Goal: Task Accomplishment & Management: Use online tool/utility

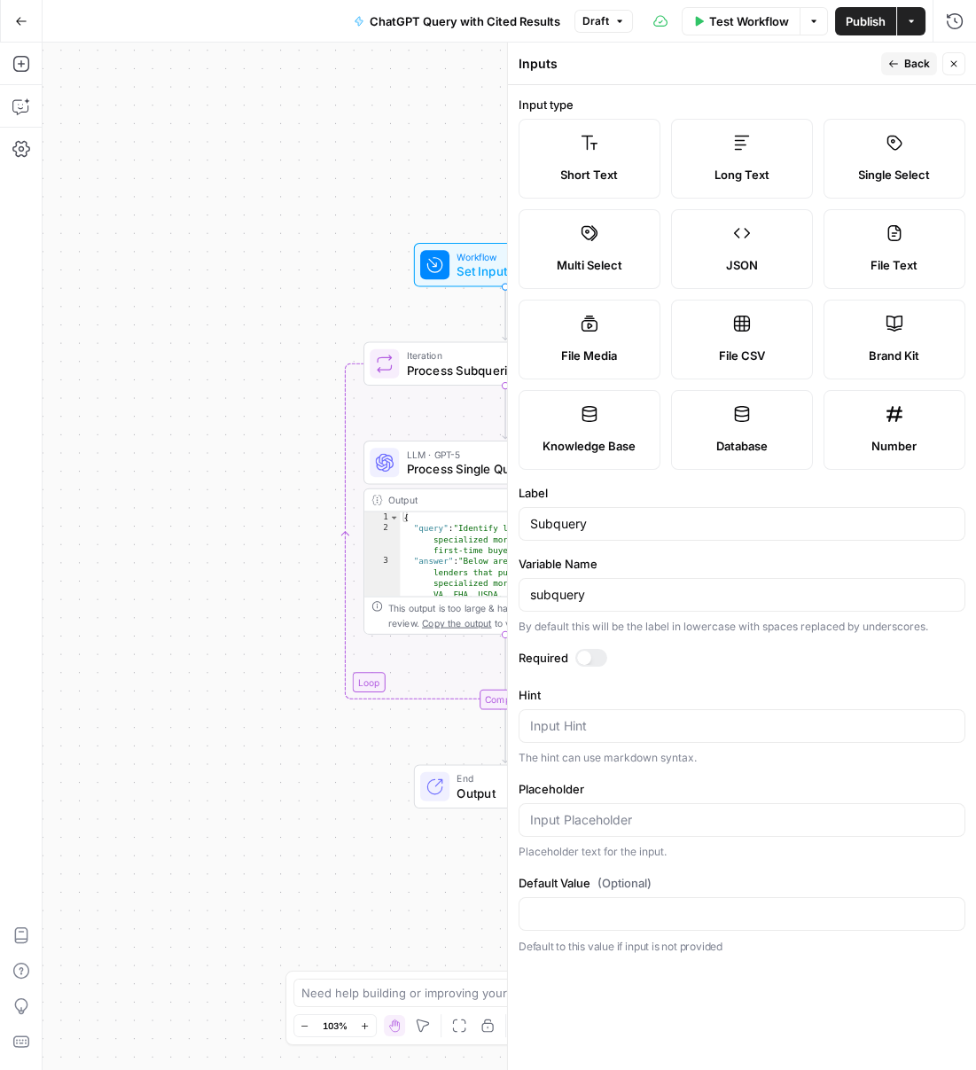
click at [957, 64] on icon "button" at bounding box center [953, 63] width 11 height 11
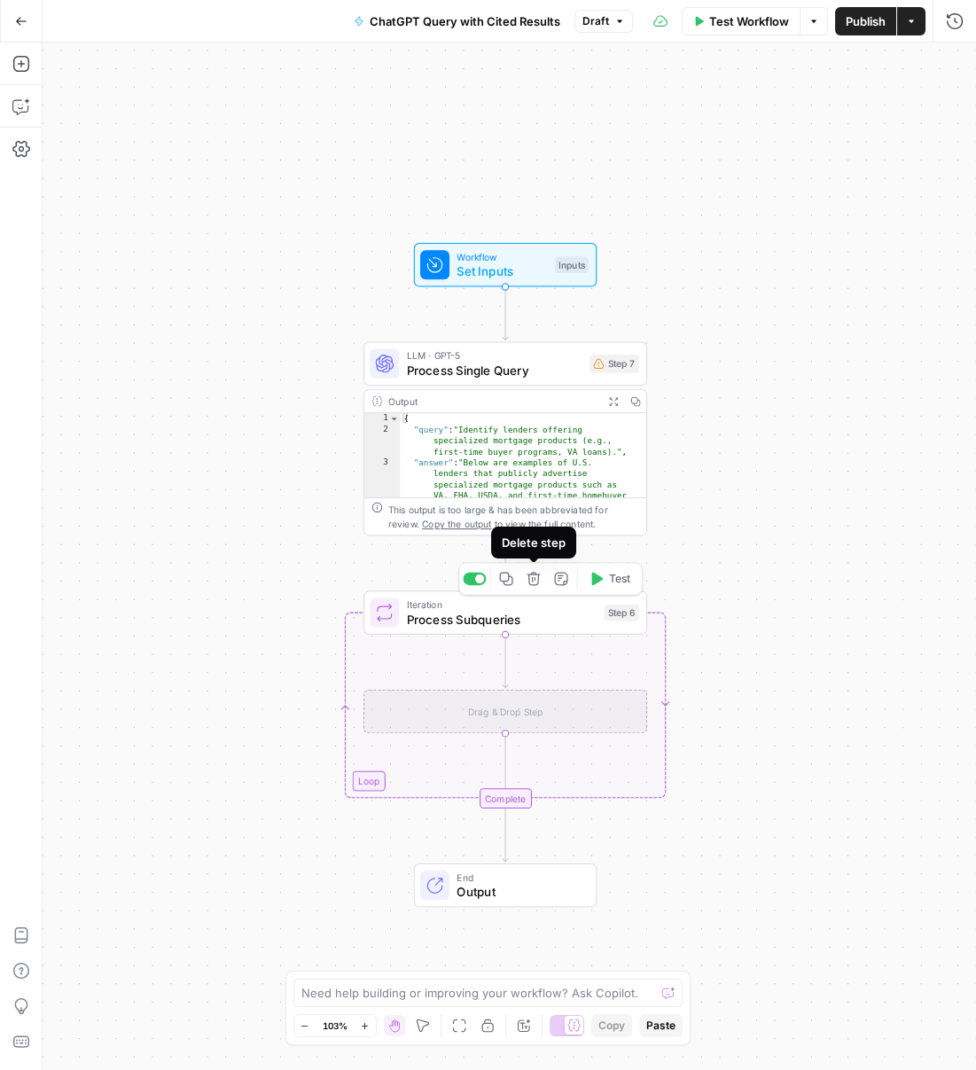
click at [537, 580] on icon "button" at bounding box center [532, 578] width 13 height 13
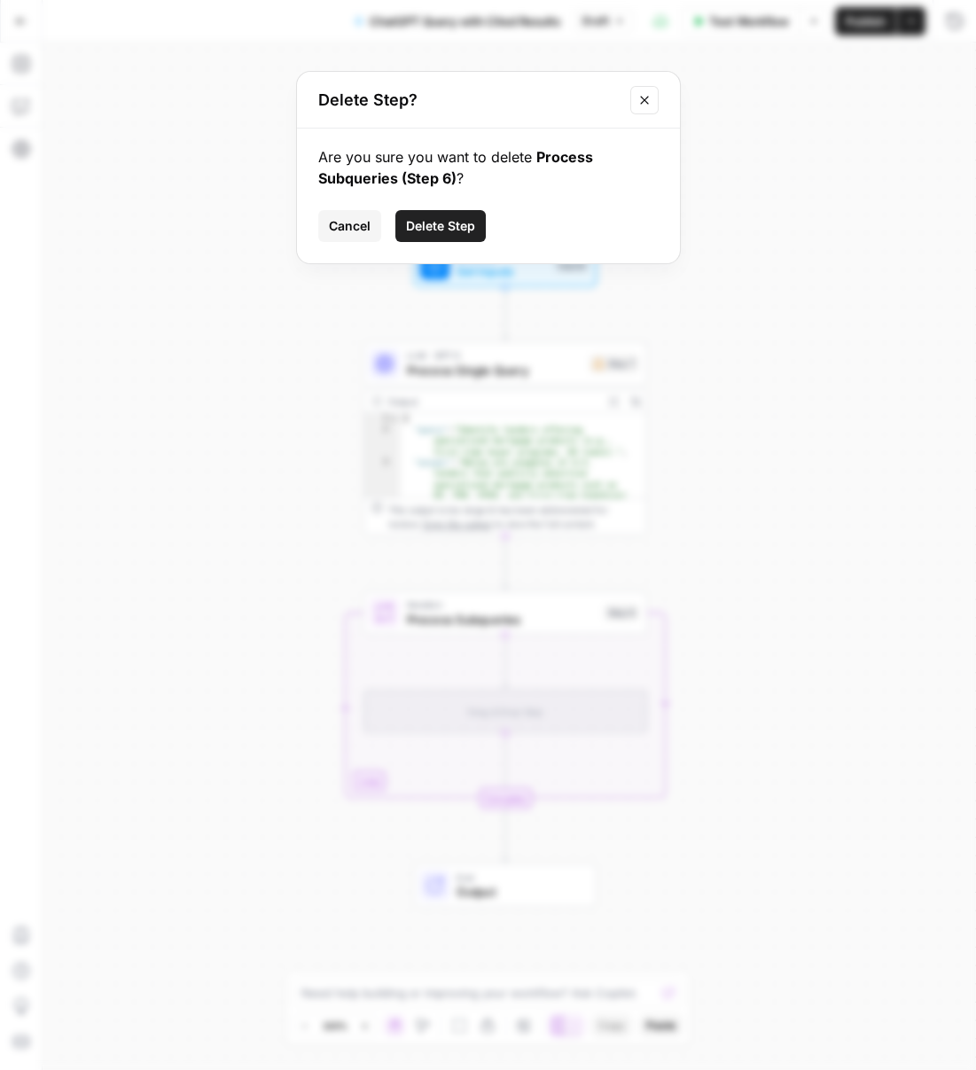
click at [437, 210] on button "Delete Step" at bounding box center [440, 226] width 90 height 32
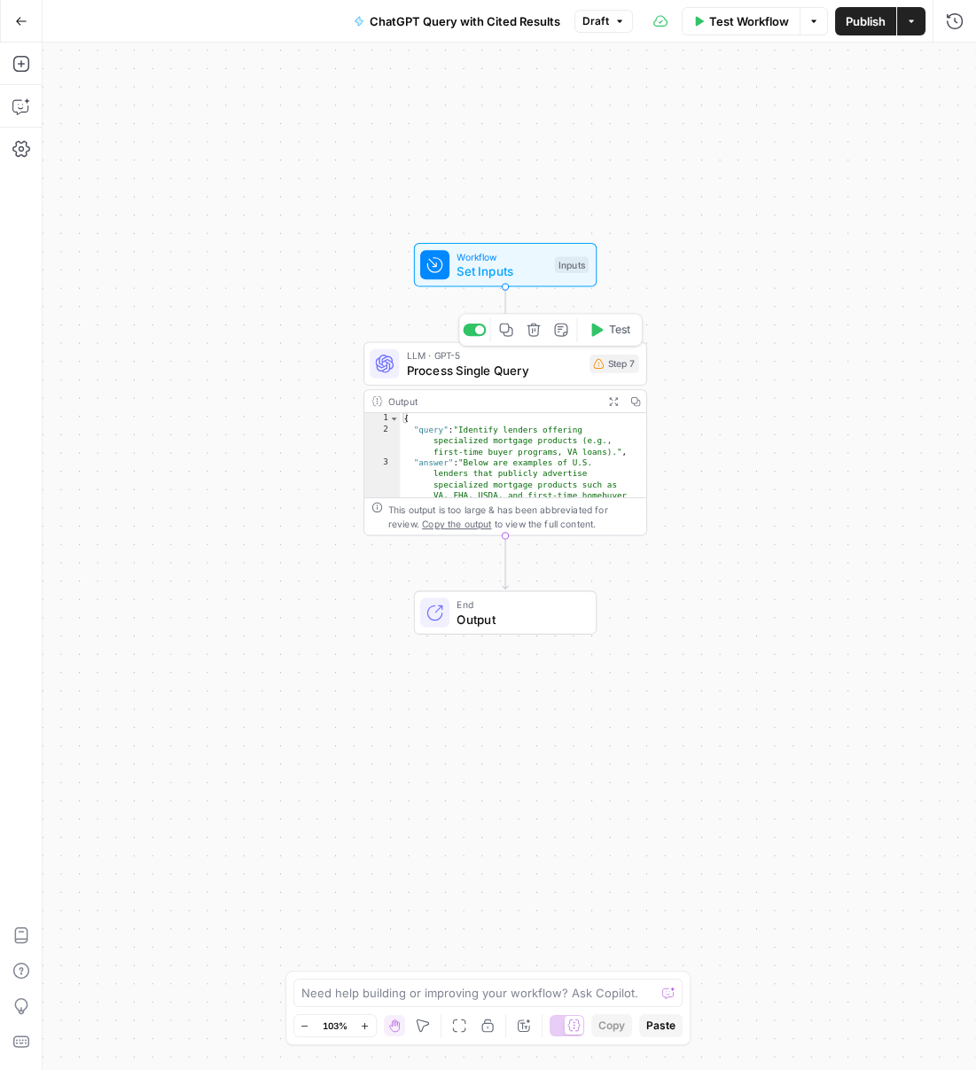
click at [521, 373] on span "Process Single Query" at bounding box center [494, 370] width 175 height 19
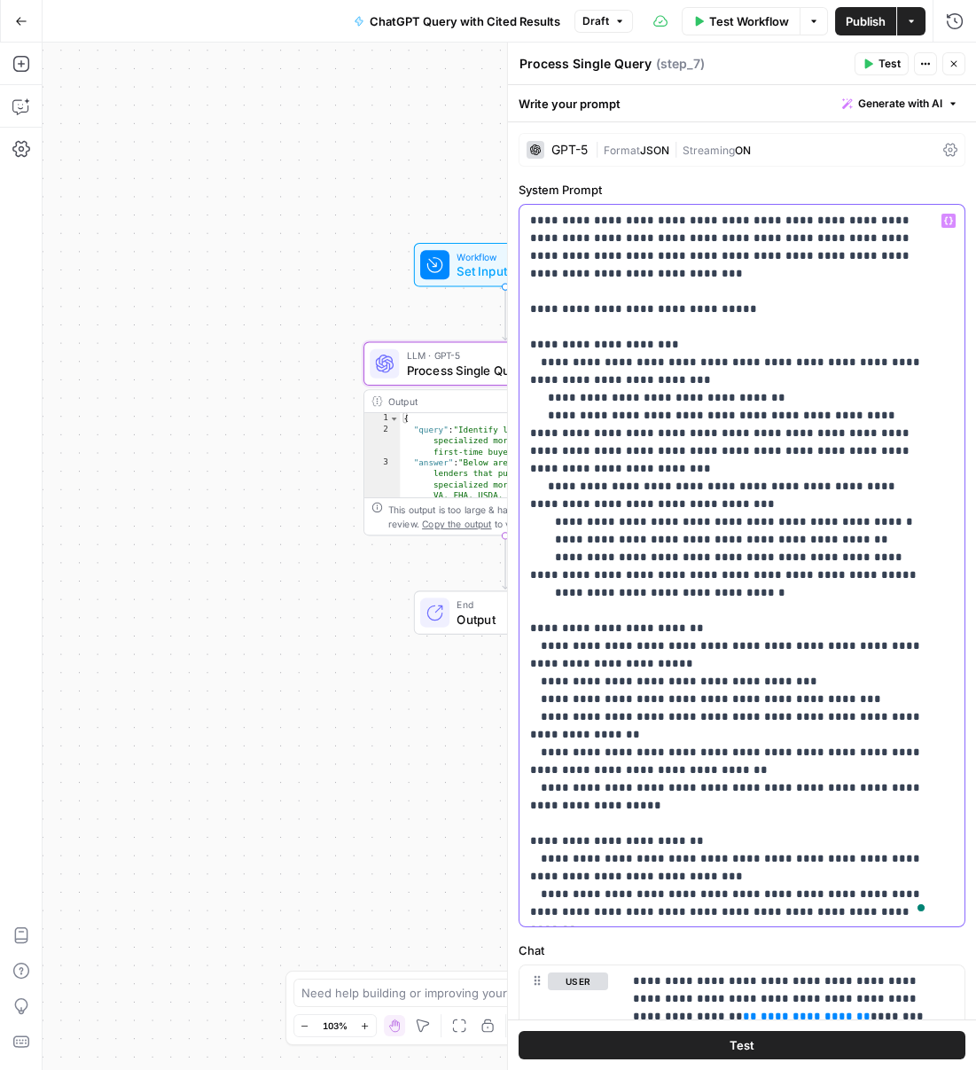
drag, startPoint x: 548, startPoint y: 382, endPoint x: 774, endPoint y: 386, distance: 226.0
click at [774, 386] on p "**********" at bounding box center [730, 681] width 400 height 939
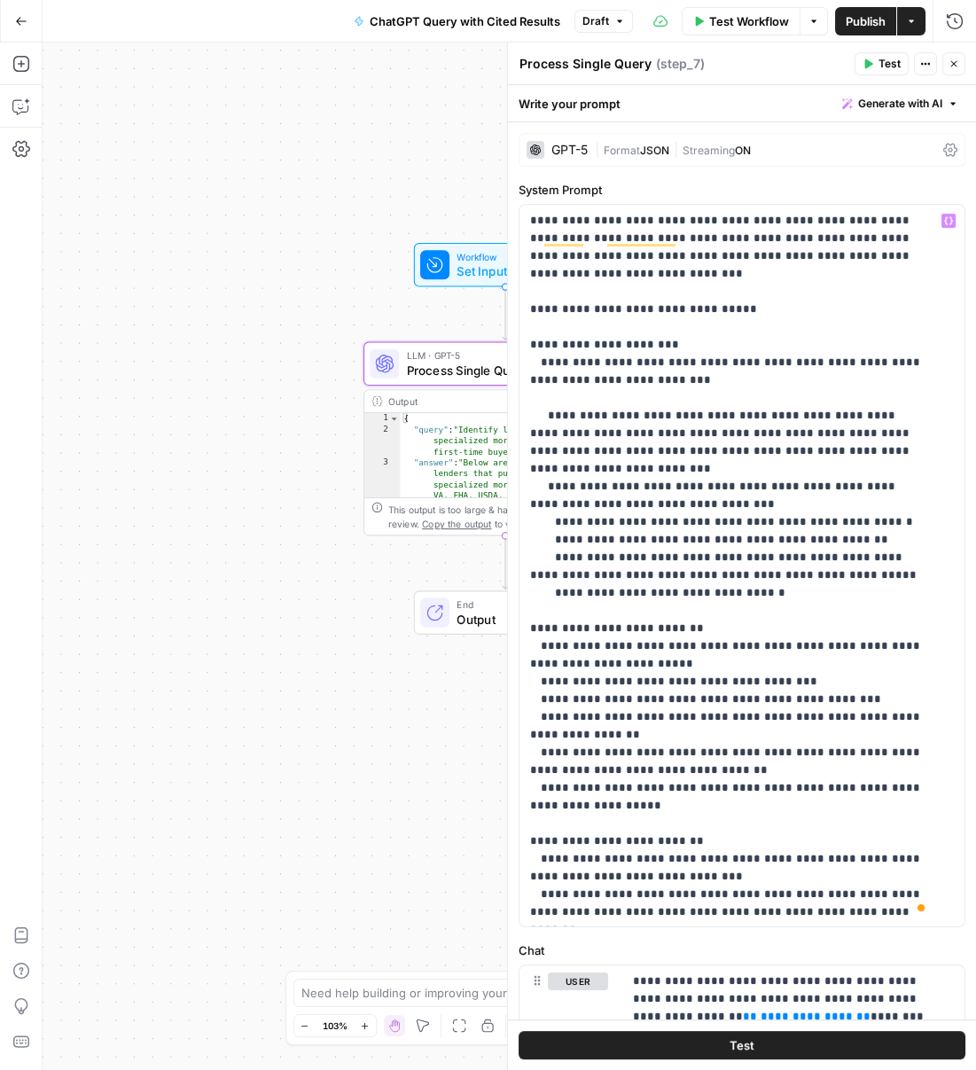
click at [79, 139] on div "Workflow Set Inputs Inputs LLM · GPT-5 Process Single Query Step 7 Output Expan…" at bounding box center [509, 556] width 933 height 1027
click at [948, 27] on icon "button" at bounding box center [955, 21] width 18 height 18
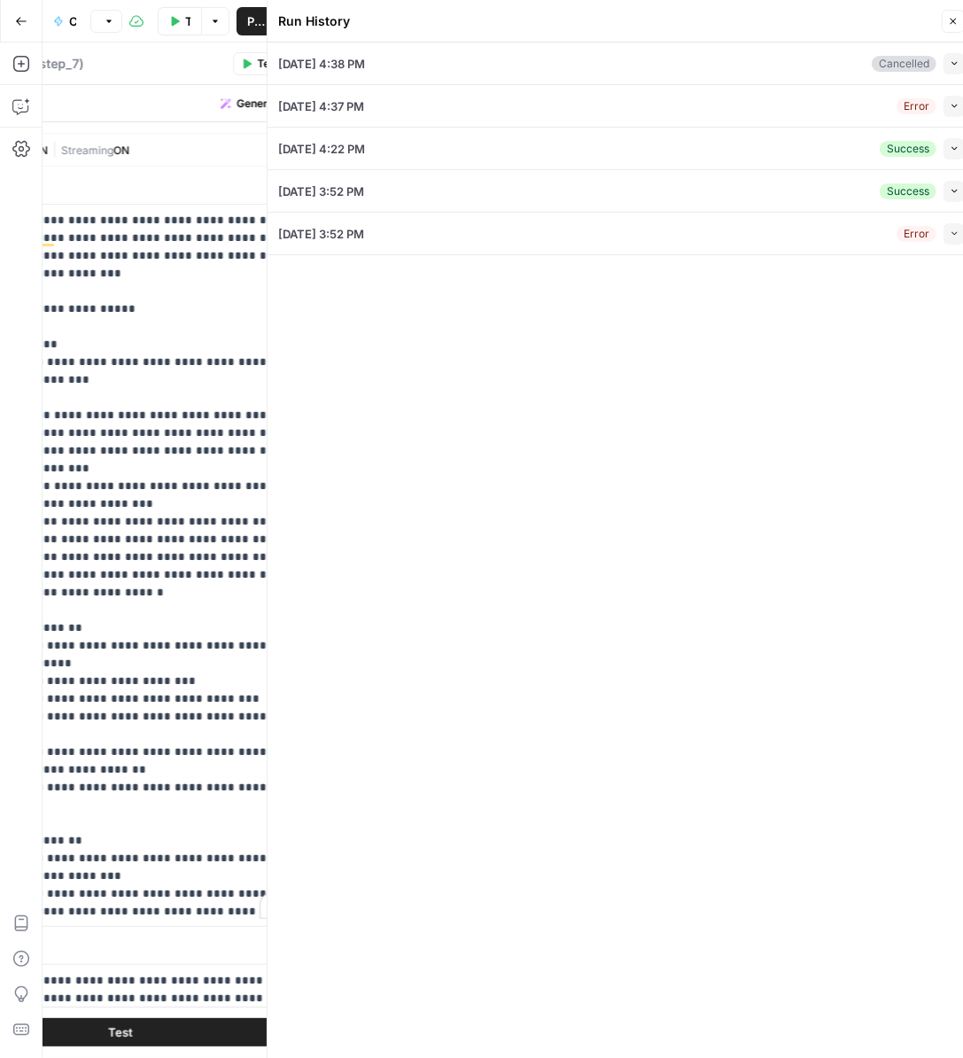
click at [948, 195] on button "Collapse" at bounding box center [954, 191] width 21 height 21
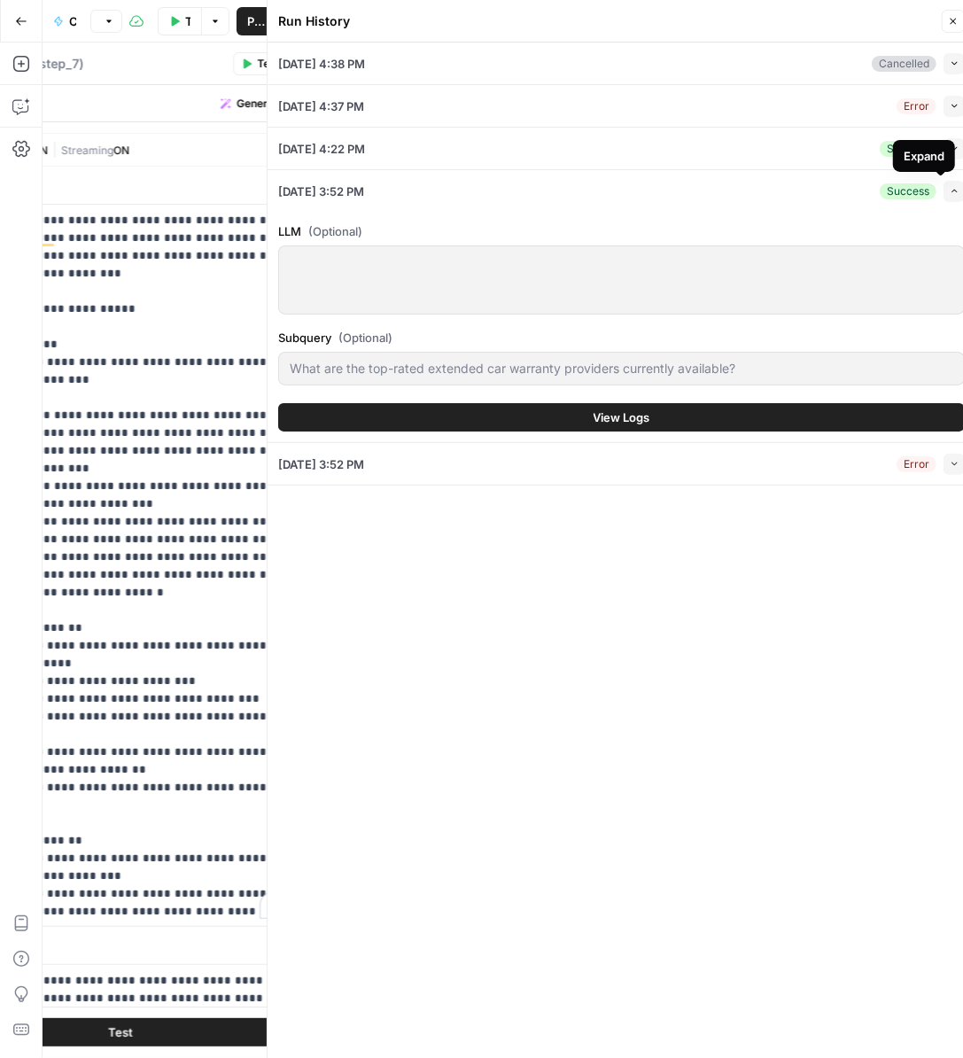
click at [957, 148] on icon "button" at bounding box center [955, 149] width 10 height 10
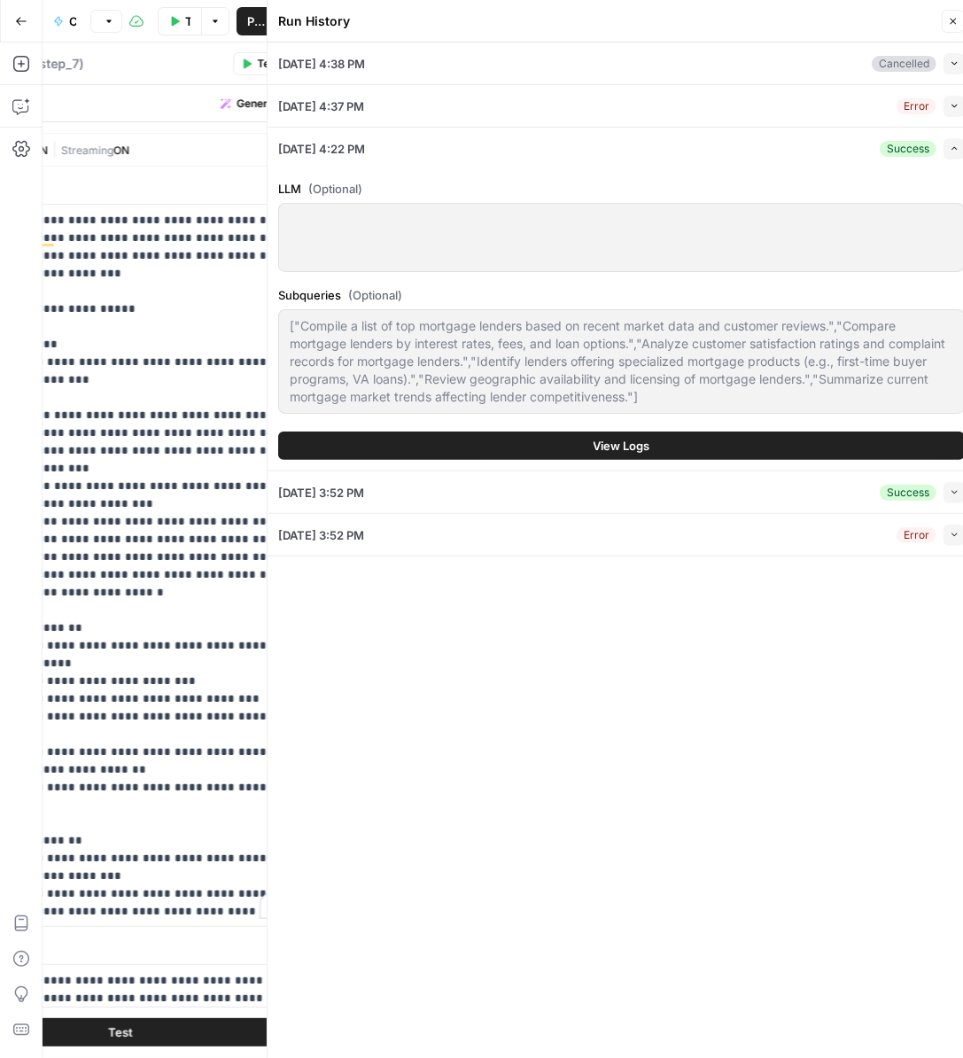
click at [956, 147] on icon "button" at bounding box center [955, 149] width 10 height 10
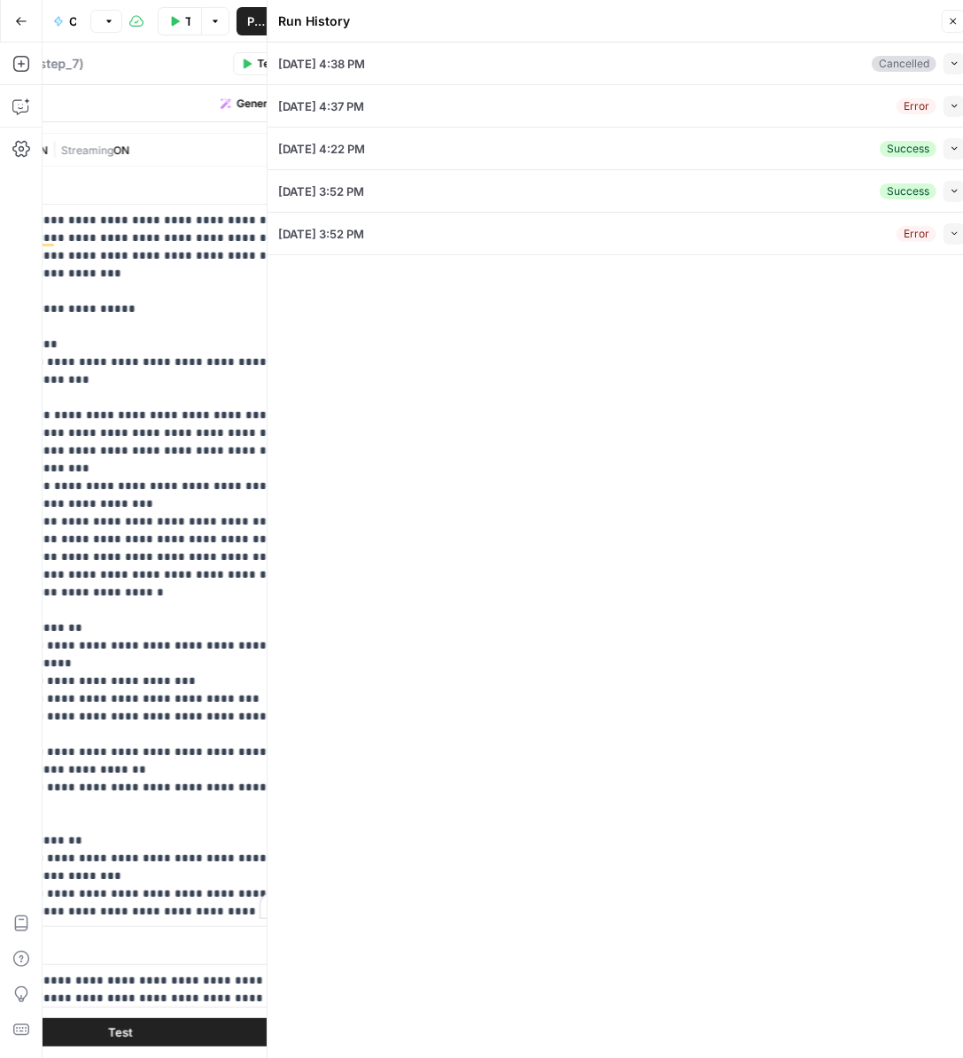
click at [955, 178] on div "08/26/25 at 3:52 PM Success Collapse" at bounding box center [621, 191] width 687 height 42
click at [955, 187] on icon "button" at bounding box center [955, 191] width 10 height 10
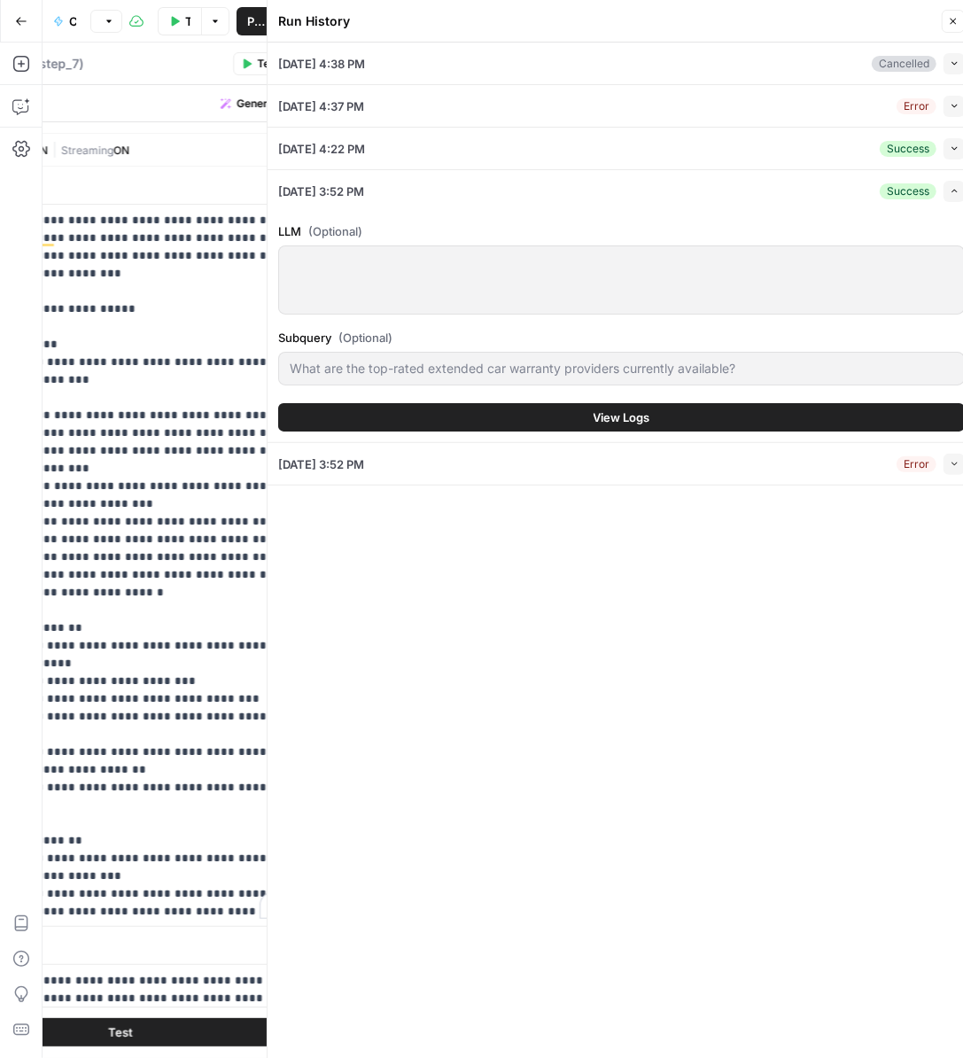
click at [588, 406] on button "View Logs" at bounding box center [621, 417] width 687 height 28
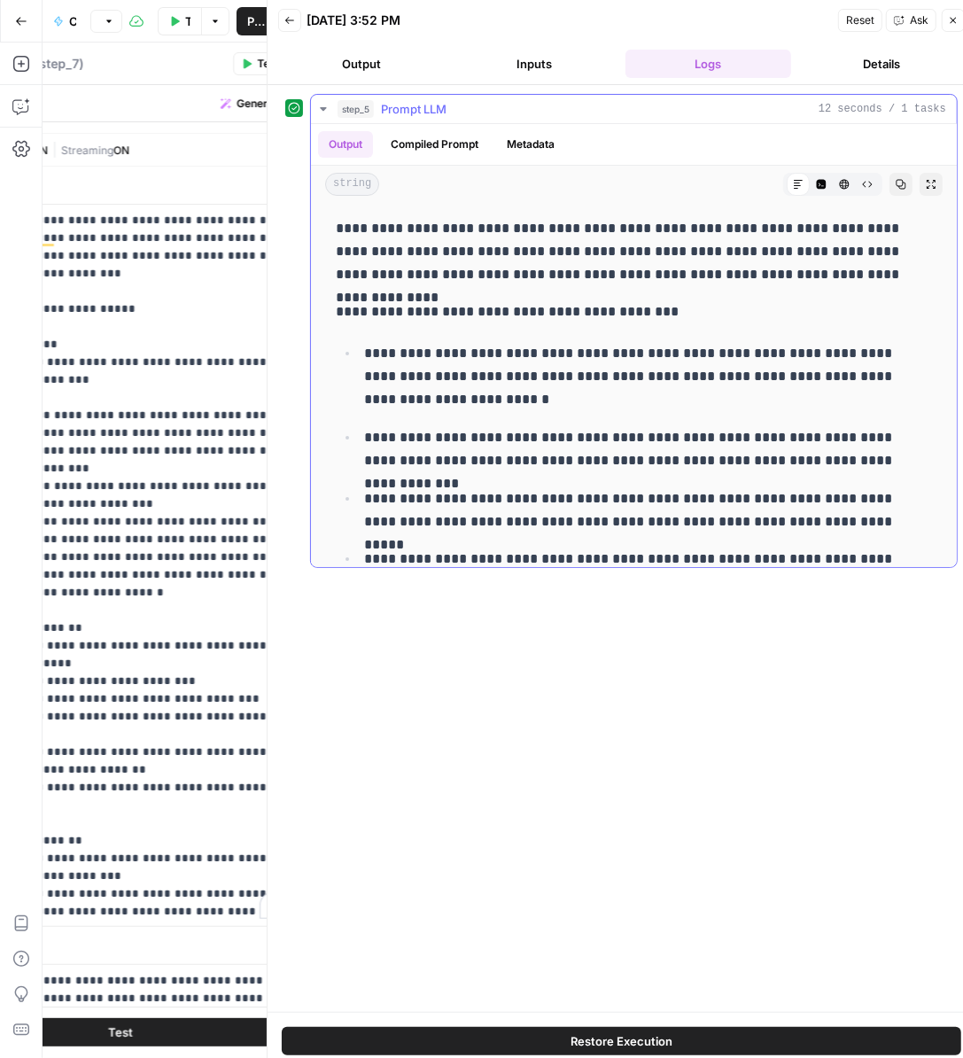
scroll to position [994, 0]
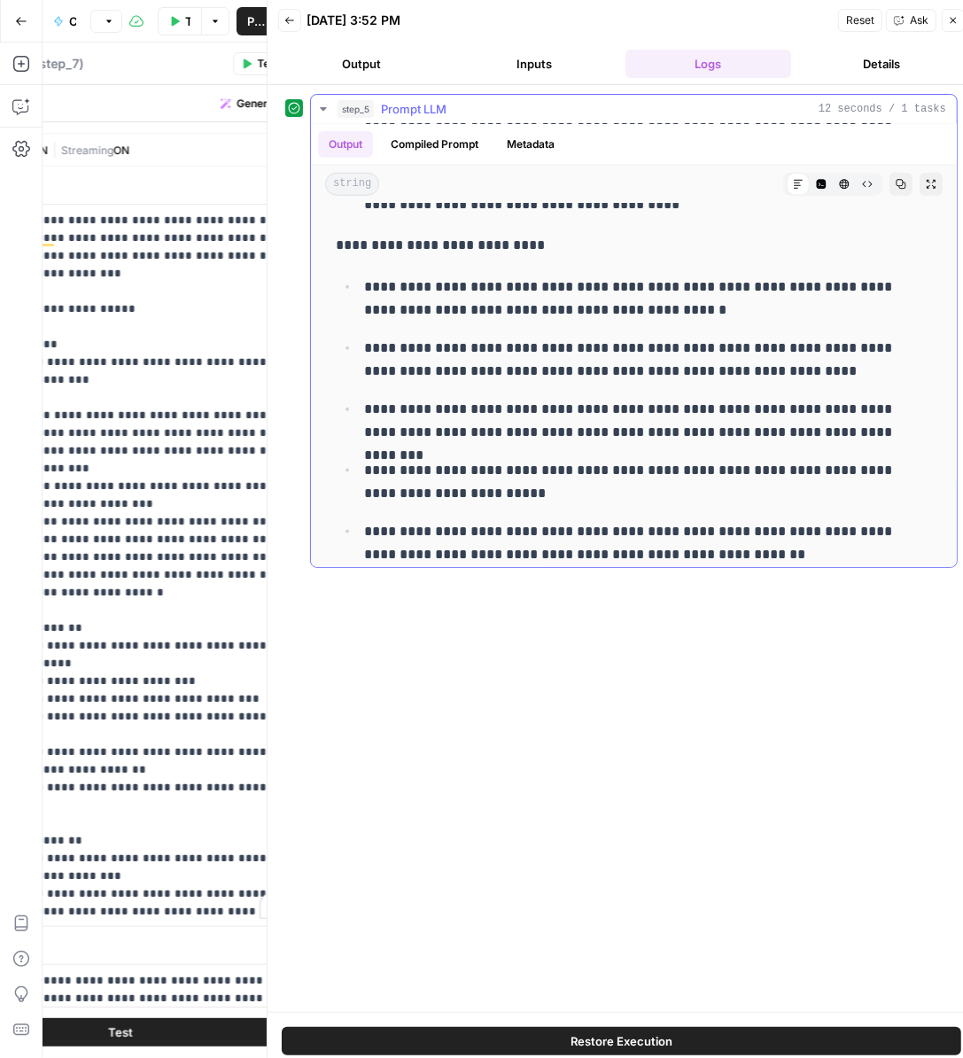
click at [434, 152] on button "Compiled Prompt" at bounding box center [434, 144] width 109 height 27
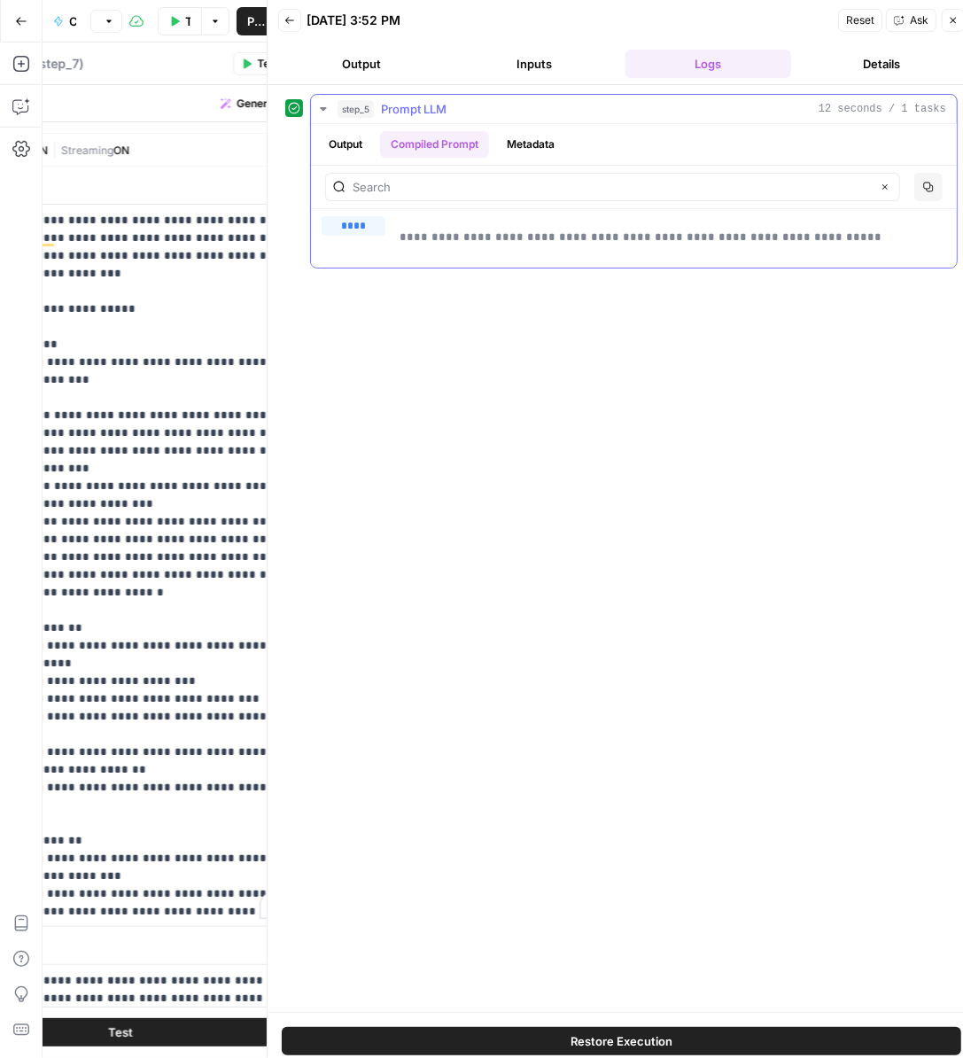
scroll to position [12, 0]
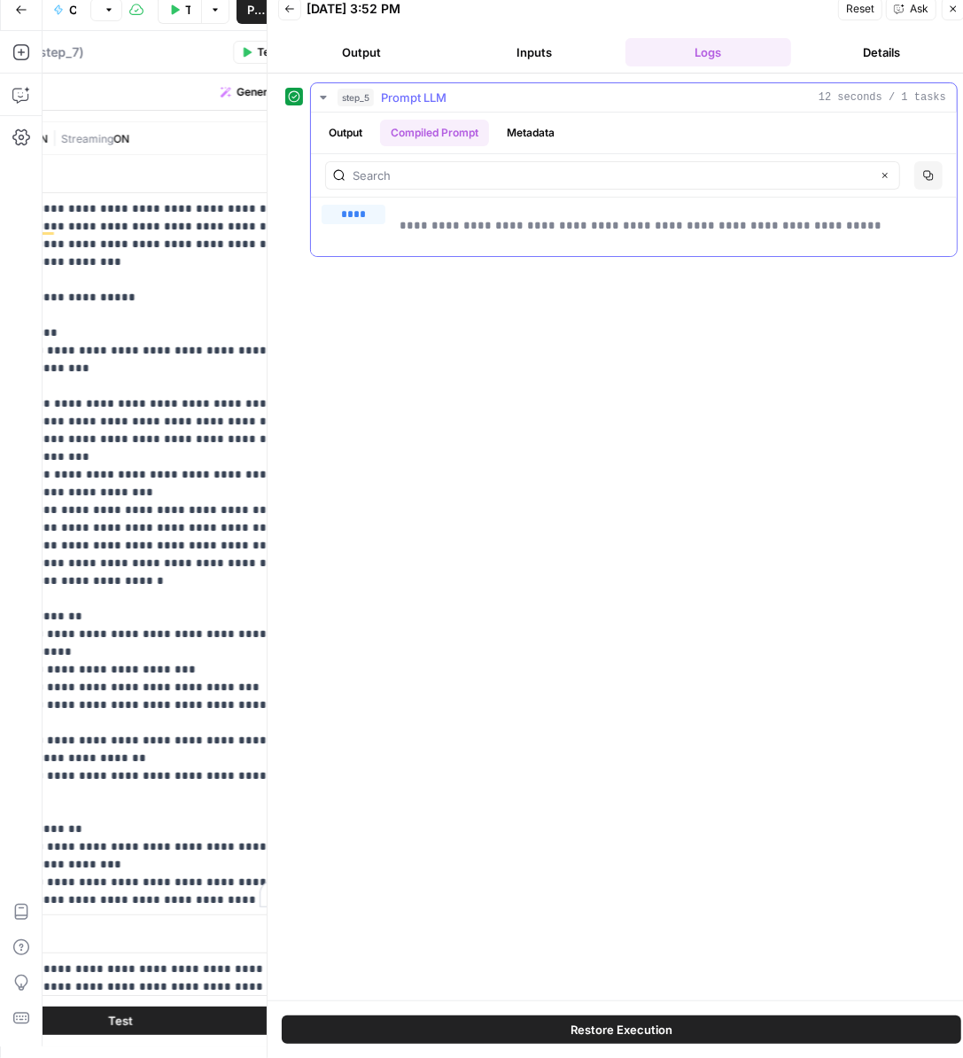
click at [524, 138] on button "Metadata" at bounding box center [530, 133] width 69 height 27
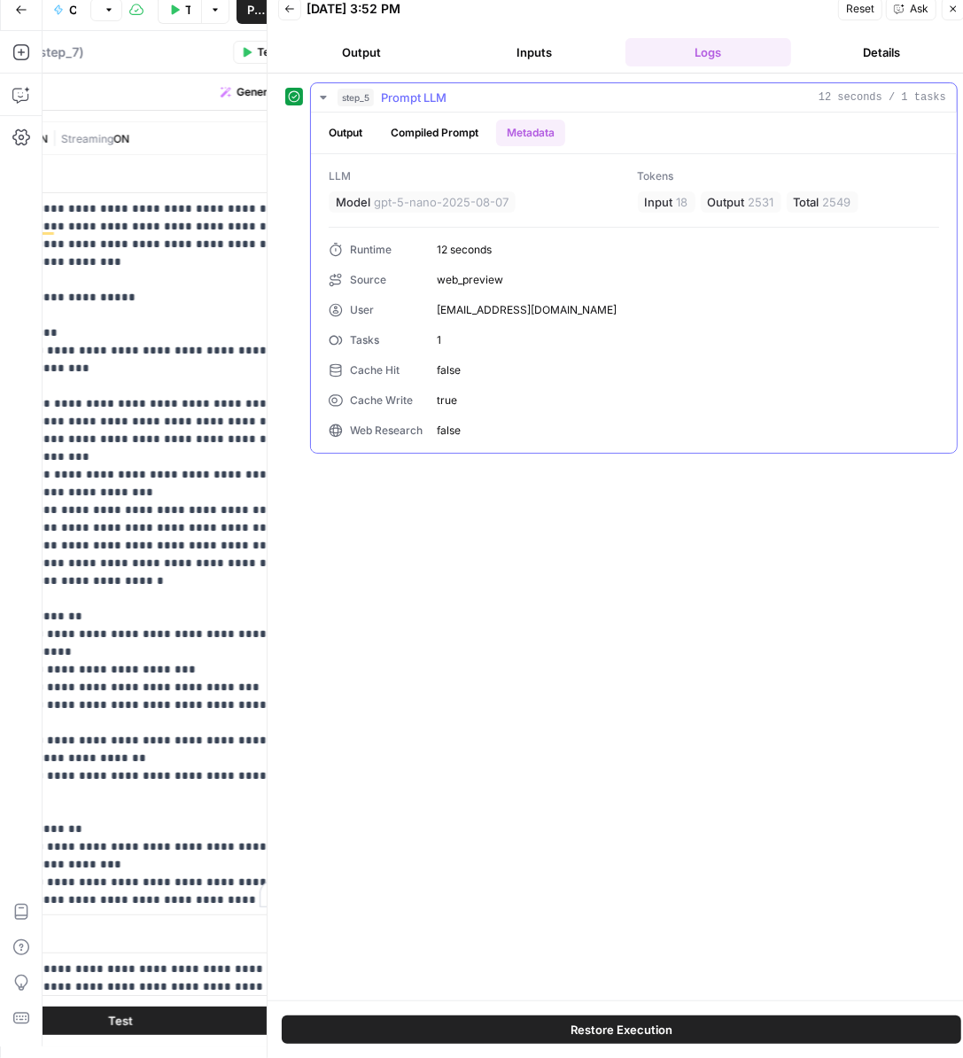
click at [370, 120] on button "Output" at bounding box center [345, 133] width 55 height 27
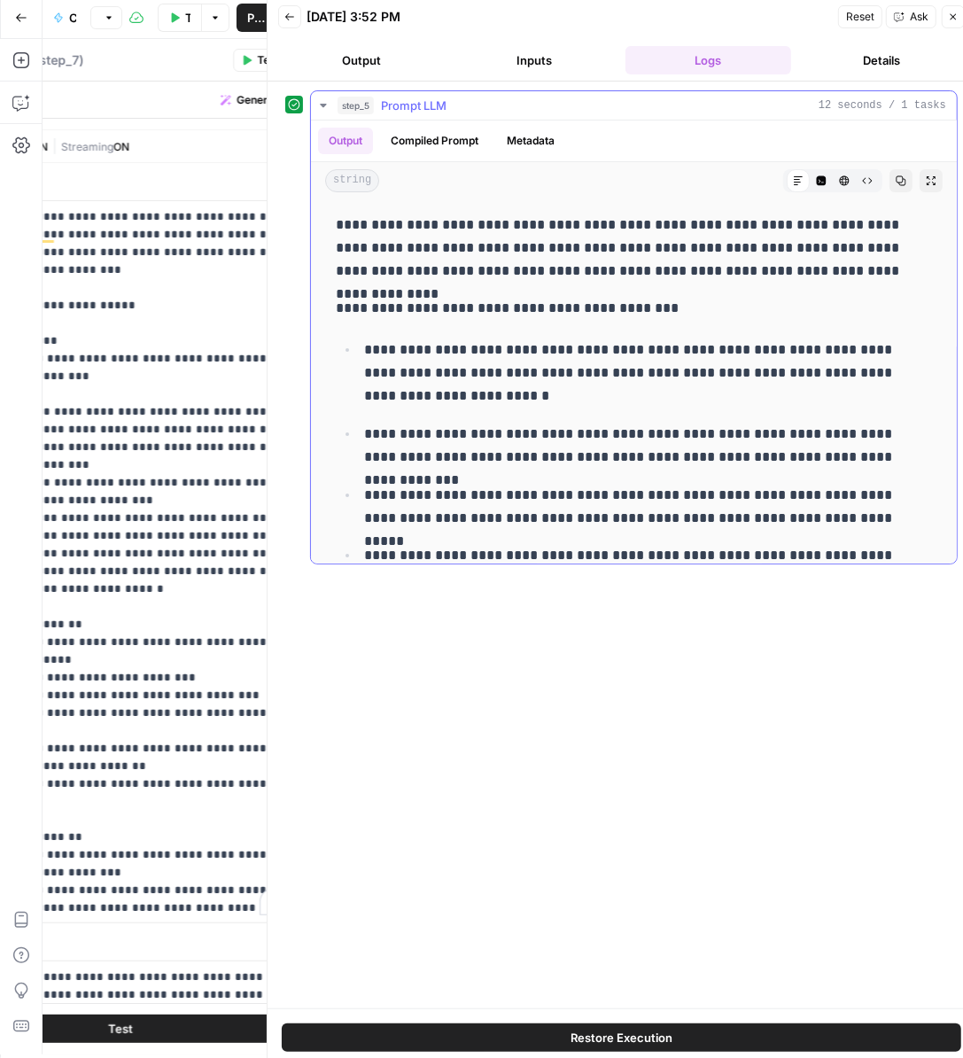
scroll to position [0, 0]
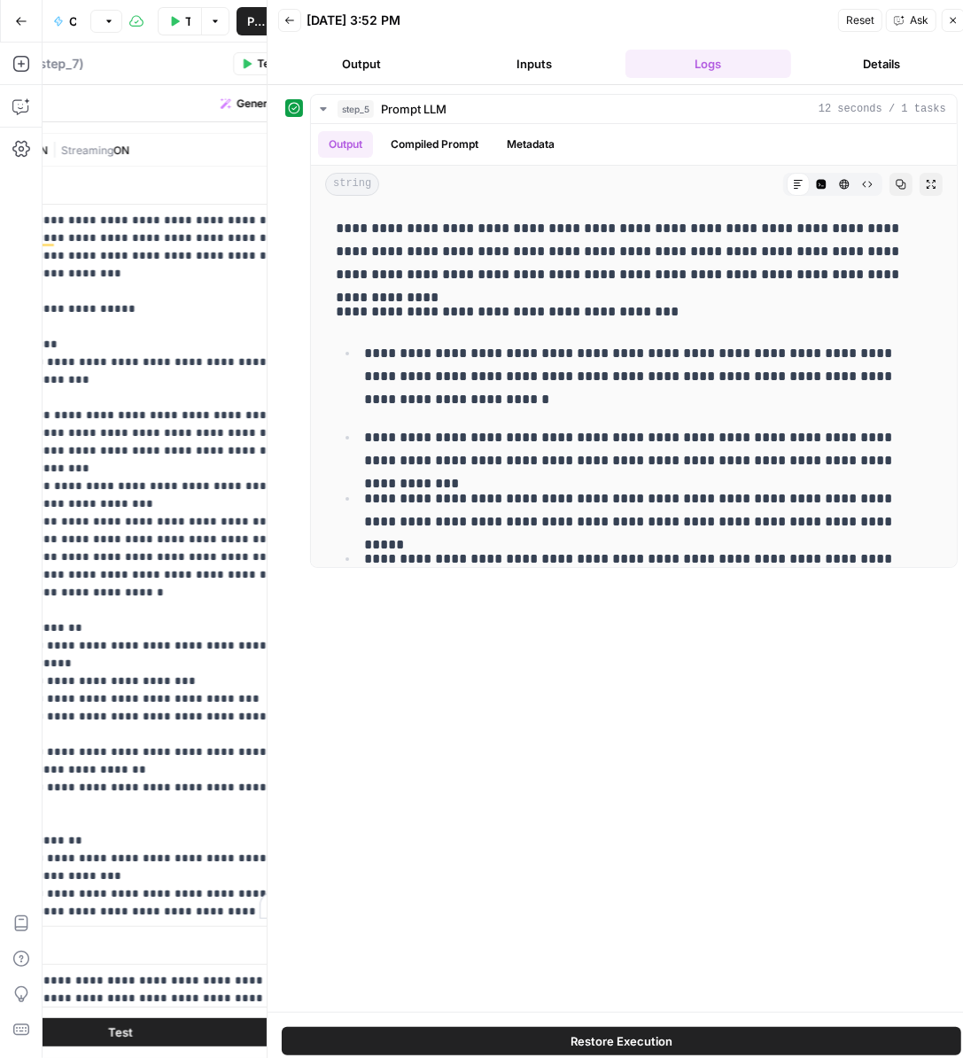
click at [282, 23] on button "Back" at bounding box center [289, 20] width 23 height 23
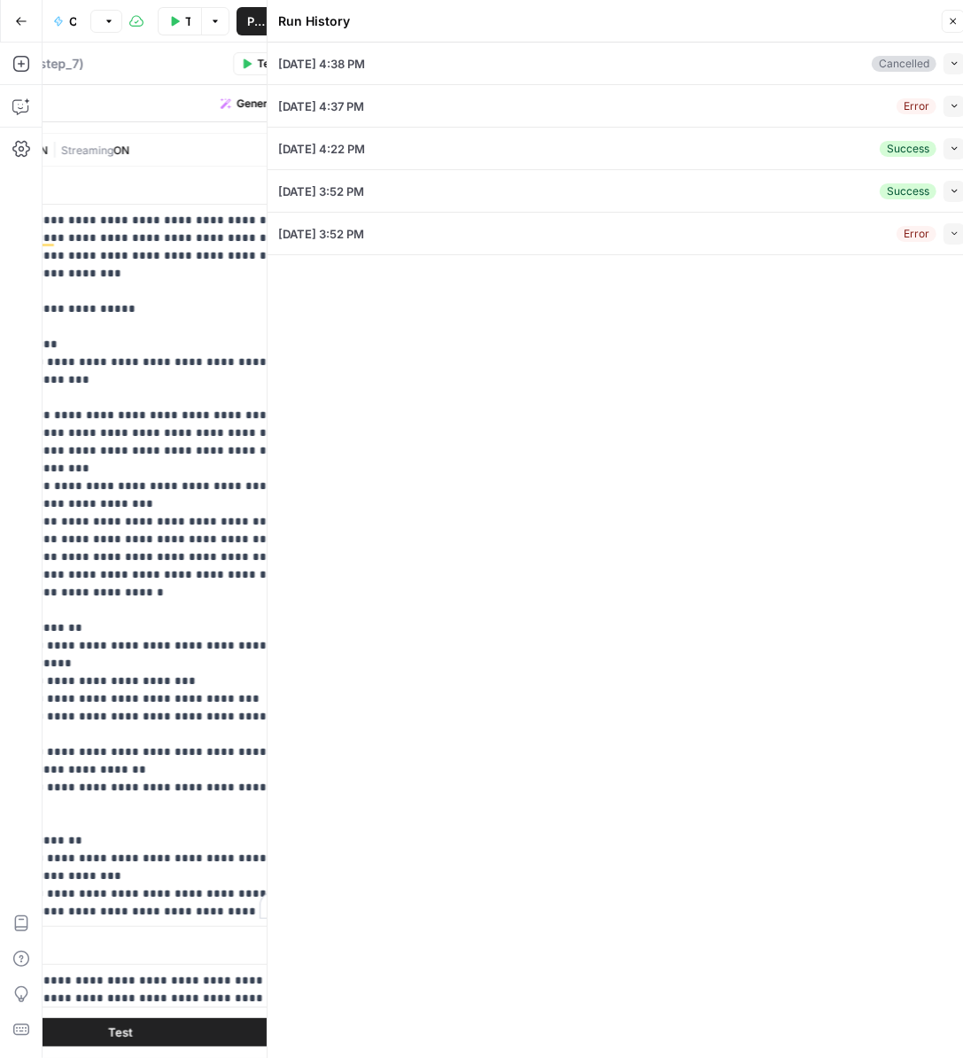
click at [955, 144] on icon "button" at bounding box center [955, 149] width 10 height 10
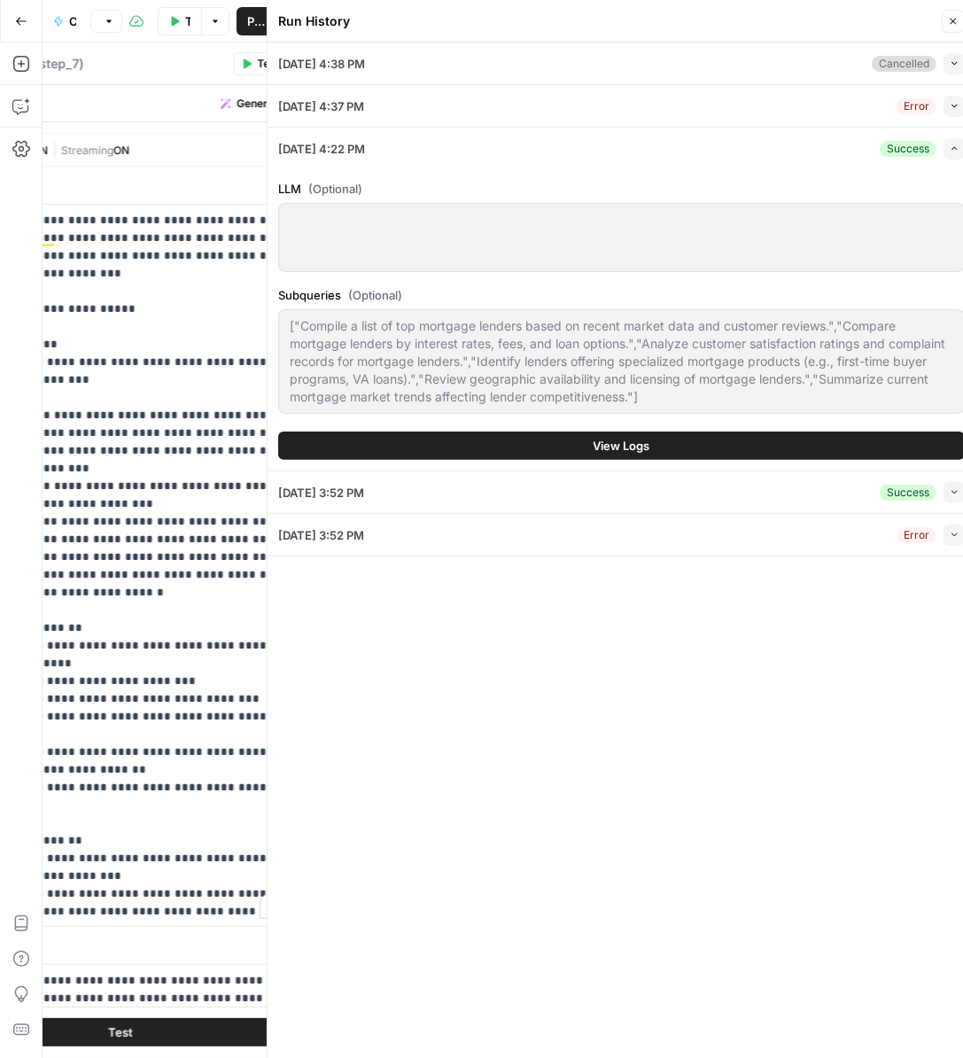
click at [607, 444] on span "View Logs" at bounding box center [622, 446] width 57 height 18
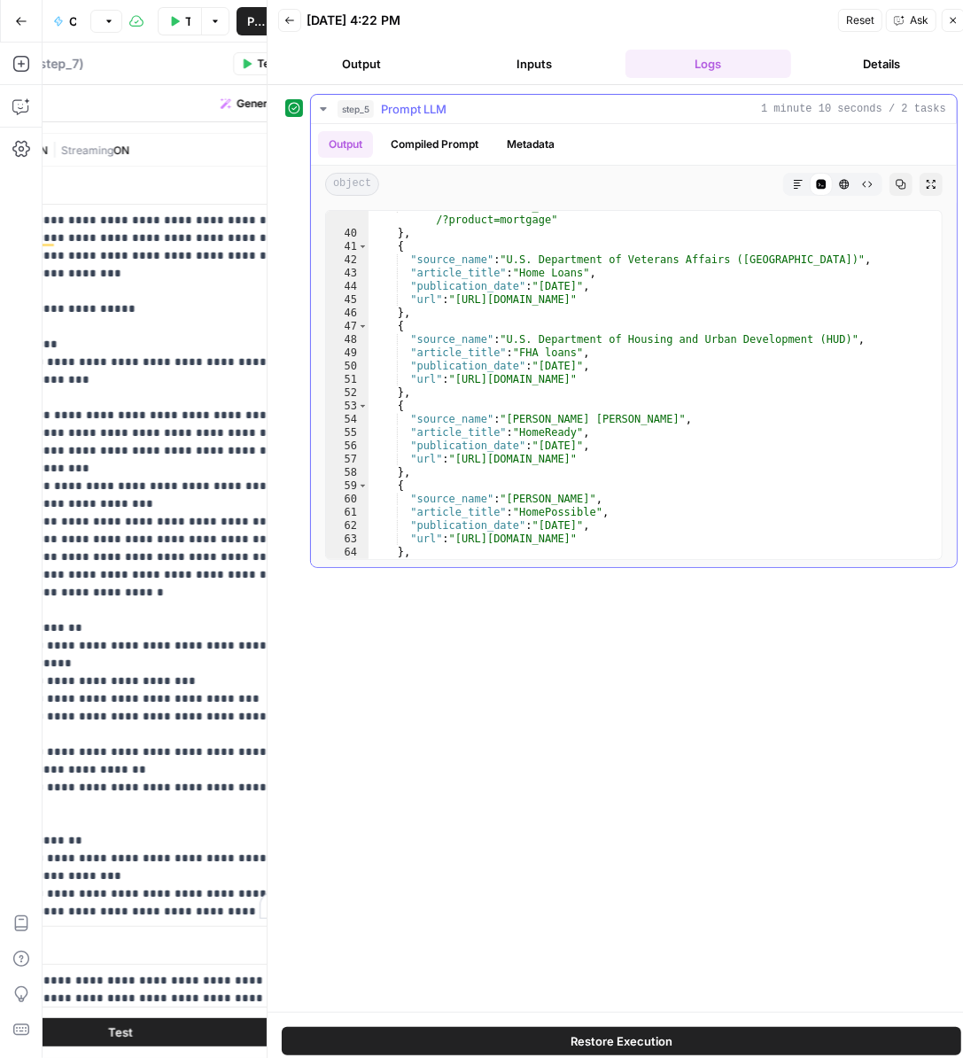
scroll to position [2509, 0]
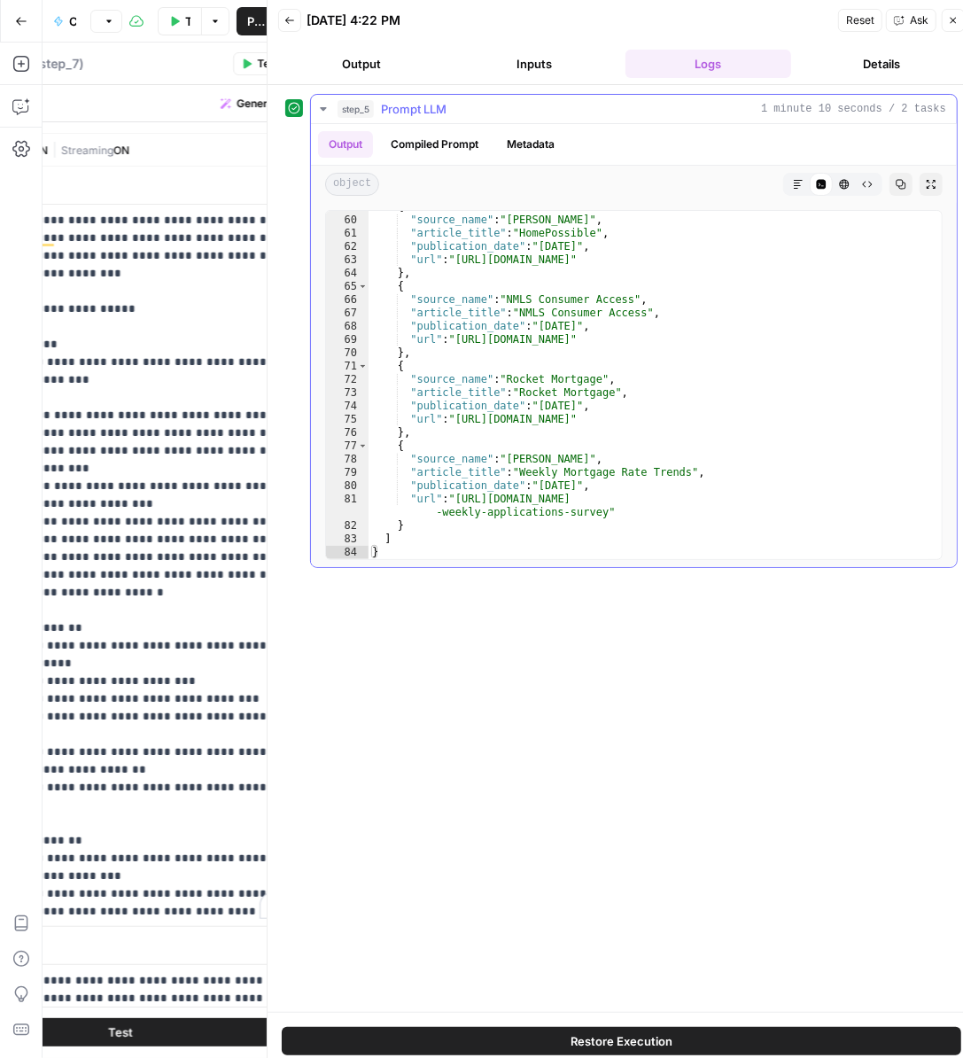
click at [438, 132] on button "Compiled Prompt" at bounding box center [434, 144] width 109 height 27
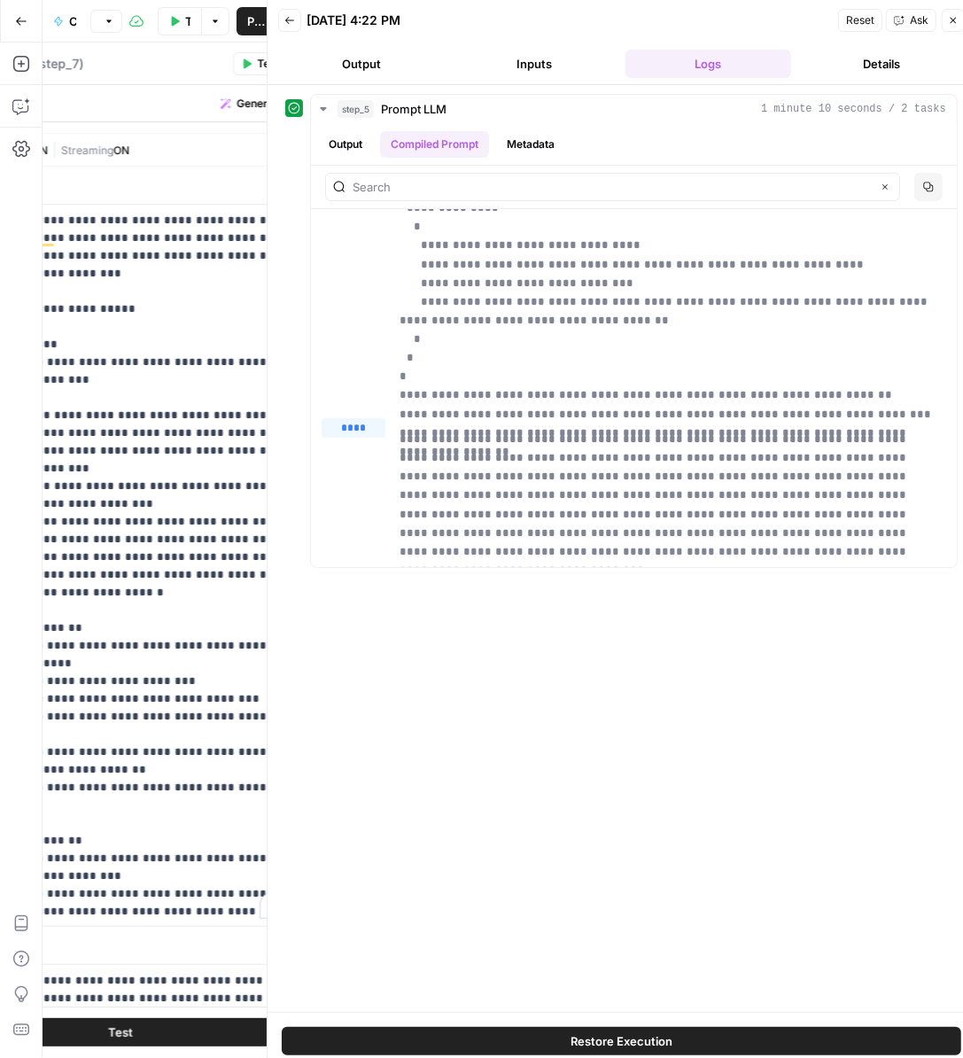
scroll to position [0, 12]
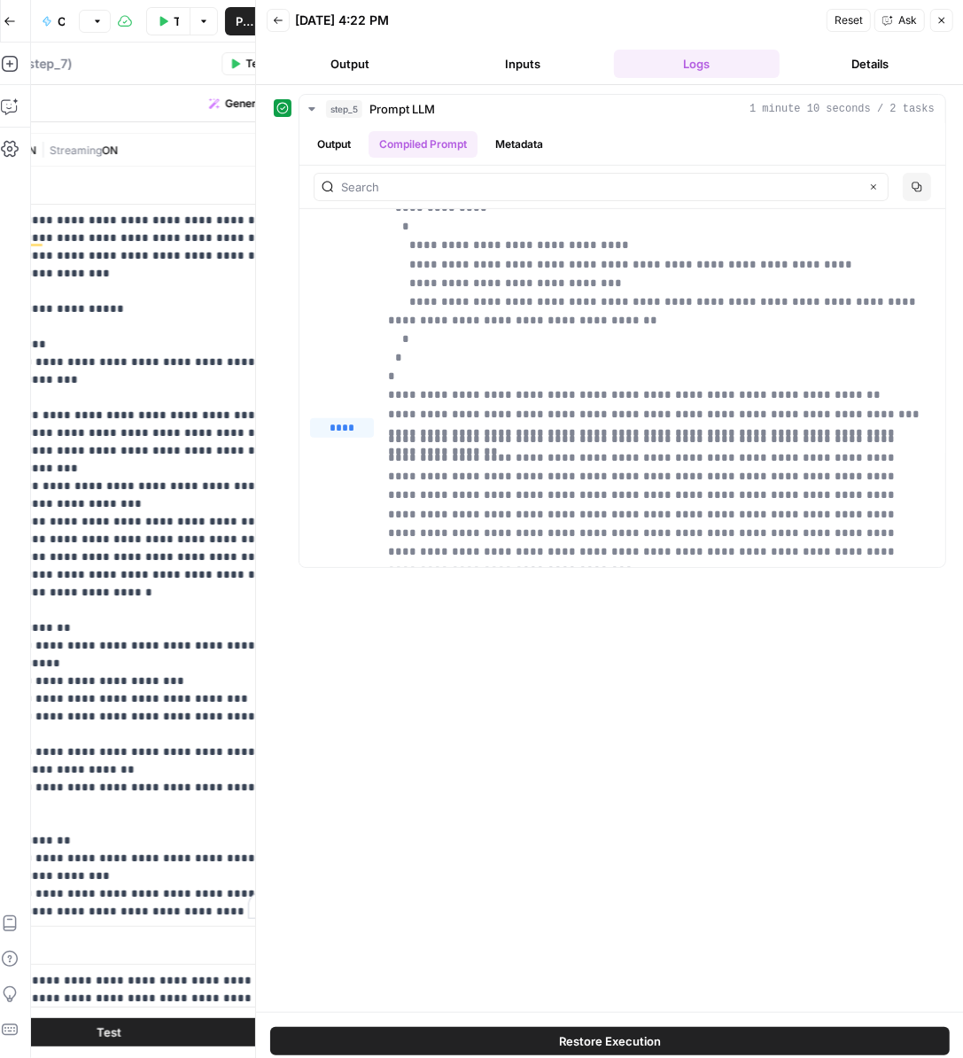
drag, startPoint x: 392, startPoint y: 440, endPoint x: 955, endPoint y: 445, distance: 562.8
click at [955, 445] on div "**********" at bounding box center [610, 548] width 708 height 927
copy p "**********"
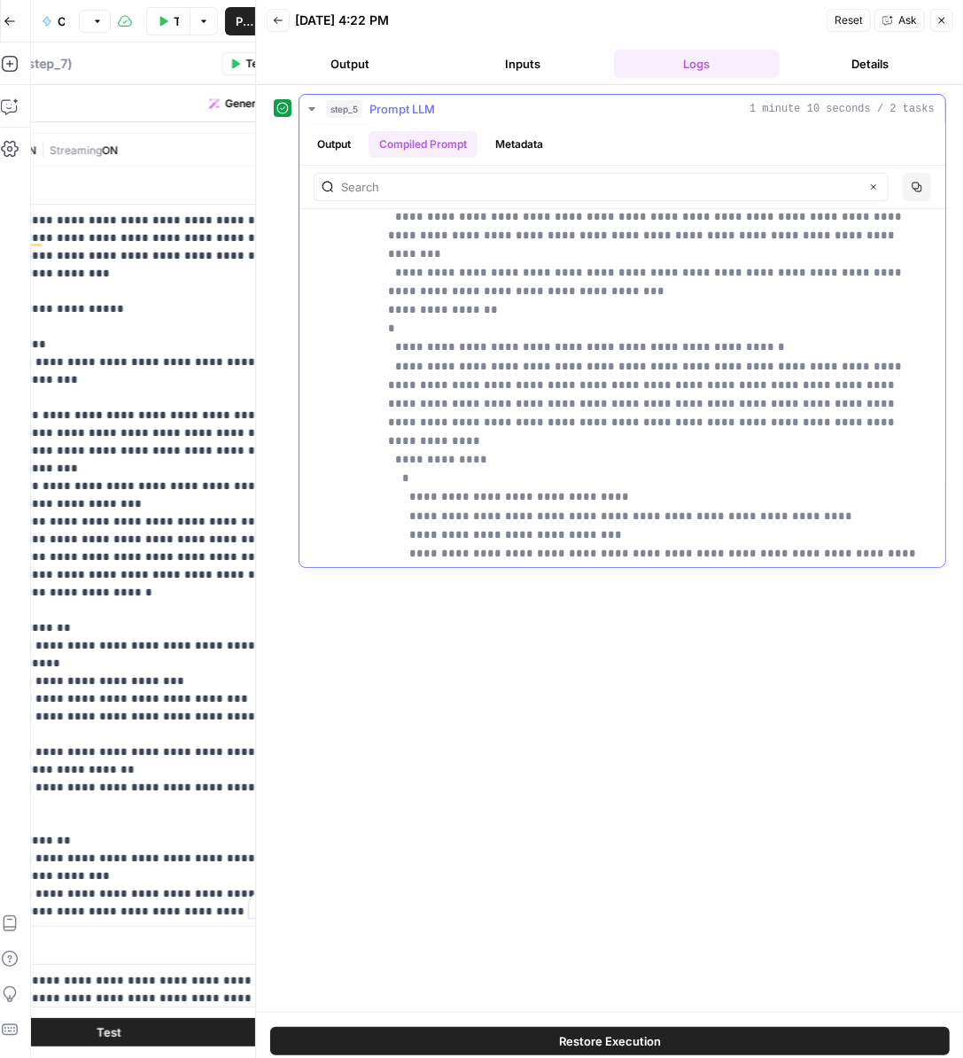
scroll to position [0, 0]
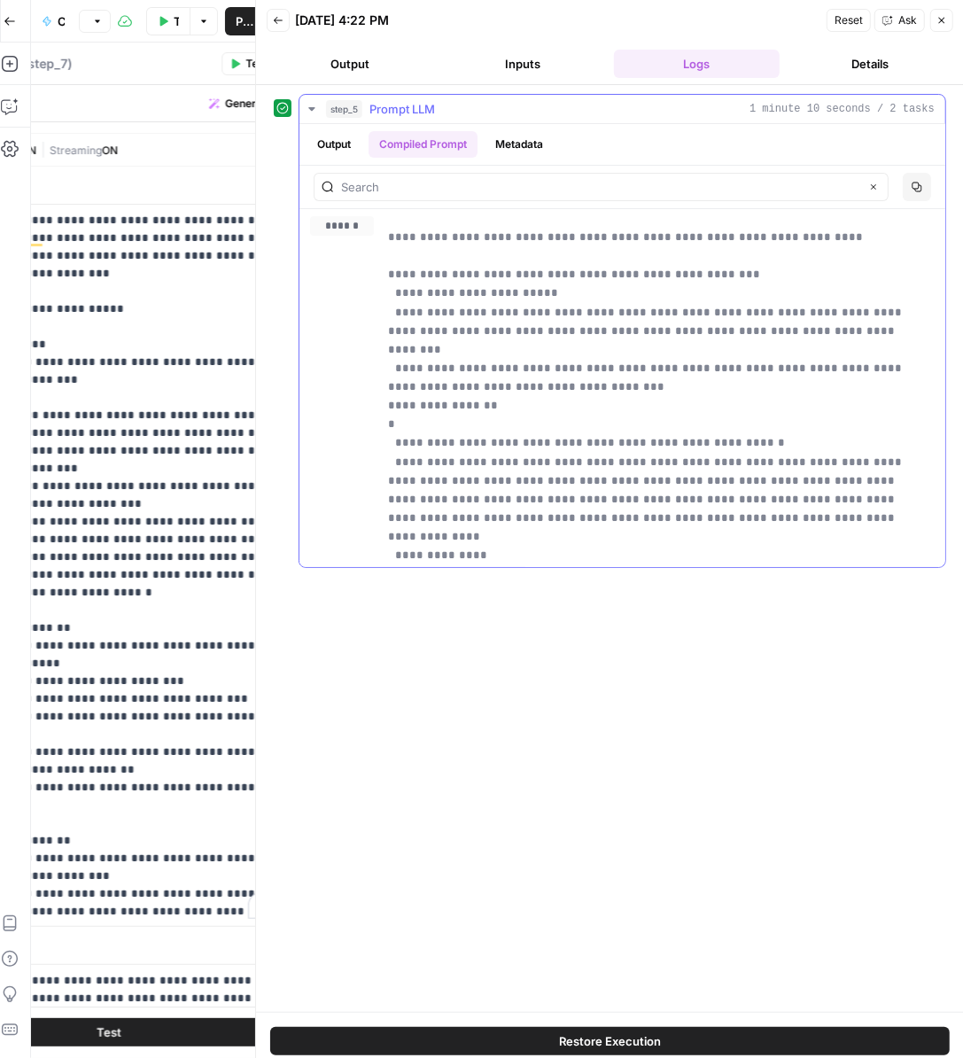
click at [472, 359] on p "**********" at bounding box center [655, 490] width 535 height 524
drag, startPoint x: 384, startPoint y: 235, endPoint x: 596, endPoint y: 388, distance: 261.5
click at [596, 388] on div "**********" at bounding box center [622, 483] width 625 height 535
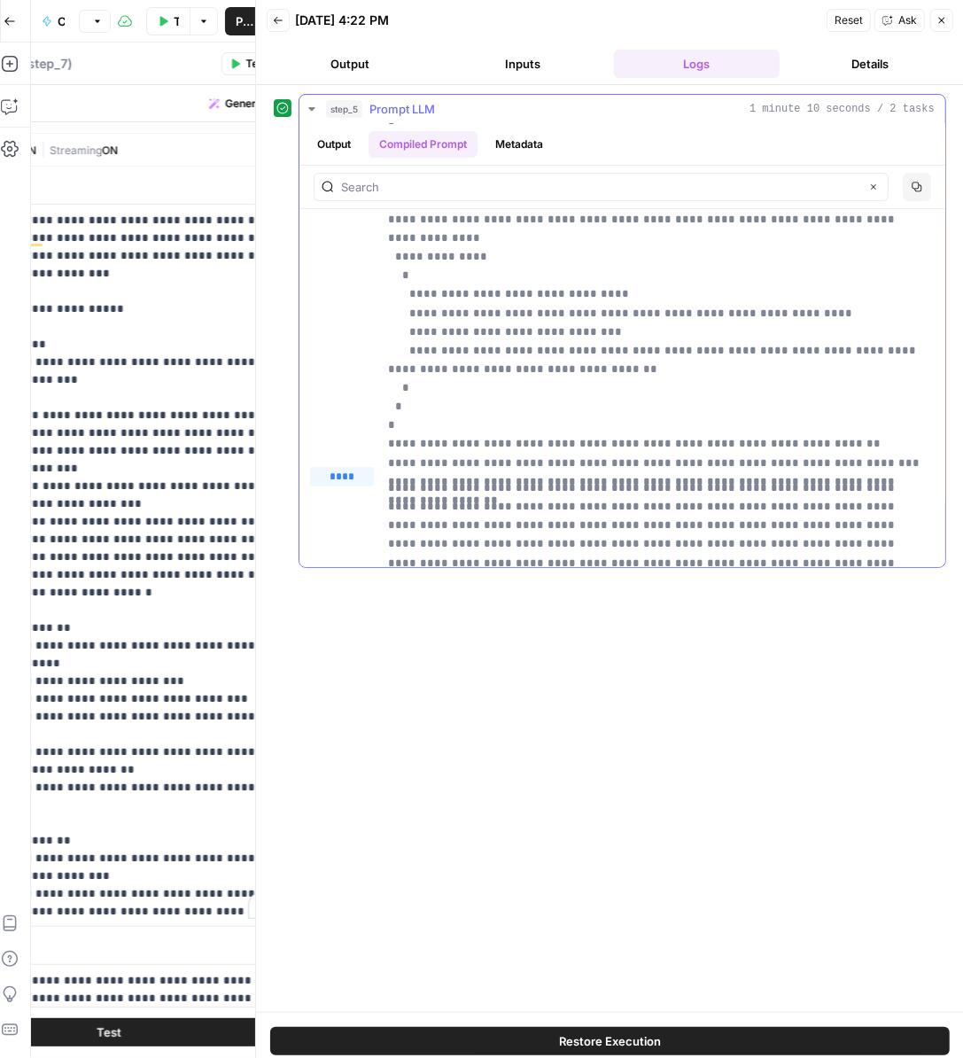
scroll to position [339, 0]
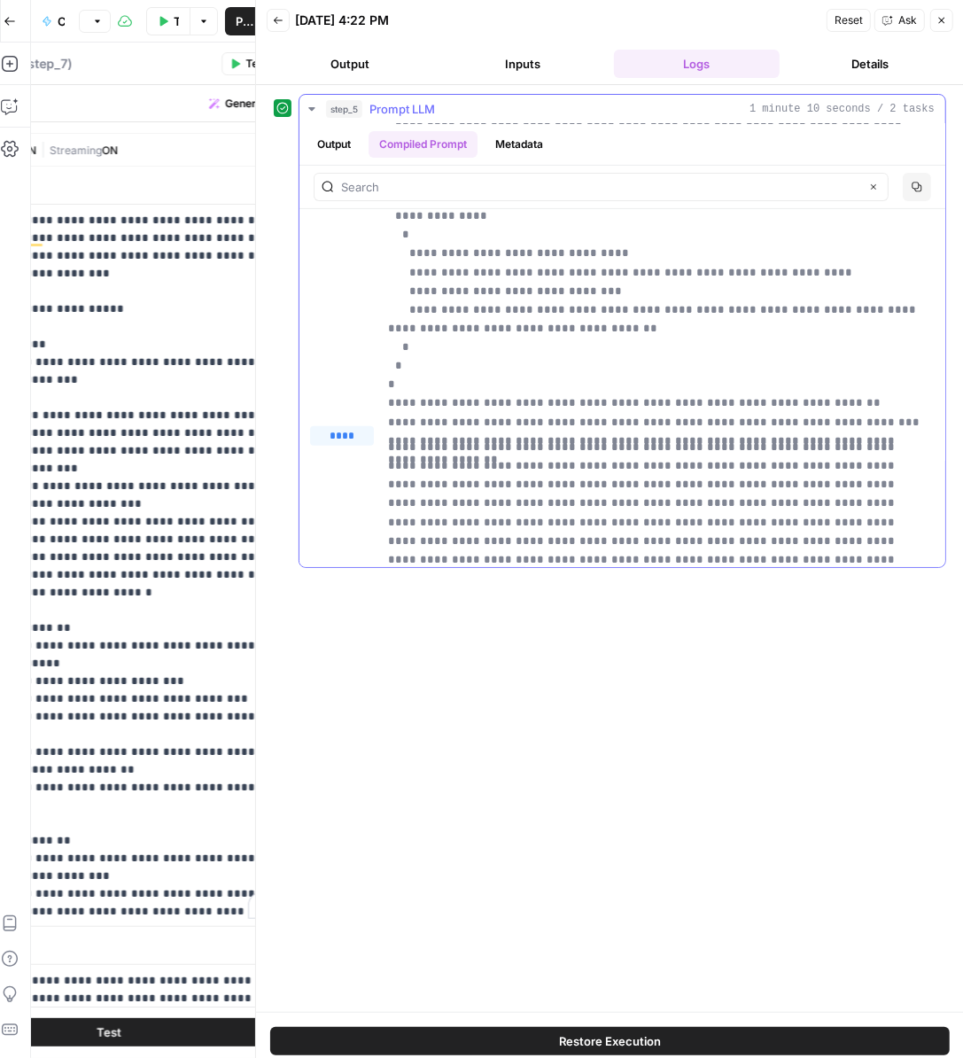
click at [924, 407] on div "**********" at bounding box center [623, 223] width 646 height 706
copy p "**********"
click at [205, 547] on p "**********" at bounding box center [97, 681] width 400 height 939
click at [940, 15] on icon "button" at bounding box center [942, 20] width 11 height 11
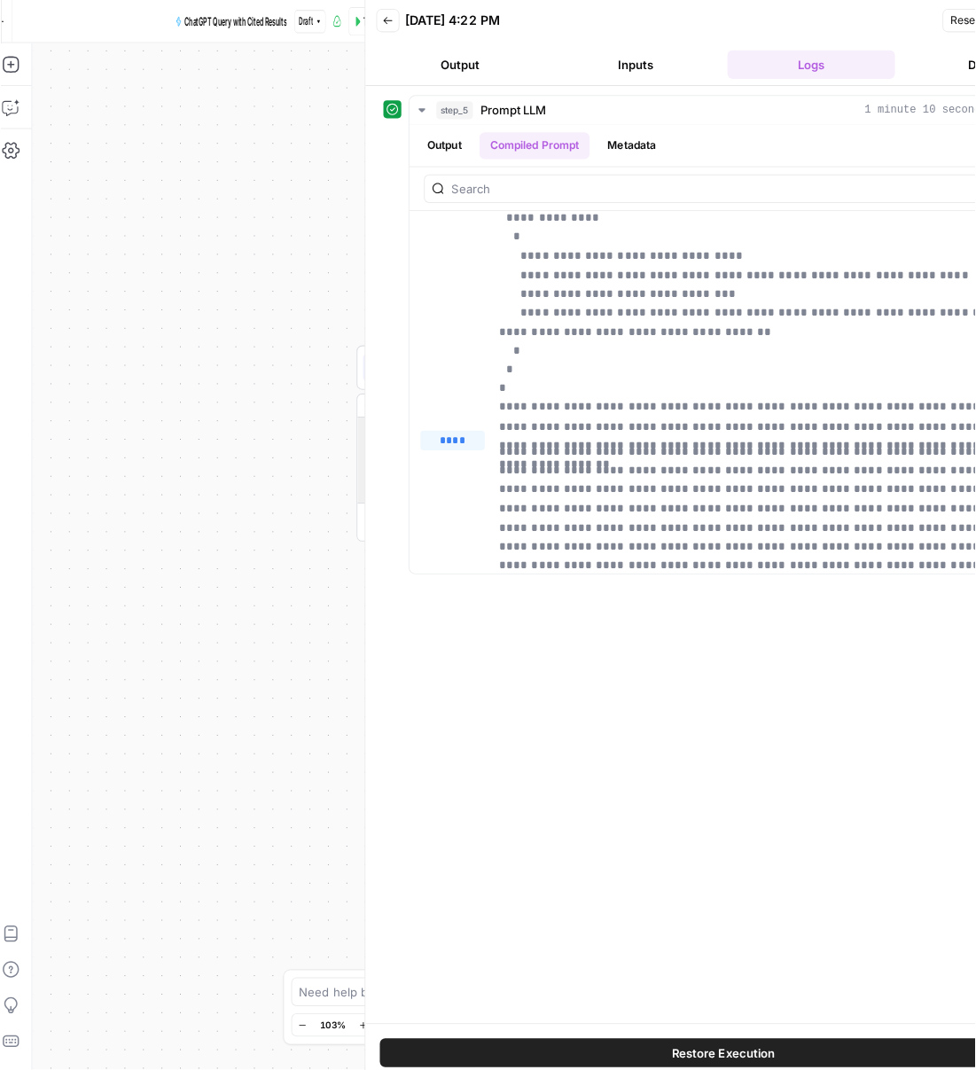
scroll to position [0, 0]
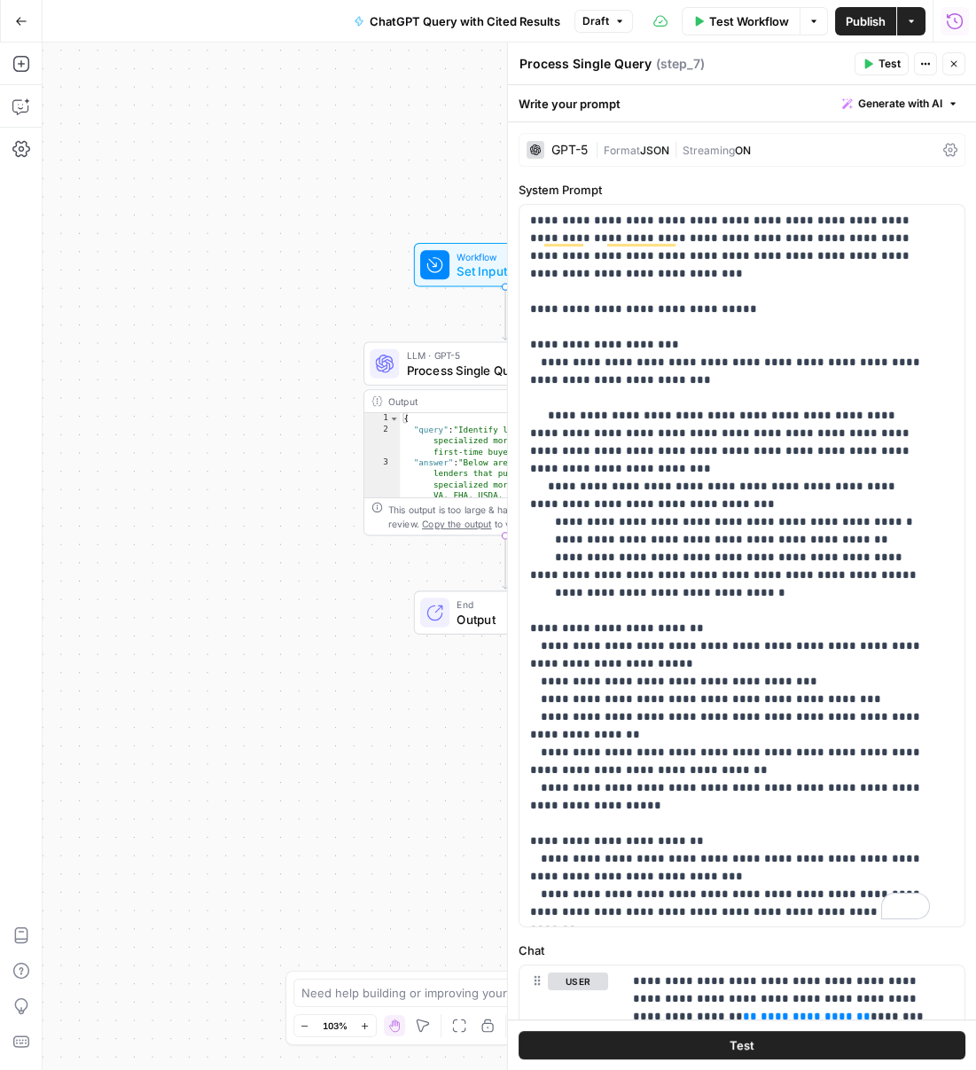
click at [947, 67] on button "Close" at bounding box center [953, 63] width 23 height 23
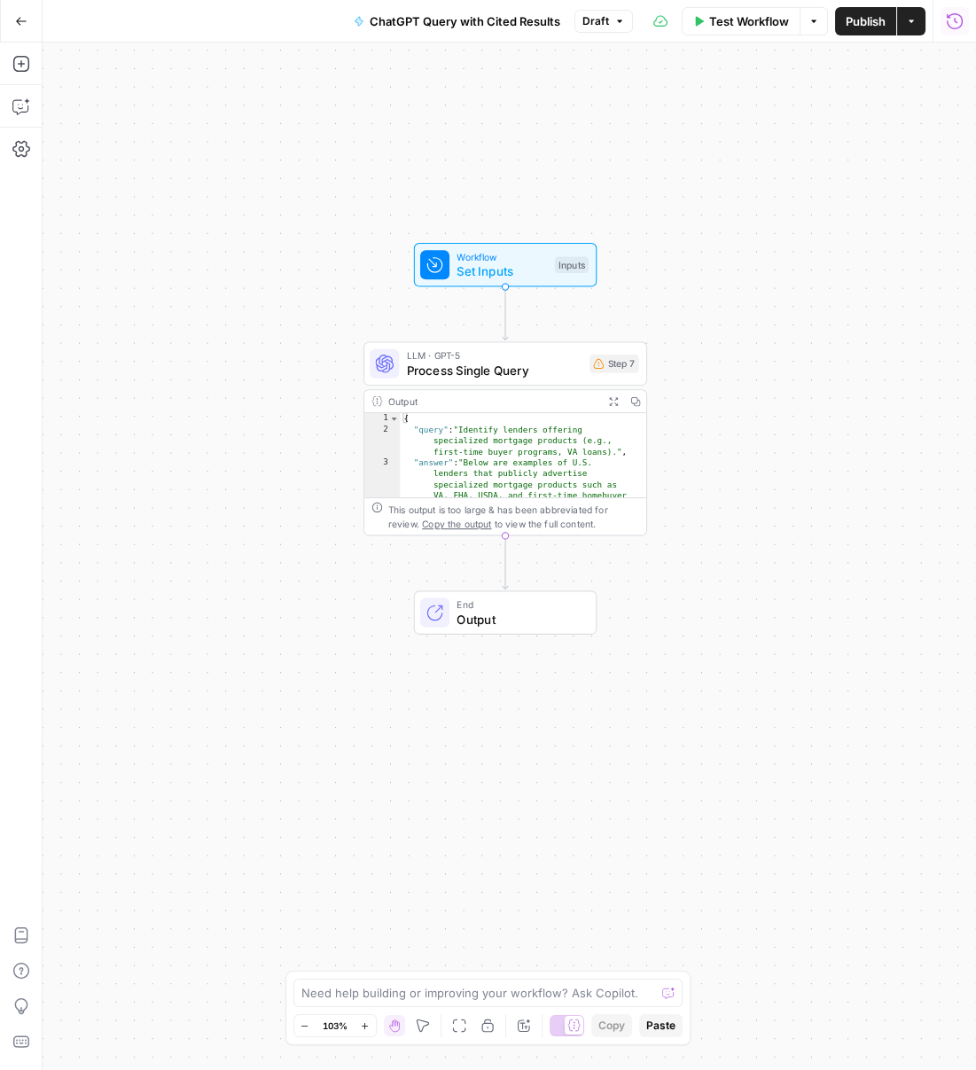
click at [557, 368] on span "Process Single Query" at bounding box center [494, 370] width 175 height 19
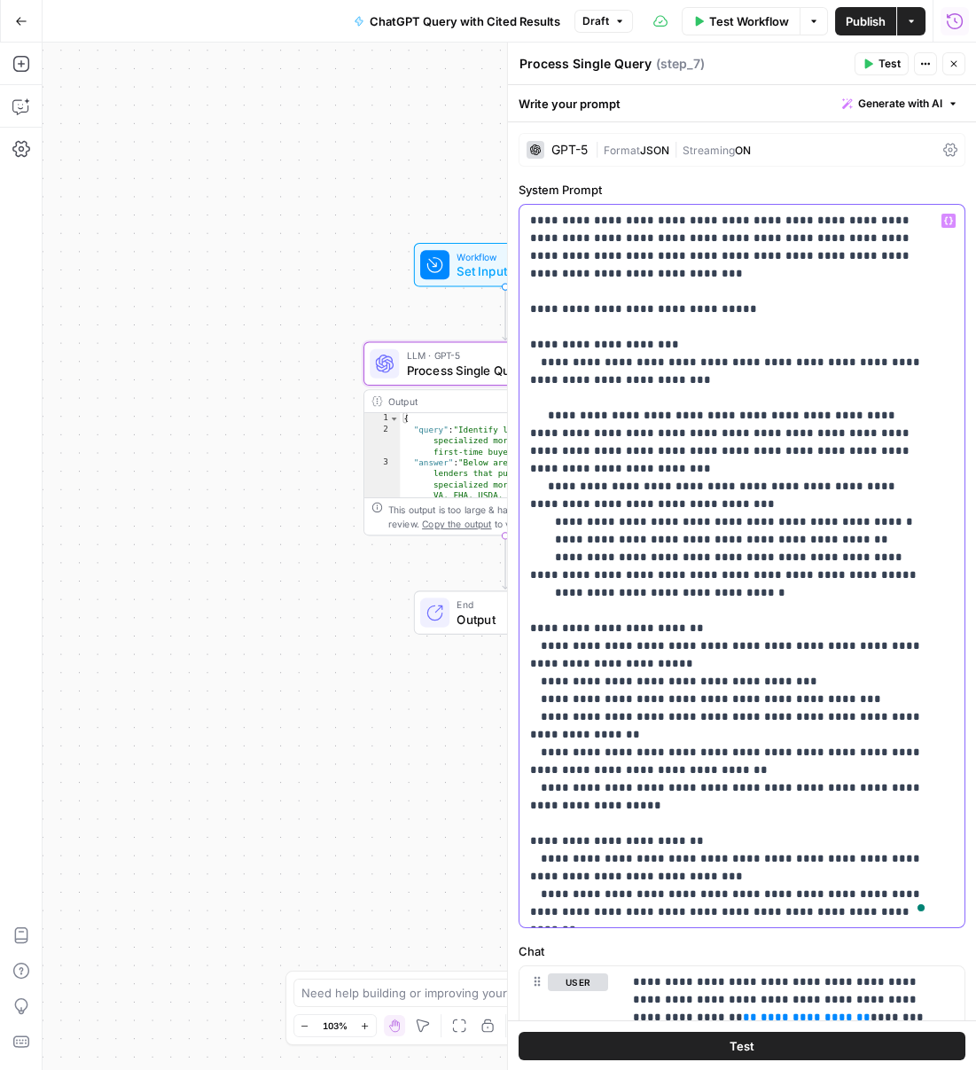
scroll to position [231, 0]
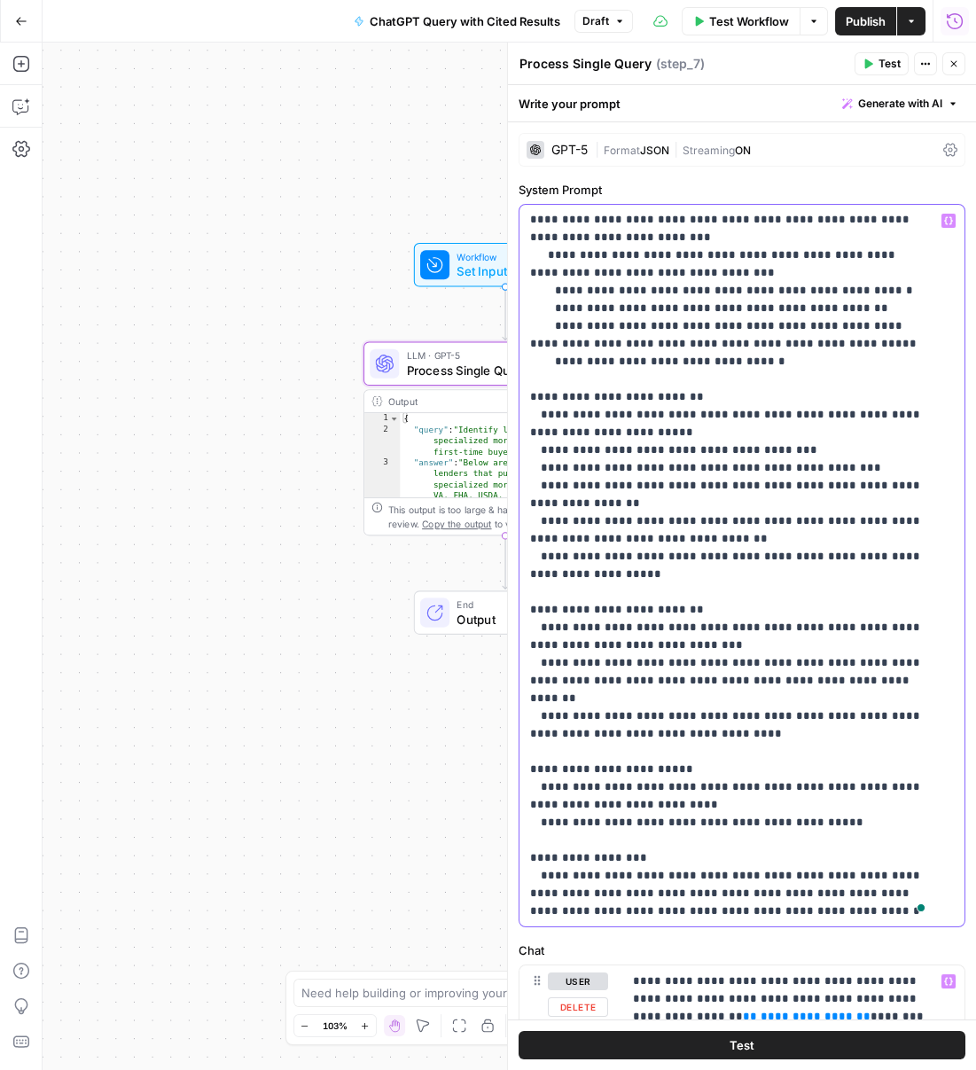
drag, startPoint x: 529, startPoint y: 221, endPoint x: 886, endPoint y: 1003, distance: 860.3
click at [0, 0] on form "**********" at bounding box center [0, 0] width 0 height 0
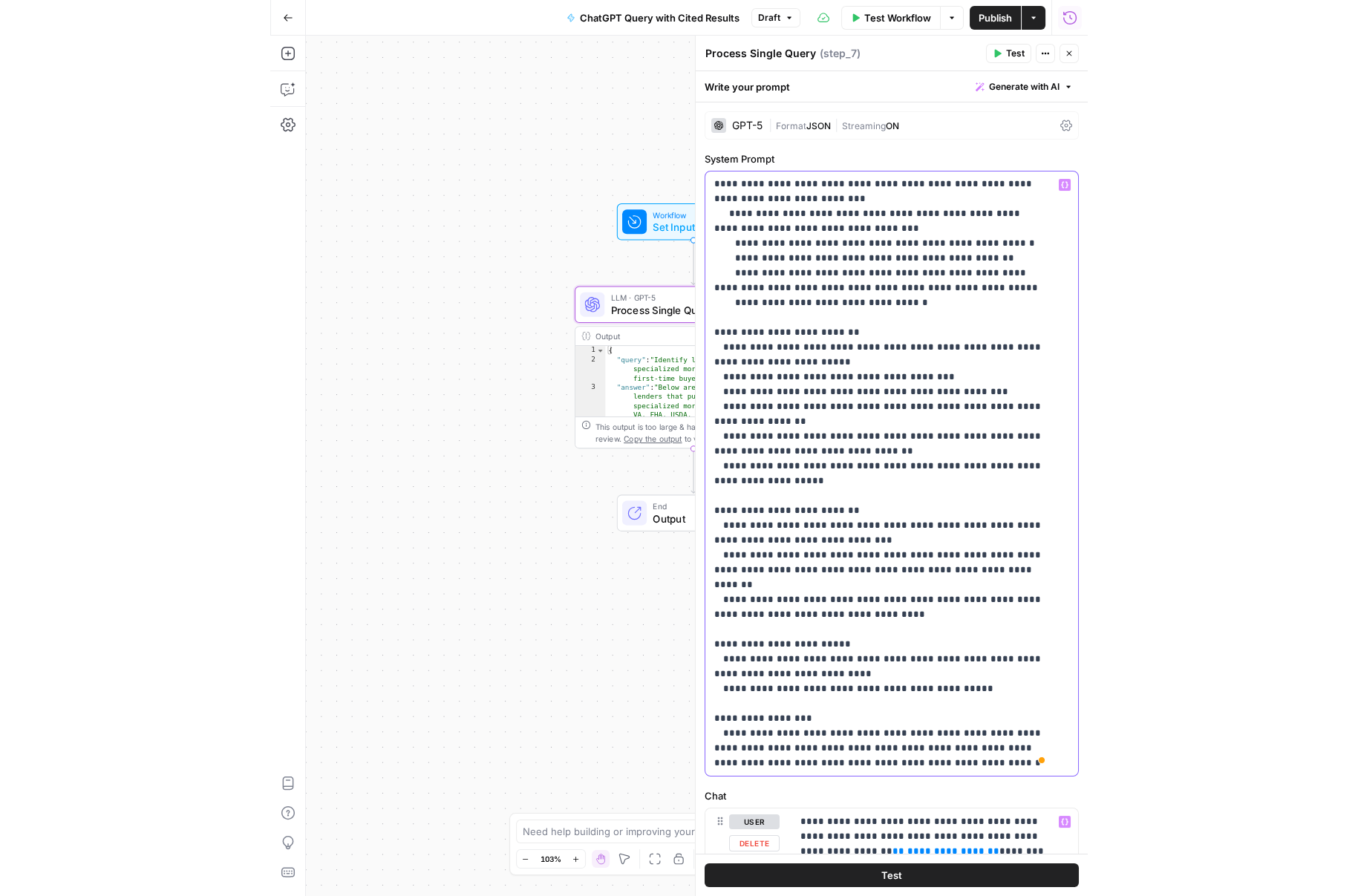
scroll to position [0, 0]
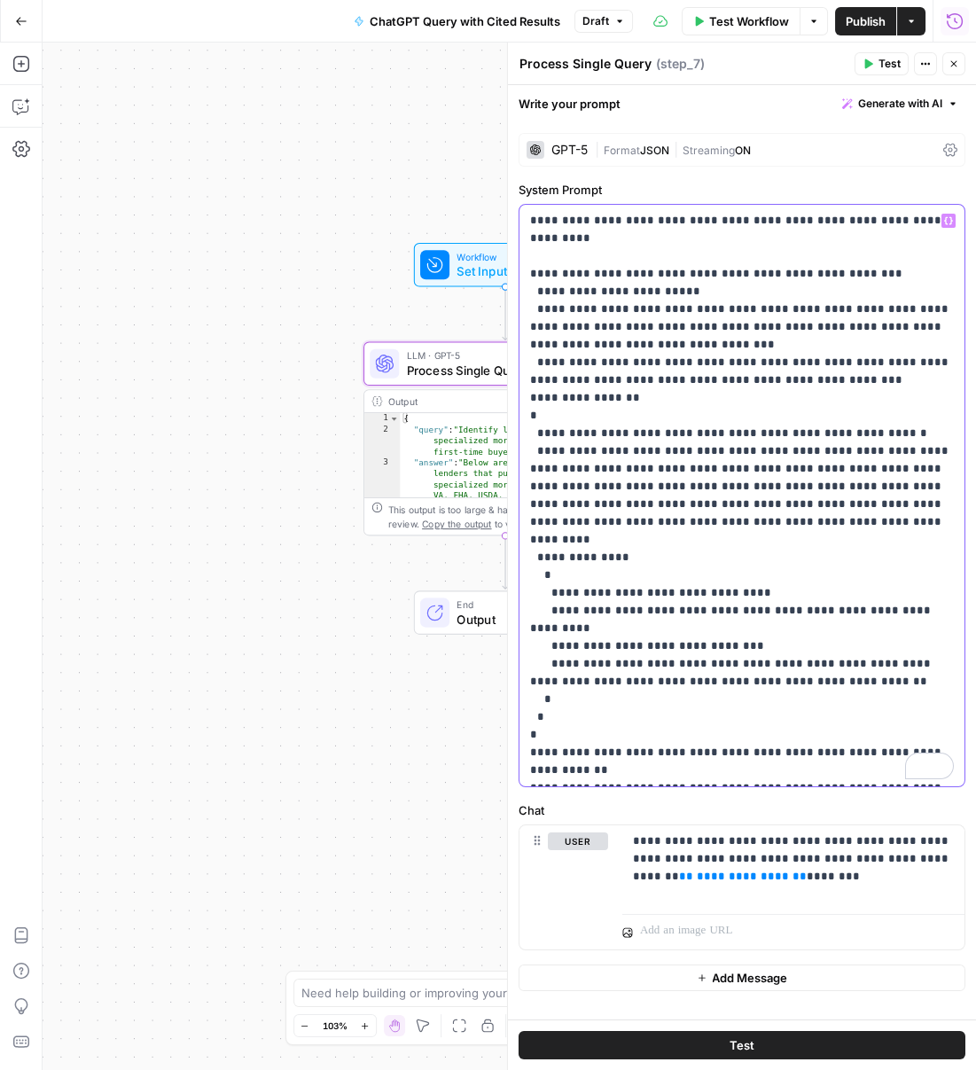
click at [799, 250] on p "**********" at bounding box center [742, 495] width 424 height 567
drag, startPoint x: 718, startPoint y: 278, endPoint x: 501, endPoint y: 271, distance: 217.3
click at [507, 271] on div "**********" at bounding box center [741, 556] width 469 height 1027
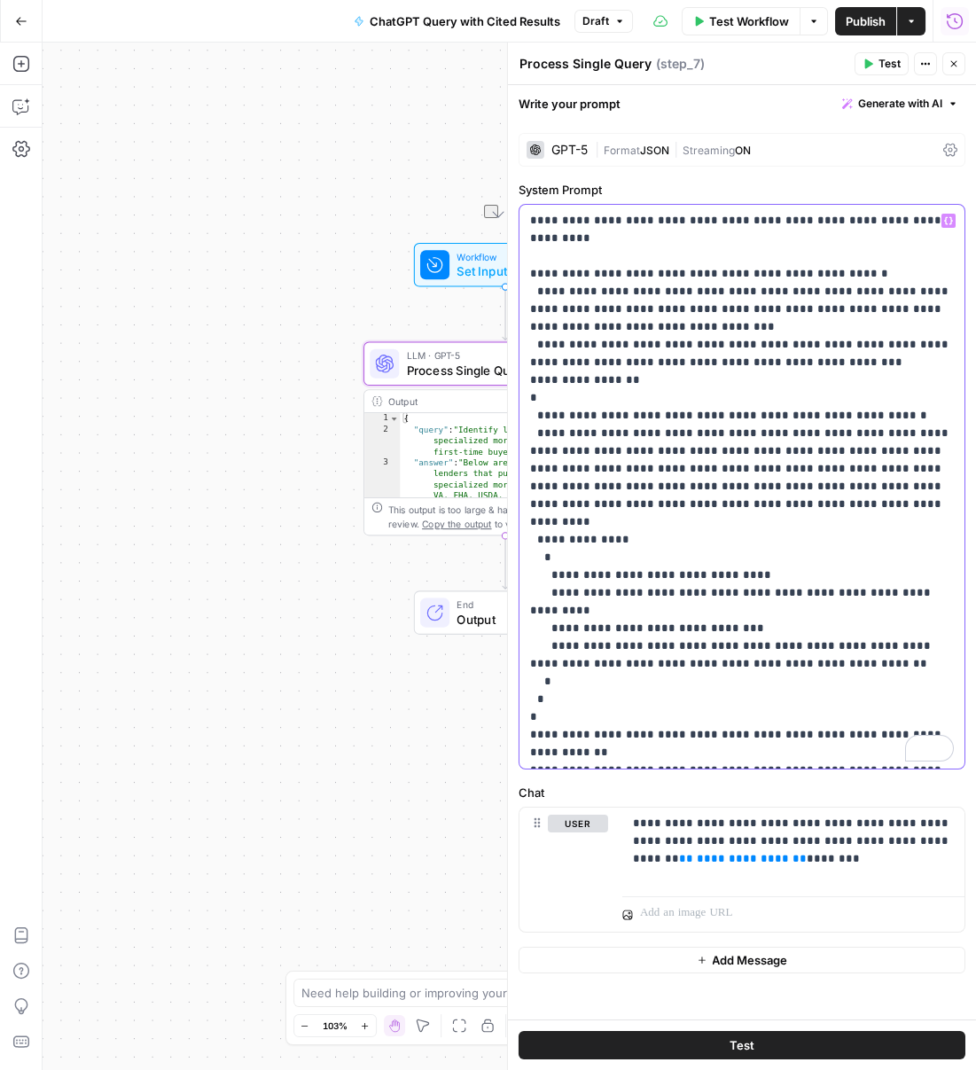
drag, startPoint x: 538, startPoint y: 401, endPoint x: 887, endPoint y: 391, distance: 349.3
click at [887, 391] on p "**********" at bounding box center [742, 487] width 424 height 550
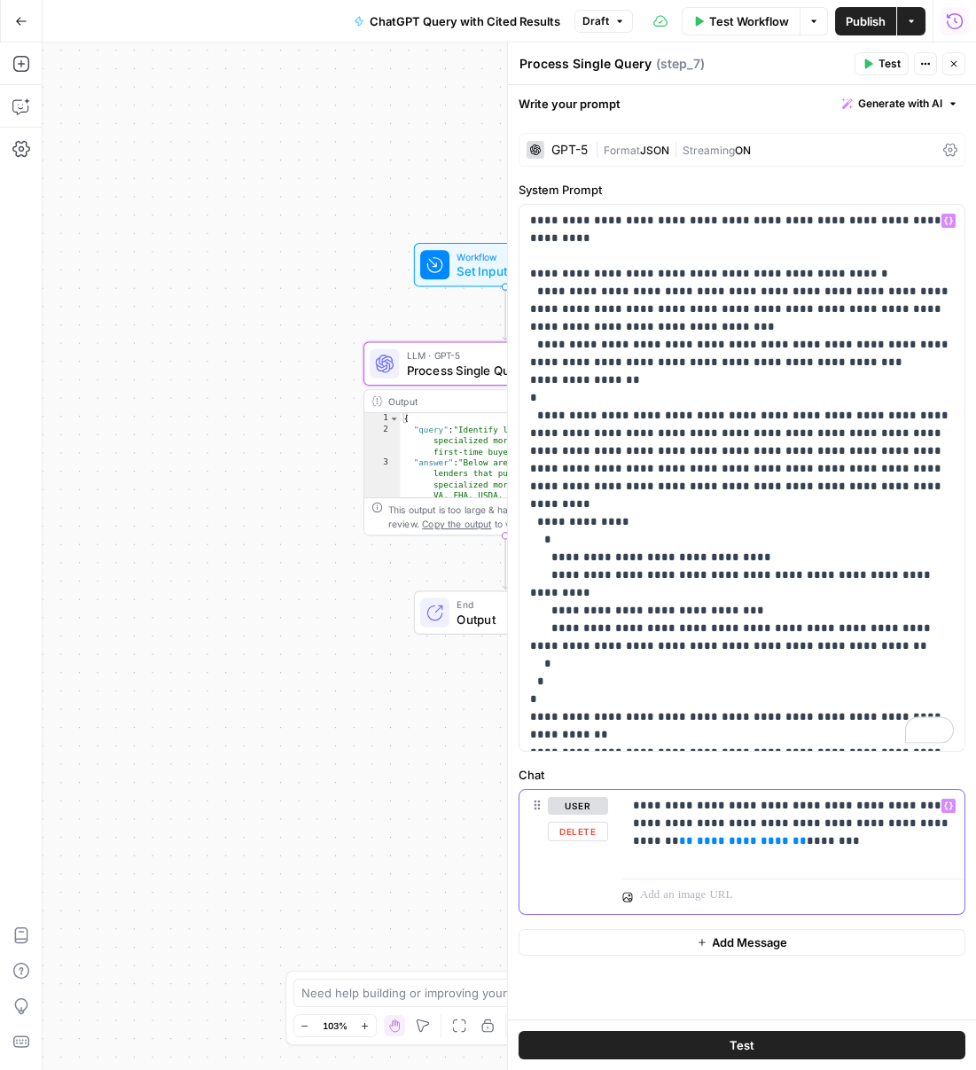
click at [704, 838] on span "**********" at bounding box center [743, 841] width 92 height 12
click at [949, 808] on icon "button" at bounding box center [948, 805] width 9 height 9
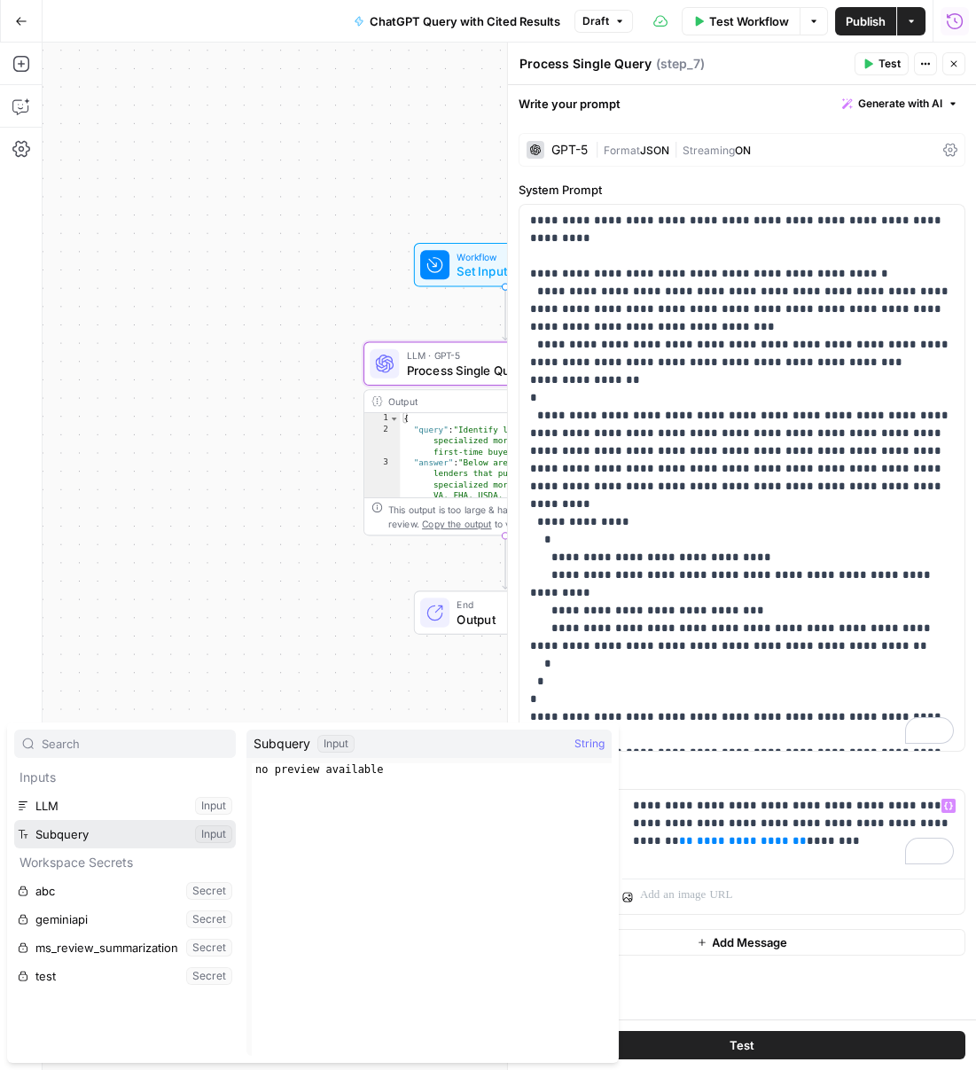
click at [119, 838] on button "Select variable Subquery" at bounding box center [125, 834] width 222 height 28
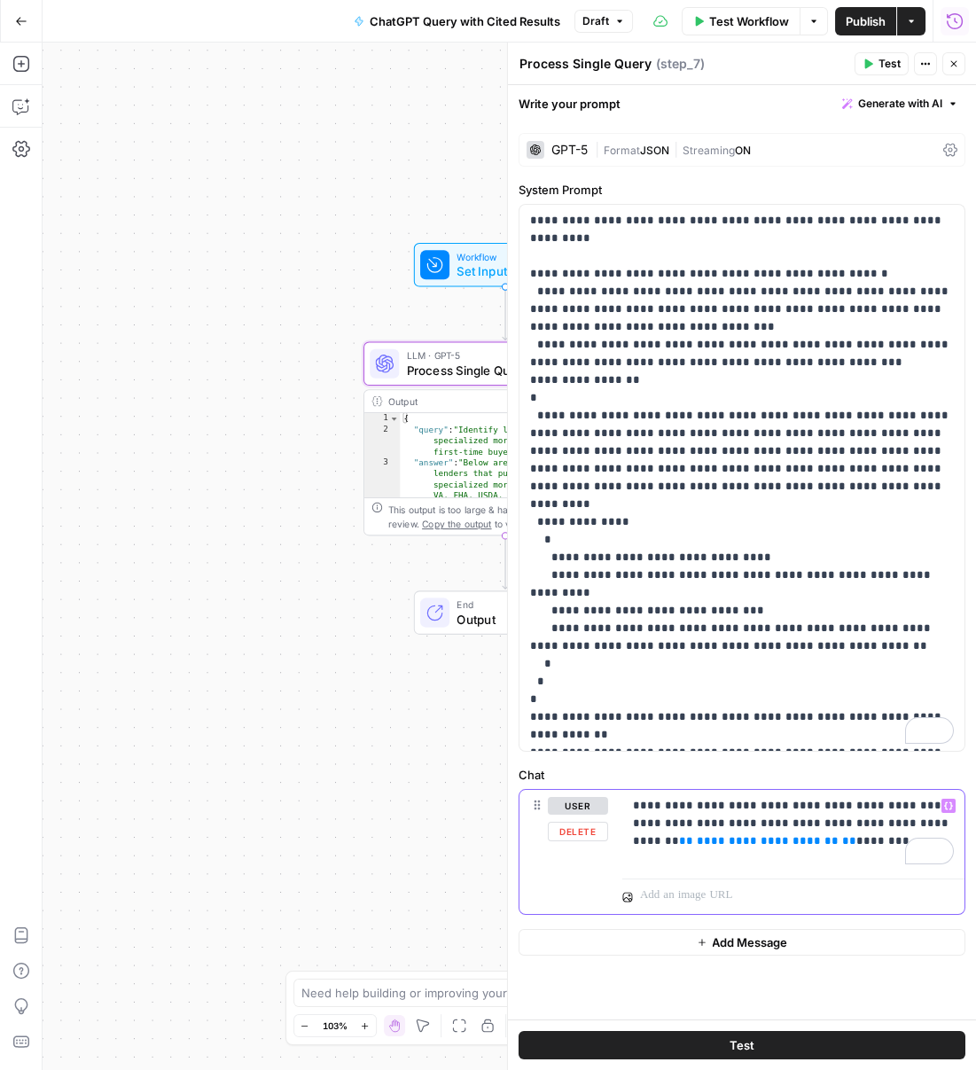
drag, startPoint x: 838, startPoint y: 844, endPoint x: 786, endPoint y: 843, distance: 51.4
click at [781, 840] on p "**********" at bounding box center [793, 823] width 321 height 53
drag, startPoint x: 891, startPoint y: 828, endPoint x: 933, endPoint y: 822, distance: 42.9
click at [933, 822] on p "**********" at bounding box center [793, 823] width 321 height 53
click at [869, 20] on span "Publish" at bounding box center [866, 21] width 40 height 18
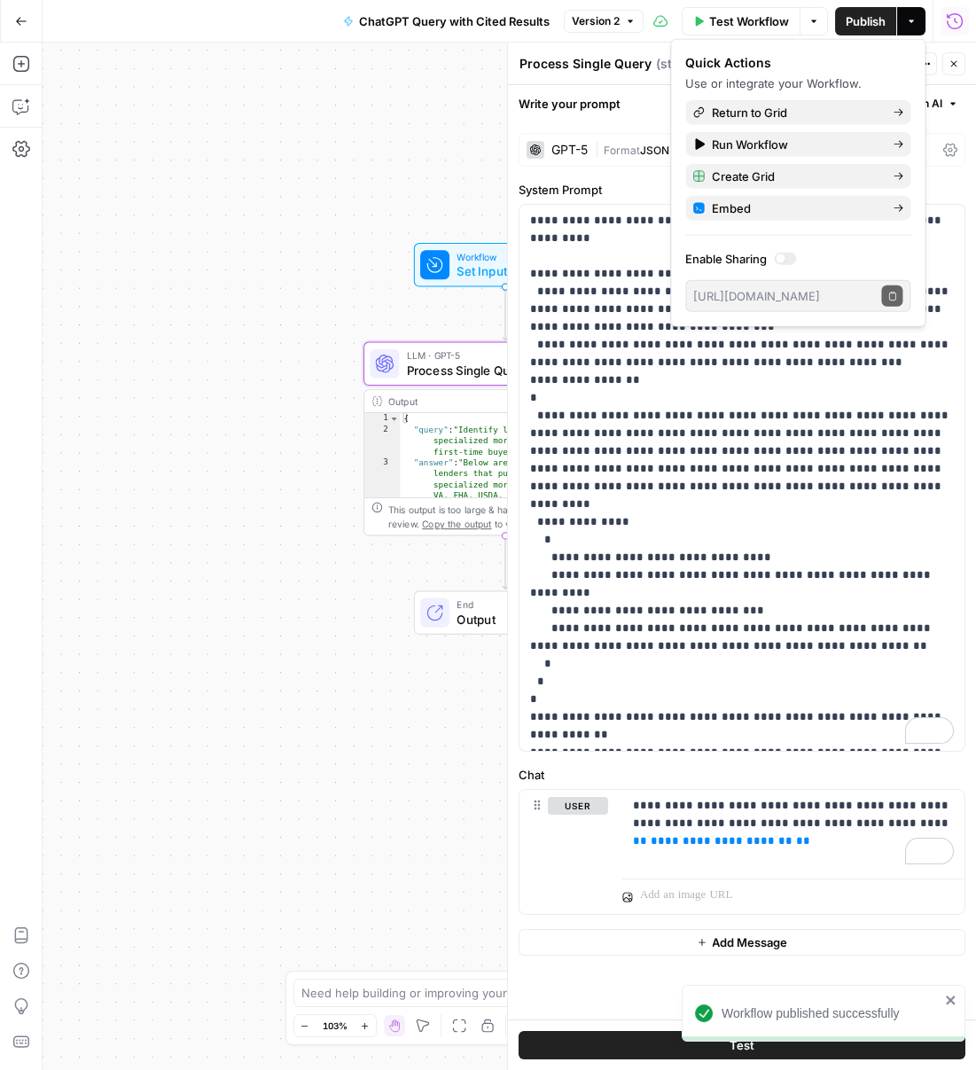
click at [663, 1044] on button "Test" at bounding box center [741, 1045] width 447 height 28
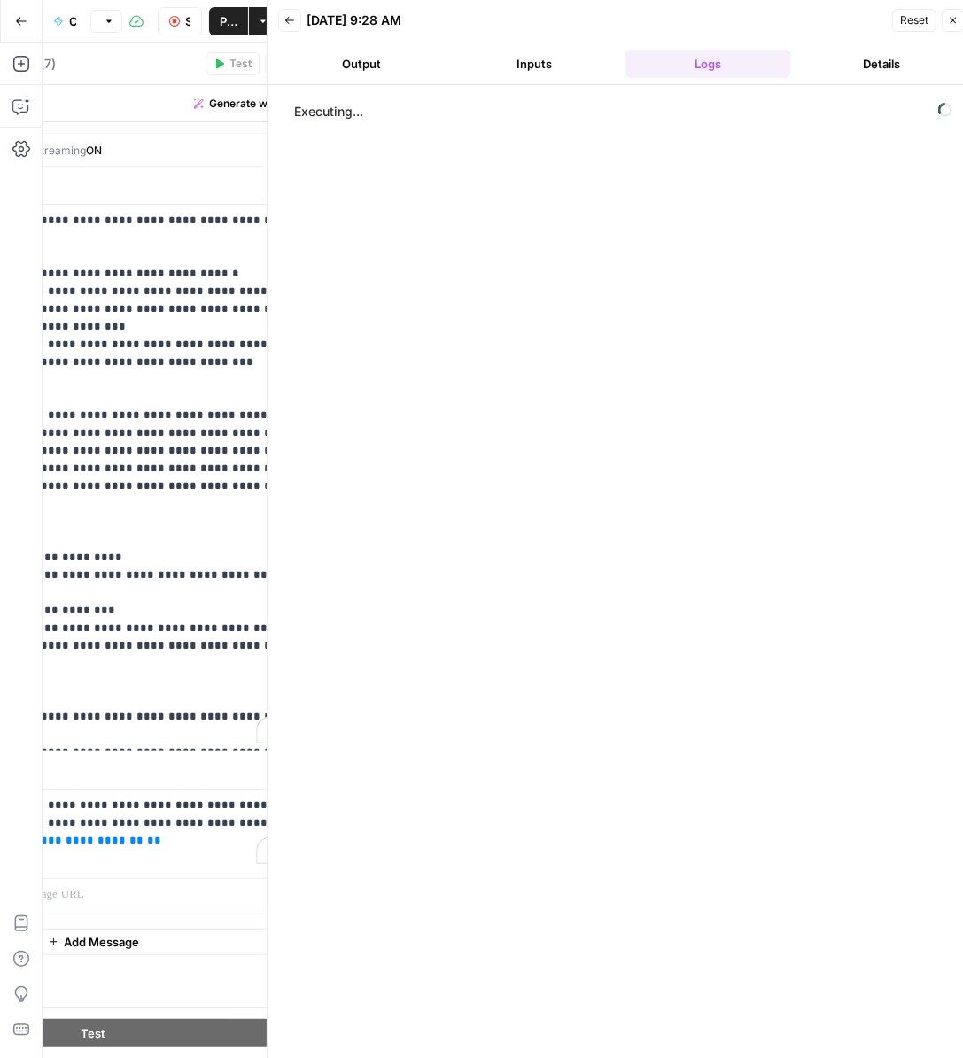
click at [376, 75] on button "Output" at bounding box center [361, 64] width 167 height 28
click at [499, 73] on button "Inputs" at bounding box center [535, 64] width 167 height 28
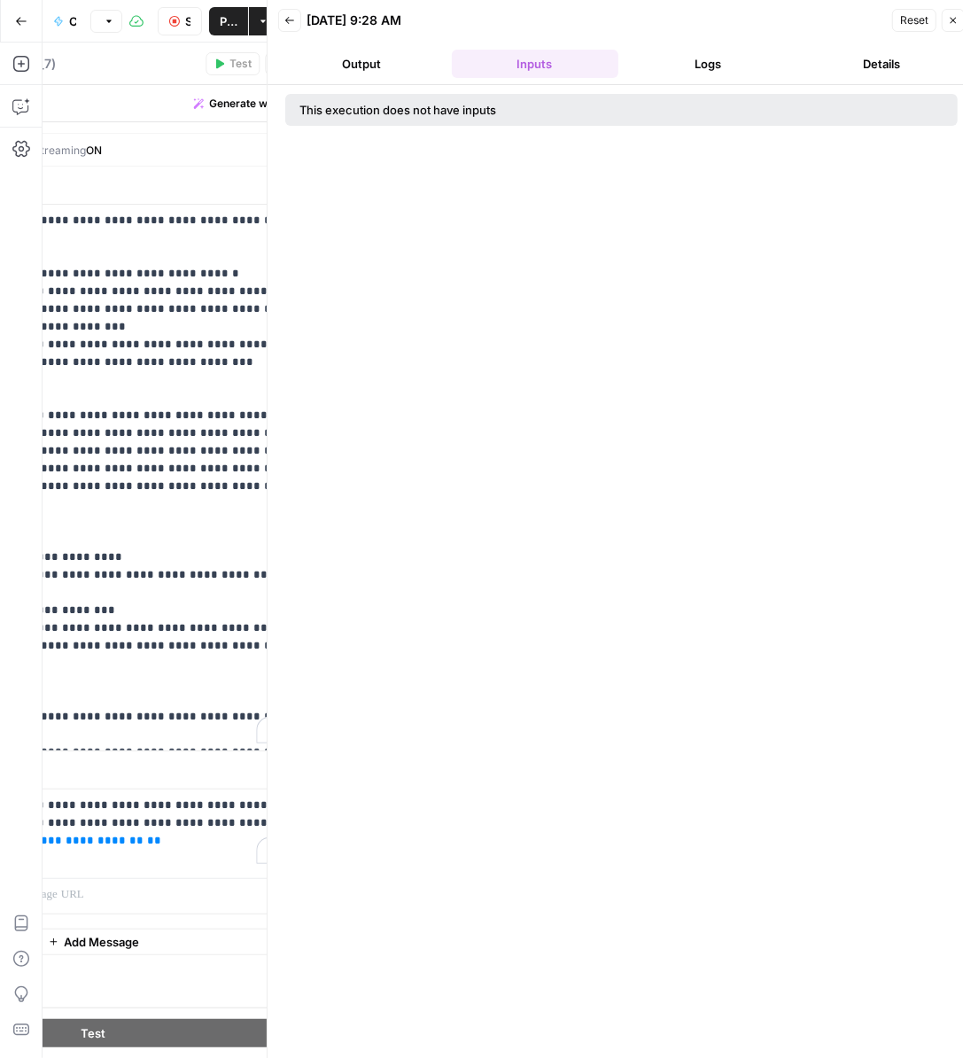
click at [659, 63] on button "Logs" at bounding box center [709, 64] width 167 height 28
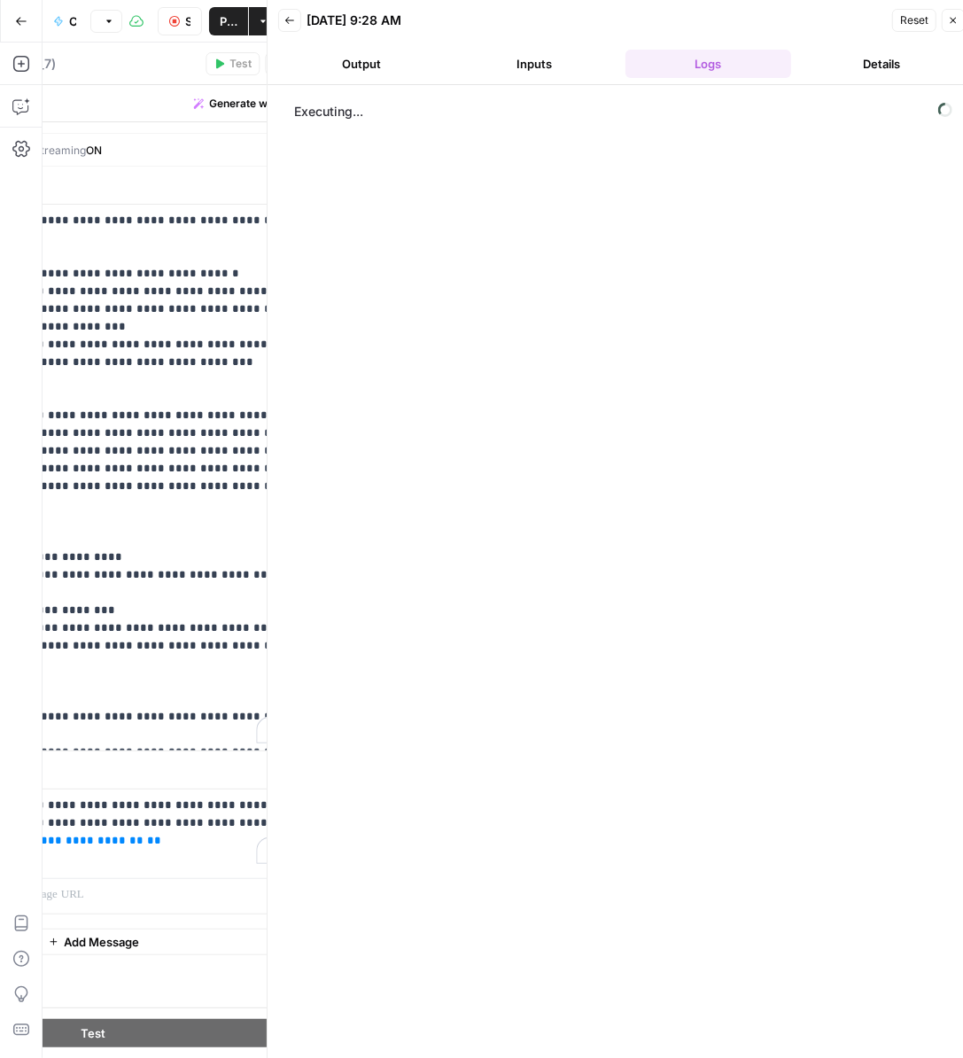
click at [923, 23] on span "Reset" at bounding box center [914, 20] width 28 height 16
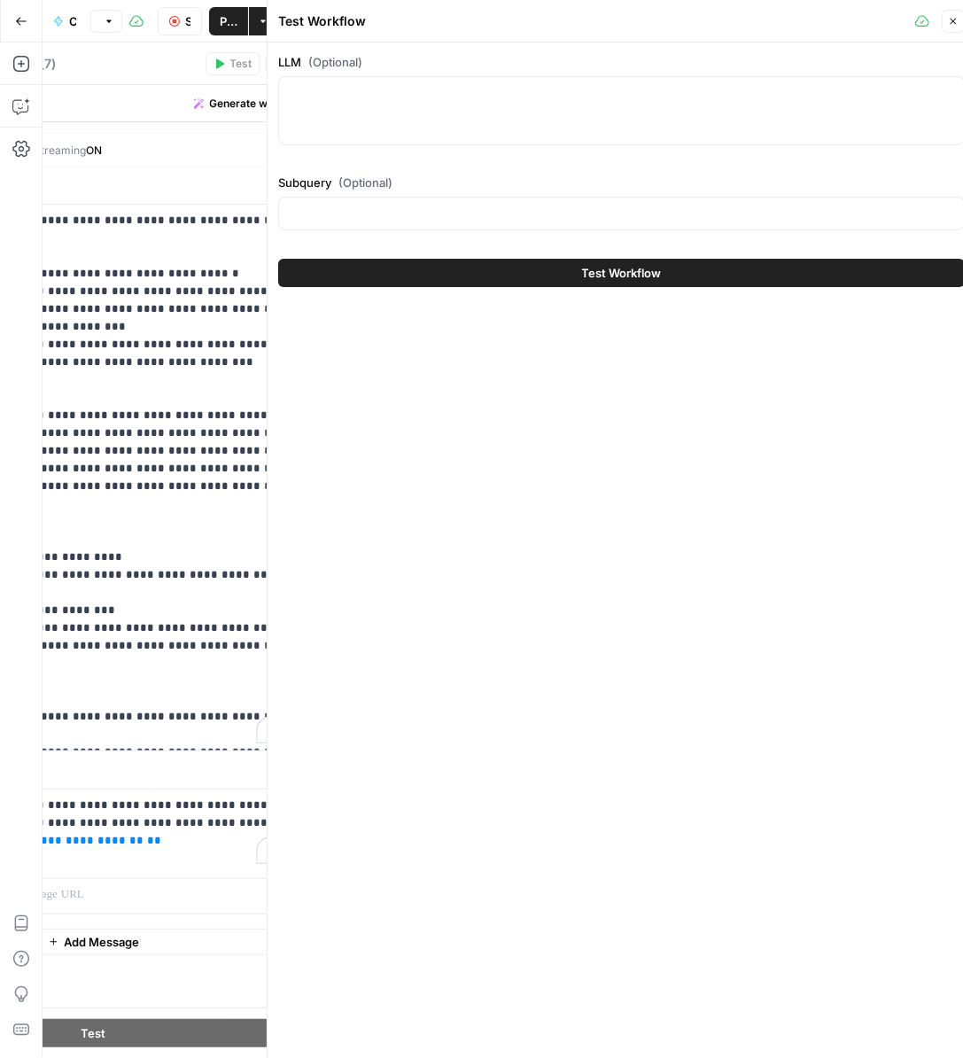
click at [954, 21] on icon "button" at bounding box center [953, 21] width 11 height 11
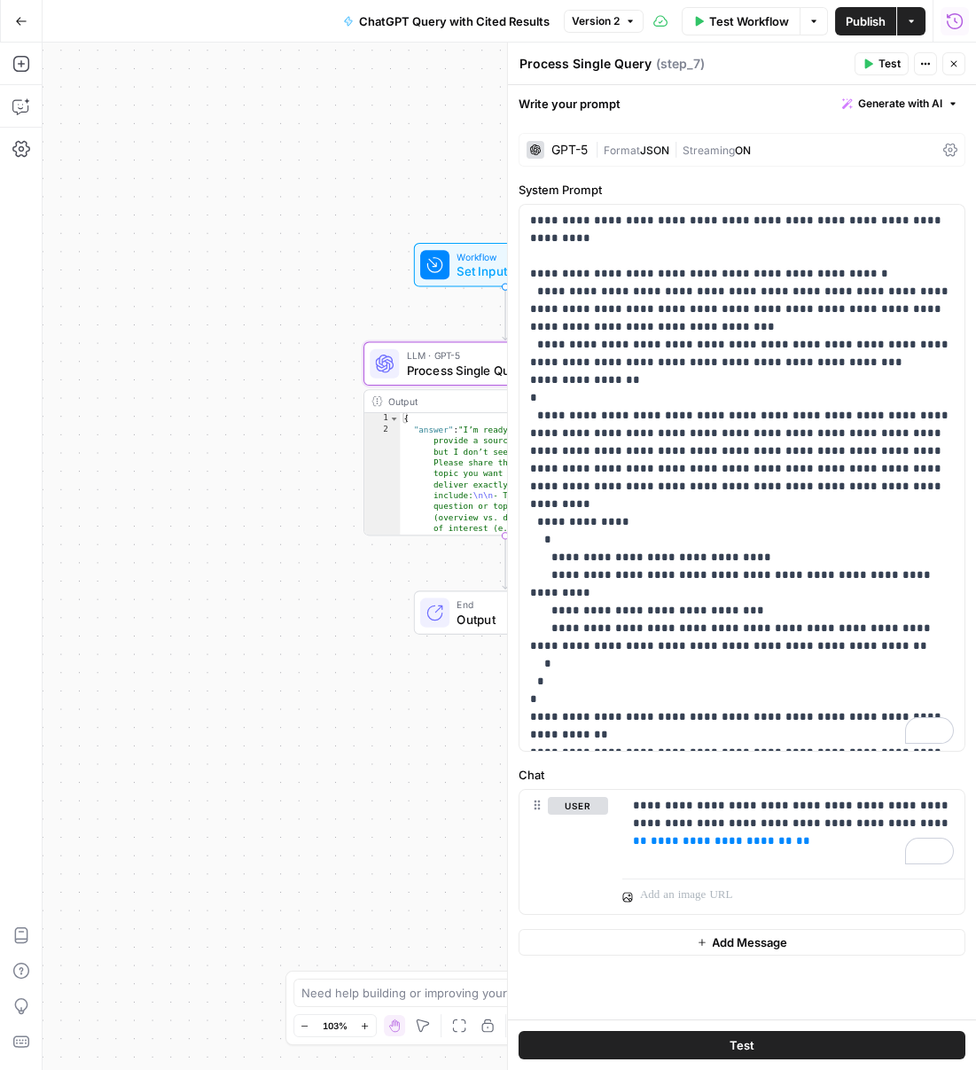
click at [709, 24] on span "Test Workflow" at bounding box center [749, 21] width 80 height 18
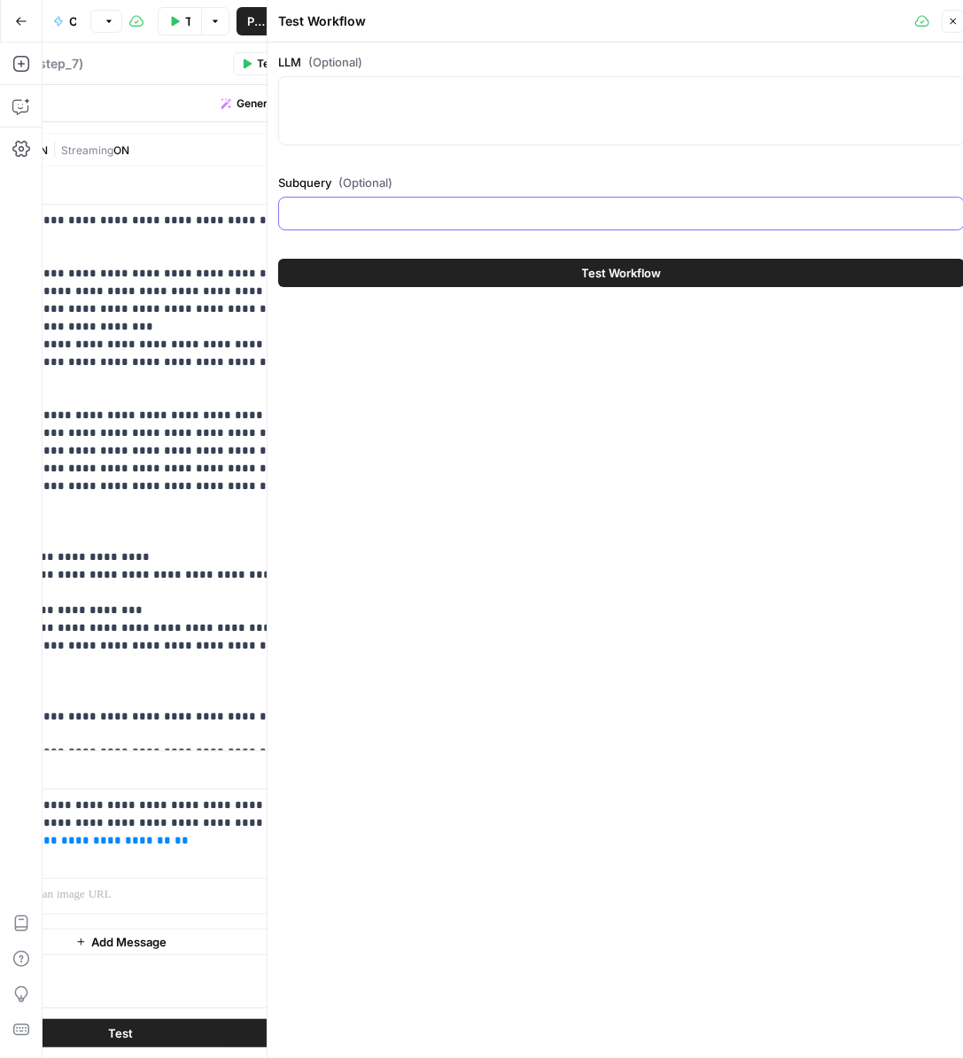
click at [423, 206] on input "Subquery (Optional)" at bounding box center [622, 214] width 664 height 18
paste input "Compare mortgage lenders by interest rates, fees, and loan options."
type input "Compare mortgage lenders by interest rates, fees, and loan options."
click at [529, 281] on button "Test Workflow" at bounding box center [621, 273] width 687 height 28
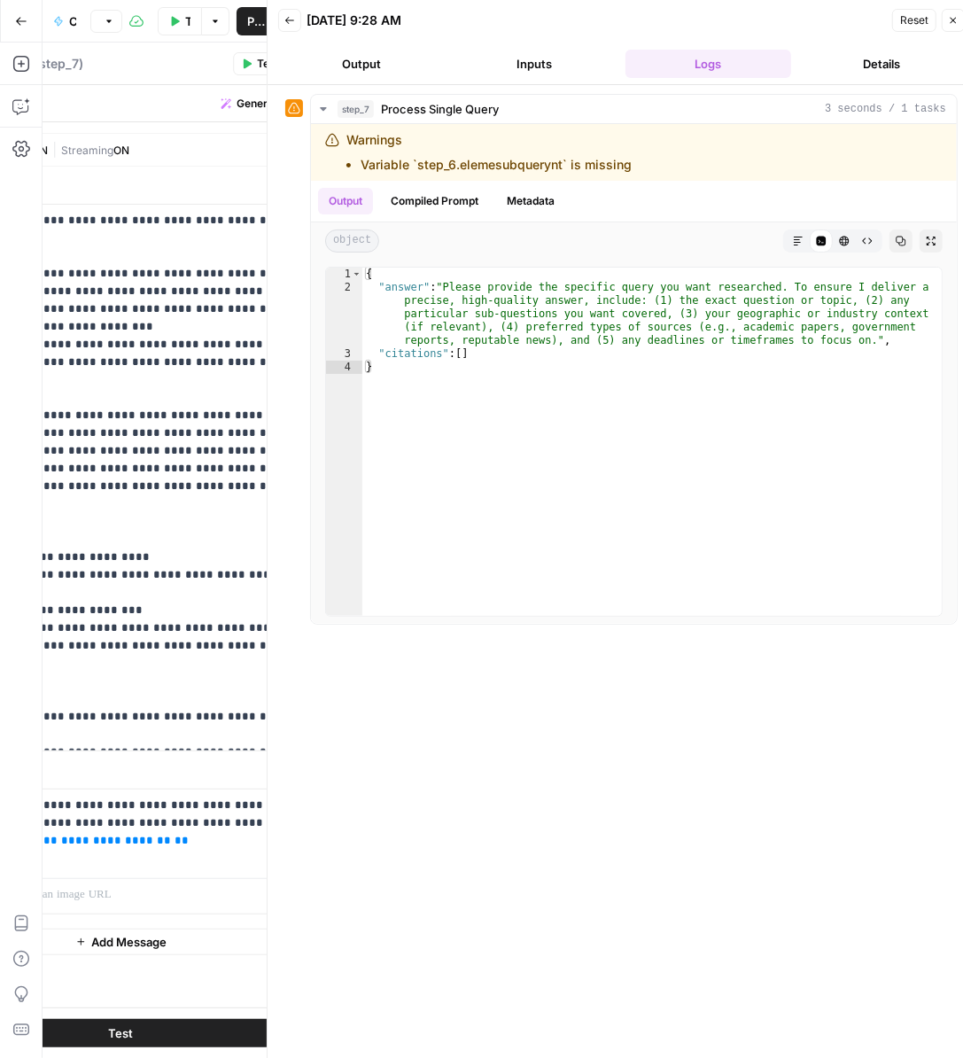
click at [178, 27] on button "Test Workflow" at bounding box center [180, 21] width 44 height 28
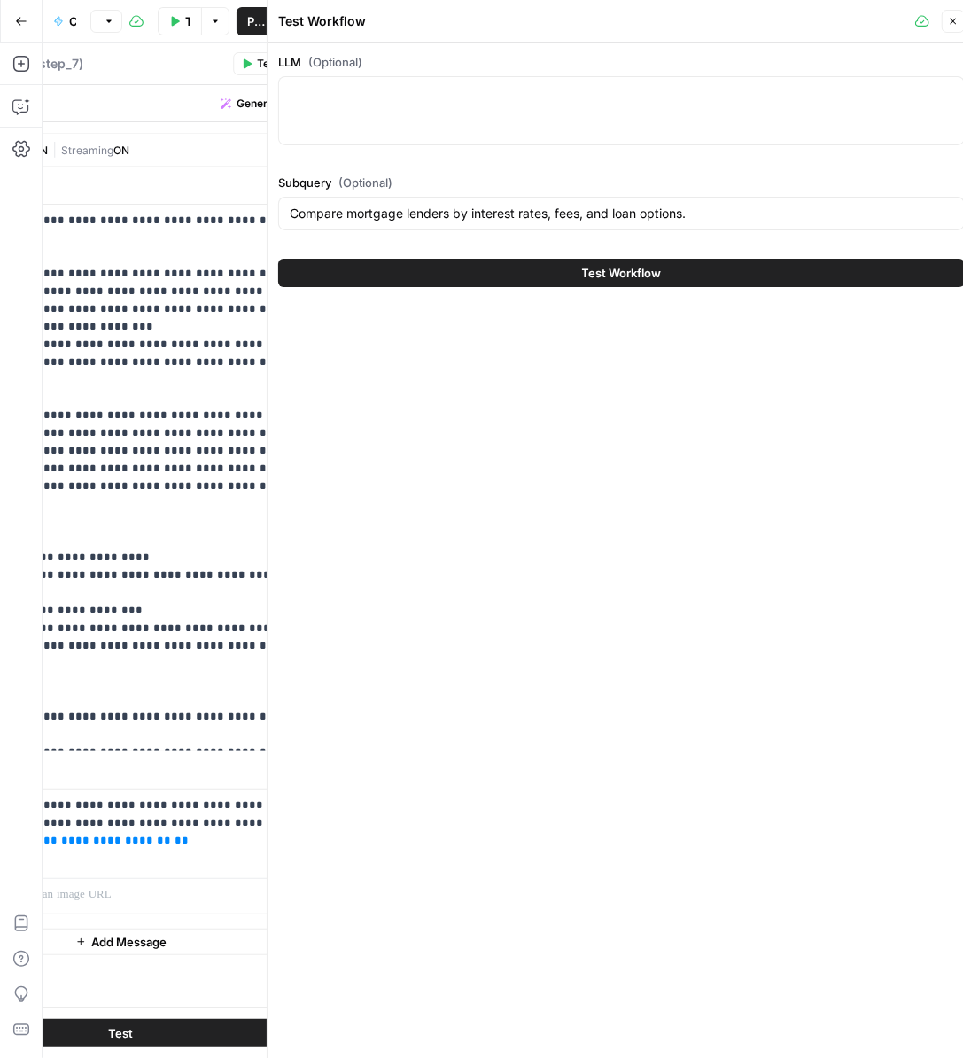
click at [453, 261] on button "Test Workflow" at bounding box center [621, 273] width 687 height 28
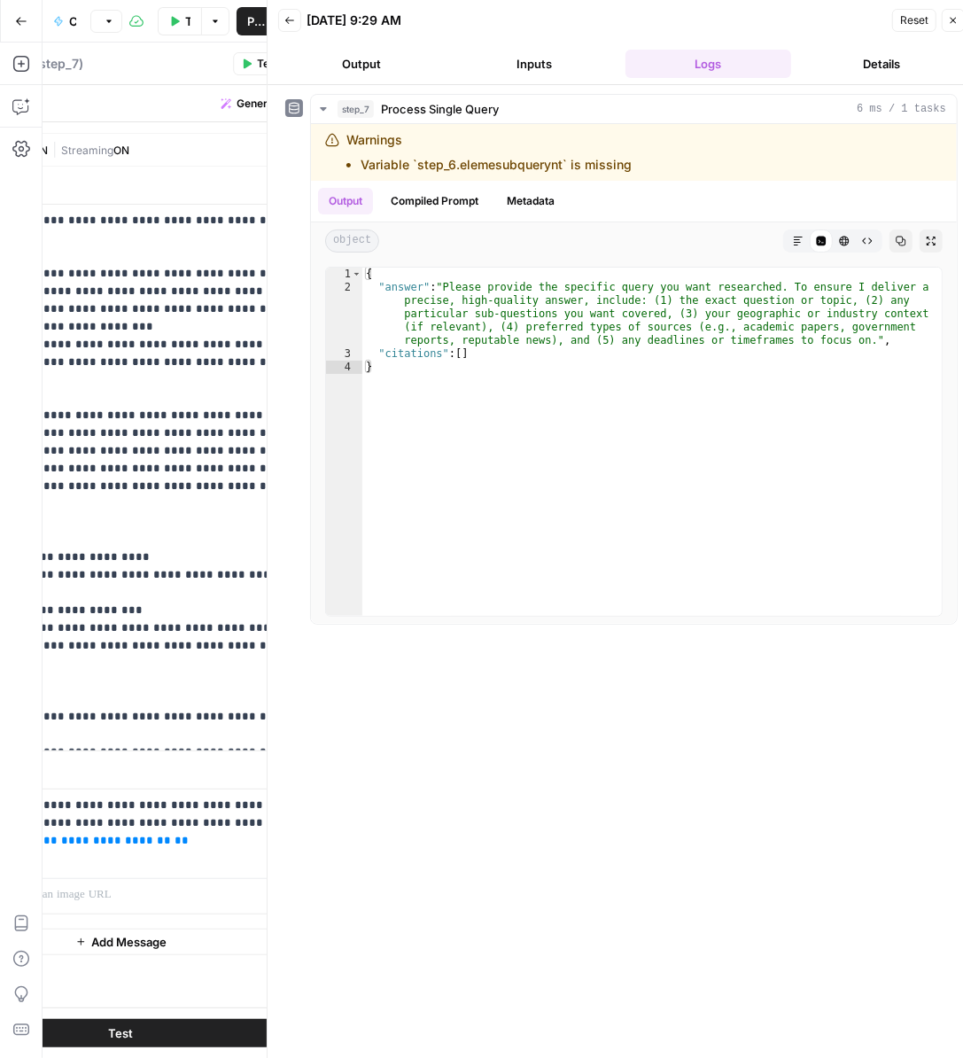
click at [942, 27] on button "Close" at bounding box center [953, 20] width 23 height 23
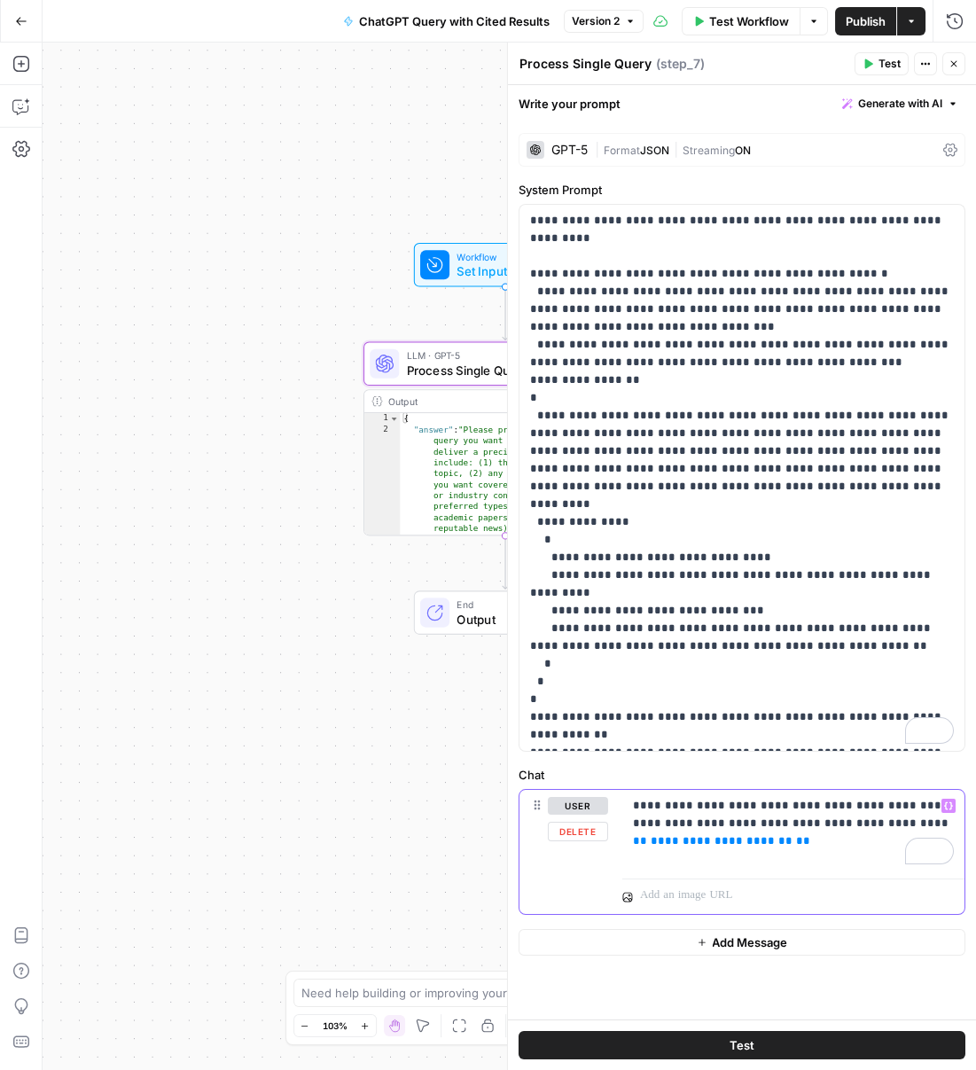
click at [796, 846] on span "**" at bounding box center [803, 841] width 14 height 12
drag, startPoint x: 791, startPoint y: 851, endPoint x: 885, endPoint y: 823, distance: 97.9
click at [885, 823] on div "**********" at bounding box center [793, 831] width 342 height 82
click at [943, 804] on button "Variables Menu" at bounding box center [948, 806] width 14 height 14
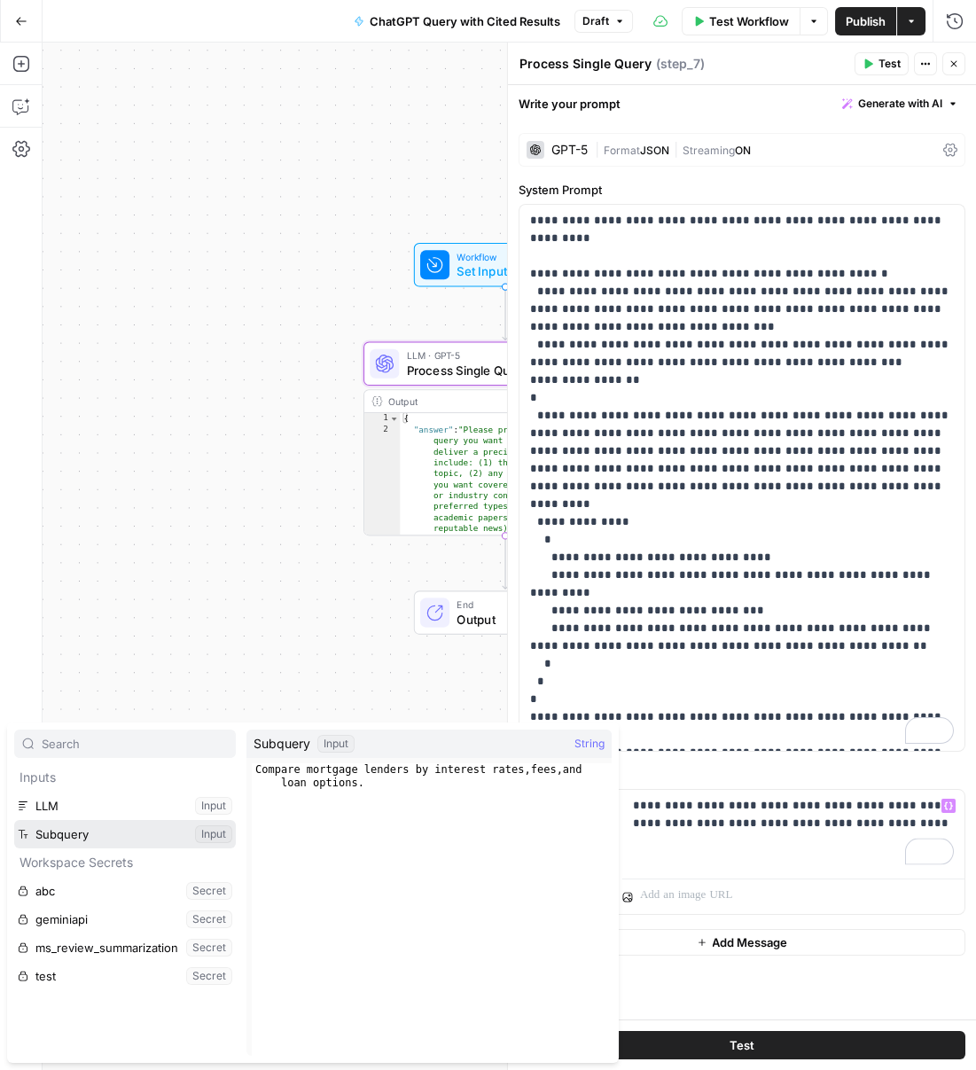
click at [178, 844] on button "Select variable Subquery" at bounding box center [125, 834] width 222 height 28
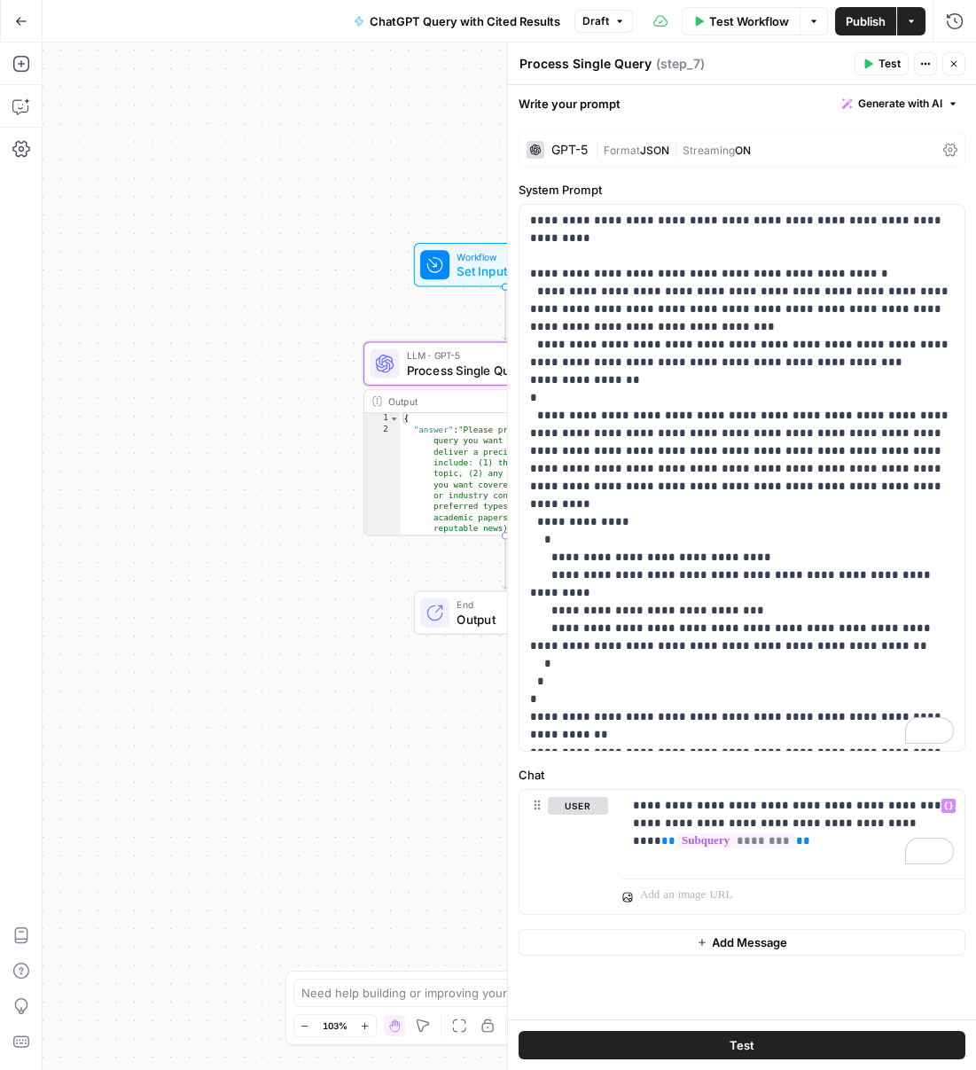
click at [877, 19] on span "Publish" at bounding box center [866, 21] width 40 height 18
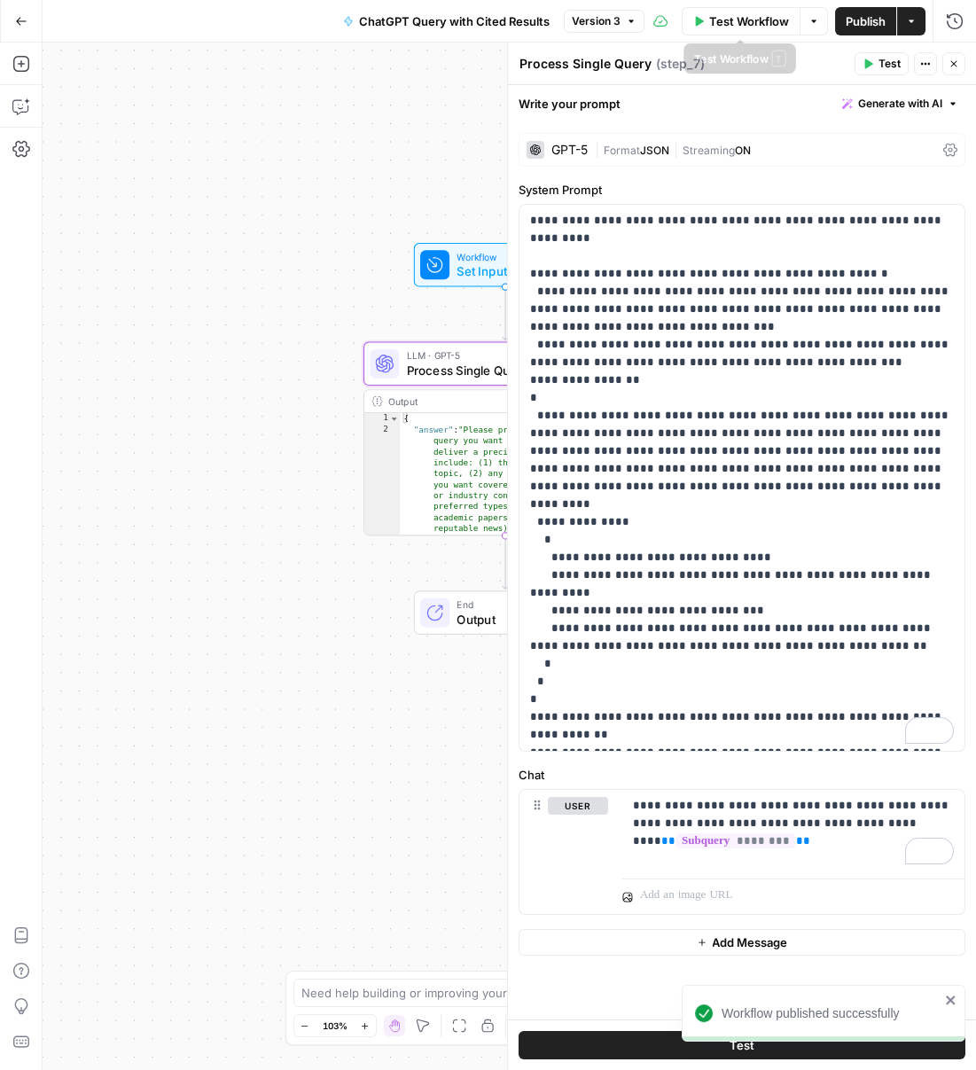
click at [721, 23] on span "Test Workflow" at bounding box center [749, 21] width 80 height 18
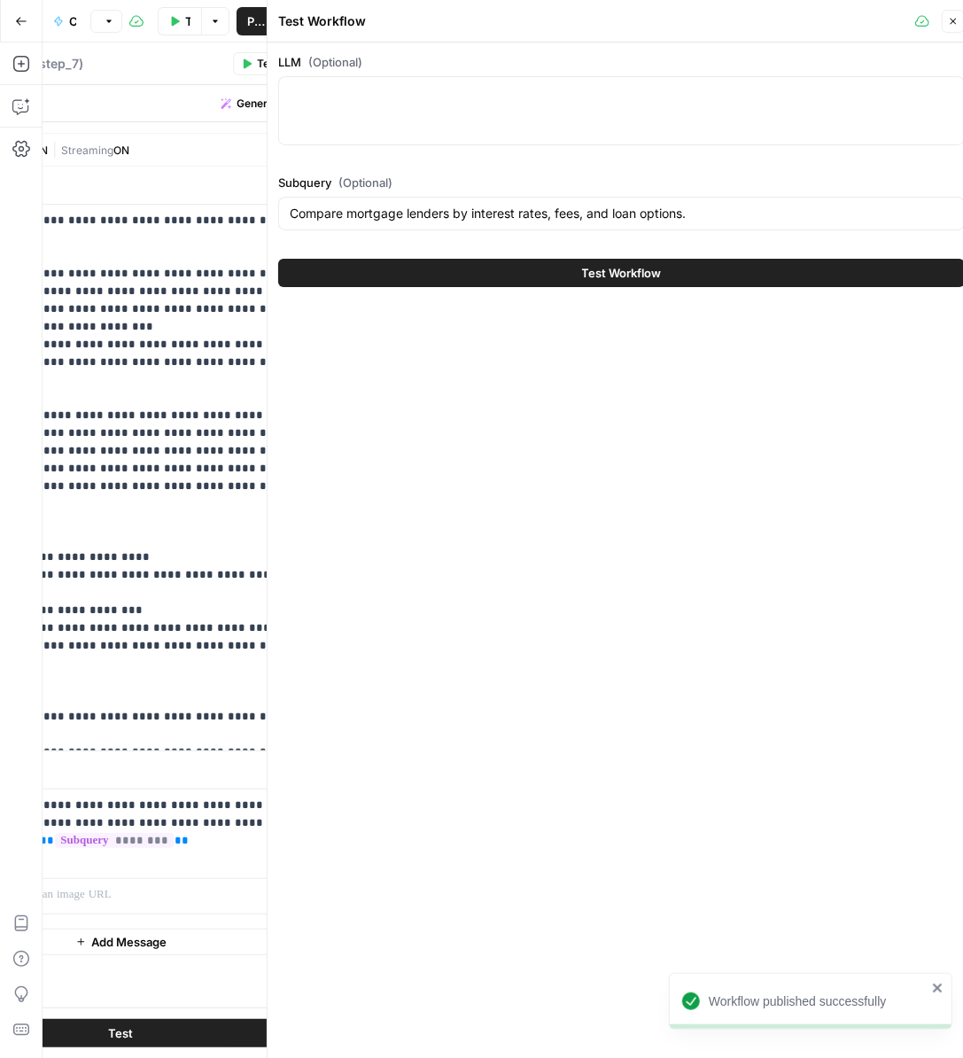
click at [651, 274] on span "Test Workflow" at bounding box center [622, 273] width 80 height 18
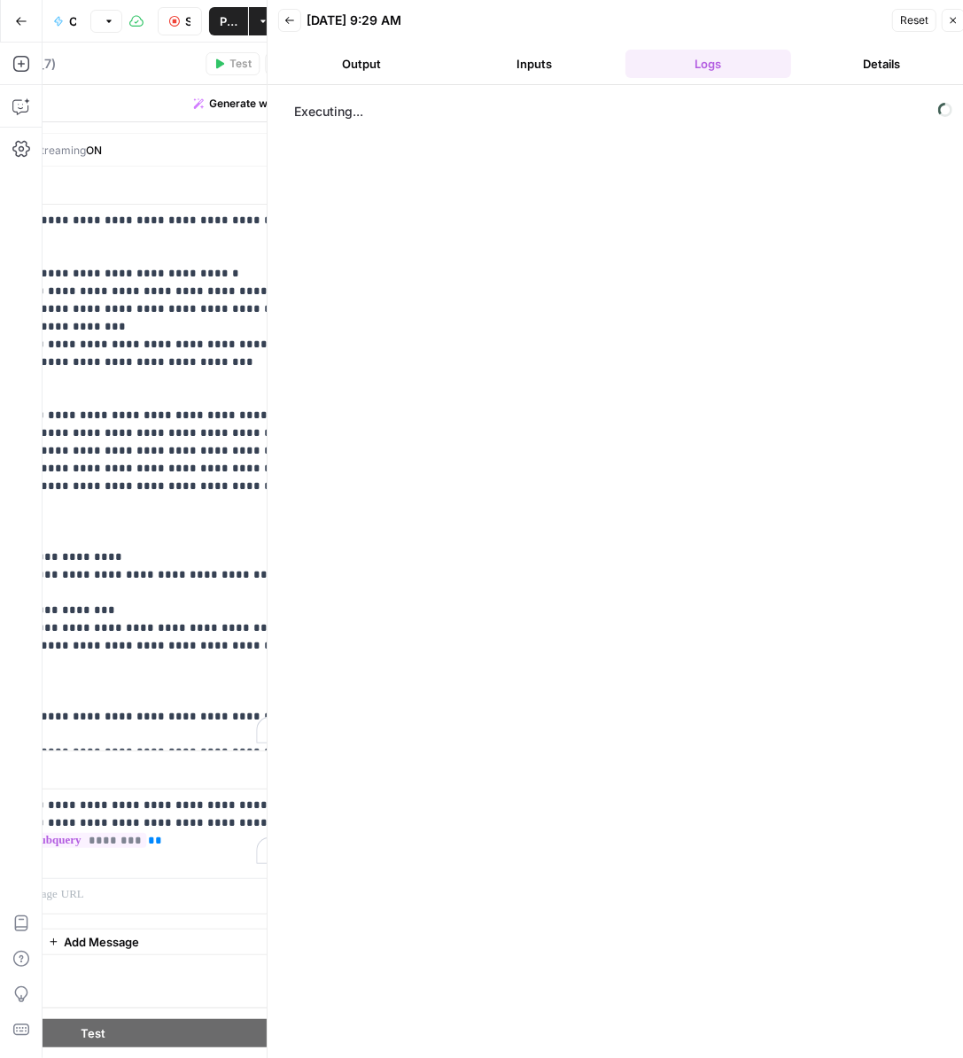
click at [862, 62] on button "Details" at bounding box center [882, 64] width 167 height 28
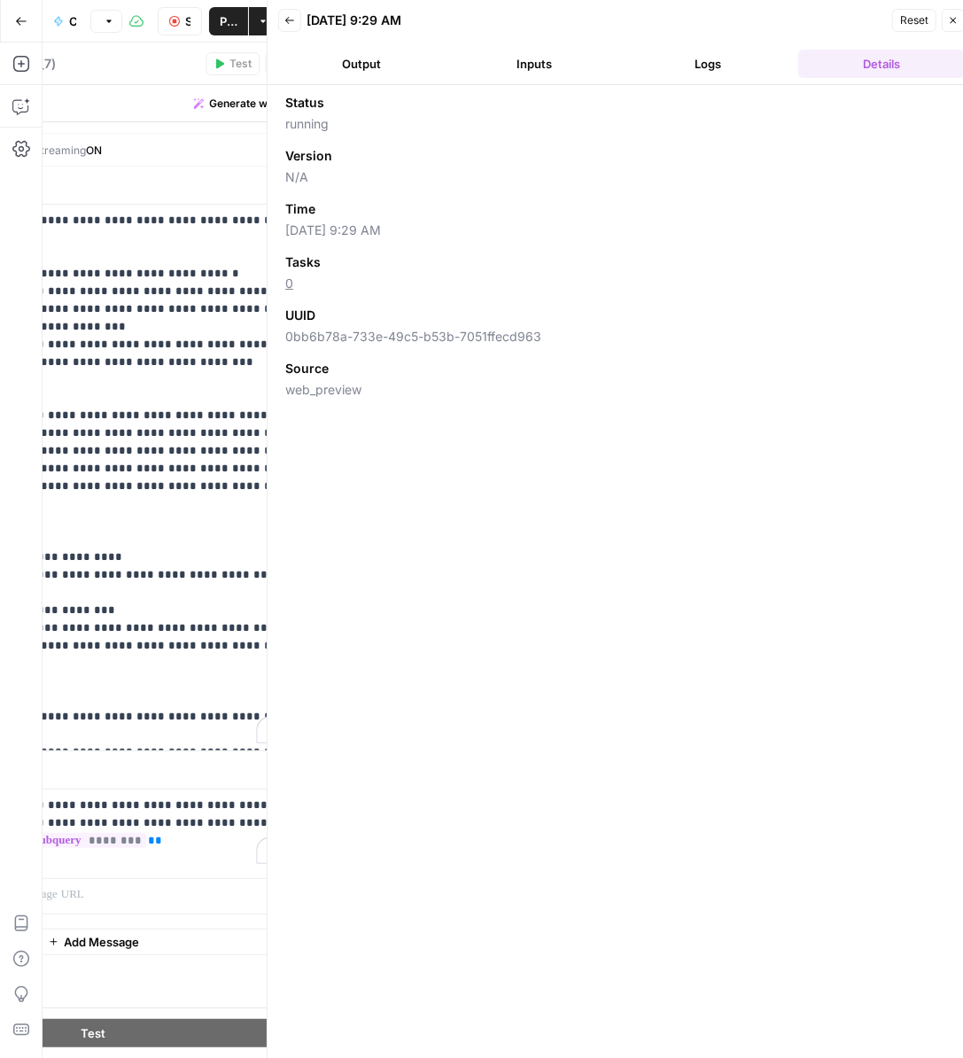
click at [745, 60] on button "Logs" at bounding box center [709, 64] width 167 height 28
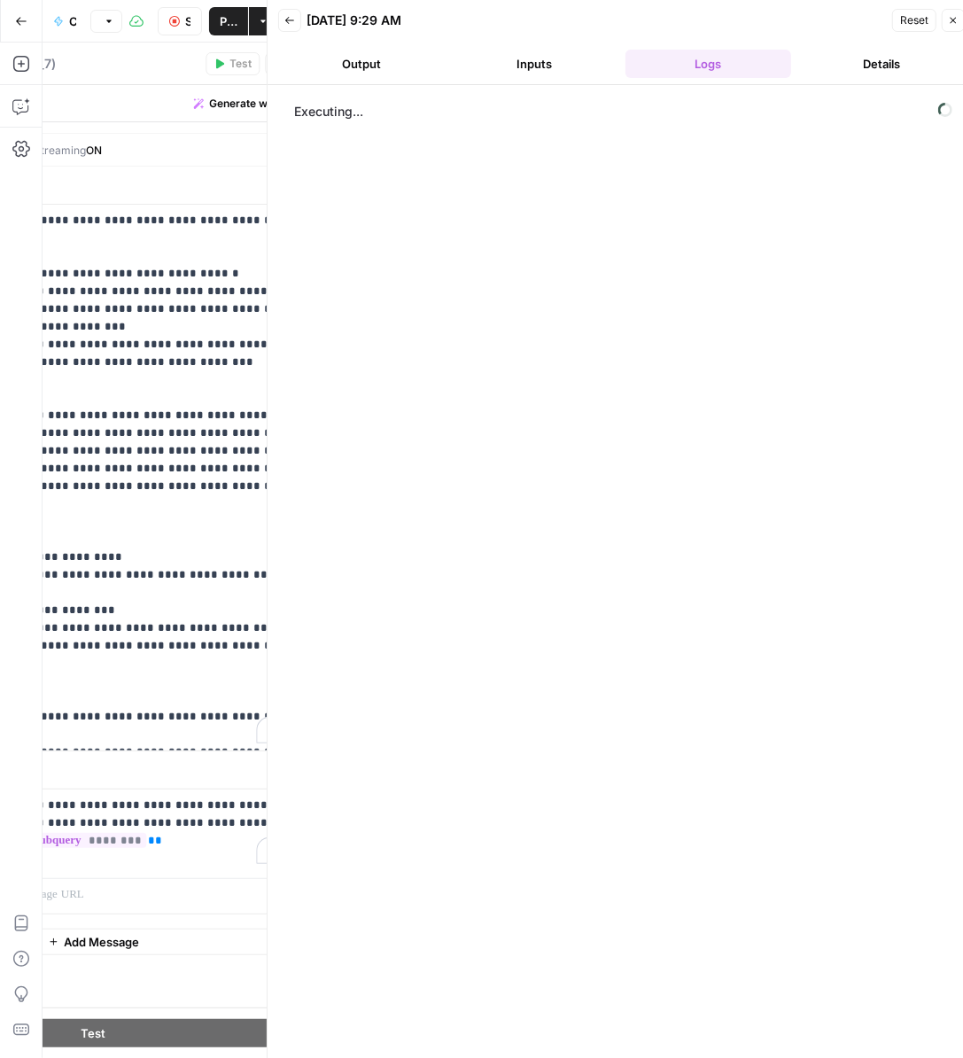
click at [853, 69] on button "Details" at bounding box center [882, 64] width 167 height 28
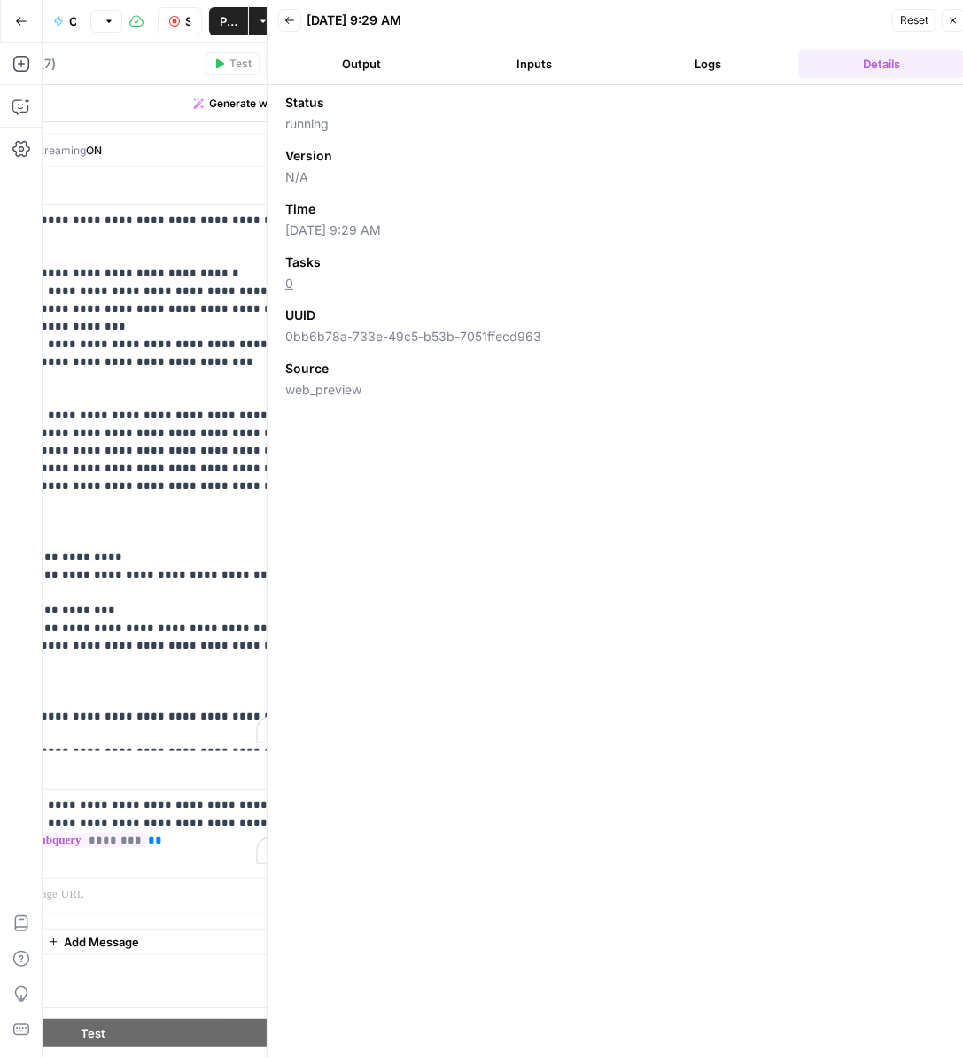
click at [752, 61] on button "Logs" at bounding box center [709, 64] width 167 height 28
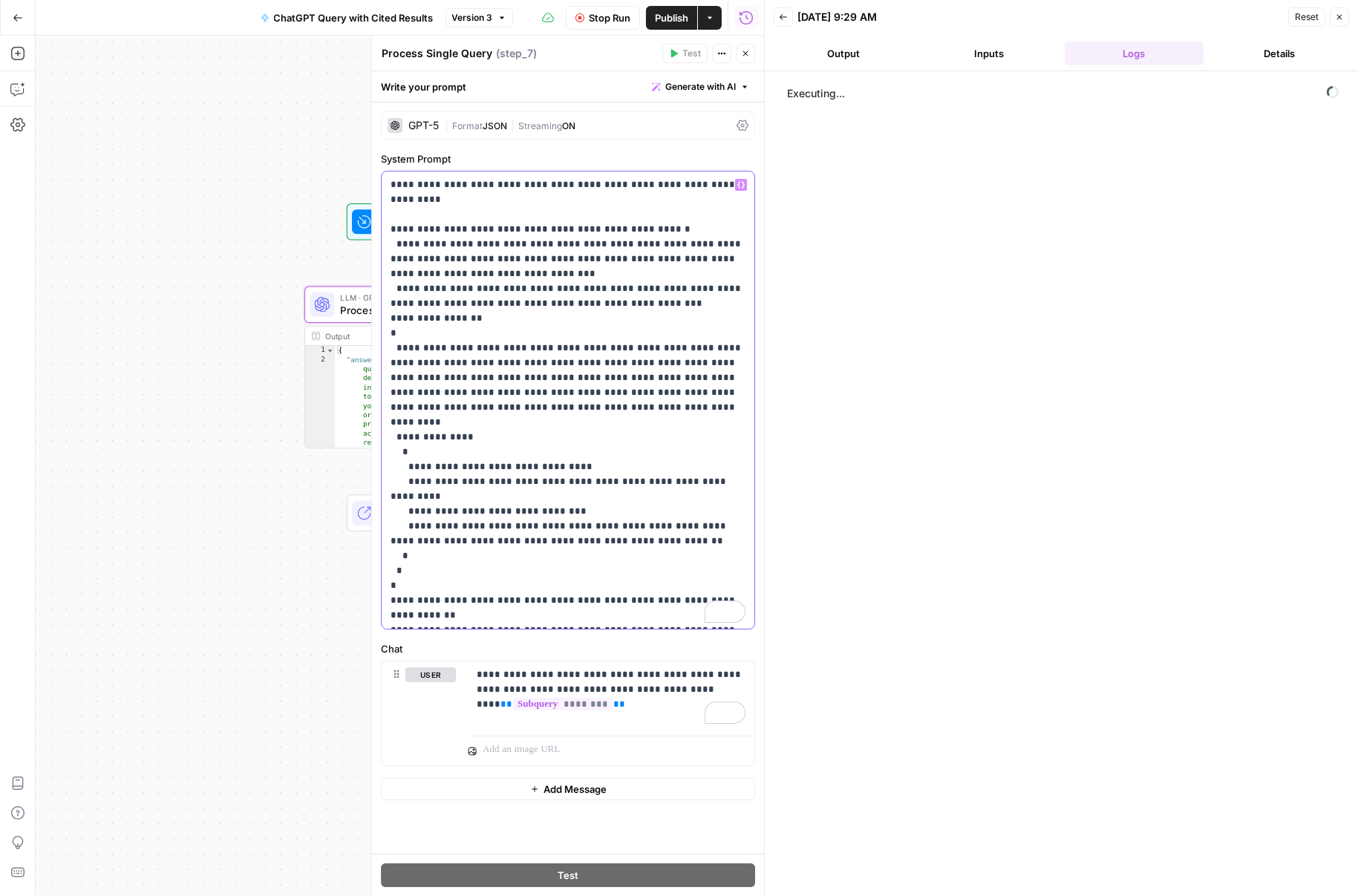
click at [476, 253] on p "**********" at bounding box center [568, 400] width 355 height 445
drag, startPoint x: 479, startPoint y: 262, endPoint x: 461, endPoint y: 250, distance: 21.6
click at [461, 250] on p "**********" at bounding box center [568, 400] width 355 height 445
click at [548, 235] on p "**********" at bounding box center [568, 400] width 355 height 445
drag, startPoint x: 616, startPoint y: 230, endPoint x: 457, endPoint y: 232, distance: 159.0
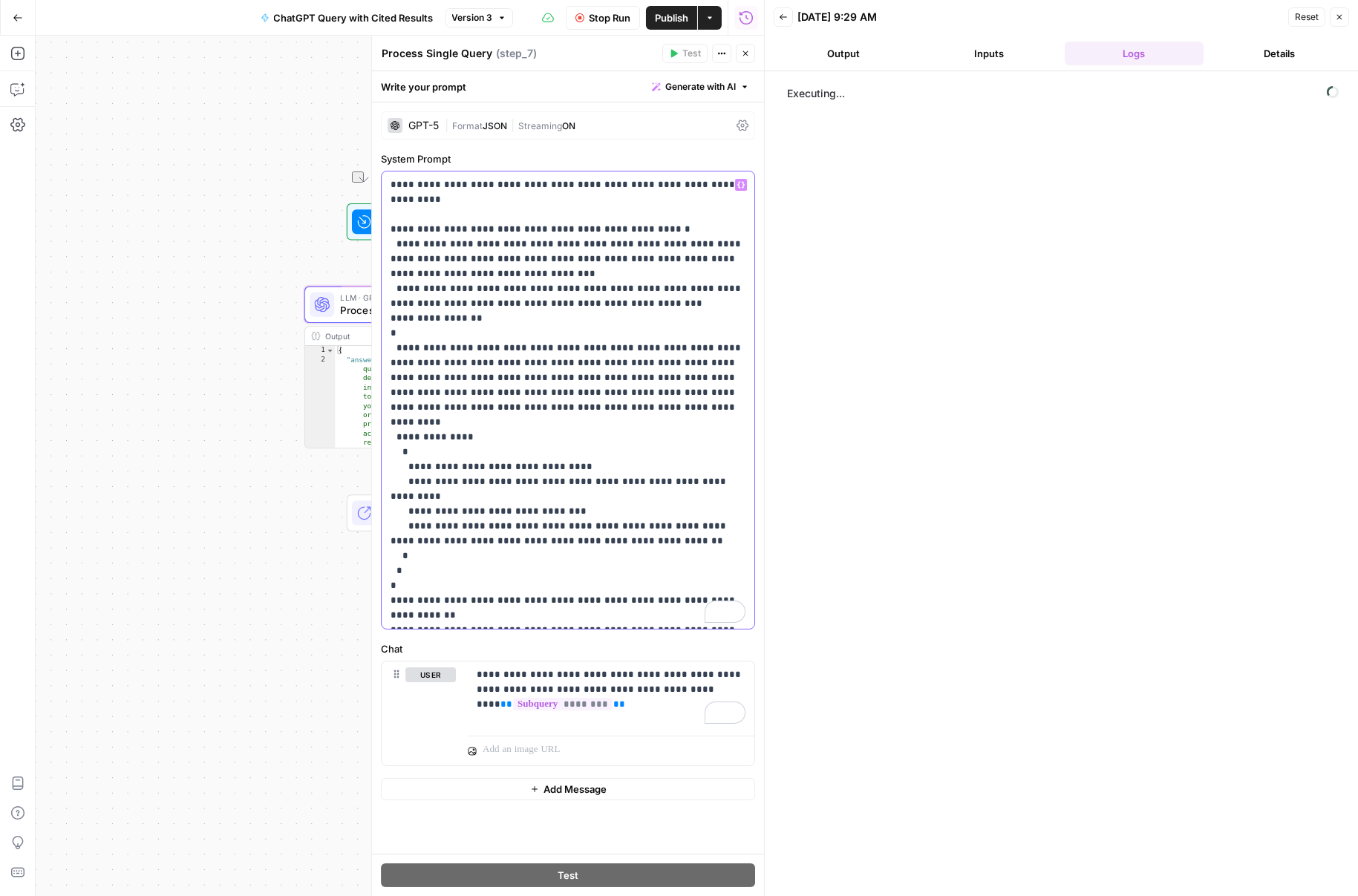
click at [457, 232] on p "**********" at bounding box center [568, 400] width 355 height 445
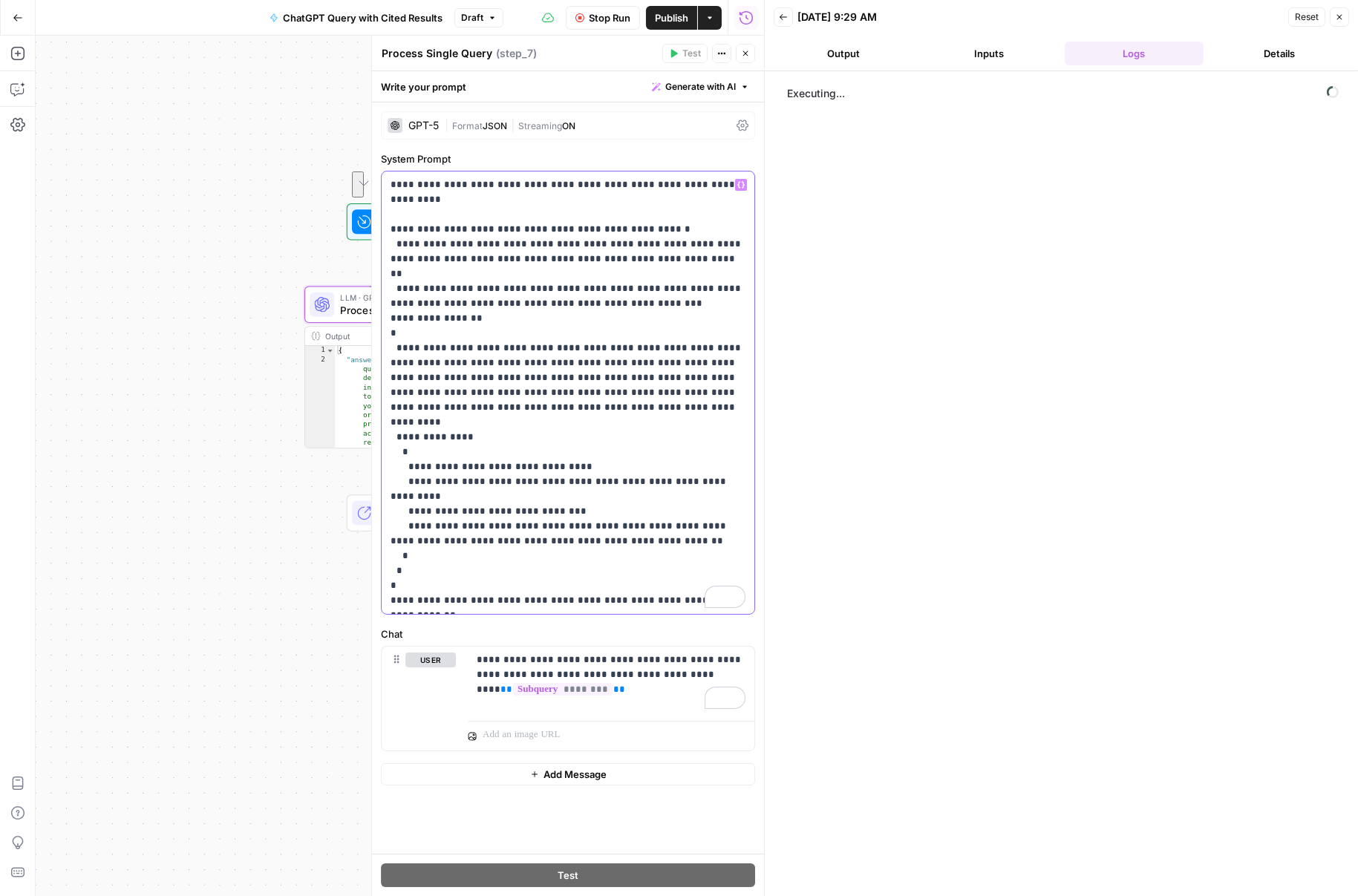
drag, startPoint x: 658, startPoint y: 243, endPoint x: 556, endPoint y: 234, distance: 102.4
click at [556, 234] on p "**********" at bounding box center [568, 393] width 355 height 430
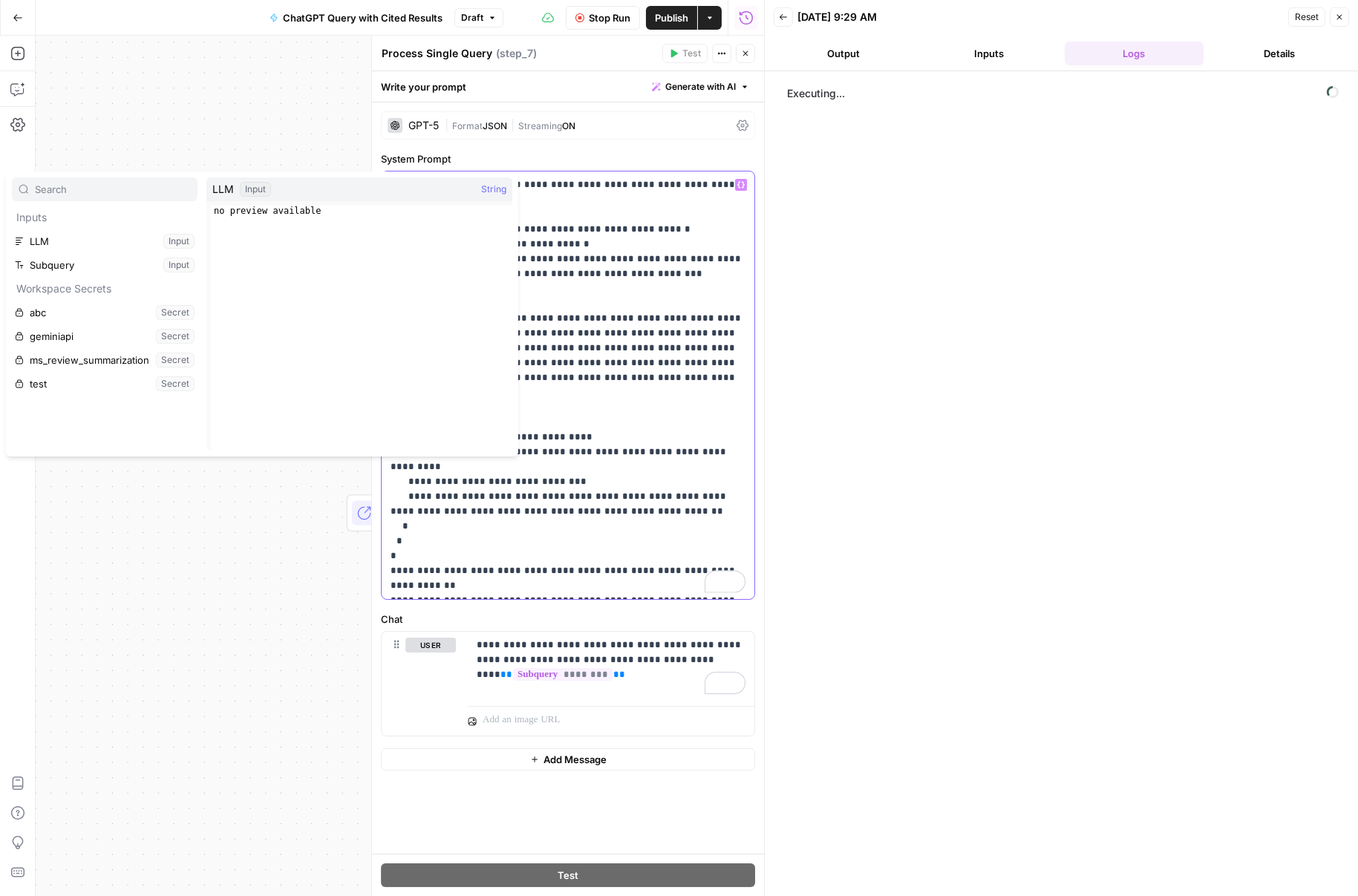
click at [631, 240] on p "**********" at bounding box center [568, 385] width 355 height 415
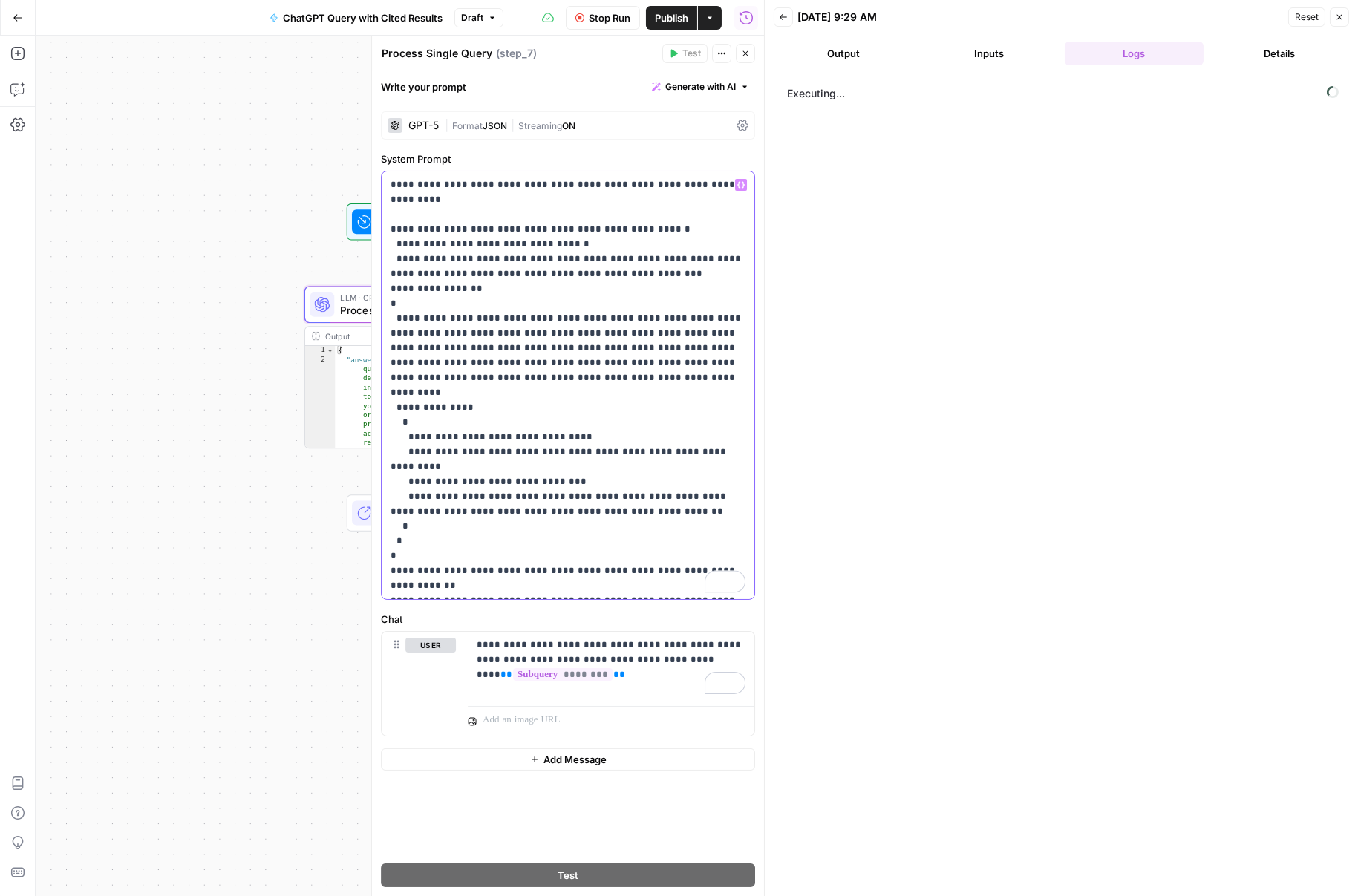
click at [590, 230] on p "**********" at bounding box center [568, 385] width 355 height 415
click at [493, 187] on p "**********" at bounding box center [568, 385] width 355 height 415
click at [456, 186] on p "**********" at bounding box center [568, 385] width 355 height 415
click at [405, 183] on p "**********" at bounding box center [568, 385] width 355 height 415
drag, startPoint x: 428, startPoint y: 186, endPoint x: 461, endPoint y: 188, distance: 33.1
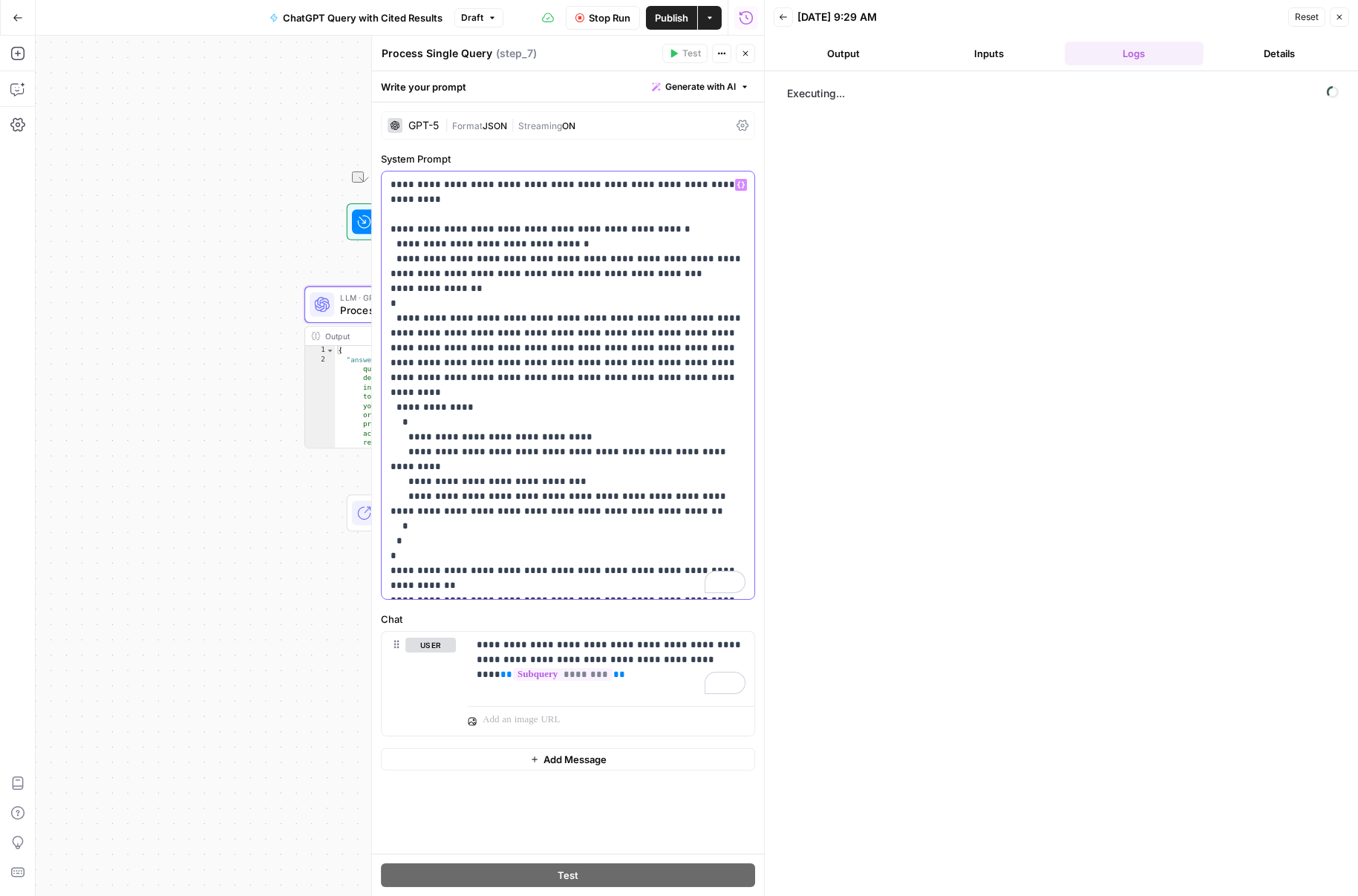
click at [461, 188] on p "**********" at bounding box center [568, 385] width 355 height 415
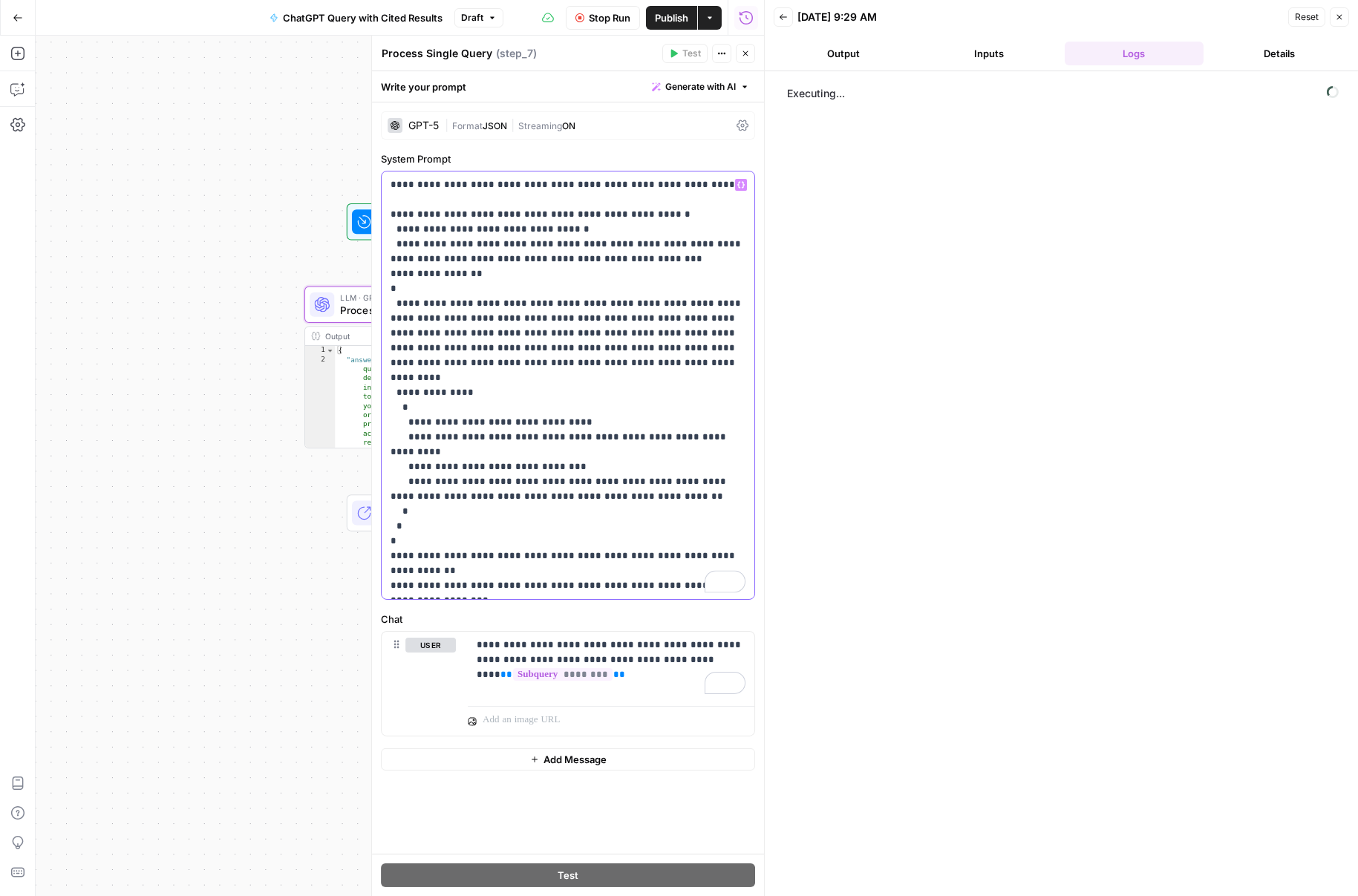
click at [509, 185] on p "**********" at bounding box center [568, 385] width 355 height 415
drag, startPoint x: 509, startPoint y: 185, endPoint x: 522, endPoint y: 186, distance: 13.0
click at [522, 186] on p "**********" at bounding box center [568, 385] width 355 height 415
click at [628, 23] on span "Stop Run" at bounding box center [610, 18] width 42 height 15
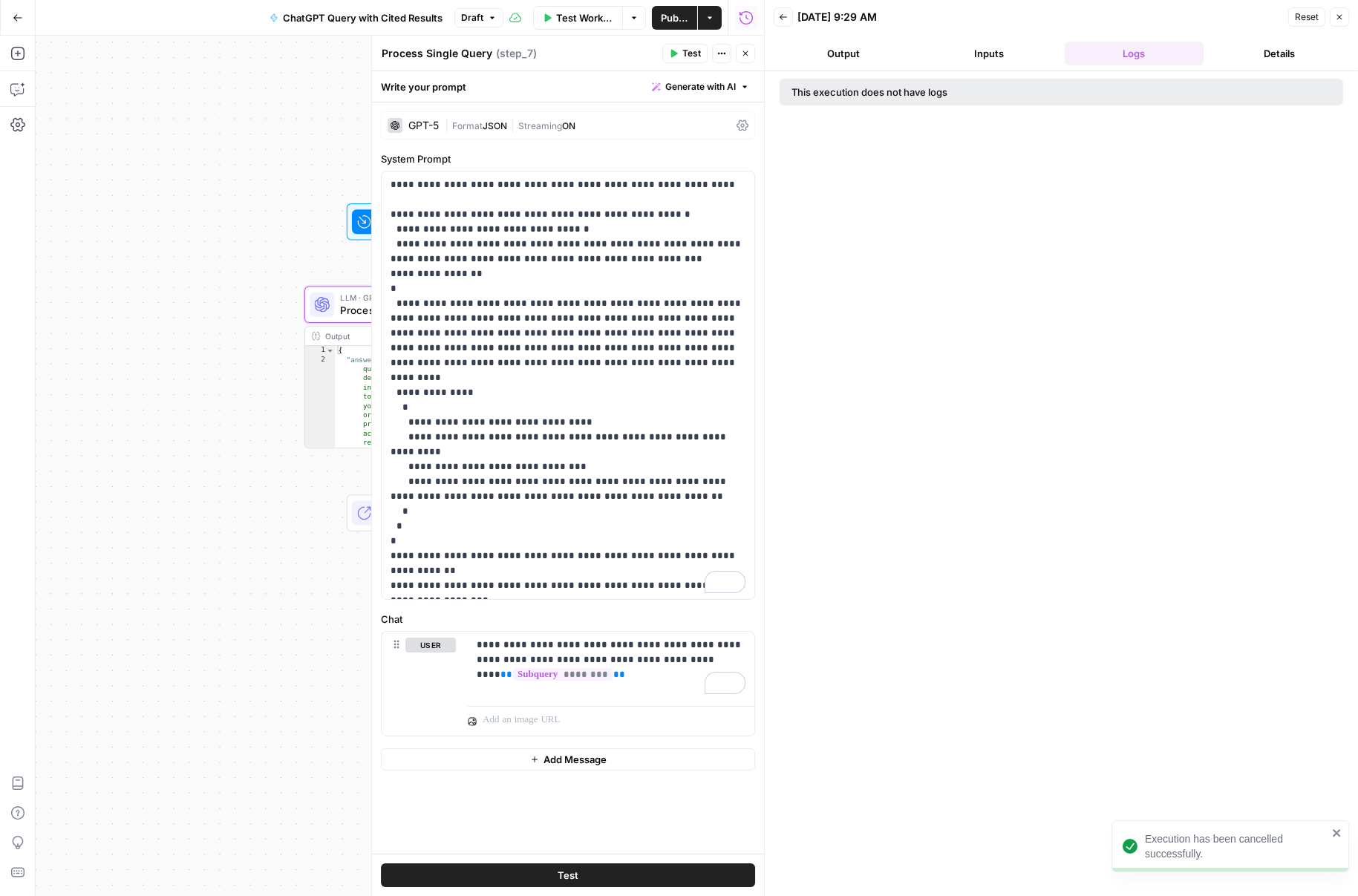
click at [676, 22] on span "Publish" at bounding box center [674, 18] width 28 height 15
click at [578, 358] on p "**********" at bounding box center [568, 385] width 355 height 415
click at [623, 878] on button "Test" at bounding box center [568, 875] width 374 height 23
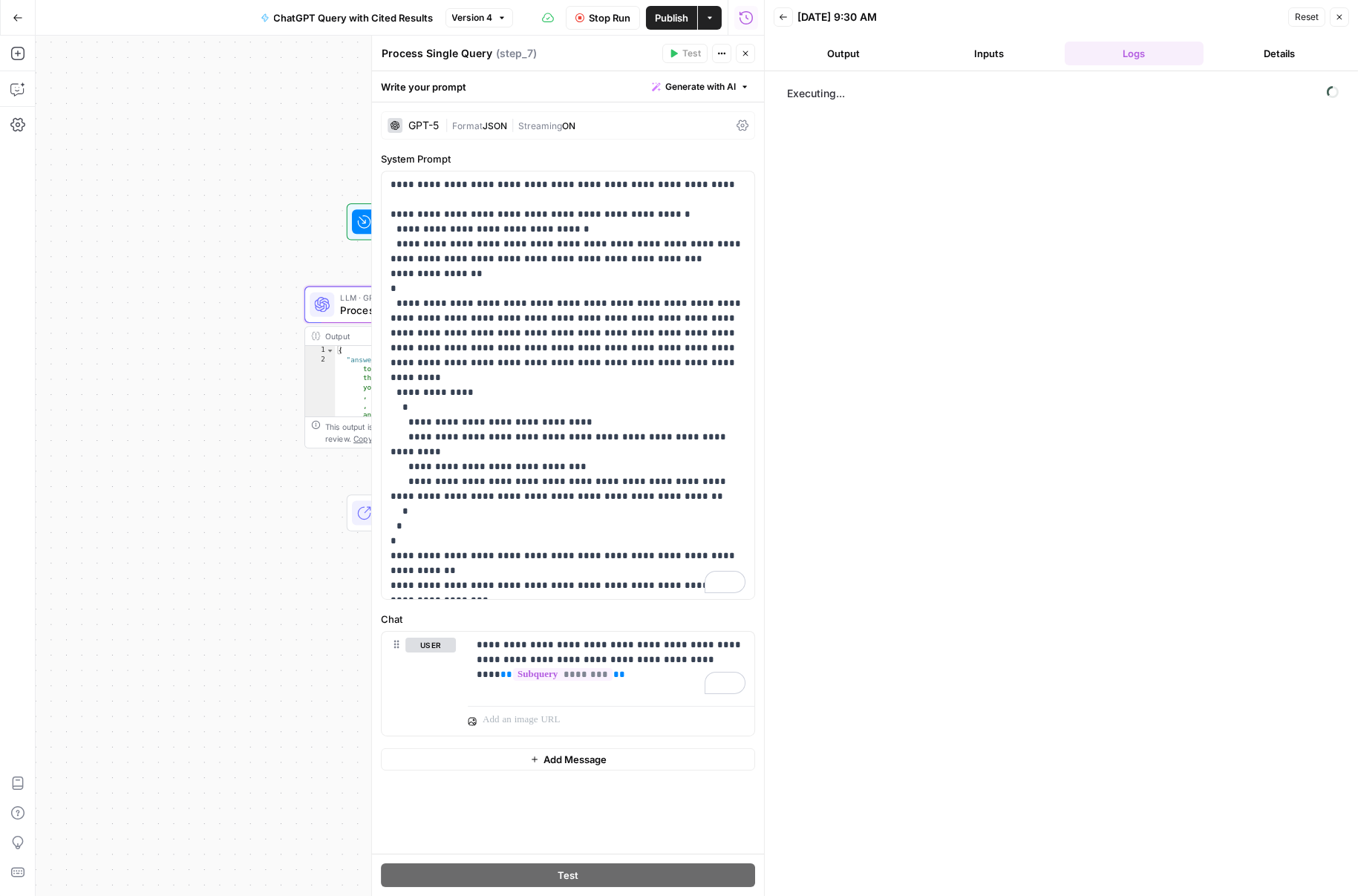
click at [817, 54] on button "Details" at bounding box center [1279, 54] width 140 height 23
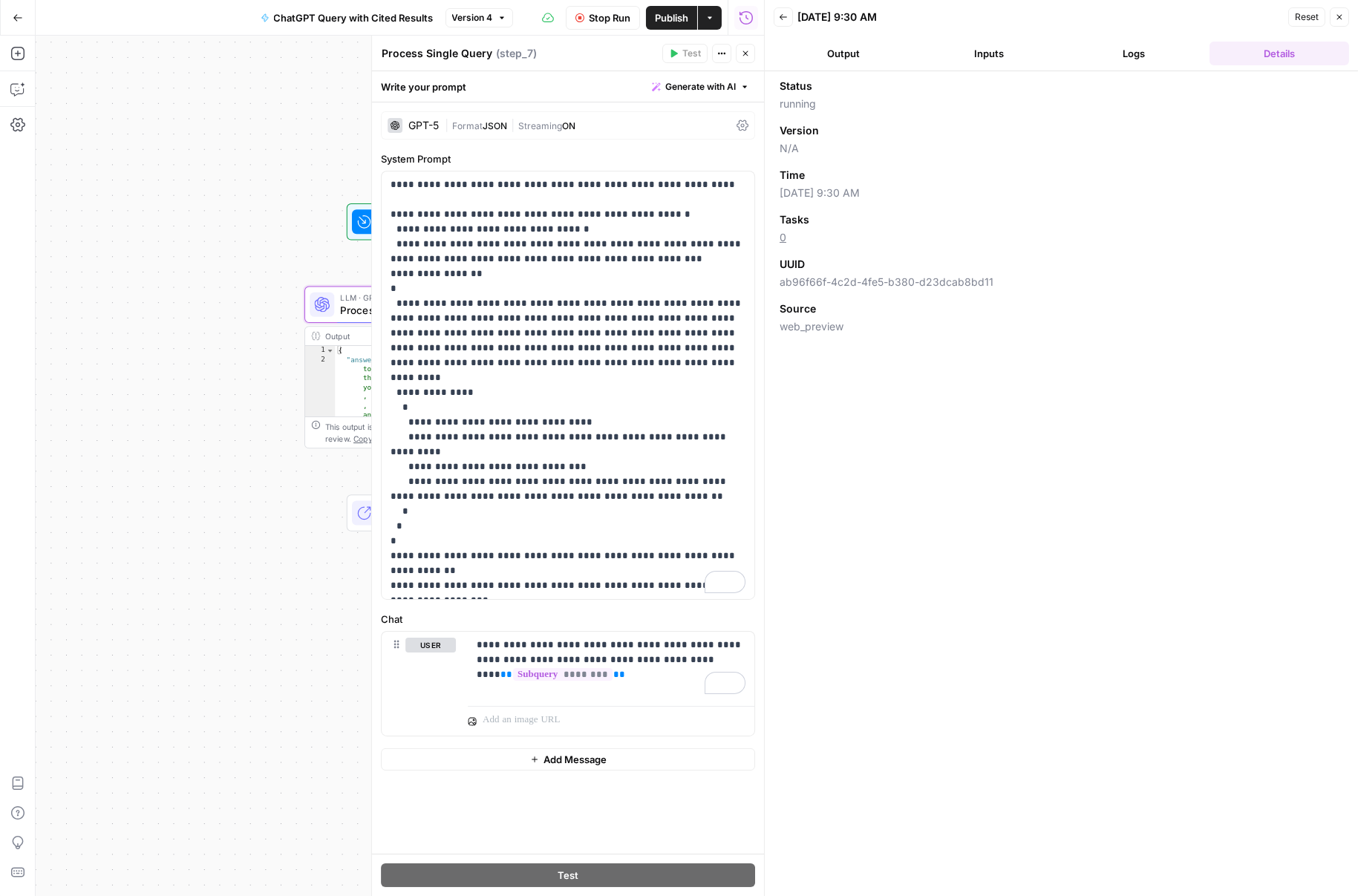
click at [817, 53] on button "Logs" at bounding box center [1134, 54] width 140 height 23
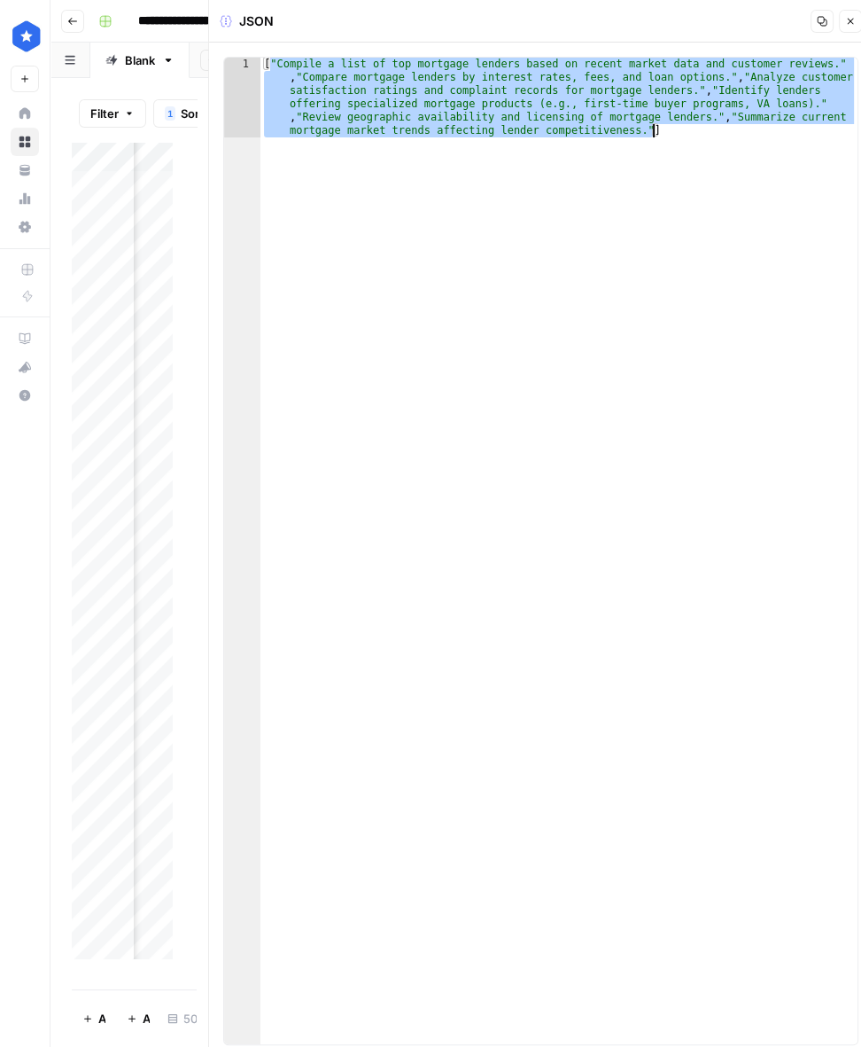
scroll to position [0, 387]
click at [299, 83] on div "[ "Compile a list of top mortgage lenders based on recent market data and custo…" at bounding box center [559, 631] width 597 height 1146
type textarea "**********"
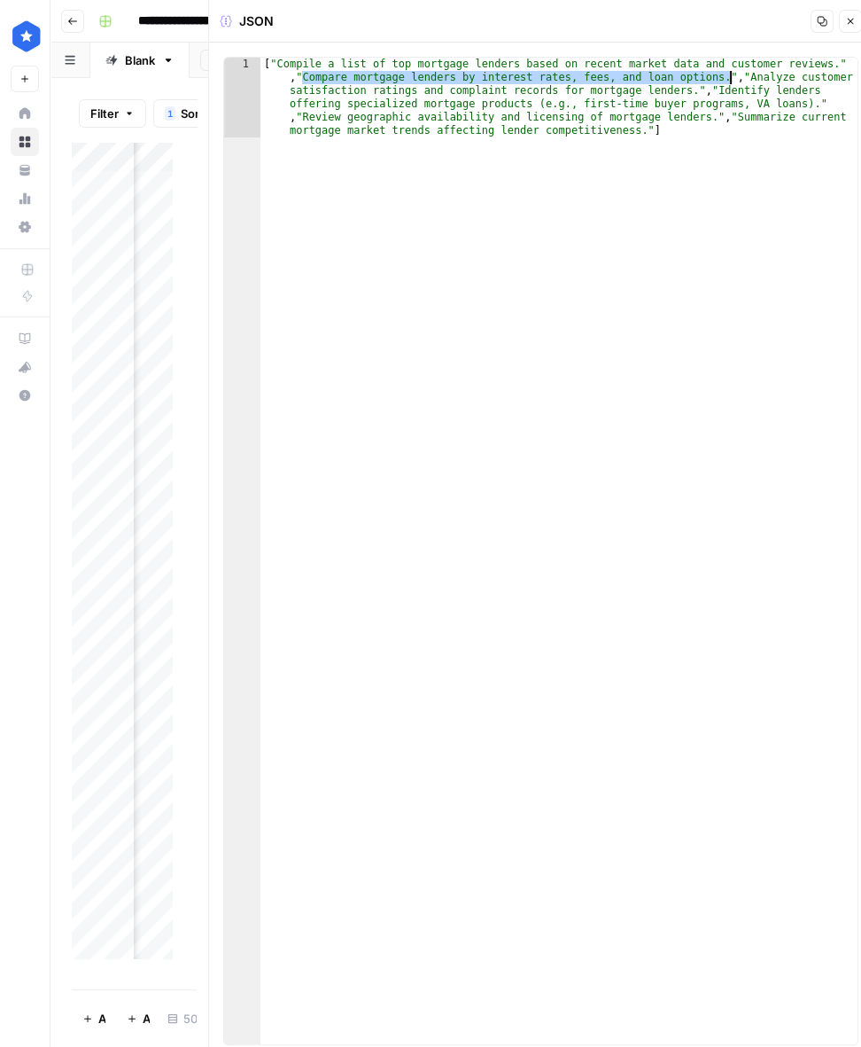
drag, startPoint x: 304, startPoint y: 74, endPoint x: 731, endPoint y: 76, distance: 427.2
click at [731, 76] on div "[ "Compile a list of top mortgage lenders based on recent market data and custo…" at bounding box center [559, 631] width 597 height 1146
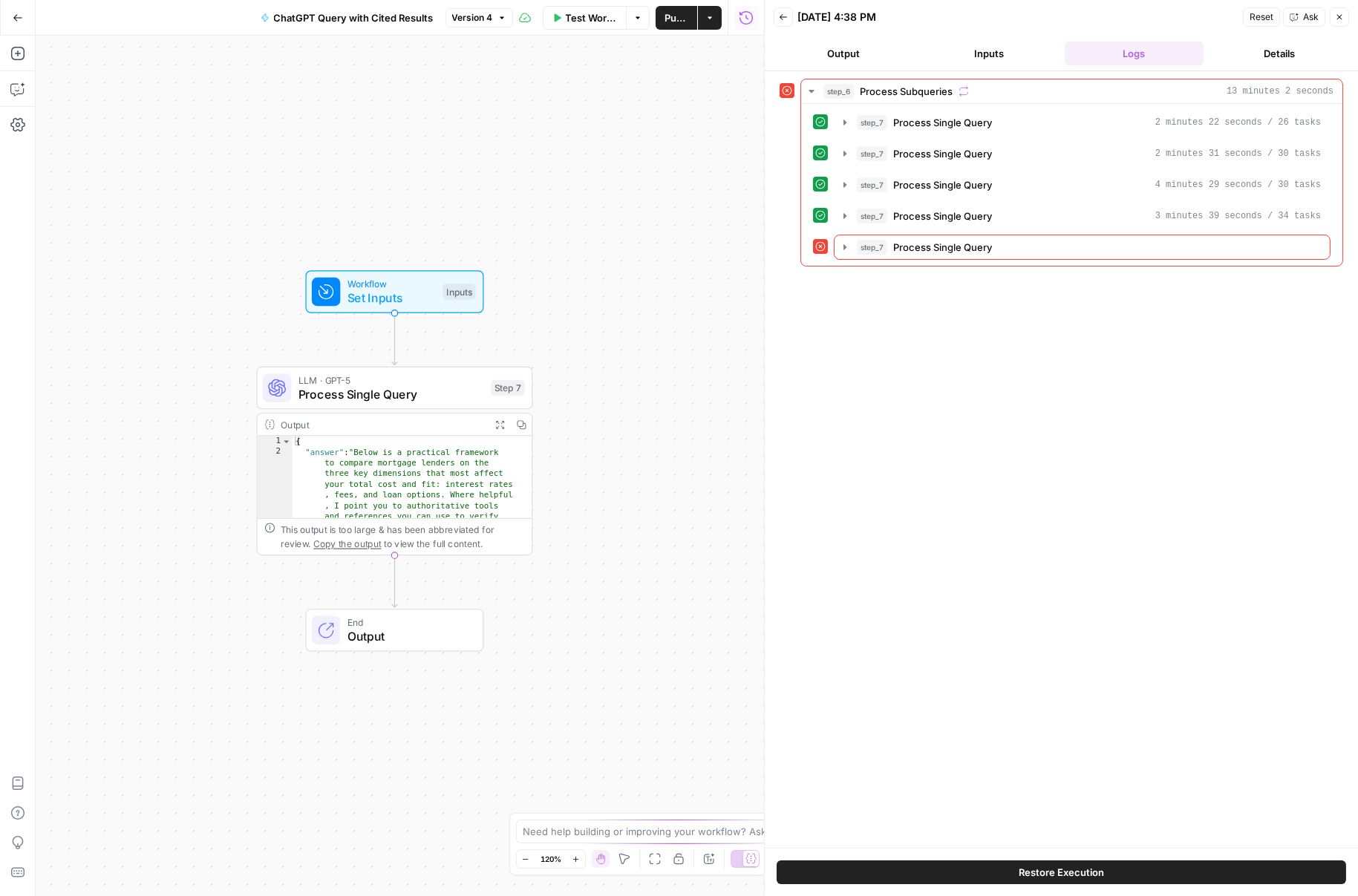
click at [882, 51] on button "Output" at bounding box center [844, 54] width 140 height 23
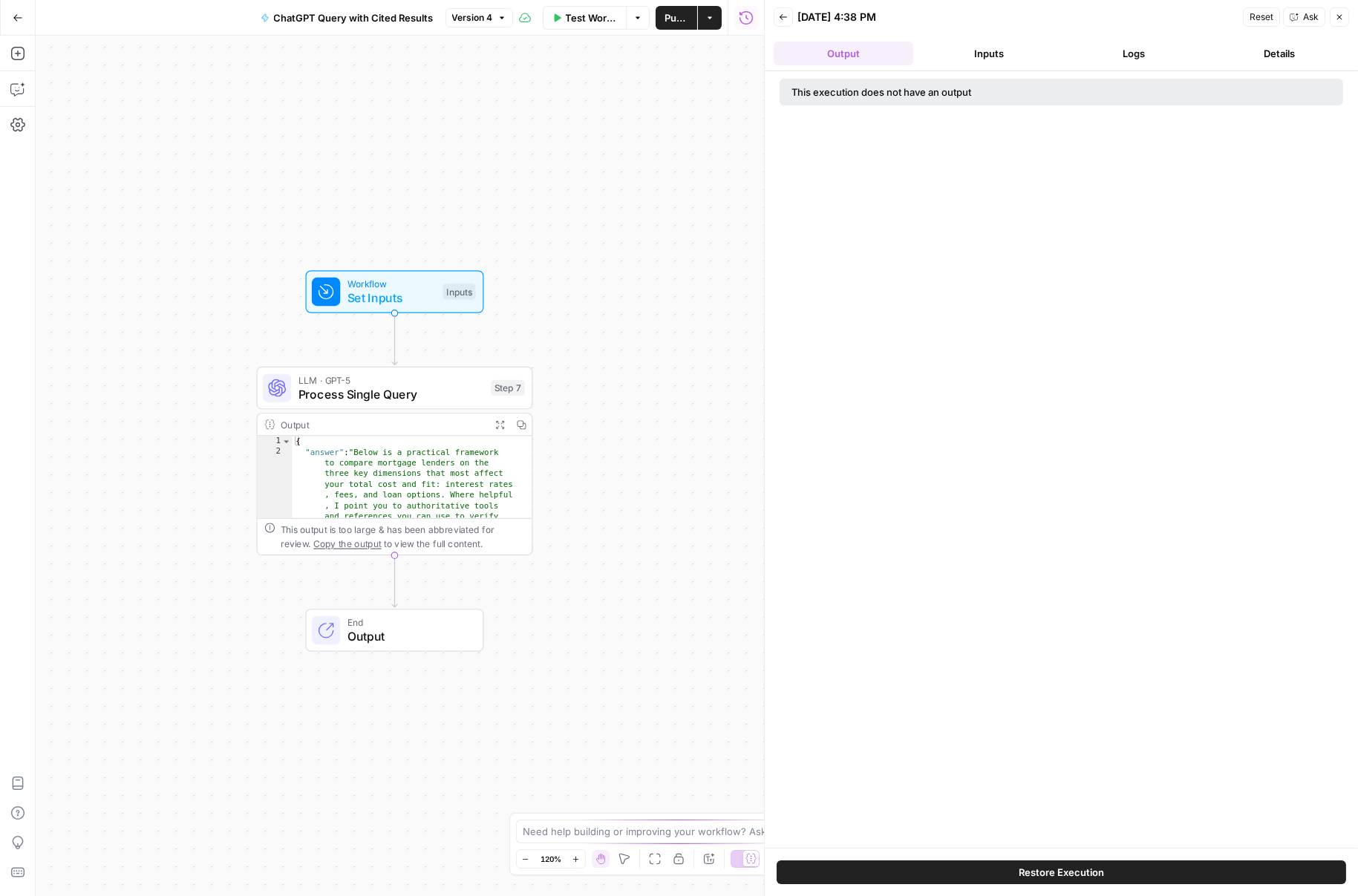
click at [782, 18] on icon "button" at bounding box center [783, 17] width 9 height 9
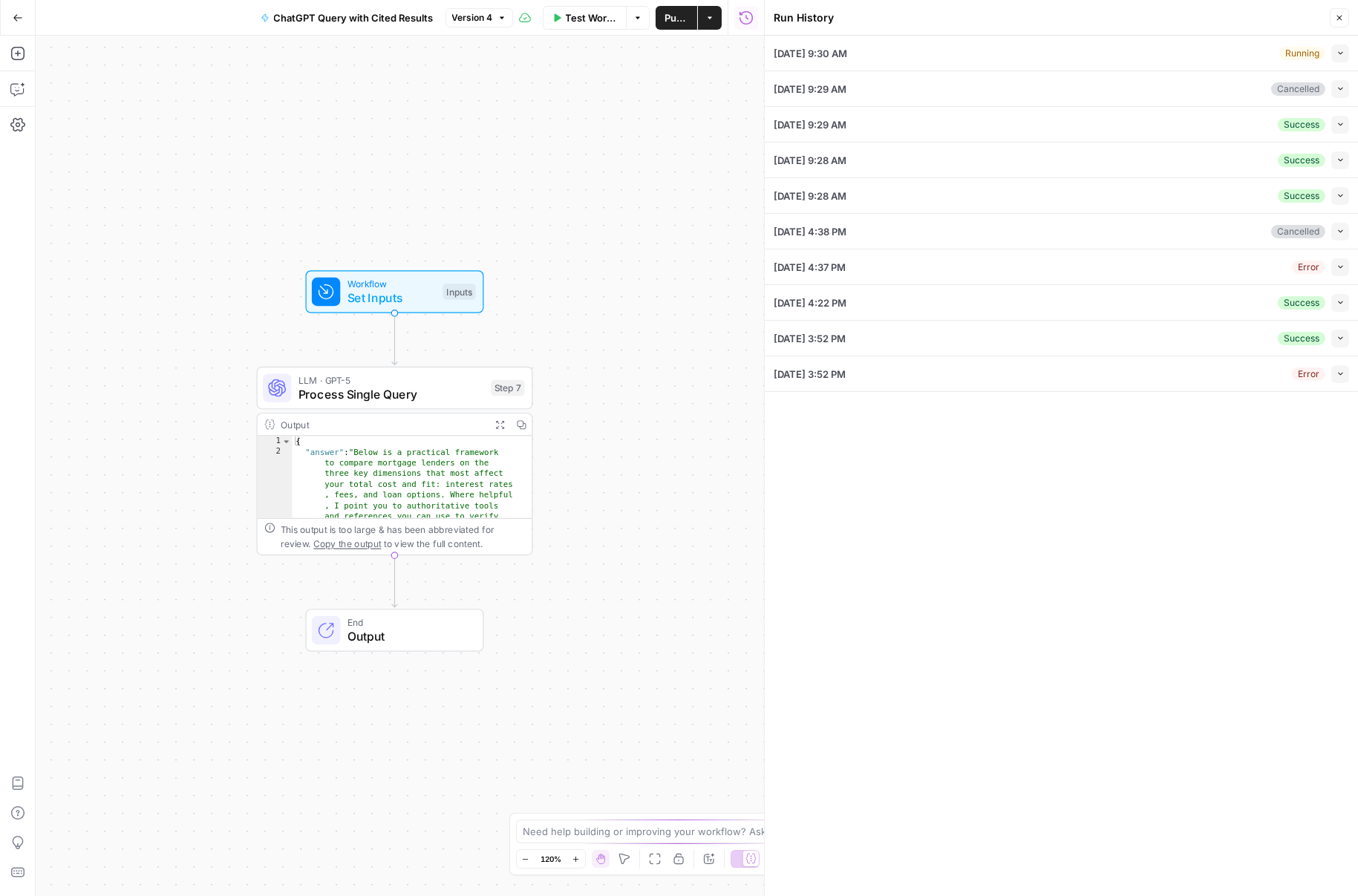
click at [1337, 48] on button "Collapse" at bounding box center [1340, 53] width 18 height 18
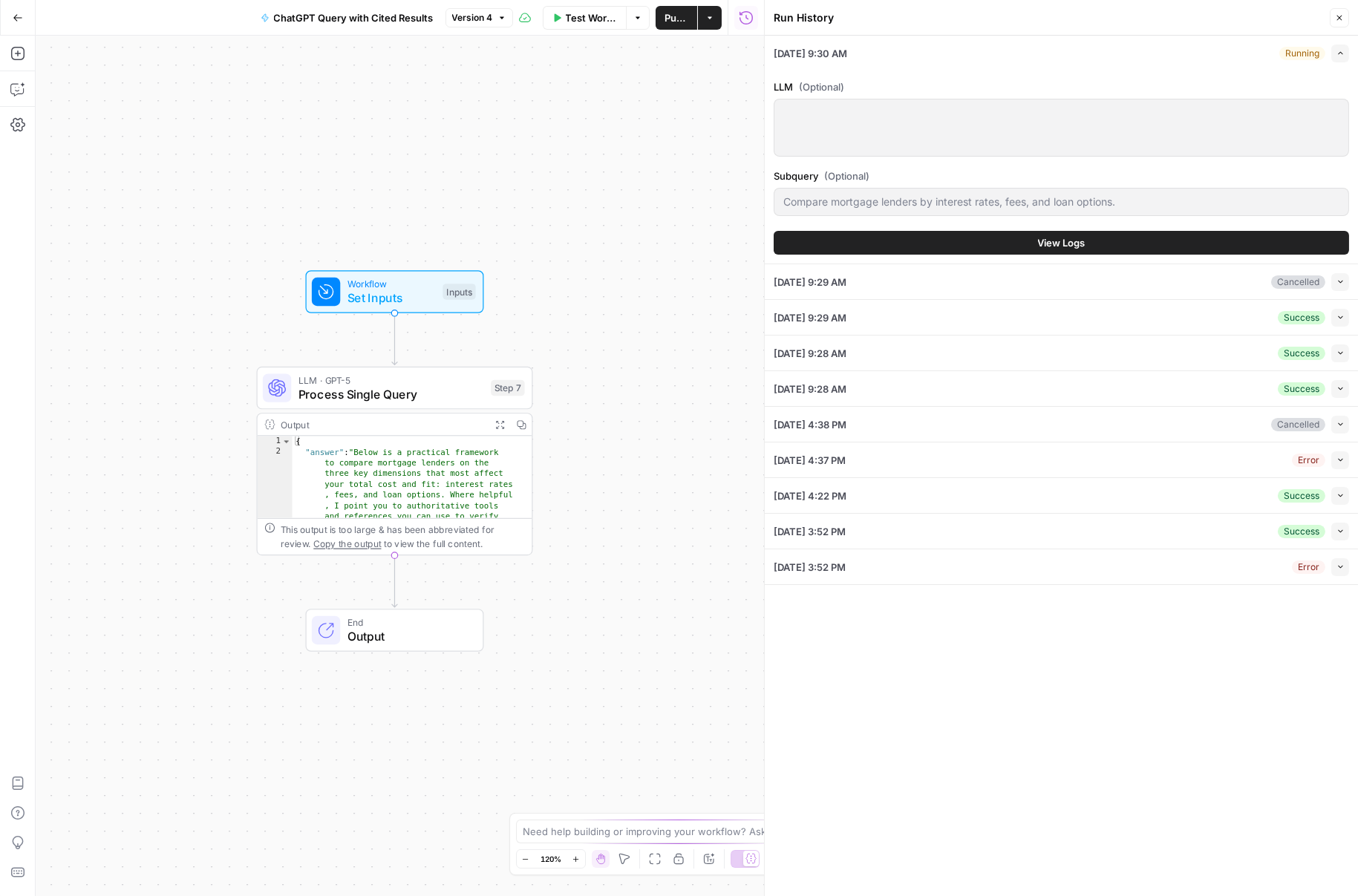
click at [1100, 239] on button "View Logs" at bounding box center [1061, 243] width 576 height 23
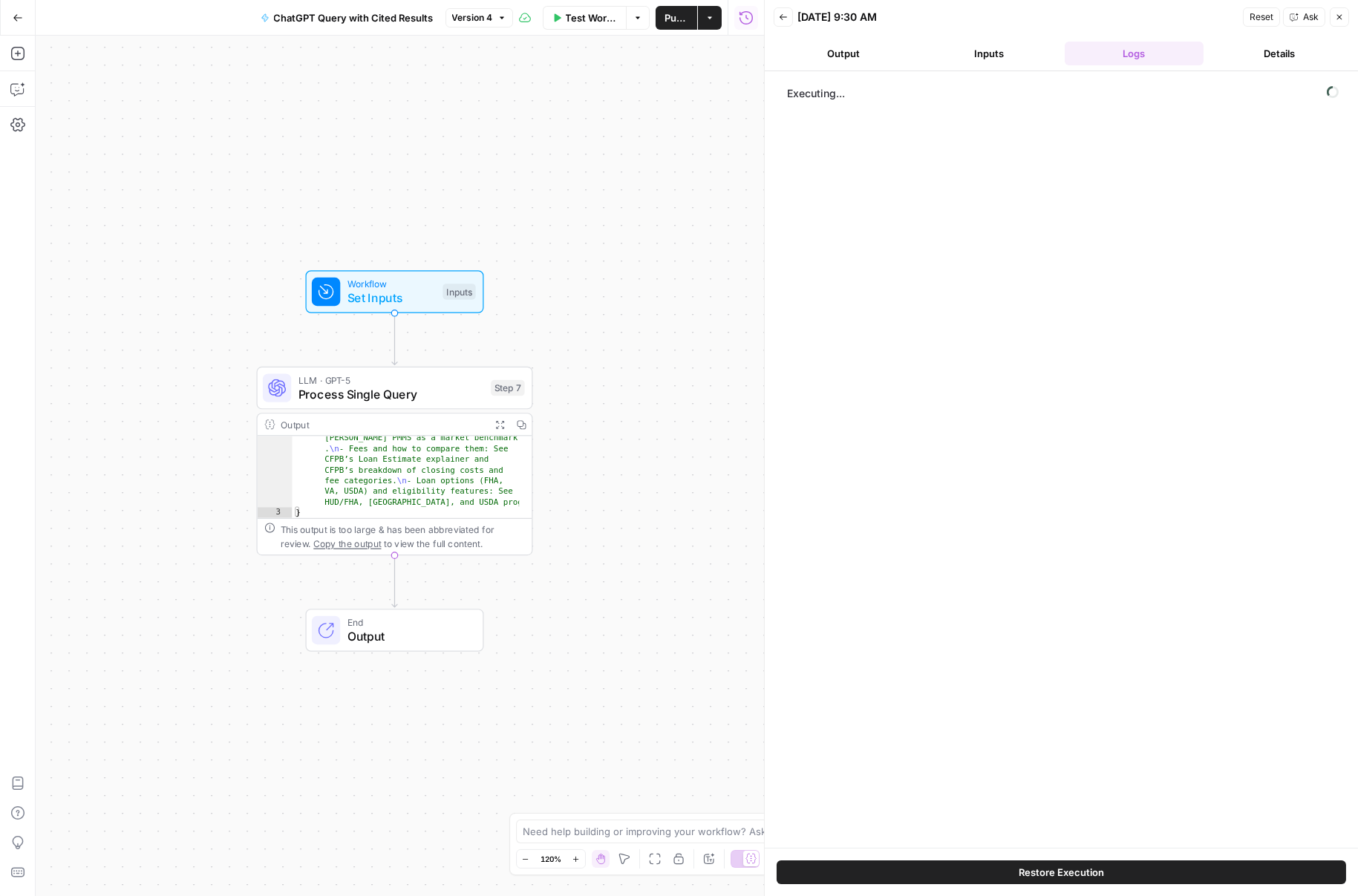
scroll to position [1338, 0]
click at [496, 417] on button "Expand Output" at bounding box center [500, 425] width 22 height 22
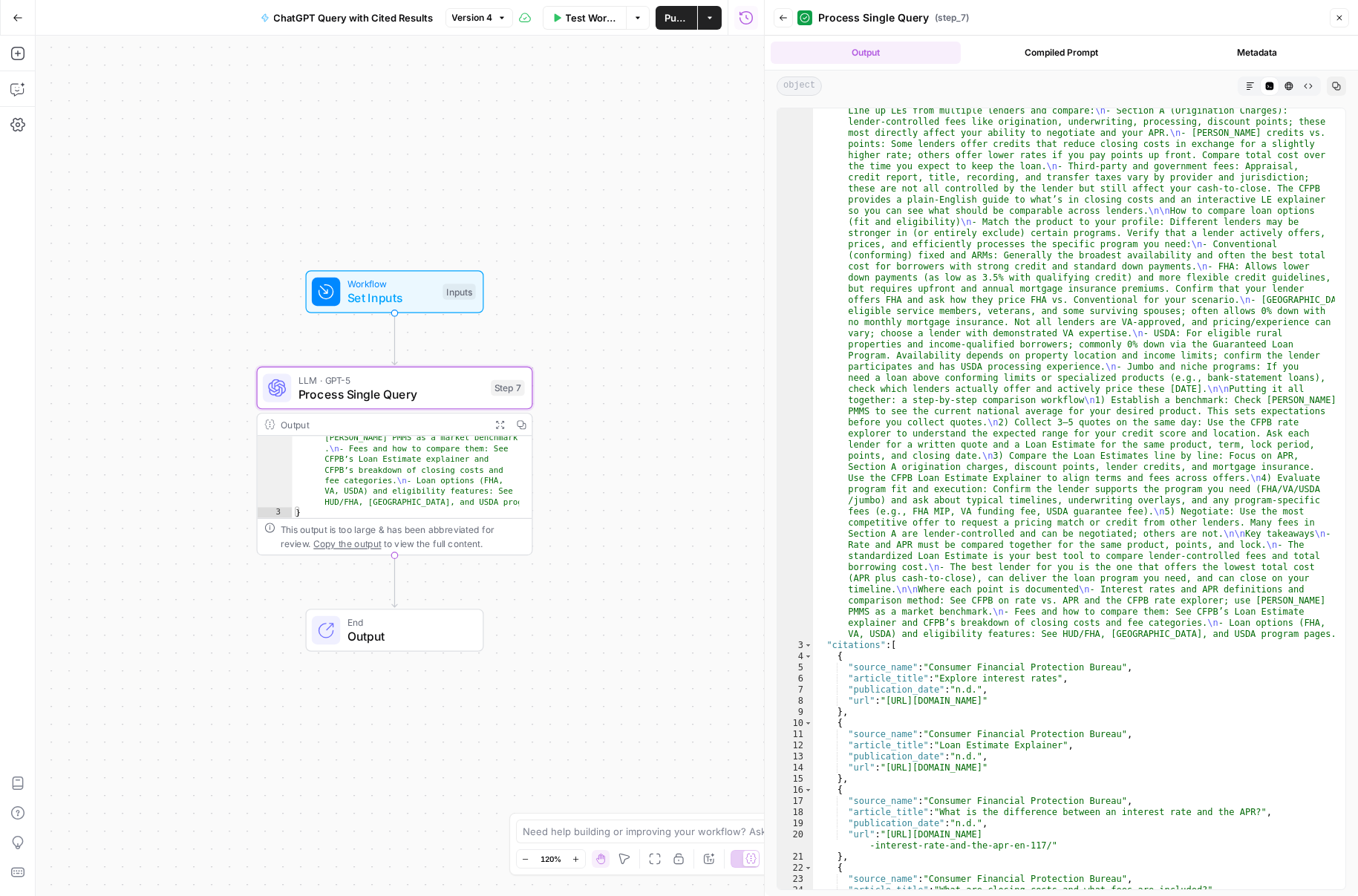
scroll to position [0, 0]
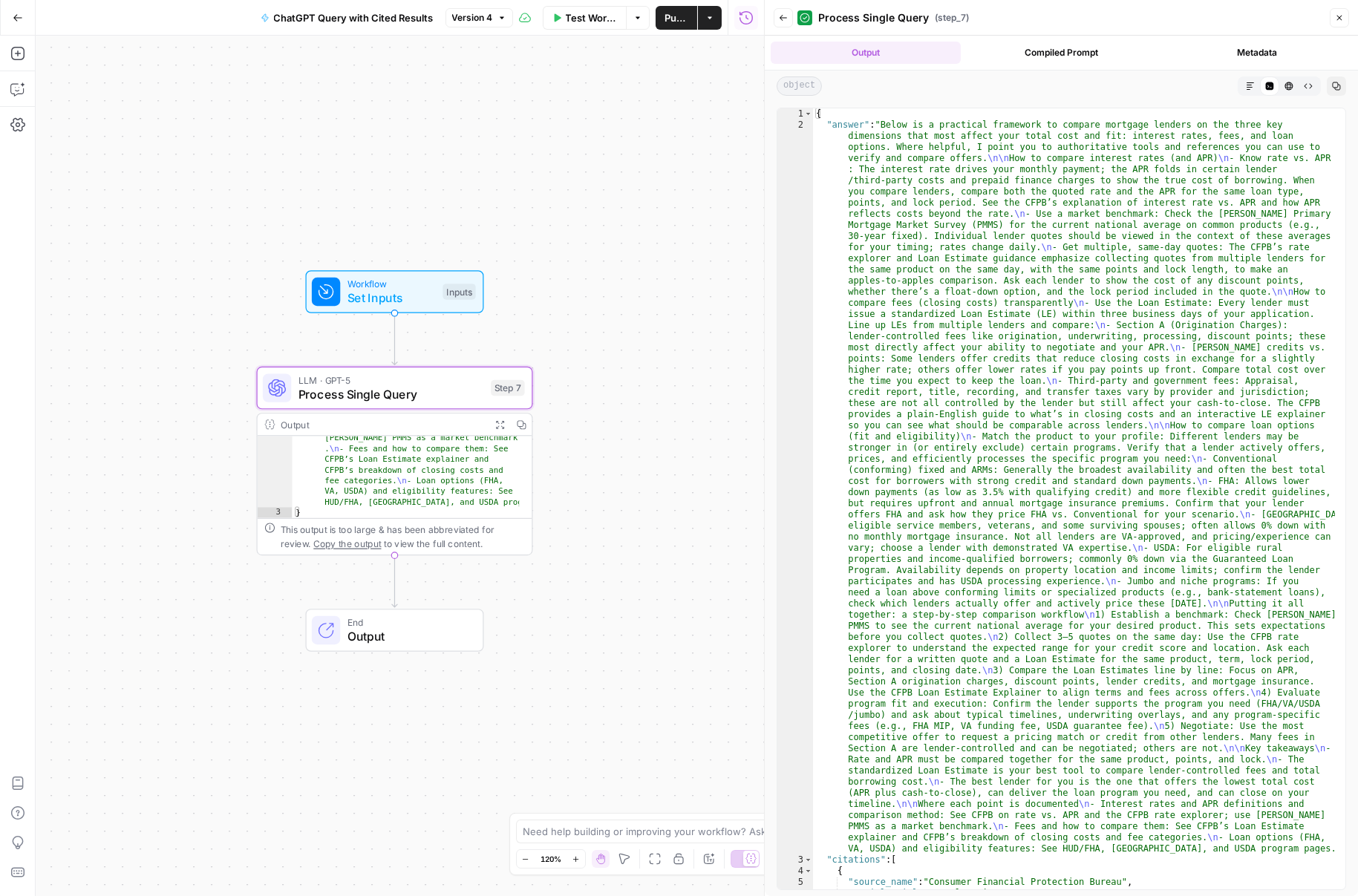
click at [1247, 39] on div "Output Compiled Prompt Metadata" at bounding box center [1061, 53] width 593 height 34
click at [1252, 45] on button "Metadata" at bounding box center [1257, 53] width 190 height 23
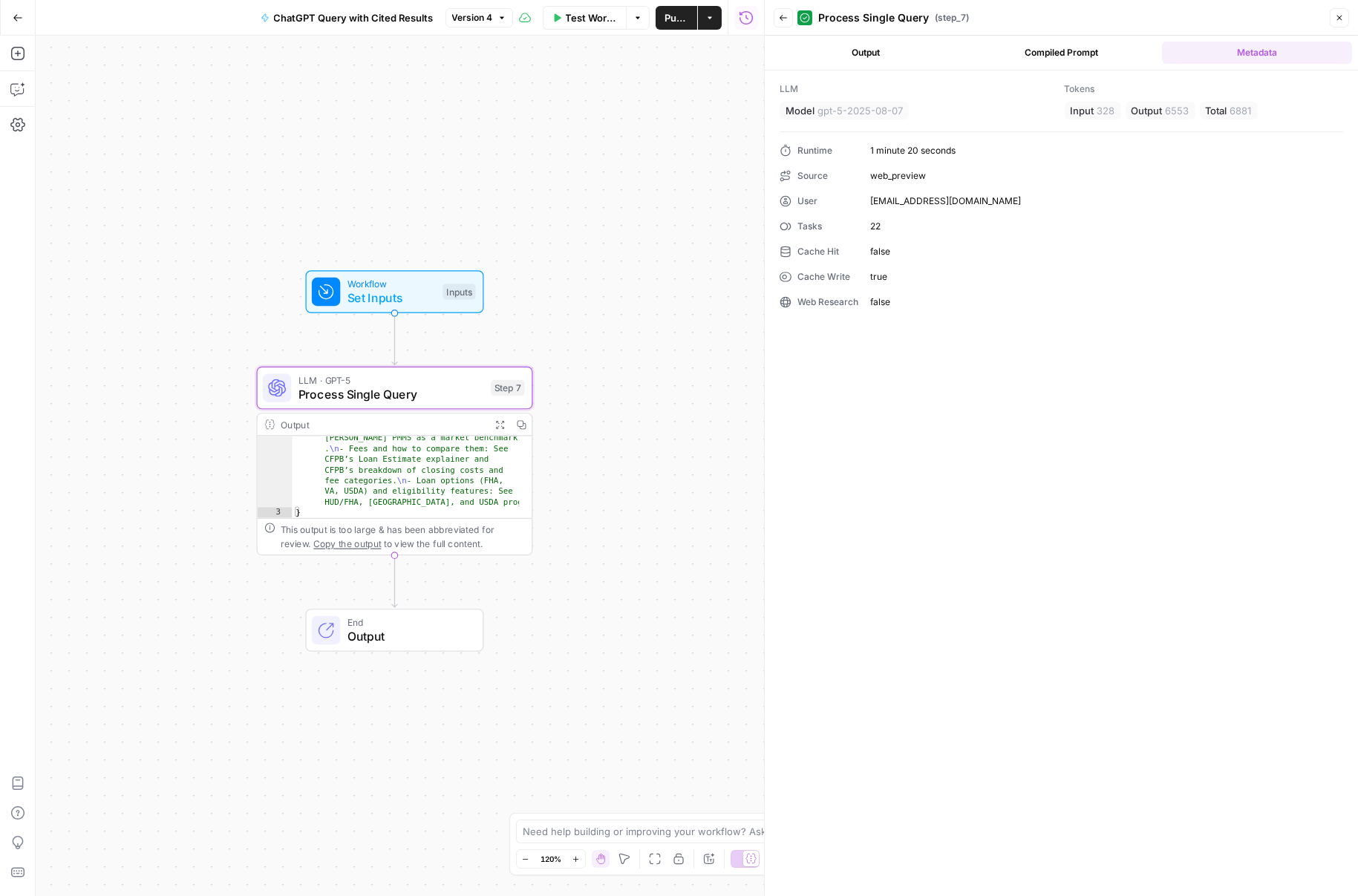
drag, startPoint x: 856, startPoint y: 225, endPoint x: 973, endPoint y: 229, distance: 117.1
click at [953, 230] on div "Runtime 1 minute 20 seconds Source web_preview User jcraig@consumeraffairs.com …" at bounding box center [1061, 226] width 564 height 165
click at [1036, 229] on span "22" at bounding box center [1107, 226] width 473 height 13
click at [864, 63] on div "Output Compiled Prompt Metadata" at bounding box center [1061, 53] width 593 height 34
drag, startPoint x: 865, startPoint y: 219, endPoint x: 924, endPoint y: 214, distance: 59.2
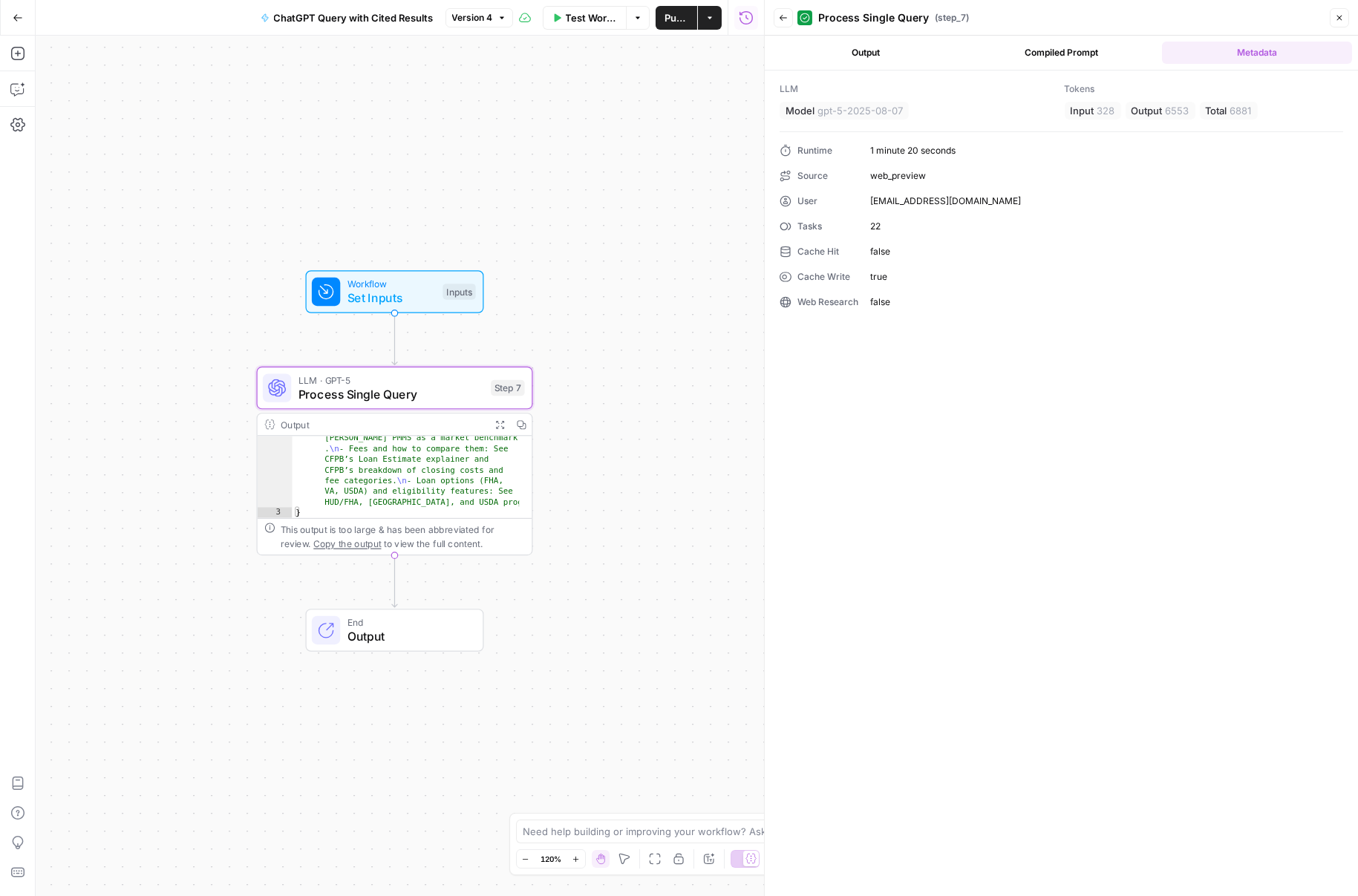
click at [905, 217] on div "Runtime 1 minute 20 seconds Source web_preview User jcraig@consumeraffairs.com …" at bounding box center [1061, 226] width 564 height 165
drag, startPoint x: 869, startPoint y: 222, endPoint x: 944, endPoint y: 216, distance: 75.2
click at [939, 216] on div "Runtime 1 minute 20 seconds Source web_preview User jcraig@consumeraffairs.com …" at bounding box center [1061, 226] width 564 height 165
click at [432, 393] on span "Process Single Query" at bounding box center [391, 394] width 186 height 18
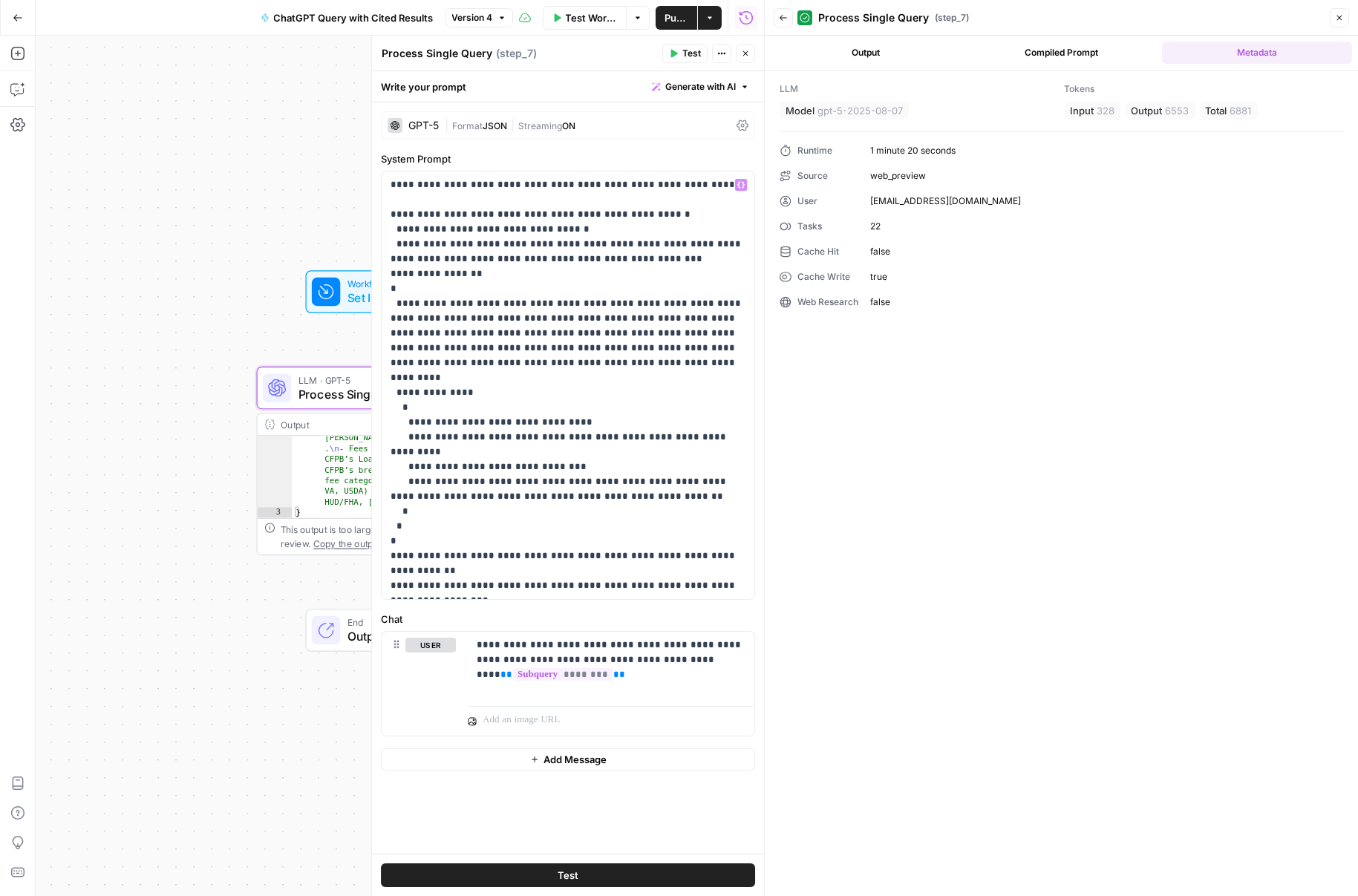
click at [549, 132] on div "GPT-5 | Format JSON | Streaming ON" at bounding box center [568, 126] width 374 height 28
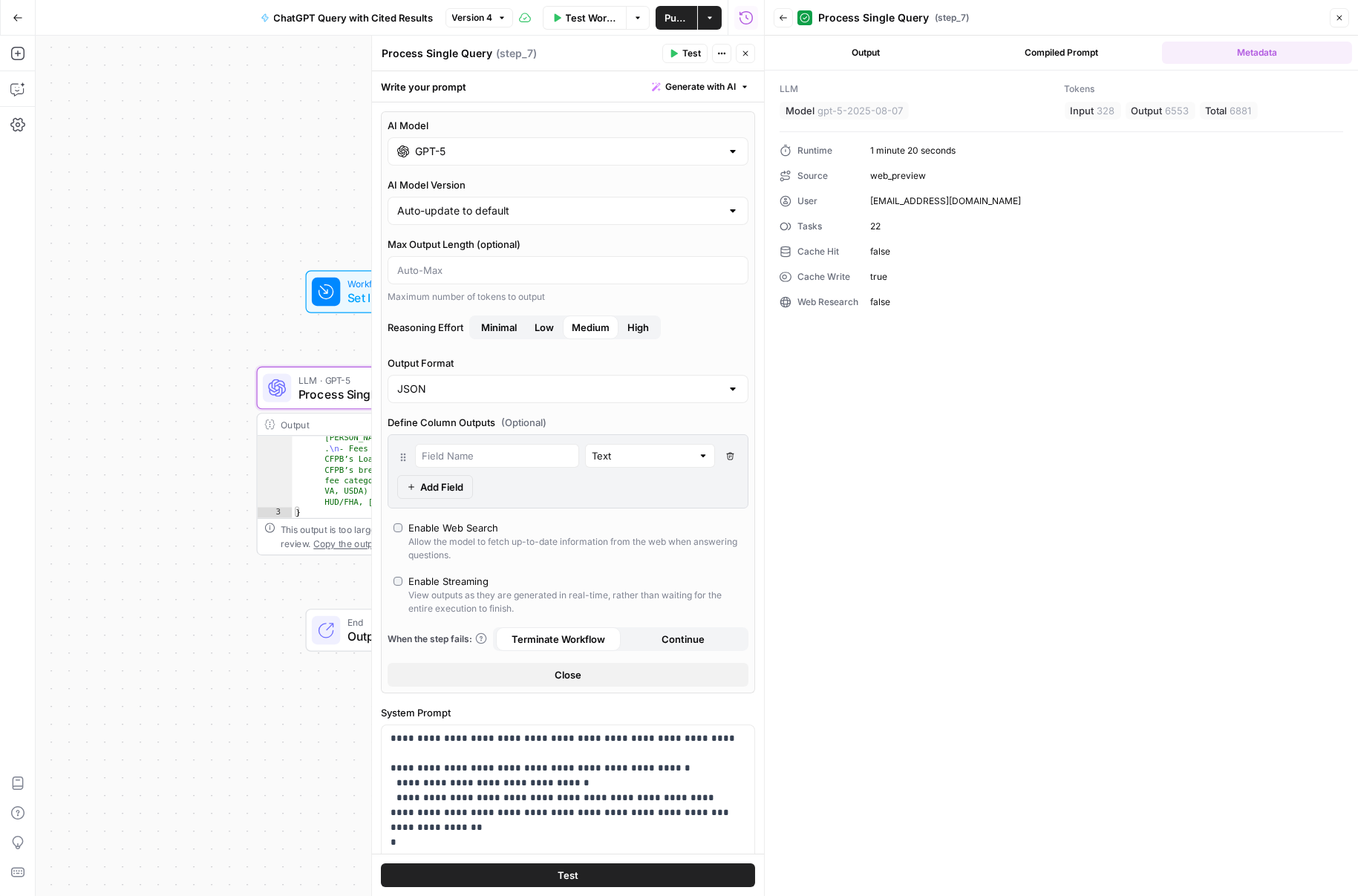
click at [513, 147] on input "GPT-5" at bounding box center [567, 152] width 306 height 15
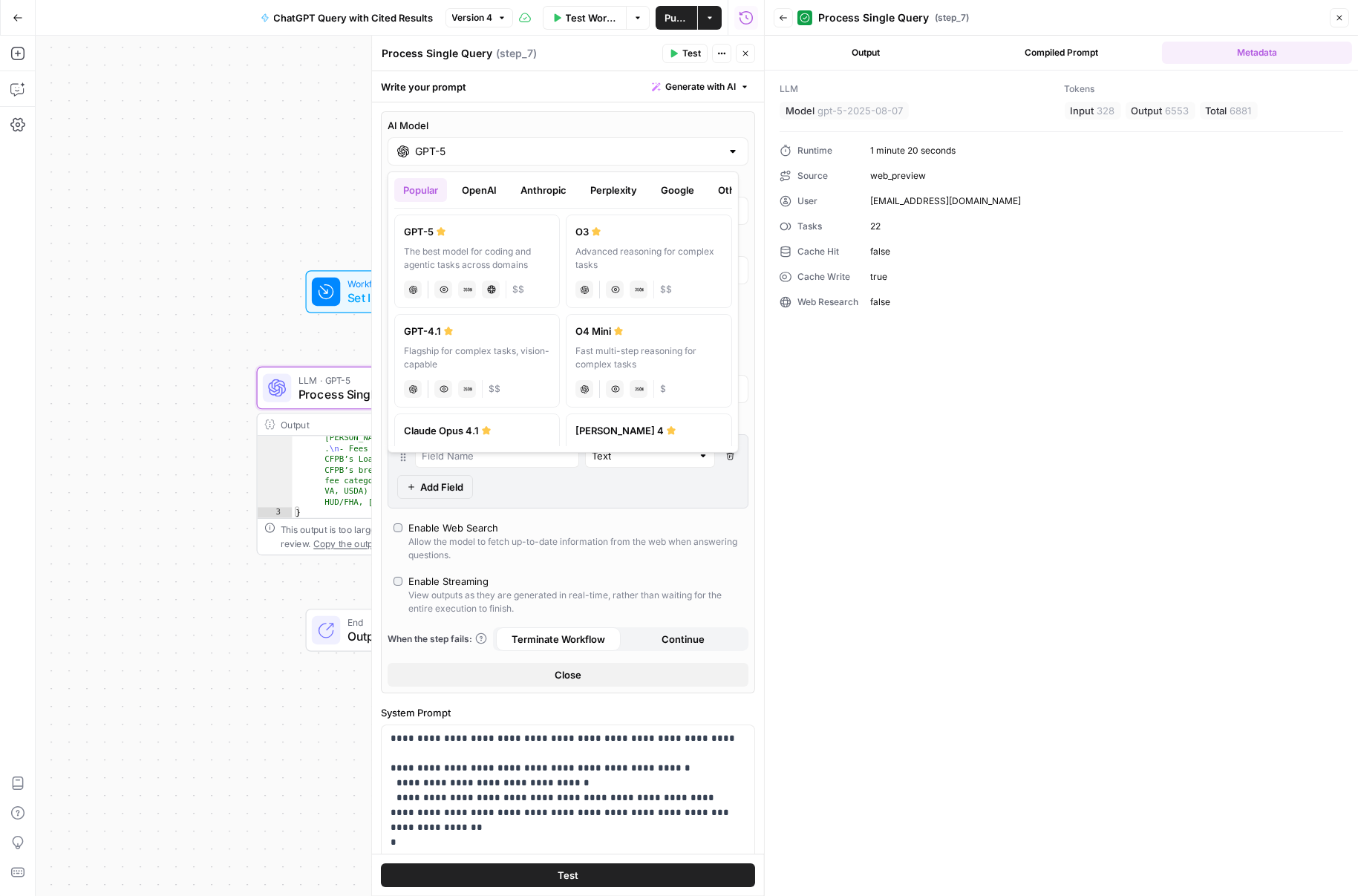
scroll to position [3, 0]
click at [485, 179] on button "OpenAI" at bounding box center [479, 190] width 53 height 23
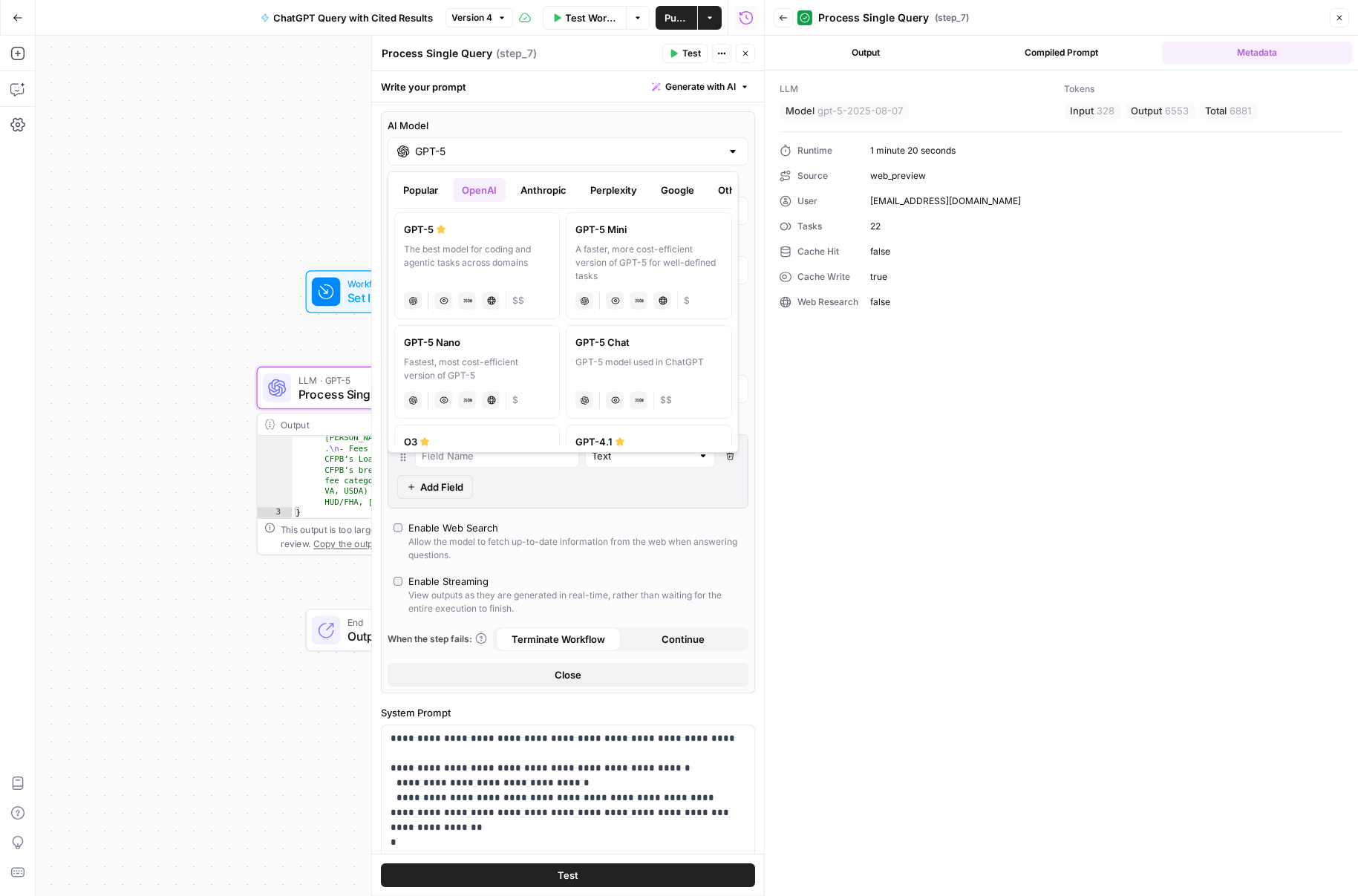
click at [490, 363] on div "Fastest, most cost-efficient version of GPT-5" at bounding box center [477, 369] width 147 height 27
type input "GPT-5 Nano"
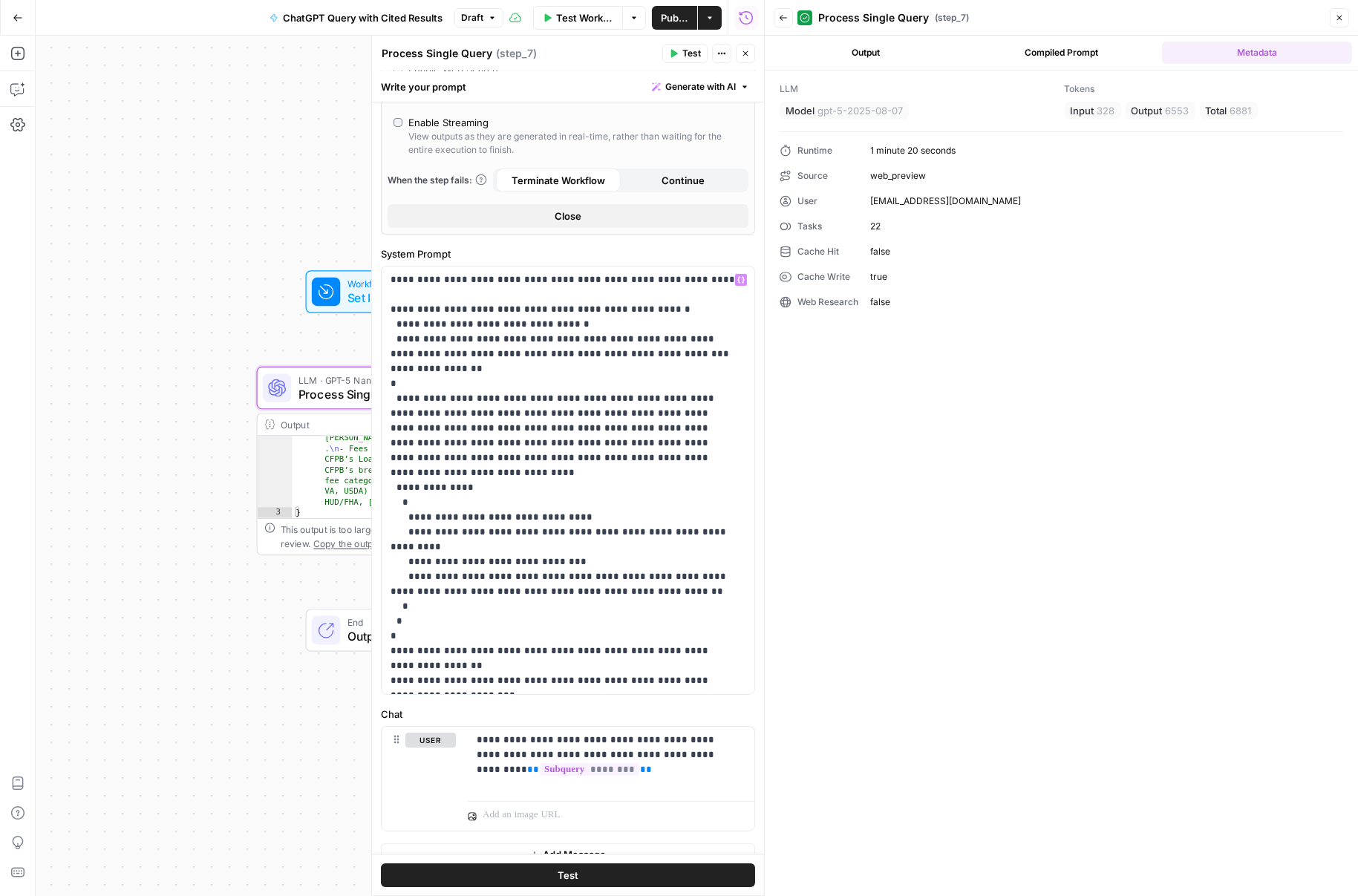
scroll to position [477, 0]
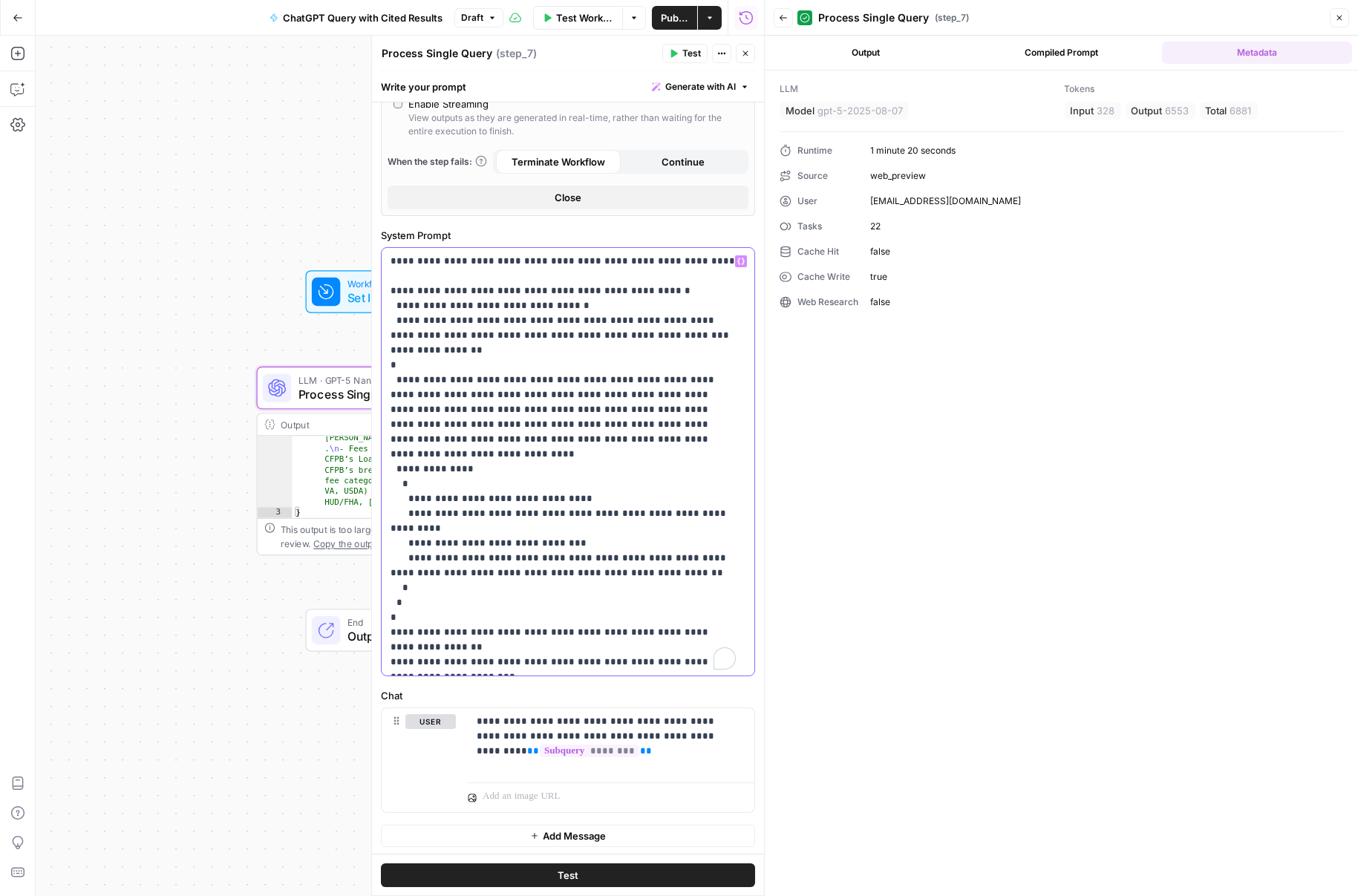
drag, startPoint x: 429, startPoint y: 632, endPoint x: 390, endPoint y: 620, distance: 40.8
click at [390, 620] on p "**********" at bounding box center [563, 461] width 345 height 415
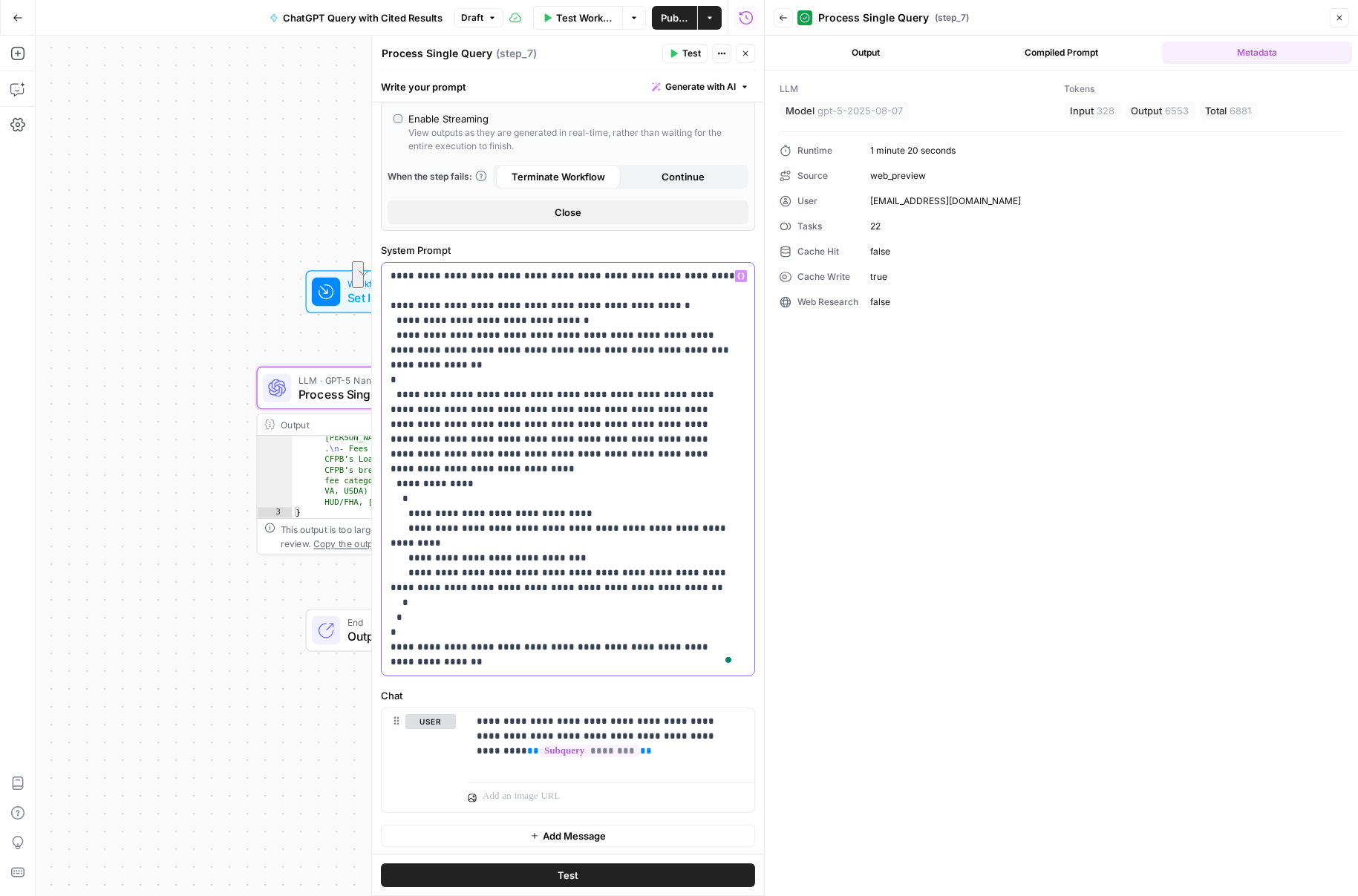
scroll to position [447, 0]
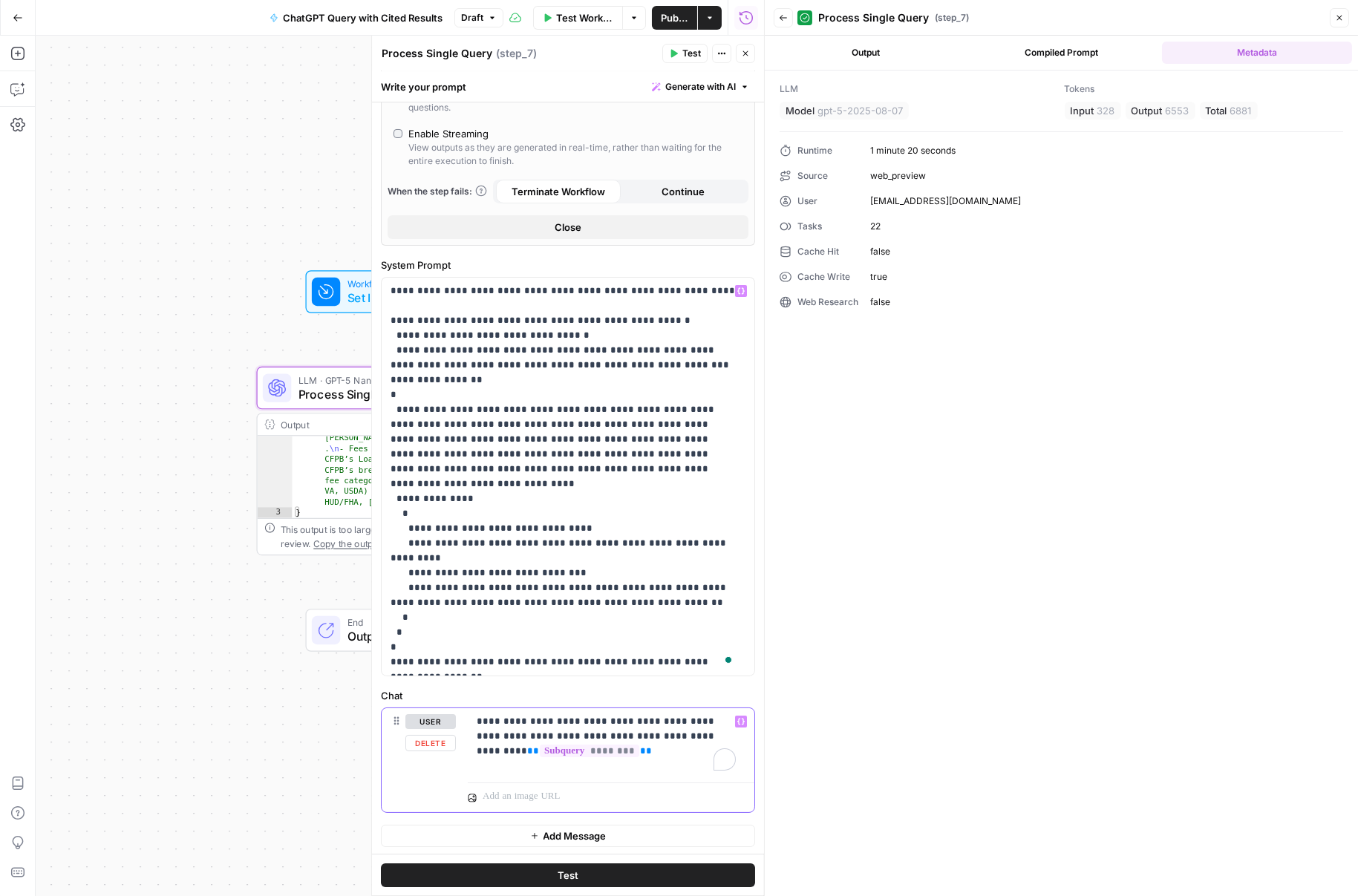
click at [583, 723] on p "**********" at bounding box center [606, 736] width 259 height 44
drag, startPoint x: 546, startPoint y: 721, endPoint x: 454, endPoint y: 722, distance: 92.0
click at [454, 722] on div "**********" at bounding box center [568, 760] width 373 height 104
click at [675, 26] on button "Publish" at bounding box center [674, 18] width 45 height 23
click at [673, 52] on icon "button" at bounding box center [674, 54] width 7 height 8
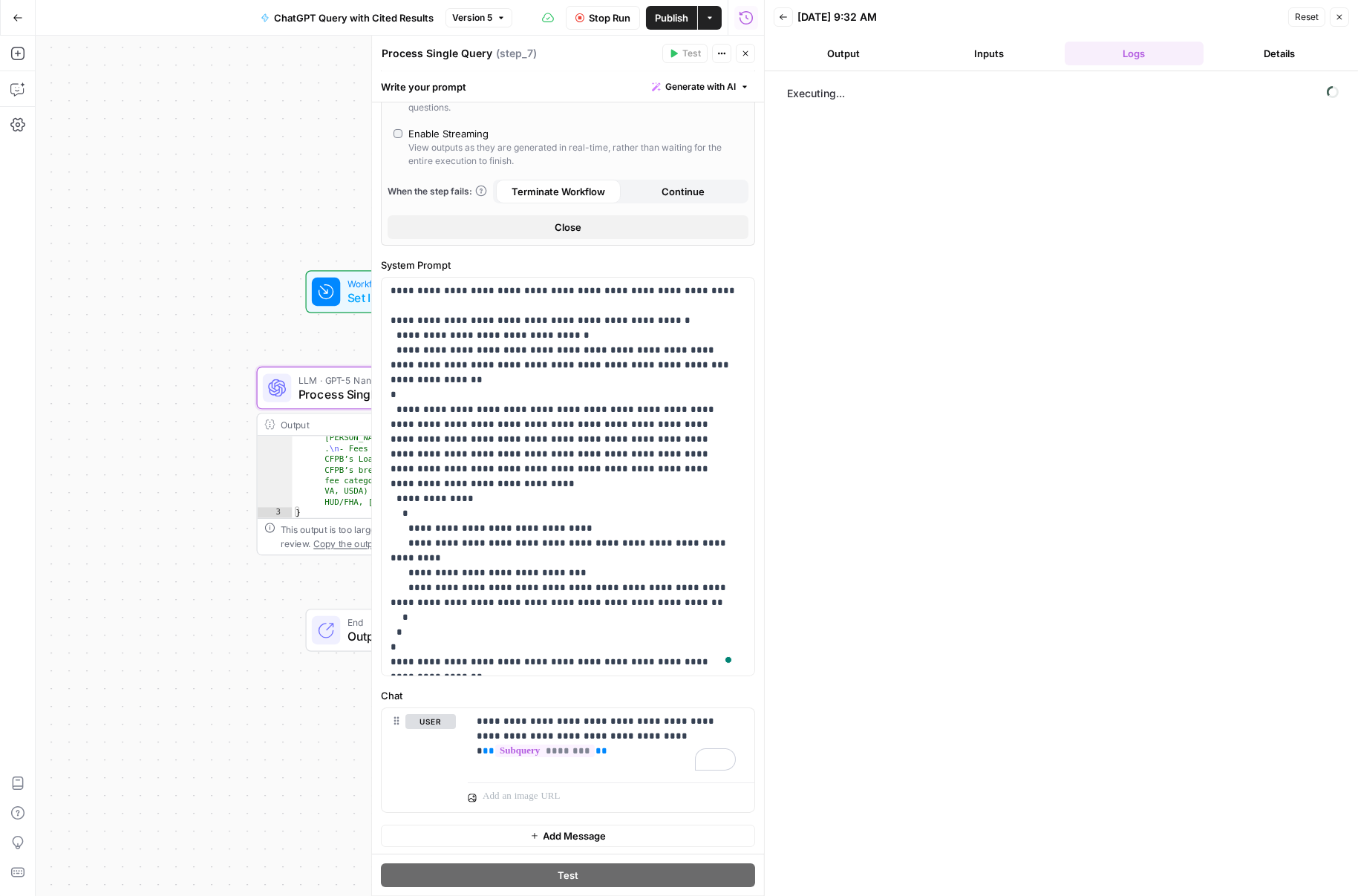
click at [941, 64] on button "Inputs" at bounding box center [989, 54] width 140 height 23
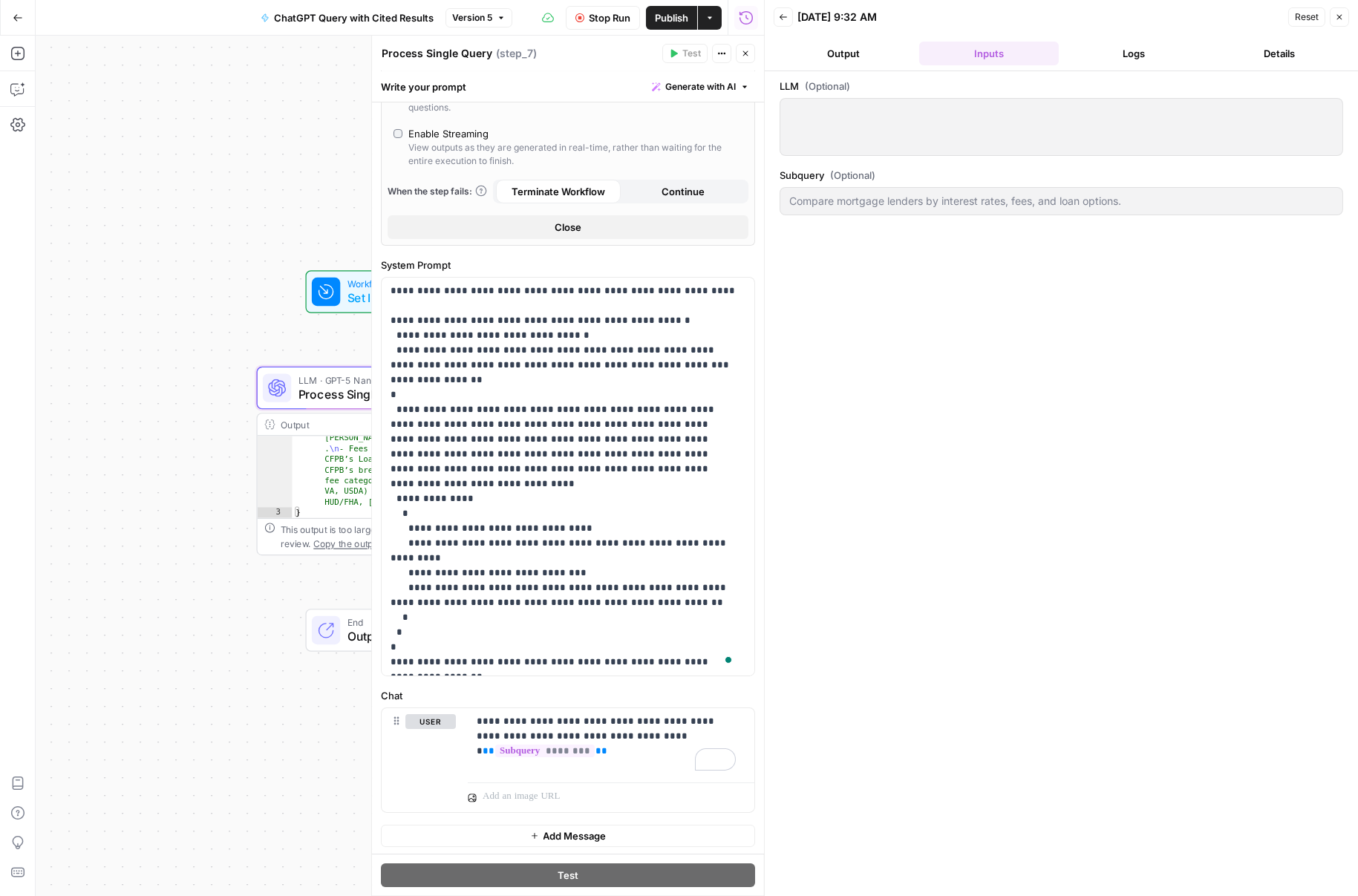
click at [1098, 58] on button "Logs" at bounding box center [1134, 54] width 140 height 23
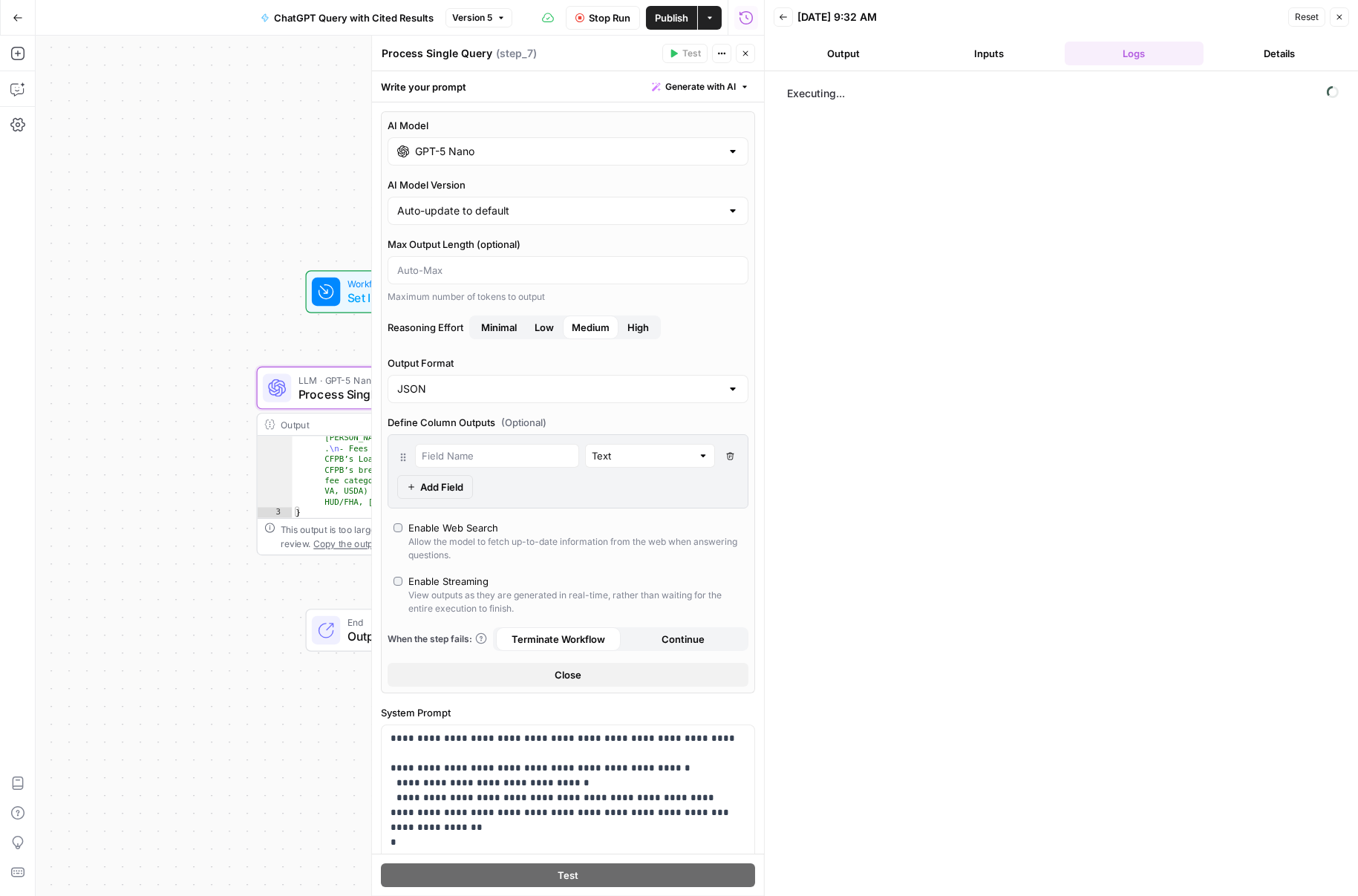
click at [1292, 57] on button "Details" at bounding box center [1279, 54] width 140 height 23
click at [1163, 48] on button "Logs" at bounding box center [1134, 54] width 140 height 23
click at [1059, 40] on header "Back 08/27/25 at 9:32 AM Reset Close Output Inputs Logs Details" at bounding box center [1061, 35] width 593 height 71
click at [1025, 50] on button "Inputs" at bounding box center [989, 54] width 140 height 23
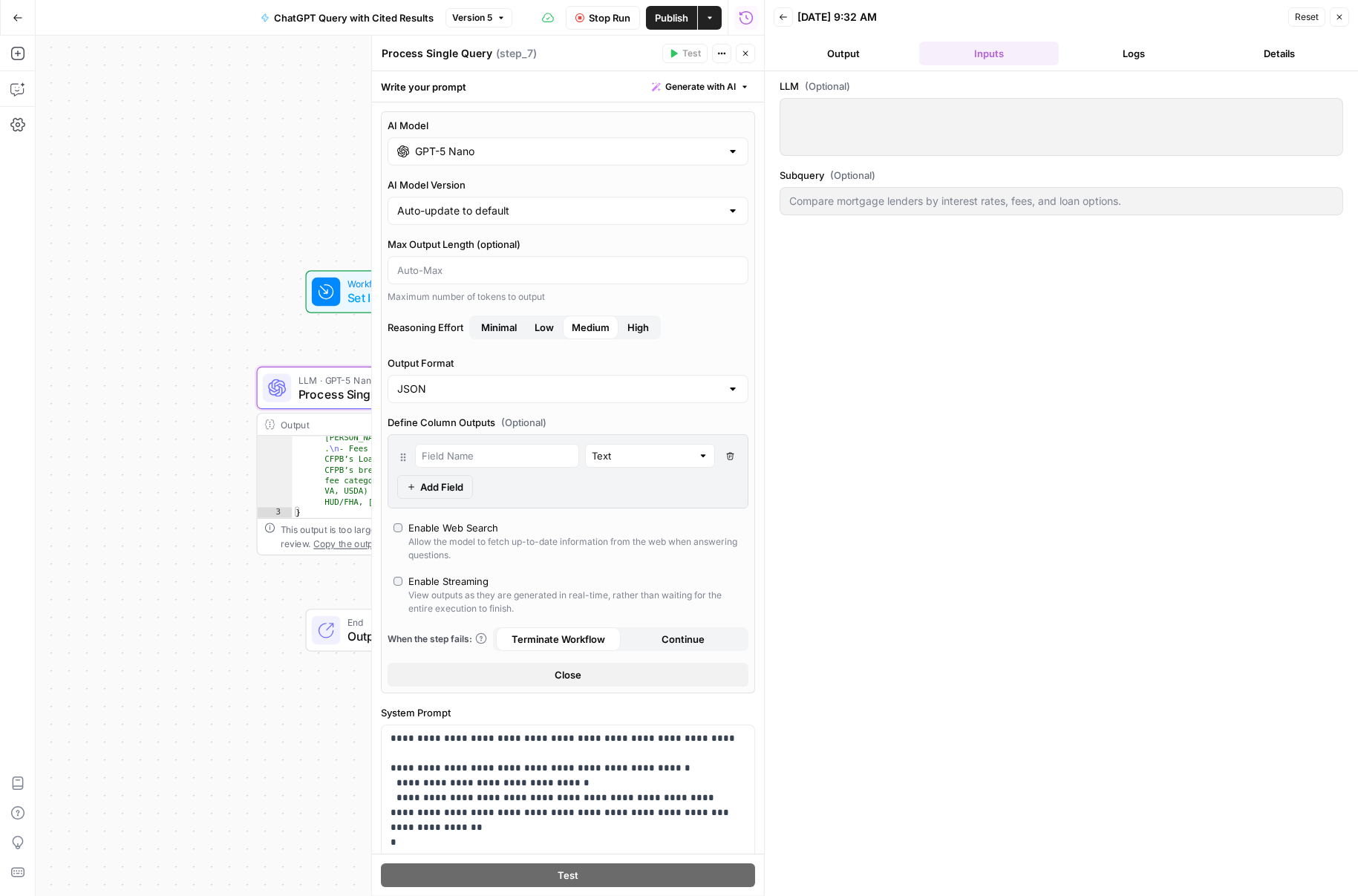
click at [880, 52] on button "Output" at bounding box center [844, 54] width 140 height 23
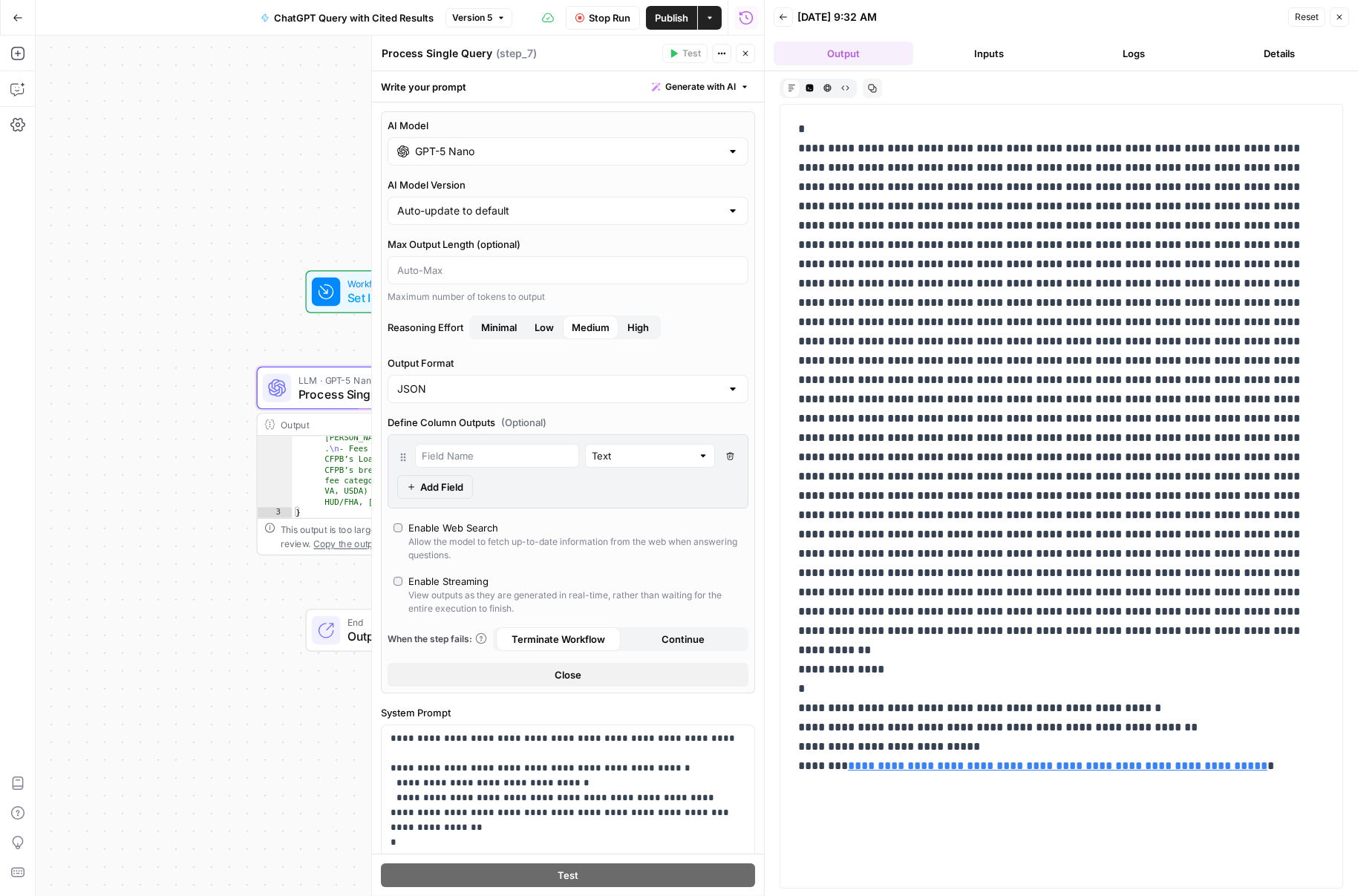
scroll to position [483, 0]
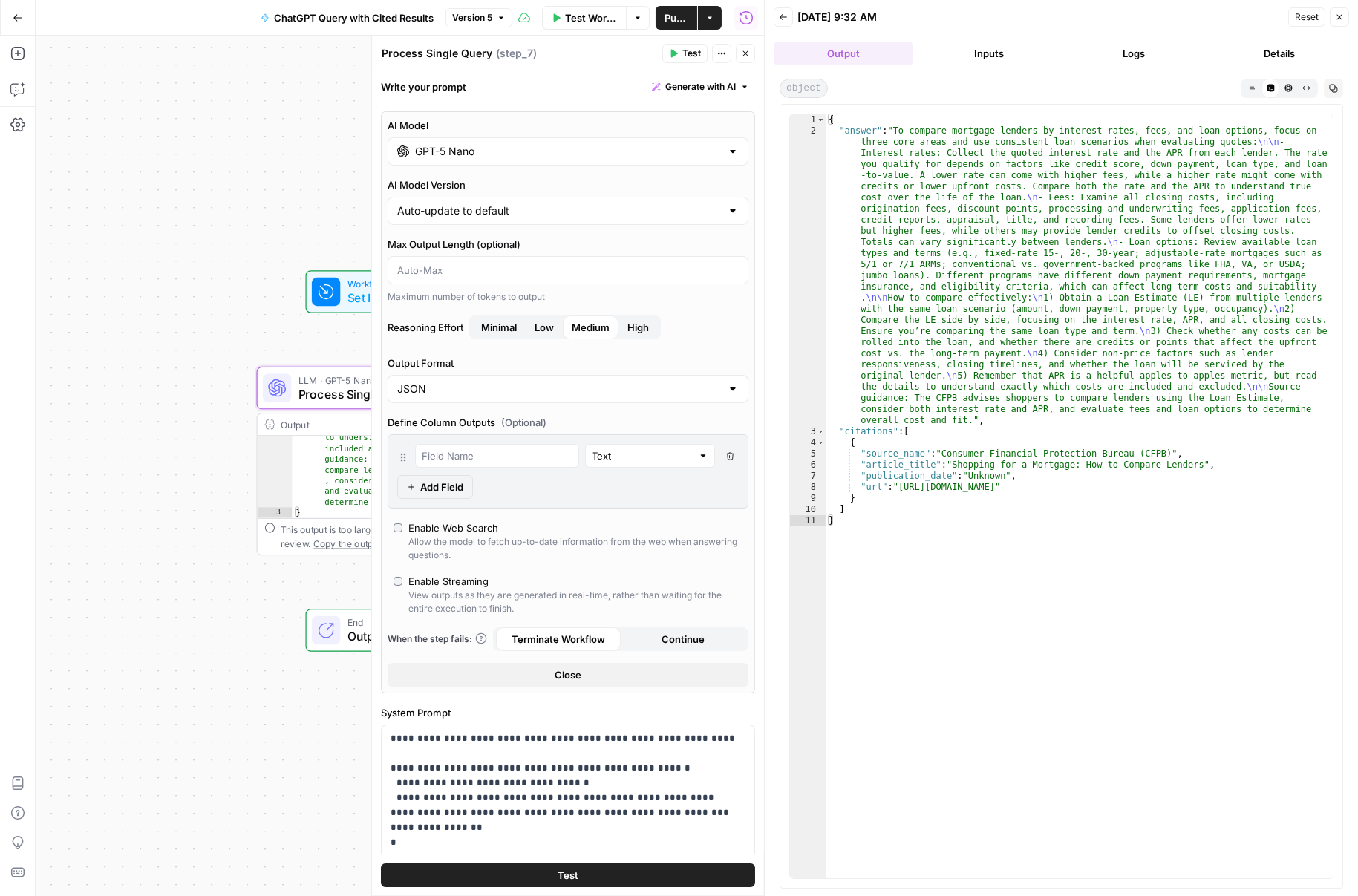
click at [1178, 58] on button "Logs" at bounding box center [1134, 54] width 140 height 23
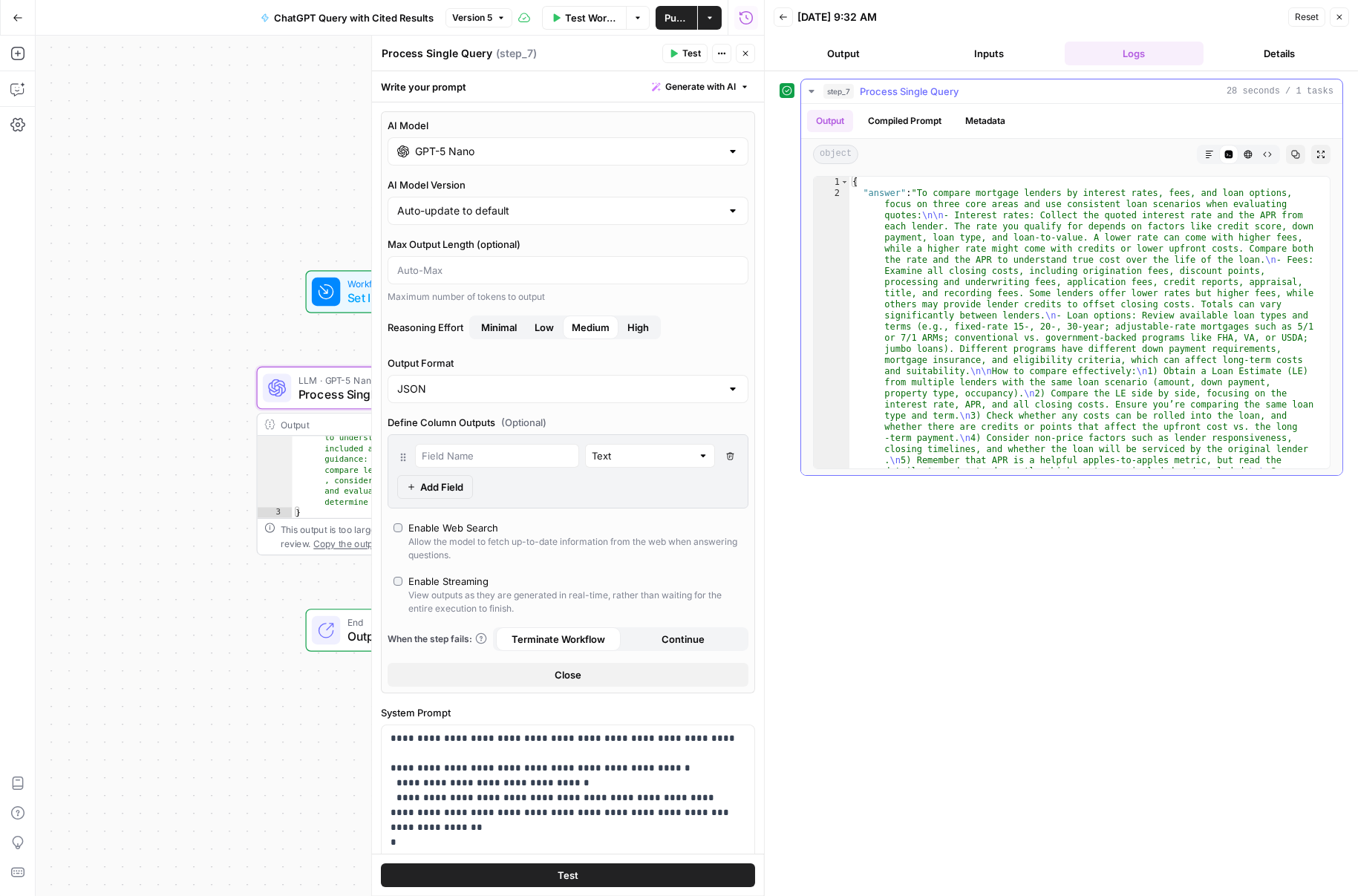
click at [978, 124] on button "Metadata" at bounding box center [985, 121] width 58 height 23
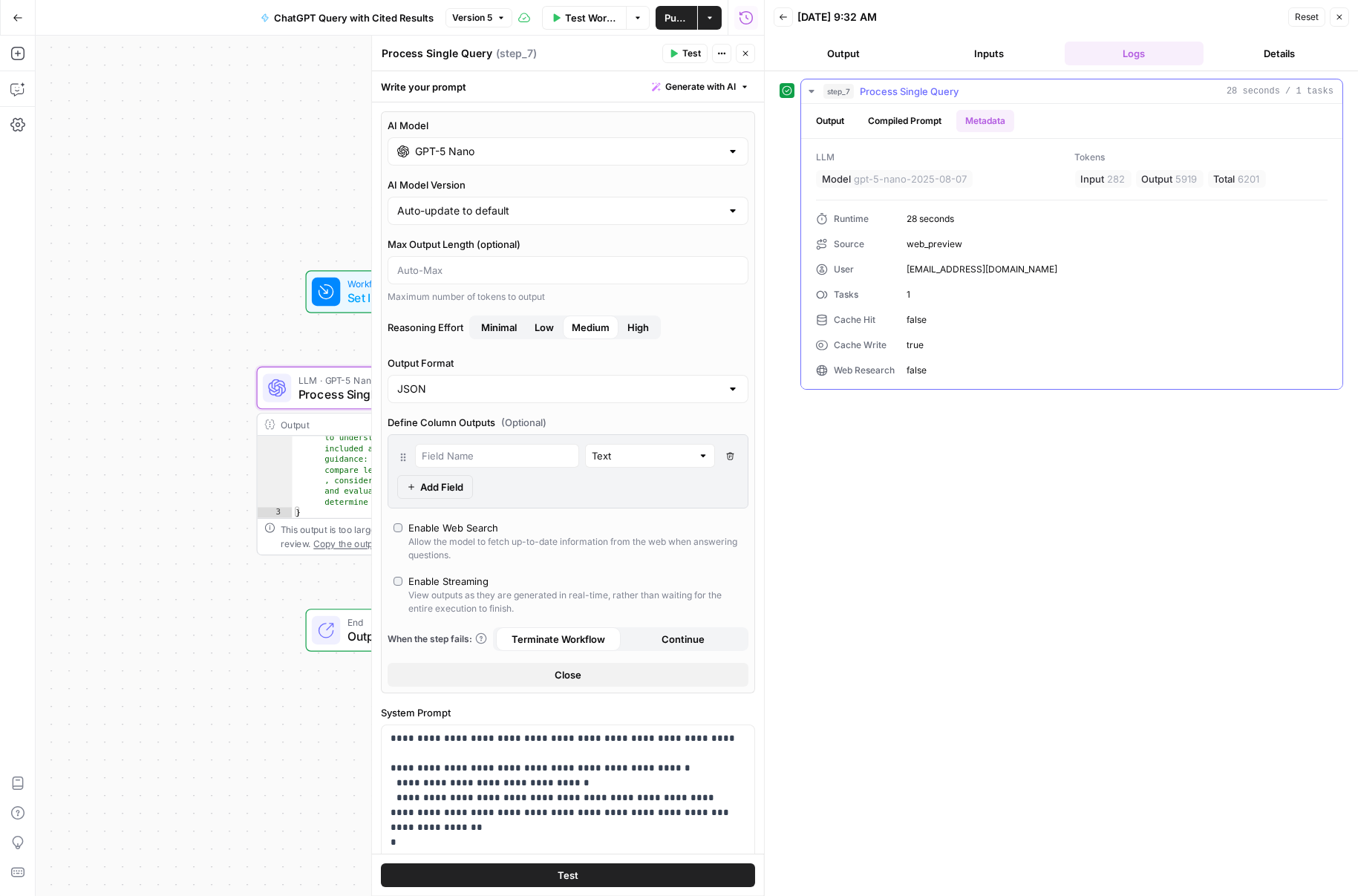
click at [849, 118] on button "Output" at bounding box center [829, 121] width 46 height 23
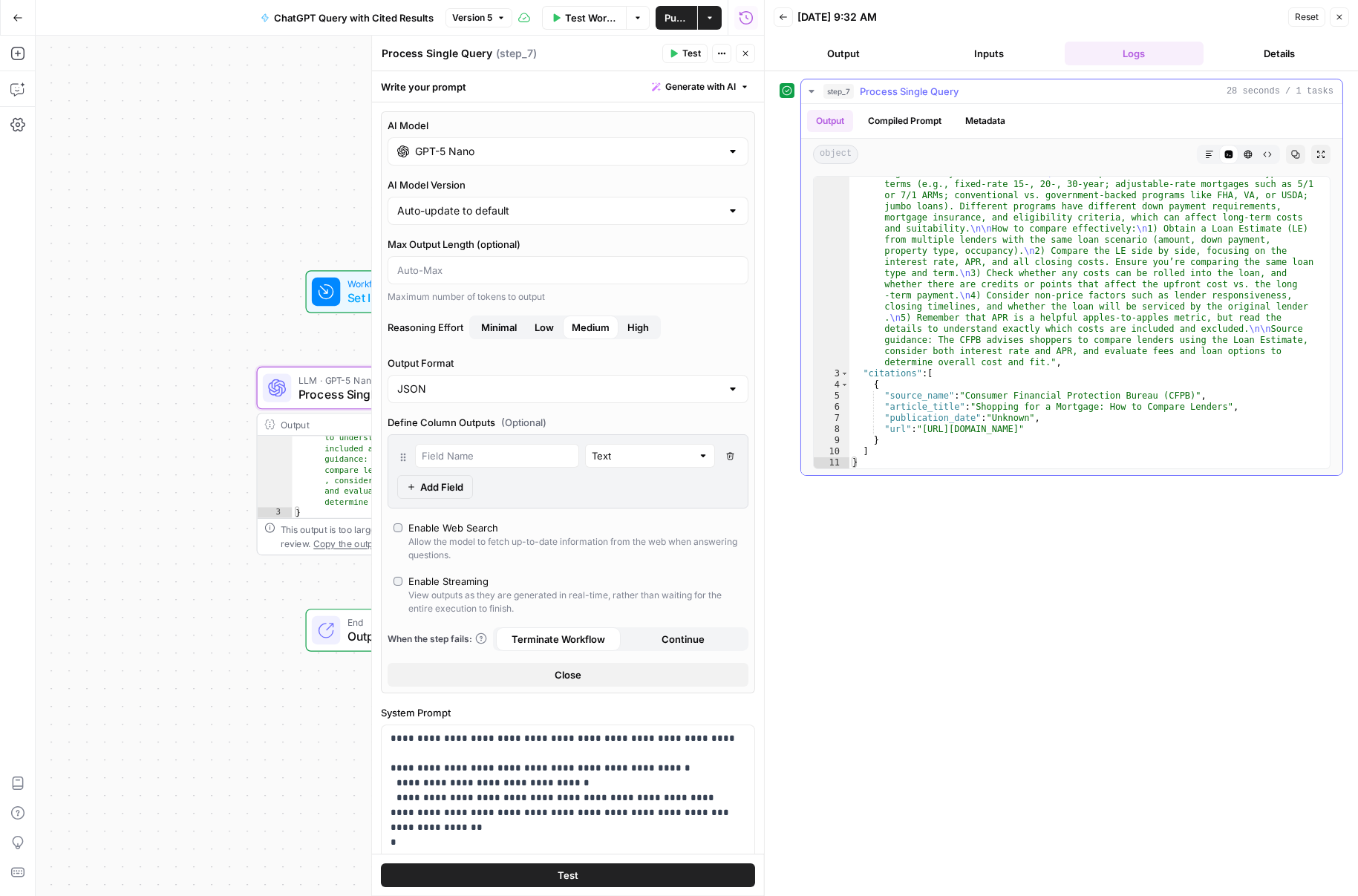
scroll to position [0, 0]
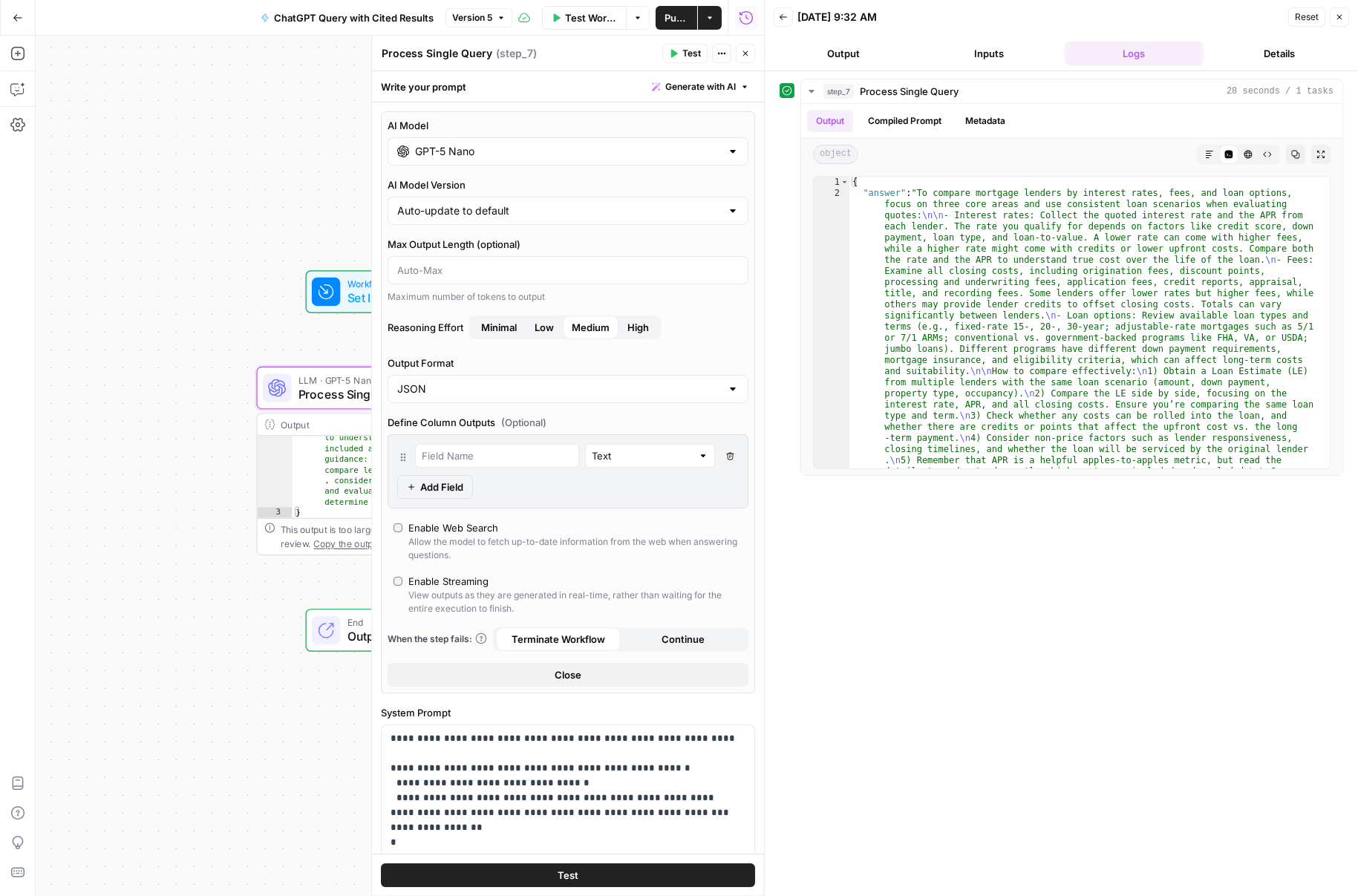
click at [600, 152] on input "GPT-5 Nano" at bounding box center [567, 152] width 306 height 15
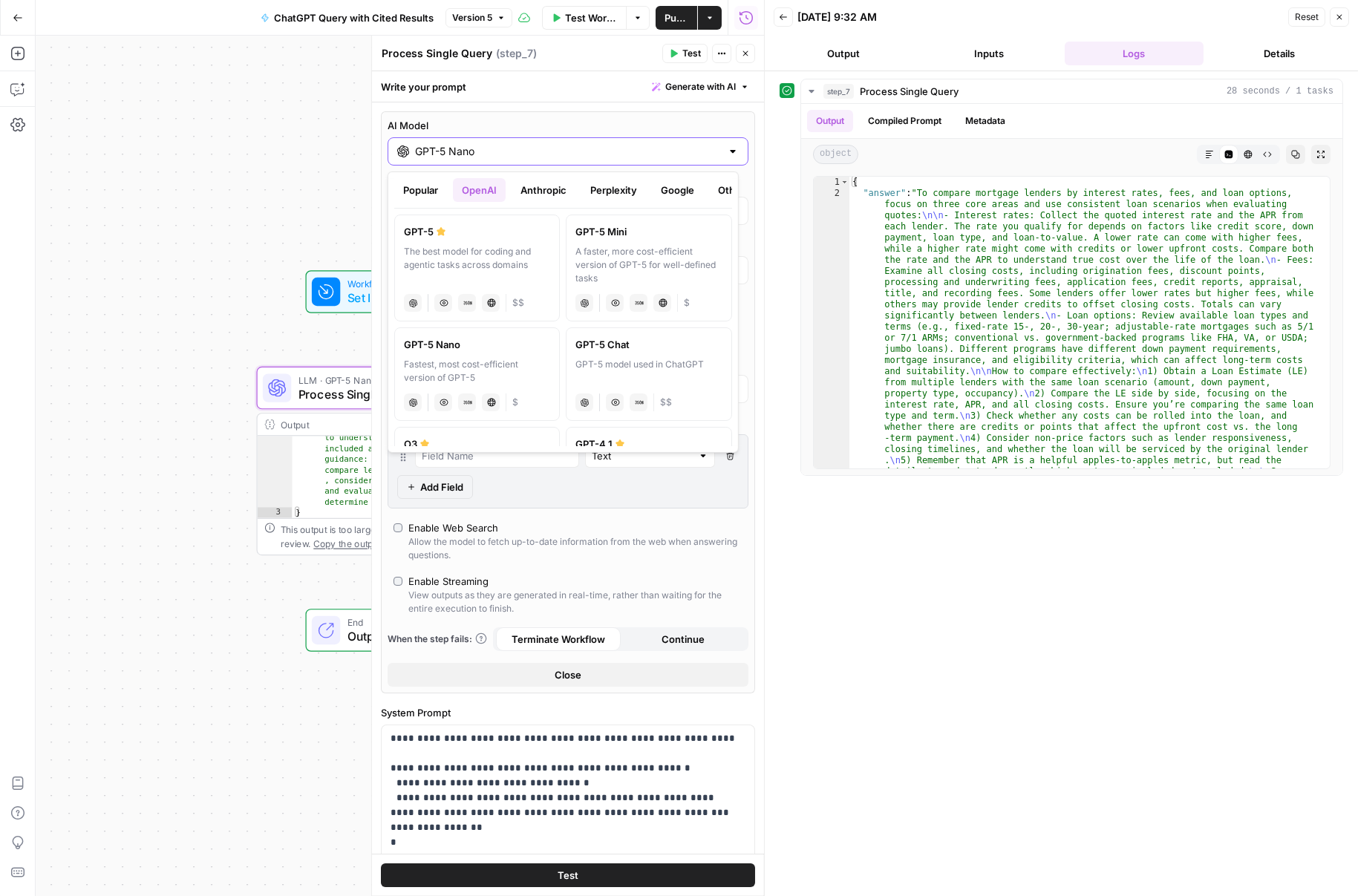
click at [601, 147] on input "GPT-5 Nano" at bounding box center [567, 152] width 306 height 15
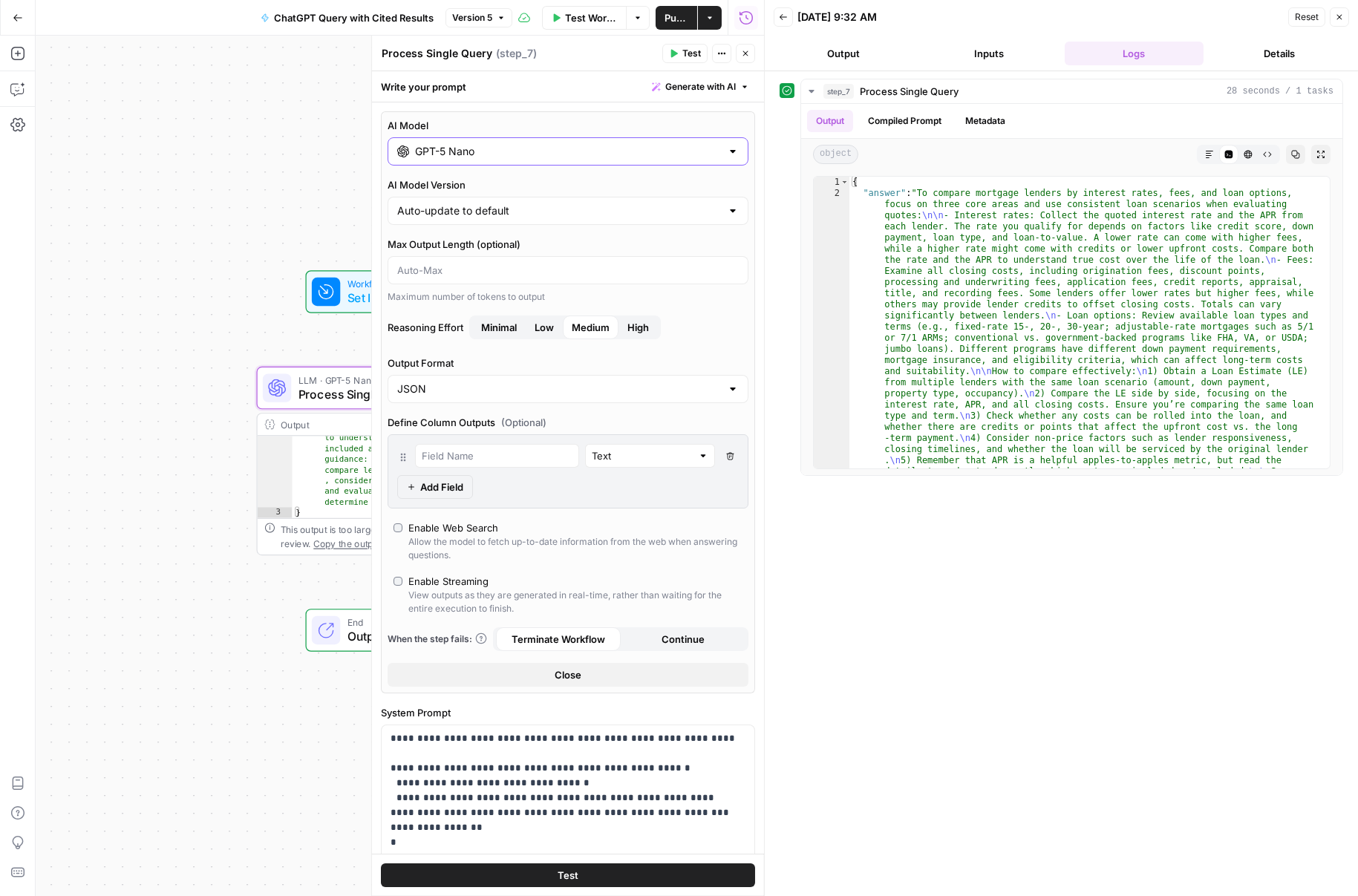
click at [601, 147] on input "GPT-5 Nano" at bounding box center [567, 152] width 306 height 15
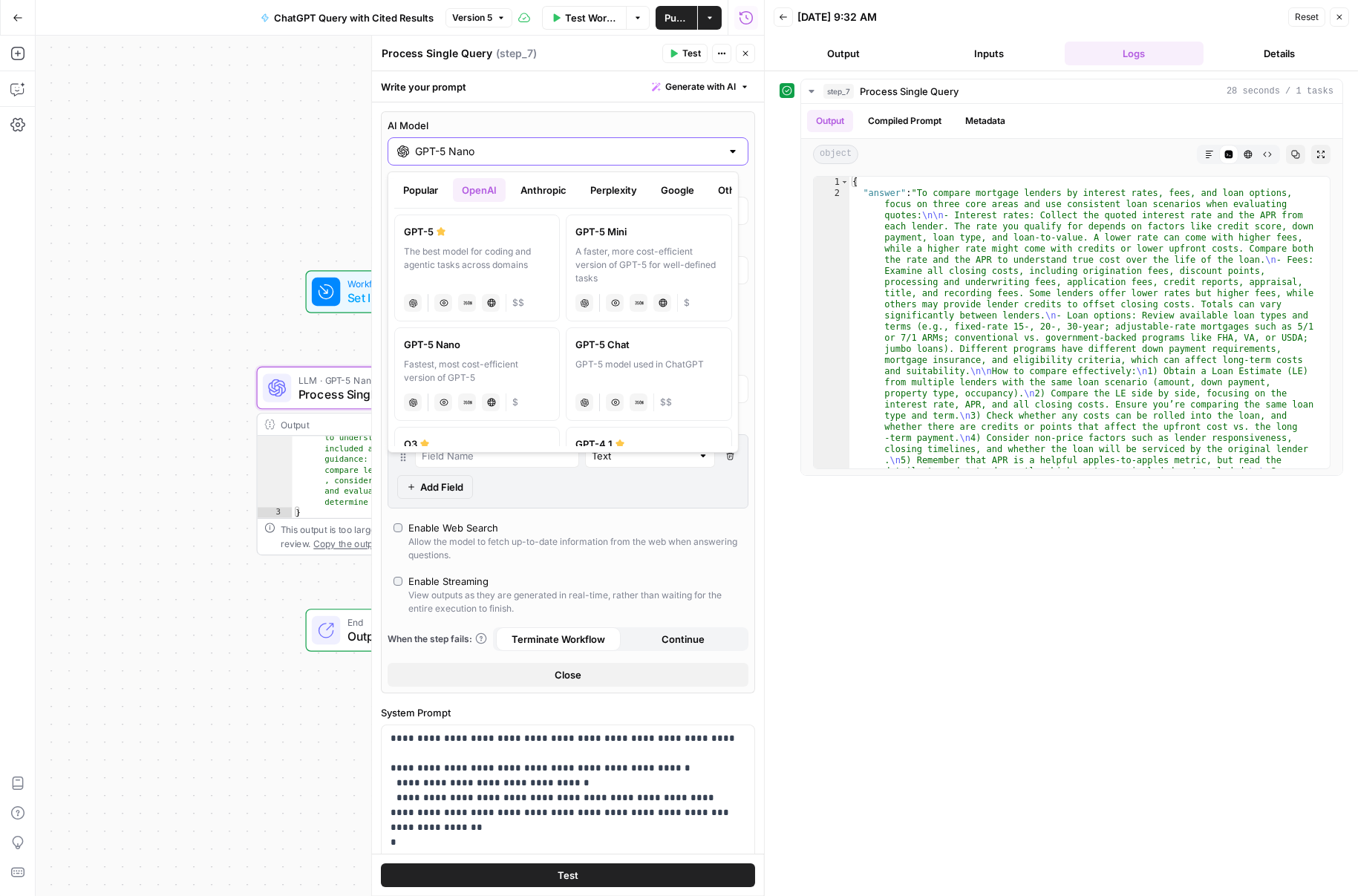
click at [601, 147] on input "GPT-5 Nano" at bounding box center [567, 152] width 306 height 15
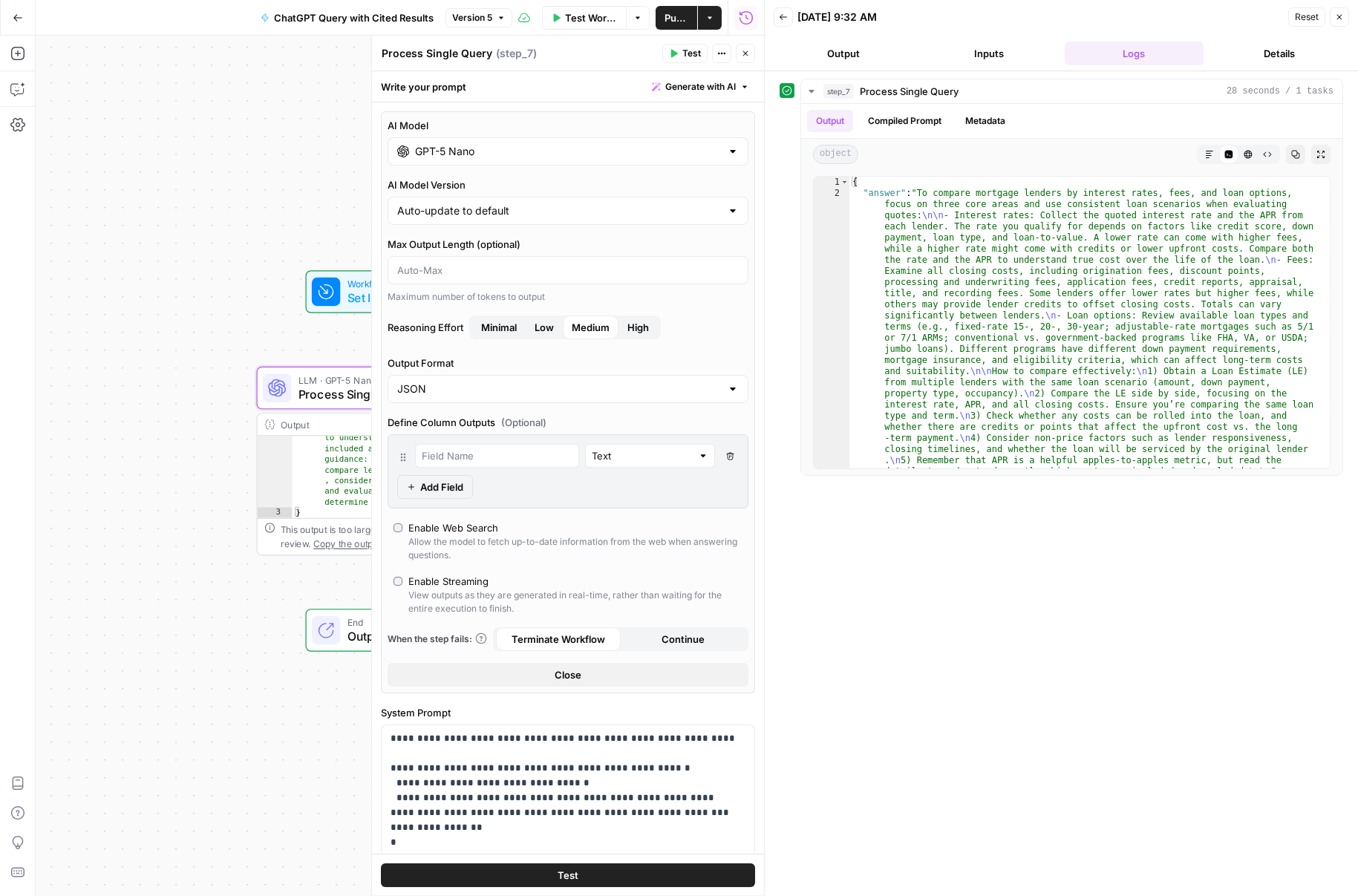
click at [676, 30] on div "Test Workflow Options Publish Actions Run History" at bounding box center [638, 18] width 251 height 35
click at [676, 23] on span "Publish" at bounding box center [676, 18] width 23 height 15
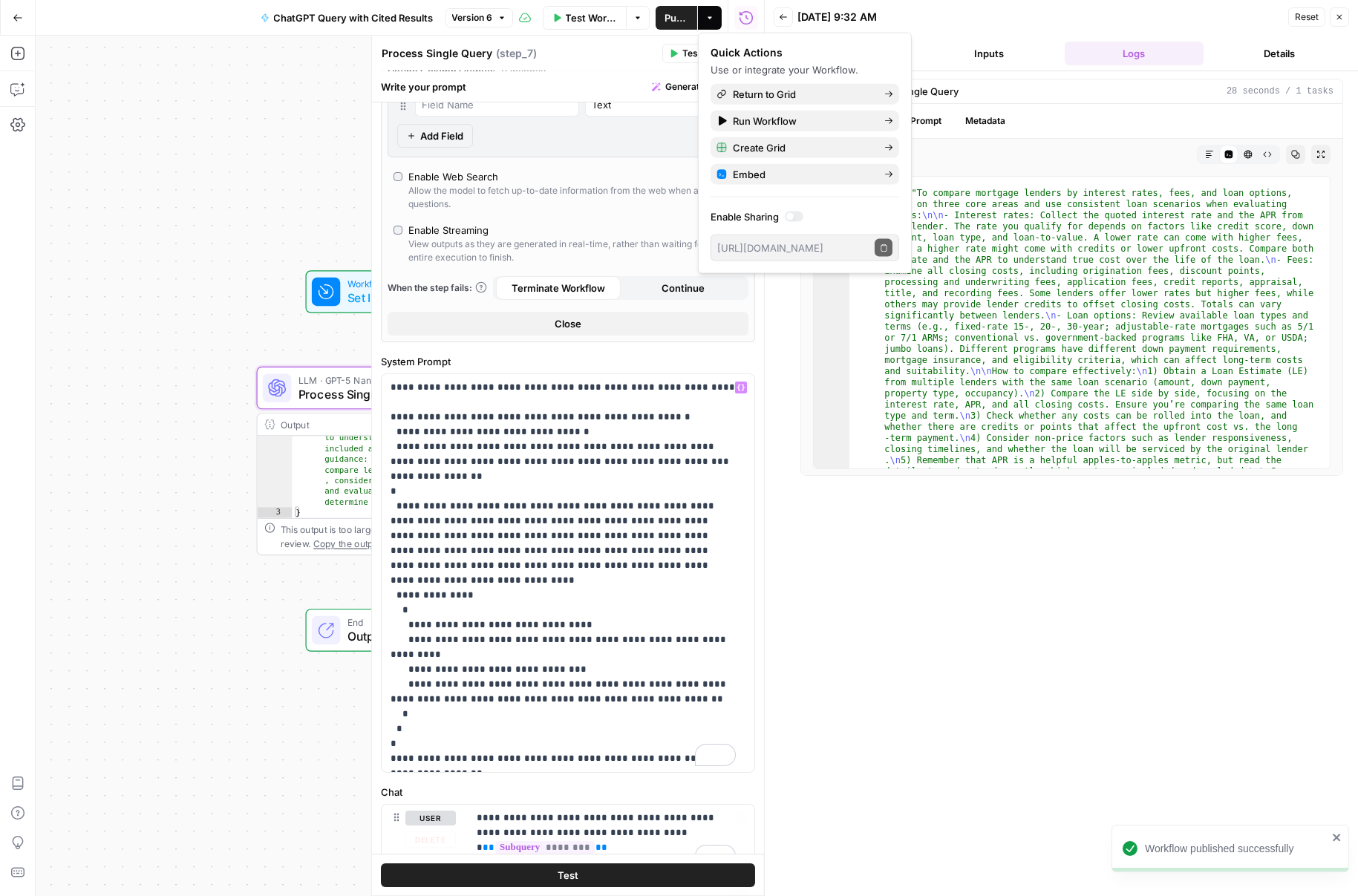
scroll to position [447, 0]
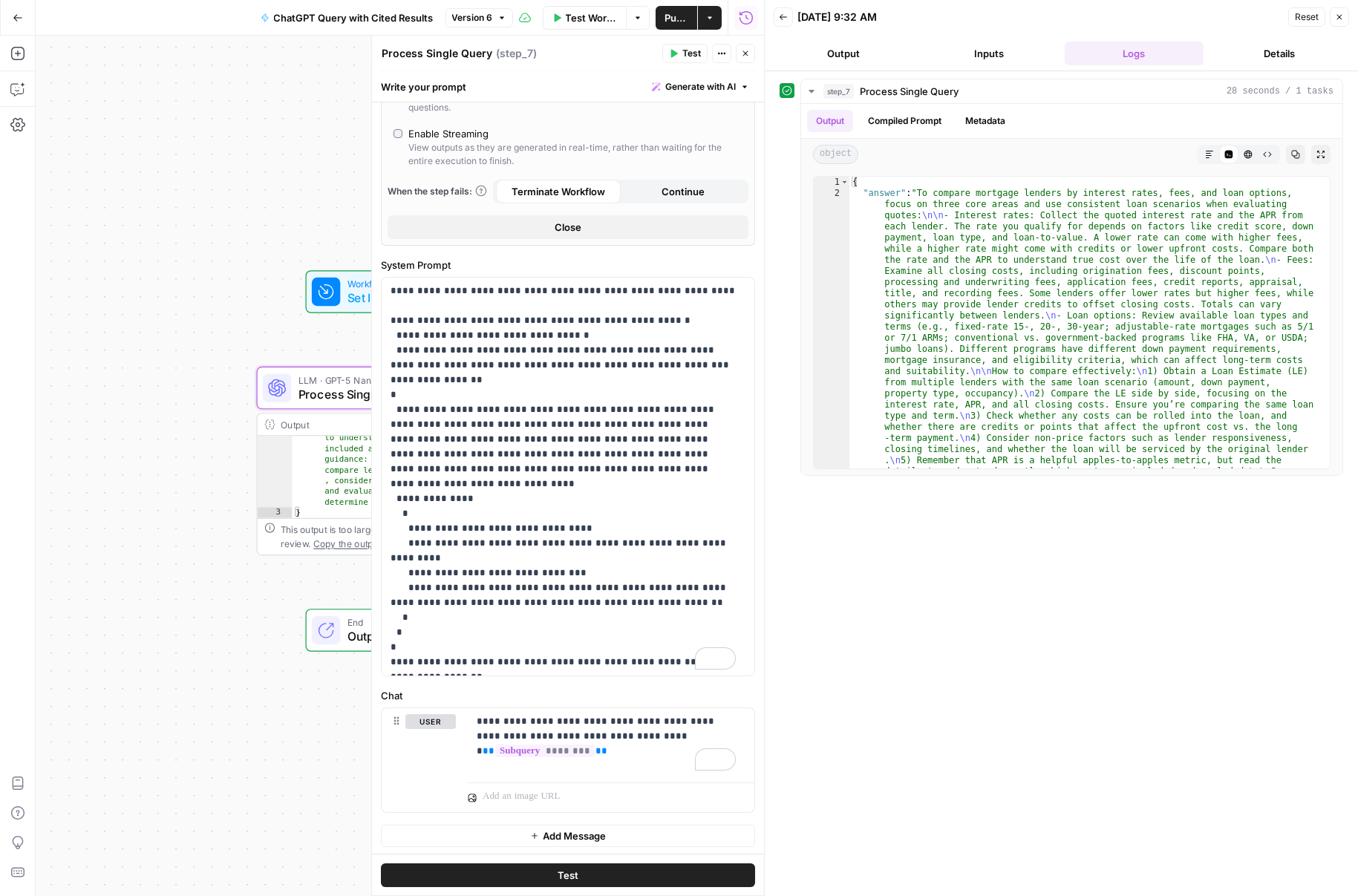
click at [269, 244] on div "Workflow Set Inputs Inputs LLM · GPT-5 Nano Process Single Query Step 7 Output …" at bounding box center [400, 466] width 728 height 860
click at [1344, 16] on button "Close" at bounding box center [1339, 17] width 19 height 19
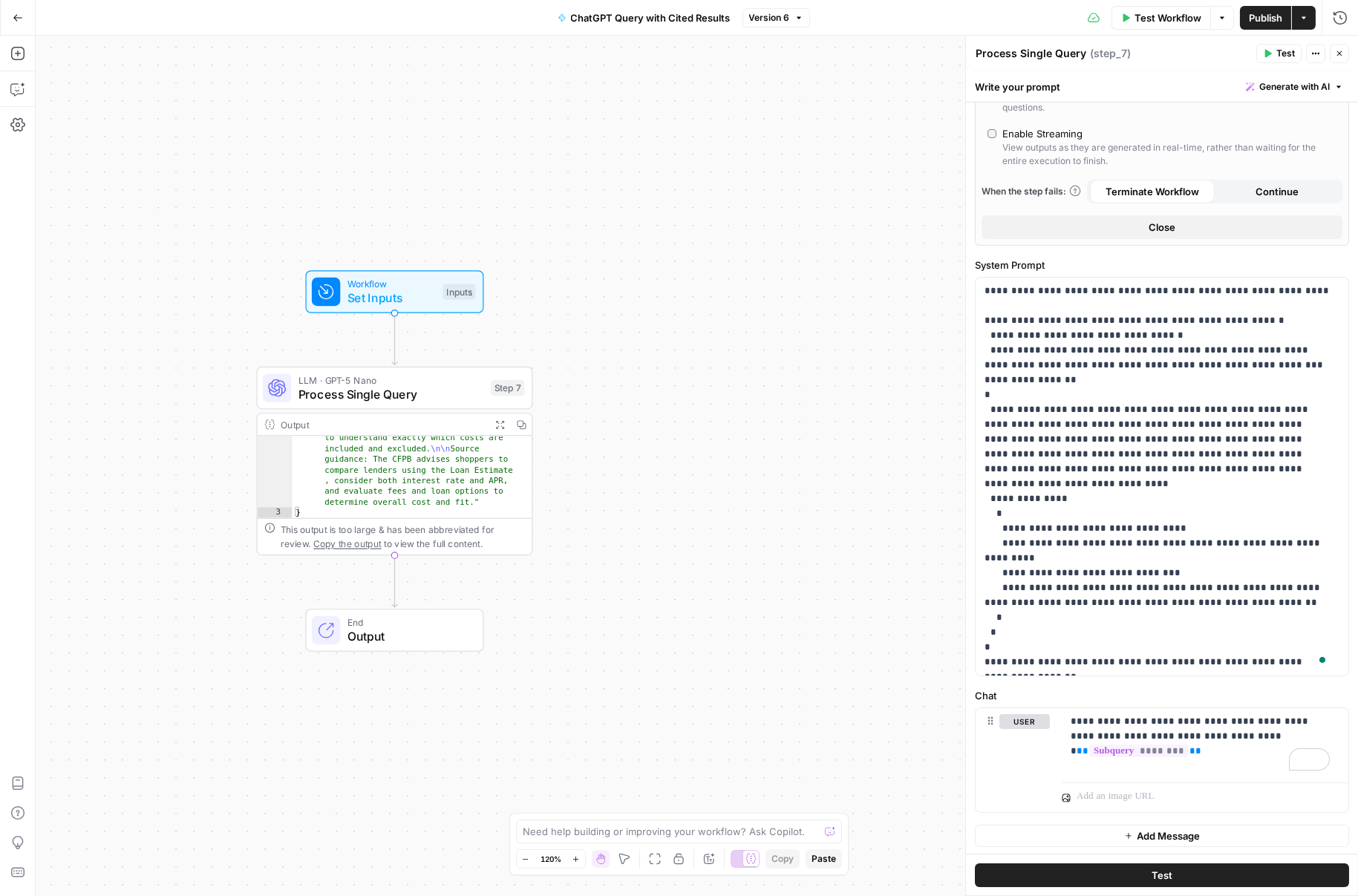
click at [14, 15] on icon "button" at bounding box center [18, 18] width 10 height 10
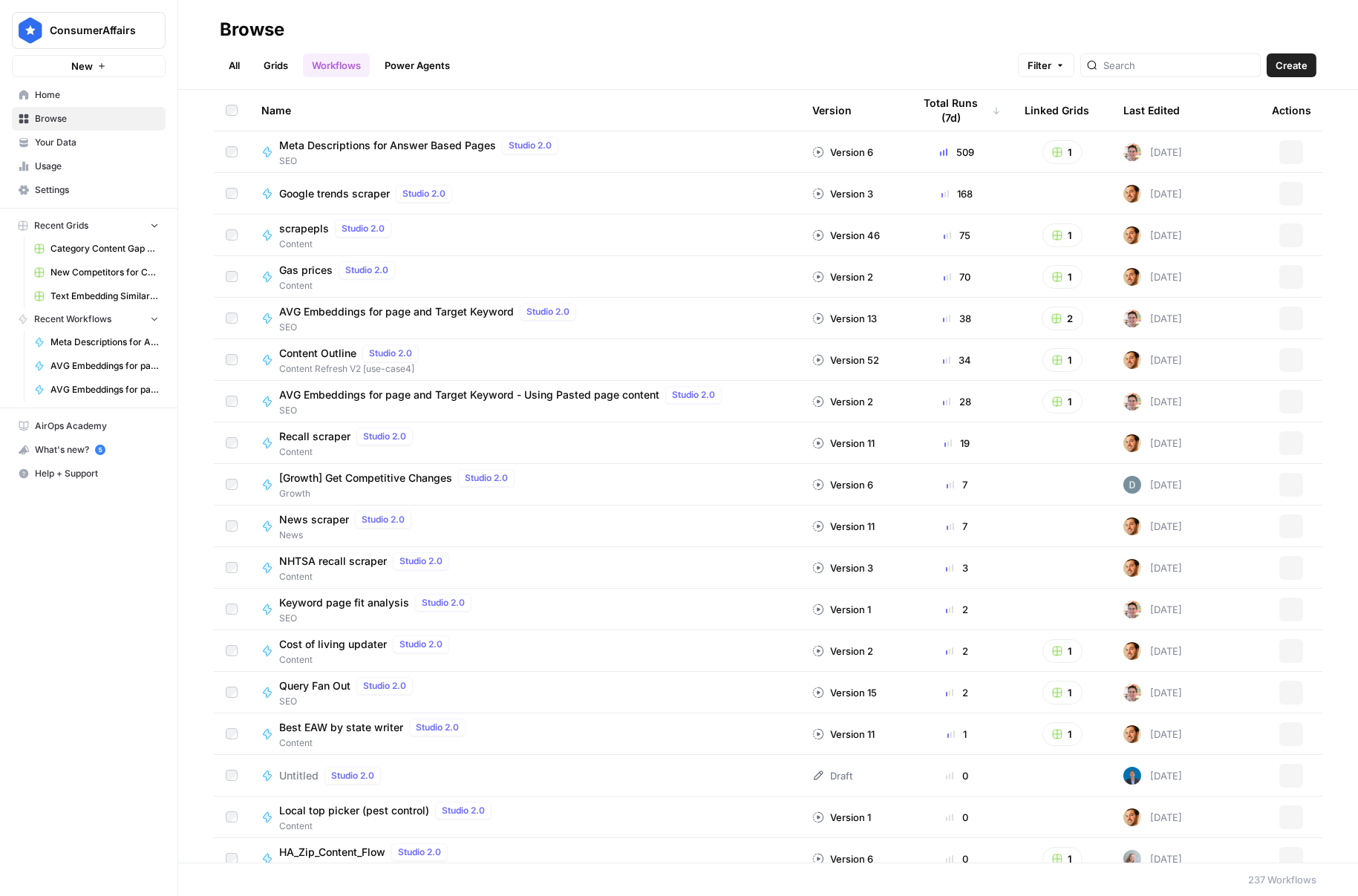
click at [75, 120] on span "Browse" at bounding box center [97, 119] width 124 height 13
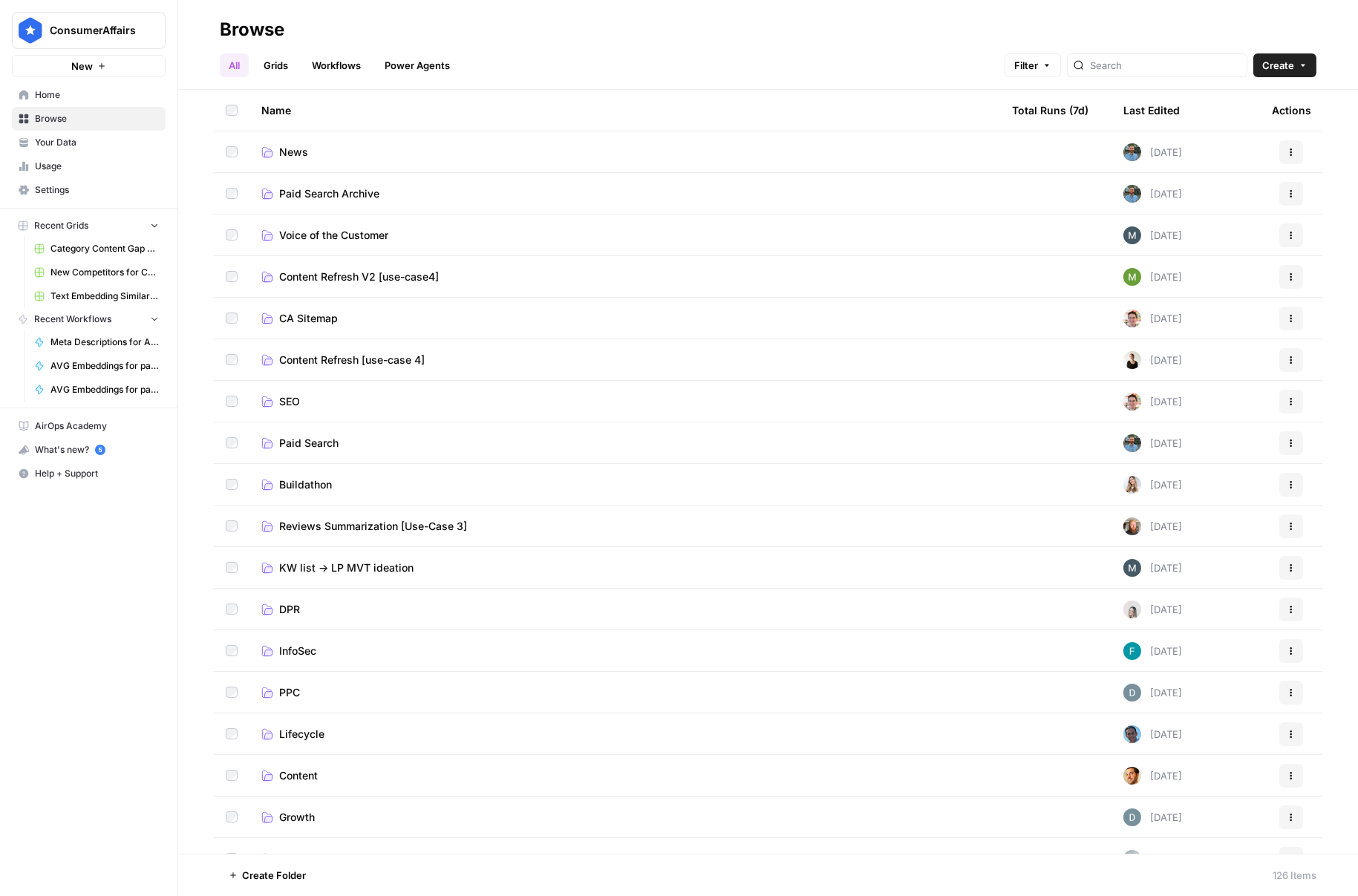
click at [277, 408] on link "SEO" at bounding box center [625, 402] width 727 height 15
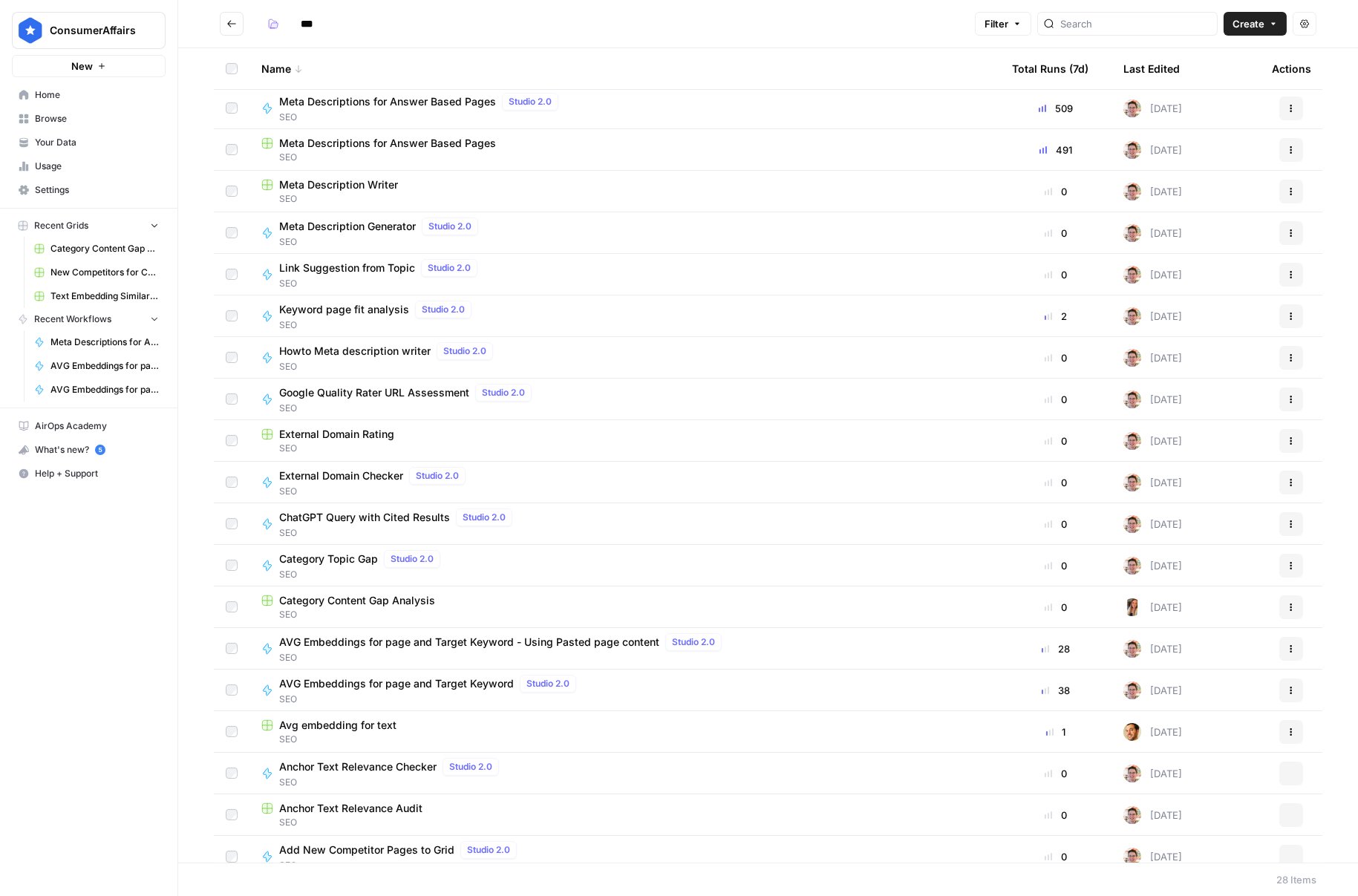
scroll to position [390, 0]
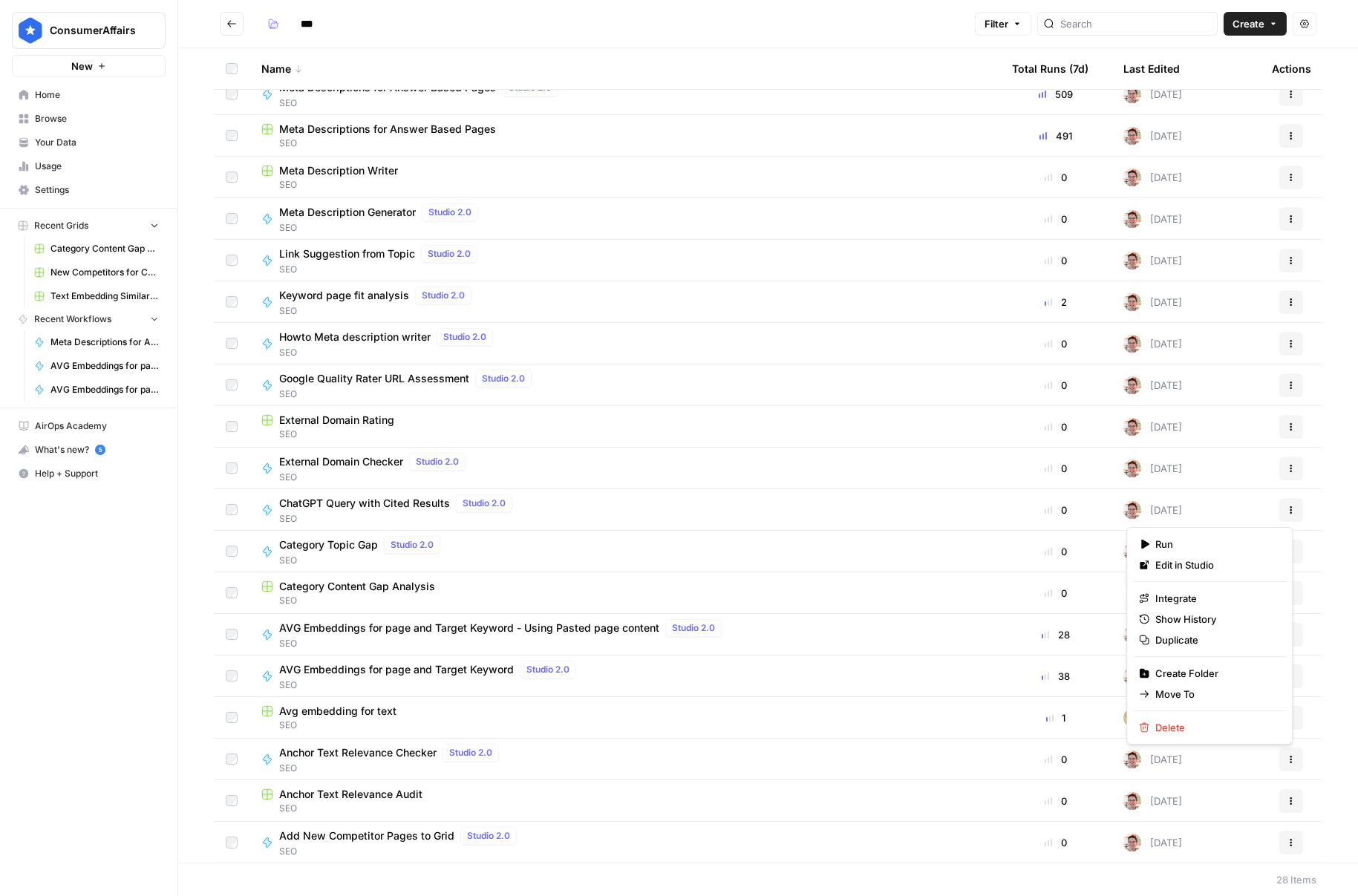
click at [1287, 512] on icon "button" at bounding box center [1291, 510] width 9 height 9
click at [1201, 640] on span "Duplicate" at bounding box center [1215, 640] width 119 height 15
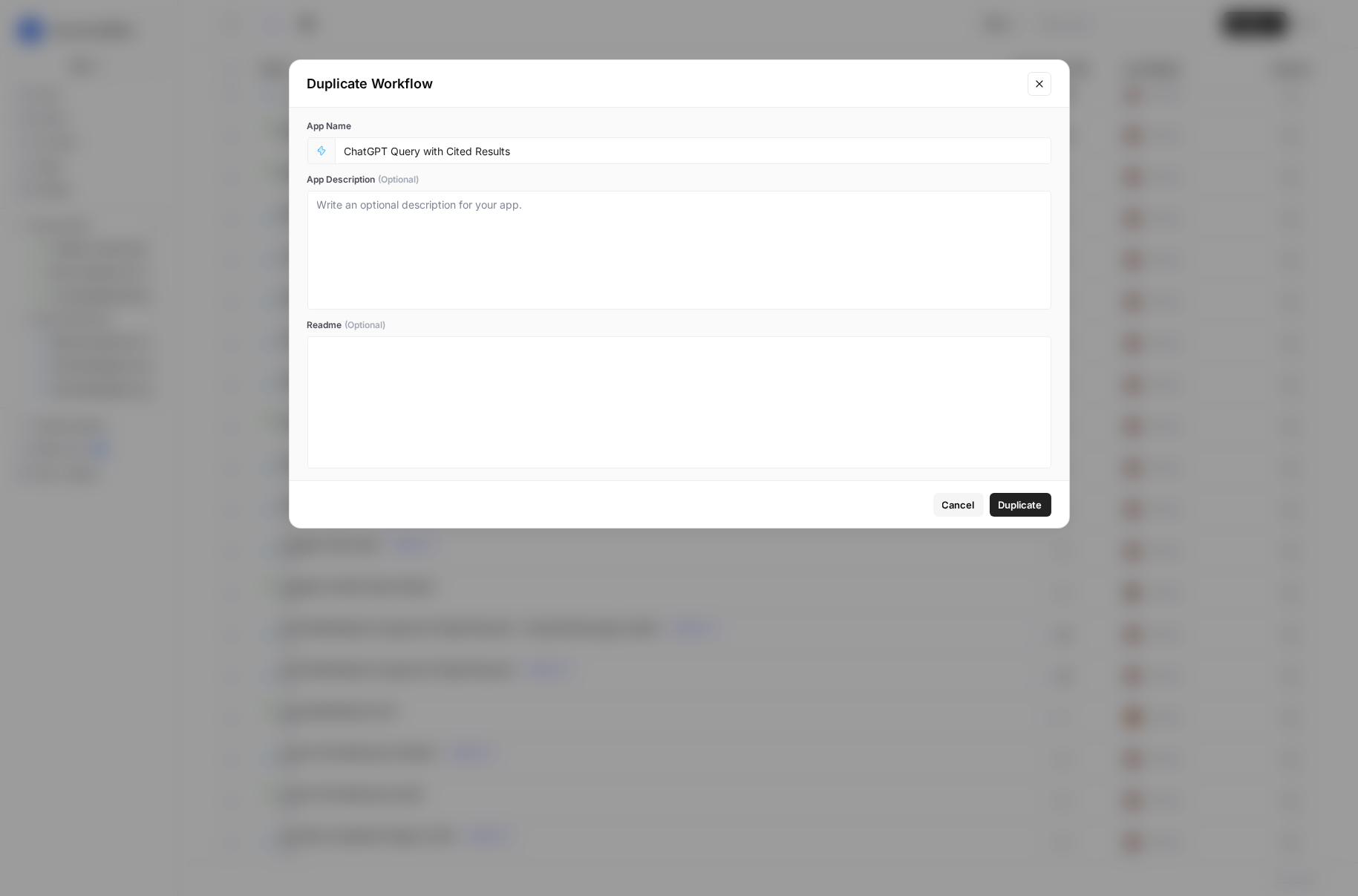
click at [341, 141] on div "ChatGPT Query with Cited Results" at bounding box center [693, 151] width 716 height 27
click at [356, 147] on input "ChatGPT Query with Cited Results" at bounding box center [693, 151] width 697 height 13
type input "Gemini Pro Query with Cited Results"
click at [999, 497] on span "Duplicate" at bounding box center [1020, 505] width 44 height 15
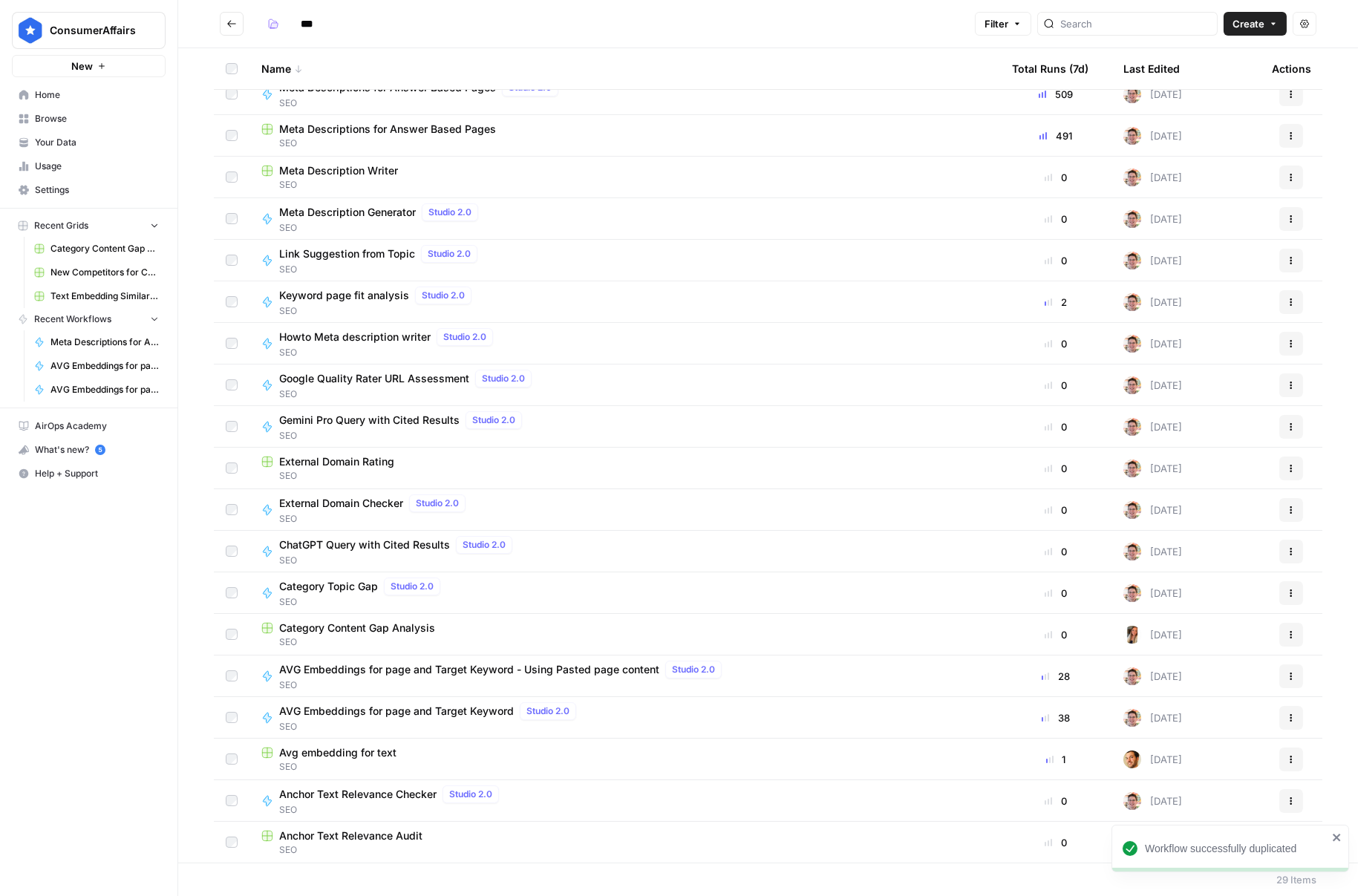
click at [1287, 547] on icon "button" at bounding box center [1291, 551] width 9 height 9
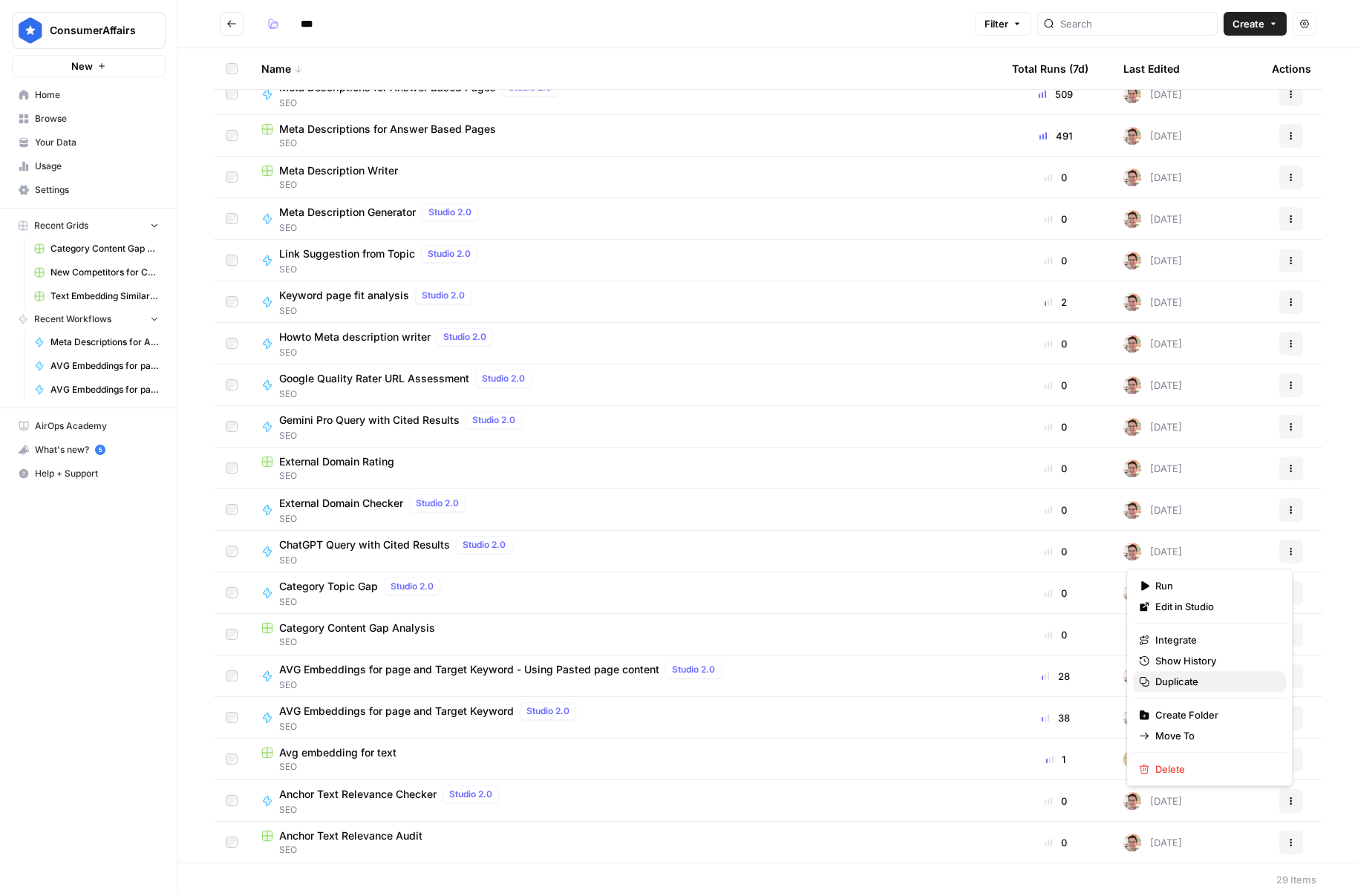
click at [1175, 677] on span "Duplicate" at bounding box center [1215, 682] width 119 height 15
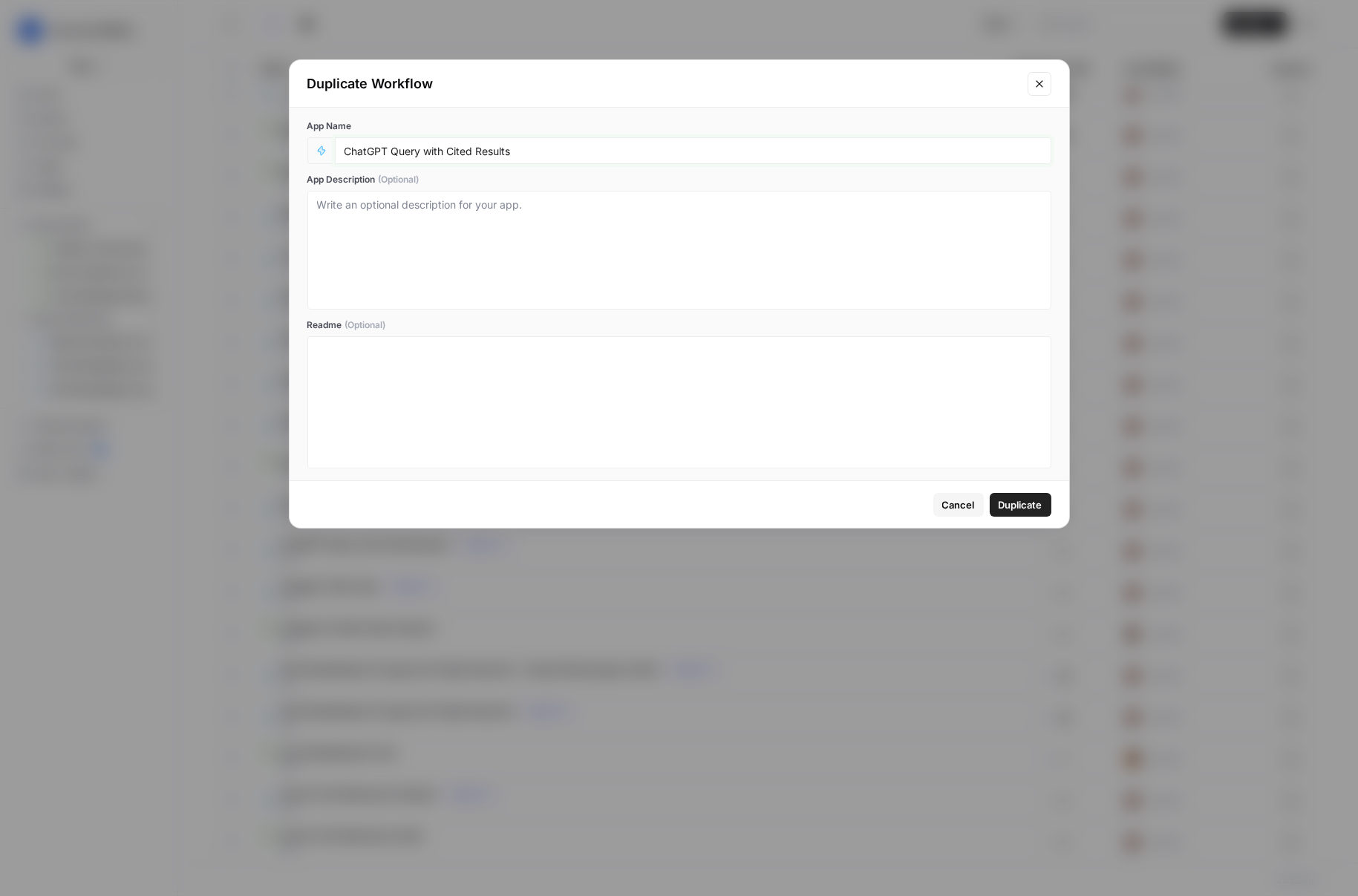
click at [366, 150] on input "ChatGPT Query with Cited Results" at bounding box center [693, 151] width 697 height 13
type input "Gemini Flash Query with Cited Results"
click at [1014, 503] on span "Duplicate" at bounding box center [1020, 505] width 44 height 15
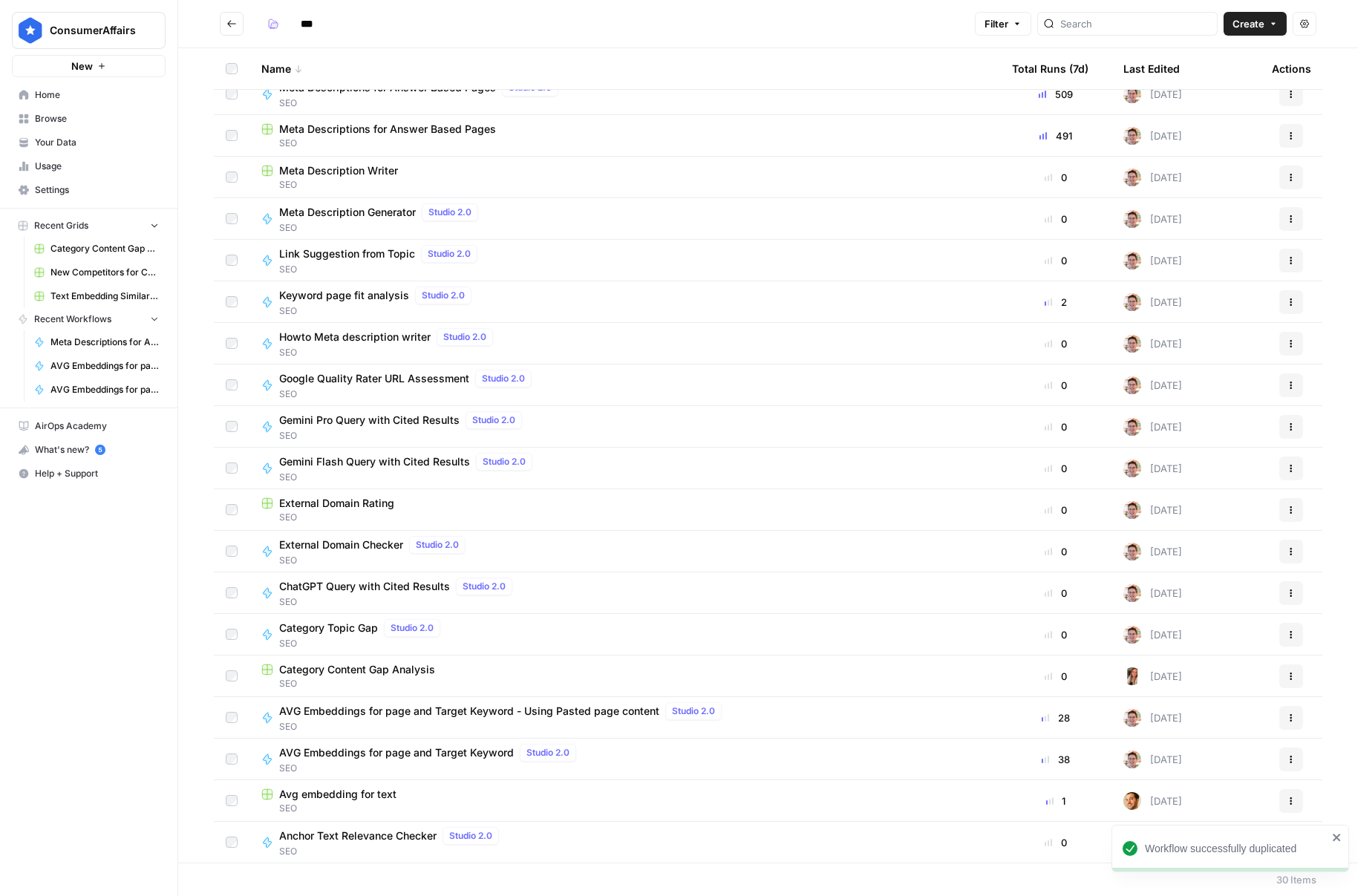
click at [965, 428] on div "Gemini Pro Query with Cited Results Studio 2.0 SEO" at bounding box center [625, 426] width 727 height 31
click at [965, 428] on div "*** Filter Create Actions Name Total Runs (7d) Last Edited Actions Query Fan Ou…" at bounding box center [768, 448] width 1180 height 896
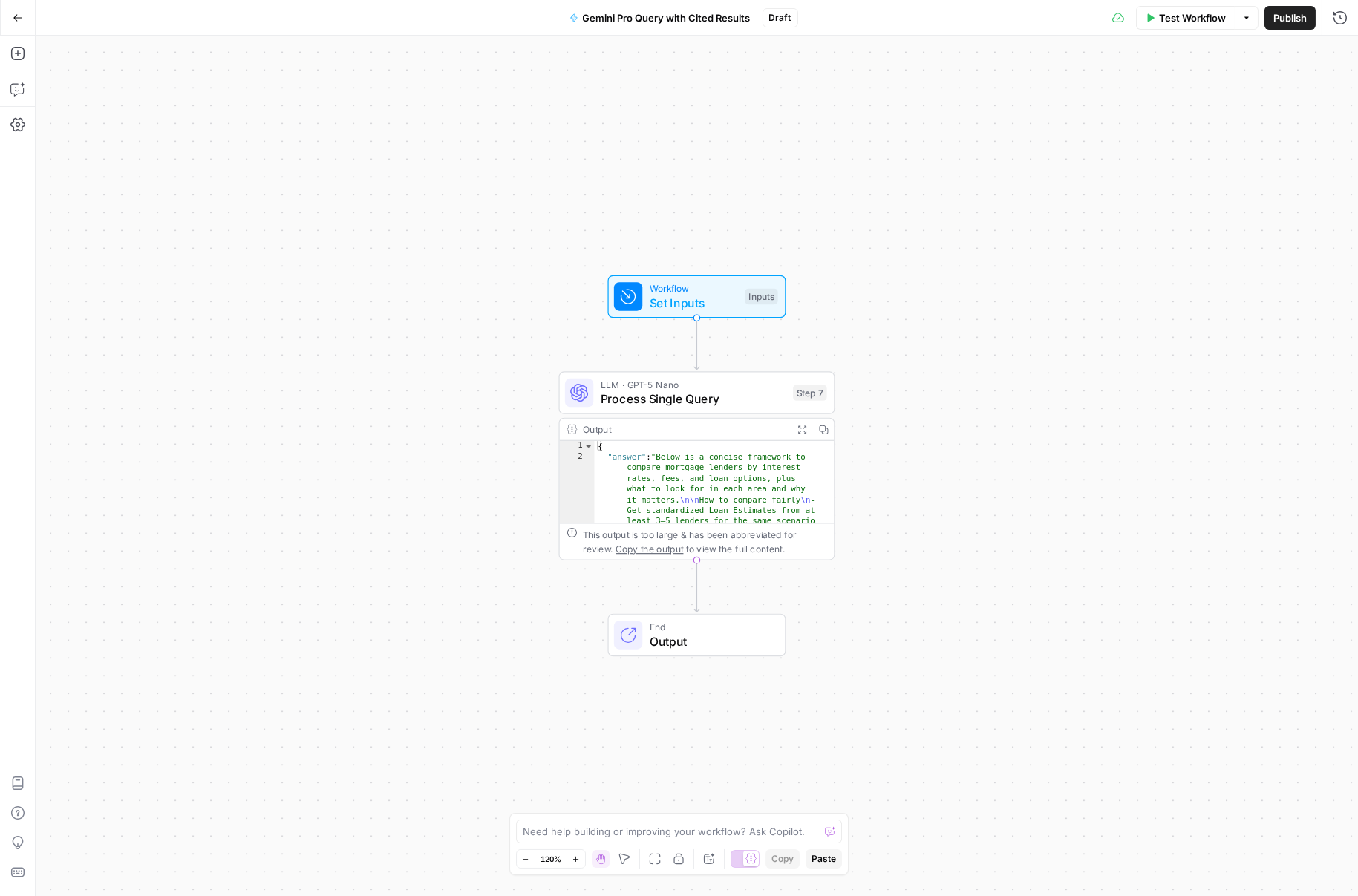
click at [664, 401] on span "Process Single Query" at bounding box center [694, 399] width 186 height 18
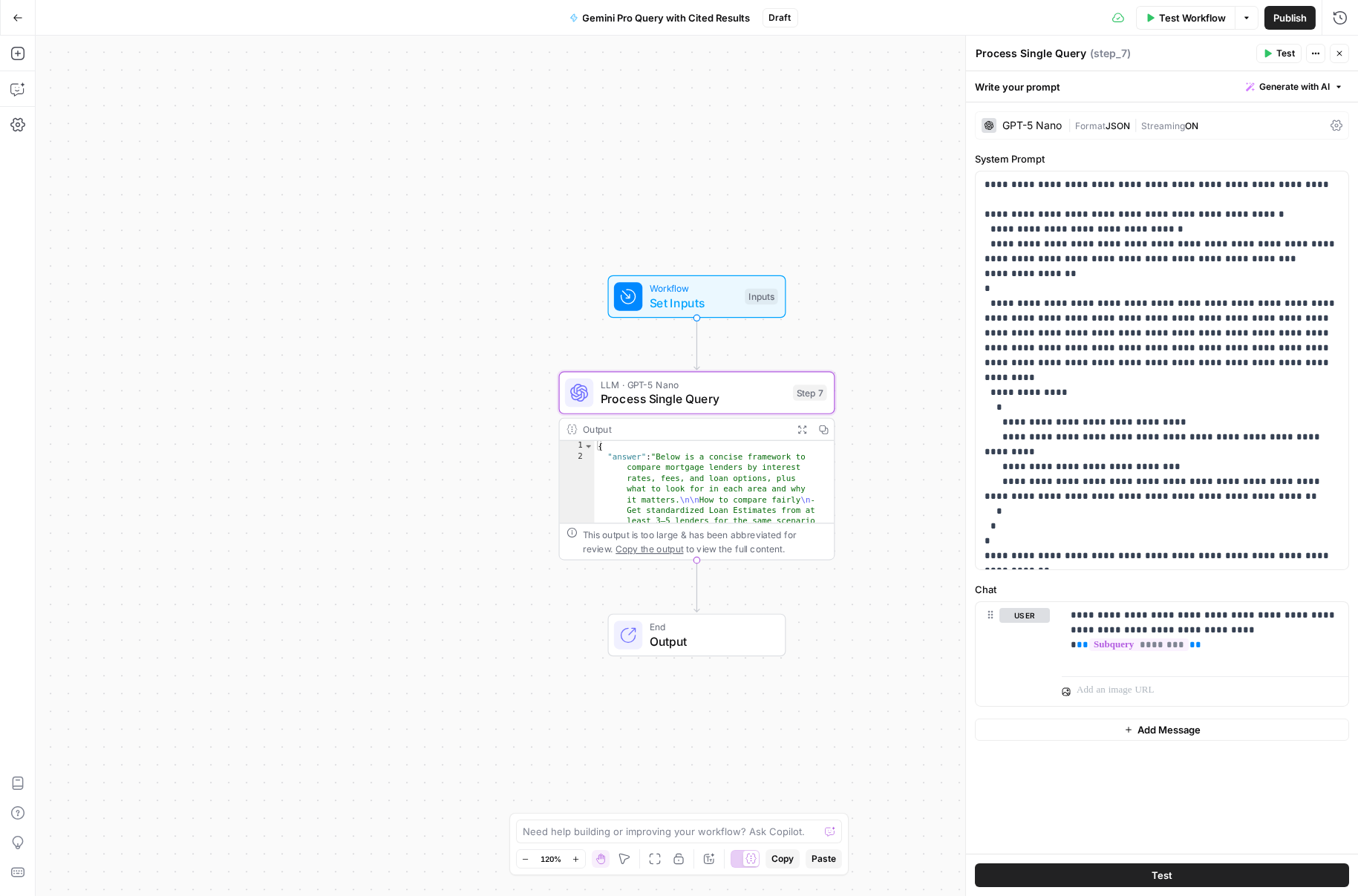
click at [1093, 86] on div "Write your prompt Generate with AI" at bounding box center [1162, 86] width 392 height 30
click at [1042, 127] on div "GPT-5 Nano" at bounding box center [1031, 126] width 59 height 10
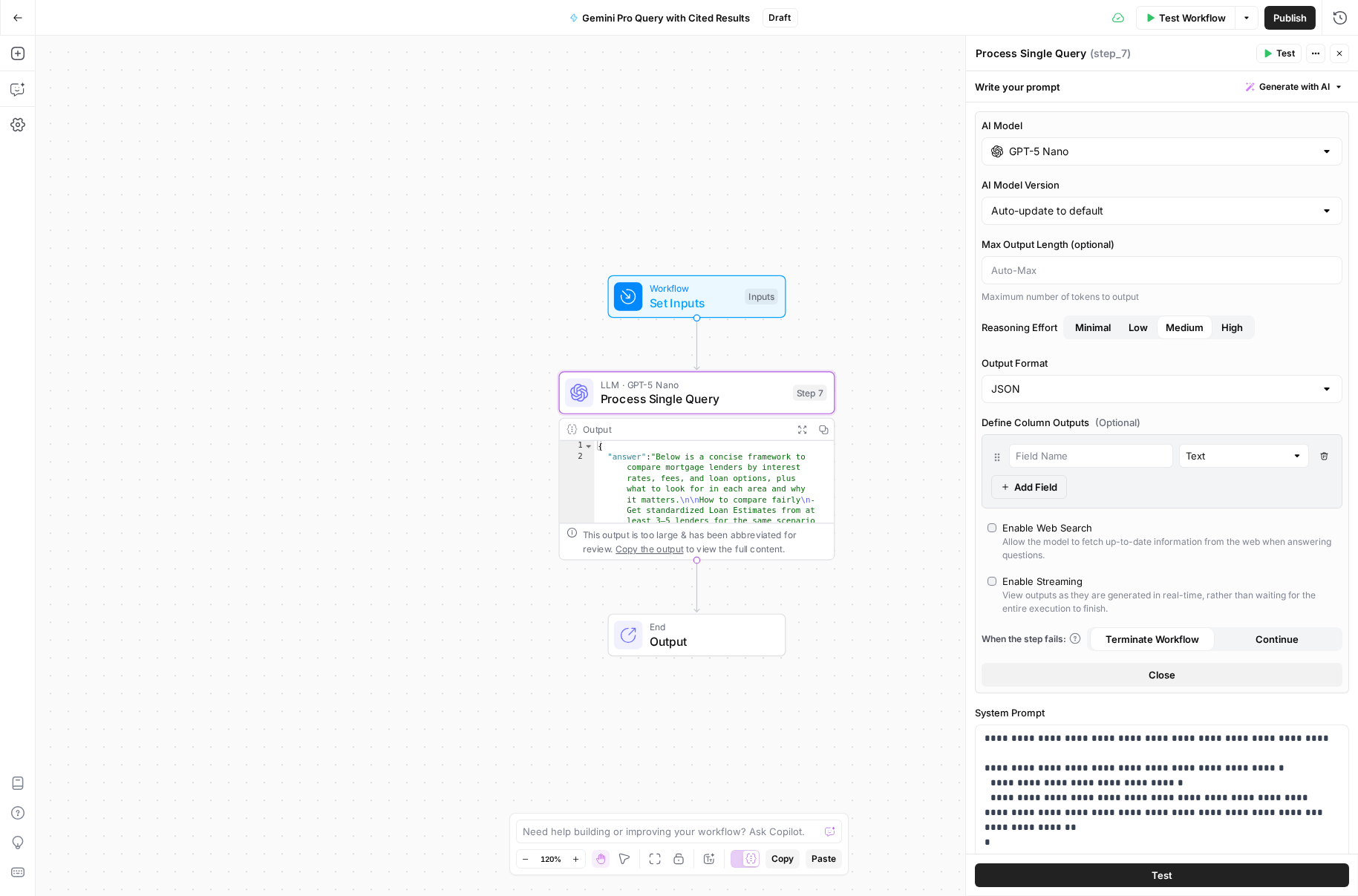
click at [1092, 160] on div "GPT-5 Nano" at bounding box center [1162, 152] width 361 height 28
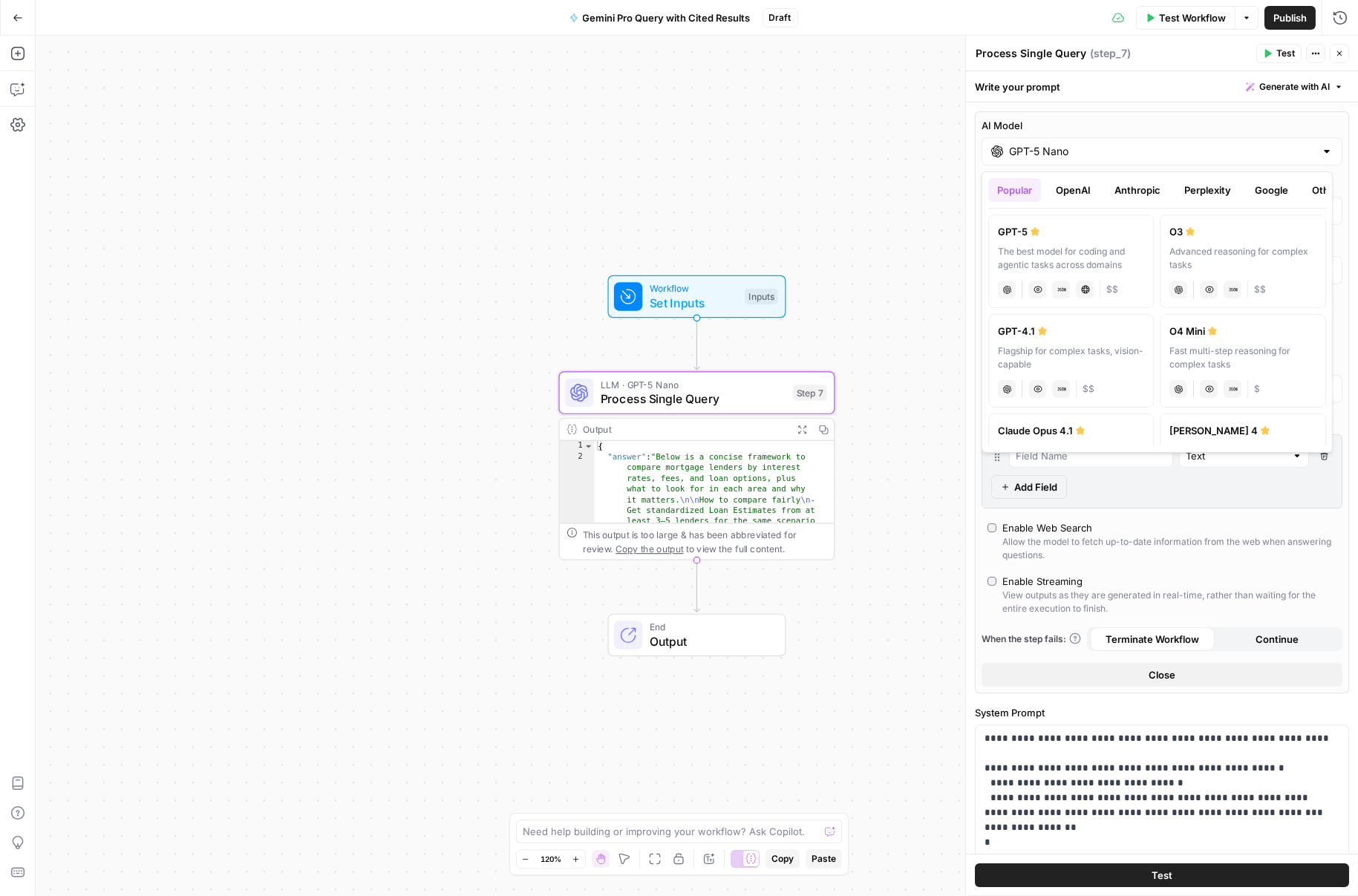
click at [1283, 192] on button "Google" at bounding box center [1271, 190] width 51 height 23
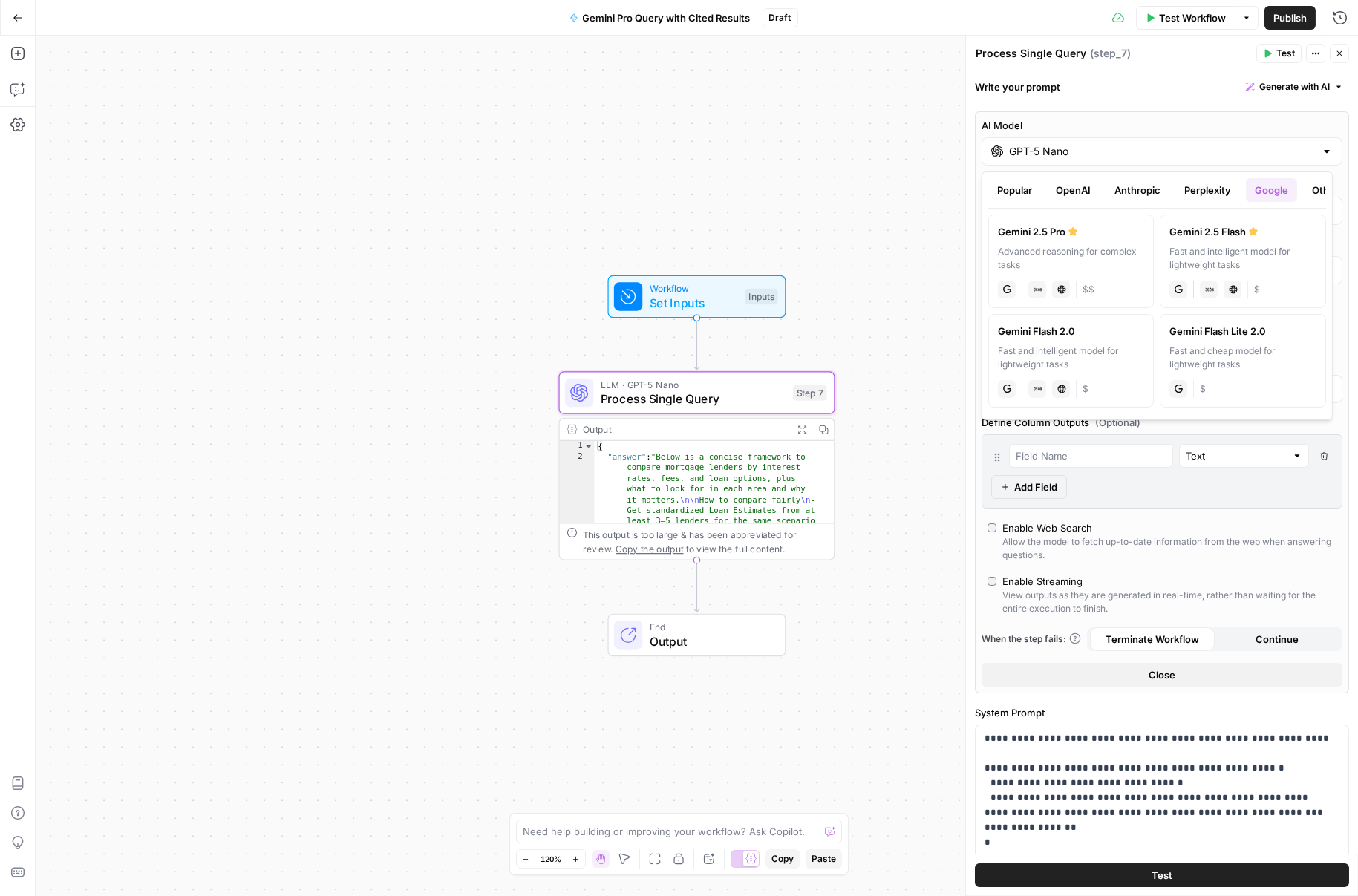
click at [1097, 262] on div "Advanced reasoning for complex tasks" at bounding box center [1071, 258] width 147 height 27
type input "Gemini 2.5 Pro"
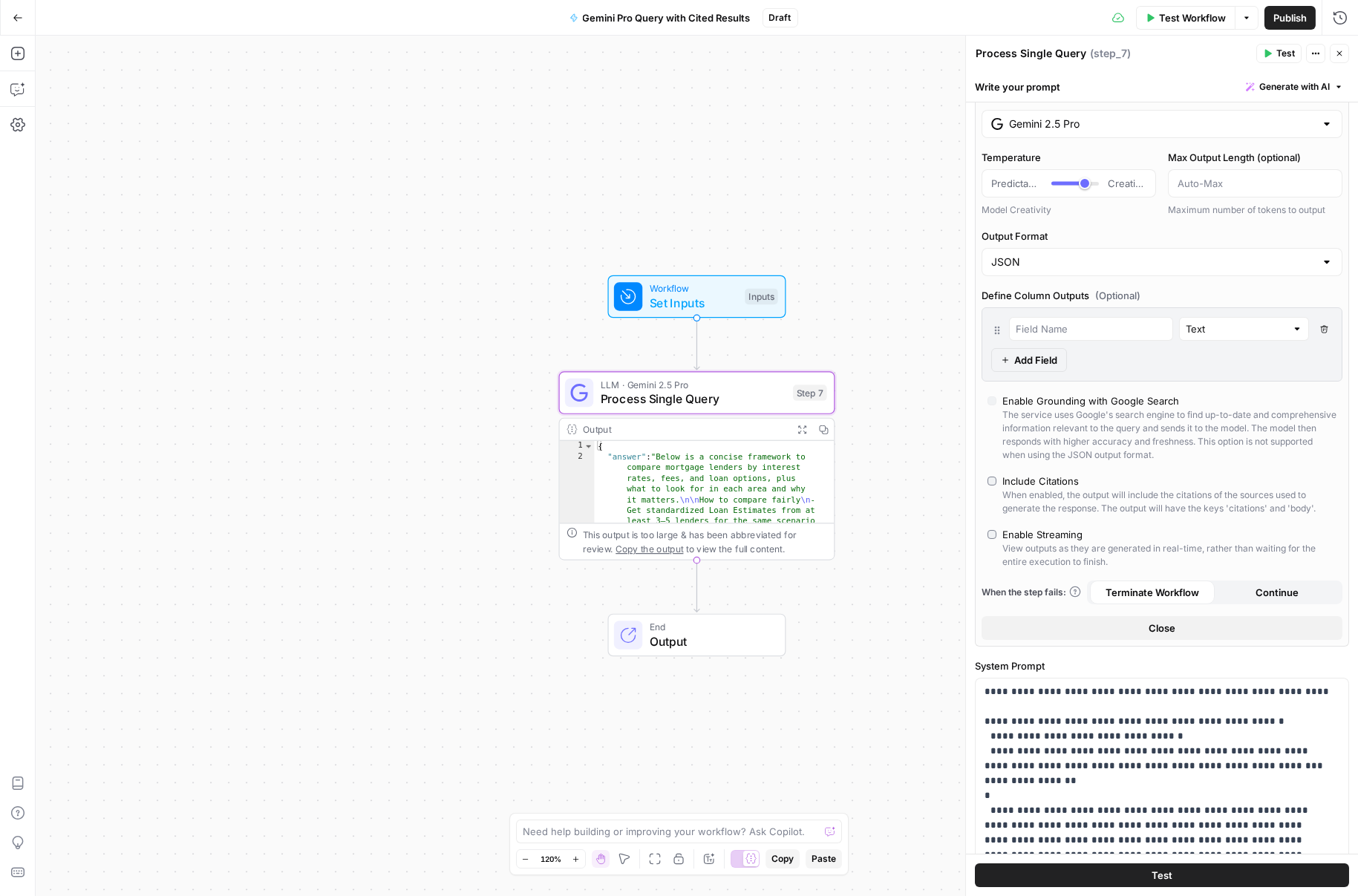
scroll to position [54, 0]
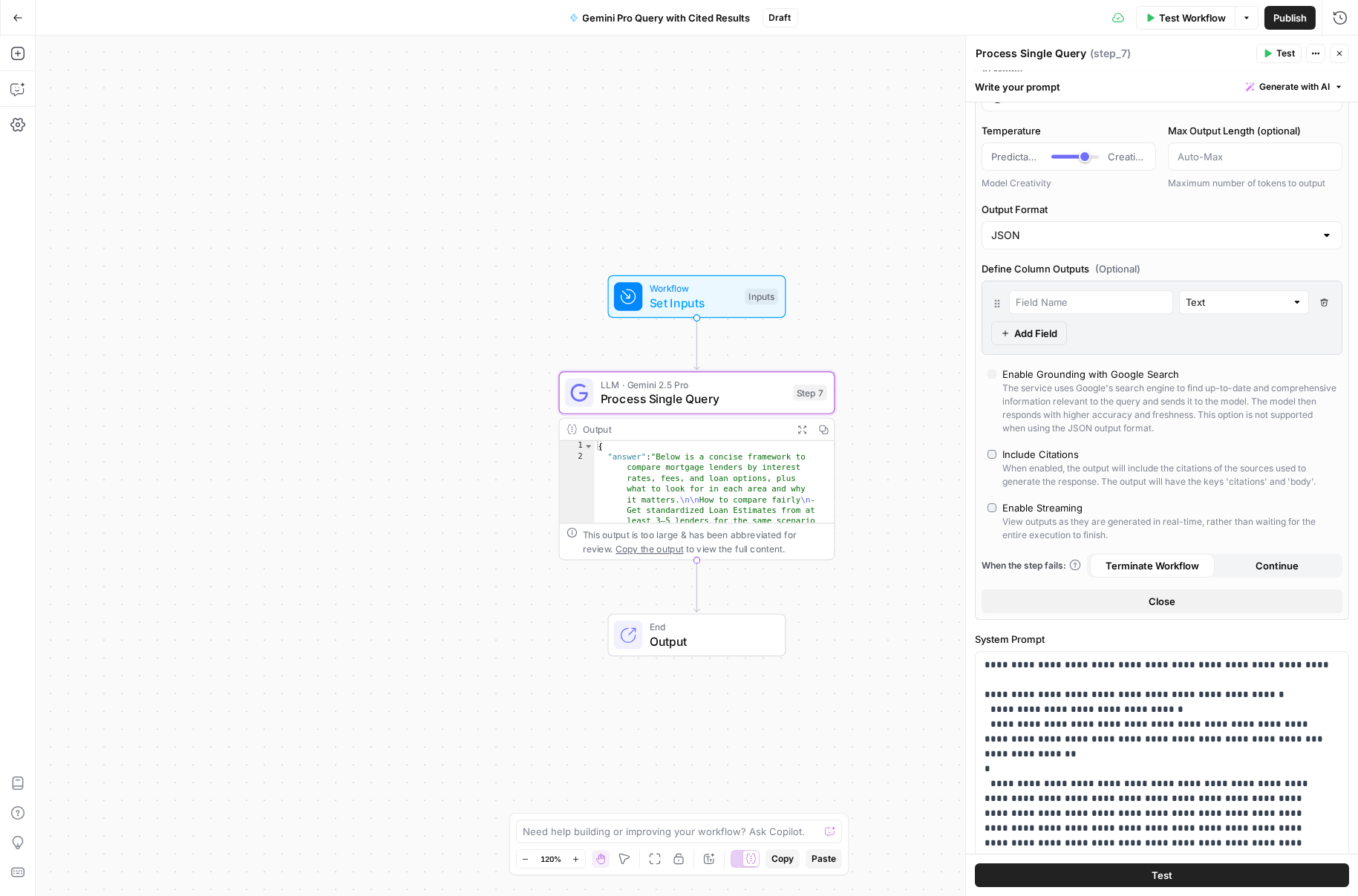
click at [1059, 451] on div "Include Citations" at bounding box center [1040, 455] width 76 height 15
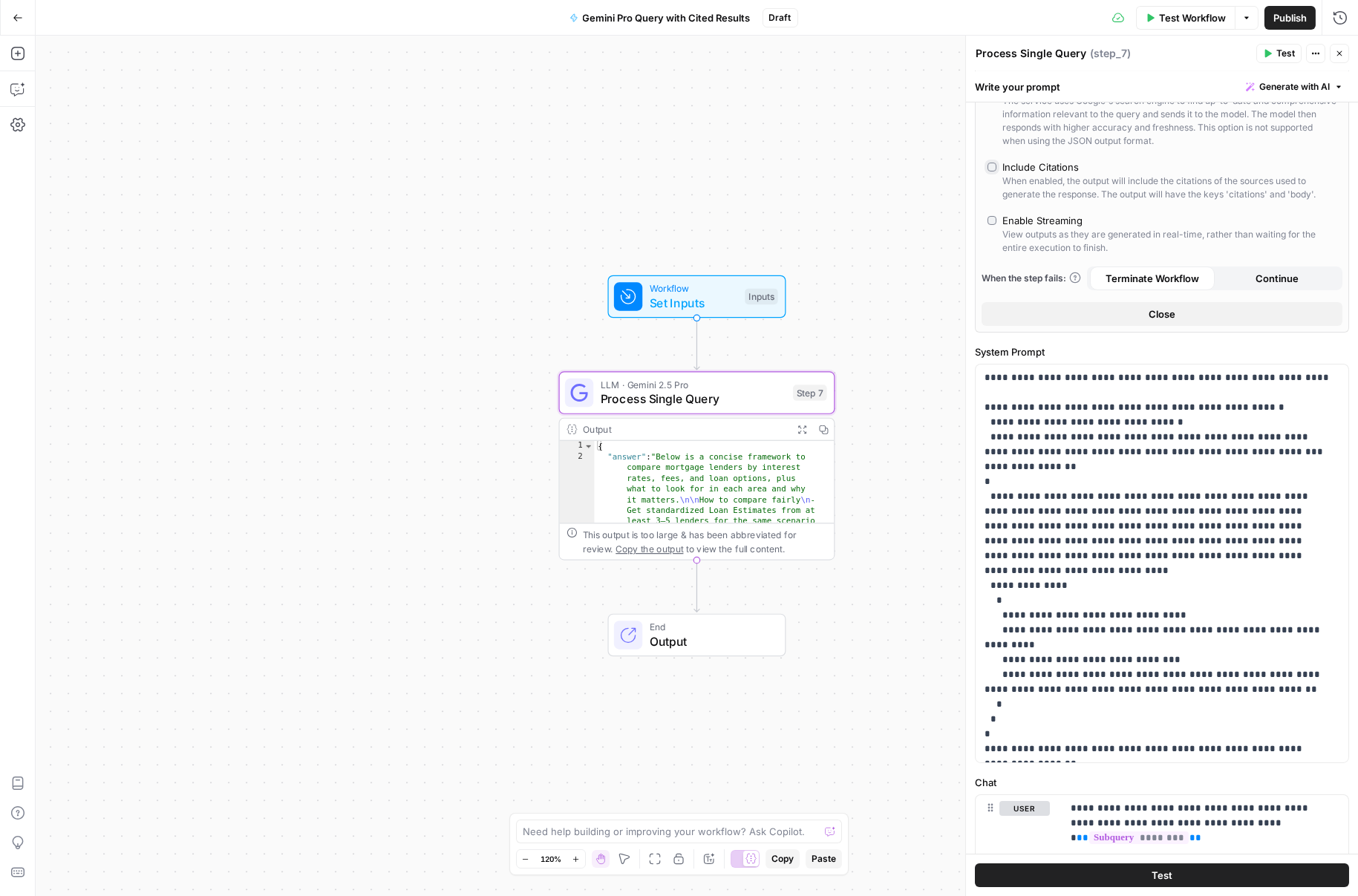
scroll to position [394, 0]
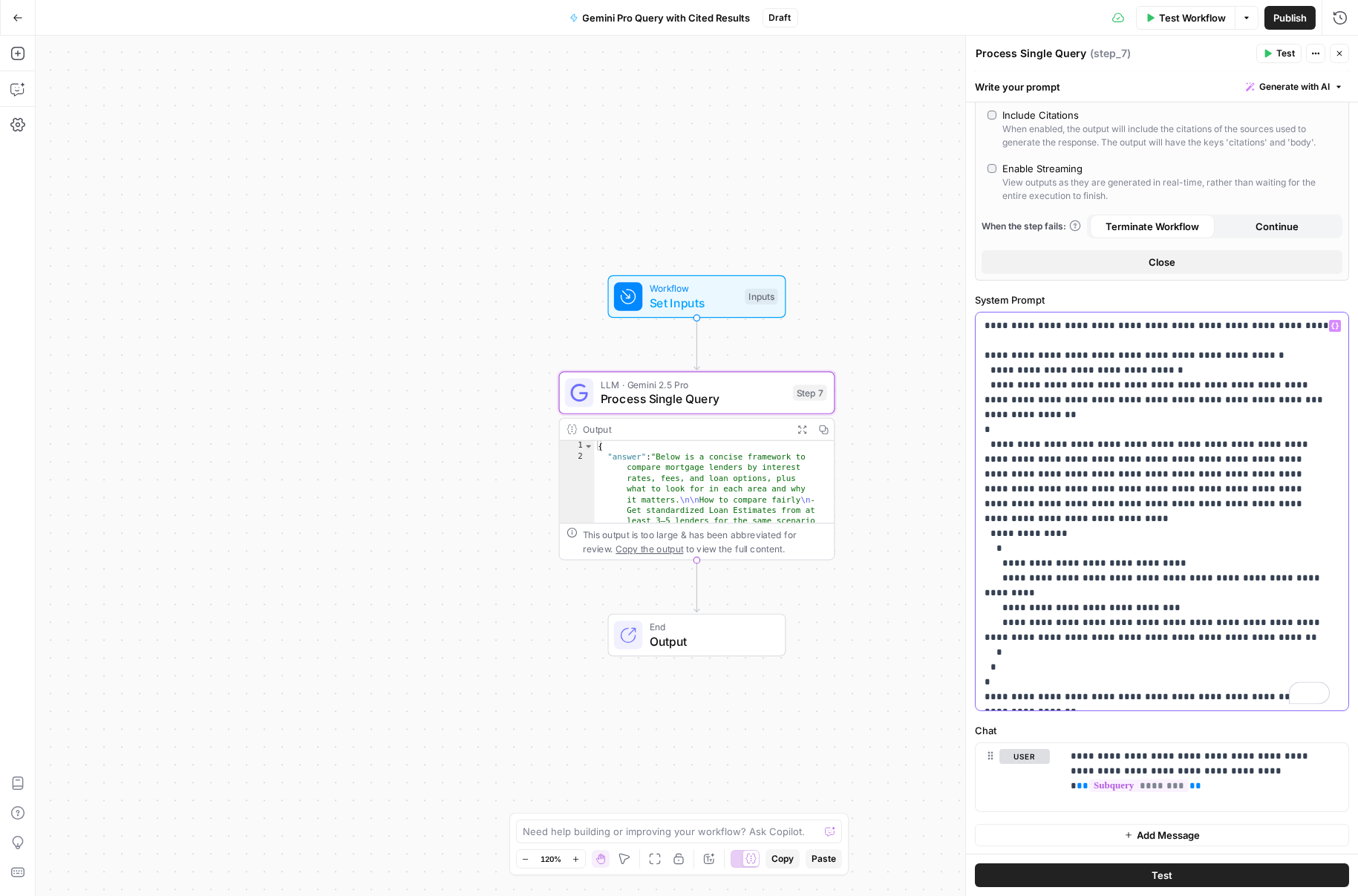
drag, startPoint x: 982, startPoint y: 322, endPoint x: 1302, endPoint y: 702, distance: 496.8
click at [1302, 702] on div "**********" at bounding box center [1162, 511] width 373 height 398
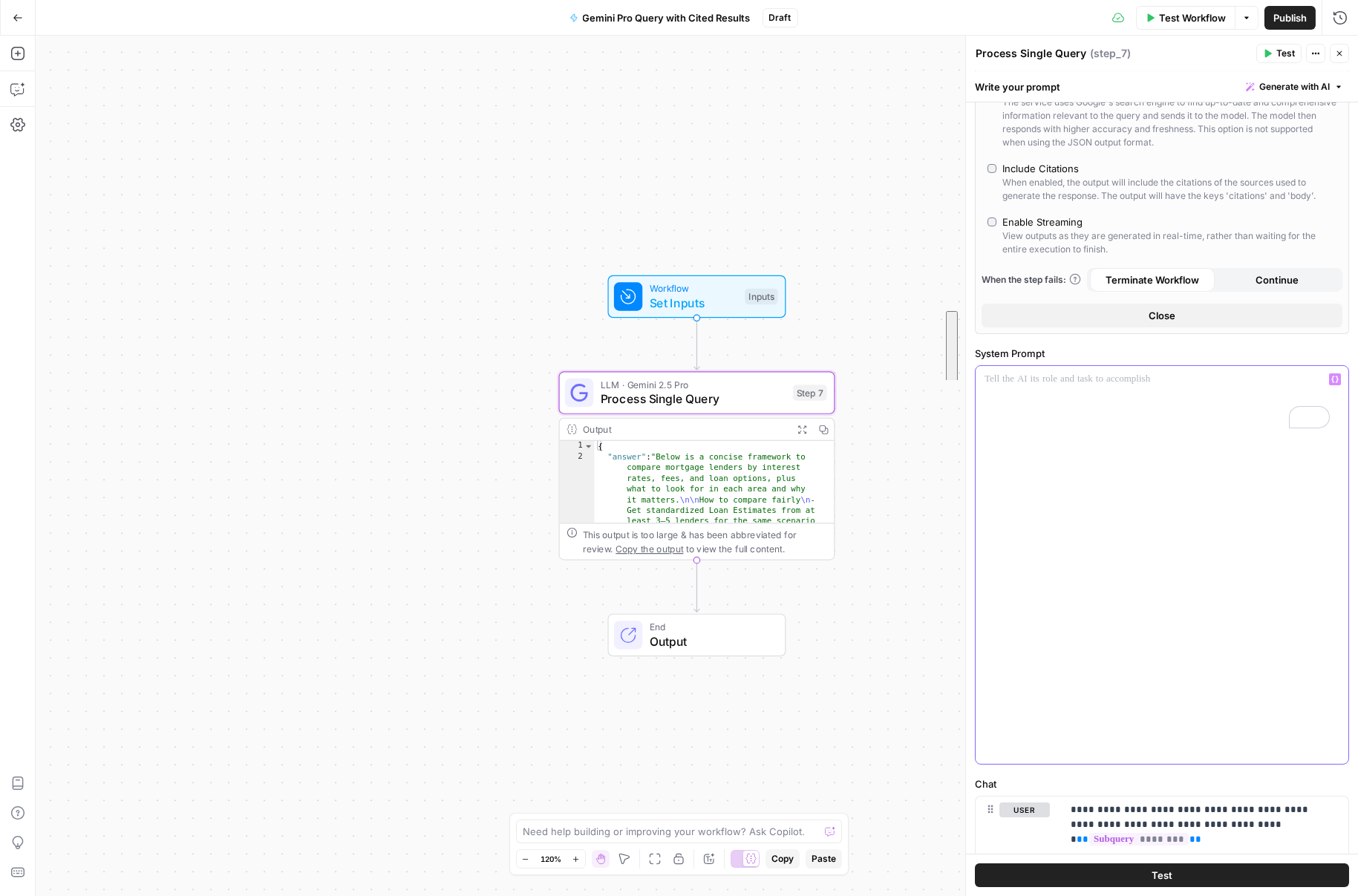
scroll to position [117, 0]
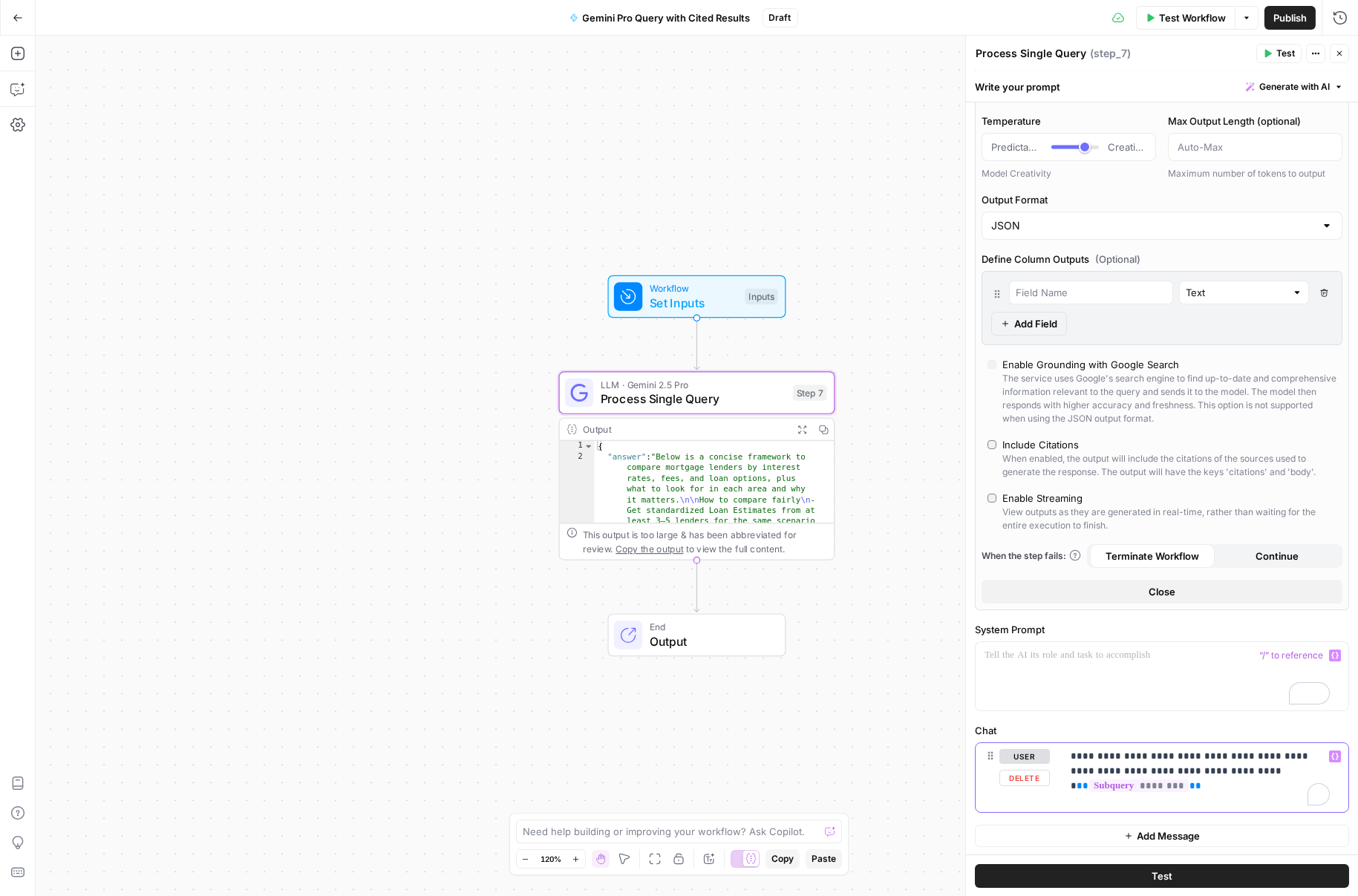
click at [1201, 771] on p "**********" at bounding box center [1200, 763] width 259 height 29
drag, startPoint x: 1205, startPoint y: 772, endPoint x: 1044, endPoint y: 741, distance: 164.0
click at [1044, 743] on div "**********" at bounding box center [1162, 777] width 373 height 69
click at [1183, 880] on button "Test" at bounding box center [1162, 875] width 374 height 23
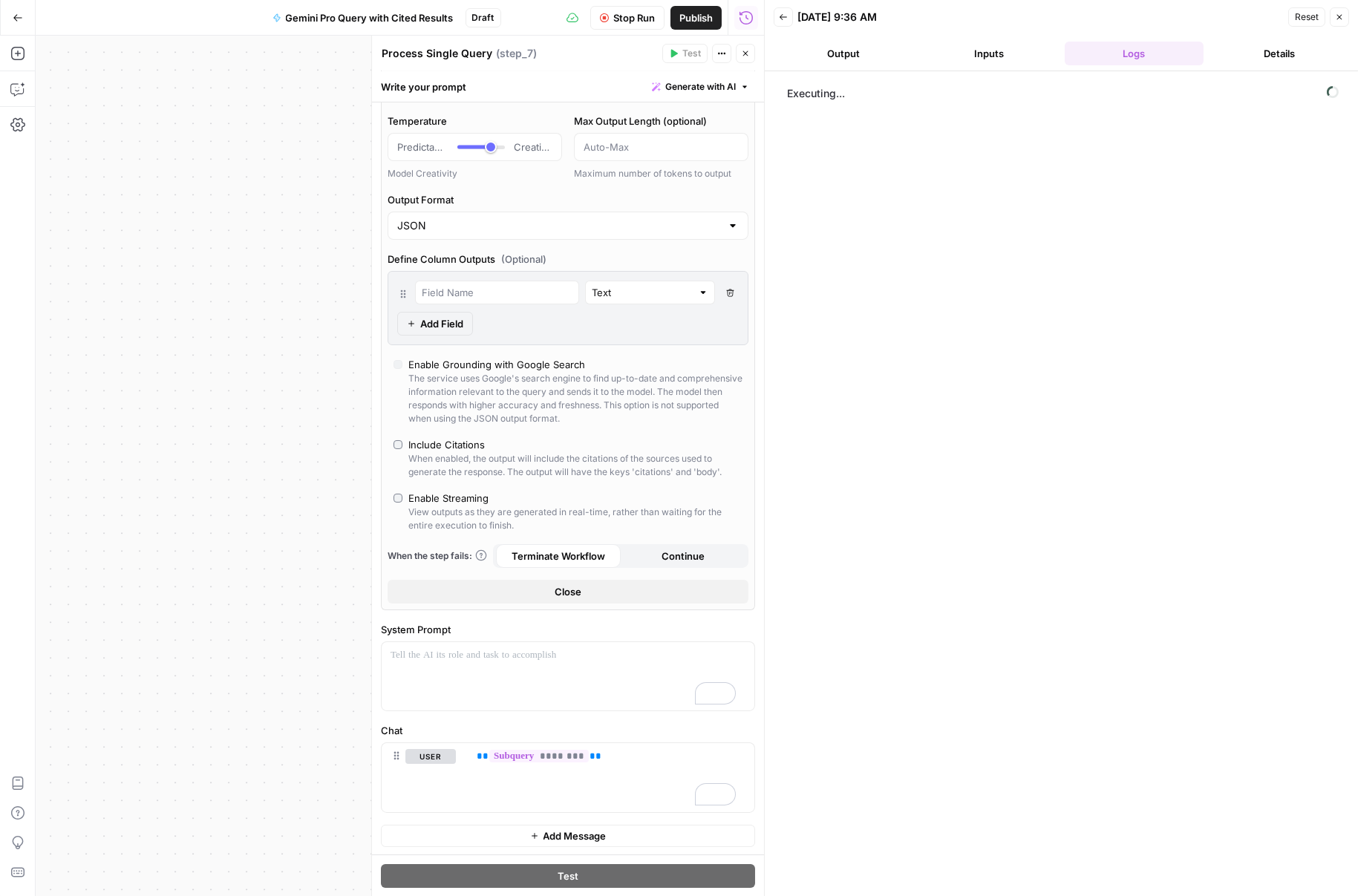
click at [996, 46] on button "Inputs" at bounding box center [989, 54] width 140 height 23
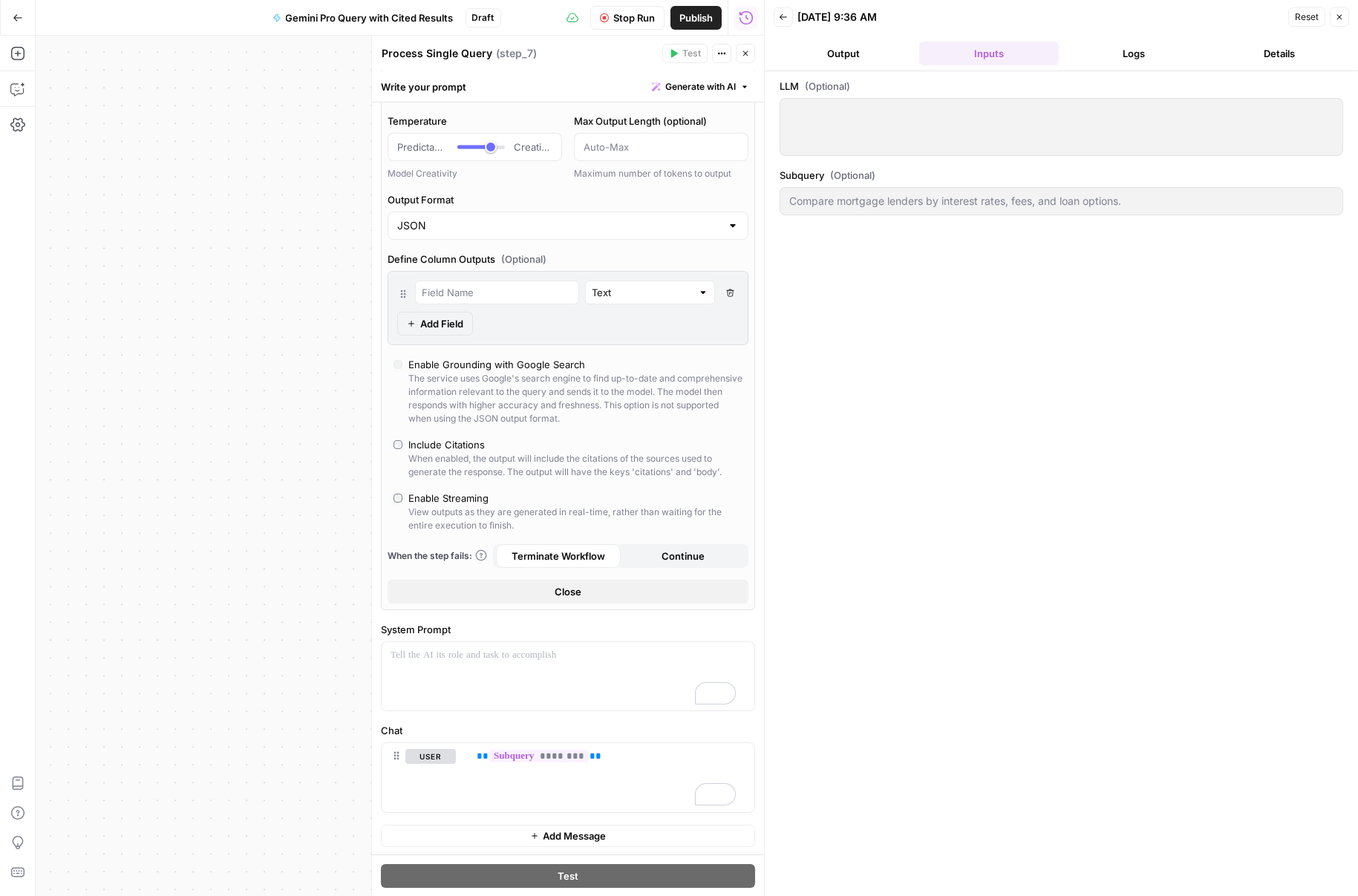
click at [1135, 55] on button "Logs" at bounding box center [1134, 54] width 140 height 23
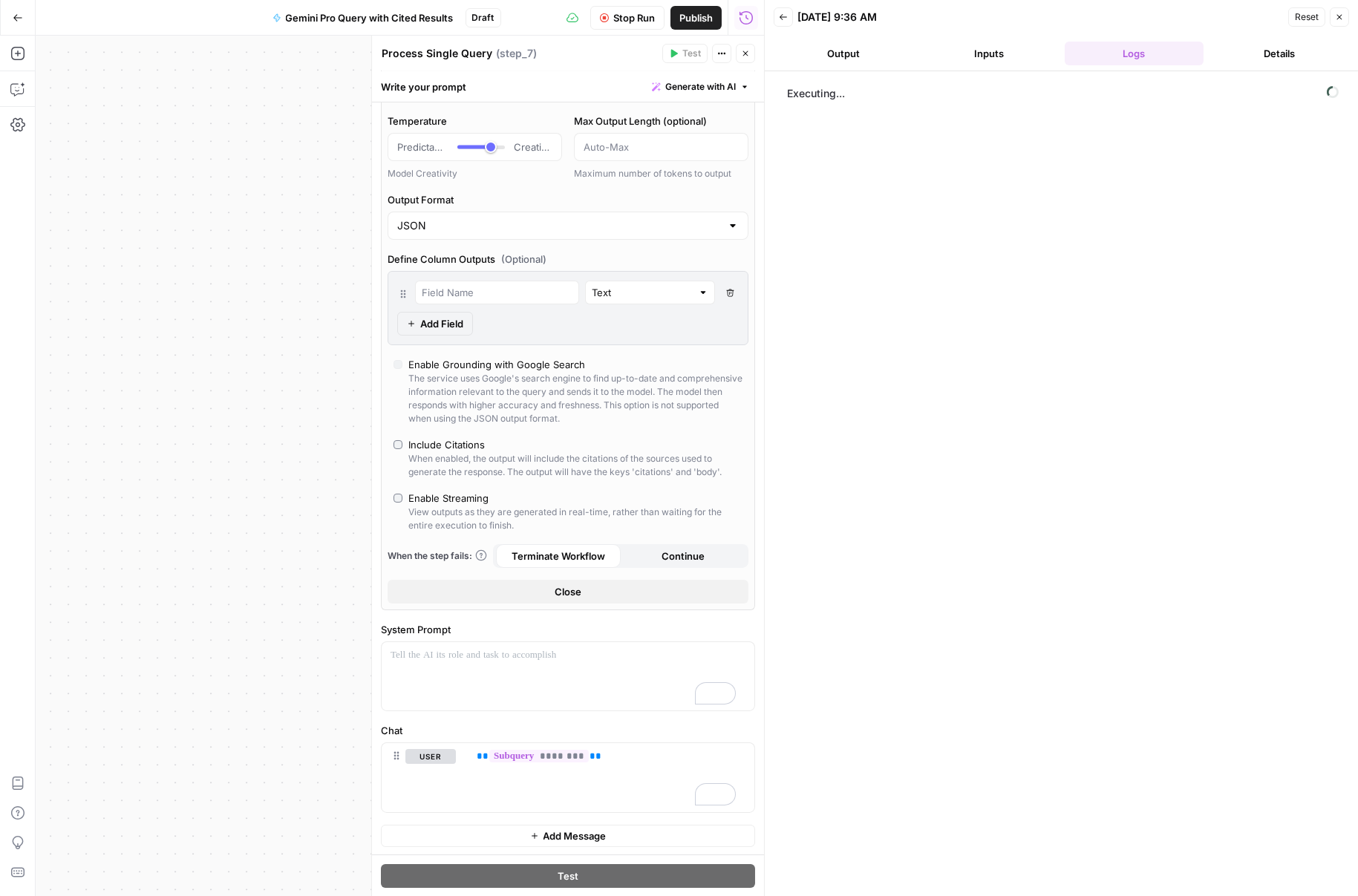
click at [1221, 54] on button "Details" at bounding box center [1279, 54] width 140 height 23
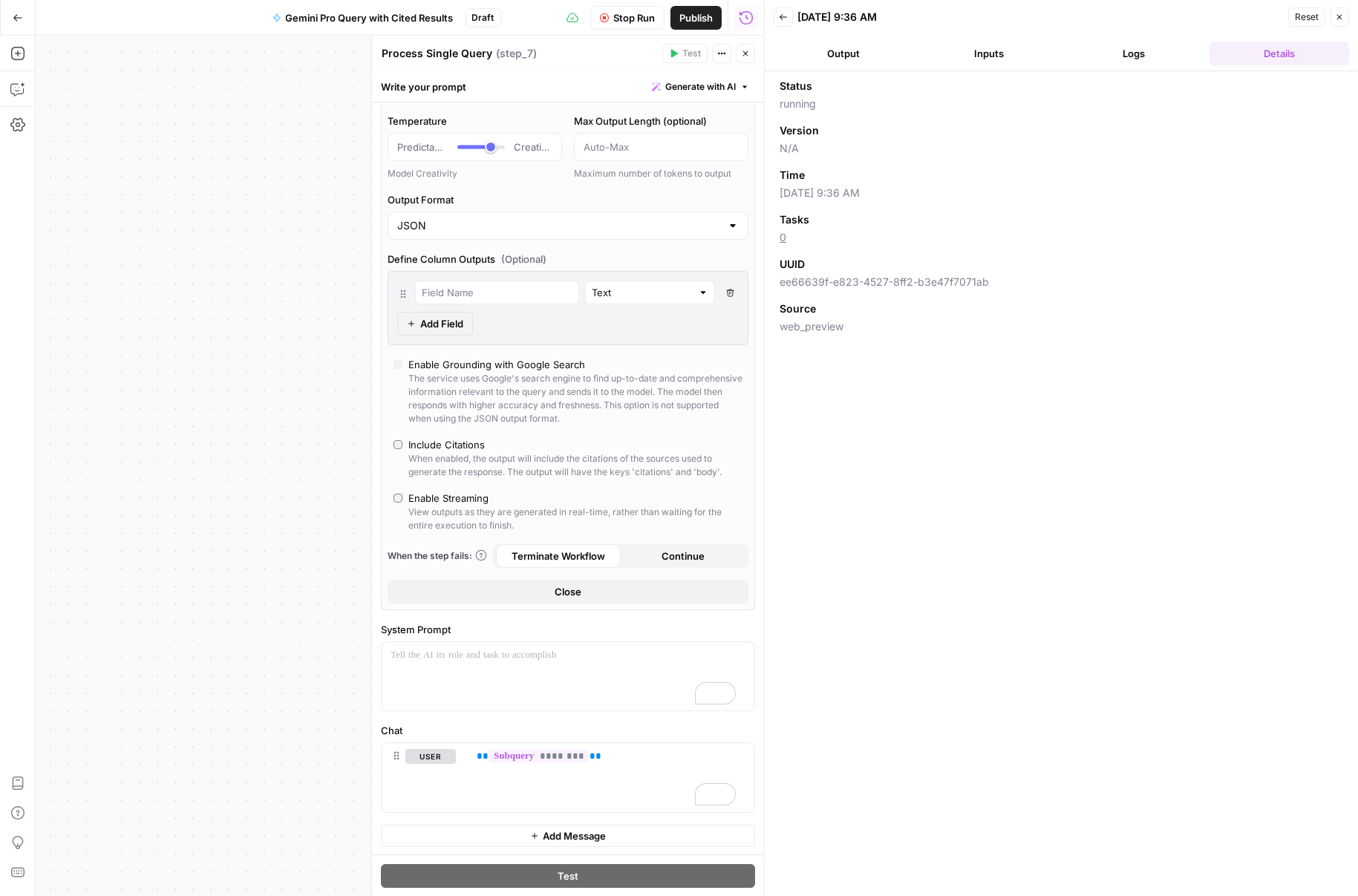
click at [1156, 49] on button "Logs" at bounding box center [1134, 54] width 140 height 23
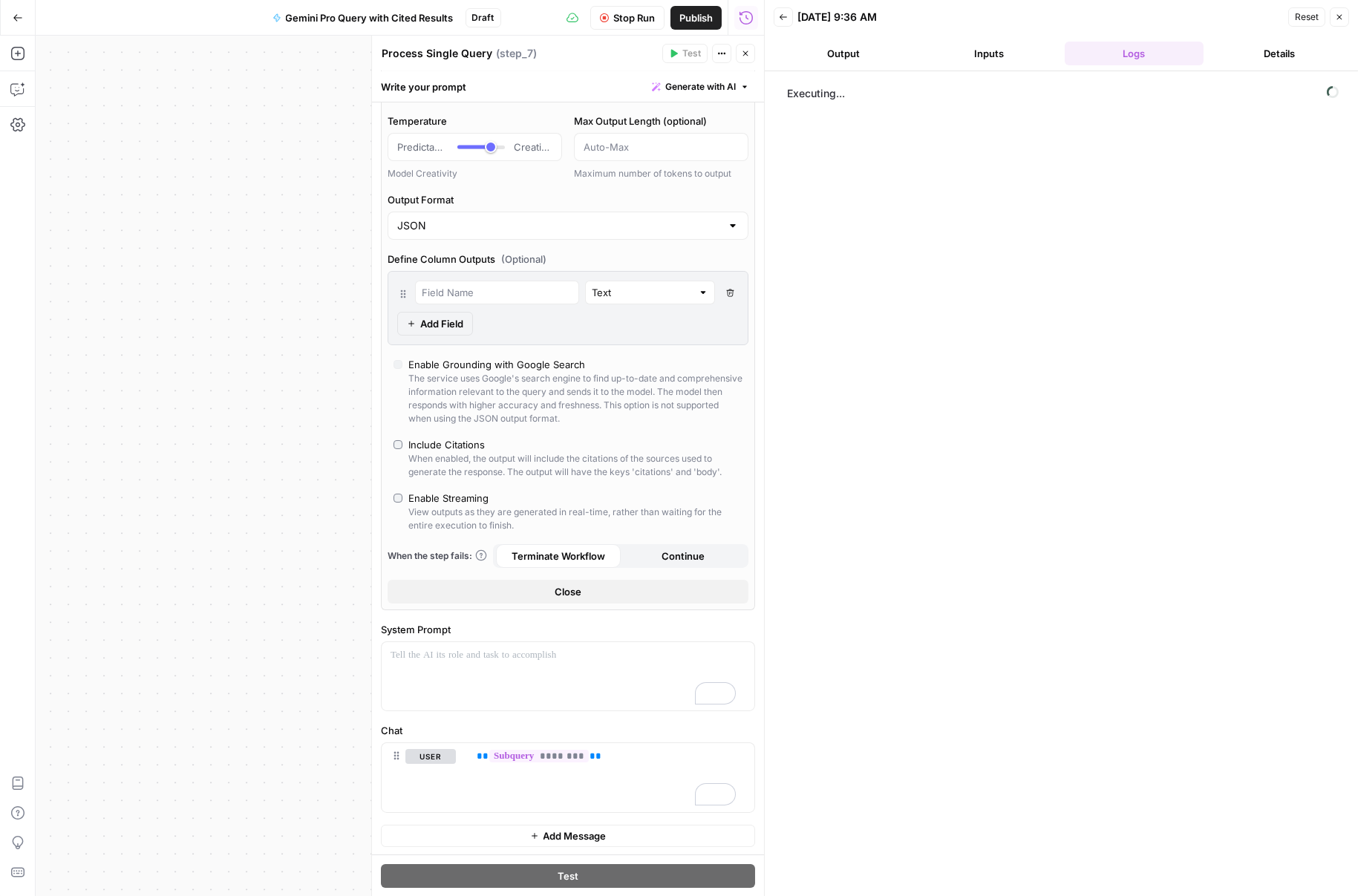
click at [995, 58] on button "Inputs" at bounding box center [989, 54] width 140 height 23
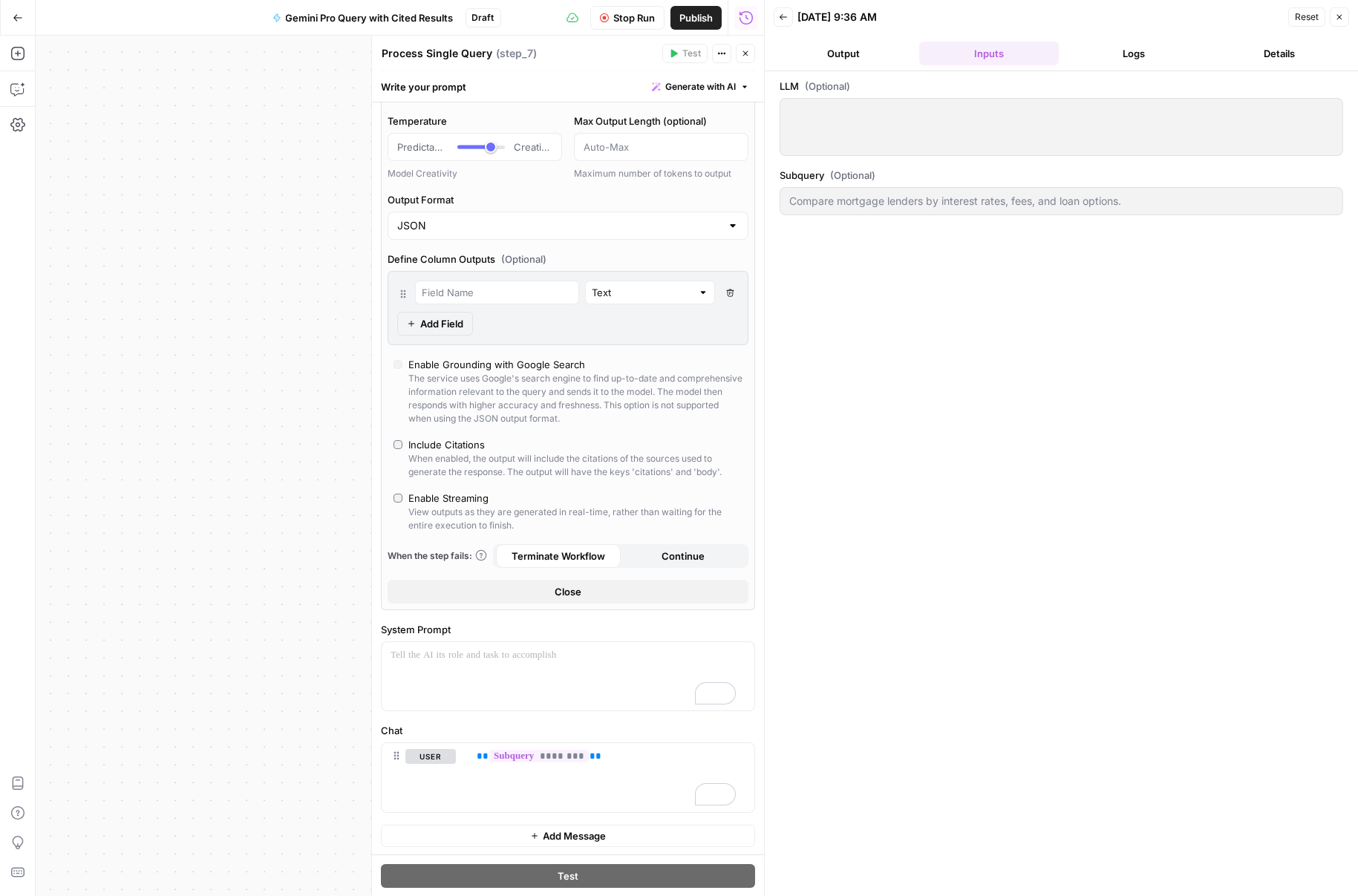
click at [1098, 54] on button "Logs" at bounding box center [1134, 54] width 140 height 23
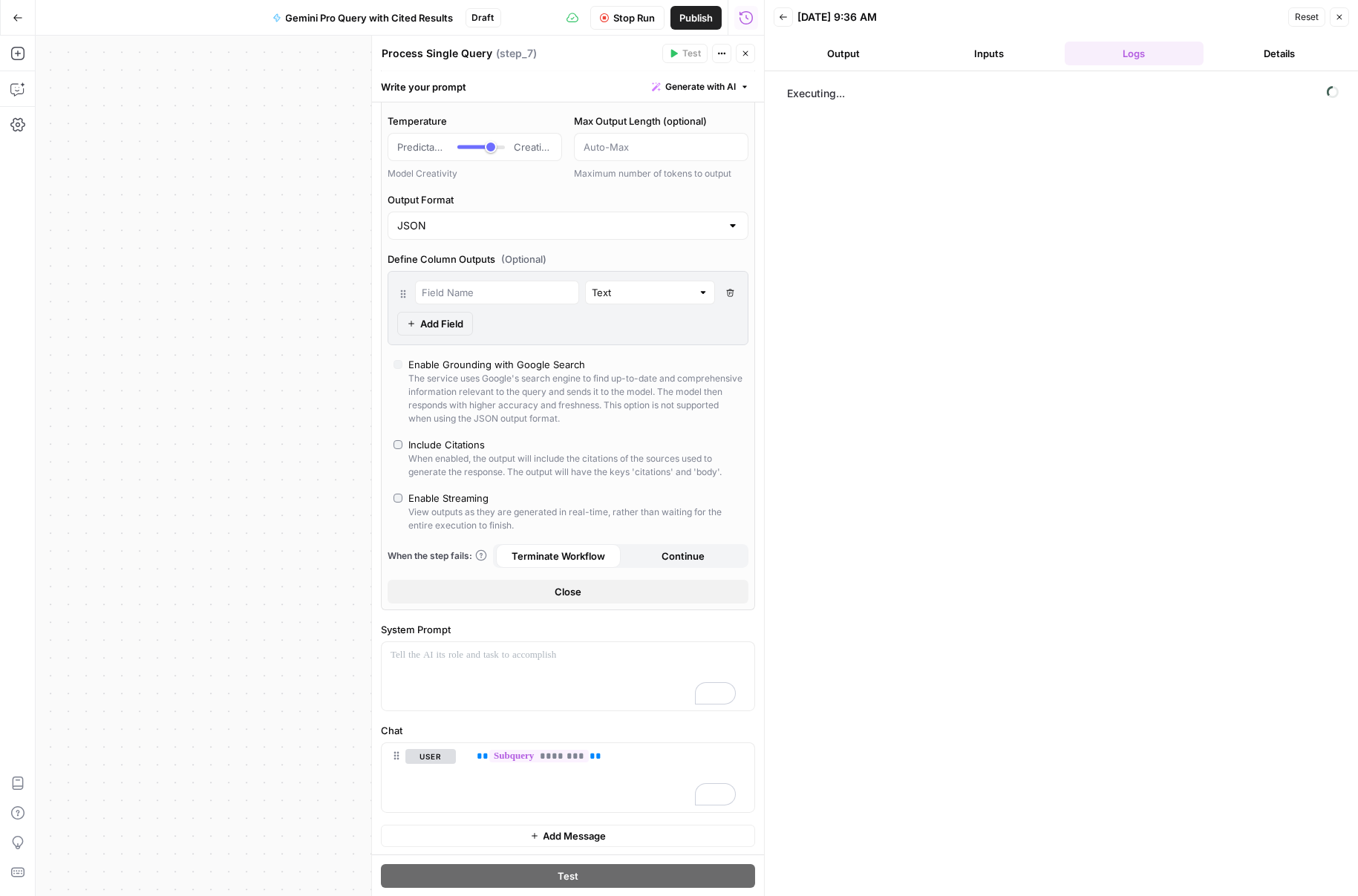
click at [1237, 45] on button "Details" at bounding box center [1279, 54] width 140 height 23
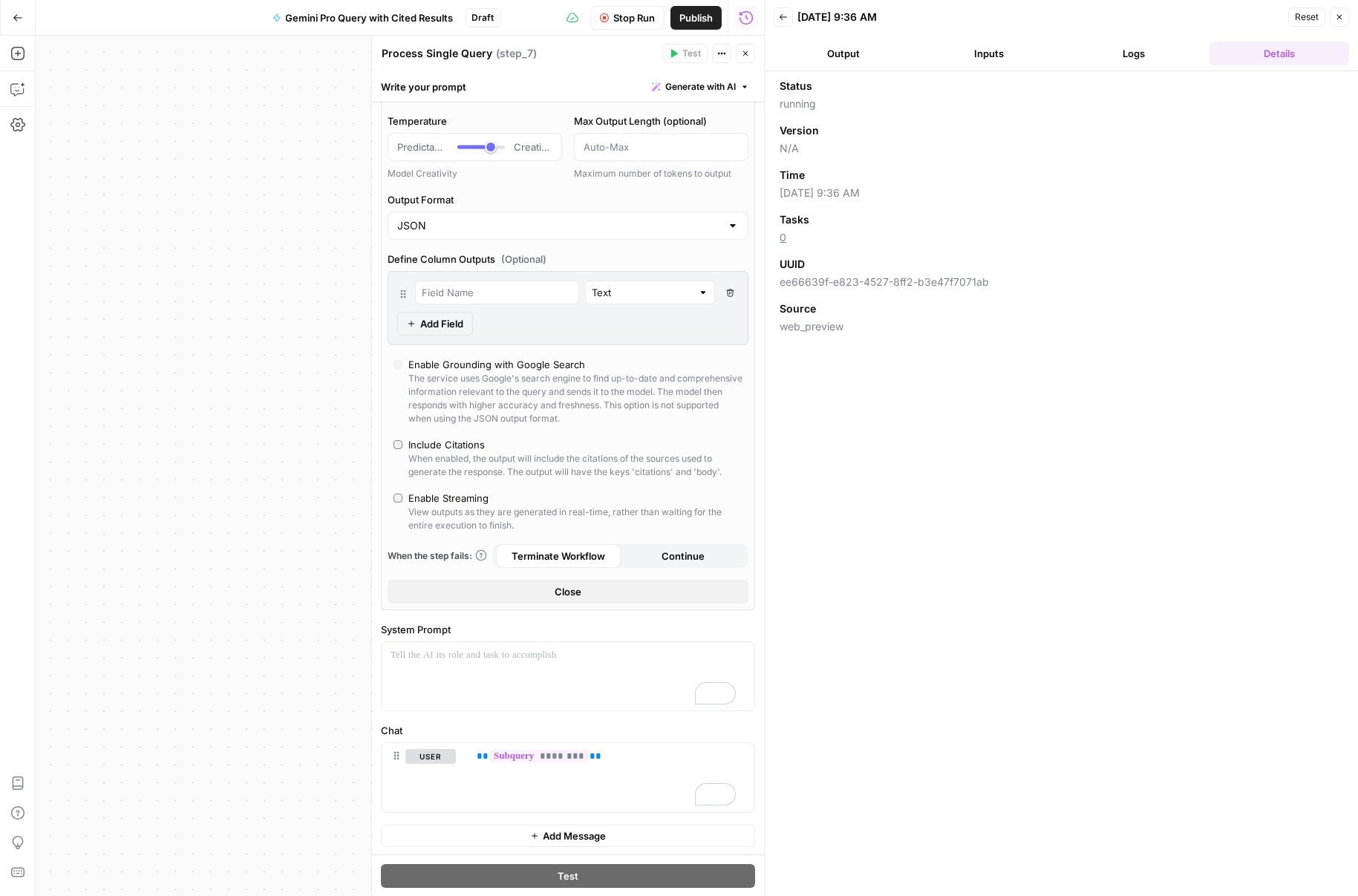
click at [1152, 52] on button "Logs" at bounding box center [1134, 54] width 140 height 23
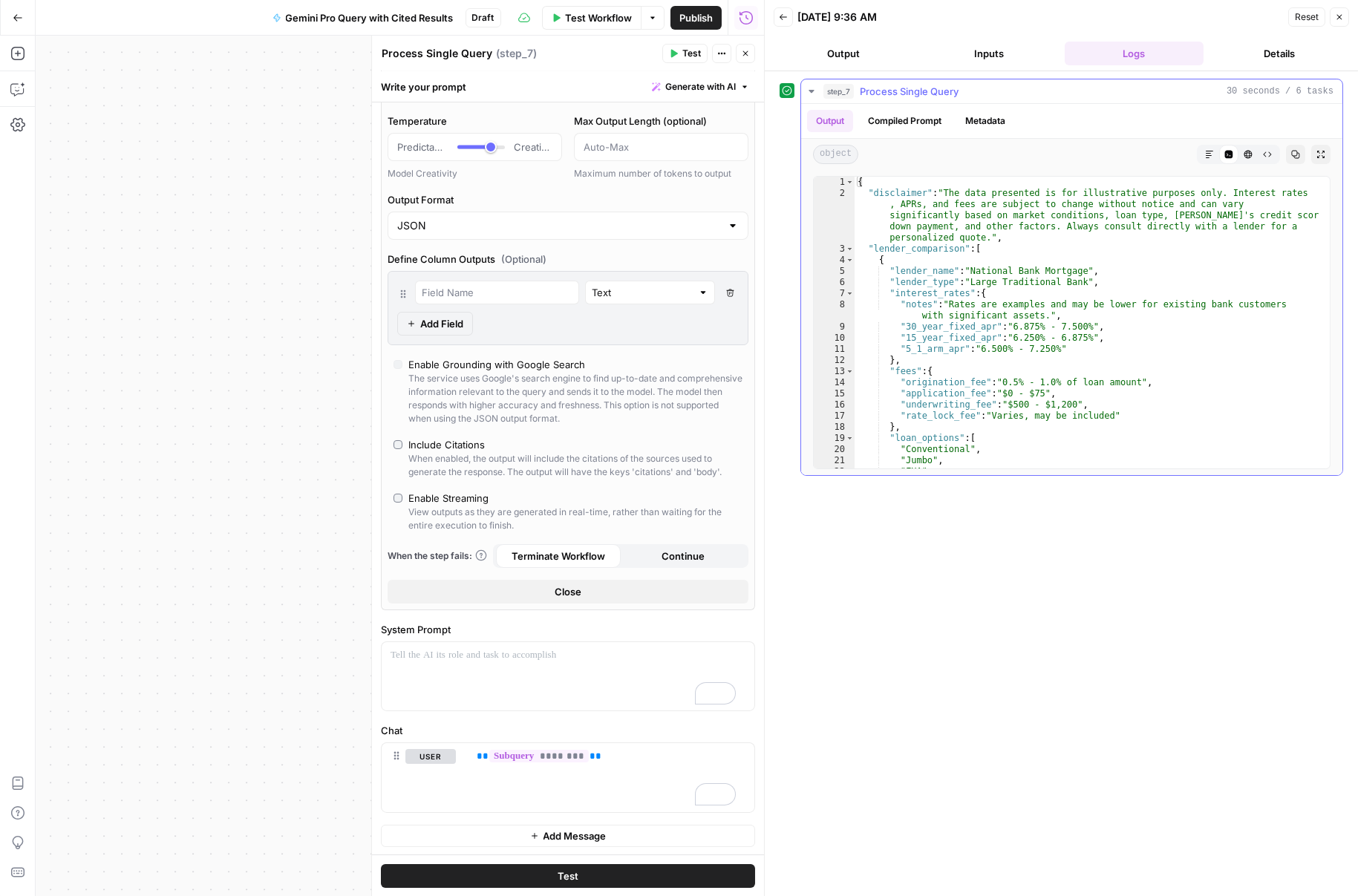
click at [1000, 124] on button "Metadata" at bounding box center [985, 121] width 58 height 23
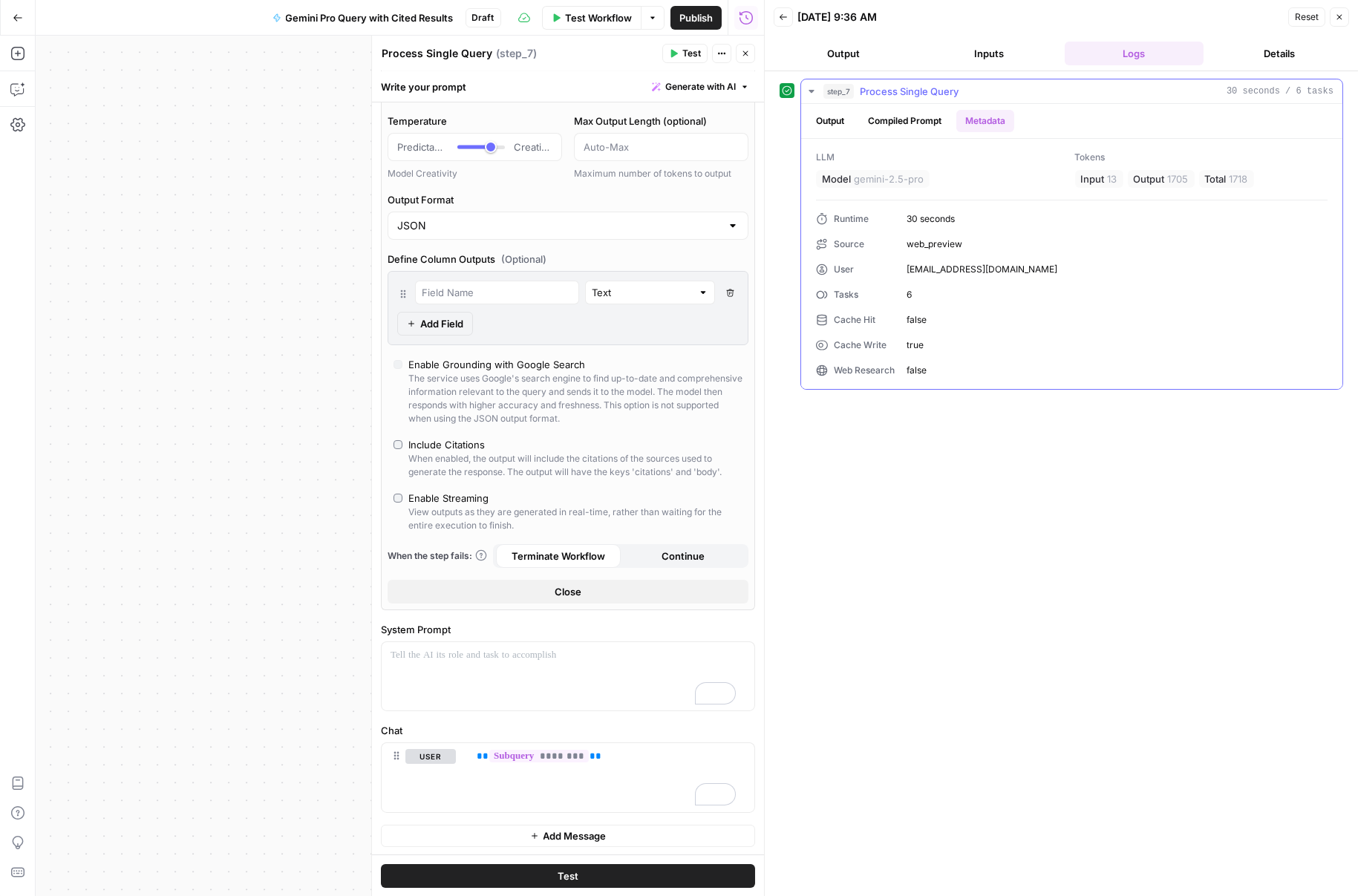
click at [917, 120] on button "Compiled Prompt" at bounding box center [904, 121] width 91 height 23
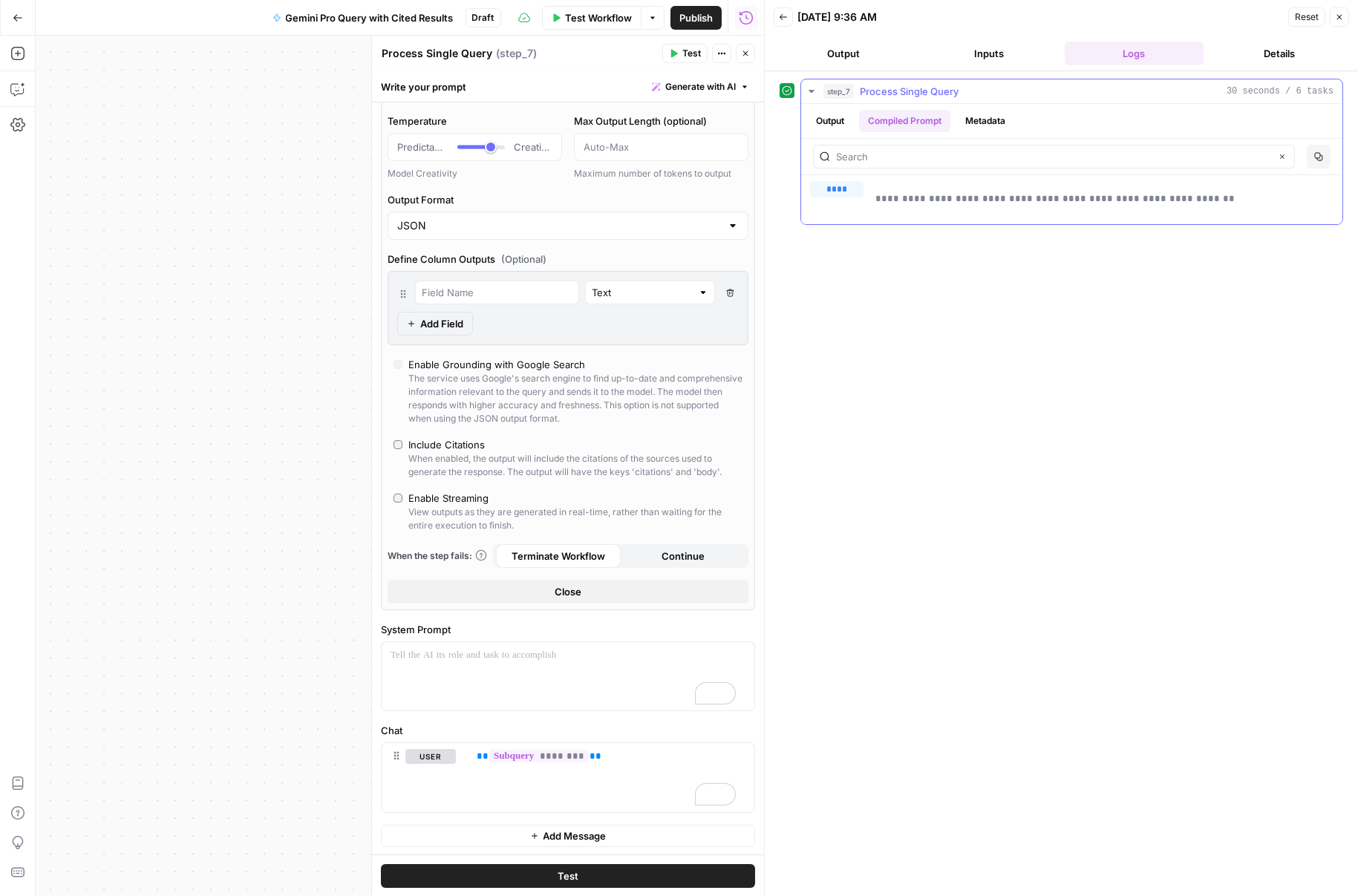
click at [849, 118] on button "Output" at bounding box center [829, 121] width 46 height 23
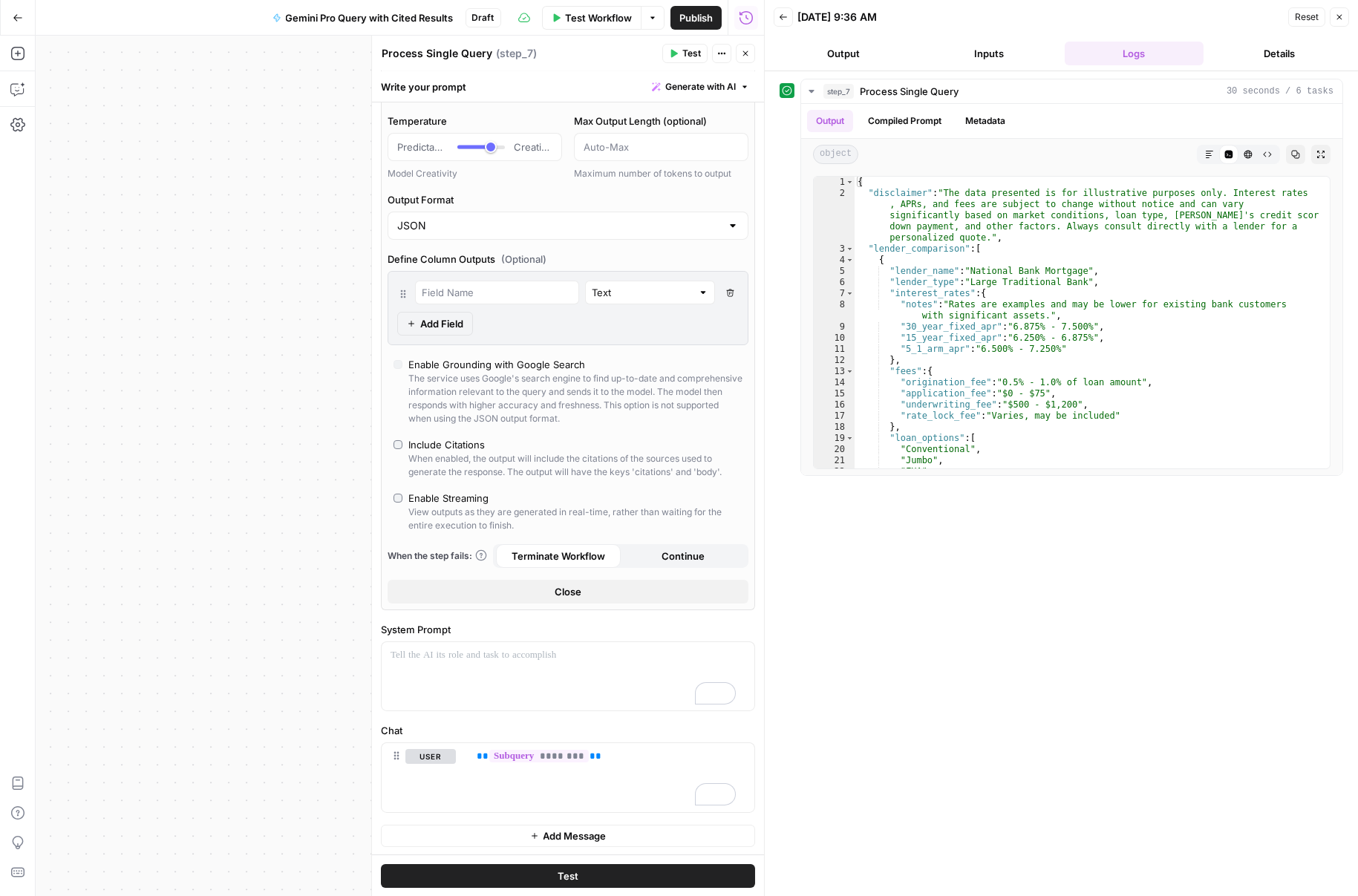
click at [573, 626] on label "System Prompt" at bounding box center [568, 630] width 374 height 15
click at [497, 682] on div "To enrich screen reader interactions, please activate Accessibility in Grammarl…" at bounding box center [568, 677] width 373 height 69
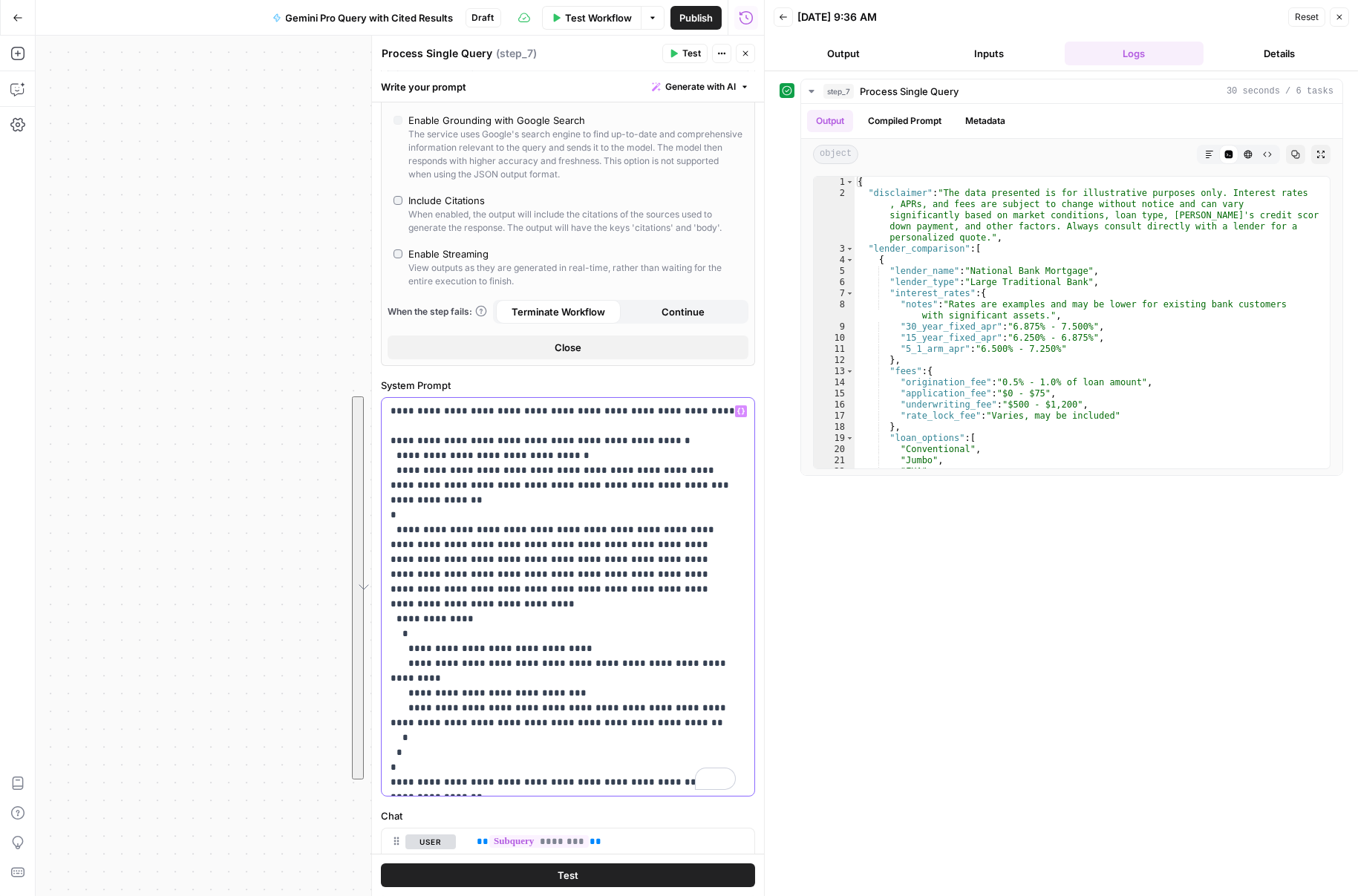
scroll to position [394, 0]
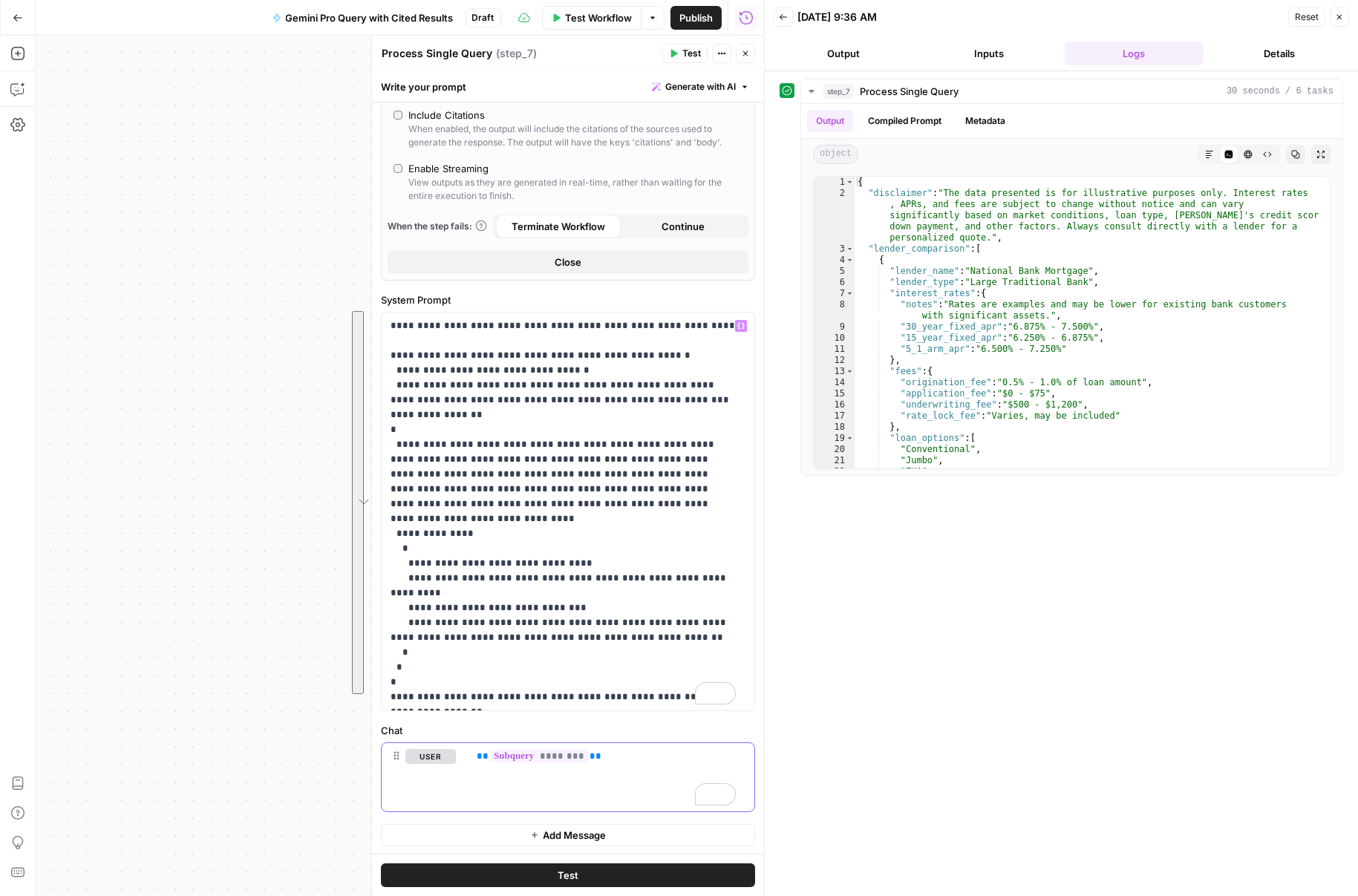
click at [497, 770] on div "** ******** **" at bounding box center [611, 777] width 287 height 69
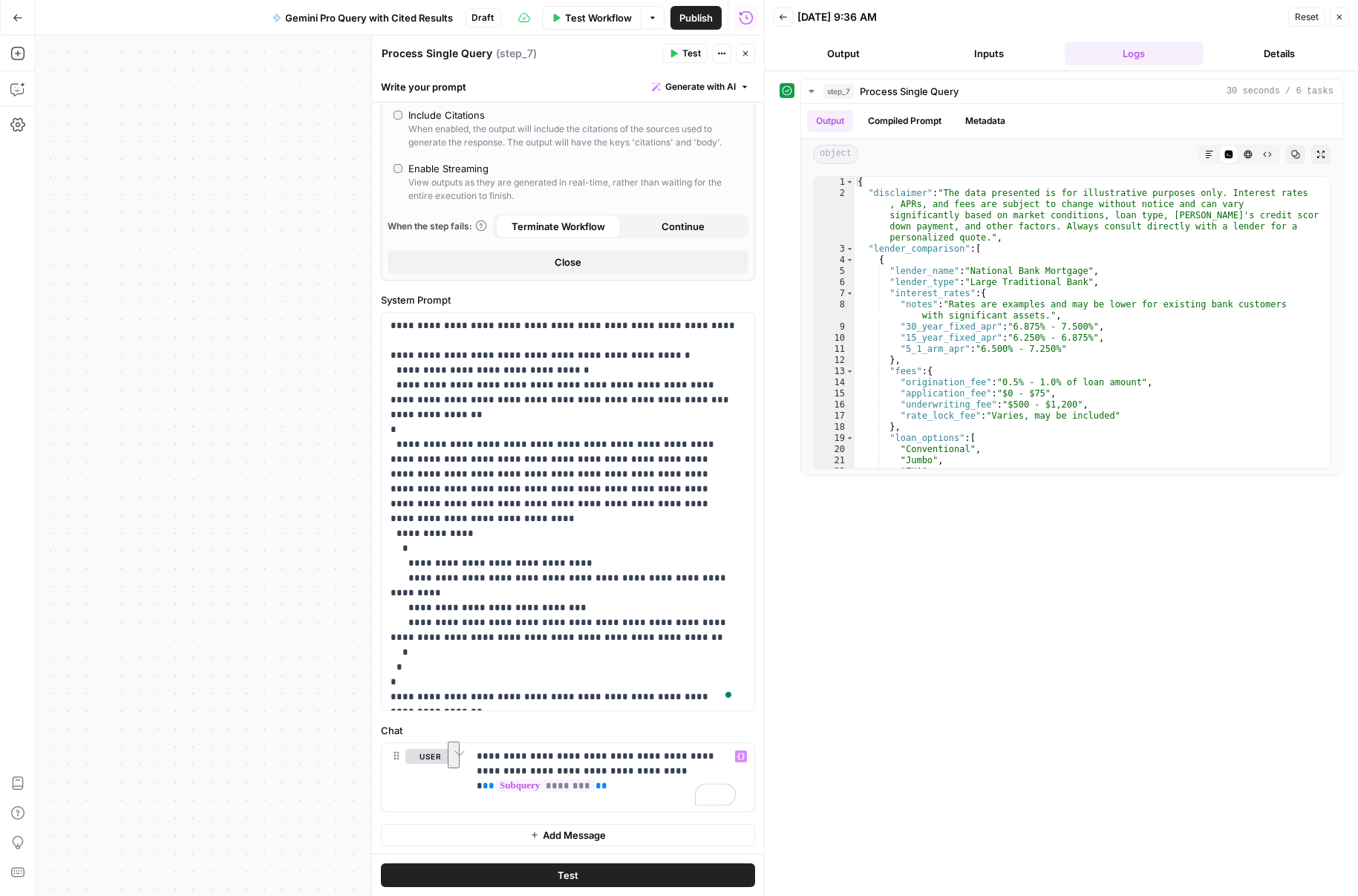
click at [604, 869] on button "Test" at bounding box center [568, 875] width 374 height 23
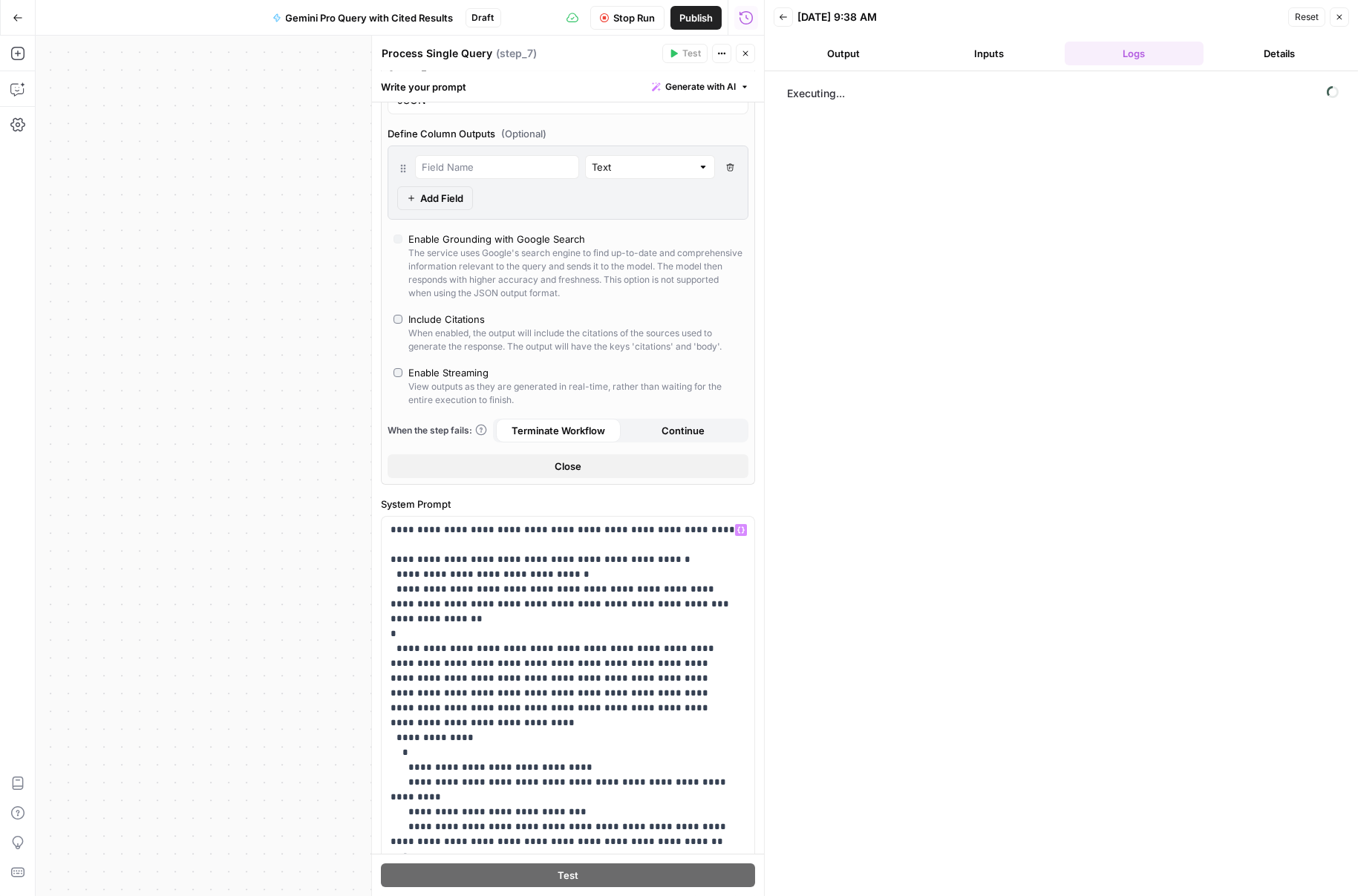
scroll to position [0, 0]
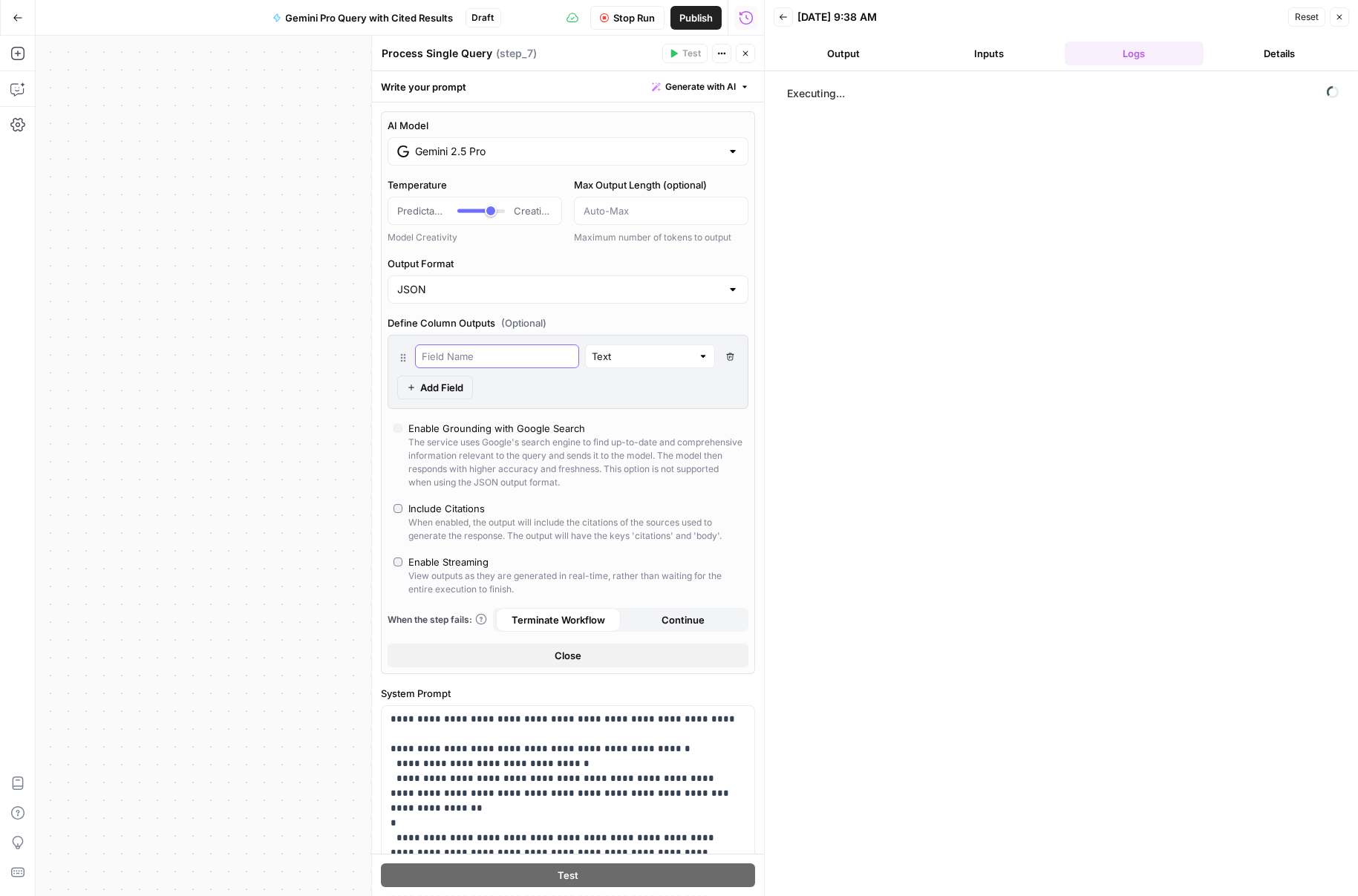
click at [509, 349] on input "text" at bounding box center [497, 357] width 151 height 15
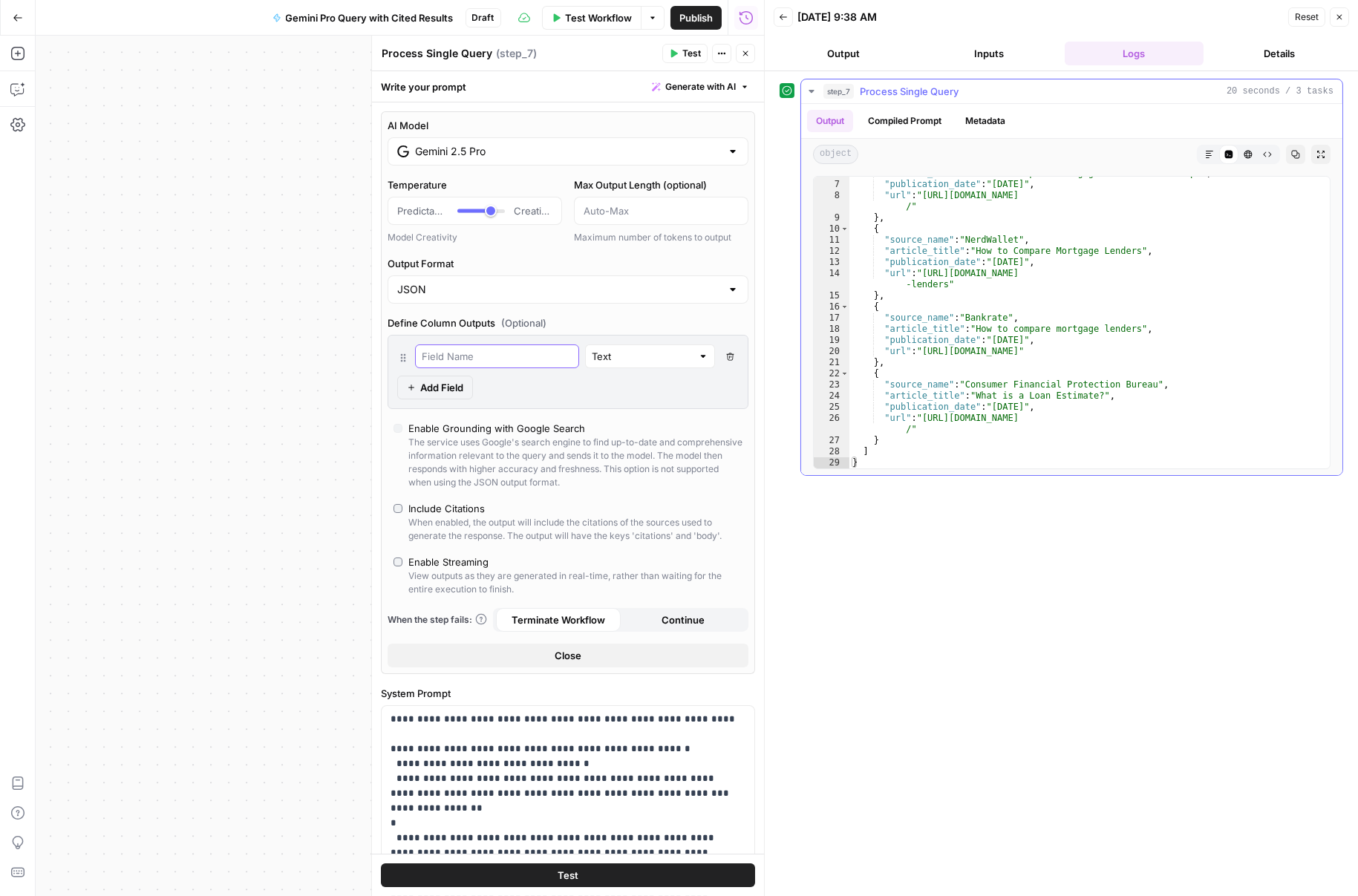
scroll to position [354, 0]
click at [991, 130] on div "Output Compiled Prompt Metadata" at bounding box center [1071, 121] width 541 height 34
click at [989, 126] on button "Metadata" at bounding box center [985, 121] width 58 height 23
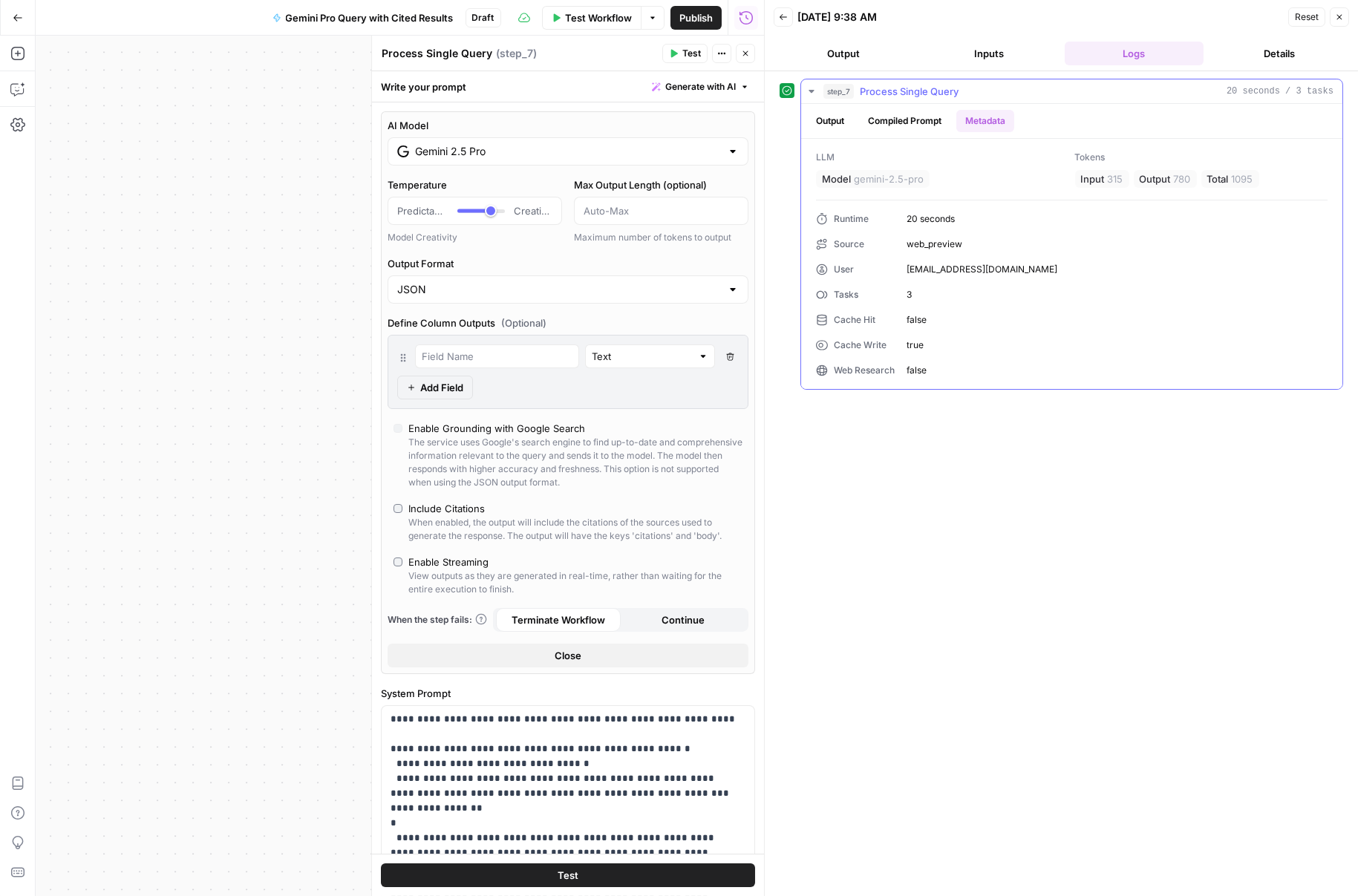
drag, startPoint x: 900, startPoint y: 293, endPoint x: 952, endPoint y: 293, distance: 52.0
click at [932, 291] on div "Runtime 20 seconds Source web_preview User jcraig@consumeraffairs.com Tasks 3 C…" at bounding box center [1071, 294] width 512 height 165
click at [953, 293] on span "3" at bounding box center [1117, 295] width 421 height 13
drag, startPoint x: 929, startPoint y: 298, endPoint x: 866, endPoint y: 291, distance: 63.4
click at [909, 297] on span "3" at bounding box center [1117, 295] width 421 height 13
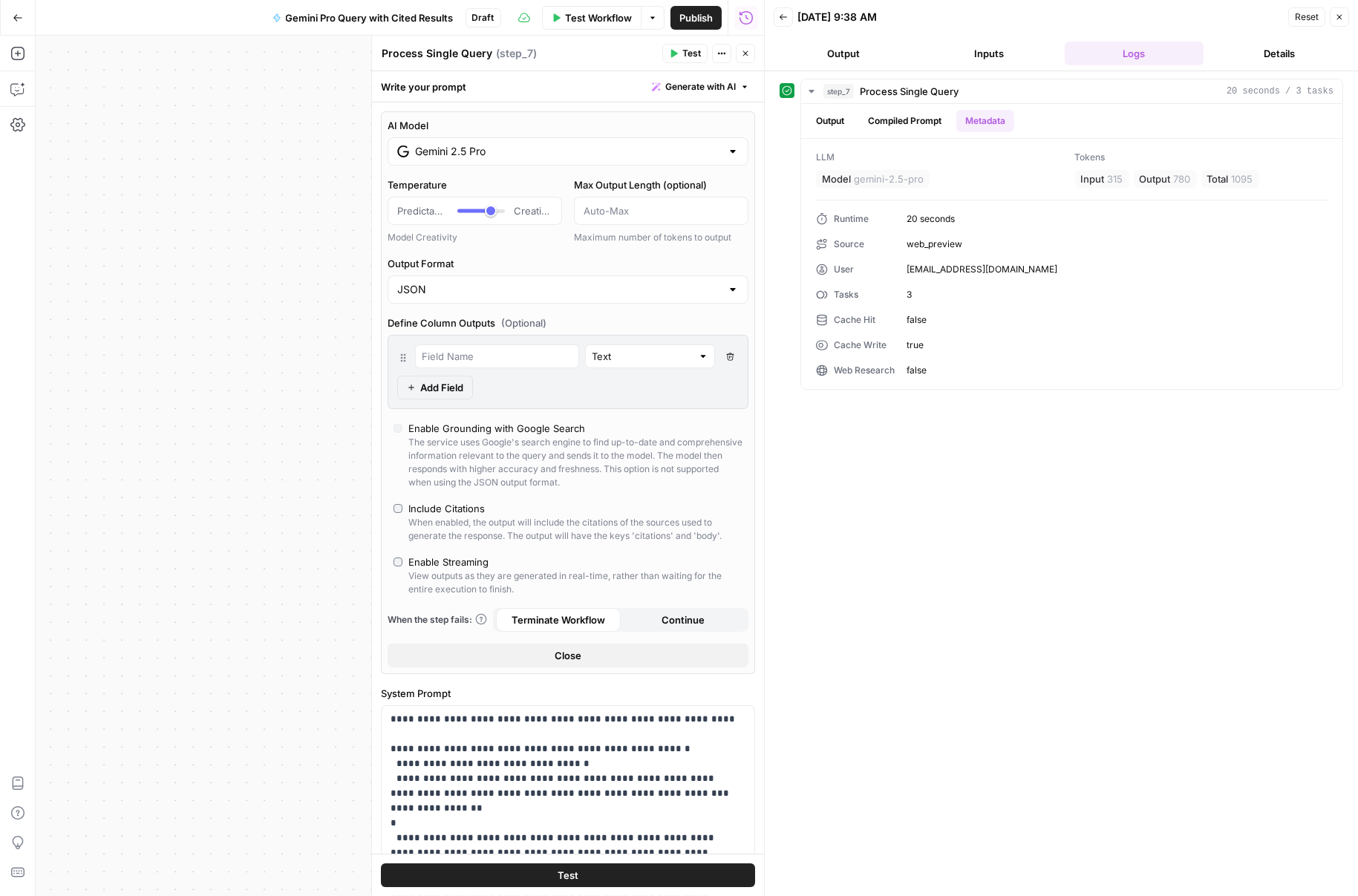
click at [684, 16] on span "Publish" at bounding box center [696, 18] width 34 height 15
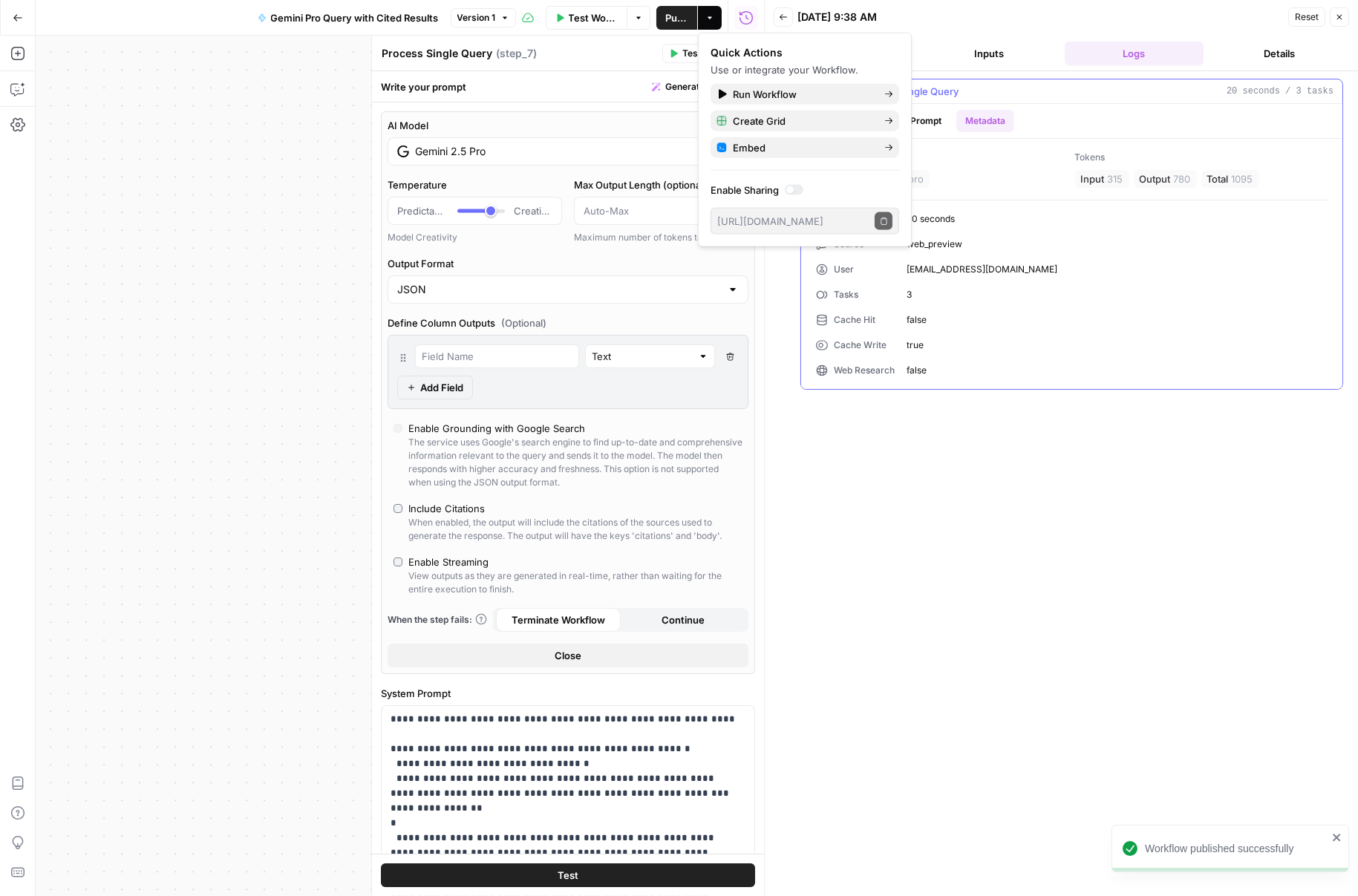
click at [1081, 245] on span "web_preview" at bounding box center [1117, 245] width 421 height 13
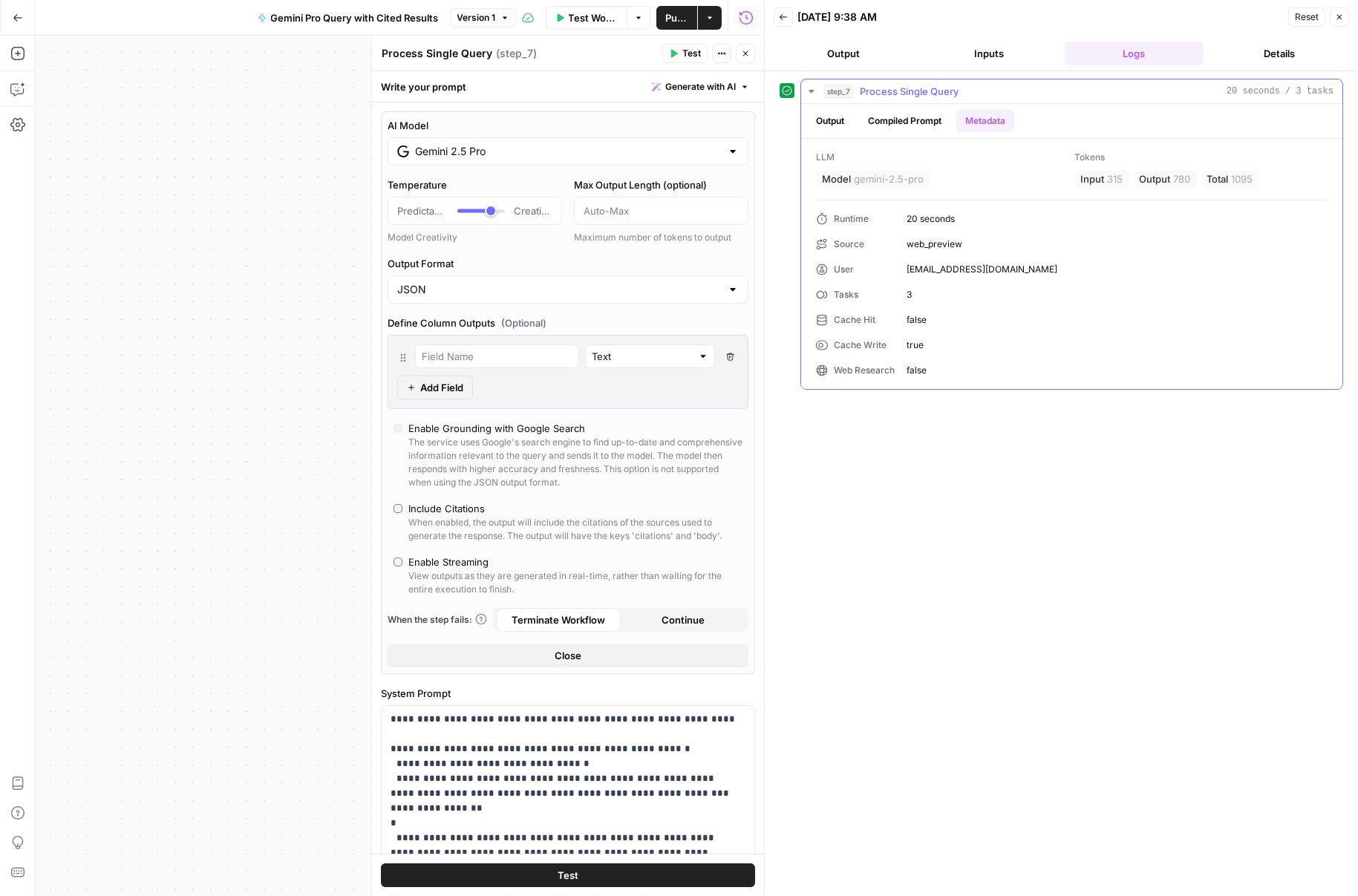
click at [924, 133] on div "Output Compiled Prompt Metadata" at bounding box center [1071, 121] width 541 height 34
click at [835, 125] on button "Output" at bounding box center [829, 121] width 46 height 23
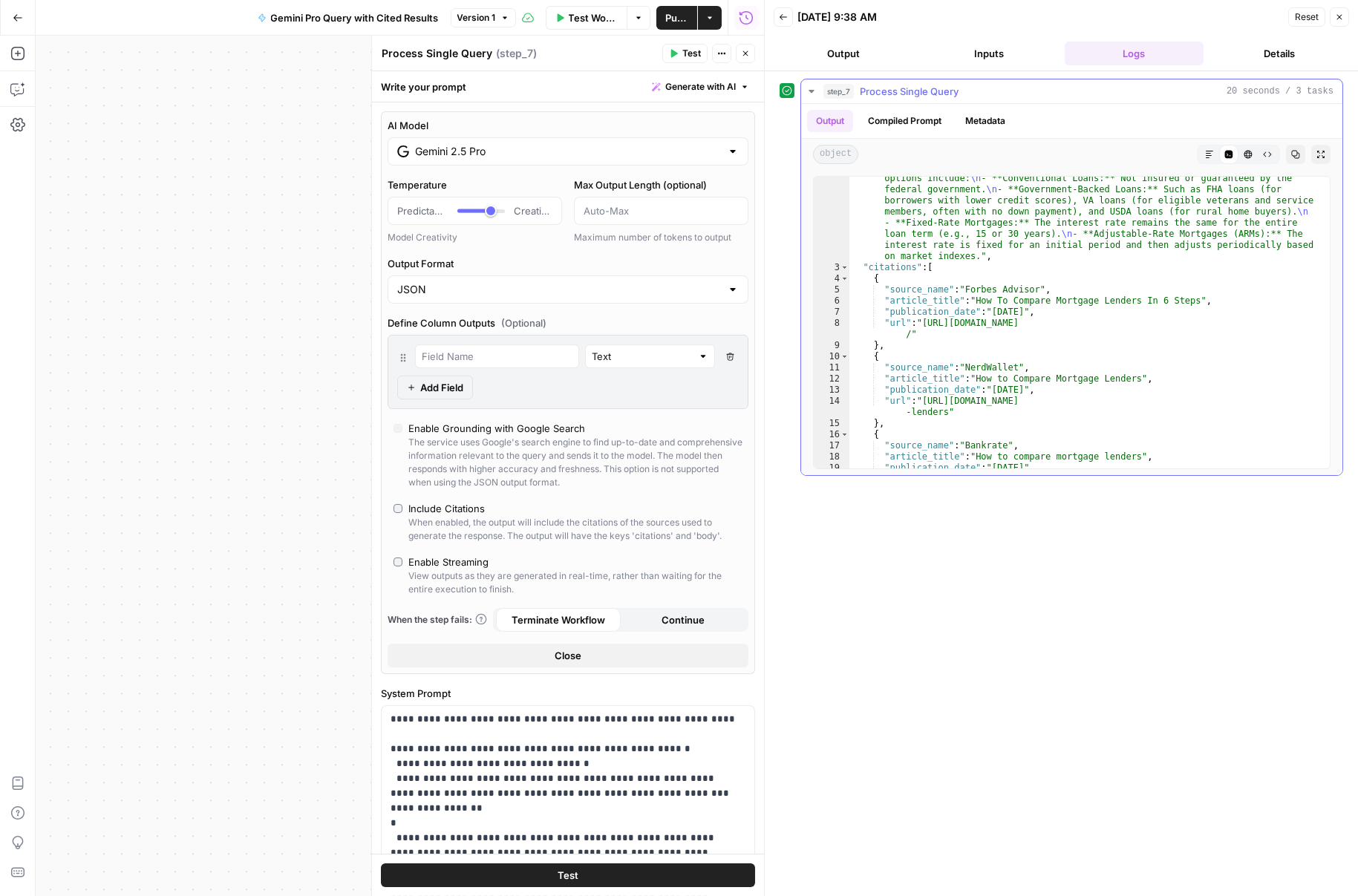
scroll to position [354, 0]
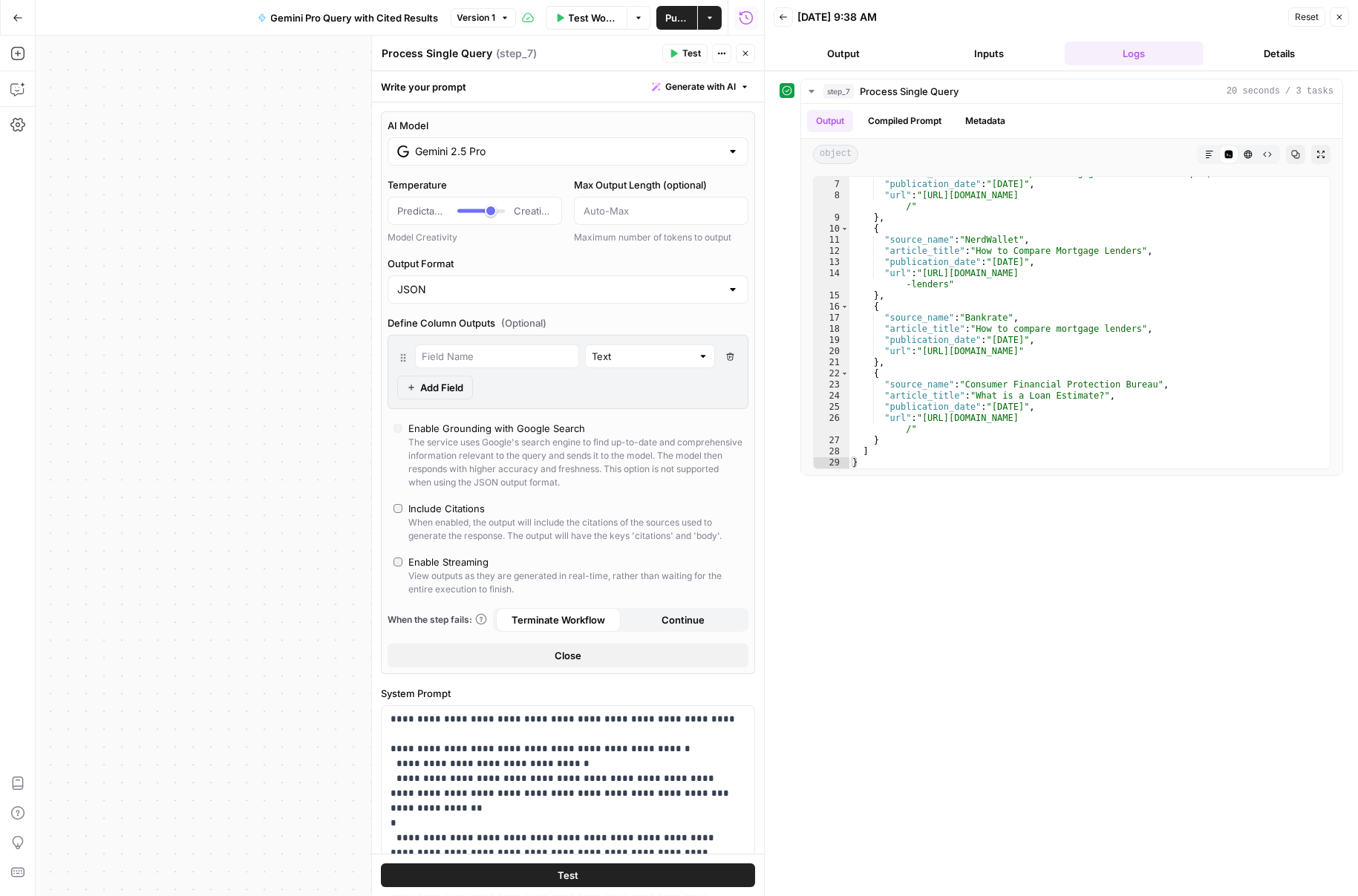
click at [675, 18] on span "Publish" at bounding box center [676, 18] width 23 height 15
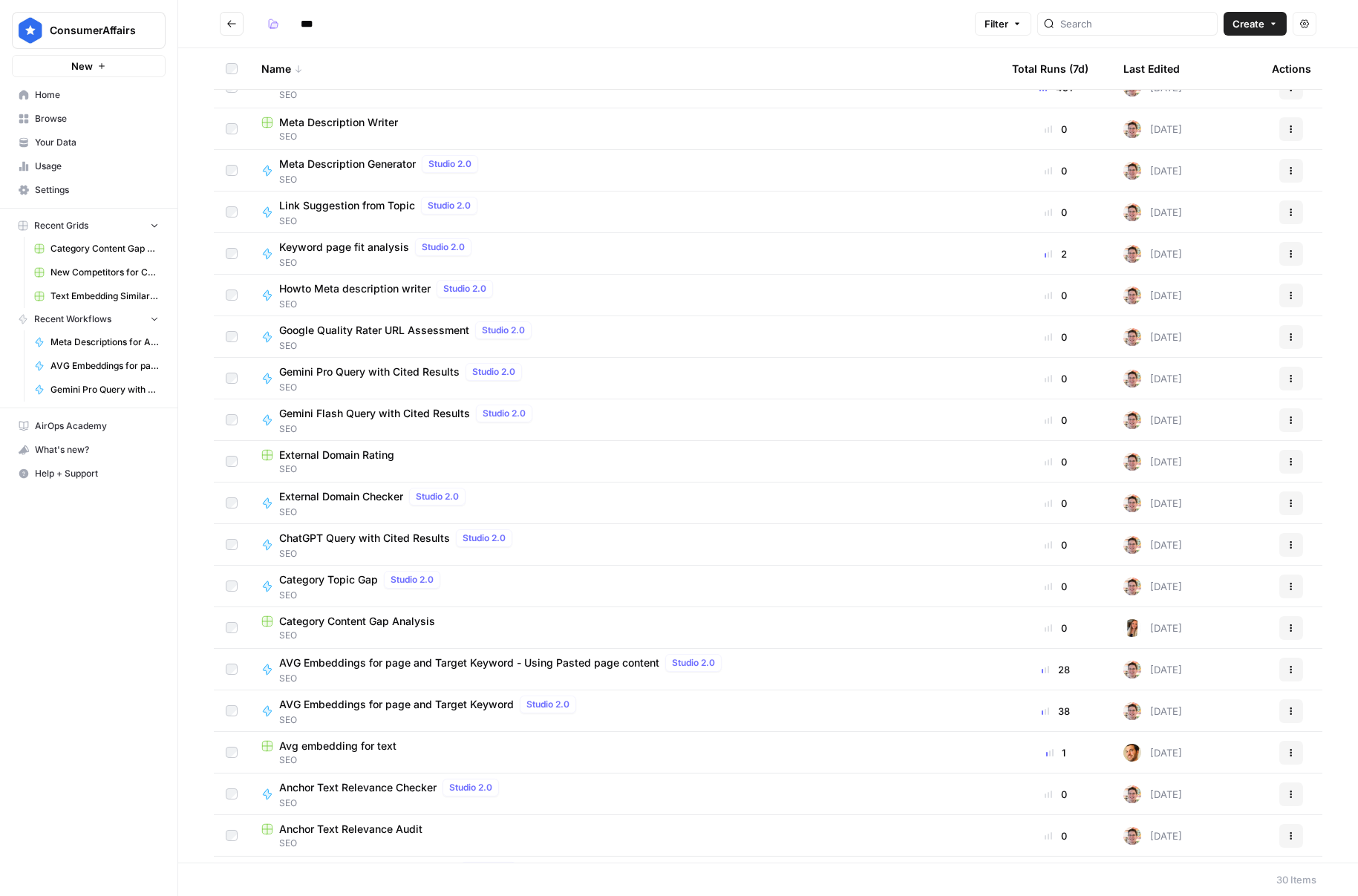
scroll to position [473, 0]
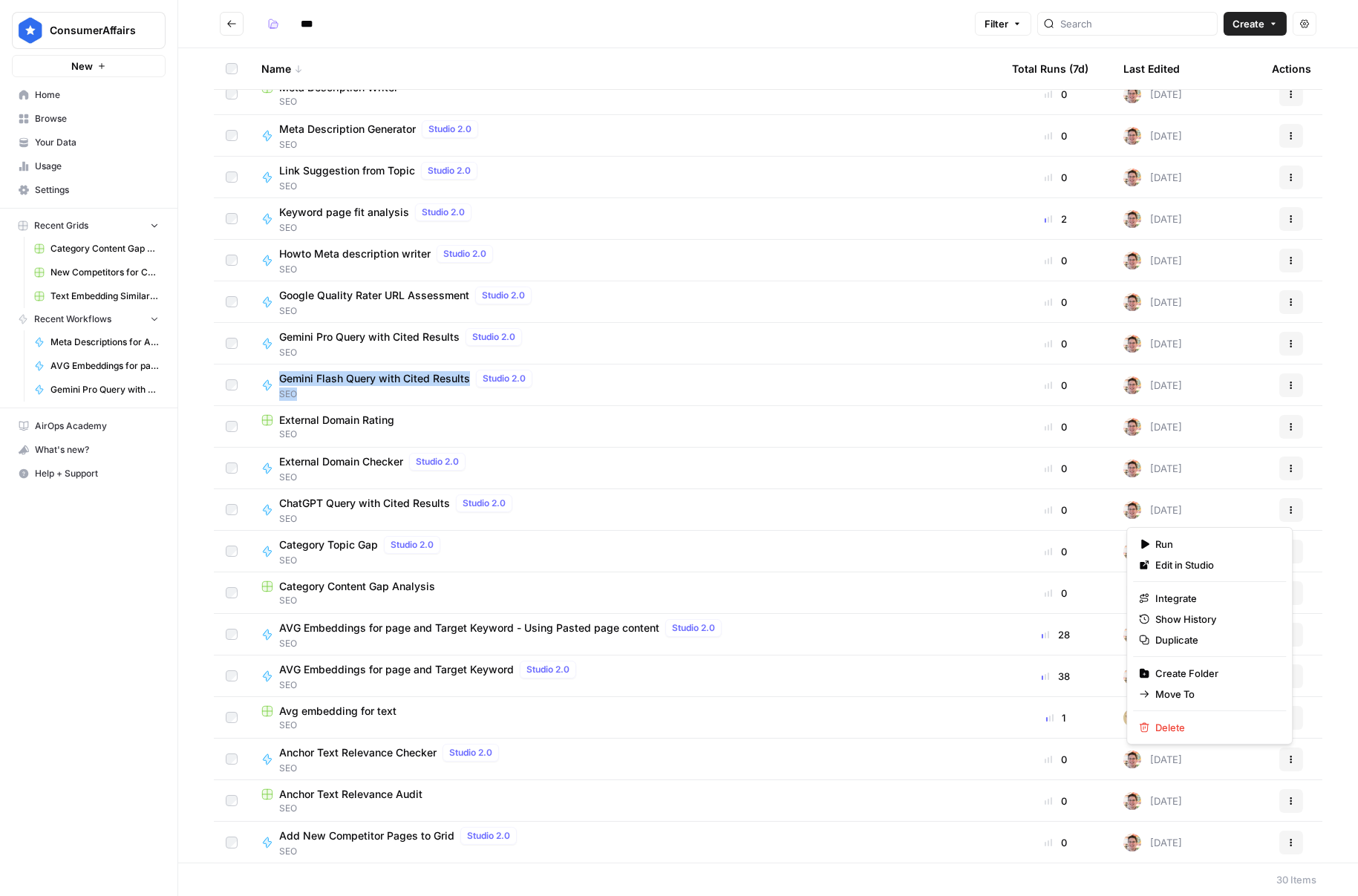
click at [1287, 510] on icon "button" at bounding box center [1291, 510] width 9 height 9
click at [1197, 640] on span "Duplicate" at bounding box center [1215, 640] width 119 height 15
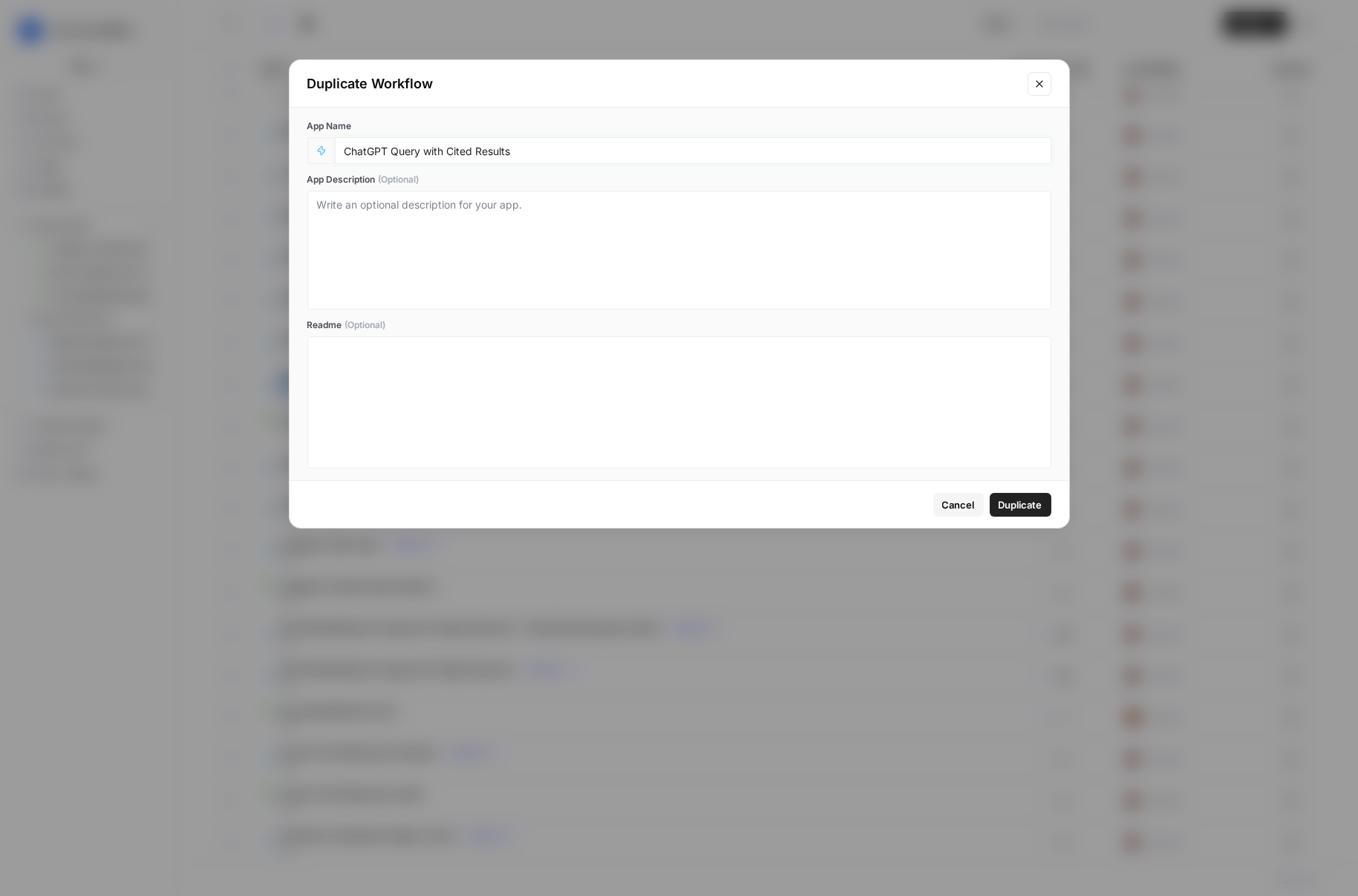
click at [367, 152] on input "ChatGPT Query with Cited Results" at bounding box center [693, 151] width 697 height 13
type input "Perplexity Query with Cited Results"
click at [1005, 506] on span "Duplicate" at bounding box center [1020, 505] width 44 height 15
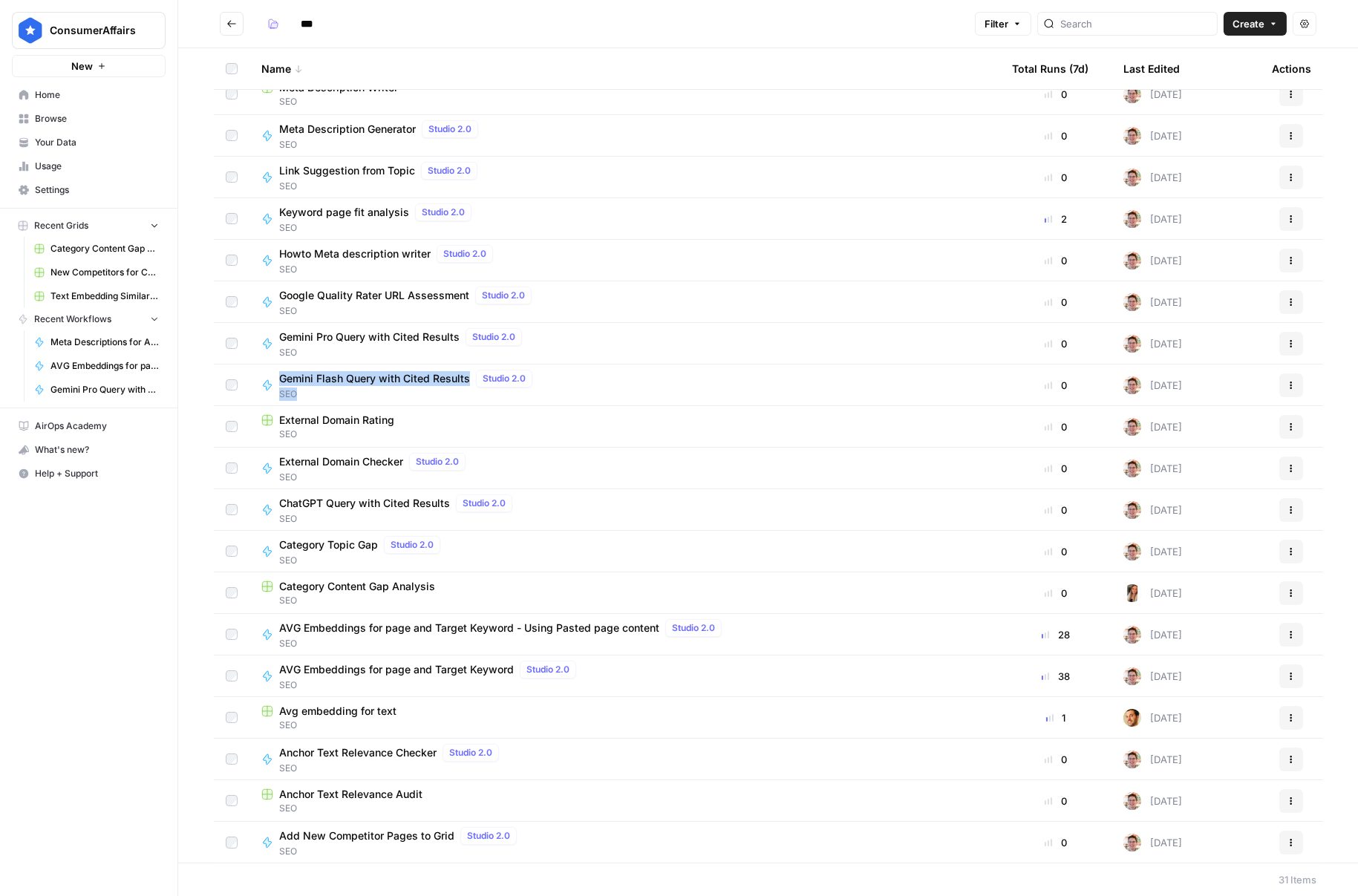
scroll to position [256, 0]
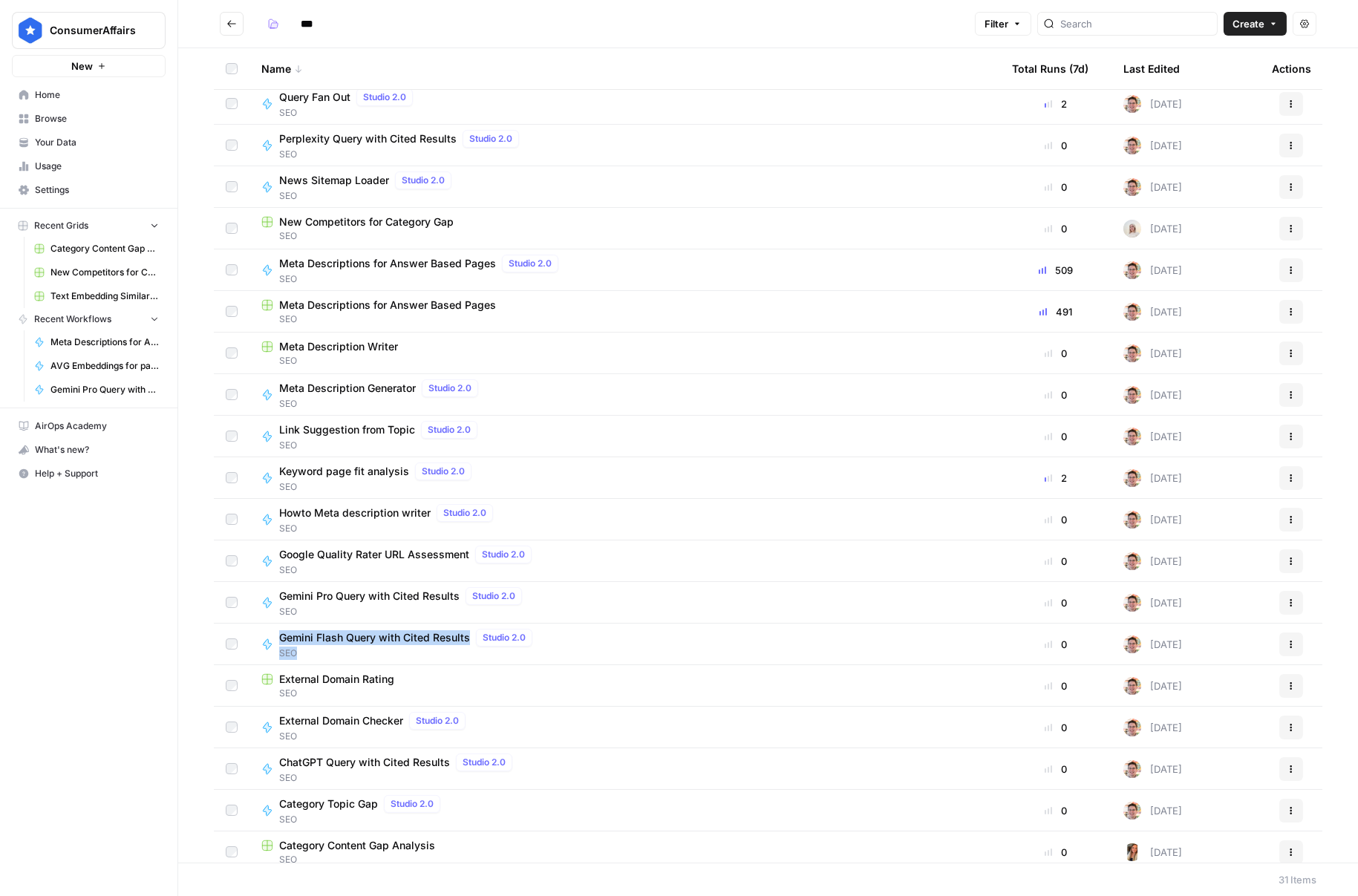
click at [565, 158] on div "Perplexity Query with Cited Results Studio 2.0 SEO" at bounding box center [625, 145] width 727 height 31
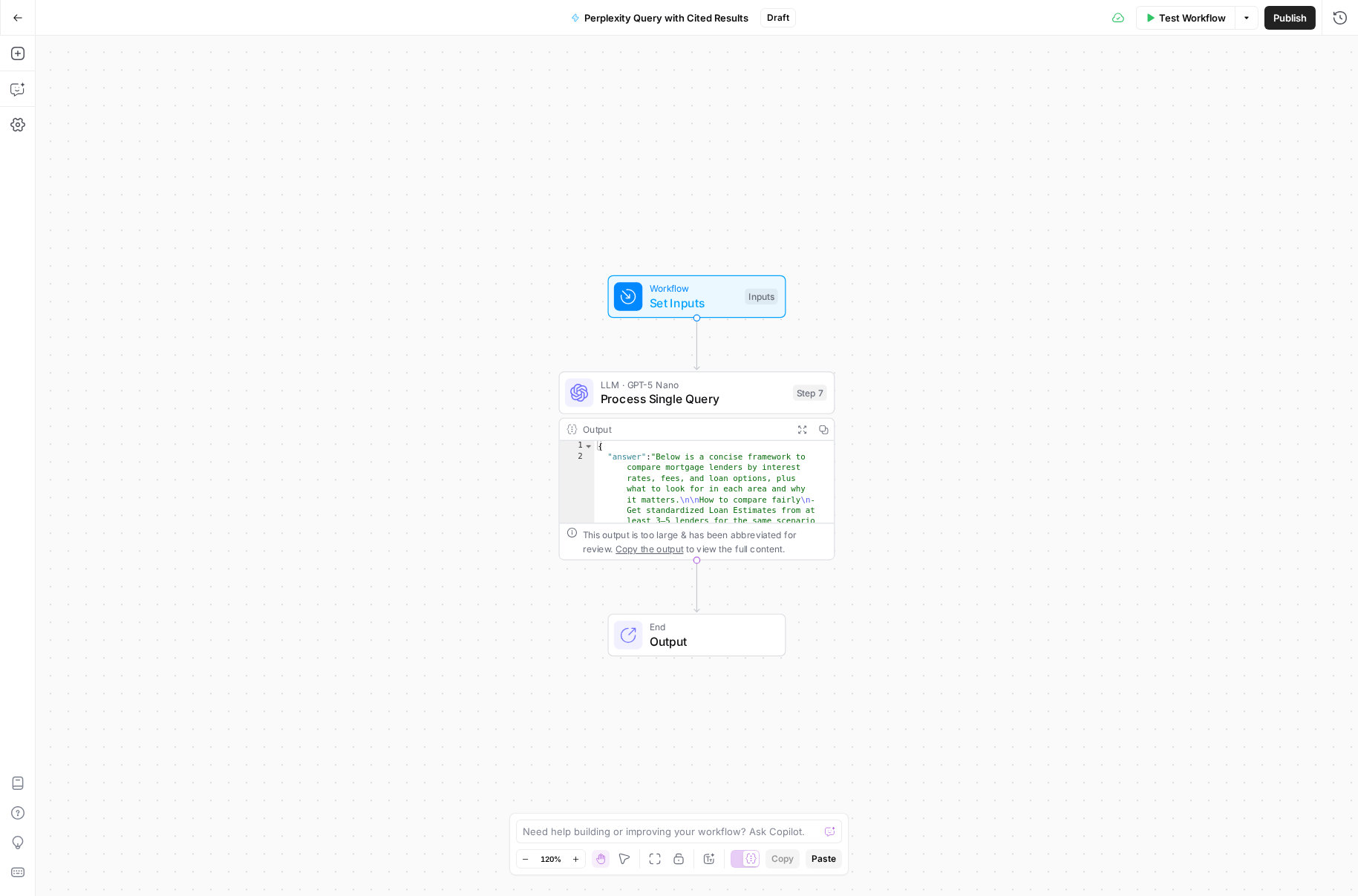
click at [735, 410] on div "LLM · GPT-5 Nano Process Single Query Step 7 Copy step Delete step Add Note Test" at bounding box center [697, 392] width 276 height 43
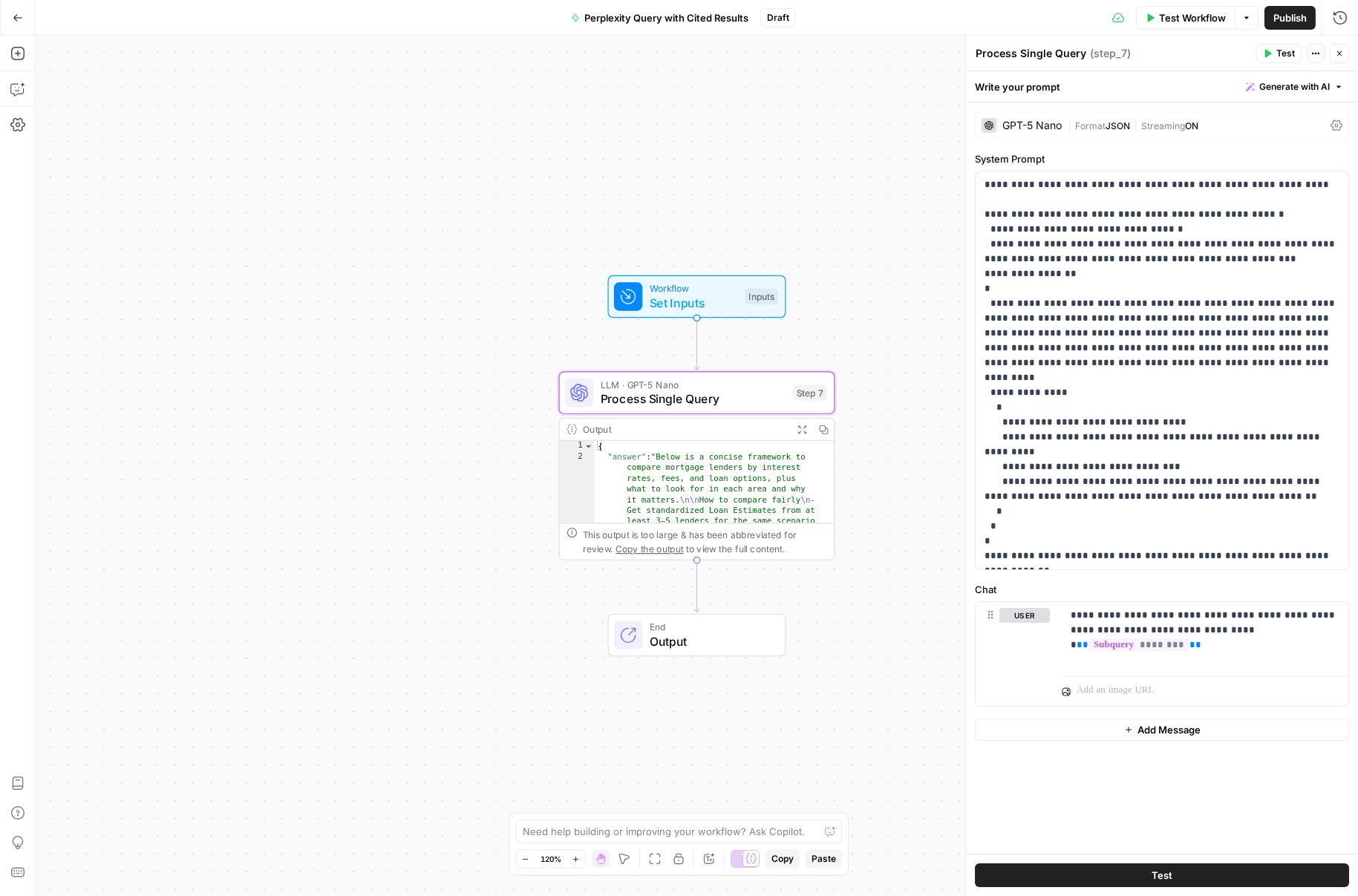
click at [1070, 124] on span "|" at bounding box center [1071, 125] width 8 height 15
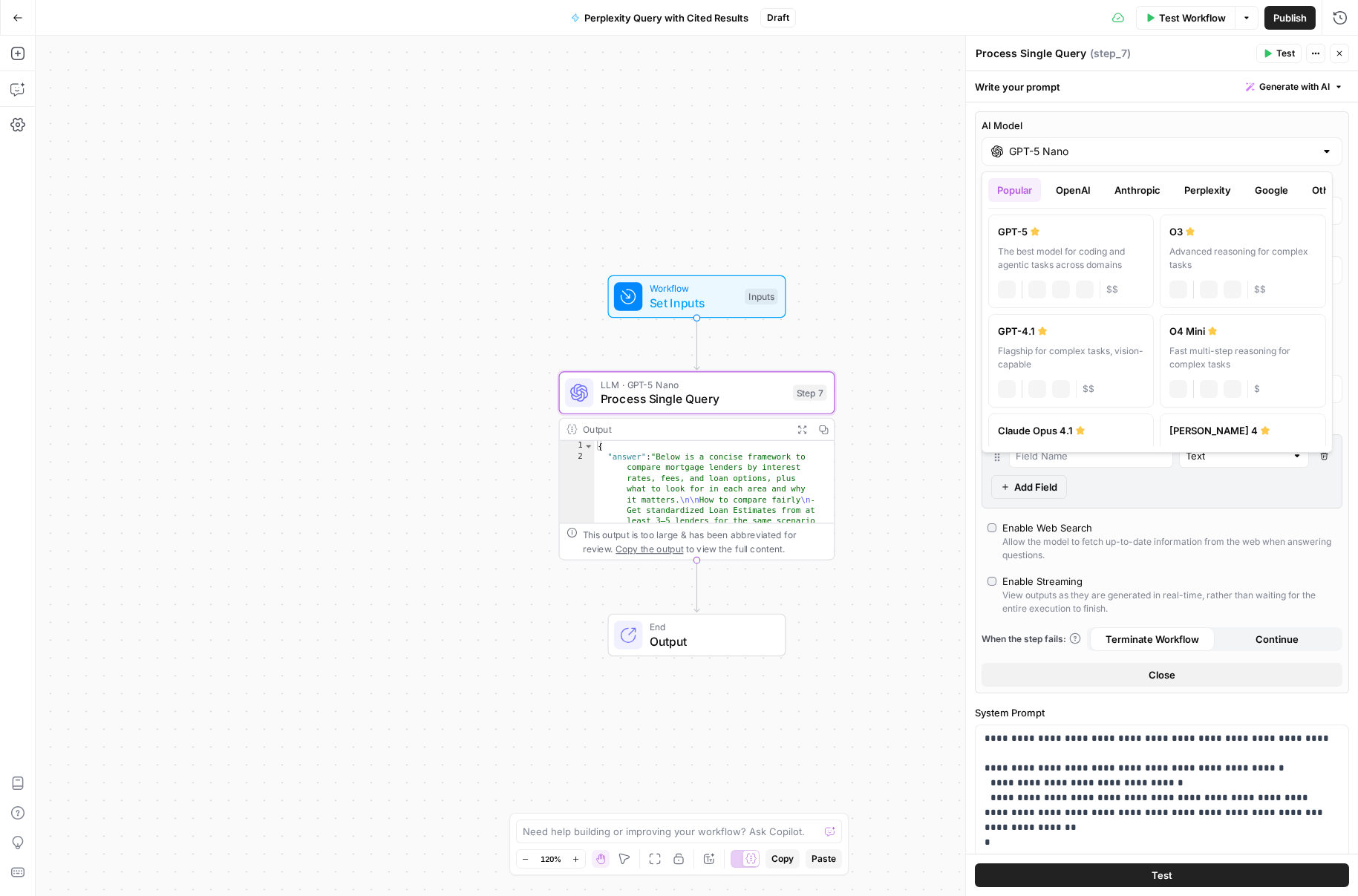
click at [1082, 161] on div "GPT-5 Nano" at bounding box center [1162, 152] width 361 height 28
click at [1103, 178] on ul "Popular OpenAI Anthropic Perplexity Google Other" at bounding box center [1157, 190] width 338 height 23
click at [1206, 187] on button "Perplexity" at bounding box center [1207, 190] width 65 height 23
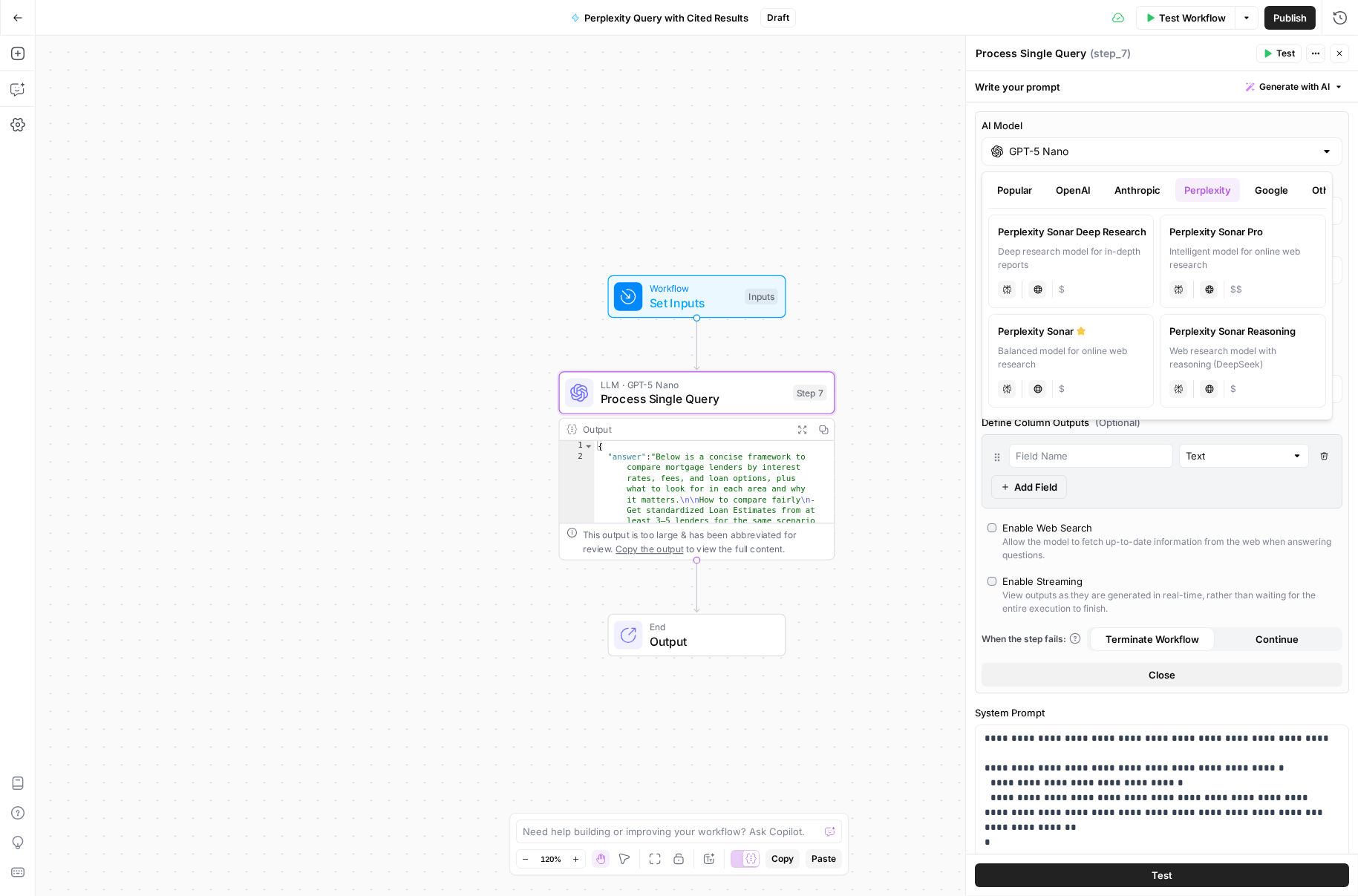
click at [1098, 344] on div "Balanced model for online web research" at bounding box center [1071, 358] width 147 height 27
type input "Perplexity Sonar"
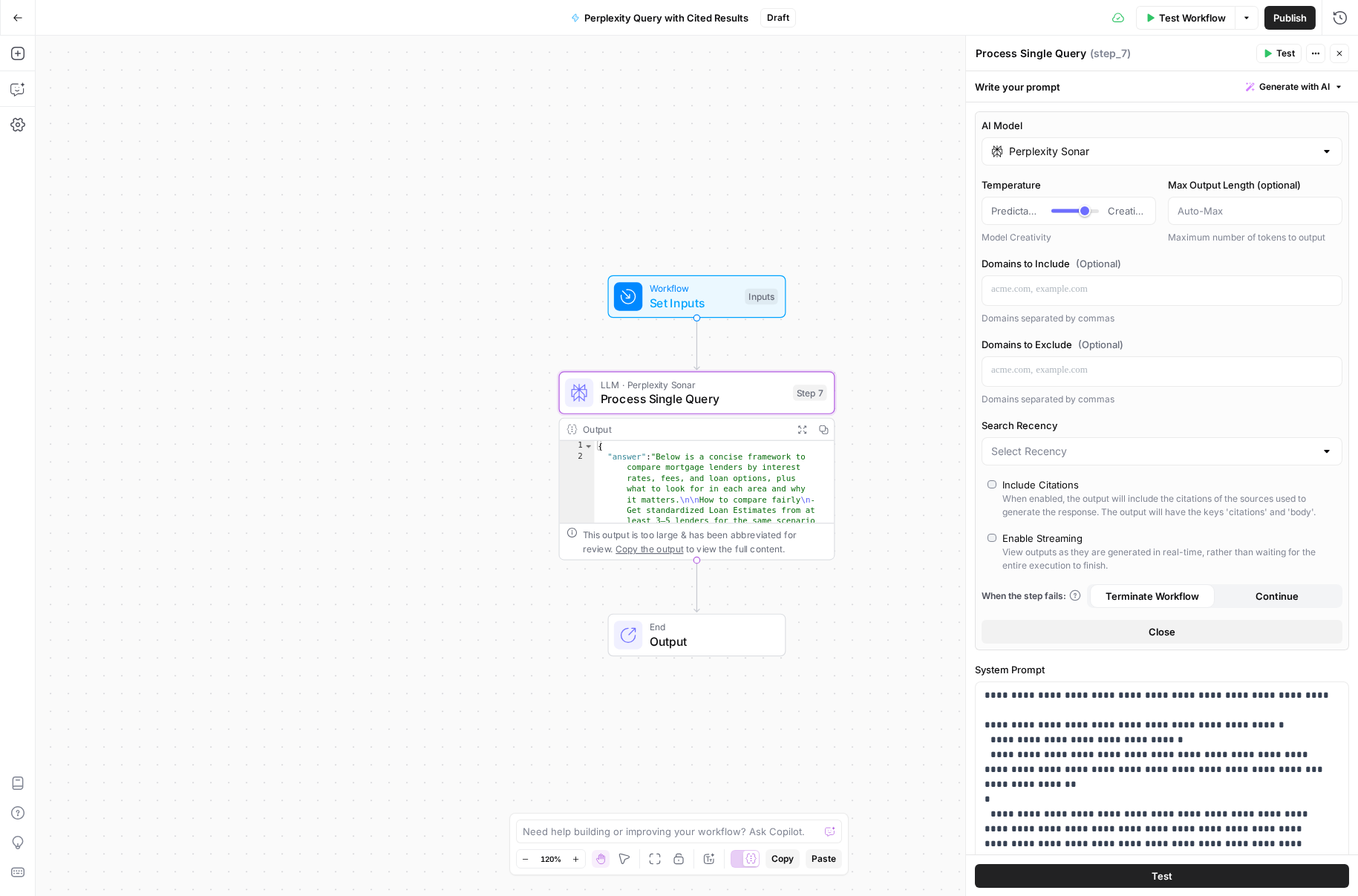
click at [1060, 492] on div "When enabled, the output will include the citations of the sources used to gene…" at bounding box center [1169, 506] width 334 height 27
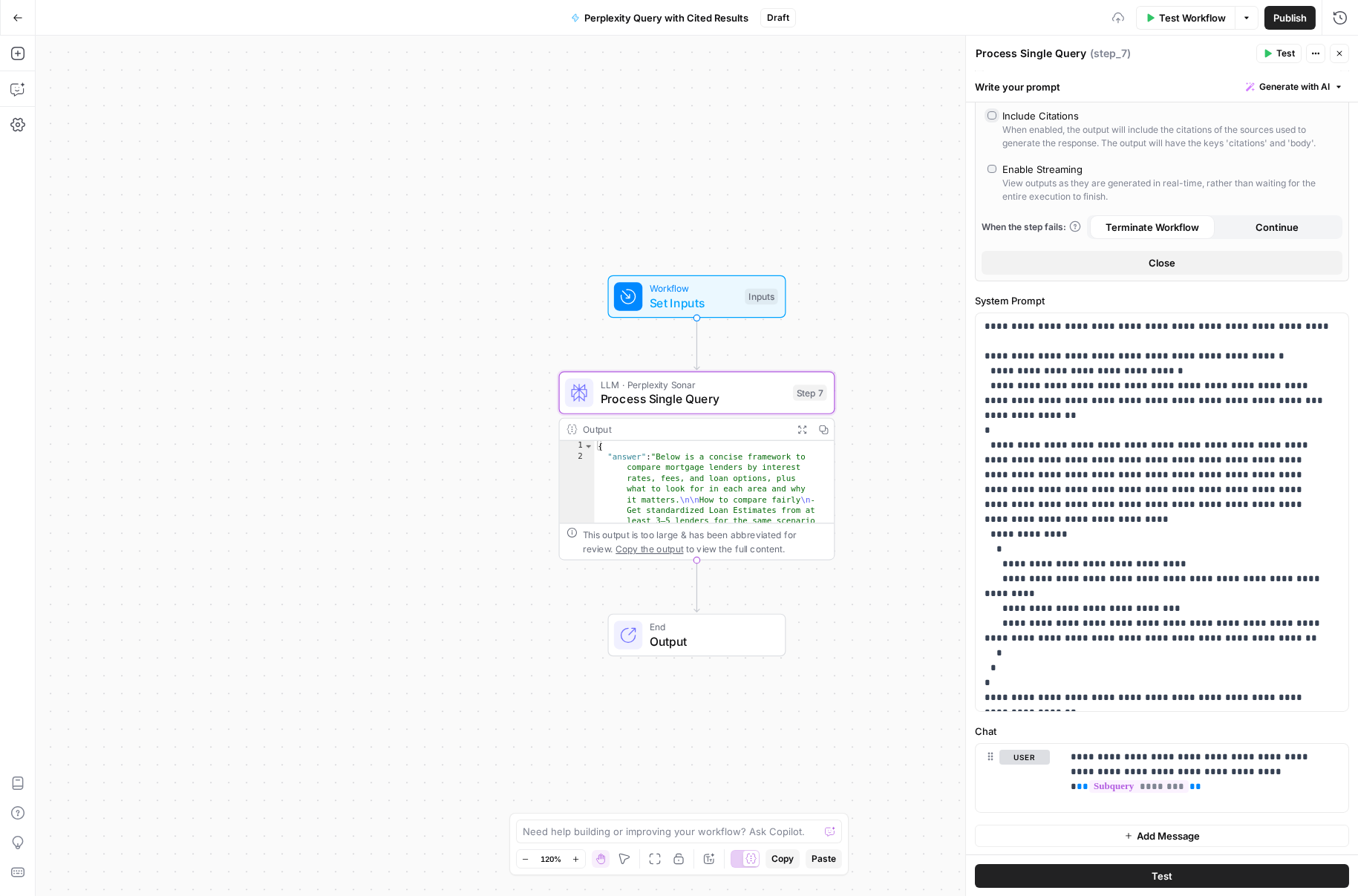
scroll to position [369, 0]
click at [1275, 55] on button "Test" at bounding box center [1279, 53] width 45 height 19
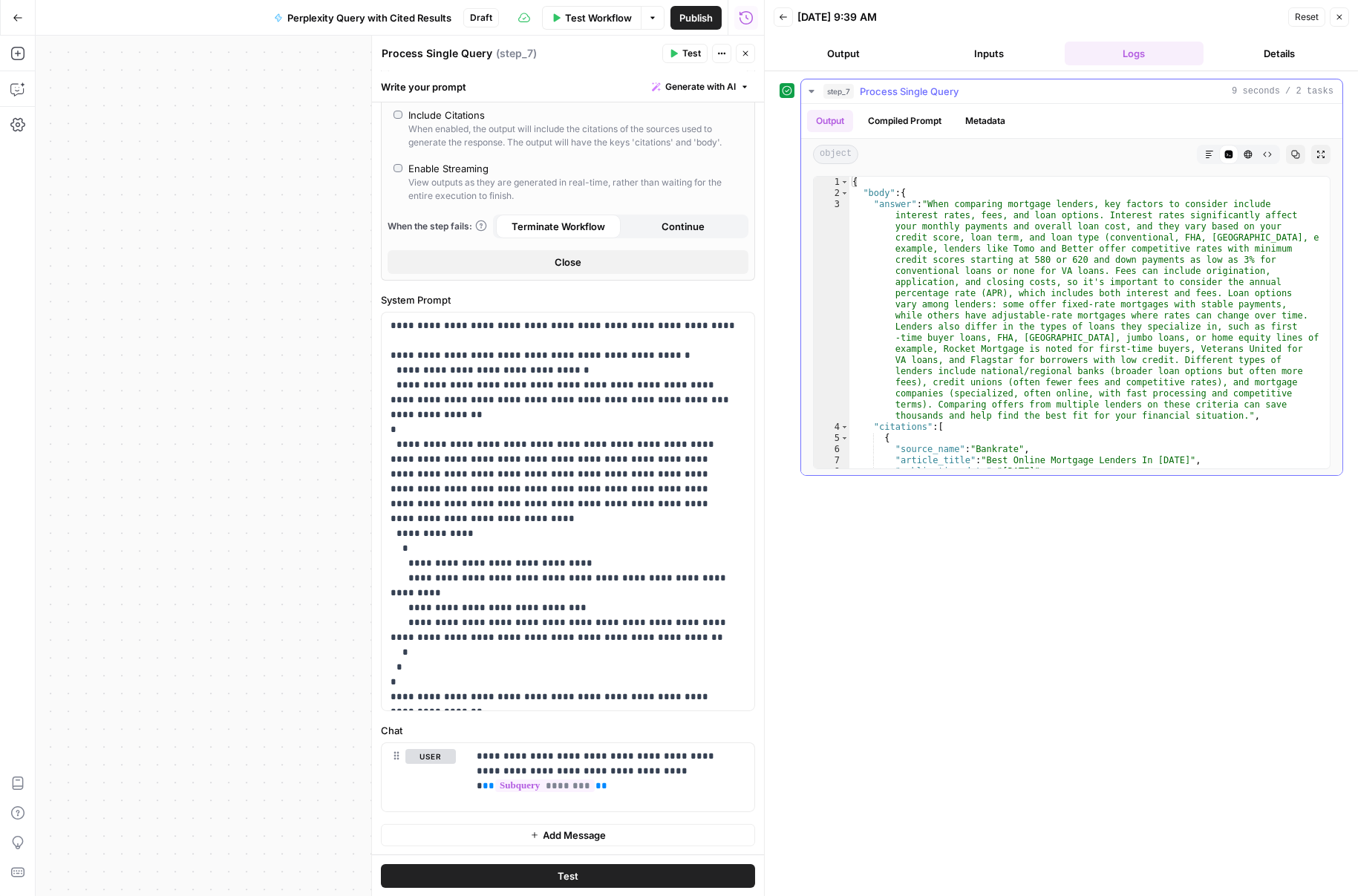
click at [1015, 118] on button "Metadata" at bounding box center [985, 121] width 58 height 23
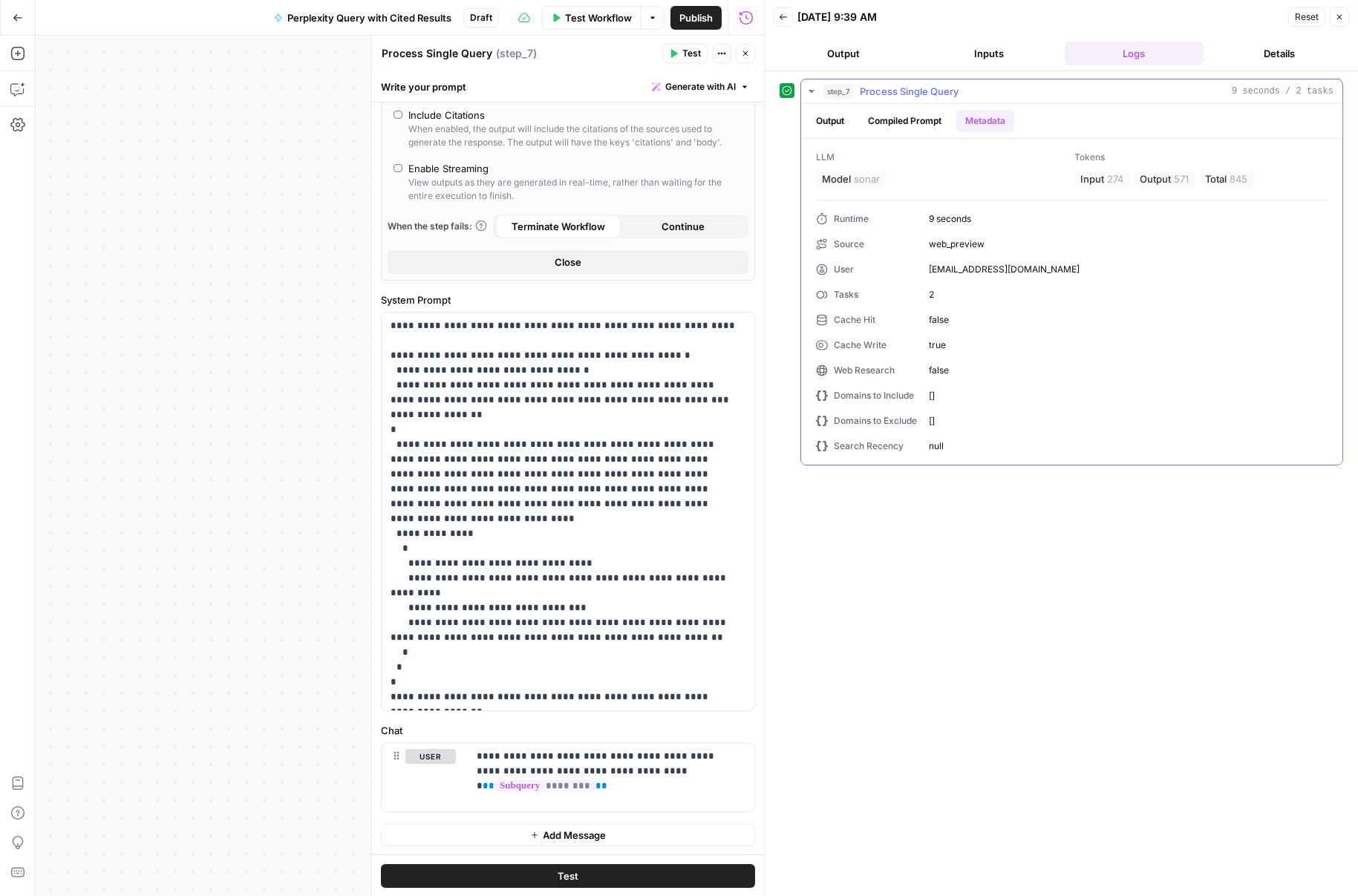
click at [830, 126] on button "Output" at bounding box center [829, 121] width 46 height 23
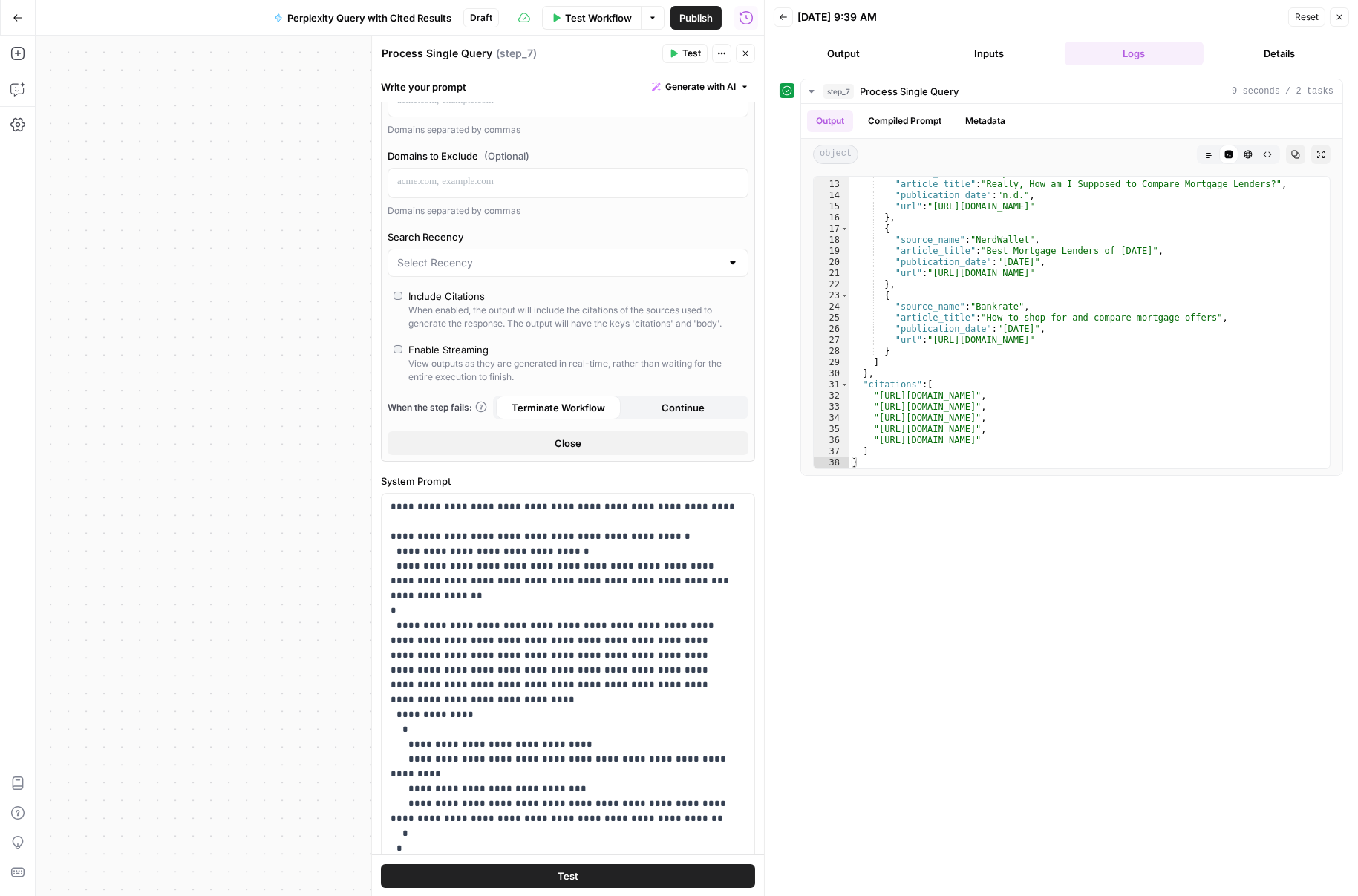
scroll to position [369, 0]
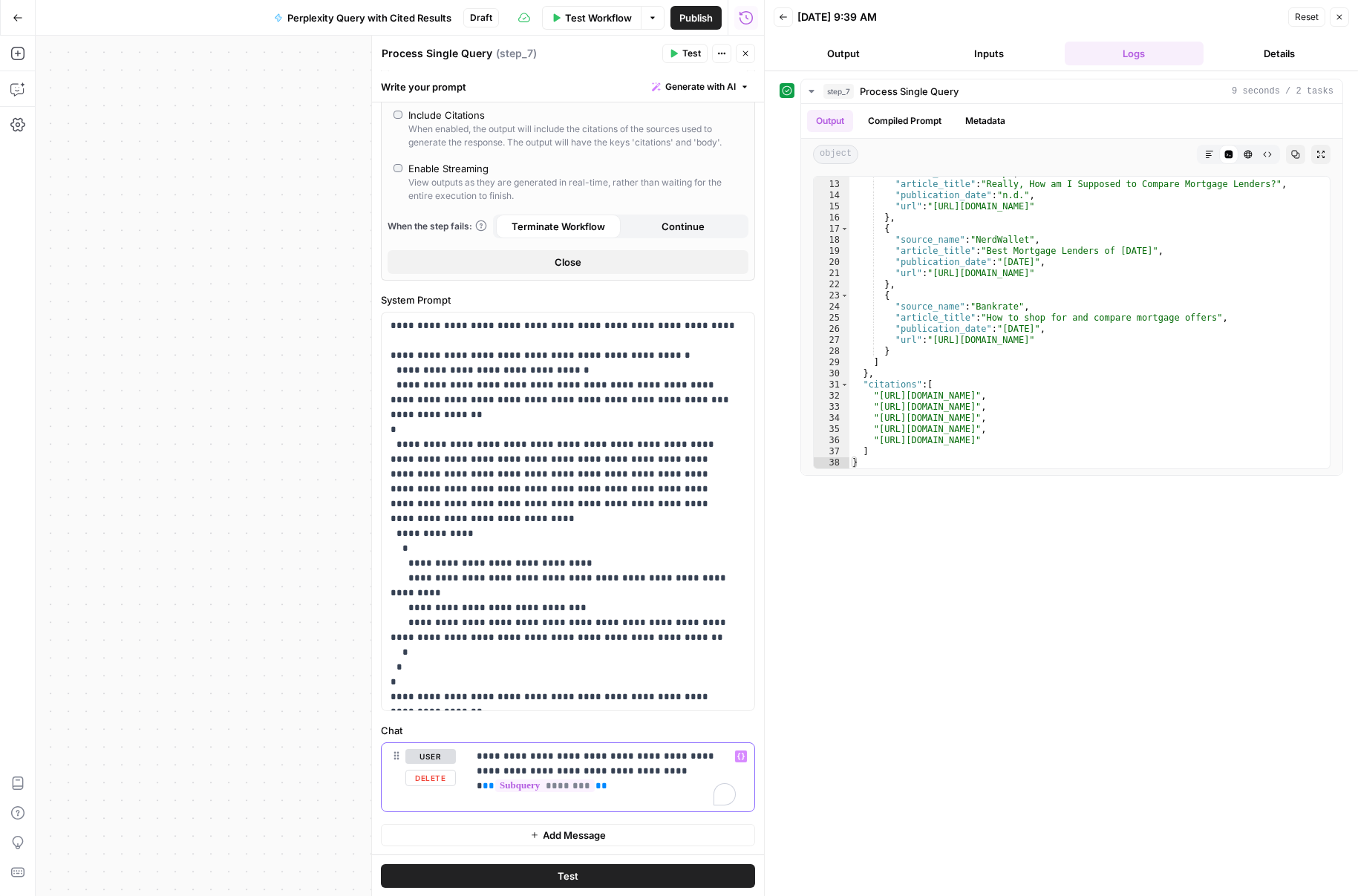
drag, startPoint x: 604, startPoint y: 767, endPoint x: 602, endPoint y: 759, distance: 8.2
click at [602, 759] on p "**********" at bounding box center [606, 763] width 259 height 29
click at [513, 651] on p "**********" at bounding box center [563, 511] width 345 height 386
drag, startPoint x: 566, startPoint y: 702, endPoint x: 366, endPoint y: 279, distance: 467.9
click at [371, 279] on div "**********" at bounding box center [567, 466] width 393 height 860
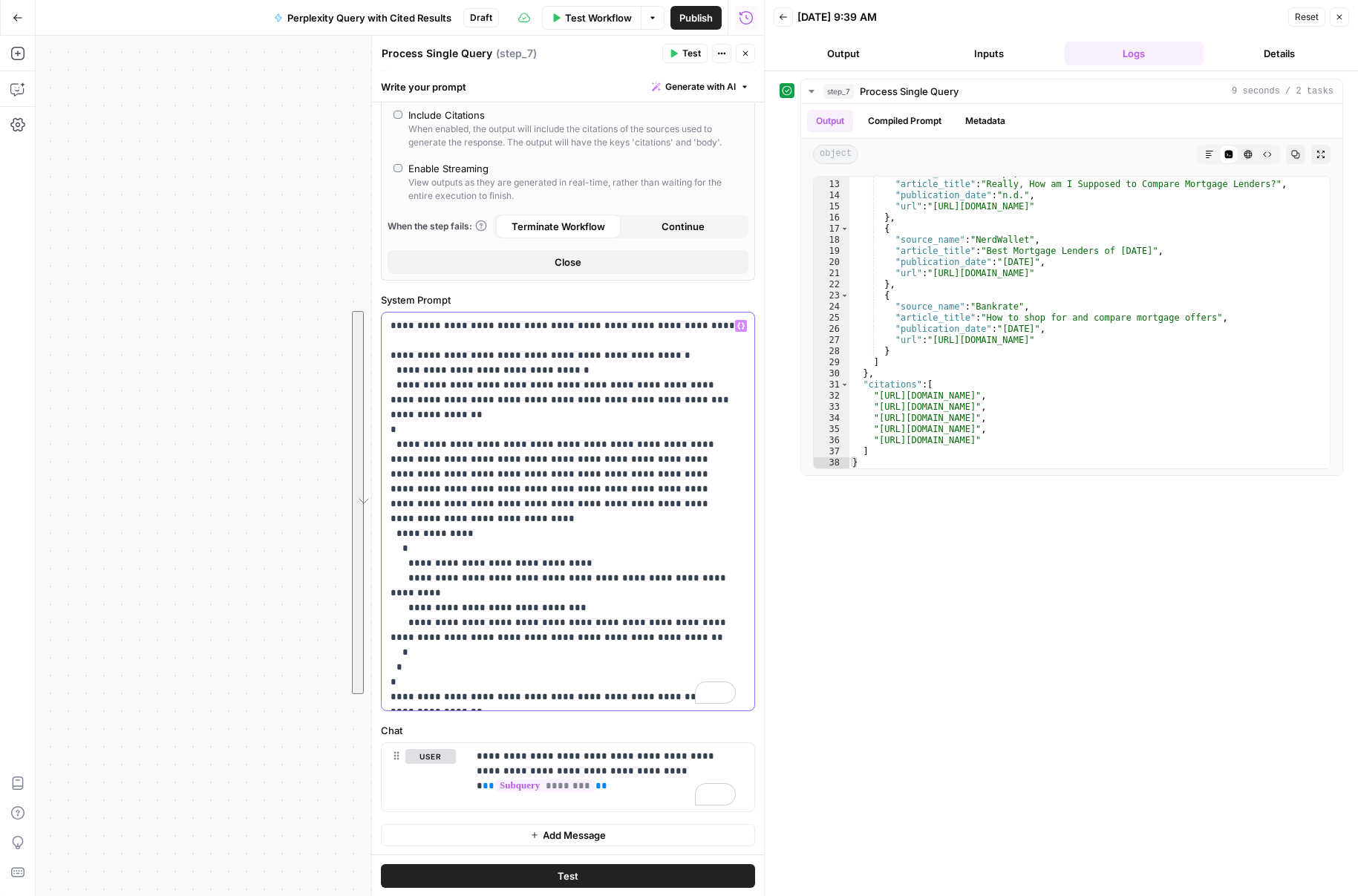
click at [429, 382] on p "**********" at bounding box center [563, 511] width 345 height 386
drag, startPoint x: 386, startPoint y: 338, endPoint x: 656, endPoint y: 705, distance: 455.6
click at [656, 705] on div "**********" at bounding box center [568, 511] width 373 height 398
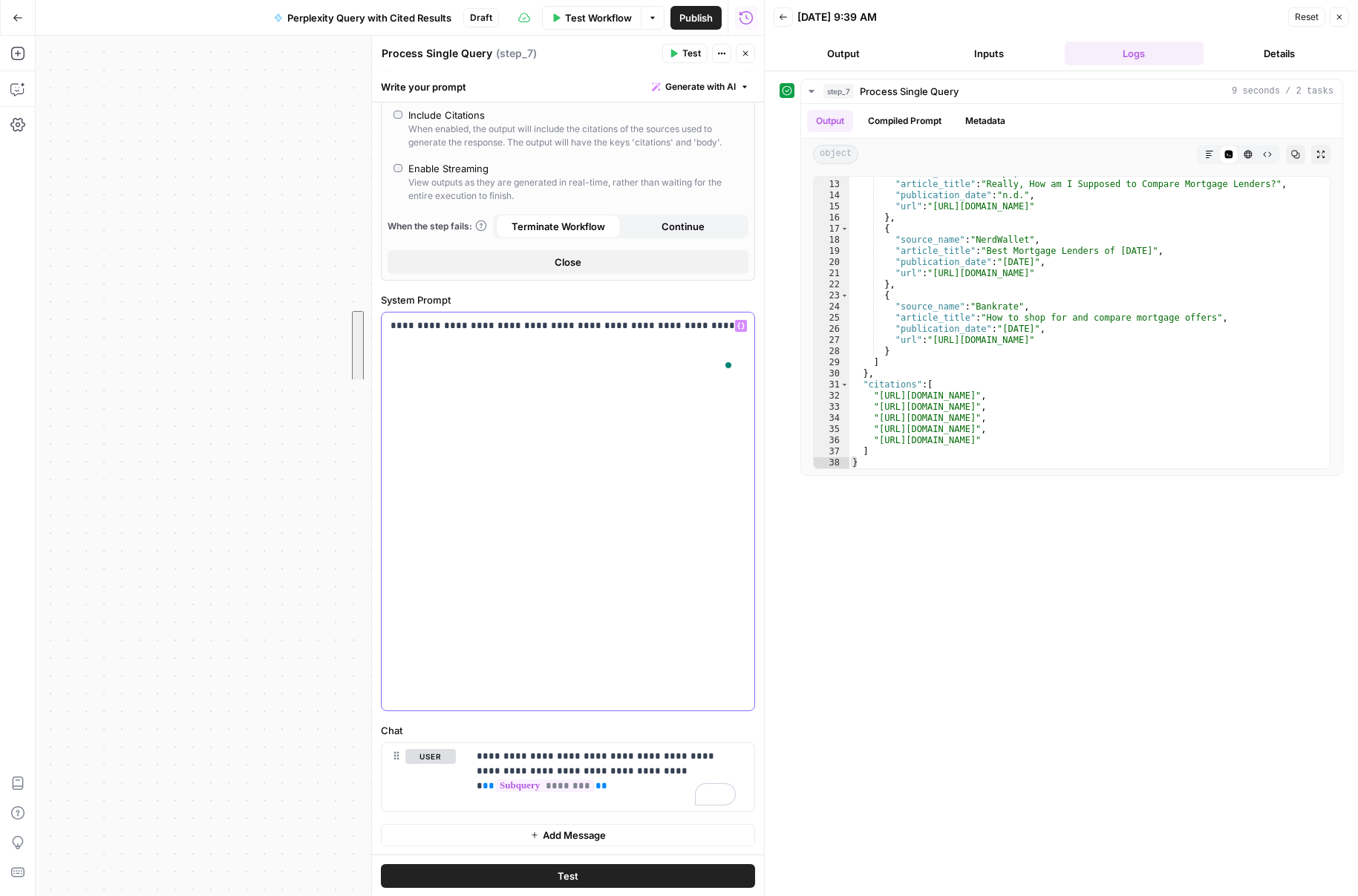
scroll to position [40, 0]
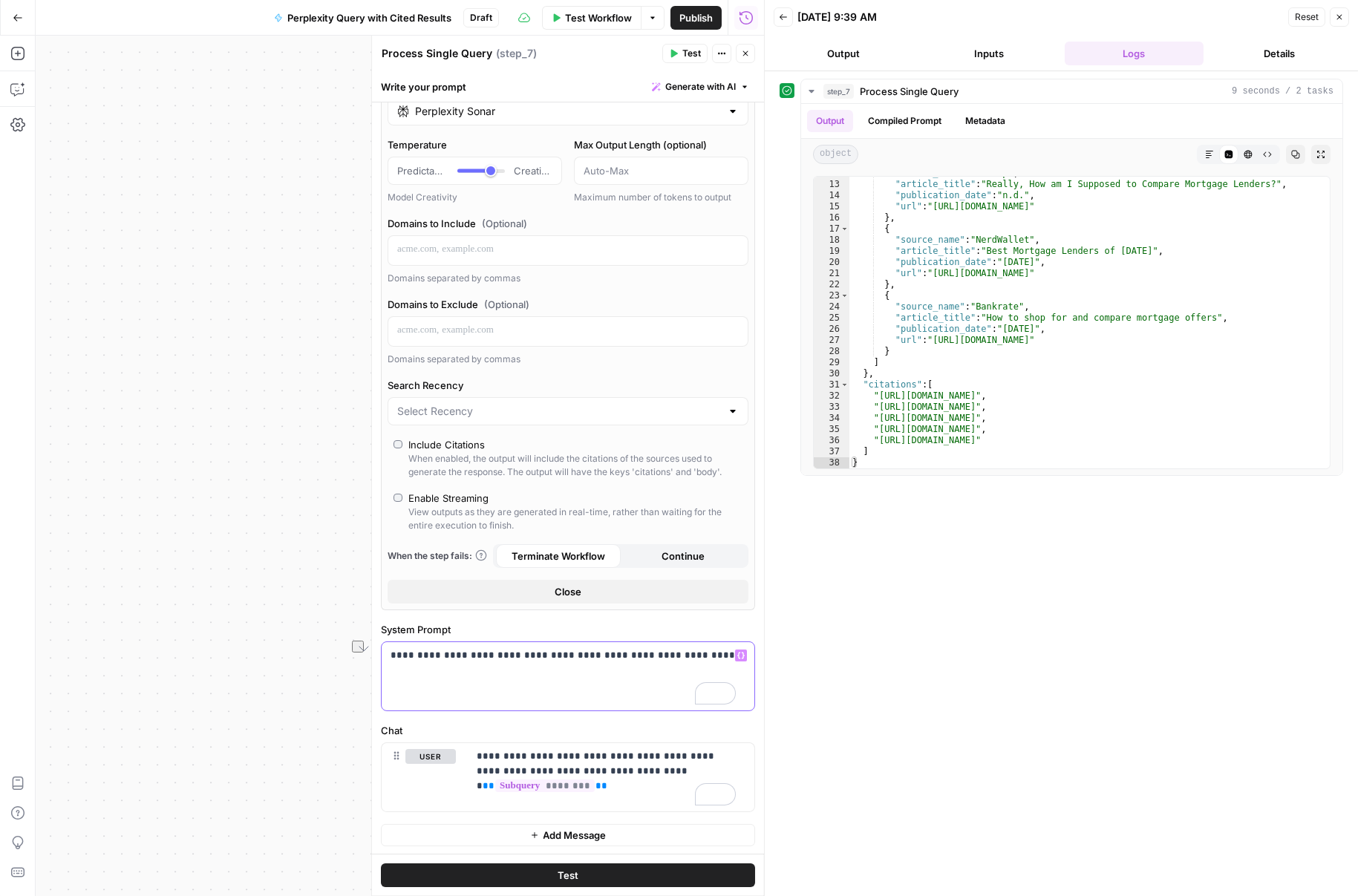
drag, startPoint x: 516, startPoint y: 652, endPoint x: 690, endPoint y: 651, distance: 174.0
click at [690, 651] on p "**********" at bounding box center [563, 656] width 345 height 15
drag, startPoint x: 606, startPoint y: 755, endPoint x: 606, endPoint y: 767, distance: 12.0
click at [606, 767] on p "**********" at bounding box center [606, 763] width 259 height 29
click at [620, 871] on button "Test" at bounding box center [568, 875] width 374 height 23
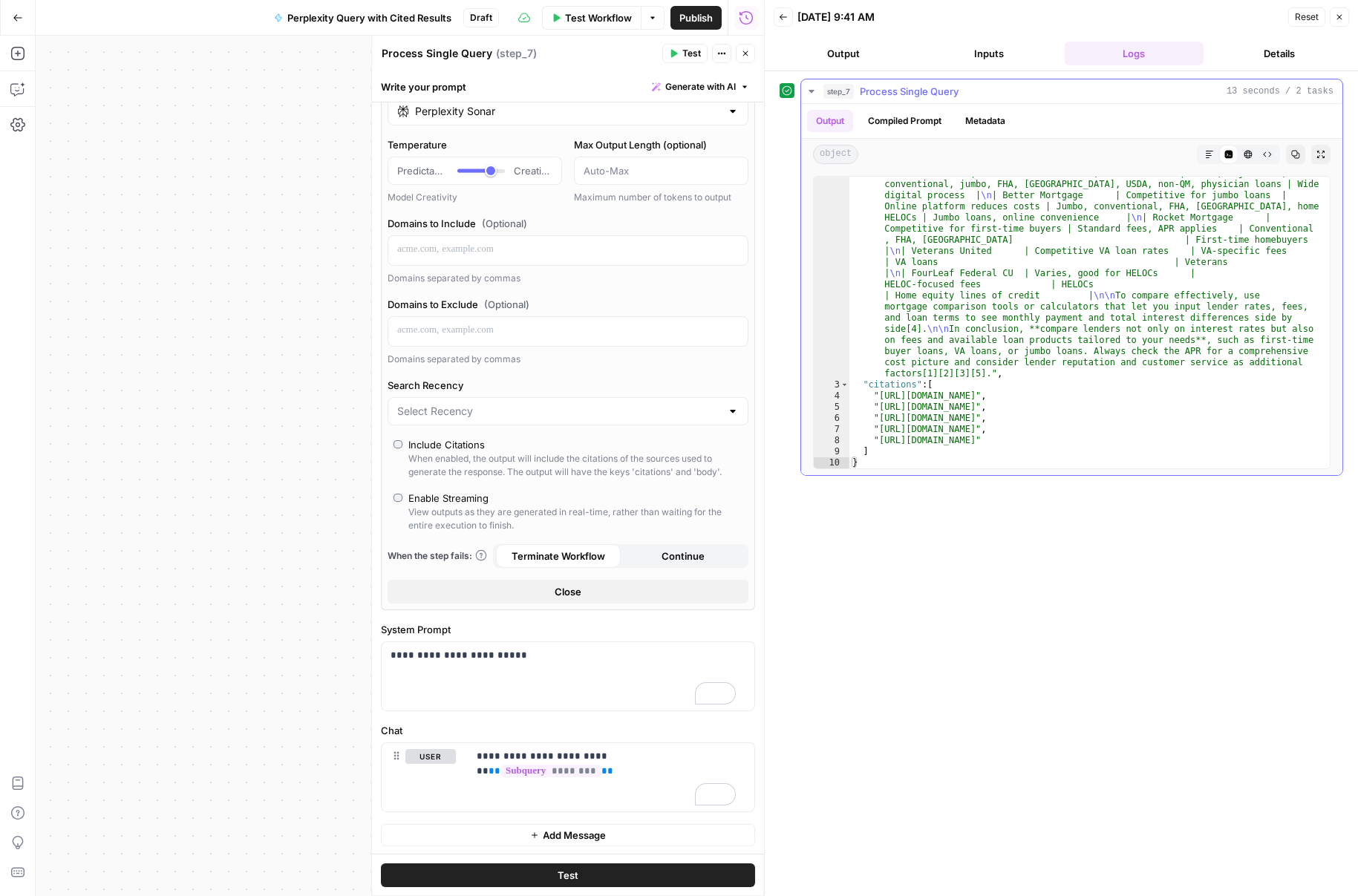
scroll to position [354, 0]
click at [973, 123] on button "Metadata" at bounding box center [985, 121] width 58 height 23
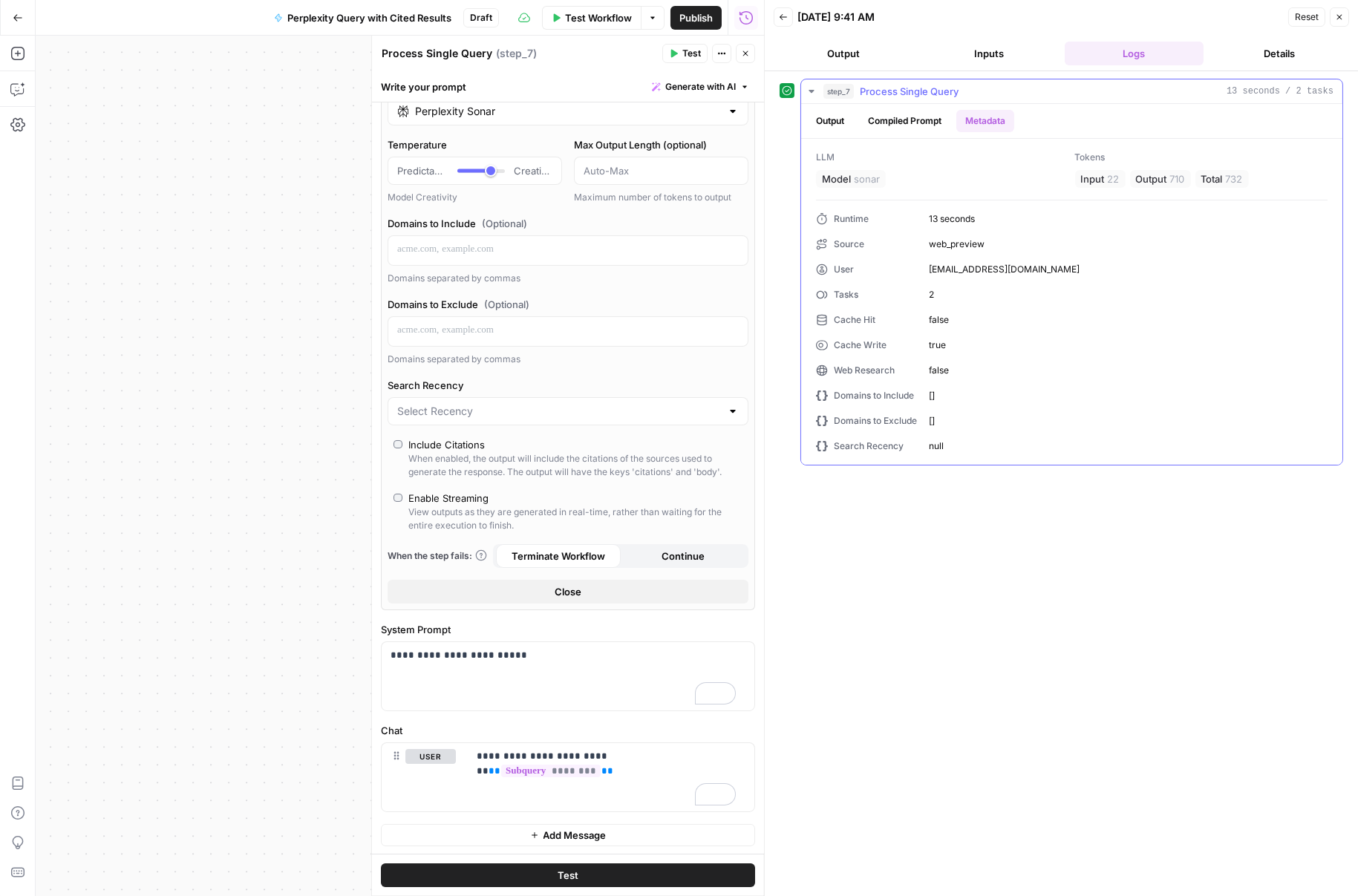
click at [836, 121] on button "Output" at bounding box center [829, 121] width 46 height 23
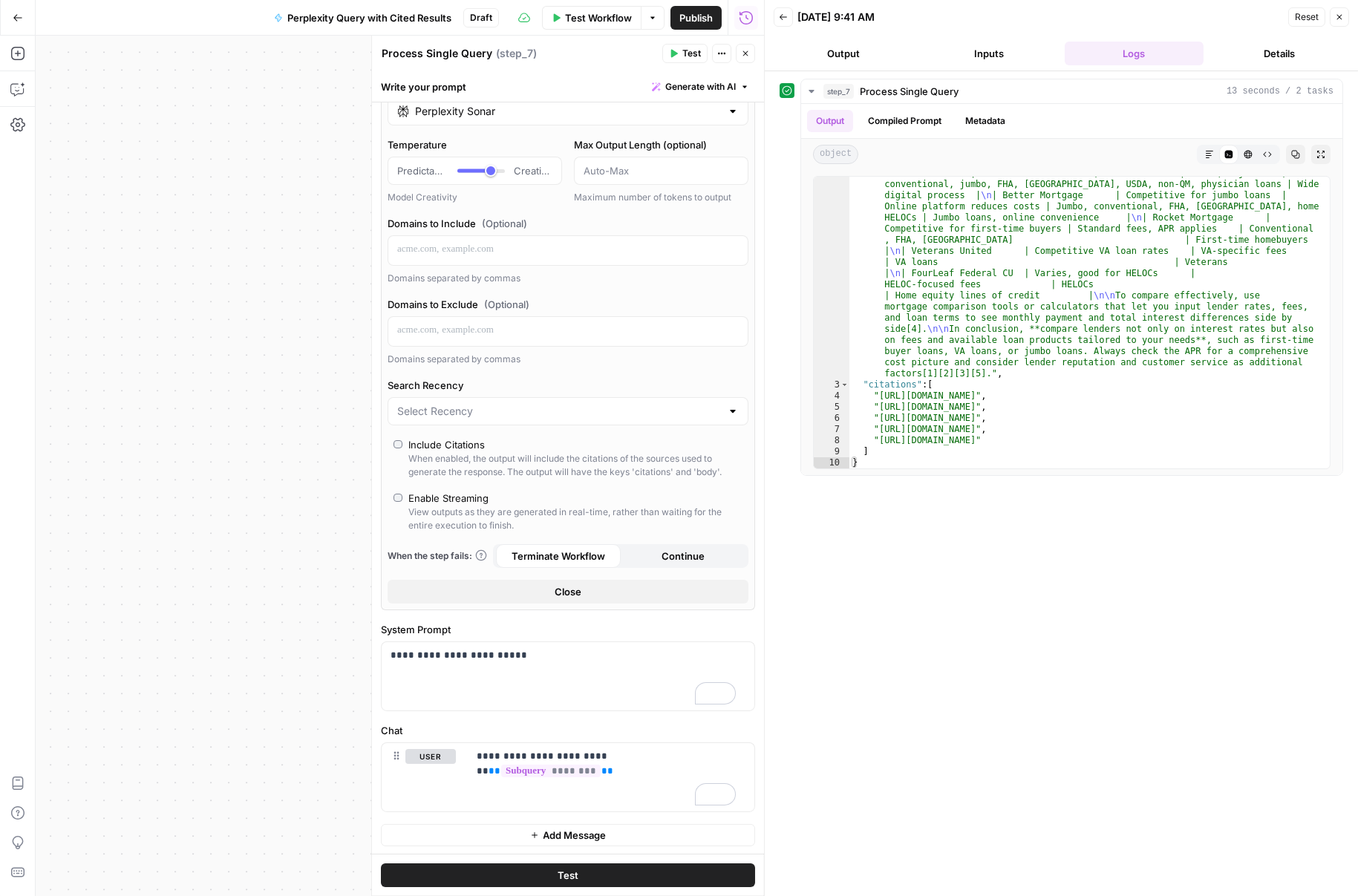
click at [692, 19] on span "Publish" at bounding box center [696, 18] width 34 height 15
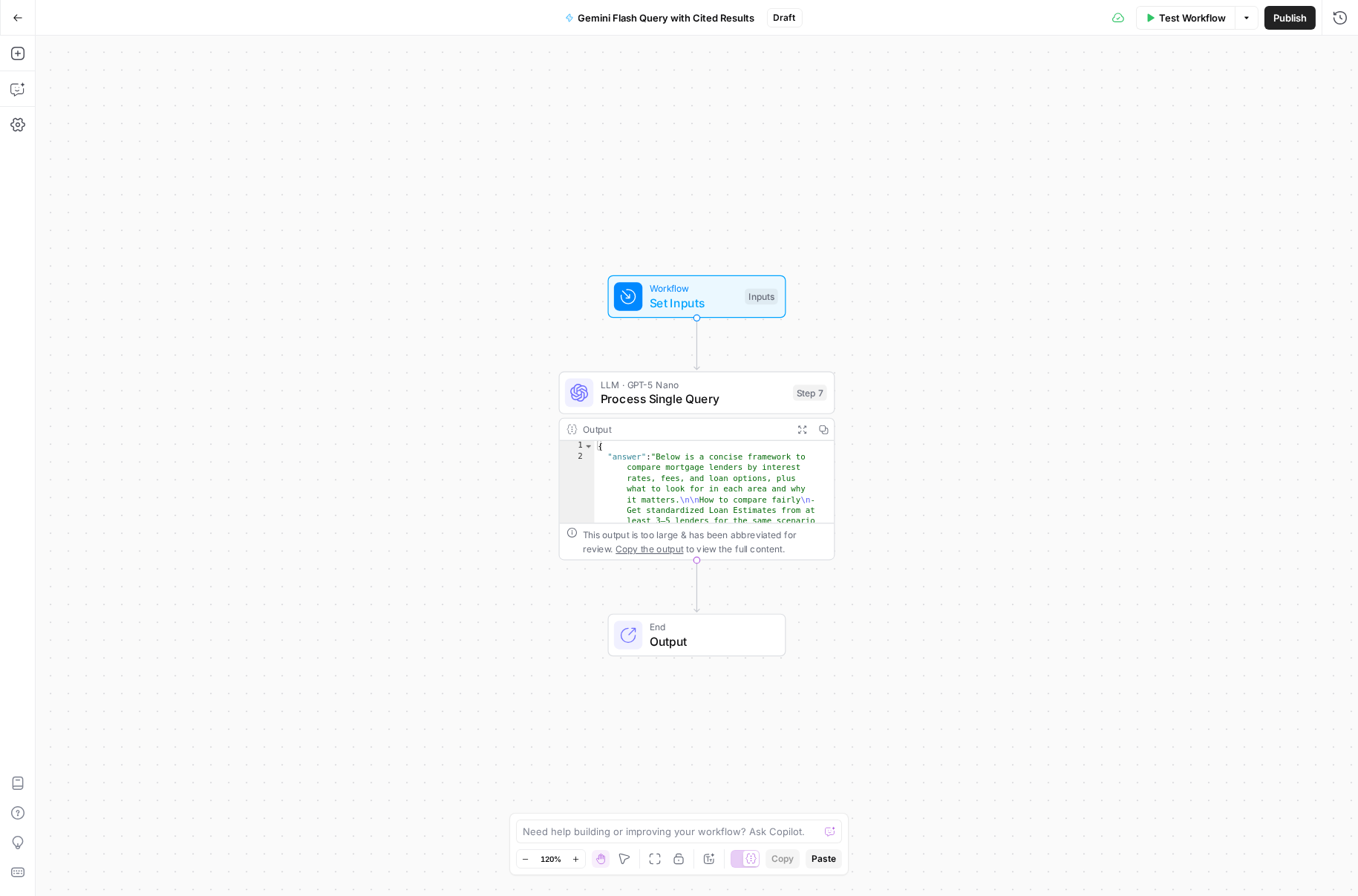
click at [691, 385] on span "LLM · GPT-5 Nano" at bounding box center [694, 384] width 186 height 14
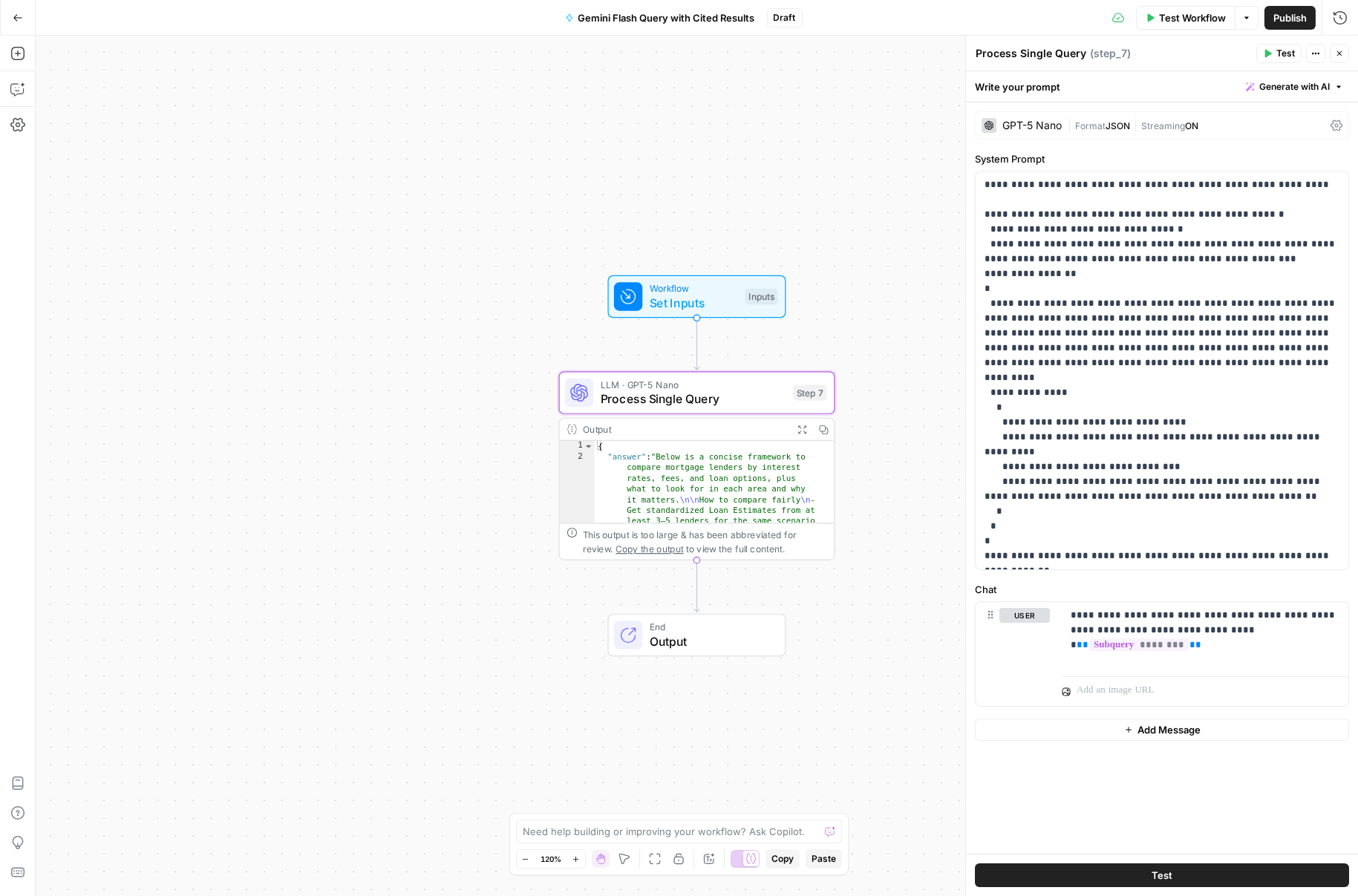
click at [1081, 126] on span "Format" at bounding box center [1090, 126] width 30 height 11
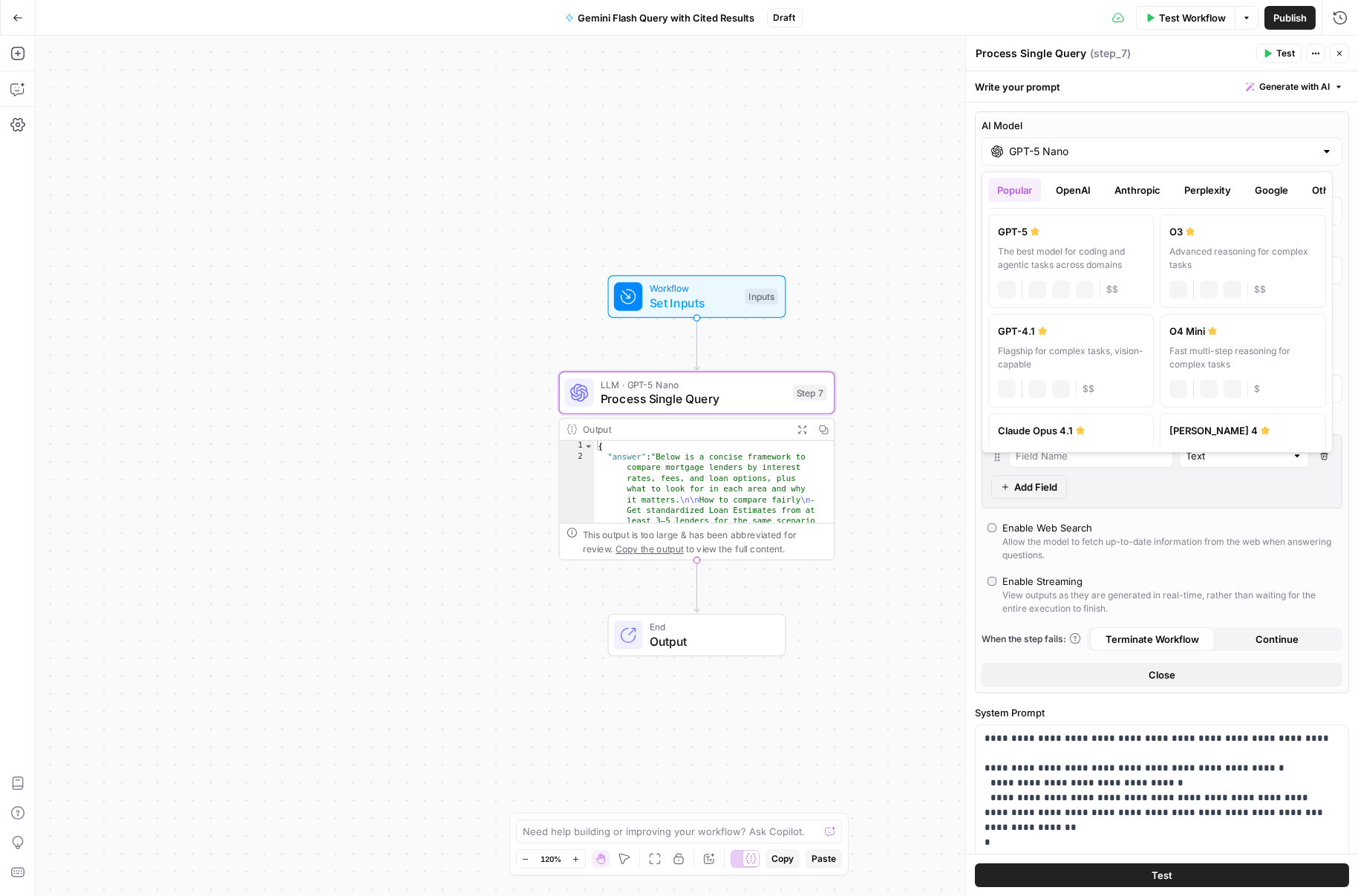
click at [1032, 150] on input "GPT-5 Nano" at bounding box center [1161, 152] width 306 height 15
click at [1273, 193] on button "Google" at bounding box center [1271, 190] width 51 height 23
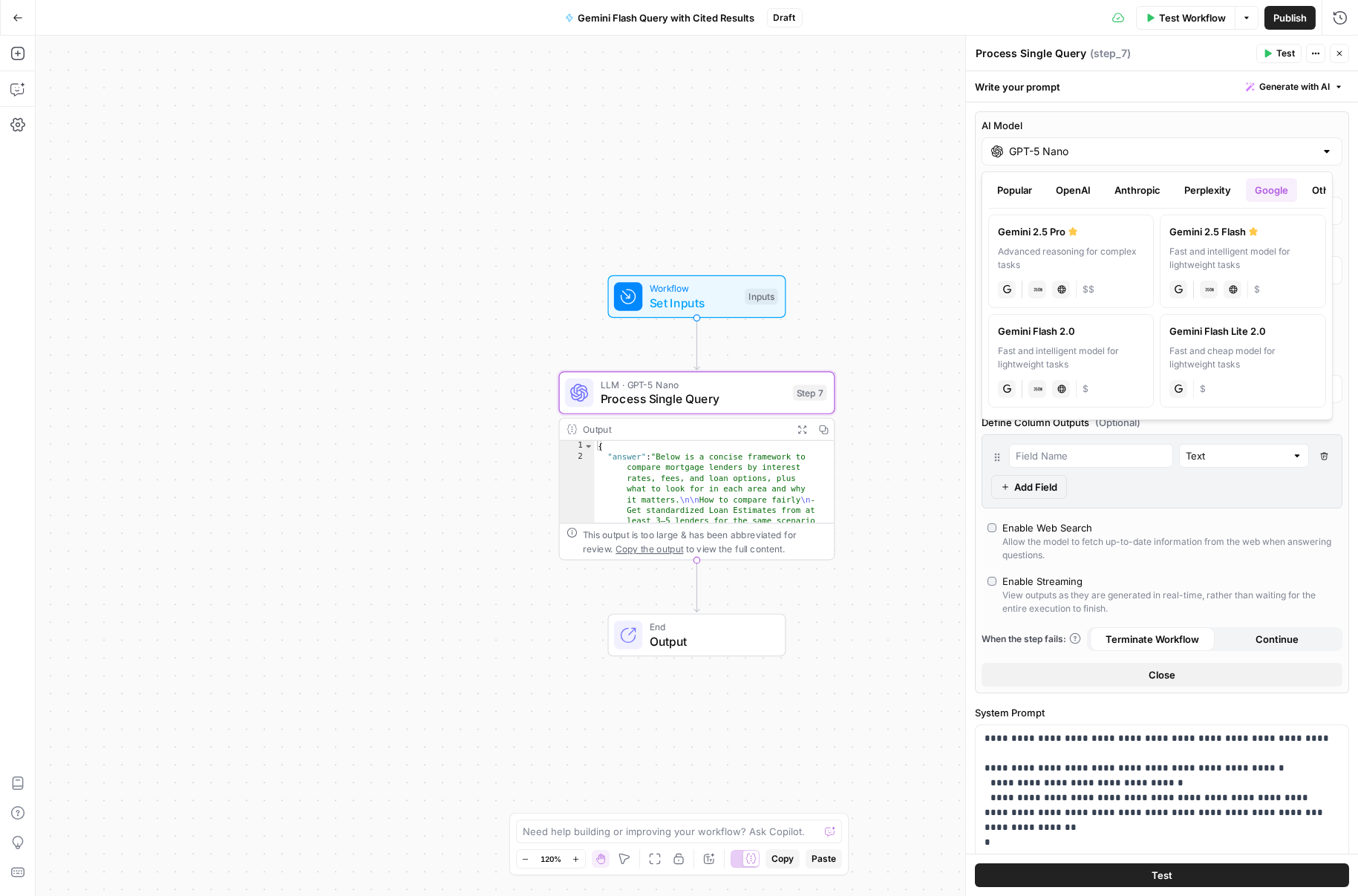
click at [1268, 248] on div "Fast and intelligent model for lightweight tasks" at bounding box center [1242, 258] width 147 height 27
type input "Gemini 2.5 Flash"
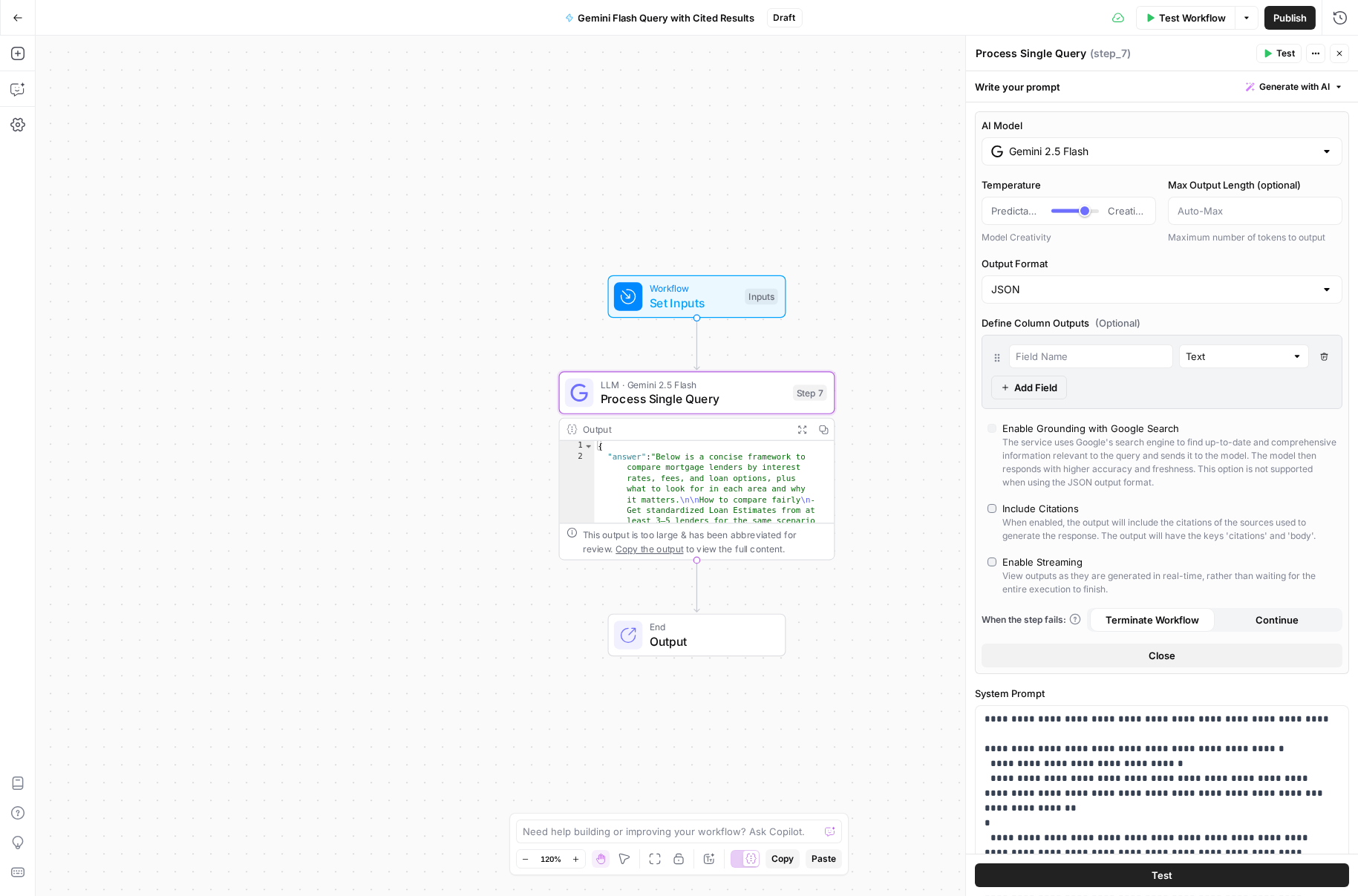
click at [1035, 512] on div "Include Citations" at bounding box center [1040, 508] width 76 height 15
click at [1038, 559] on div "Enable Streaming" at bounding box center [1042, 562] width 80 height 15
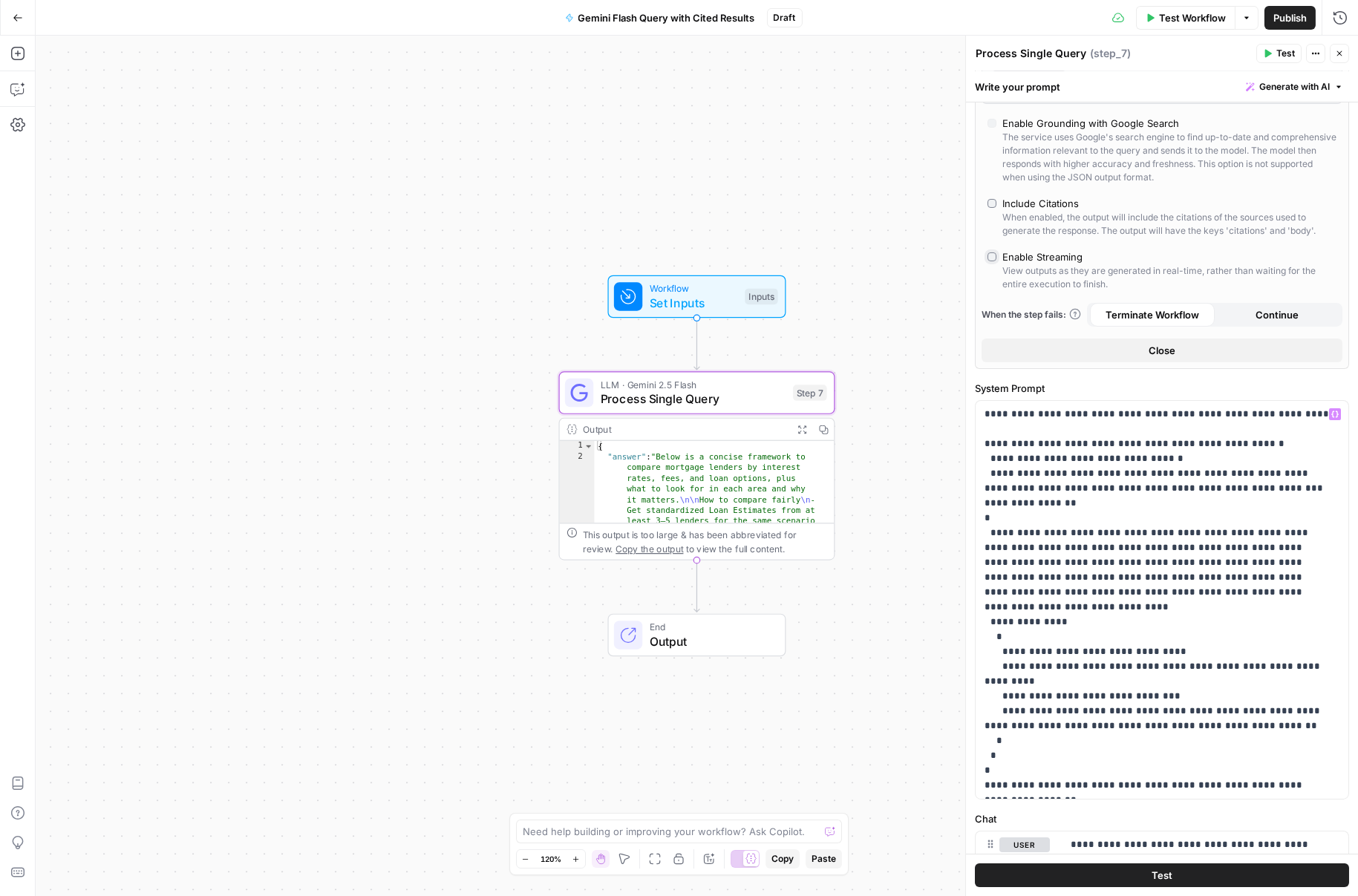
scroll to position [394, 0]
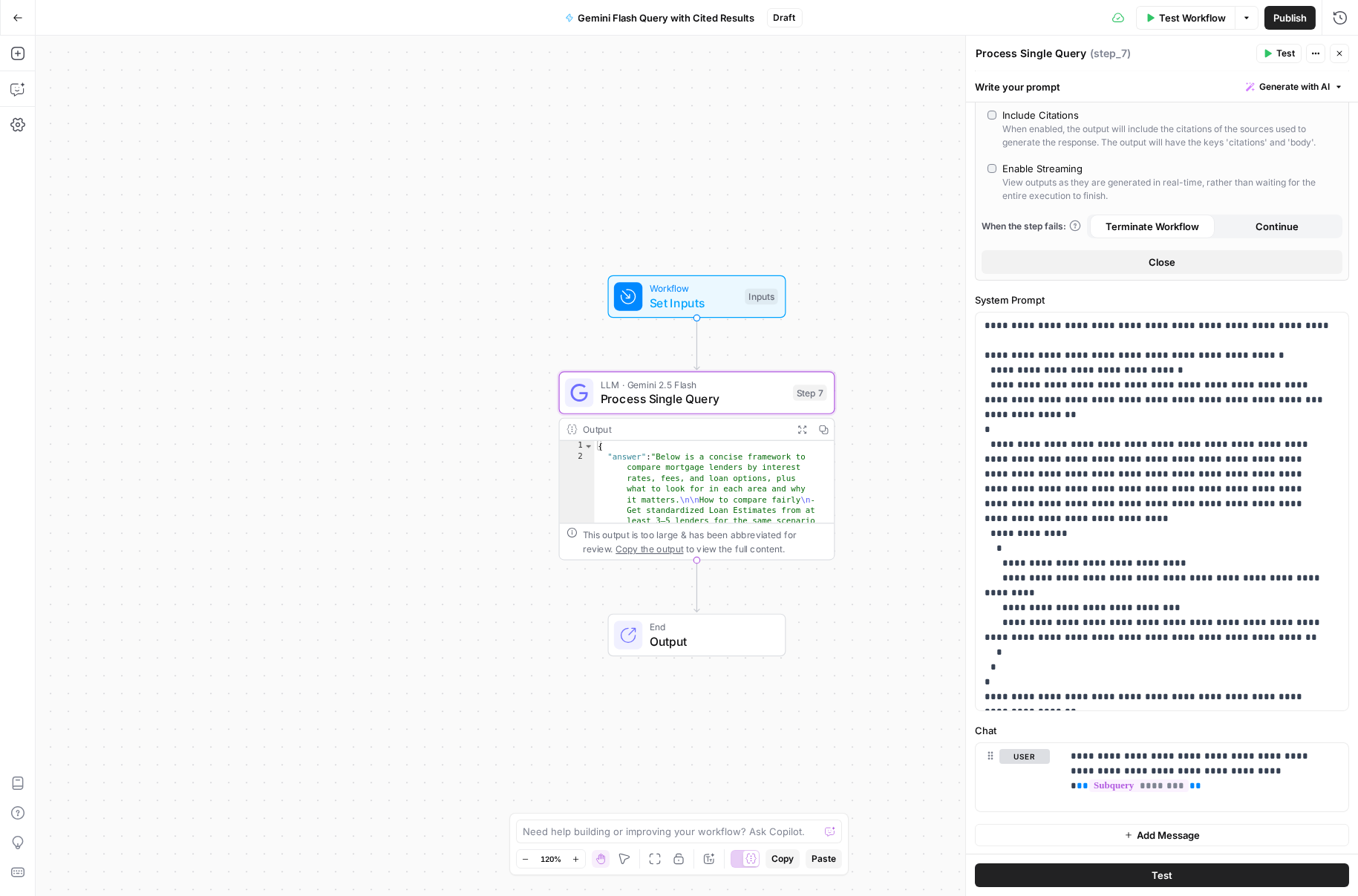
click at [1090, 872] on button "Test" at bounding box center [1162, 875] width 374 height 23
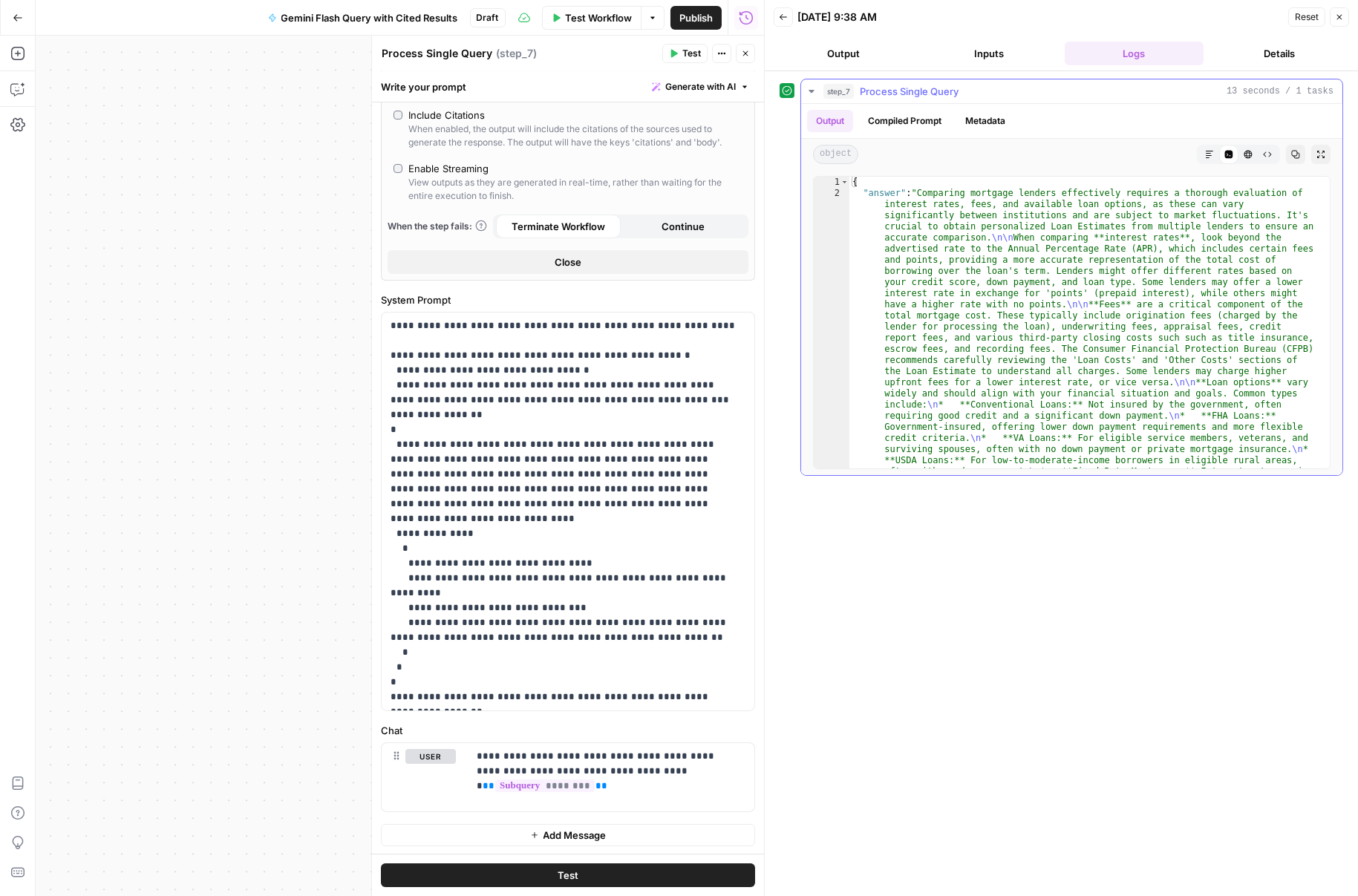
click at [980, 117] on button "Metadata" at bounding box center [985, 121] width 58 height 23
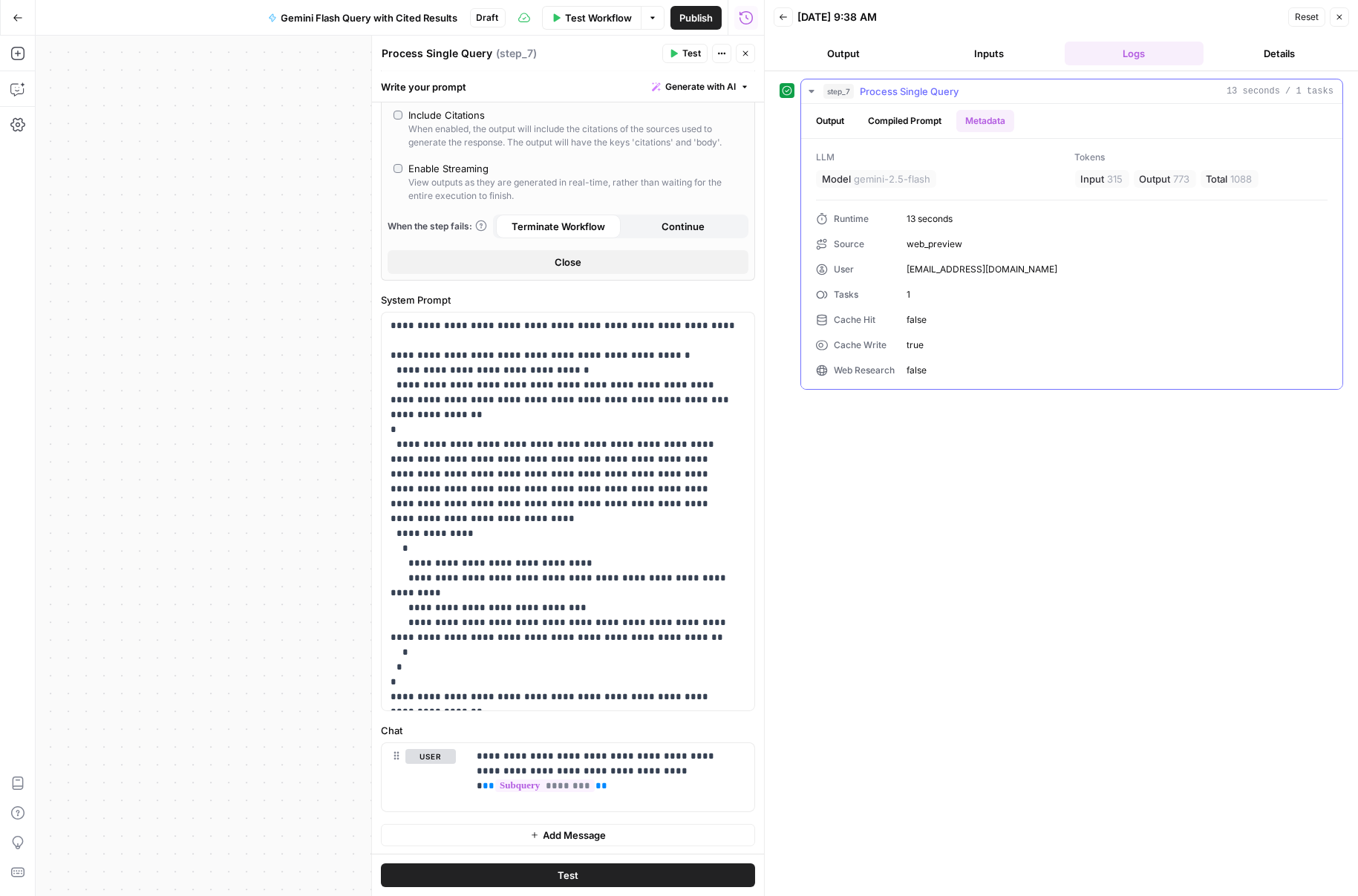
click at [927, 127] on button "Compiled Prompt" at bounding box center [904, 121] width 91 height 23
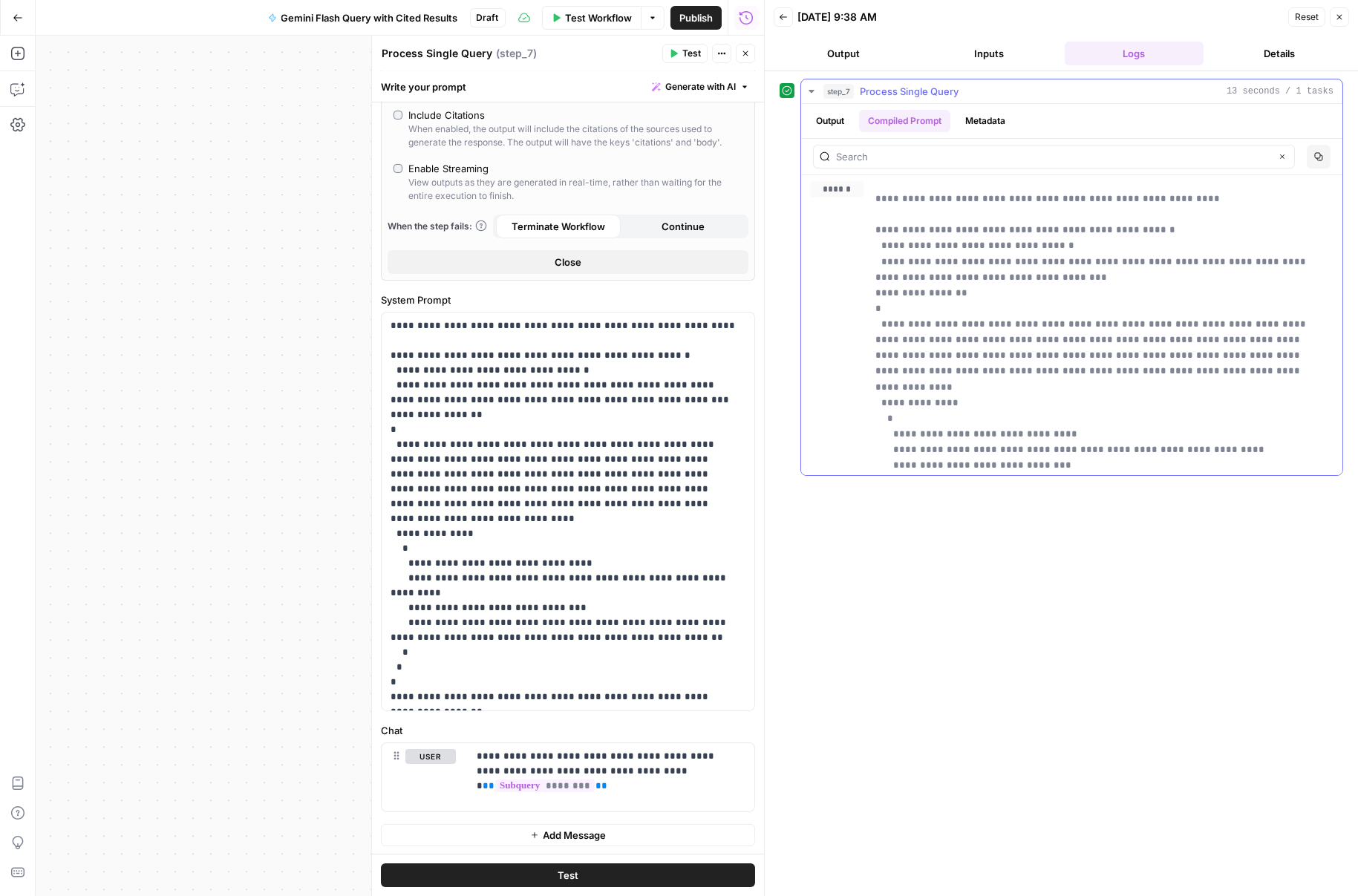
click at [845, 112] on button "Output" at bounding box center [829, 121] width 46 height 23
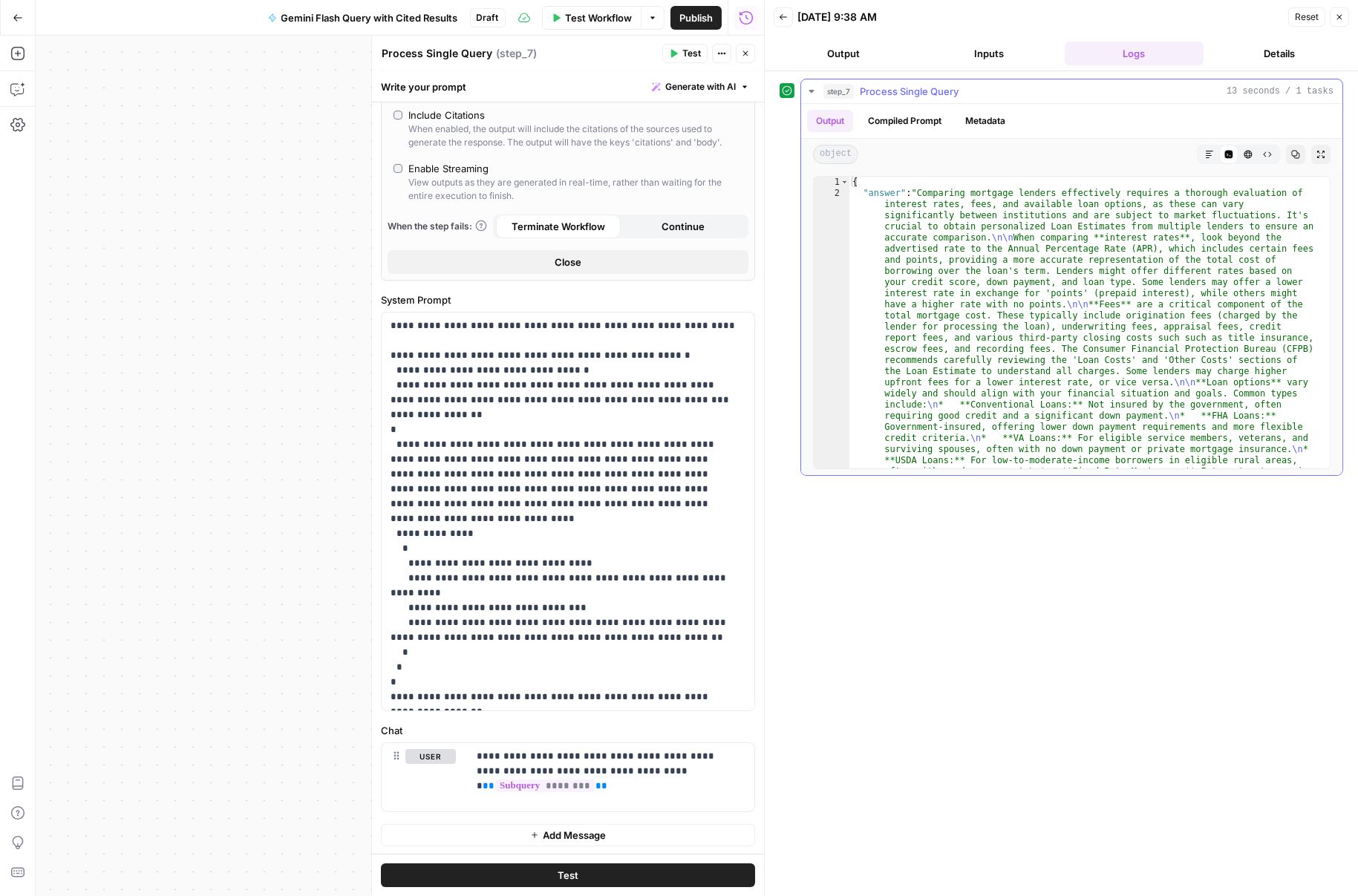
scroll to position [320, 0]
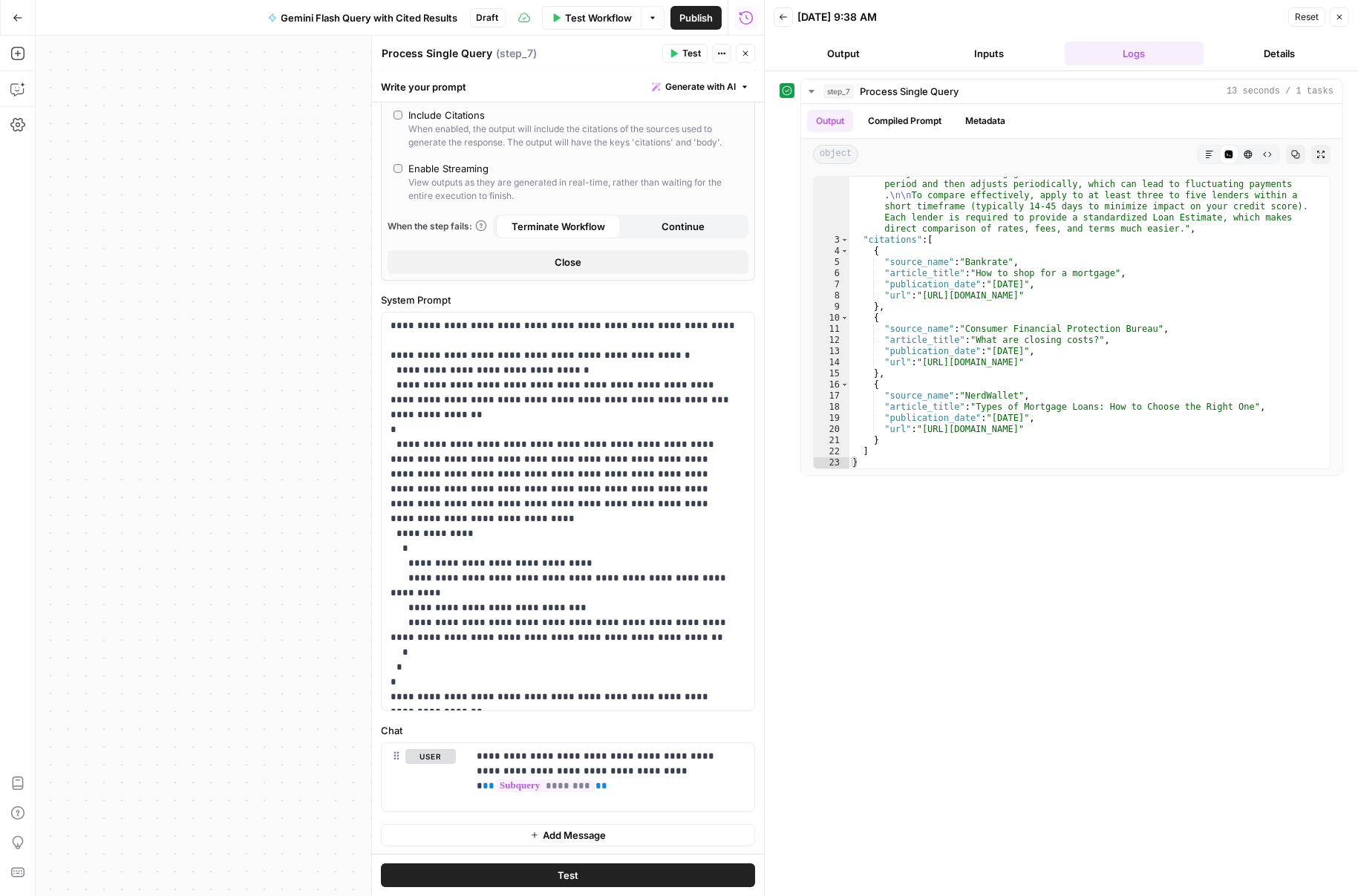
click at [679, 18] on span "Publish" at bounding box center [696, 18] width 34 height 15
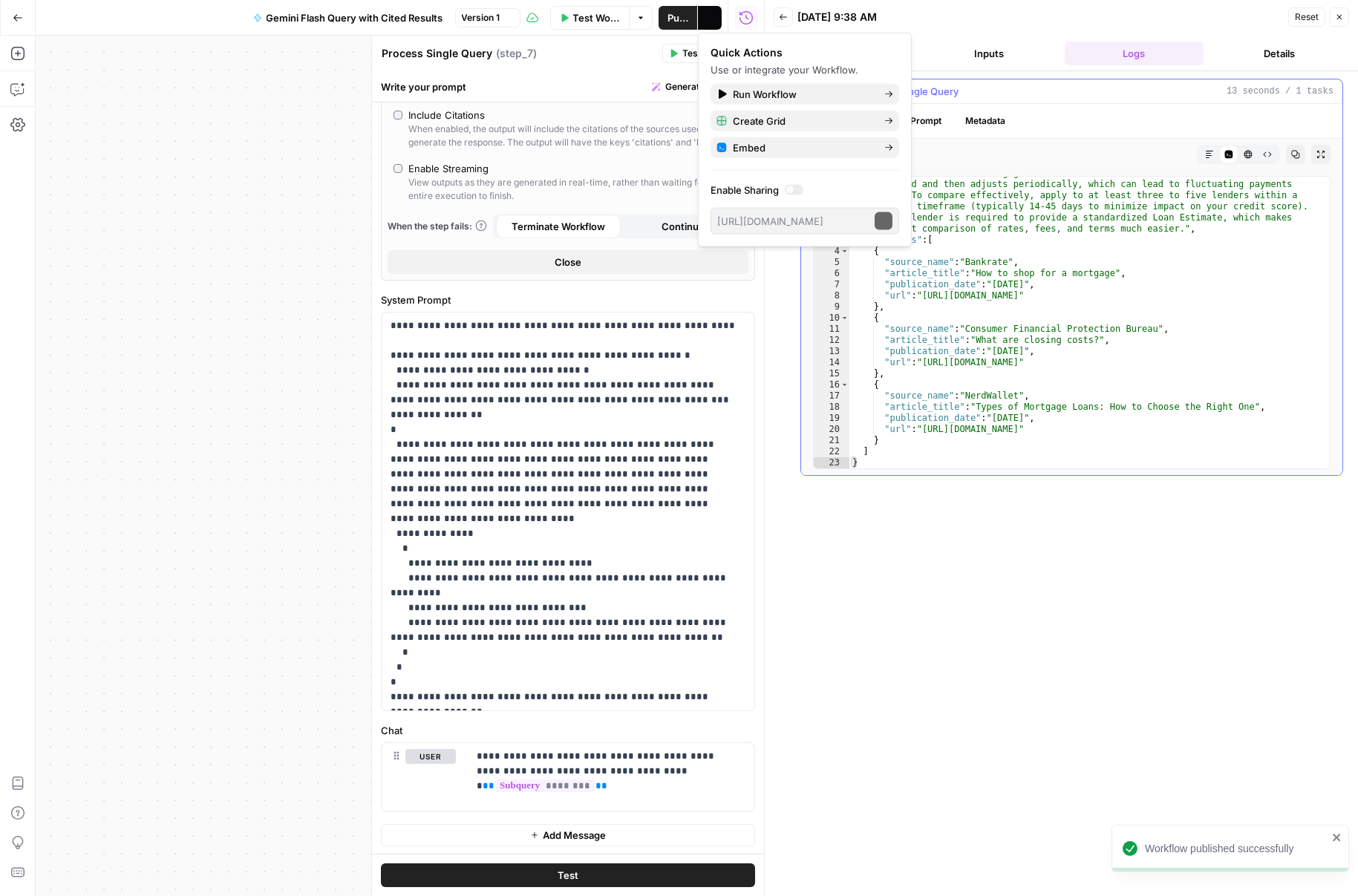
click at [919, 119] on button "Compiled Prompt" at bounding box center [904, 121] width 91 height 23
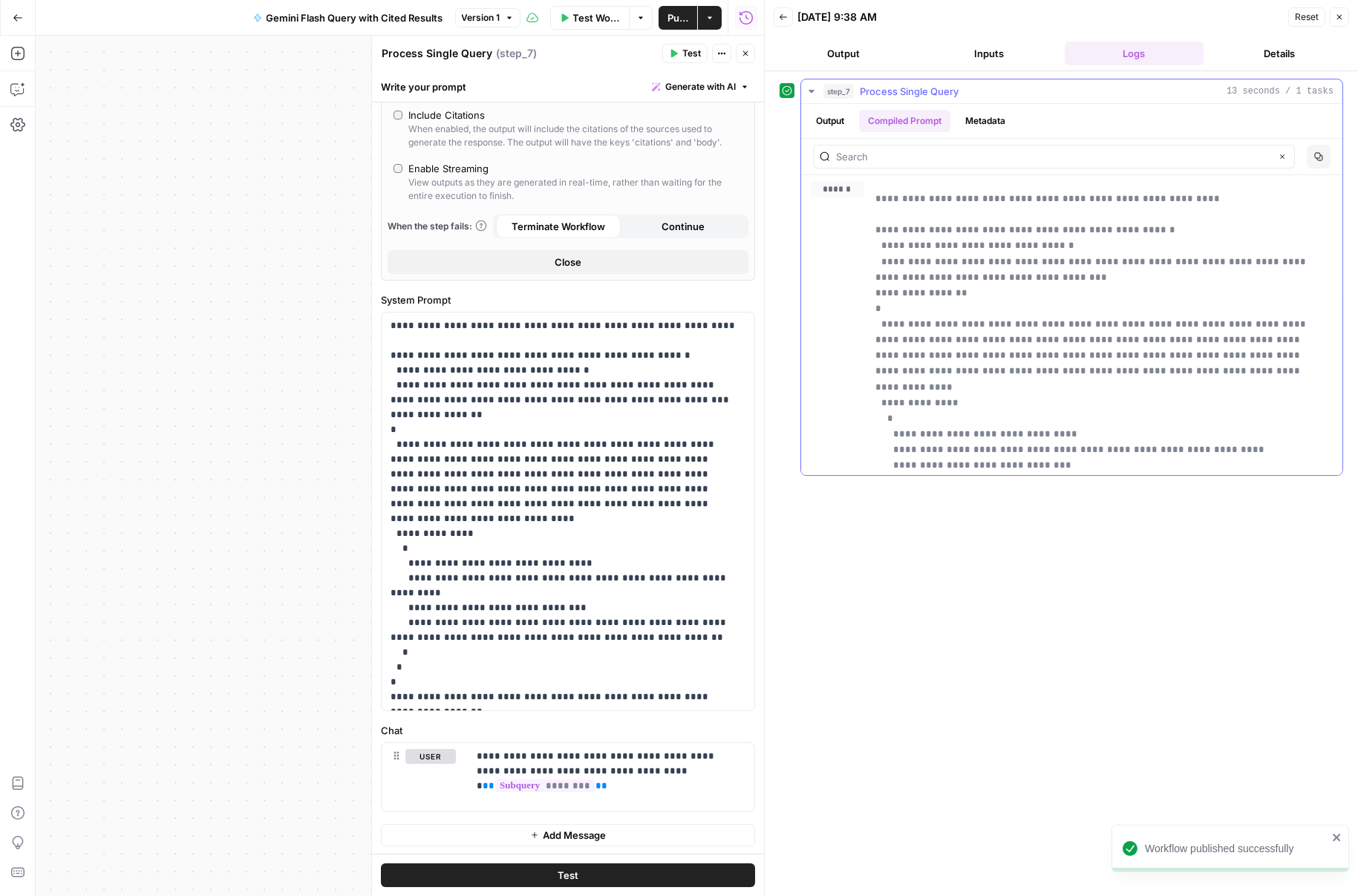
click at [979, 114] on button "Metadata" at bounding box center [985, 121] width 58 height 23
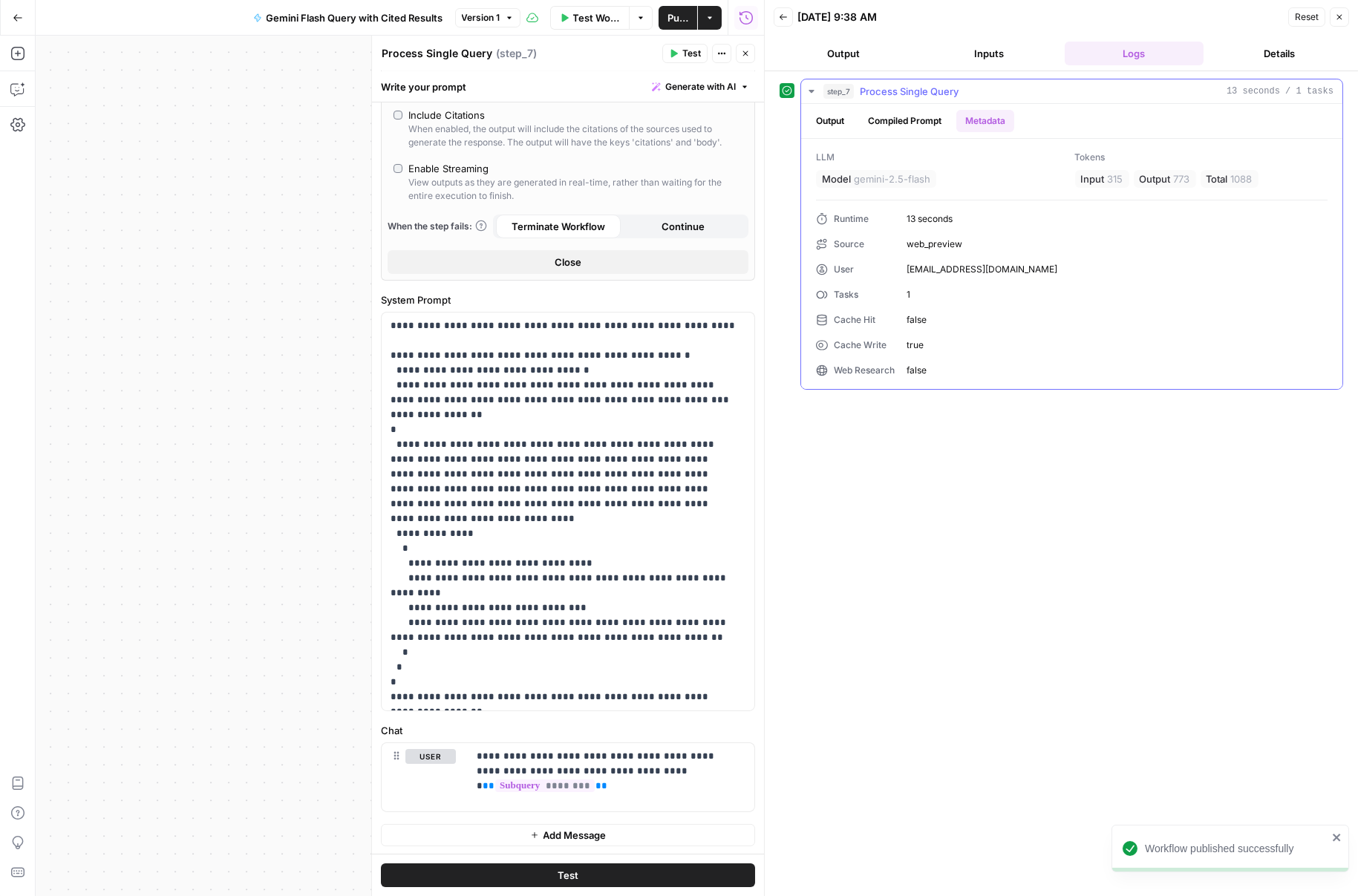
click at [844, 125] on button "Output" at bounding box center [829, 121] width 46 height 23
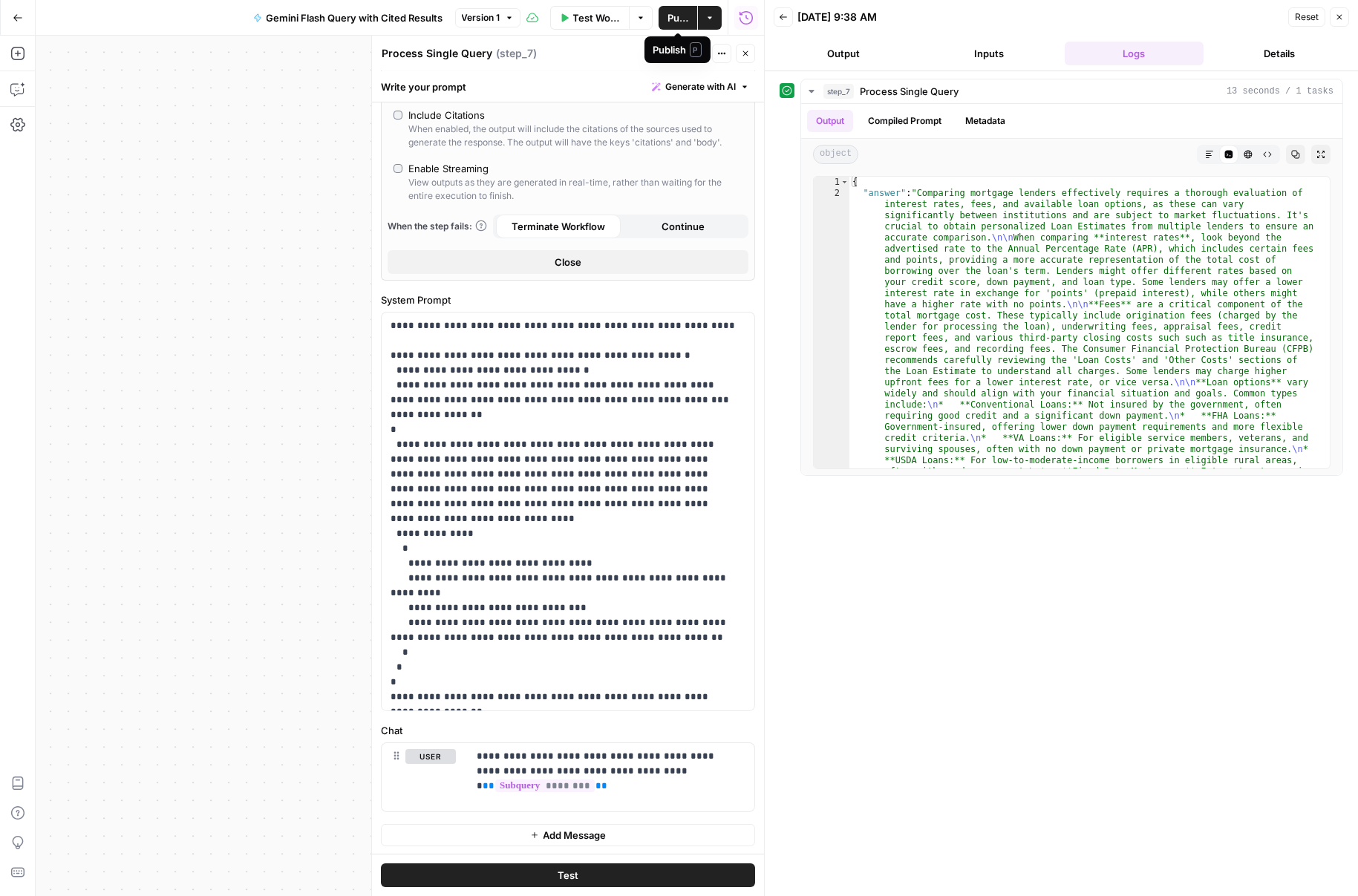
click at [673, 16] on span "Publish" at bounding box center [678, 18] width 21 height 15
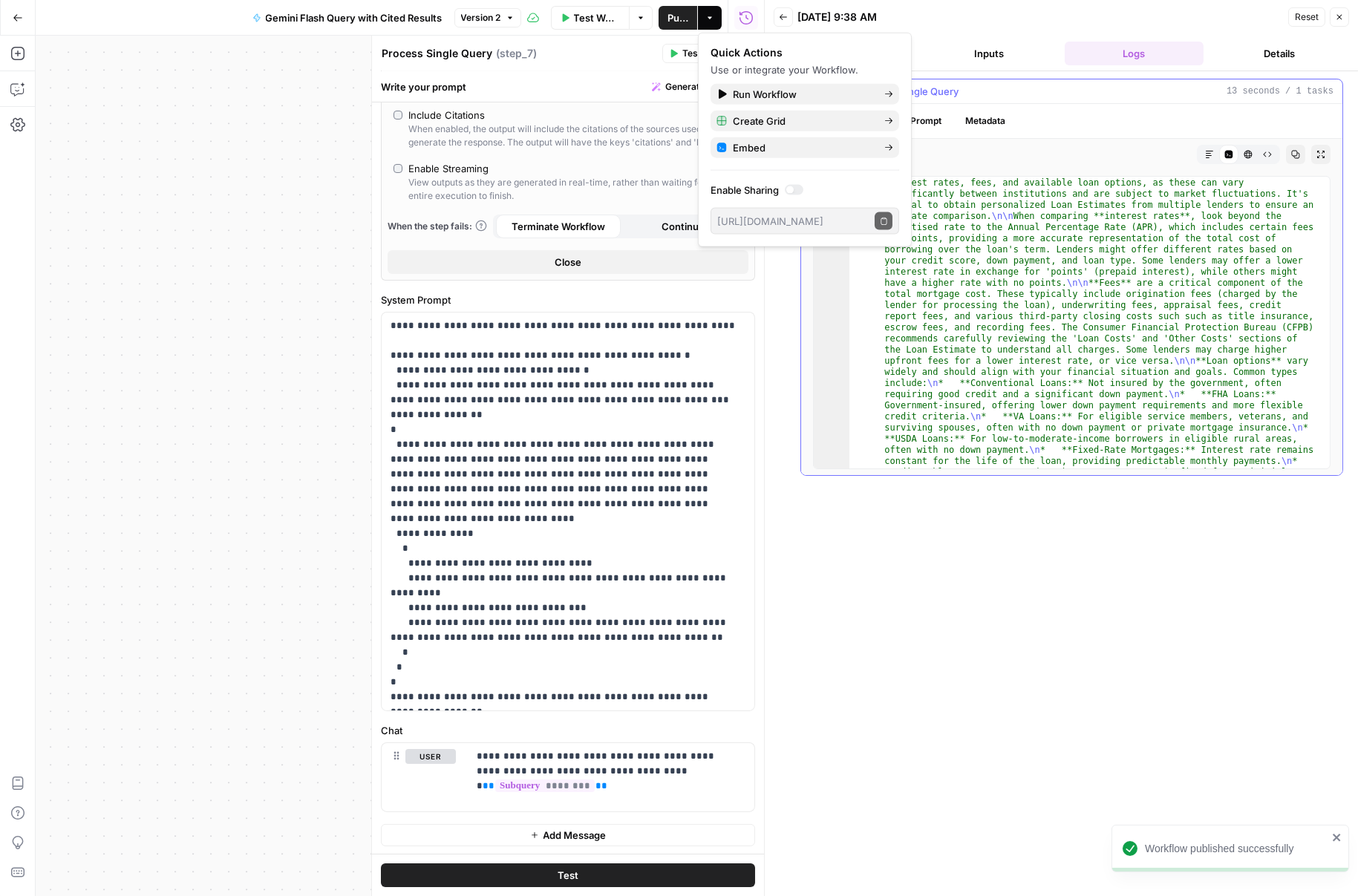
scroll to position [320, 0]
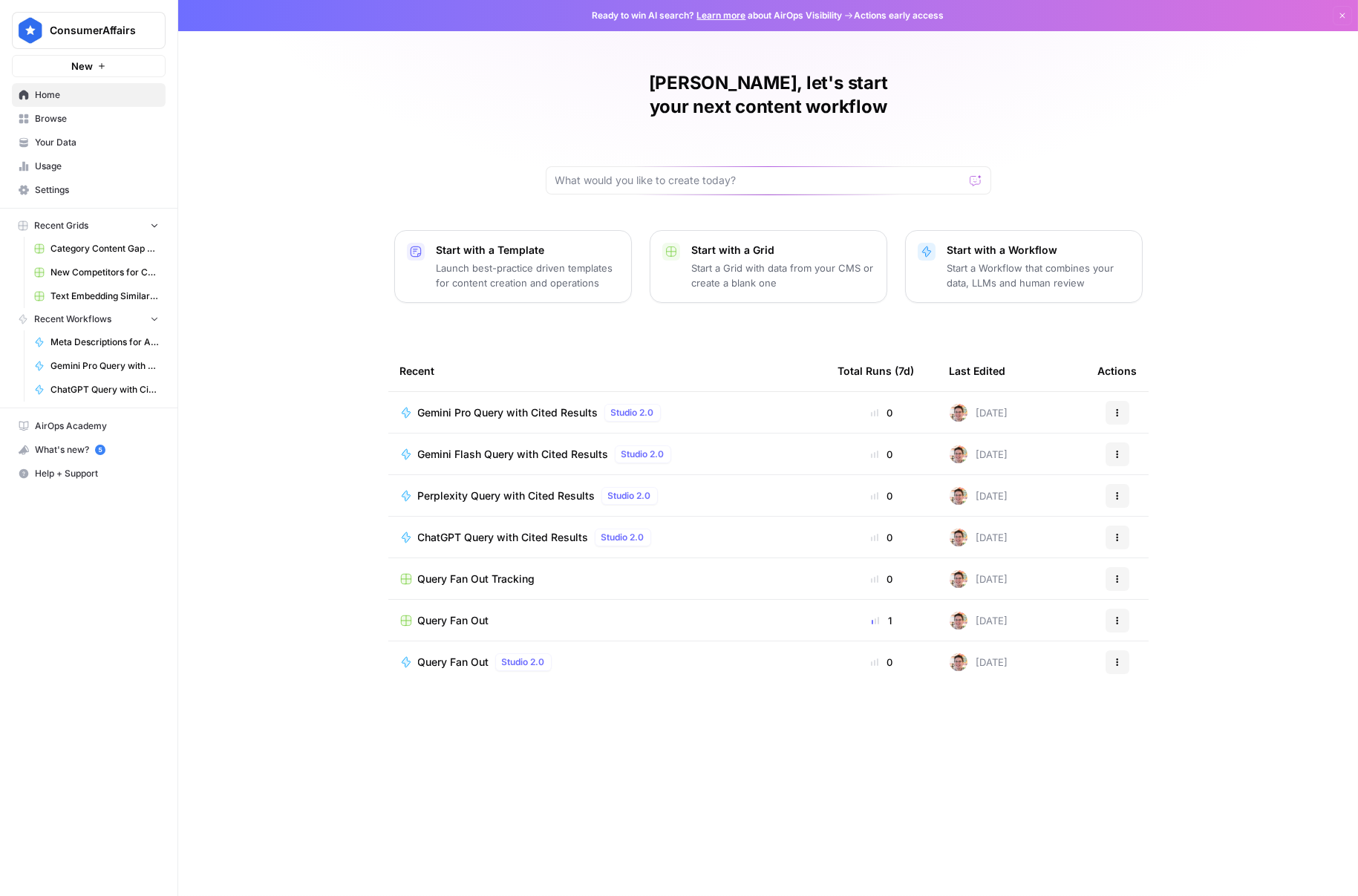
click at [465, 613] on span "Query Fan Out" at bounding box center [453, 621] width 71 height 15
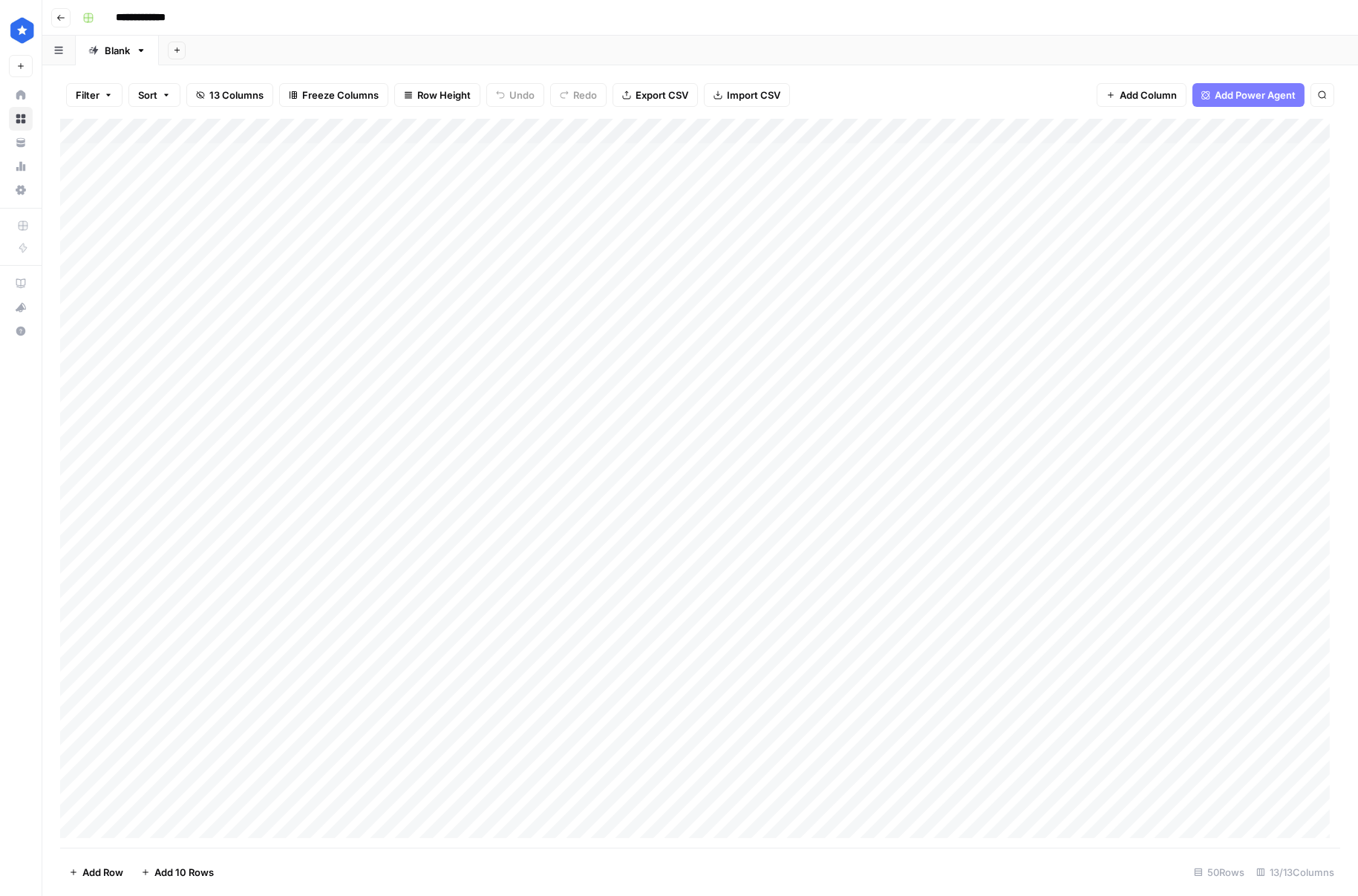
click at [169, 176] on div "Add Column" at bounding box center [700, 483] width 1280 height 729
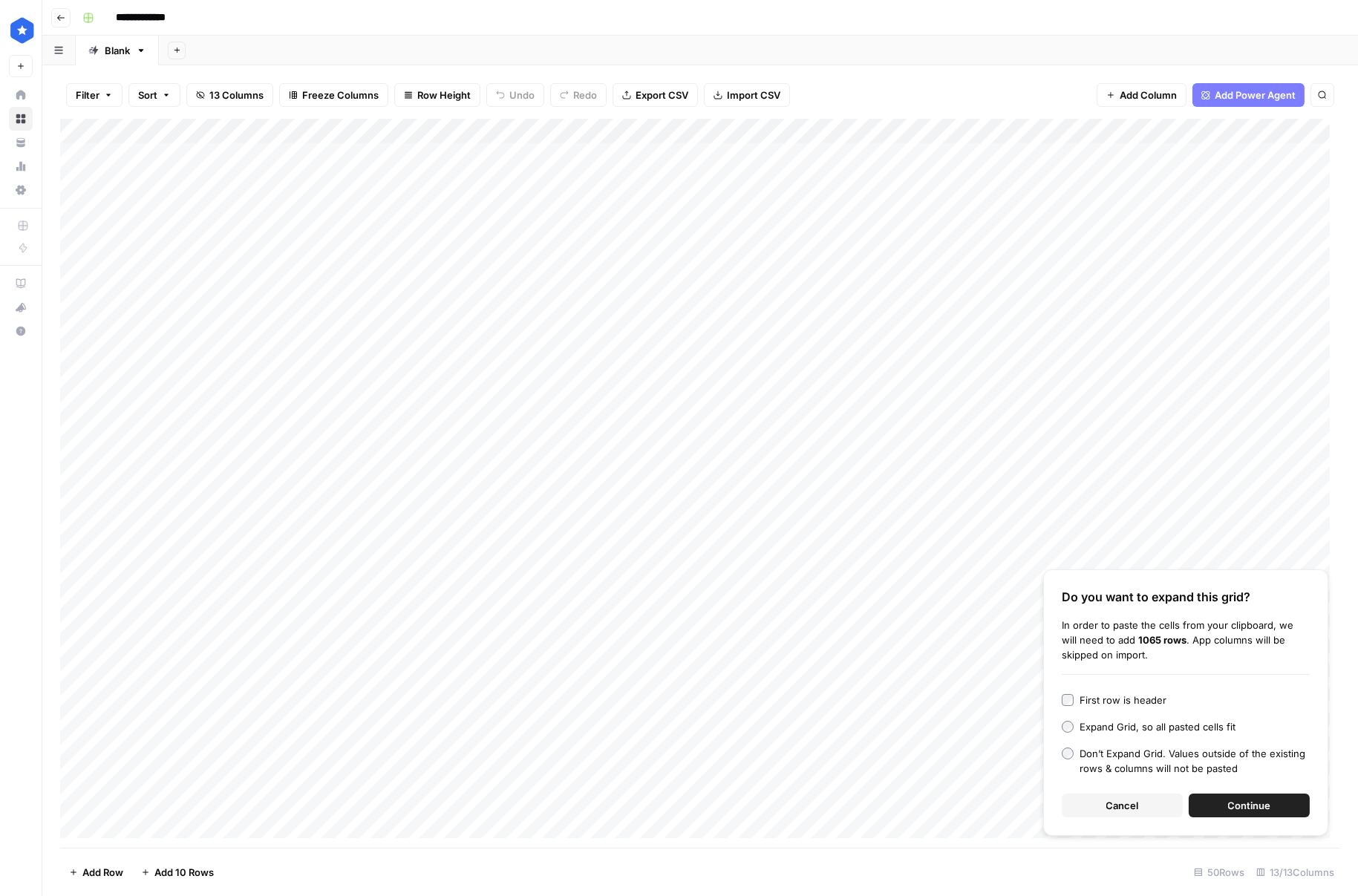
click at [1133, 801] on span "Cancel" at bounding box center [1123, 806] width 33 height 15
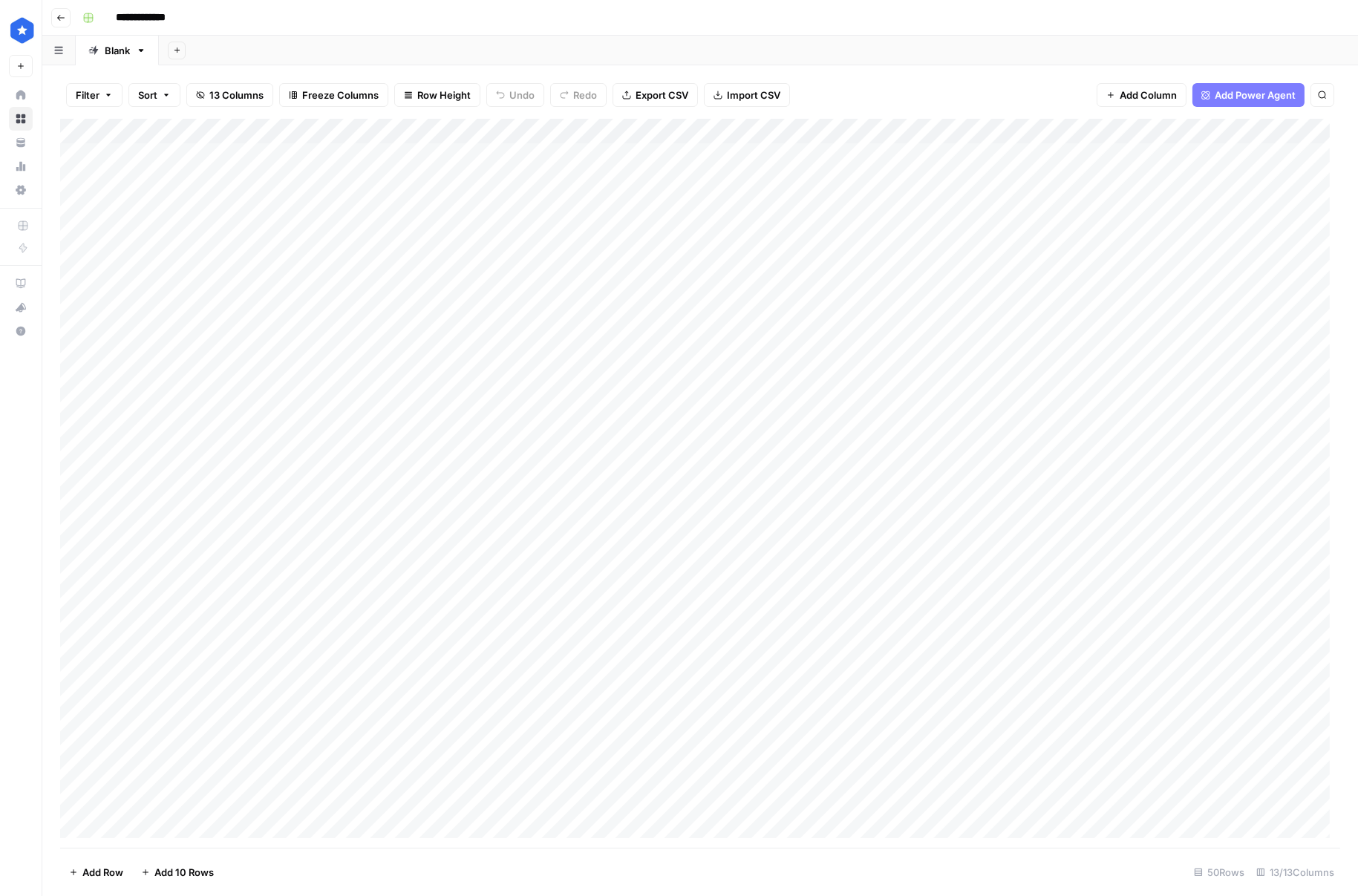
click at [214, 206] on div "Add Column" at bounding box center [700, 483] width 1280 height 729
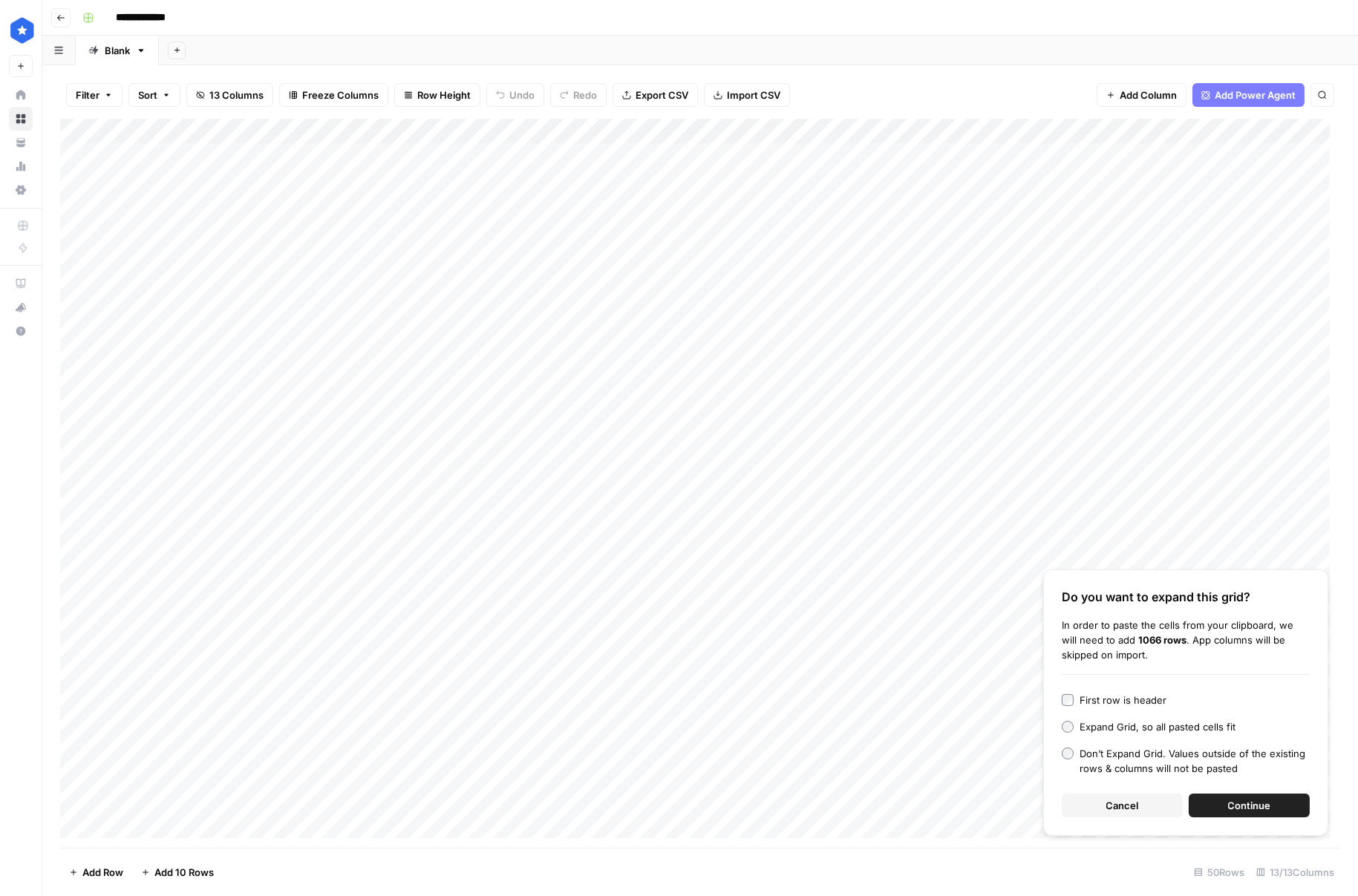
click at [1239, 810] on span "Continue" at bounding box center [1249, 806] width 43 height 15
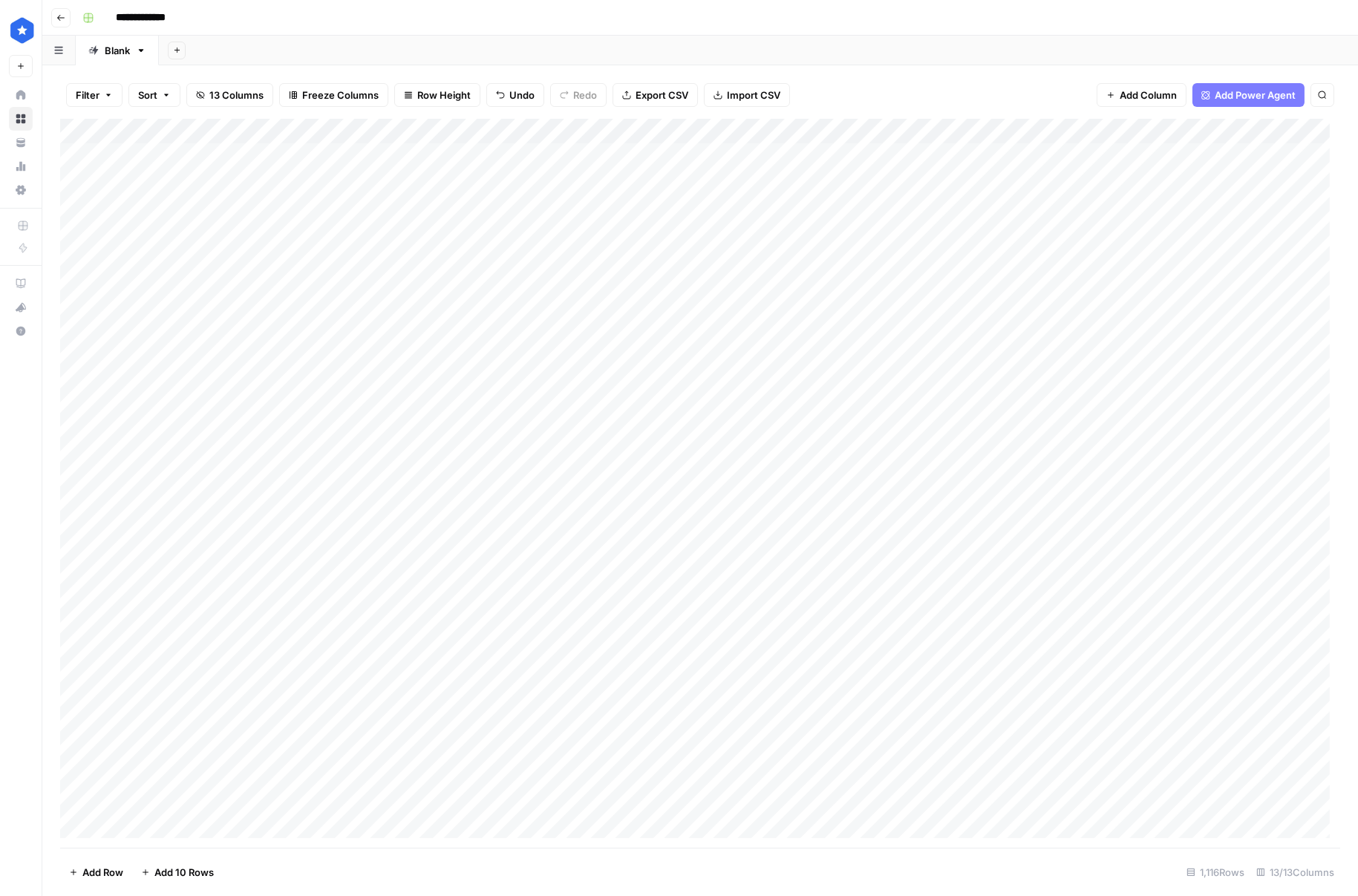
click at [711, 204] on div "Add Column" at bounding box center [700, 483] width 1280 height 729
click at [713, 232] on div "Add Column" at bounding box center [700, 483] width 1280 height 729
click at [714, 255] on div "Add Column" at bounding box center [700, 483] width 1280 height 729
click at [710, 294] on div "Add Column" at bounding box center [700, 483] width 1280 height 729
click at [709, 283] on div "Add Column" at bounding box center [700, 483] width 1280 height 729
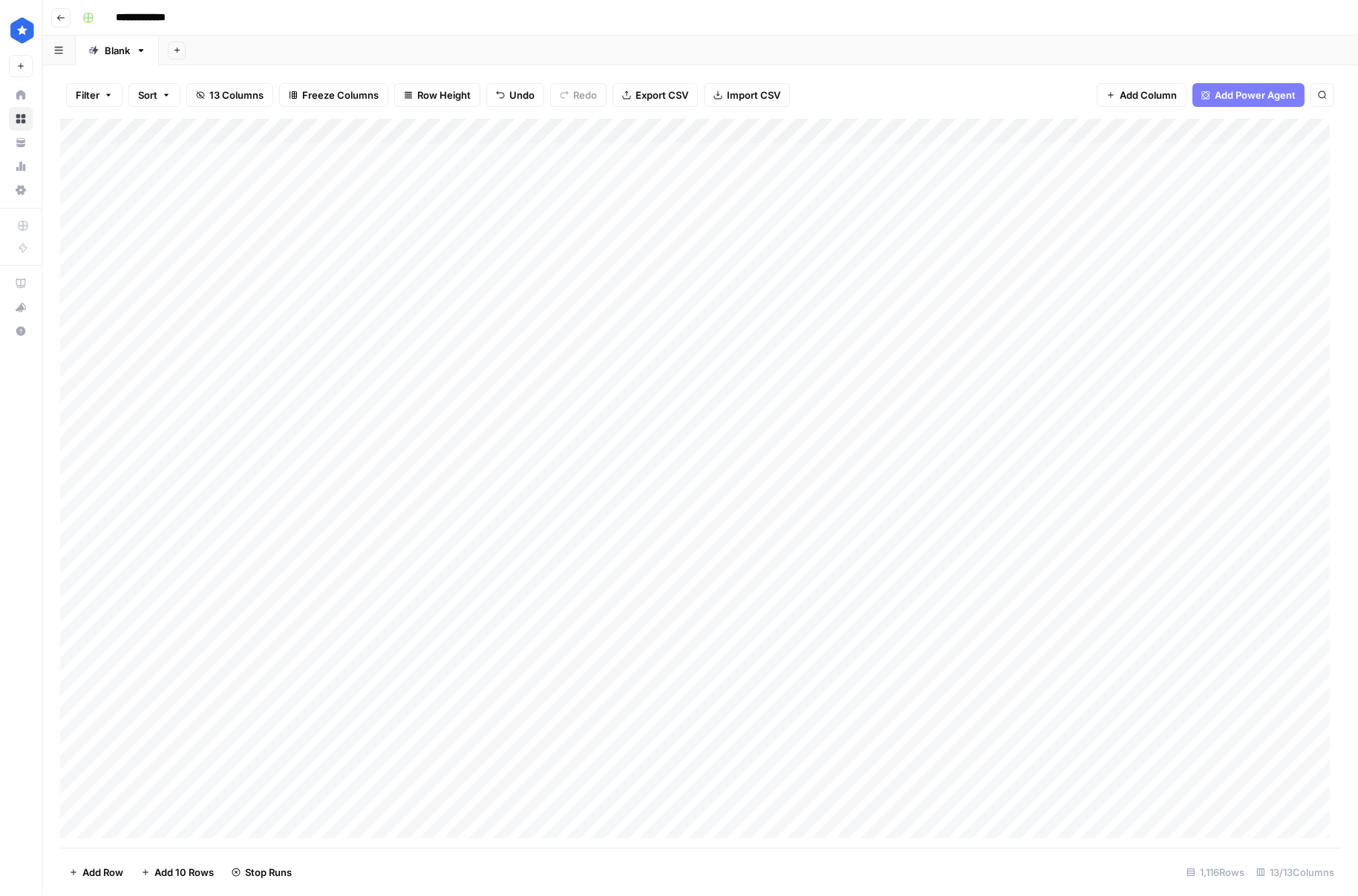
click at [709, 327] on div "Add Column" at bounding box center [700, 483] width 1280 height 729
click at [713, 359] on div "Add Column" at bounding box center [700, 483] width 1280 height 729
click at [710, 397] on div "Add Column" at bounding box center [700, 483] width 1280 height 729
click at [709, 381] on div "Add Column" at bounding box center [700, 483] width 1280 height 729
click at [705, 434] on div "Add Column" at bounding box center [700, 483] width 1280 height 729
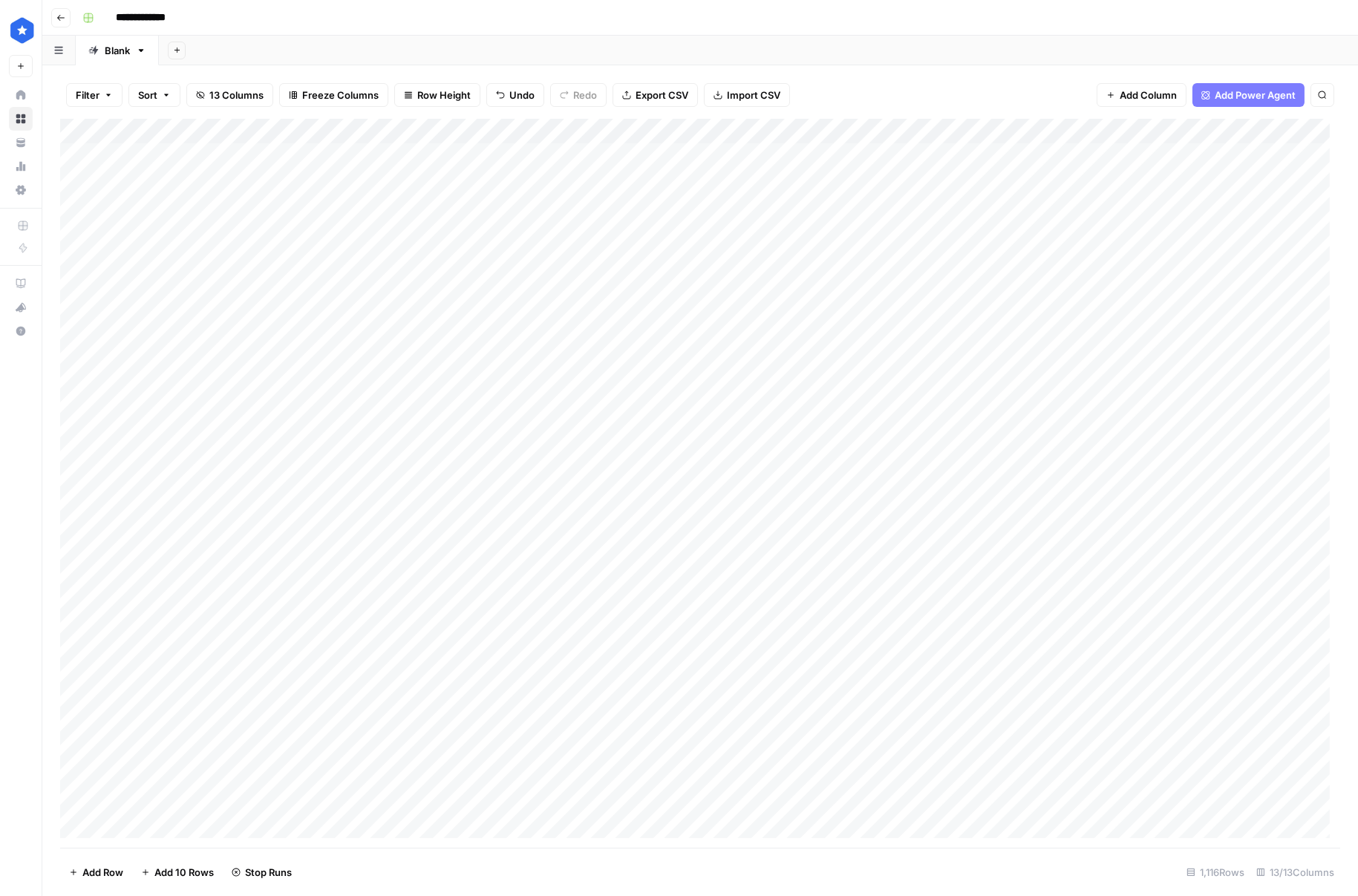
click at [709, 459] on div "Add Column" at bounding box center [700, 483] width 1280 height 729
click at [703, 492] on div "Add Column" at bounding box center [700, 483] width 1280 height 729
click at [695, 513] on div "Add Column" at bounding box center [700, 483] width 1280 height 729
click at [696, 530] on div "Add Column" at bounding box center [700, 483] width 1280 height 729
click at [695, 559] on div "Add Column" at bounding box center [700, 483] width 1280 height 729
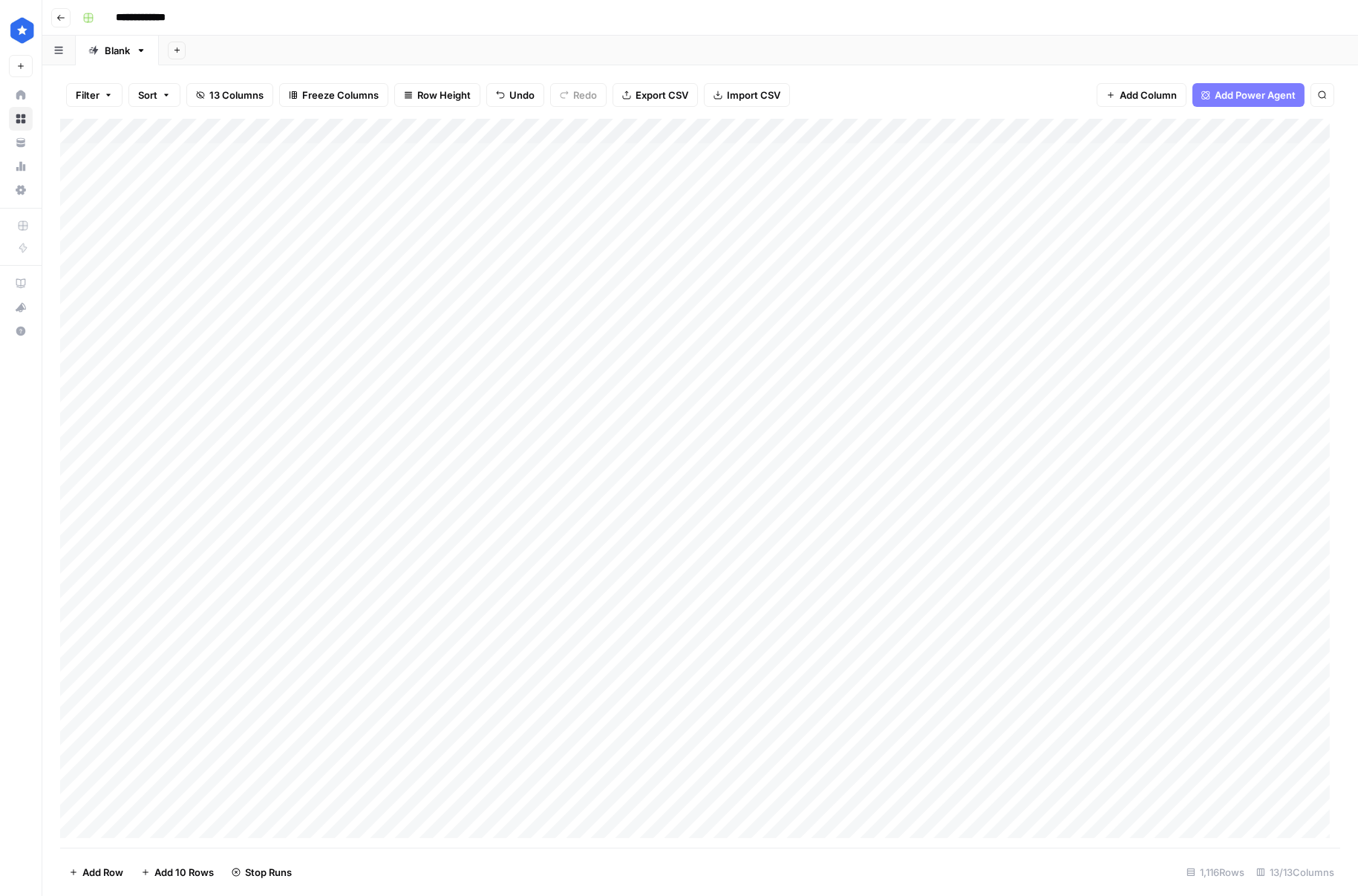
click at [702, 590] on div "Add Column" at bounding box center [700, 483] width 1280 height 729
click at [698, 611] on div "Add Column" at bounding box center [700, 483] width 1280 height 729
click at [743, 173] on div "Add Column" at bounding box center [700, 483] width 1280 height 729
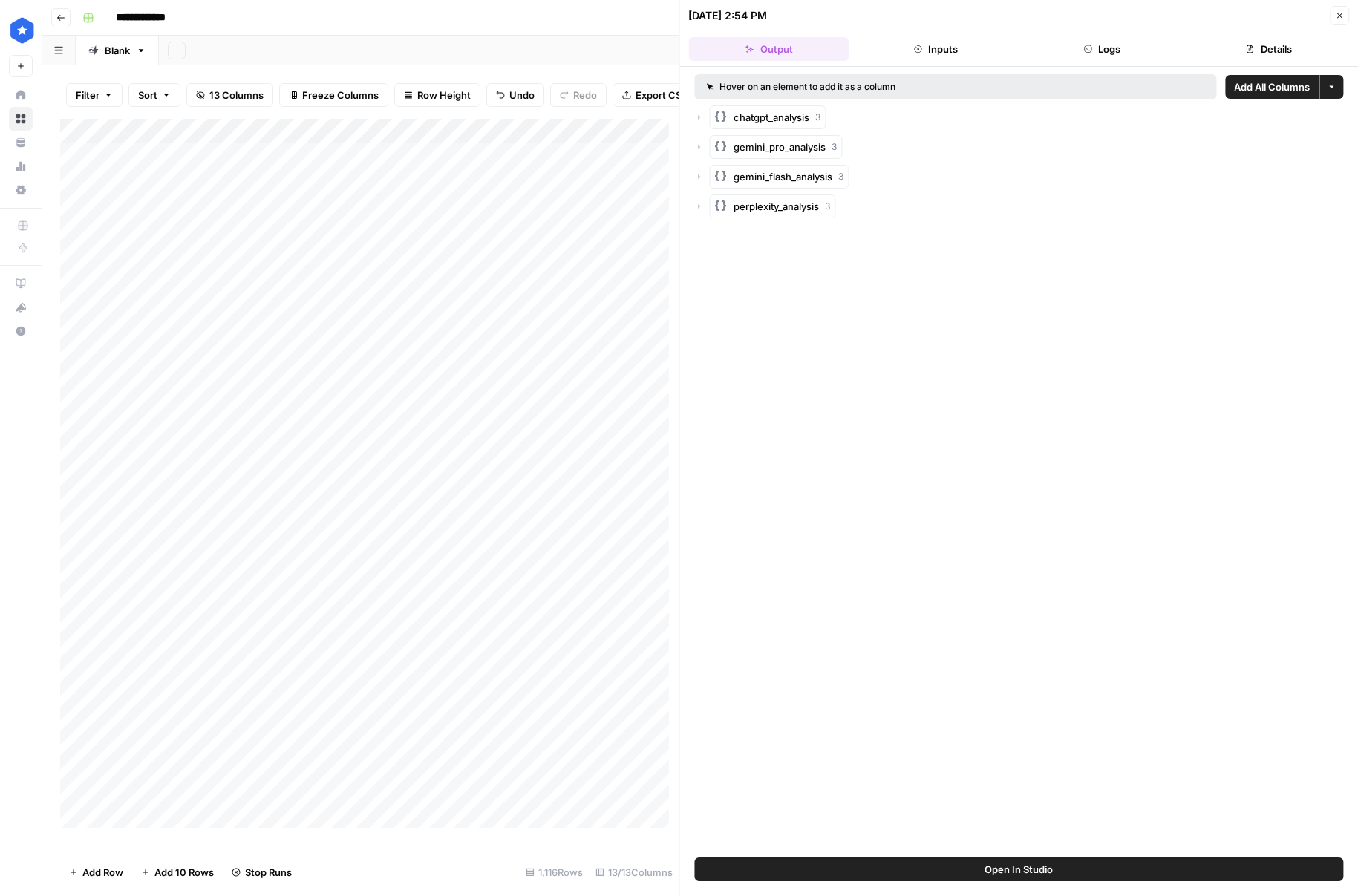
click at [1266, 42] on button "Details" at bounding box center [1268, 49] width 160 height 23
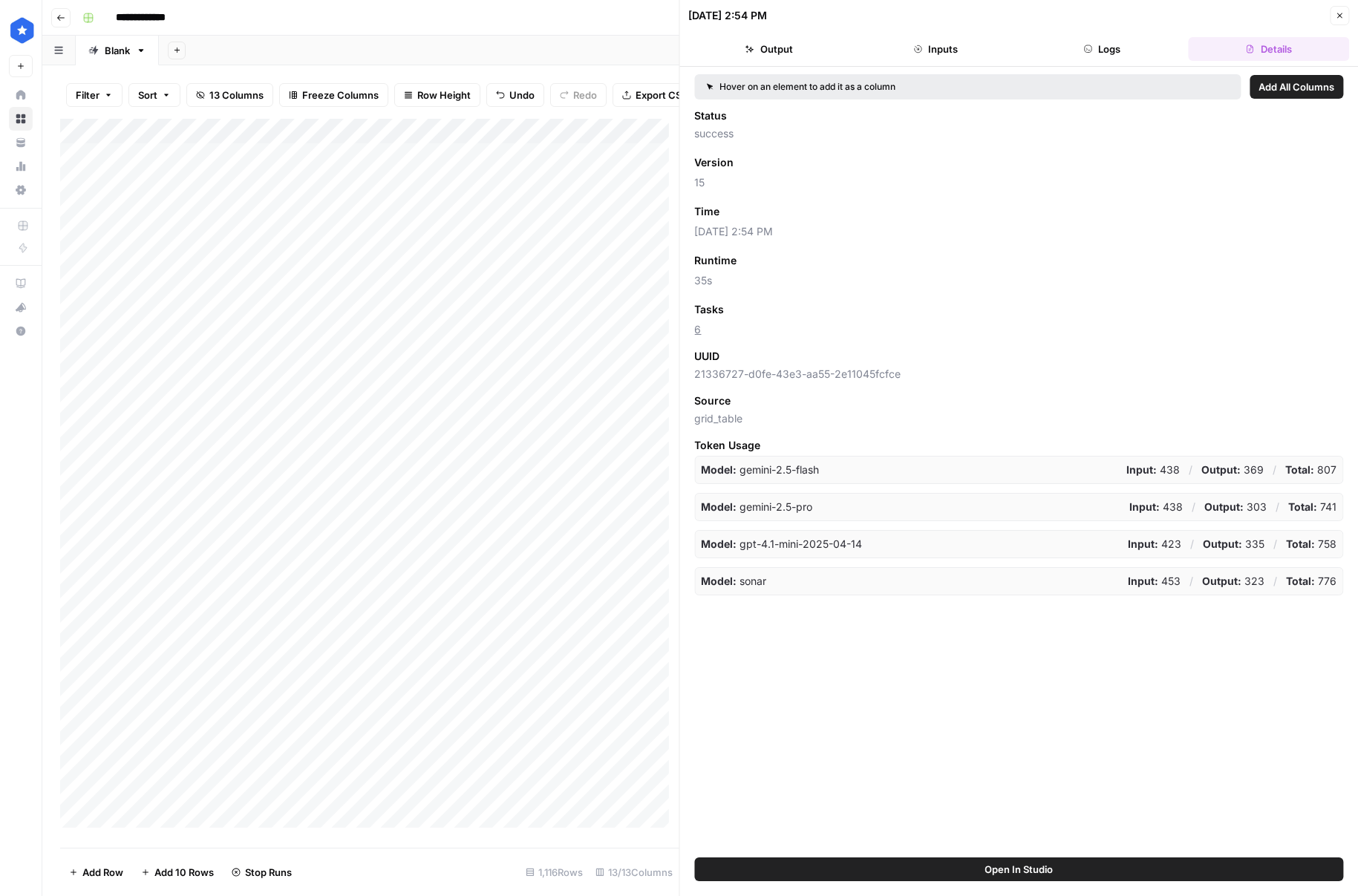
click at [1340, 17] on icon "button" at bounding box center [1340, 15] width 9 height 9
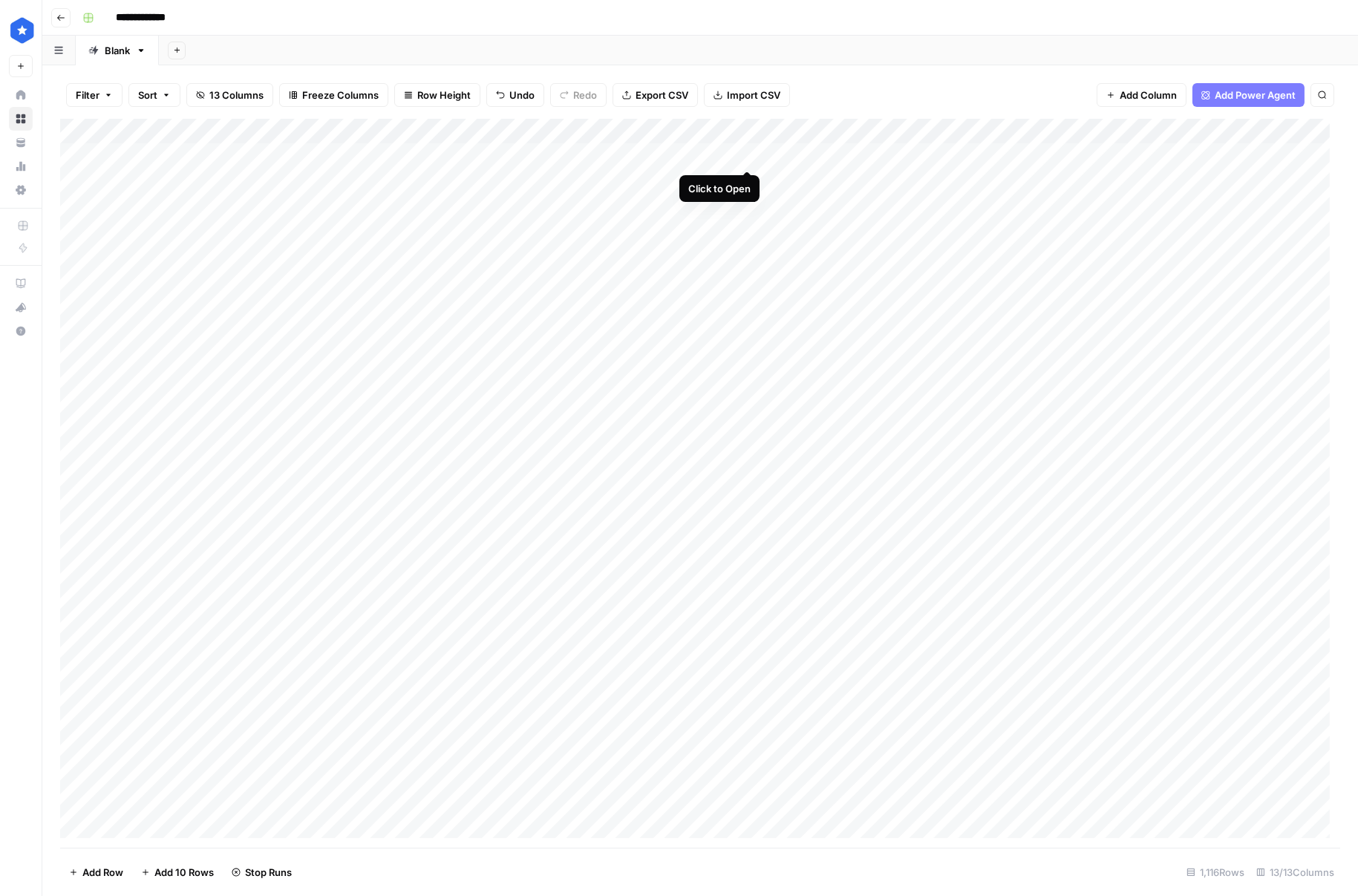
click at [749, 153] on div "Add Column" at bounding box center [700, 483] width 1280 height 729
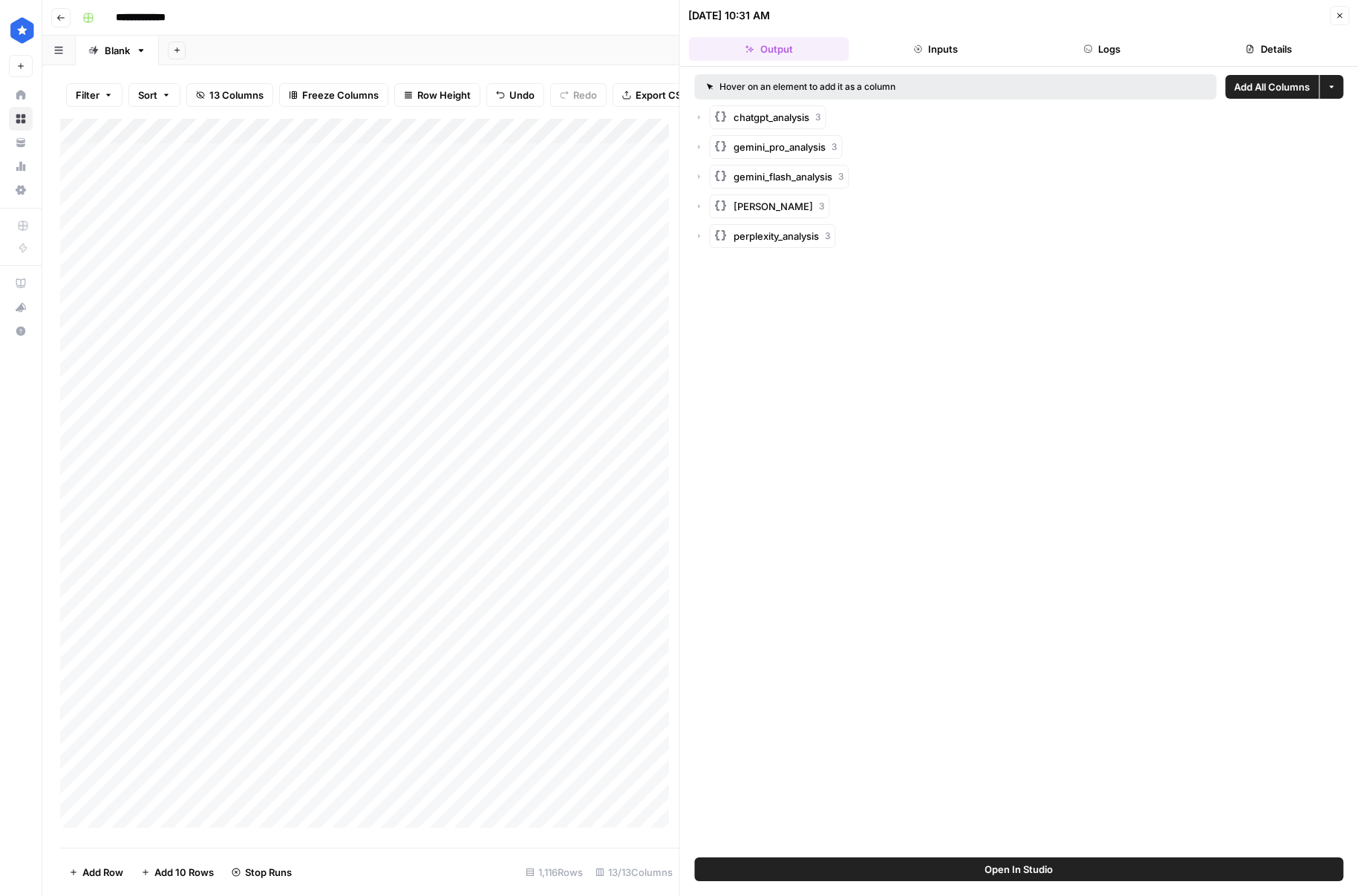
click at [1262, 56] on button "Details" at bounding box center [1268, 49] width 160 height 23
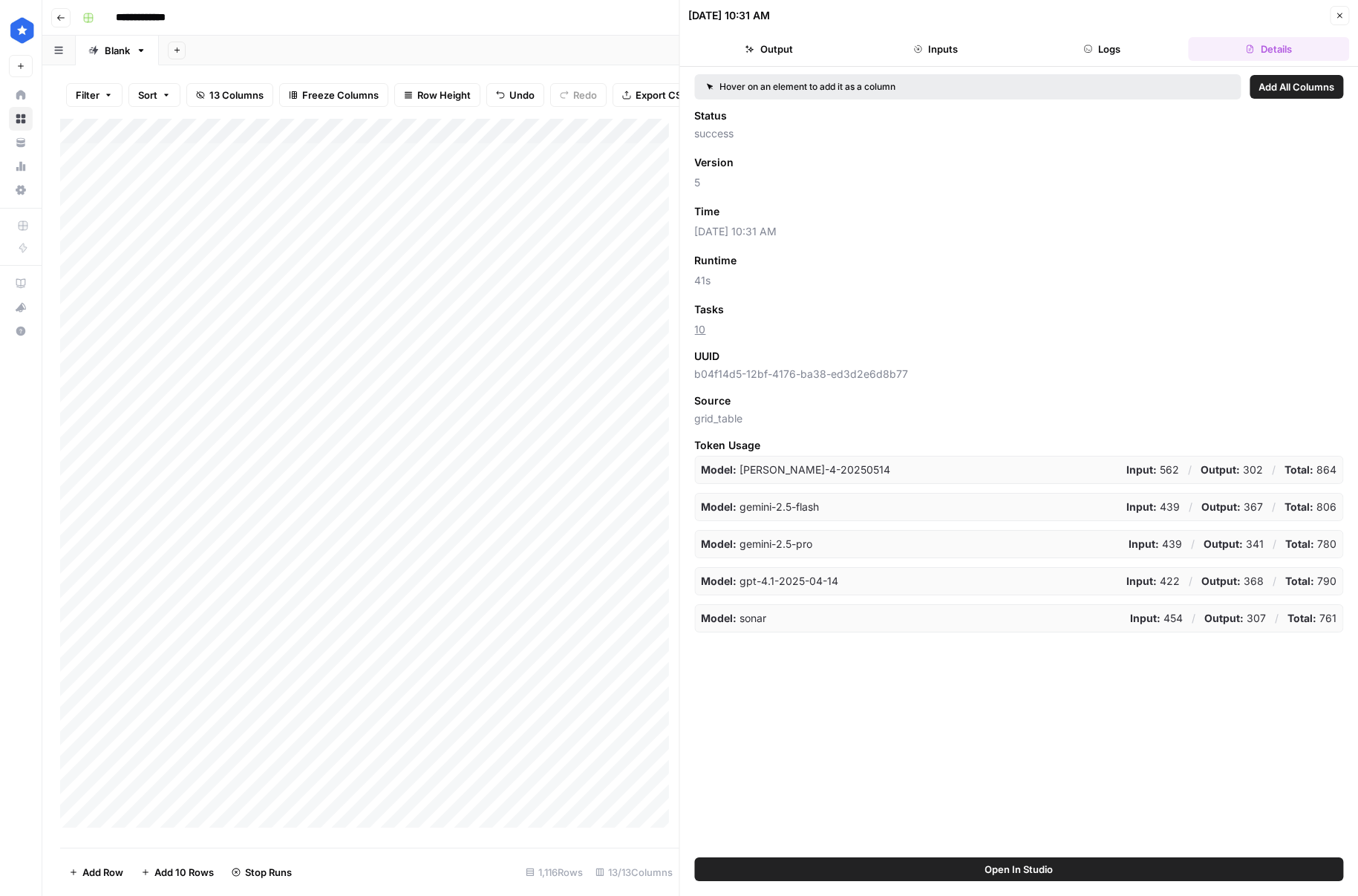
click at [1336, 16] on icon "button" at bounding box center [1340, 15] width 9 height 9
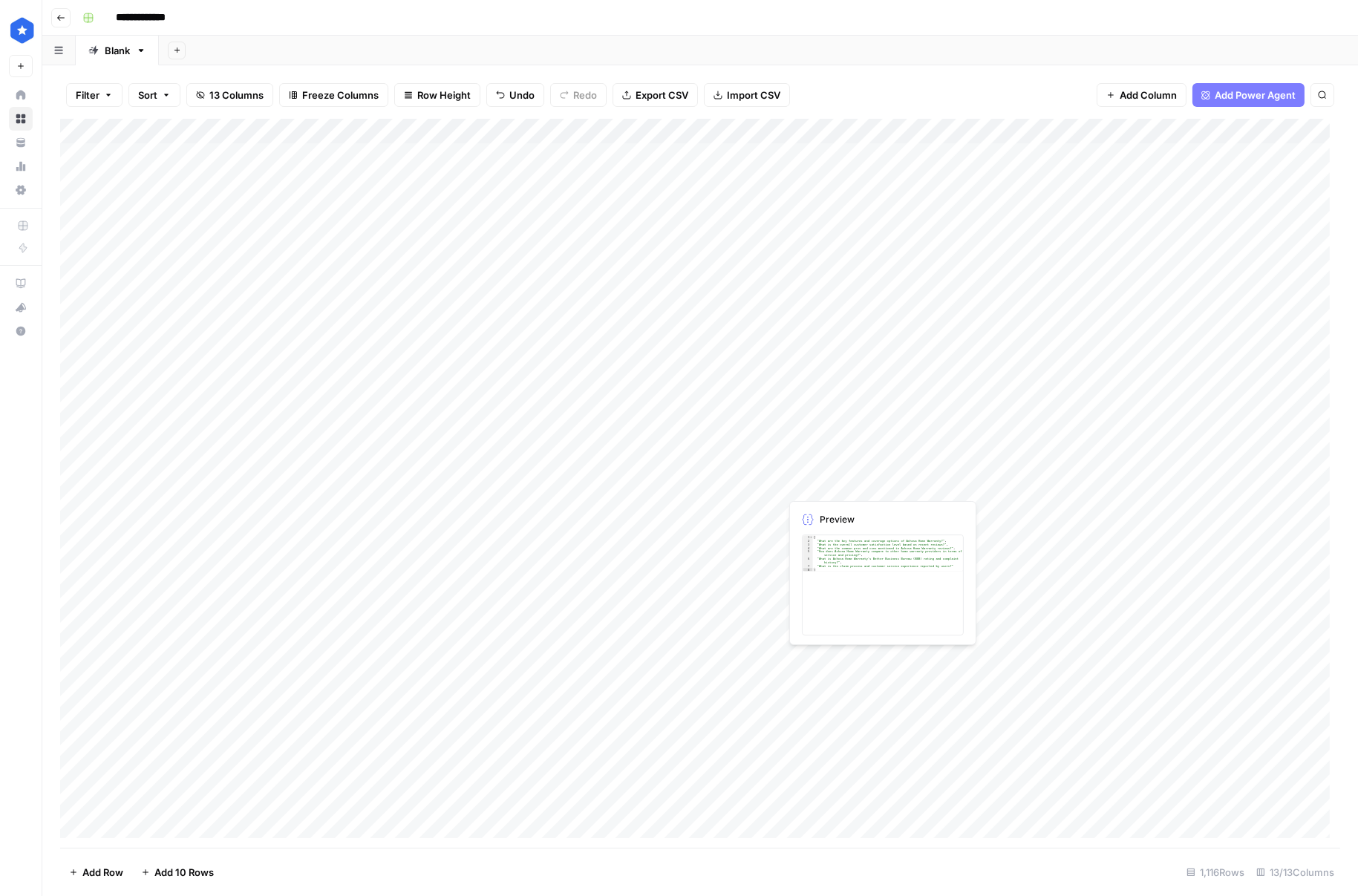
click at [839, 484] on div "Add Column" at bounding box center [700, 483] width 1280 height 729
click at [612, 481] on div "Add Column" at bounding box center [700, 483] width 1280 height 729
click at [869, 491] on div "Add Column" at bounding box center [700, 483] width 1280 height 729
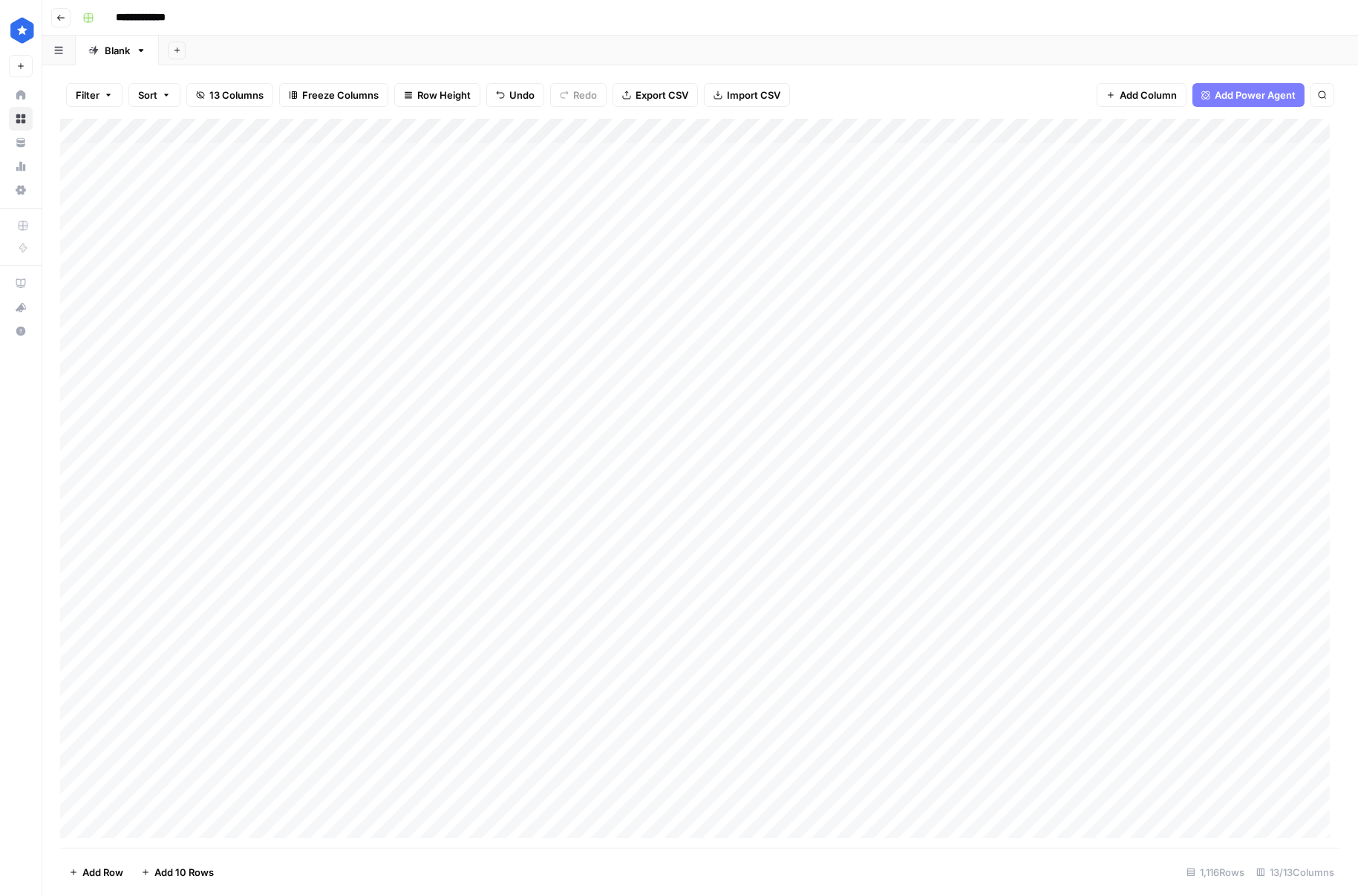
click at [753, 483] on div "Add Column" at bounding box center [700, 483] width 1280 height 729
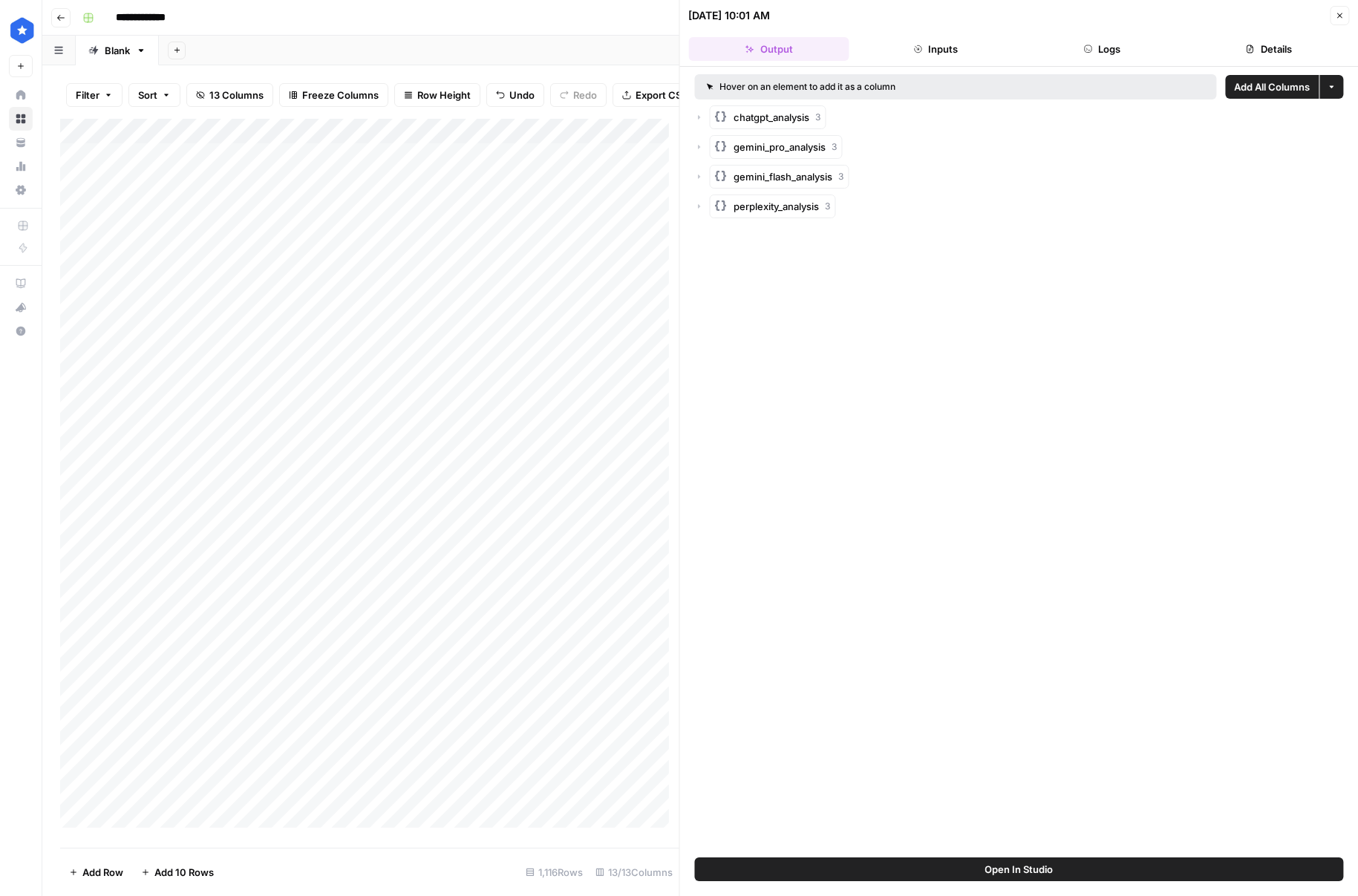
click at [1301, 36] on header "08/27/25 at 10:01 AM Close Output Inputs Logs Details" at bounding box center [1020, 33] width 679 height 67
click at [1283, 49] on button "Details" at bounding box center [1268, 49] width 160 height 23
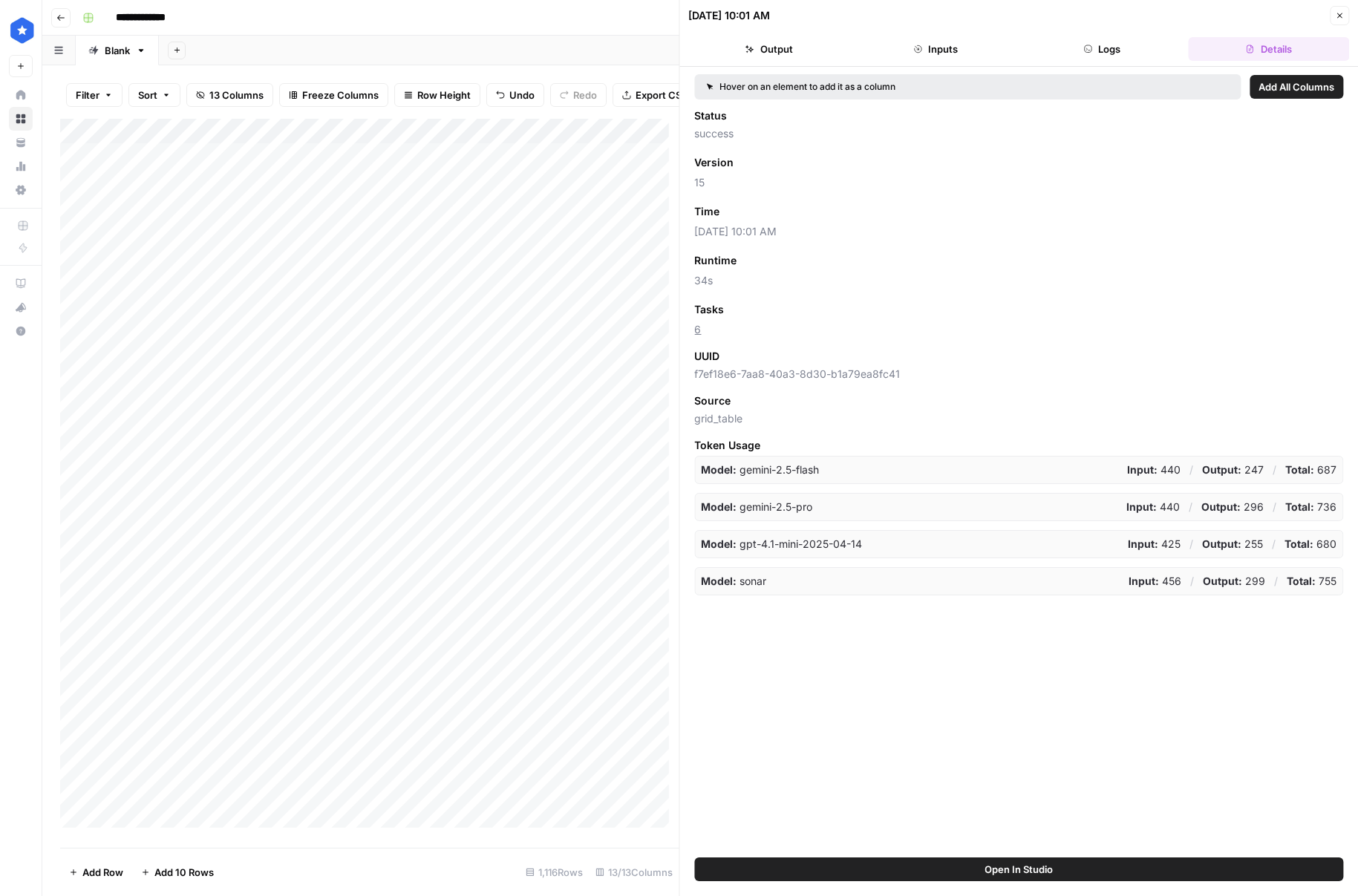
click at [748, 40] on button "Output" at bounding box center [768, 49] width 160 height 23
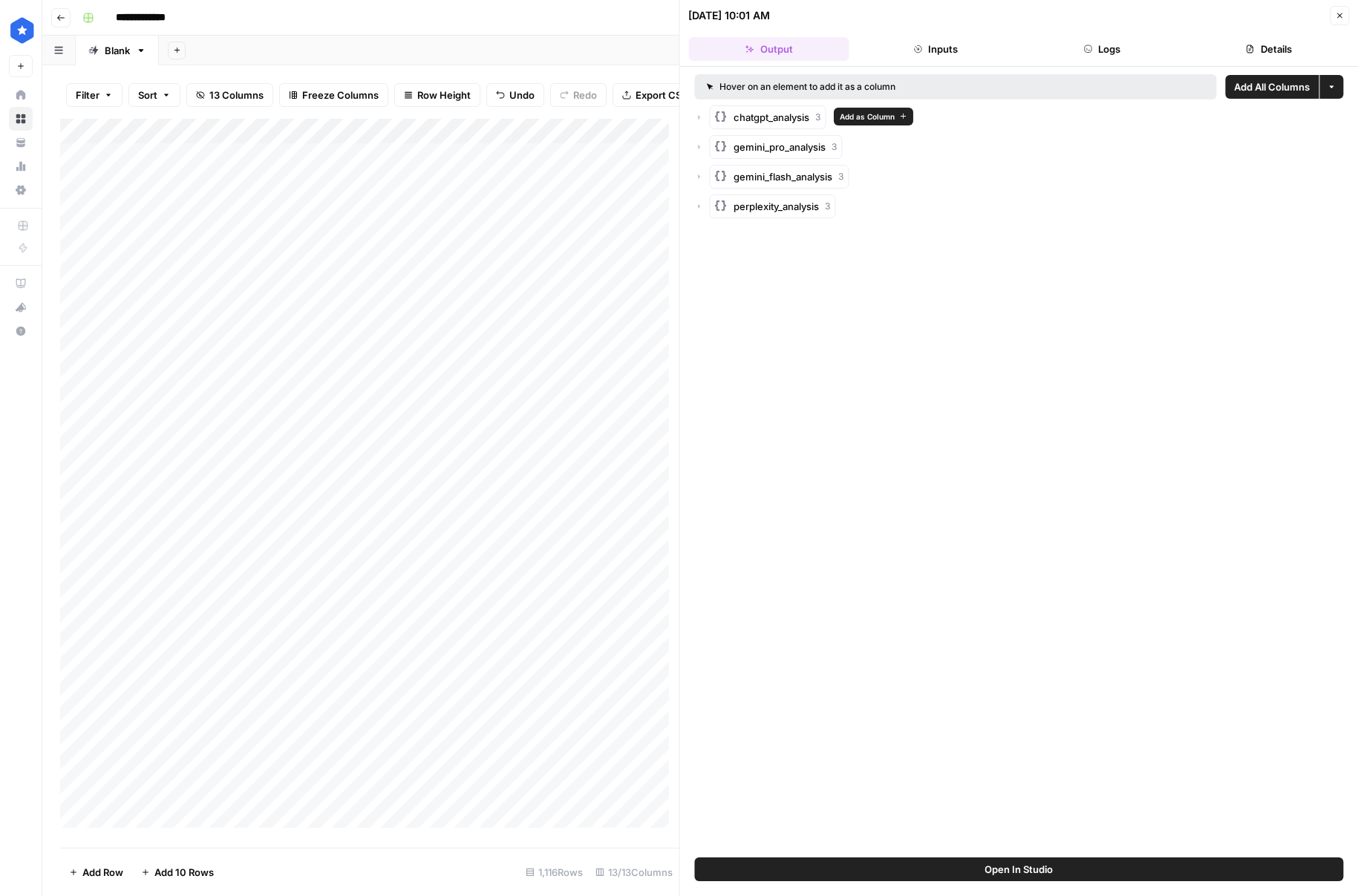
click at [714, 114] on icon "button" at bounding box center [721, 116] width 15 height 15
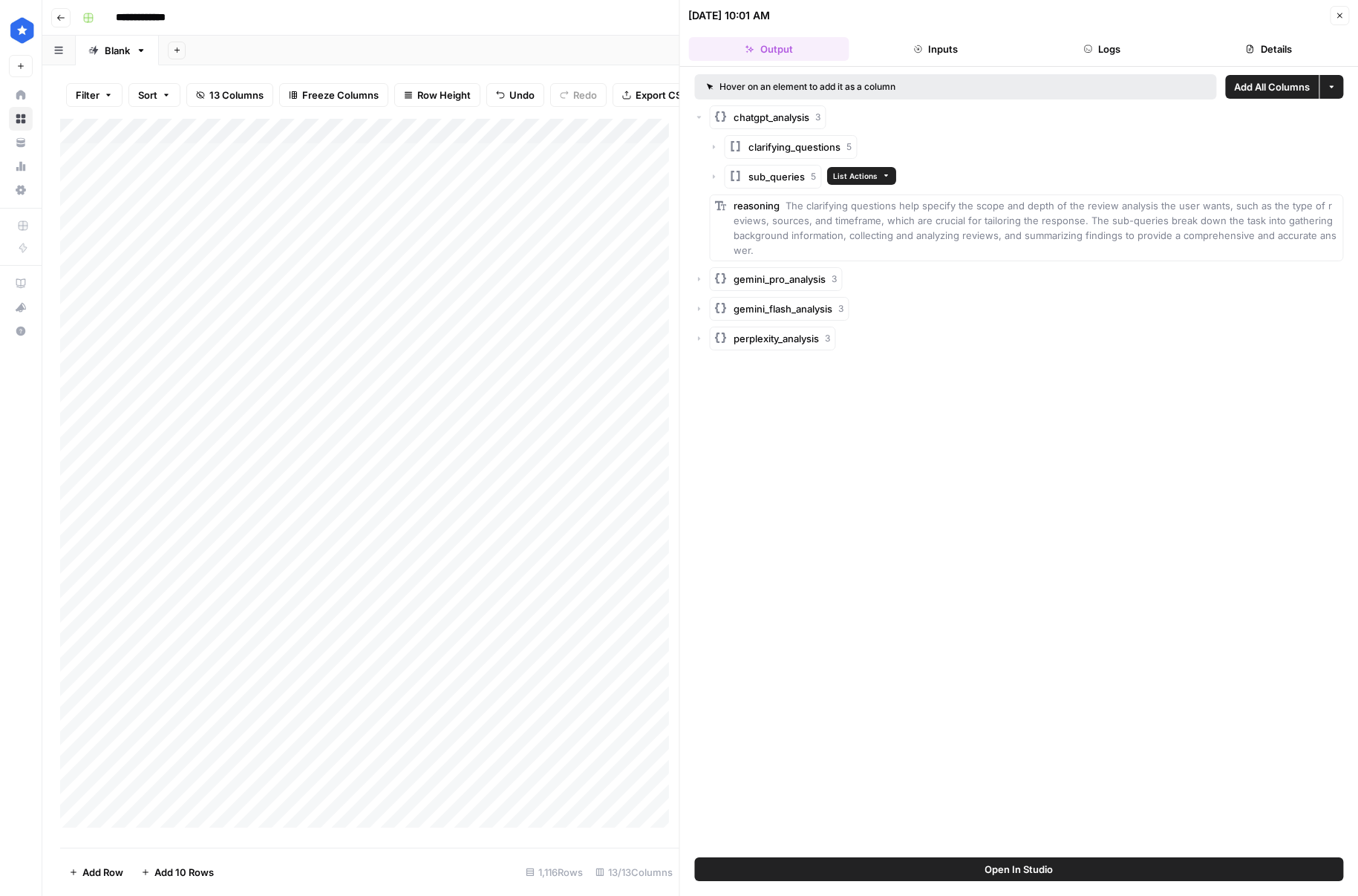
click at [725, 181] on button "sub_queries 5" at bounding box center [773, 177] width 97 height 23
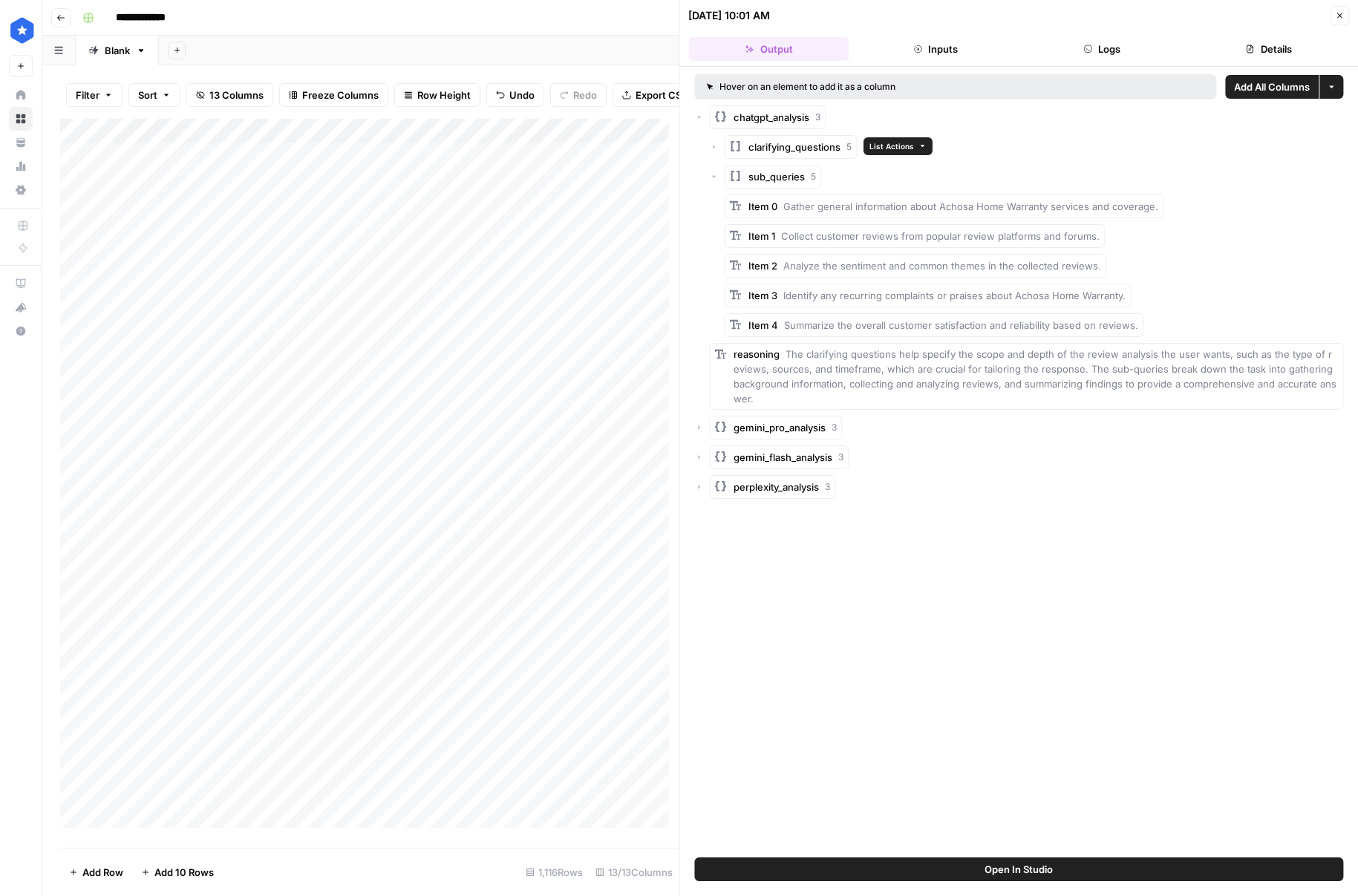
click at [738, 152] on icon "button" at bounding box center [736, 147] width 15 height 15
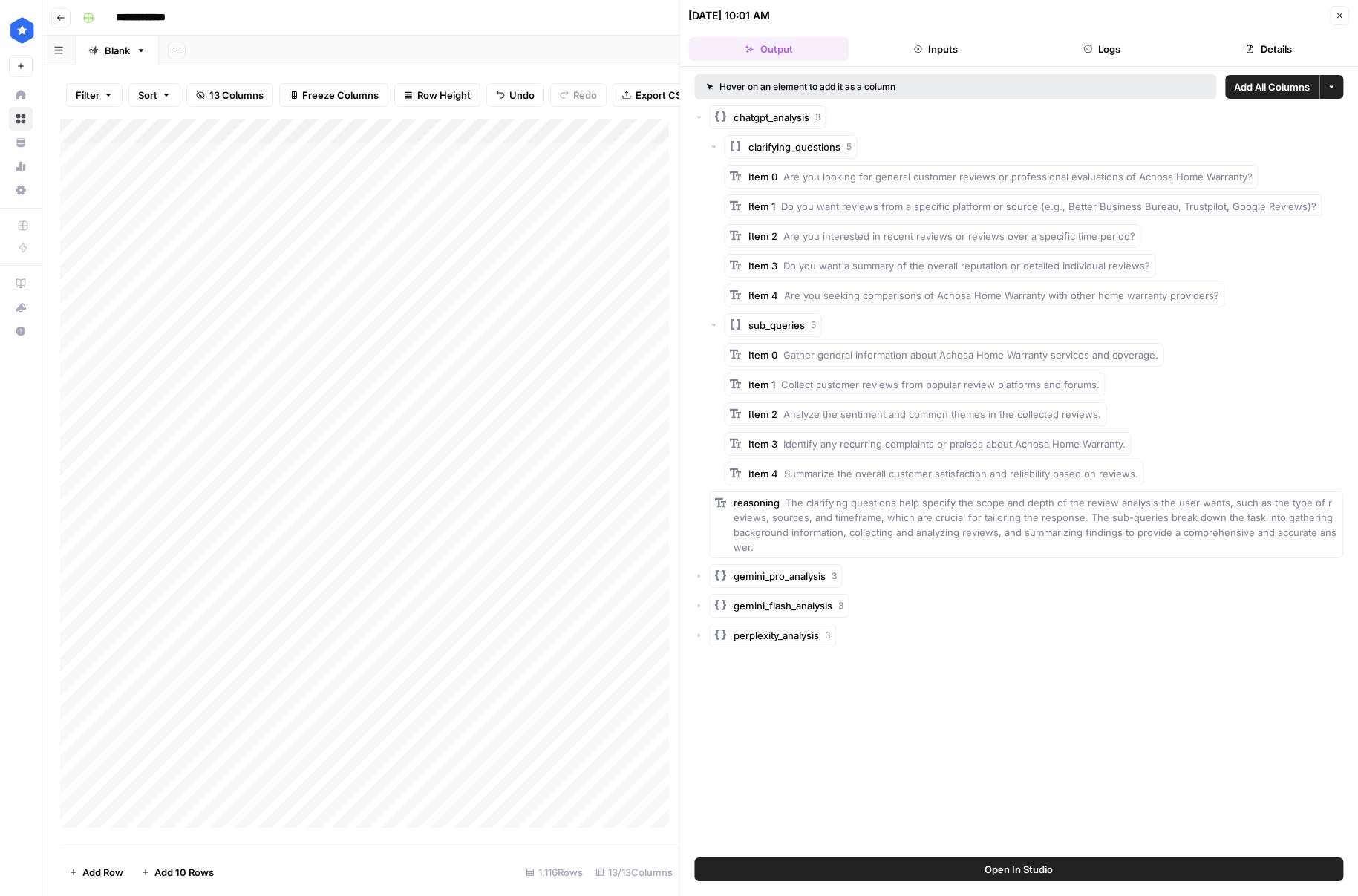
click at [738, 152] on icon "button" at bounding box center [736, 147] width 15 height 15
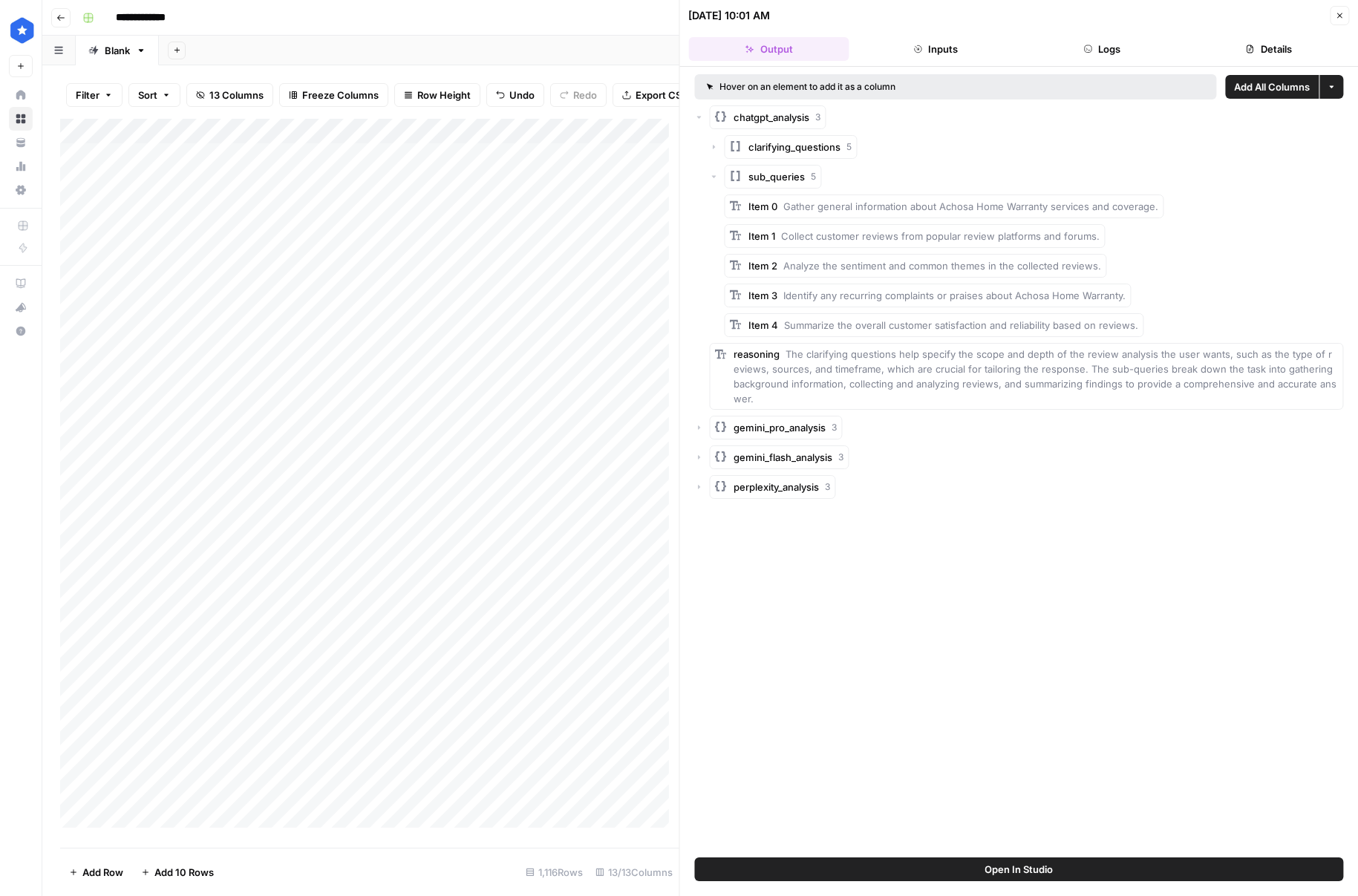
click at [710, 125] on div "chatgpt_analysis 3" at bounding box center [767, 117] width 116 height 23
click at [705, 121] on div "chatgpt_analysis 3" at bounding box center [1020, 117] width 649 height 23
click at [700, 116] on icon "button" at bounding box center [699, 117] width 4 height 3
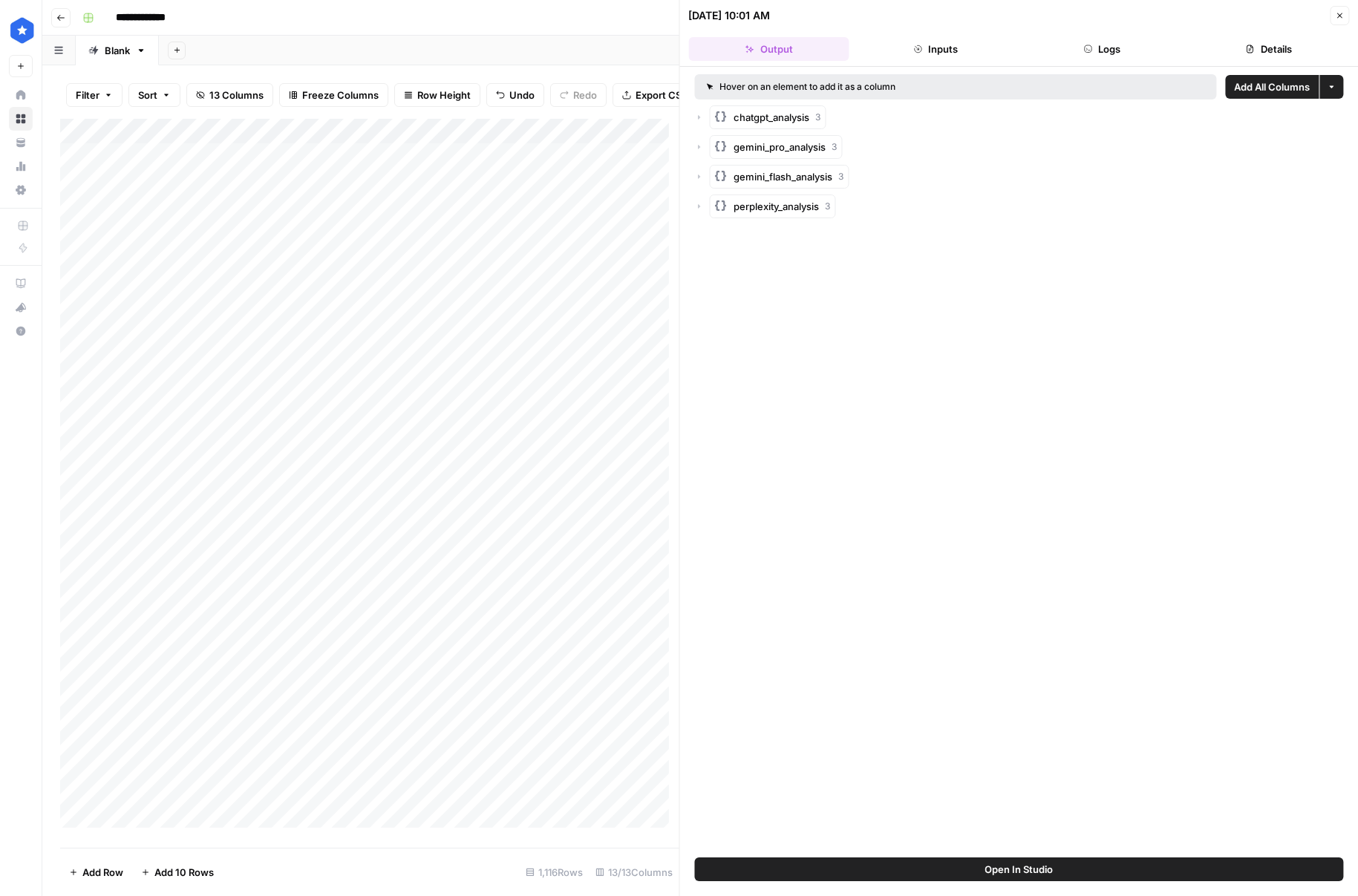
click at [710, 138] on button "gemini_pro_analysis 3" at bounding box center [776, 147] width 133 height 23
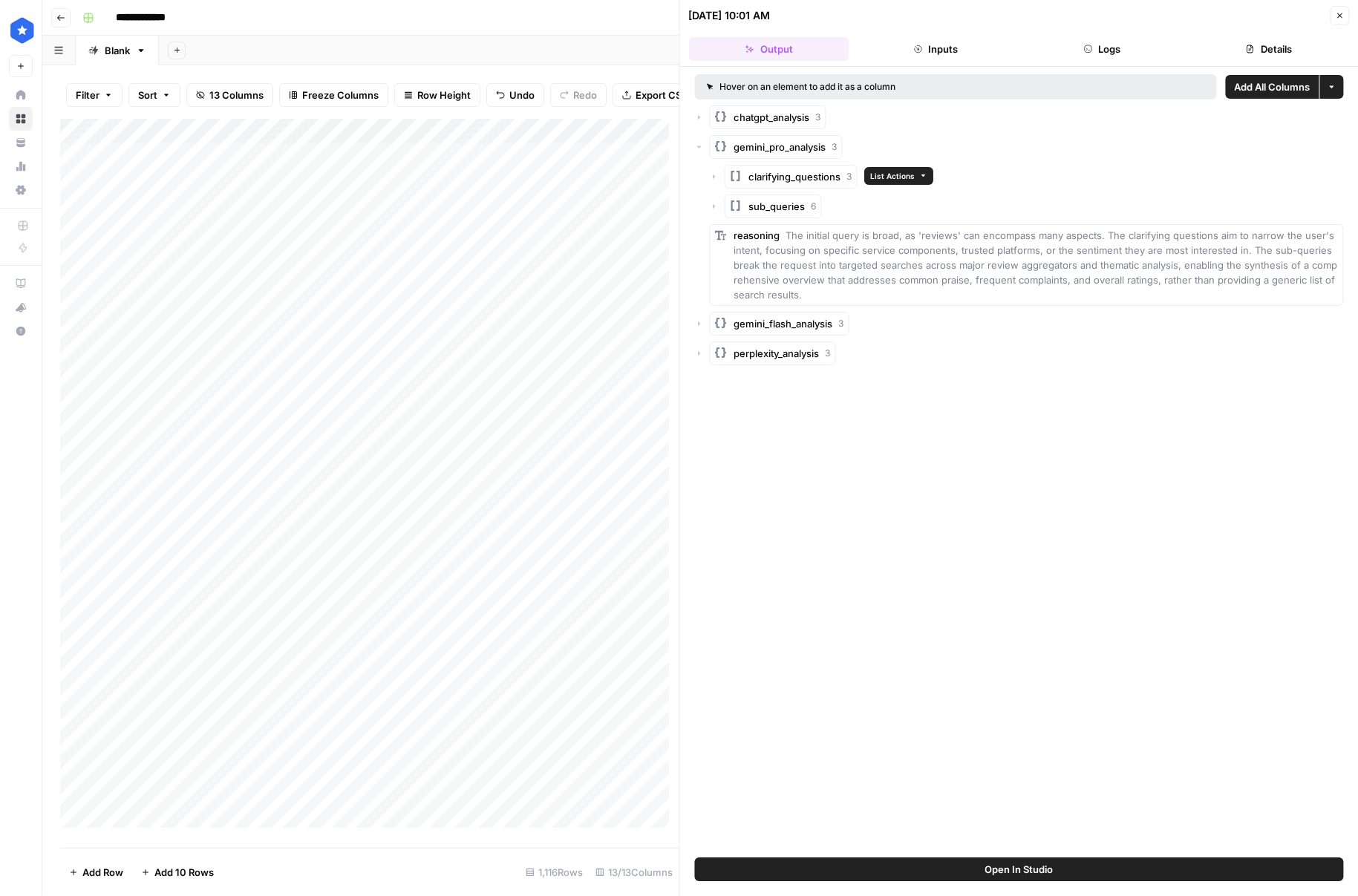
click at [733, 204] on rect "button" at bounding box center [736, 205] width 12 height 12
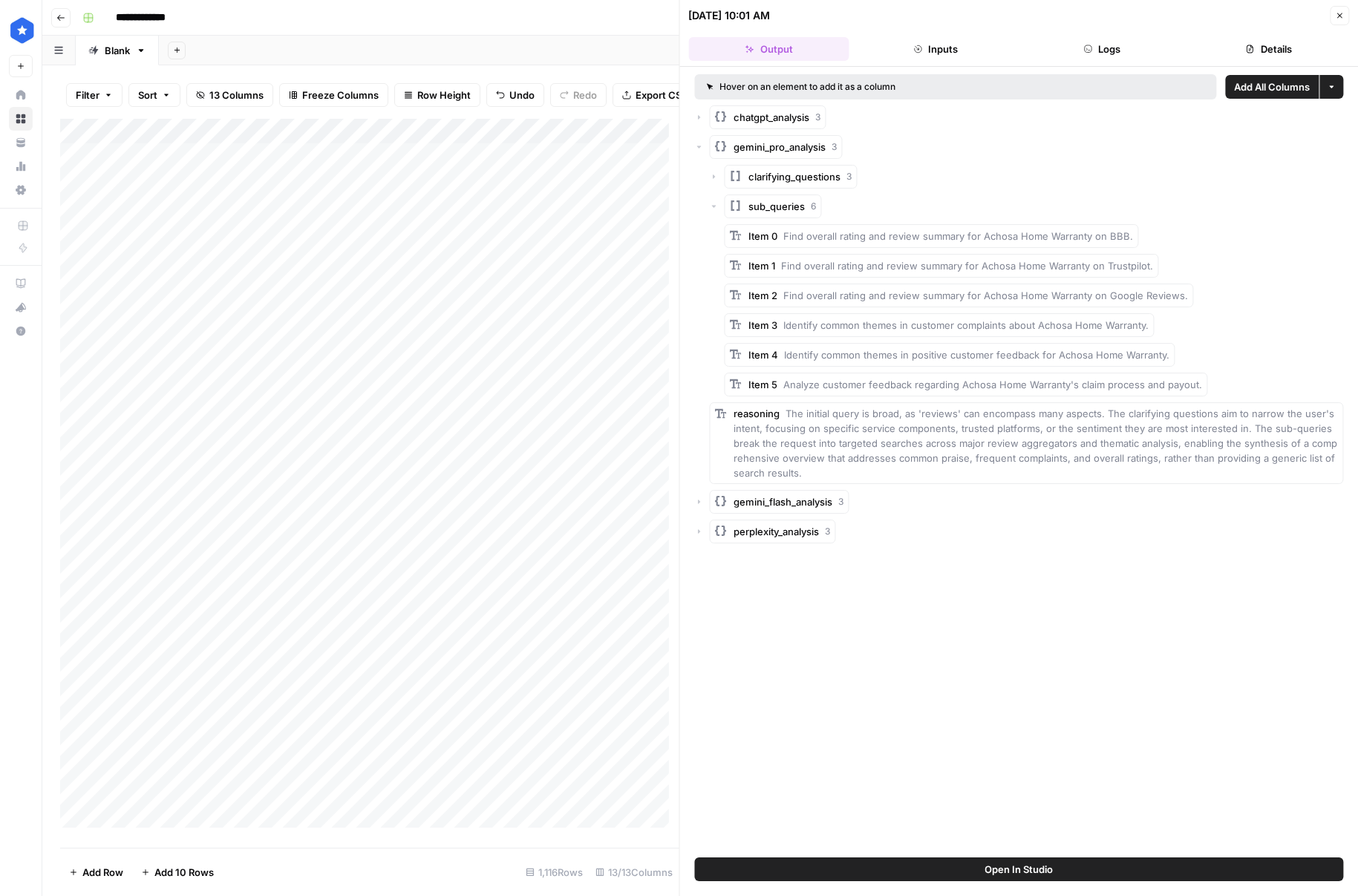
click at [731, 203] on rect "button" at bounding box center [736, 205] width 12 height 12
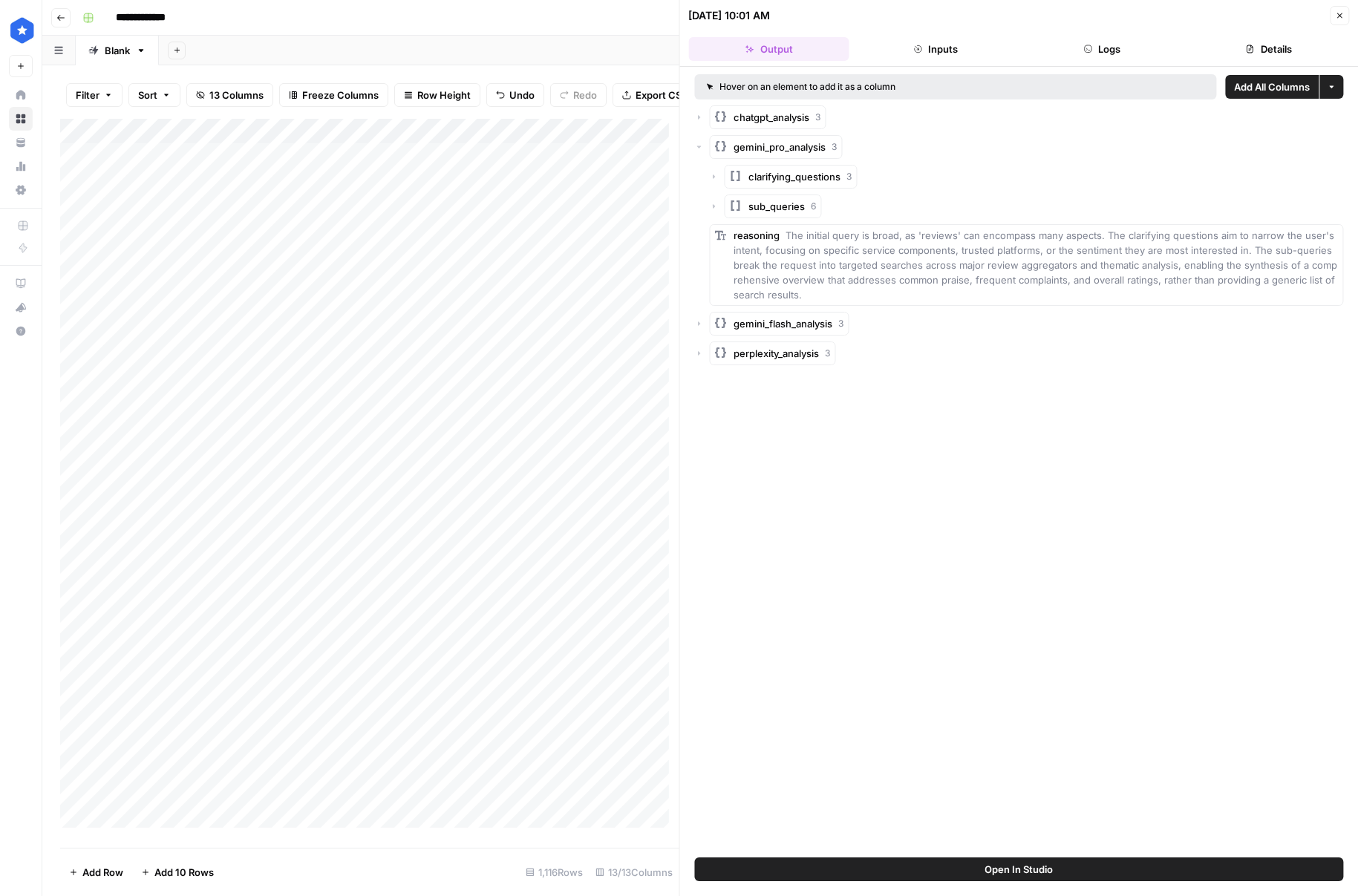
click at [739, 183] on button "clarifying_questions 3" at bounding box center [791, 177] width 133 height 23
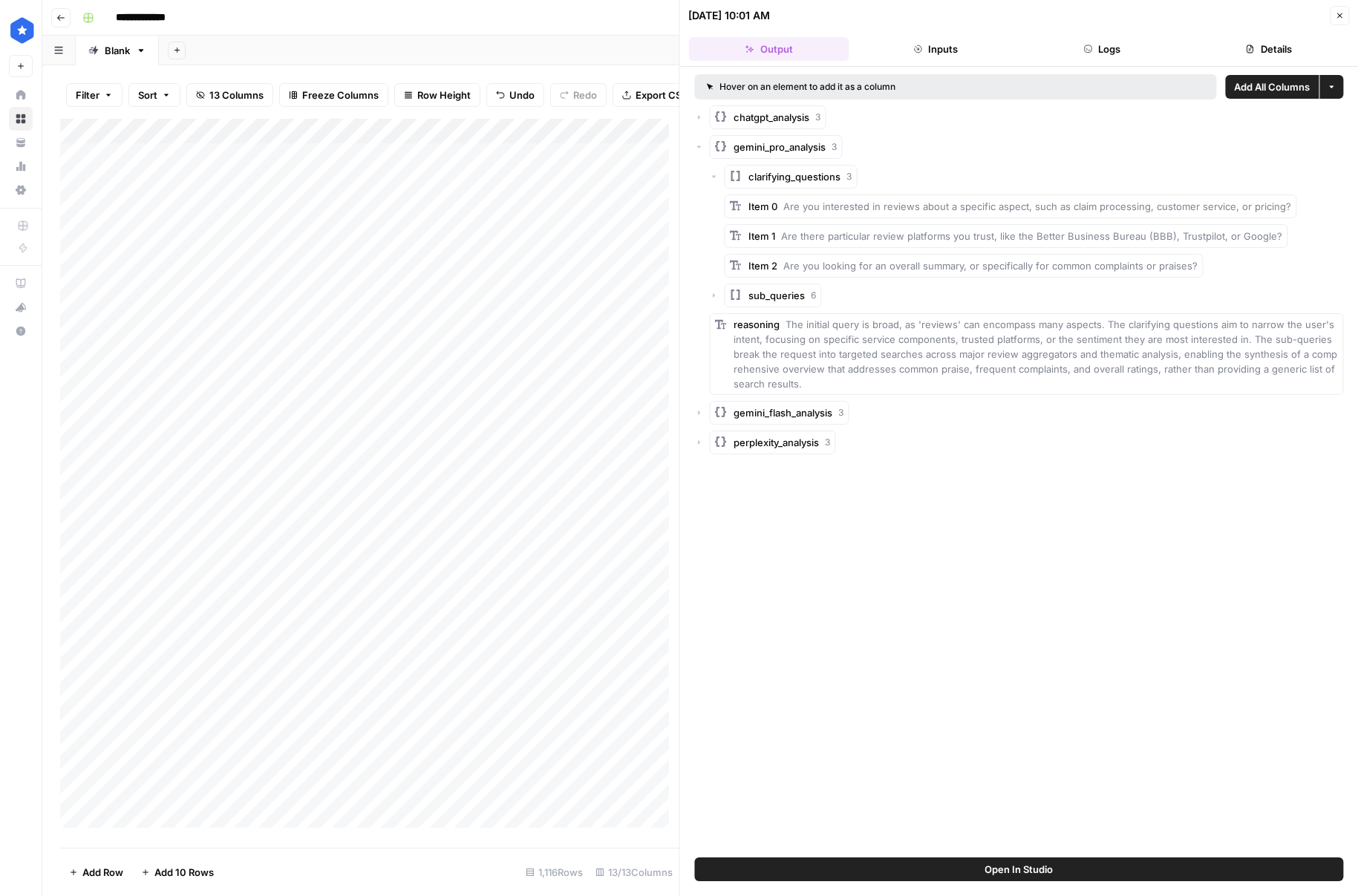
click at [739, 183] on button "clarifying_questions 3" at bounding box center [791, 177] width 133 height 23
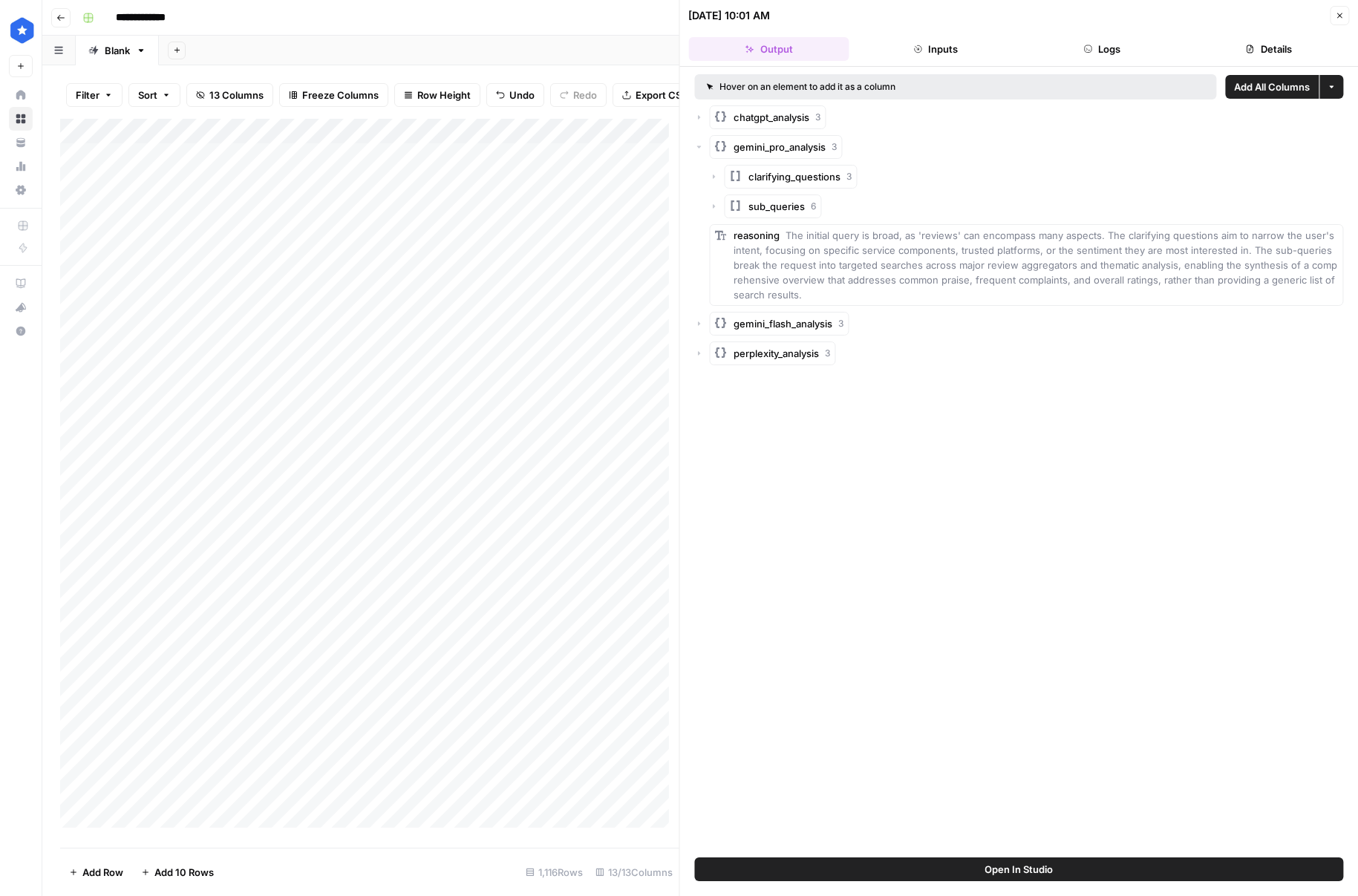
click at [727, 160] on div "chatgpt_analysis 3 gemini_pro_analysis 3 clarifying_questions 3 sub_queries 6 r…" at bounding box center [1020, 235] width 649 height 260
click at [738, 209] on rect "button" at bounding box center [736, 205] width 12 height 12
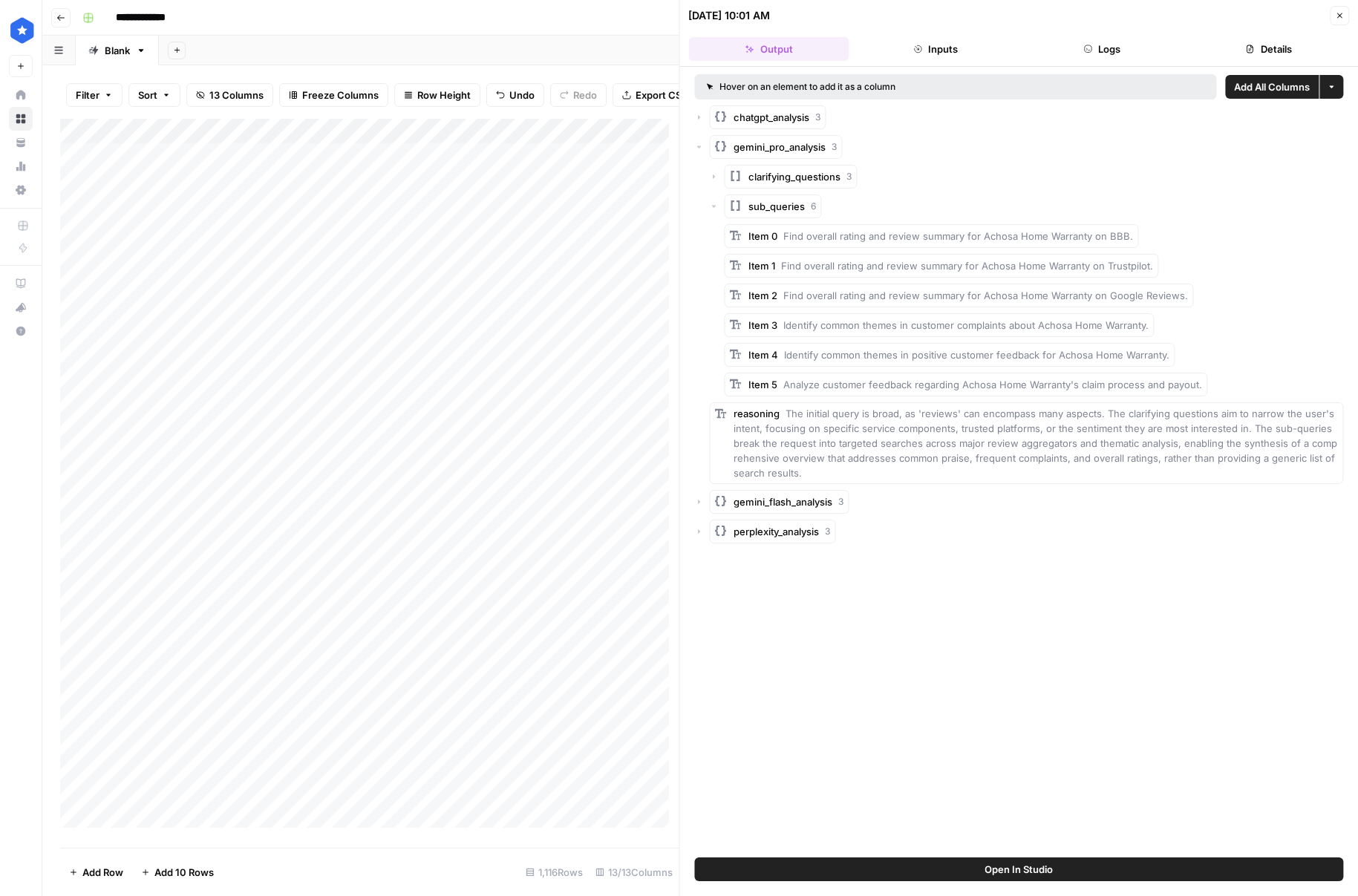
click at [738, 209] on rect "button" at bounding box center [736, 205] width 12 height 12
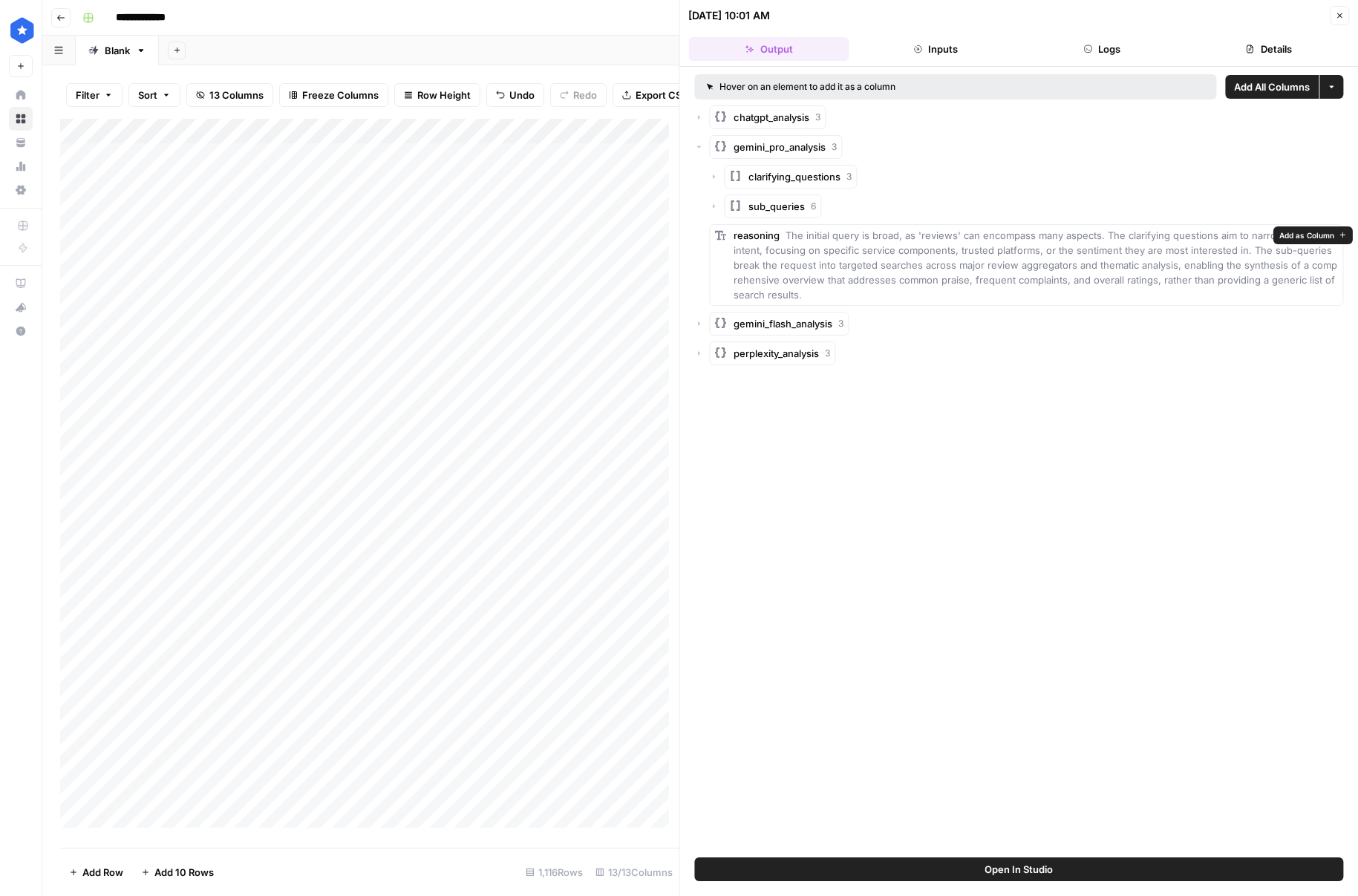
click at [731, 329] on button "gemini_flash_analysis 3" at bounding box center [779, 323] width 140 height 23
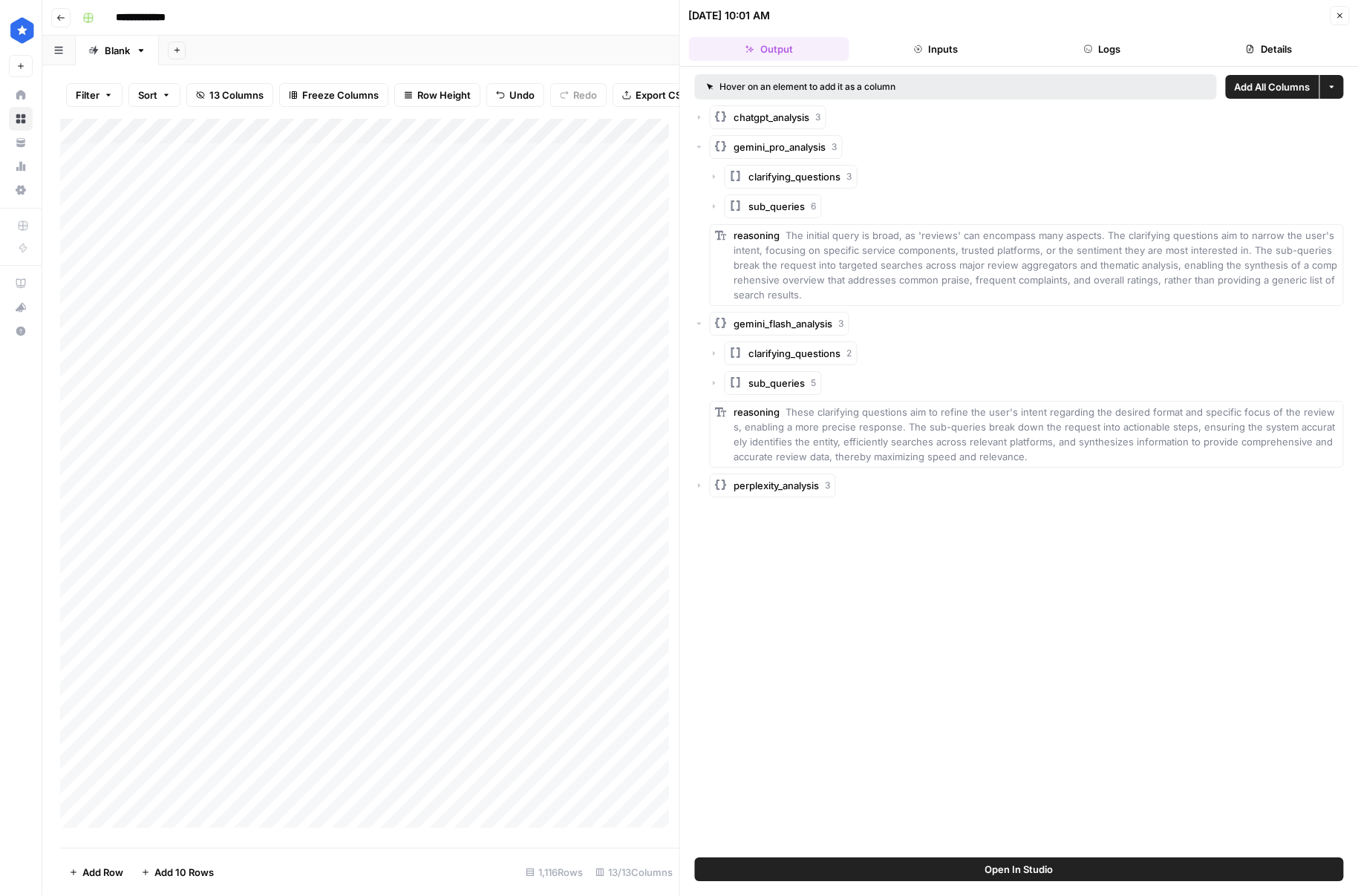
click at [754, 384] on span "sub_queries" at bounding box center [777, 383] width 56 height 15
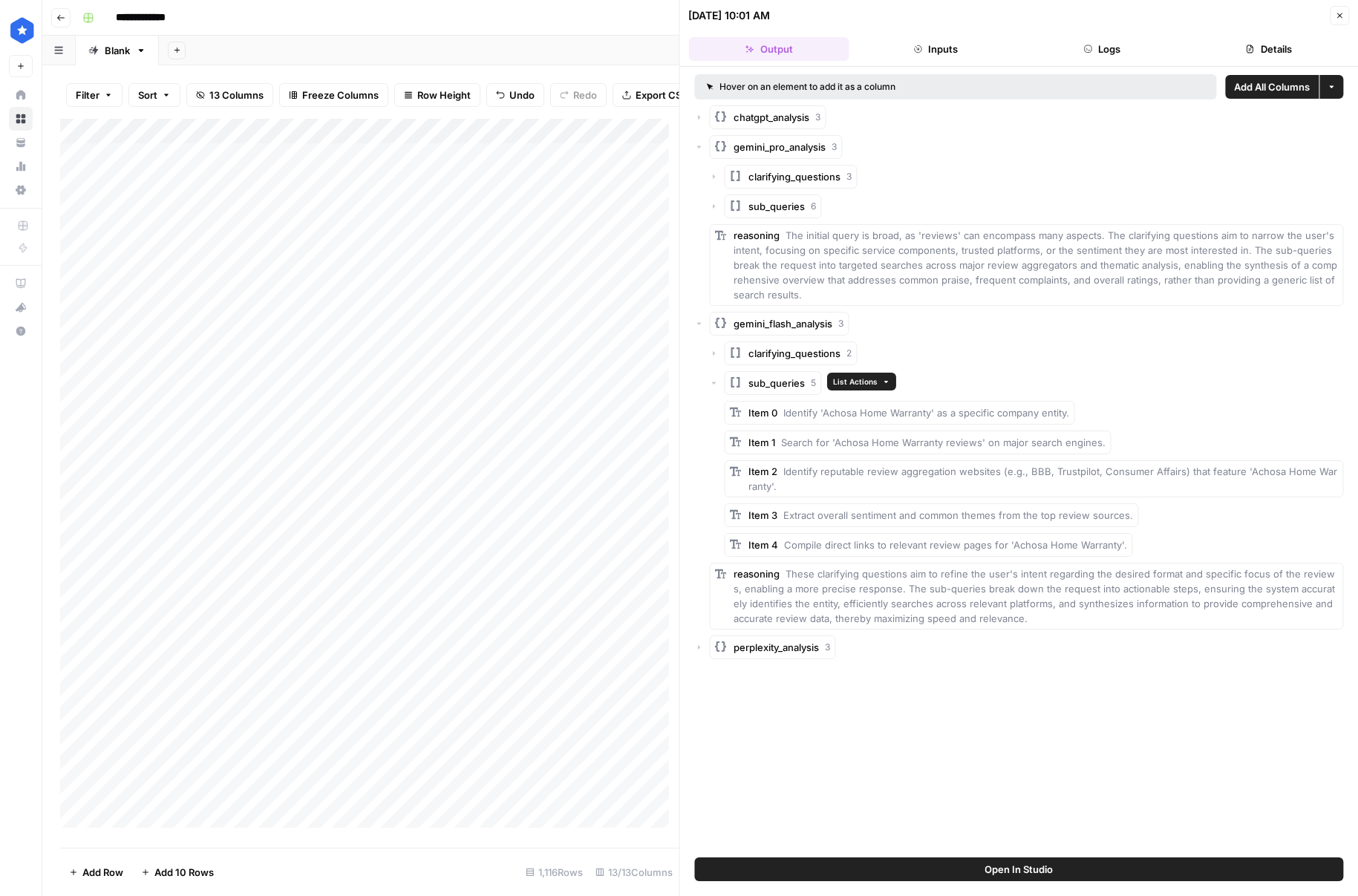
click at [784, 392] on button "sub_queries 5" at bounding box center [773, 383] width 97 height 23
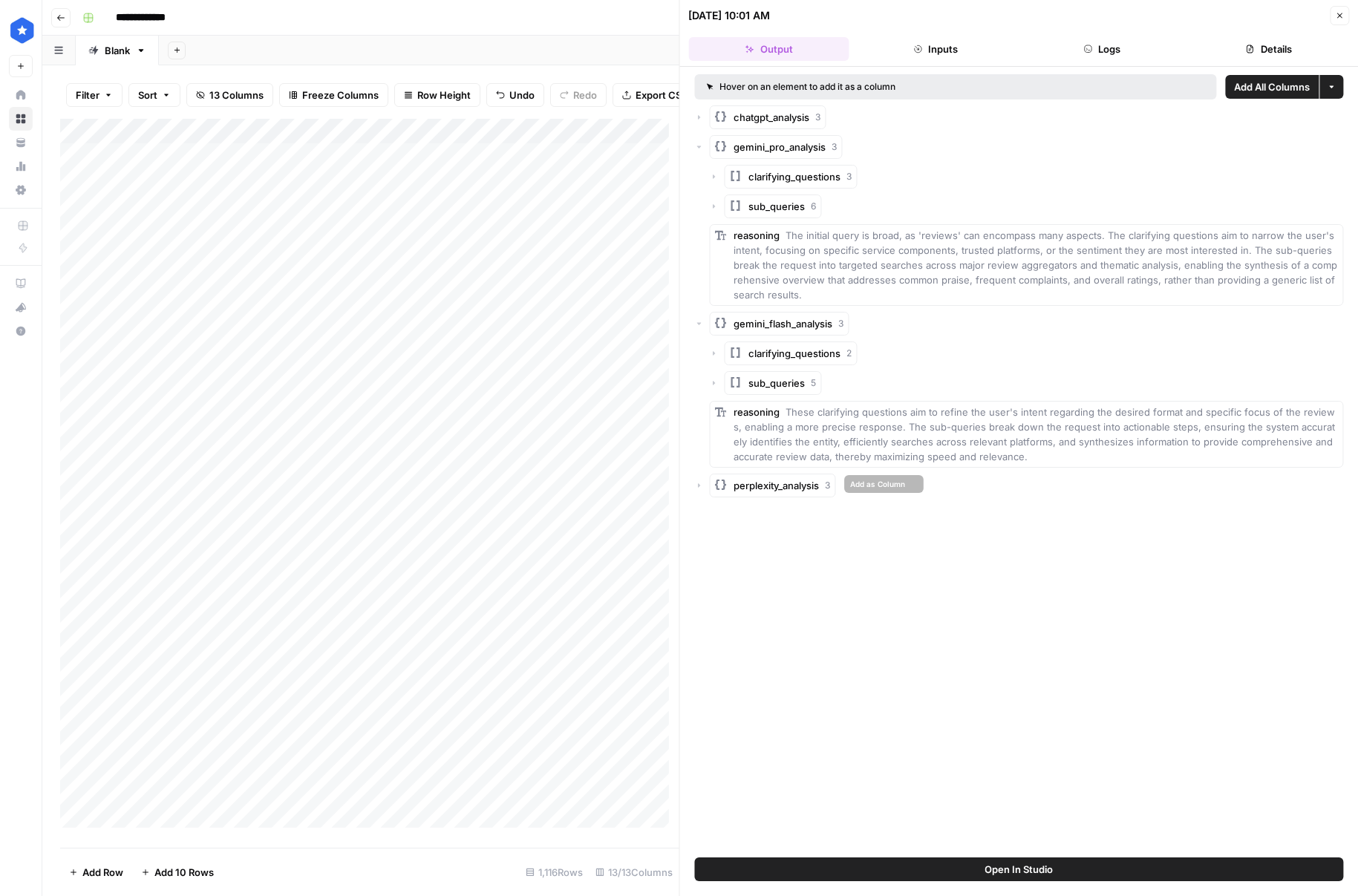
click at [772, 483] on span "perplexity_analysis" at bounding box center [777, 486] width 85 height 15
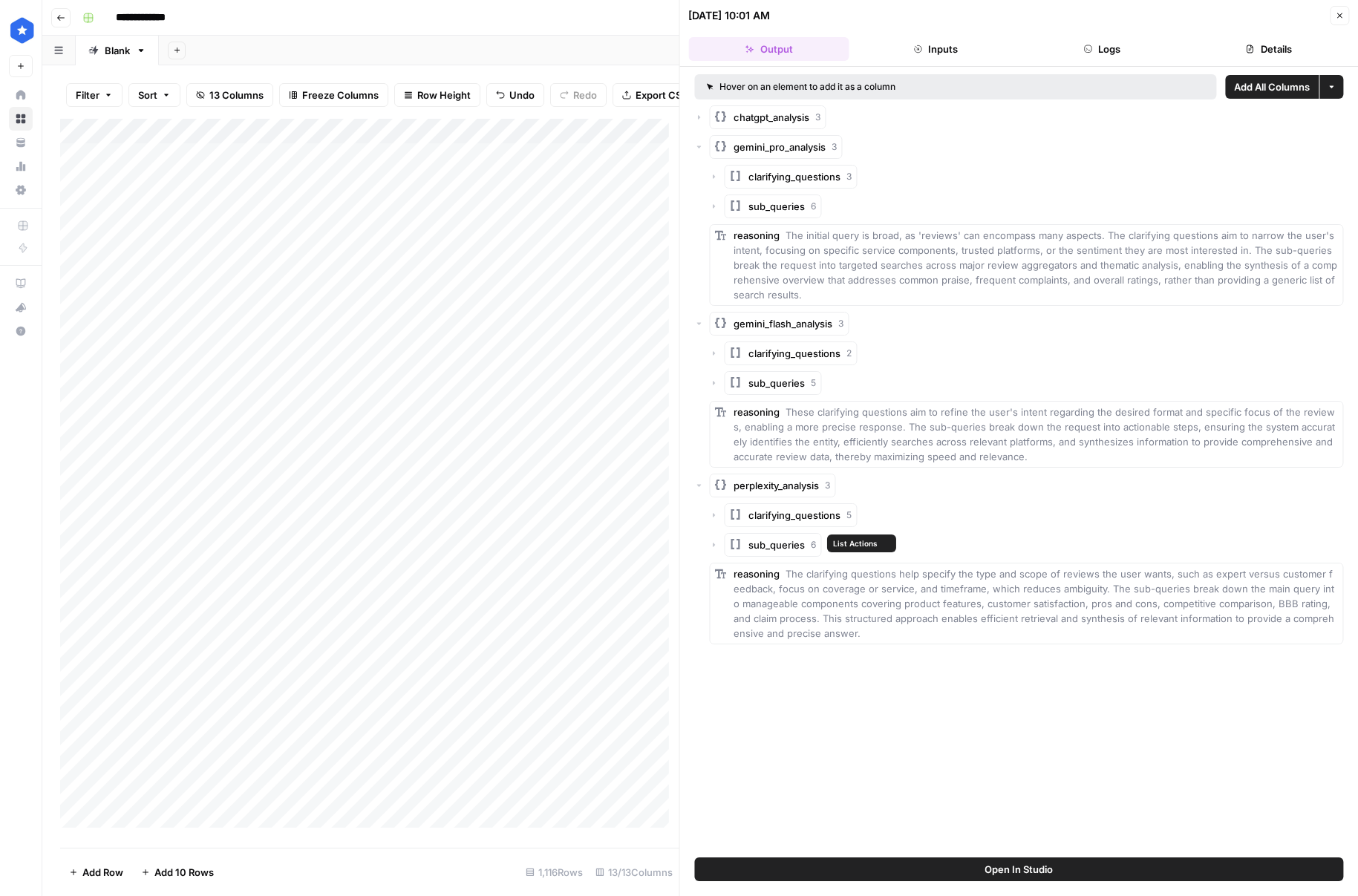
click at [790, 542] on span "sub_queries" at bounding box center [777, 545] width 56 height 15
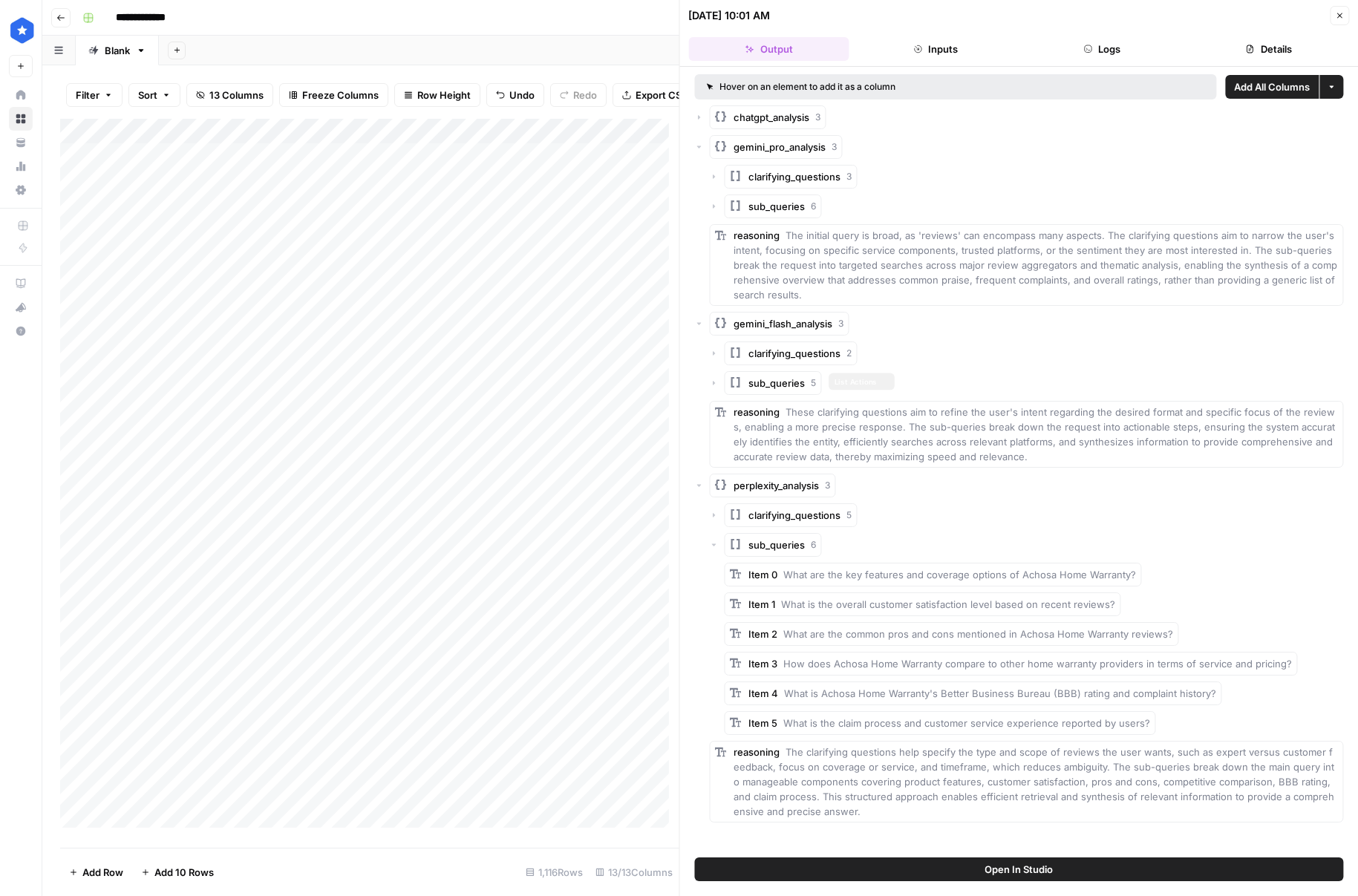
click at [752, 393] on button "sub_queries 5" at bounding box center [773, 383] width 97 height 23
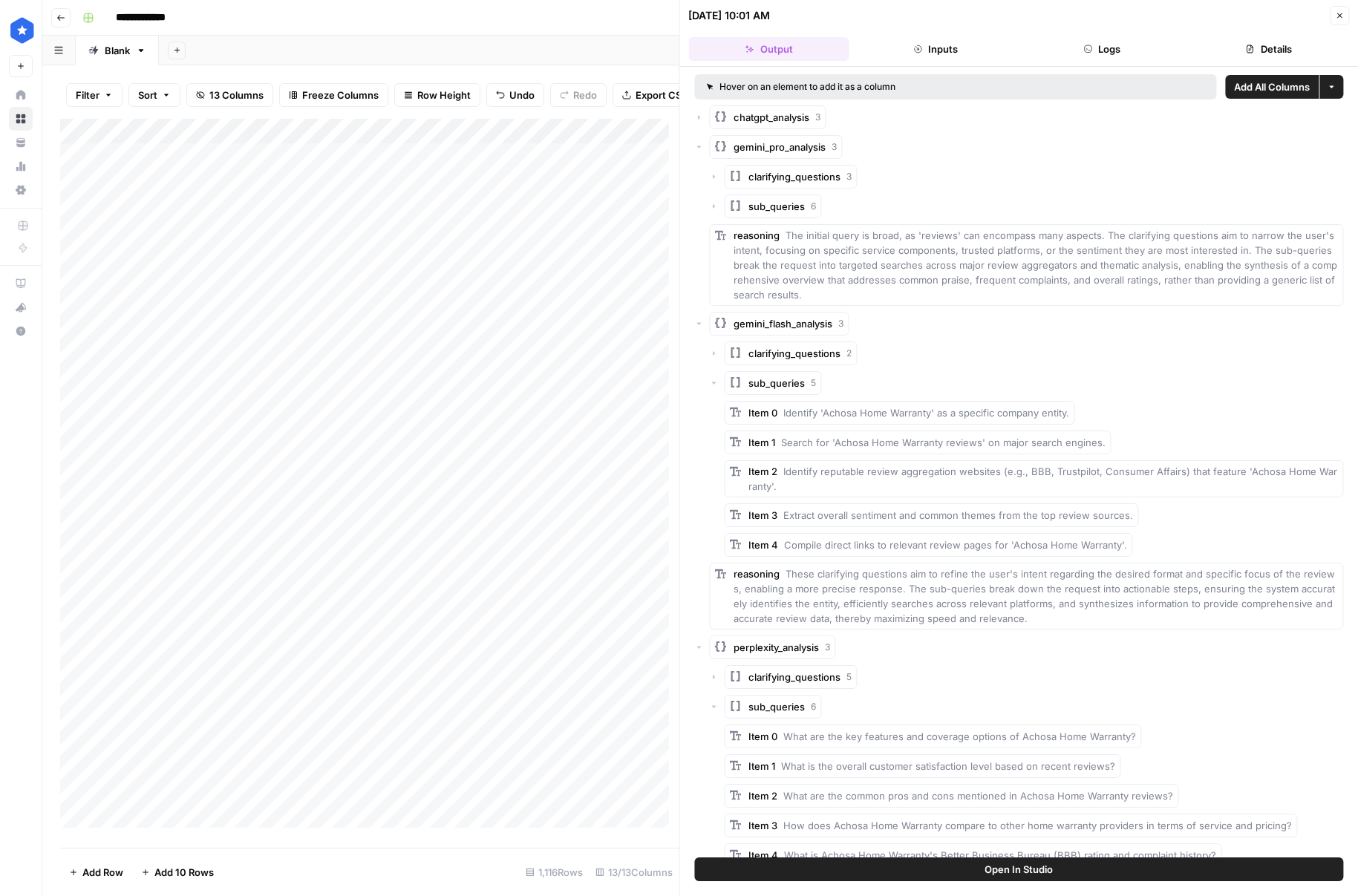
click at [1346, 10] on button "Close" at bounding box center [1339, 15] width 19 height 19
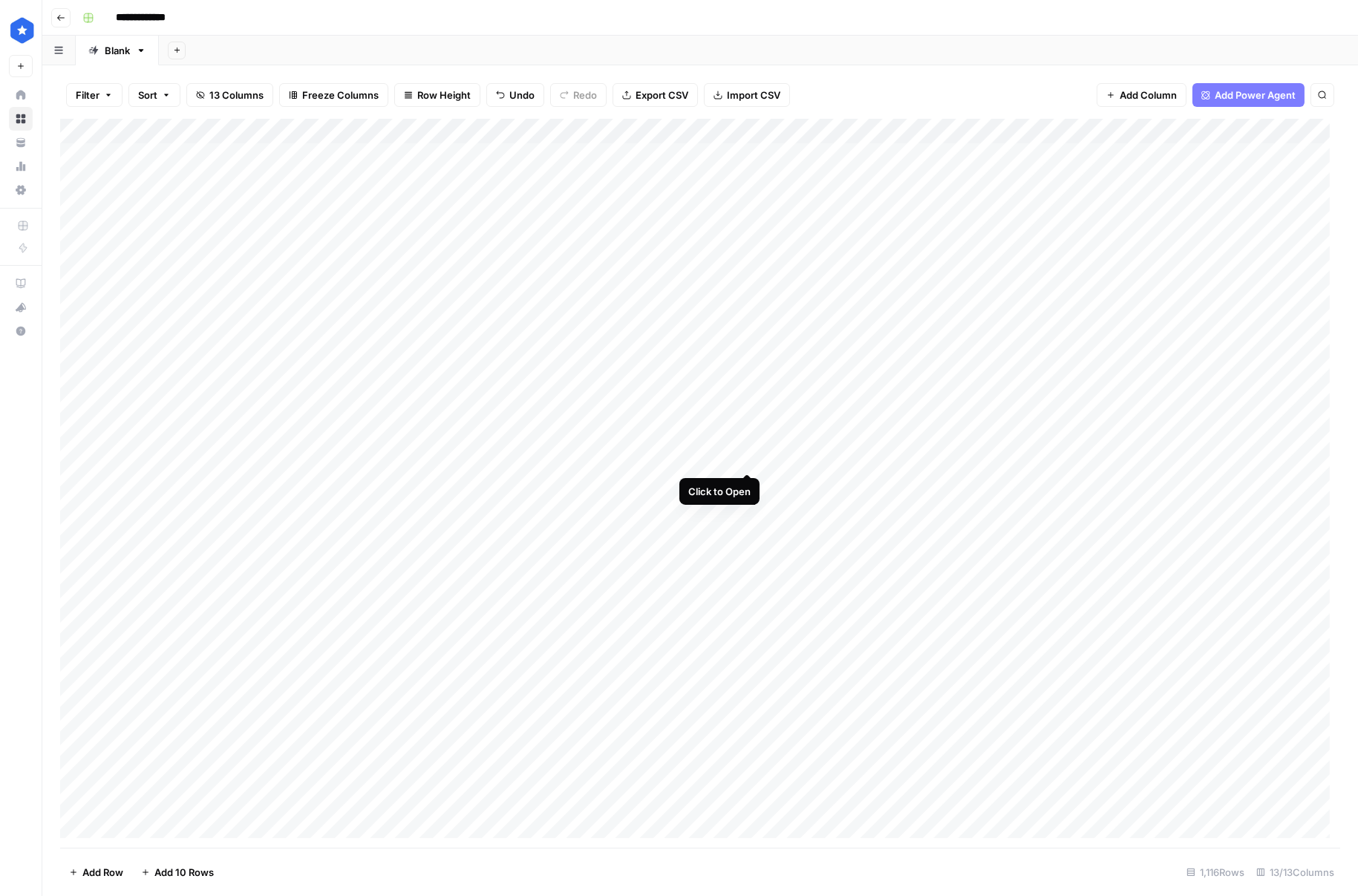
click at [743, 454] on div "Add Column" at bounding box center [700, 483] width 1280 height 729
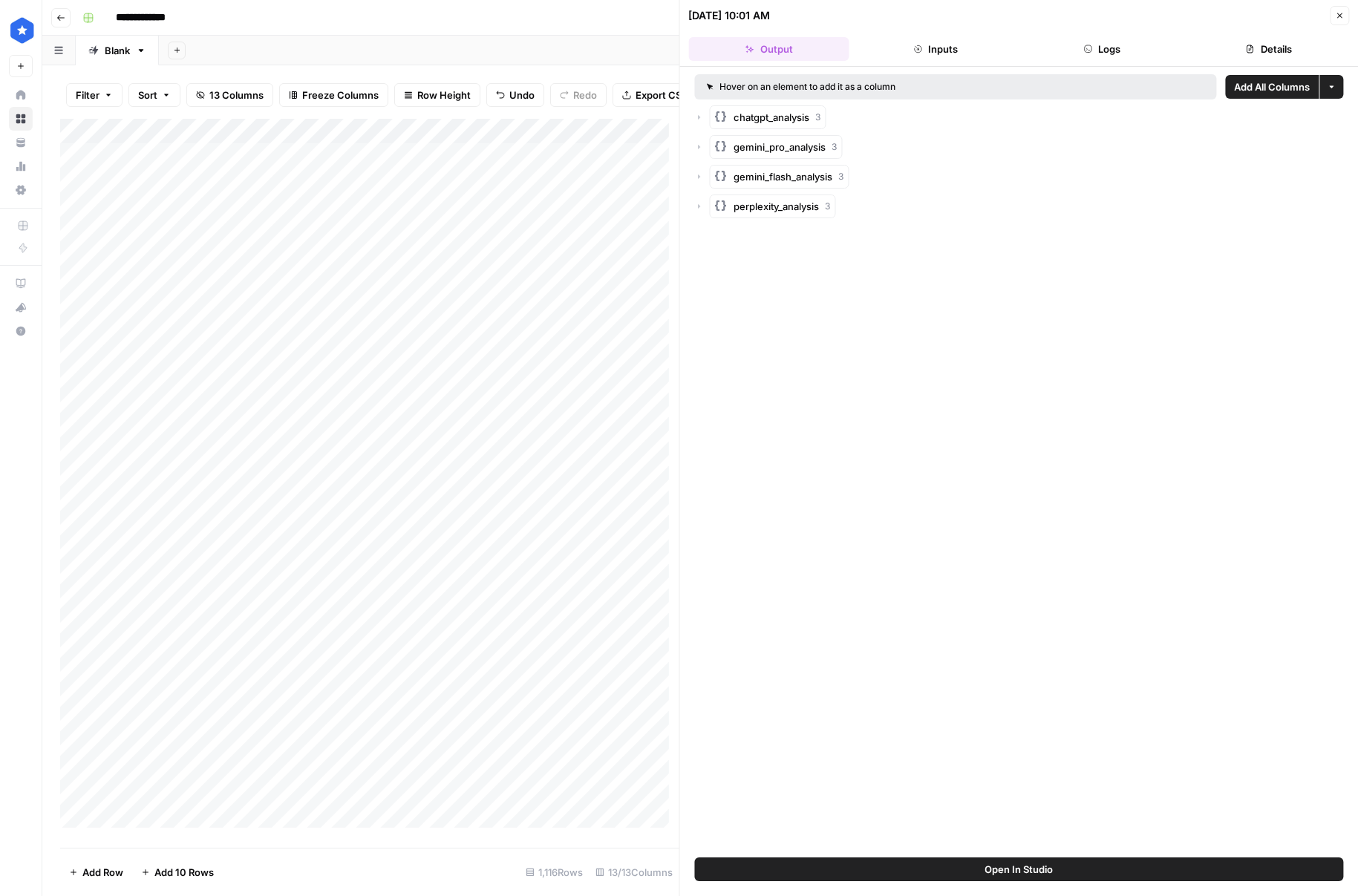
click at [789, 122] on span "chatgpt_analysis" at bounding box center [772, 117] width 75 height 15
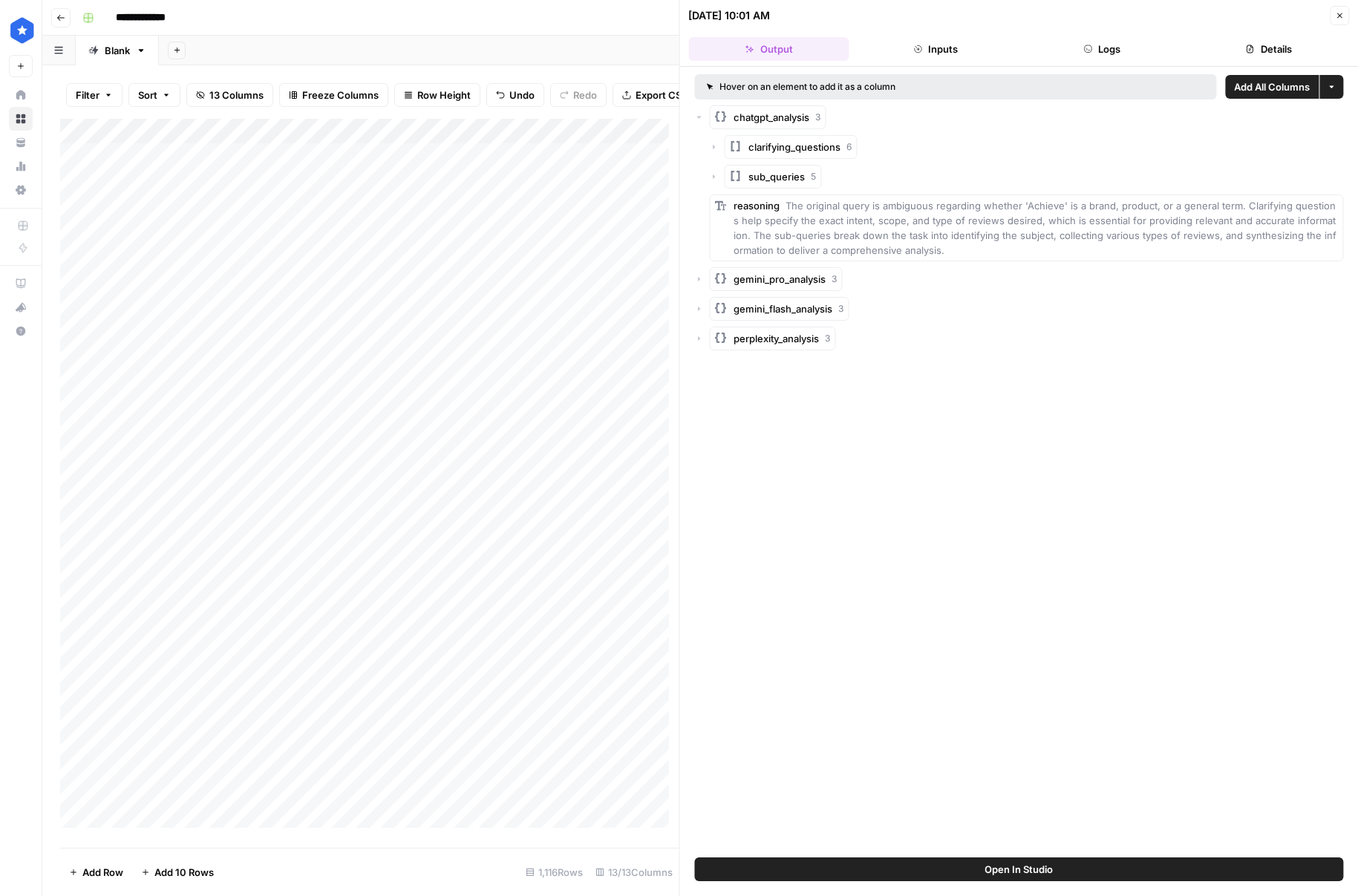
click at [774, 169] on span "sub_queries" at bounding box center [777, 177] width 56 height 15
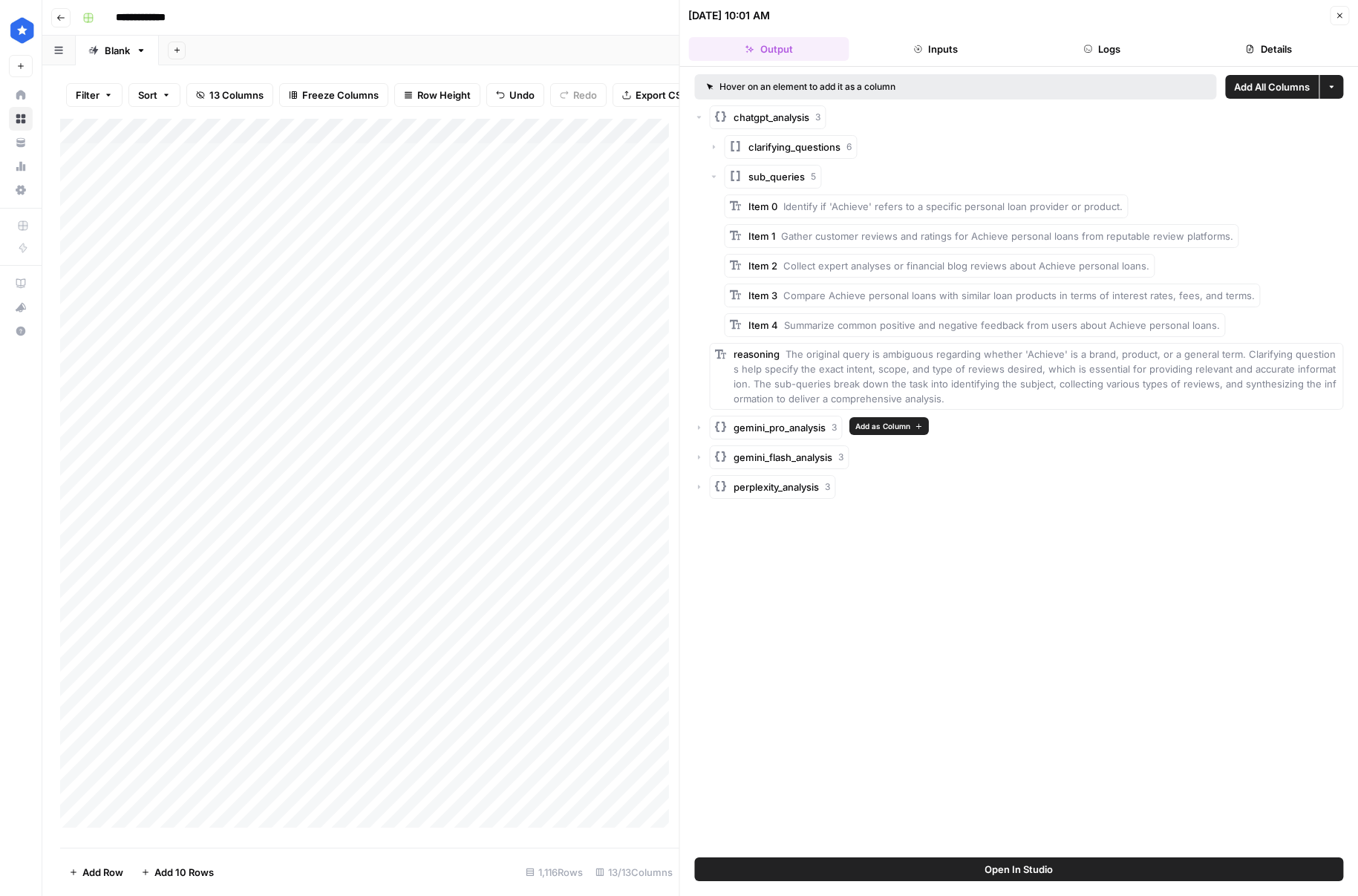
click at [785, 438] on button "gemini_pro_analysis 3" at bounding box center [776, 427] width 133 height 23
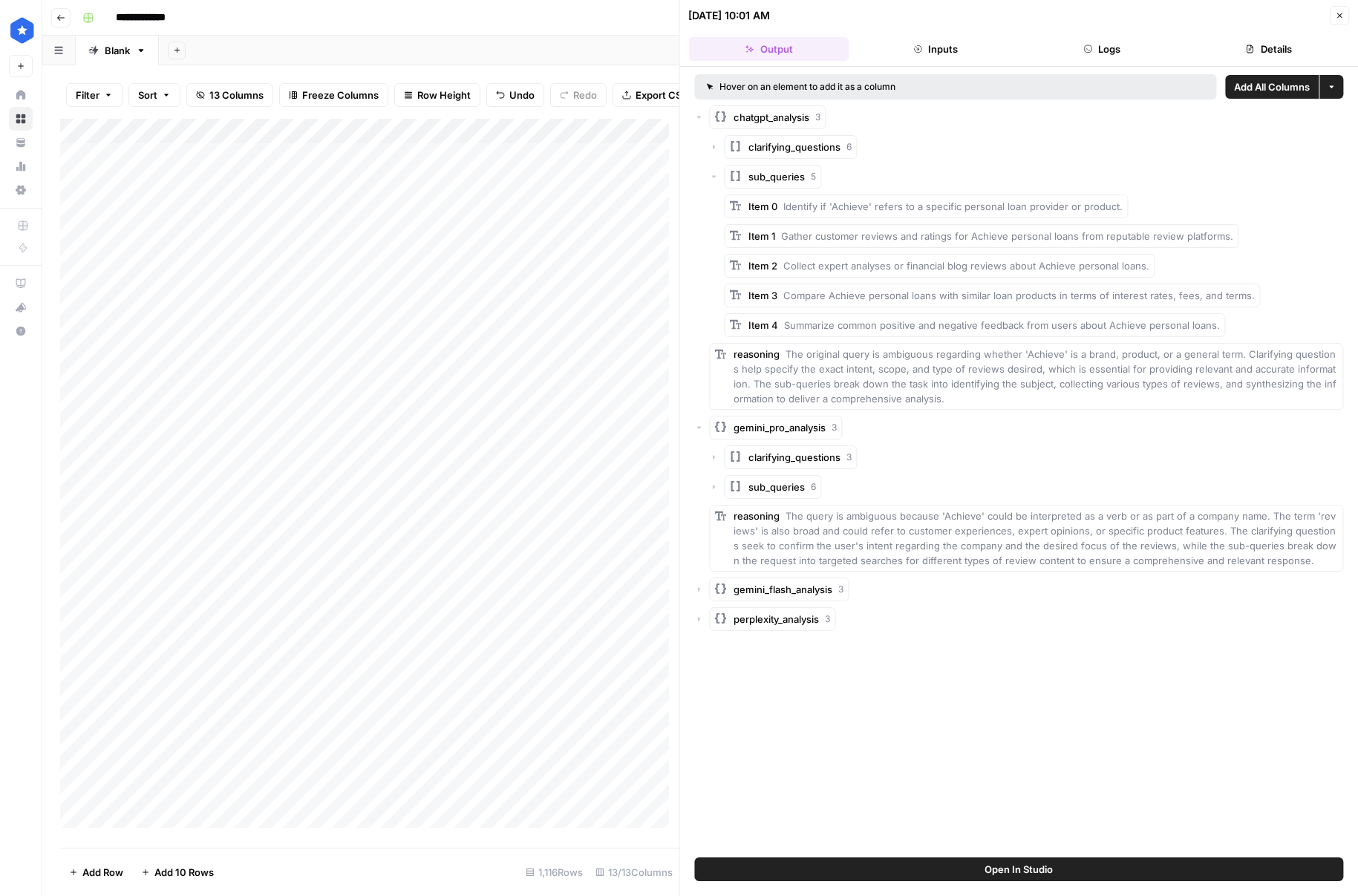
click at [772, 487] on span "sub_queries" at bounding box center [777, 487] width 56 height 15
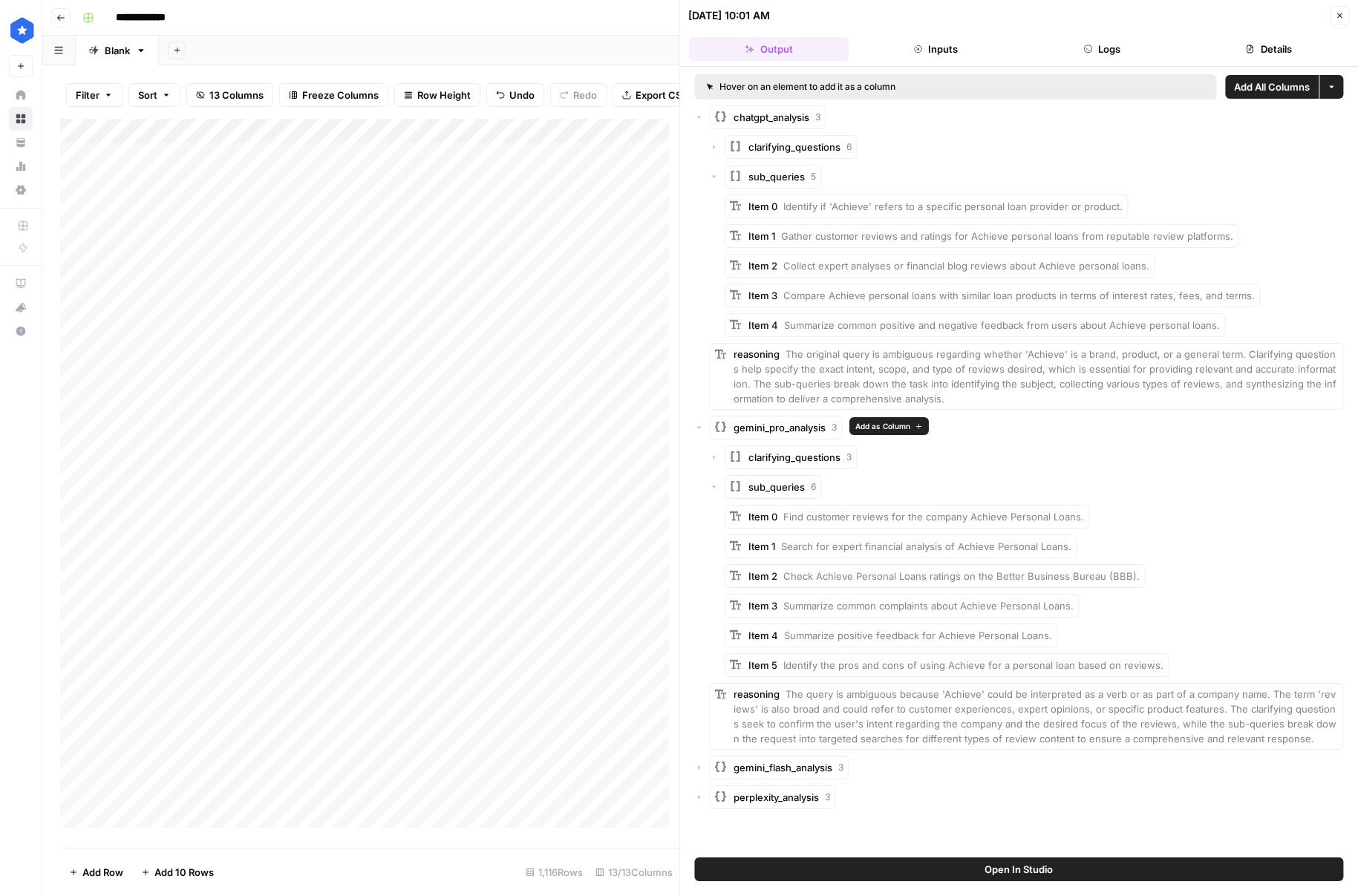
click at [717, 425] on rect "button" at bounding box center [721, 427] width 12 height 12
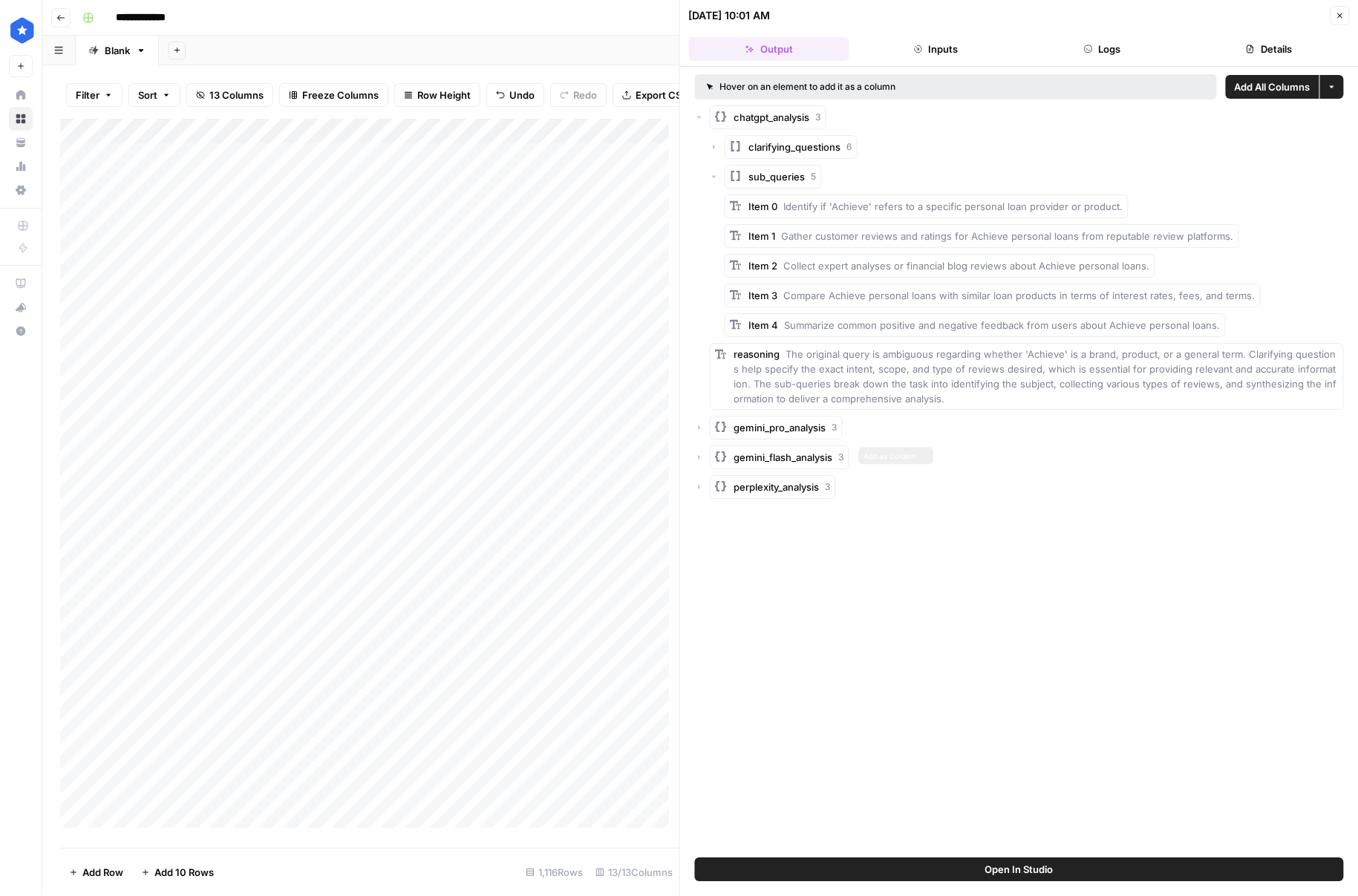
click at [746, 459] on span "gemini_flash_analysis" at bounding box center [784, 457] width 99 height 15
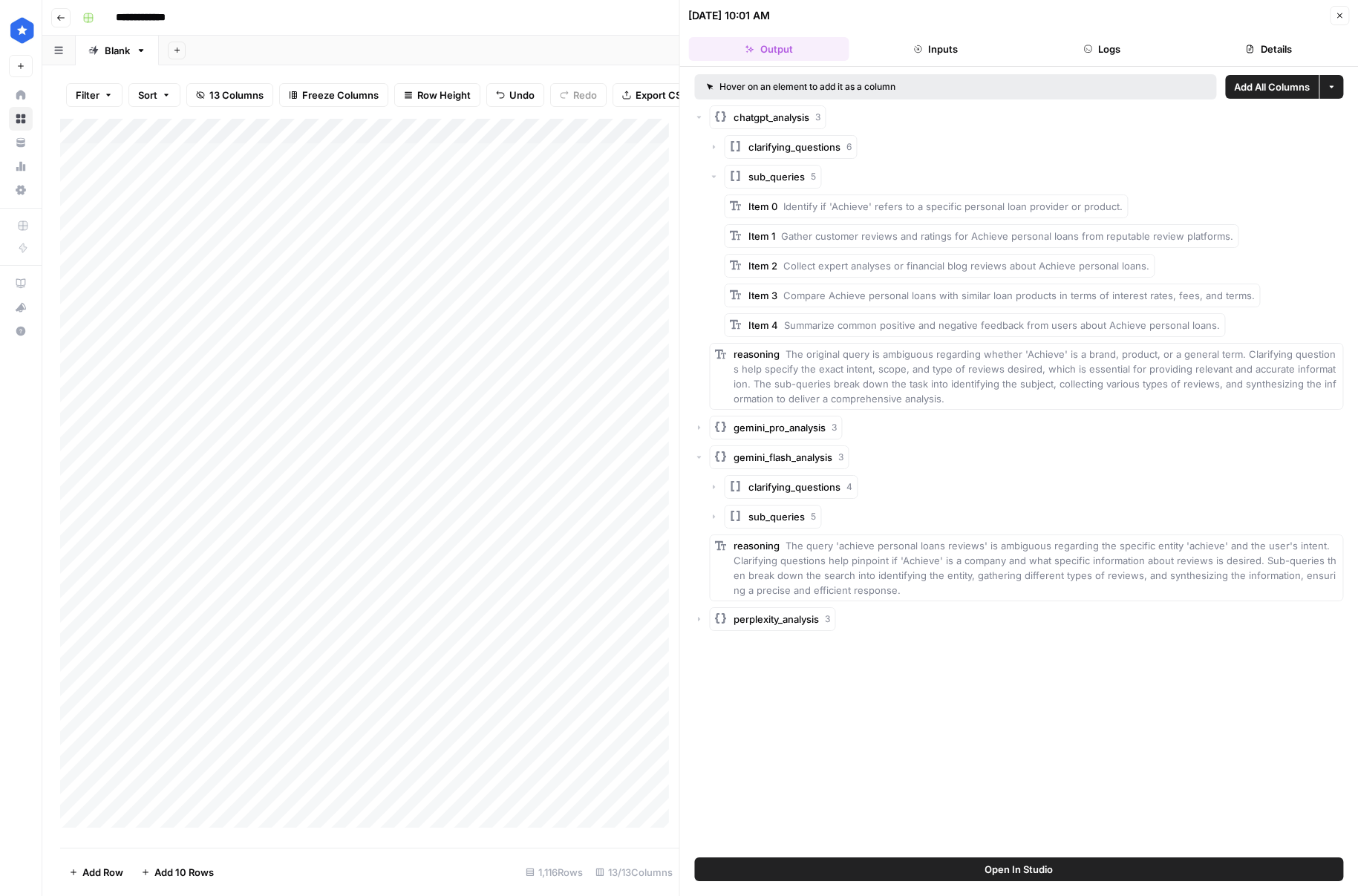
click at [767, 500] on div "clarifying_questions 4 sub_queries 5 reasoning The query 'achieve personal loan…" at bounding box center [1026, 538] width 634 height 126
click at [767, 515] on span "sub_queries" at bounding box center [777, 517] width 56 height 15
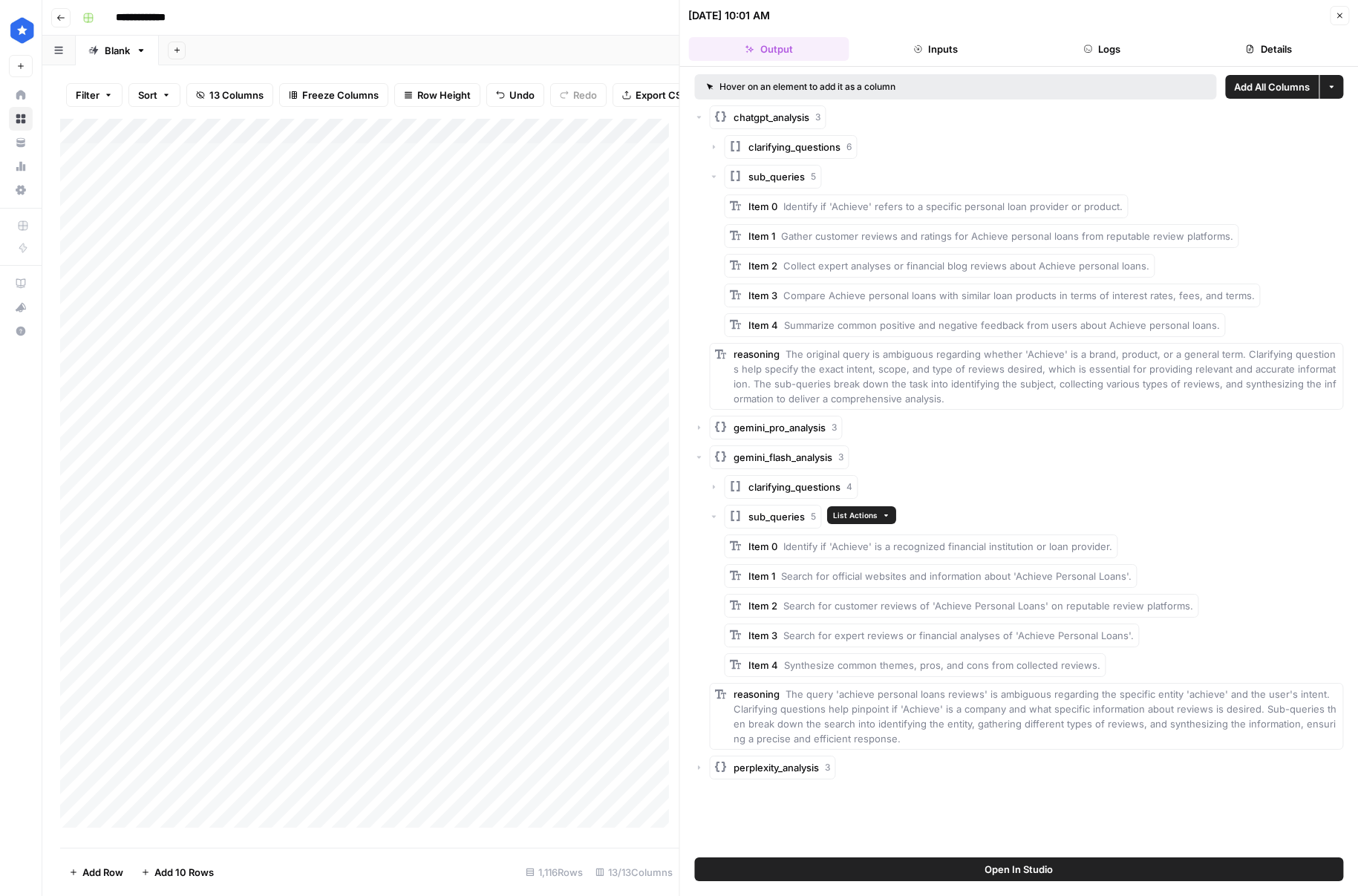
click at [755, 507] on button "sub_queries 5" at bounding box center [773, 517] width 97 height 23
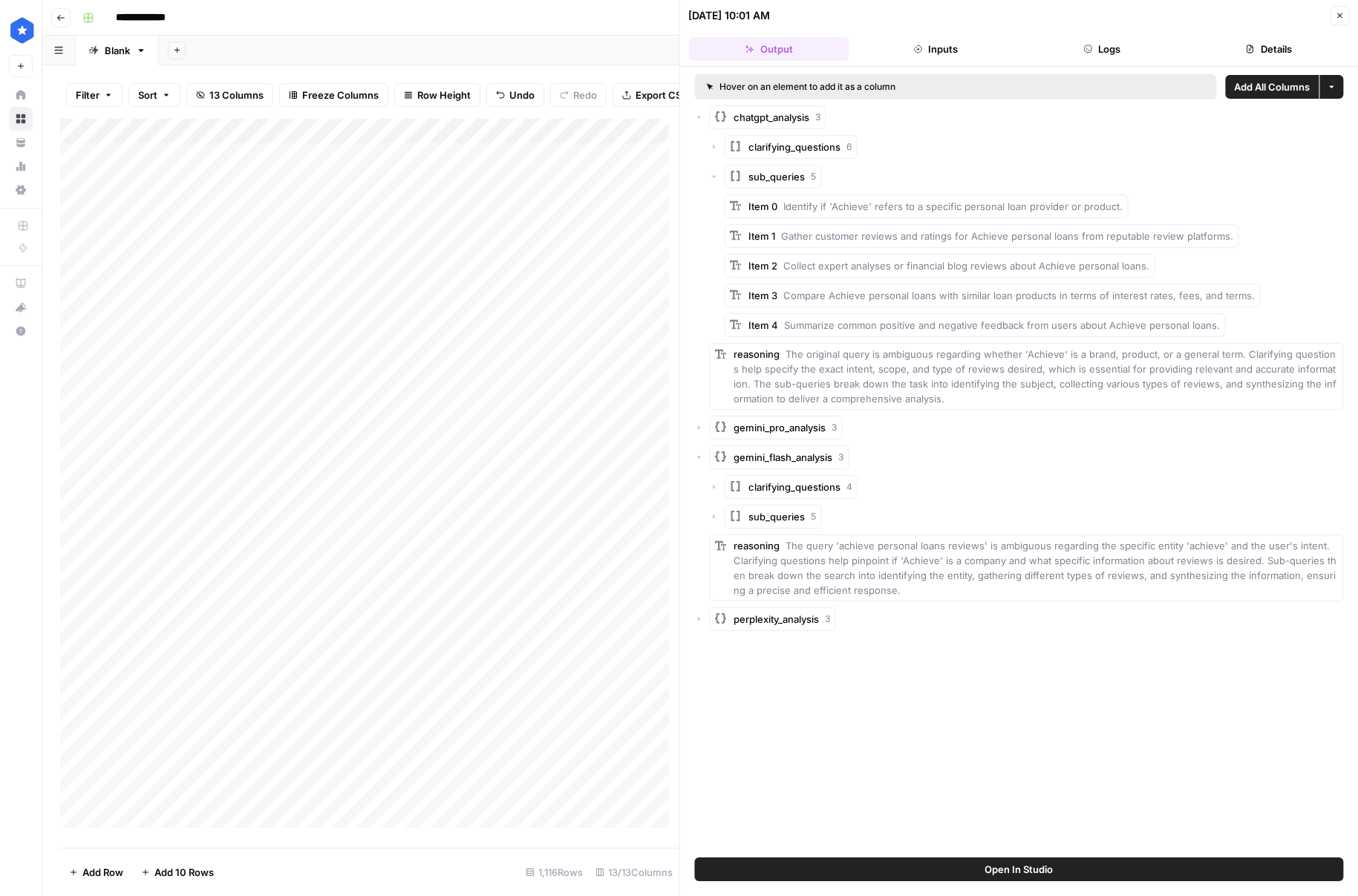
click at [701, 459] on icon "button" at bounding box center [700, 457] width 9 height 9
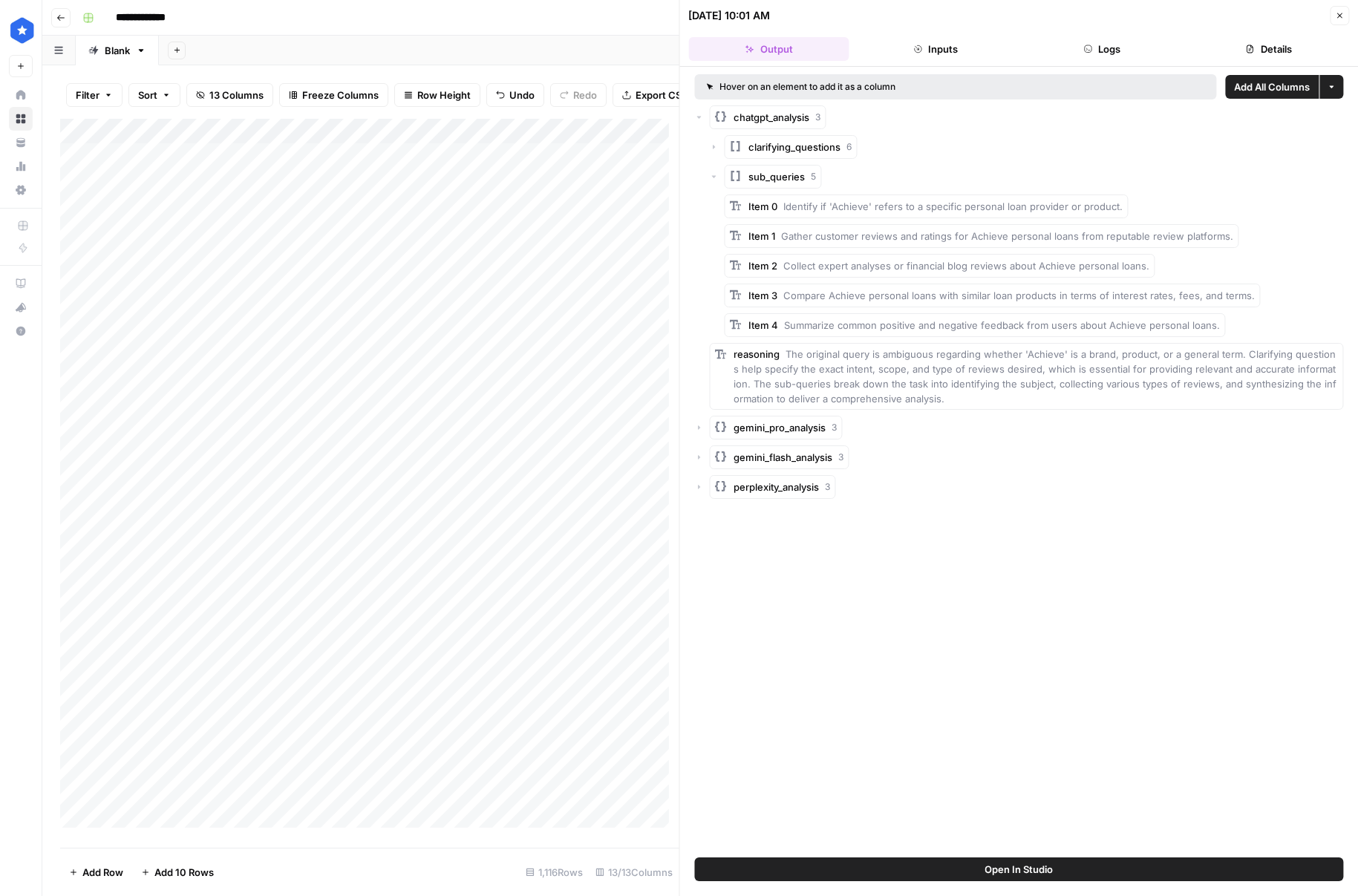
click at [701, 487] on icon "button" at bounding box center [700, 487] width 9 height 9
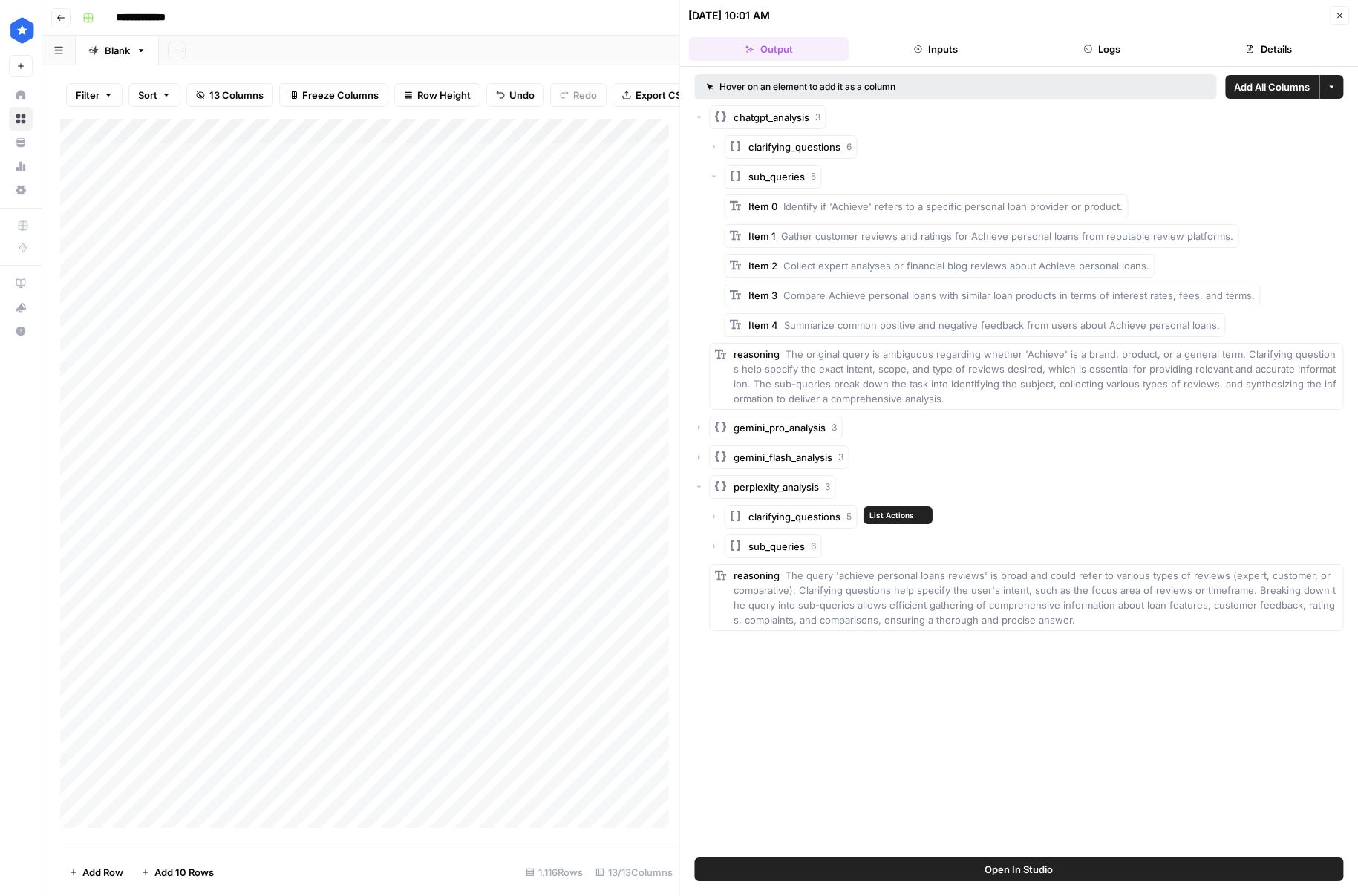
click at [743, 535] on button "sub_queries 6" at bounding box center [773, 546] width 97 height 23
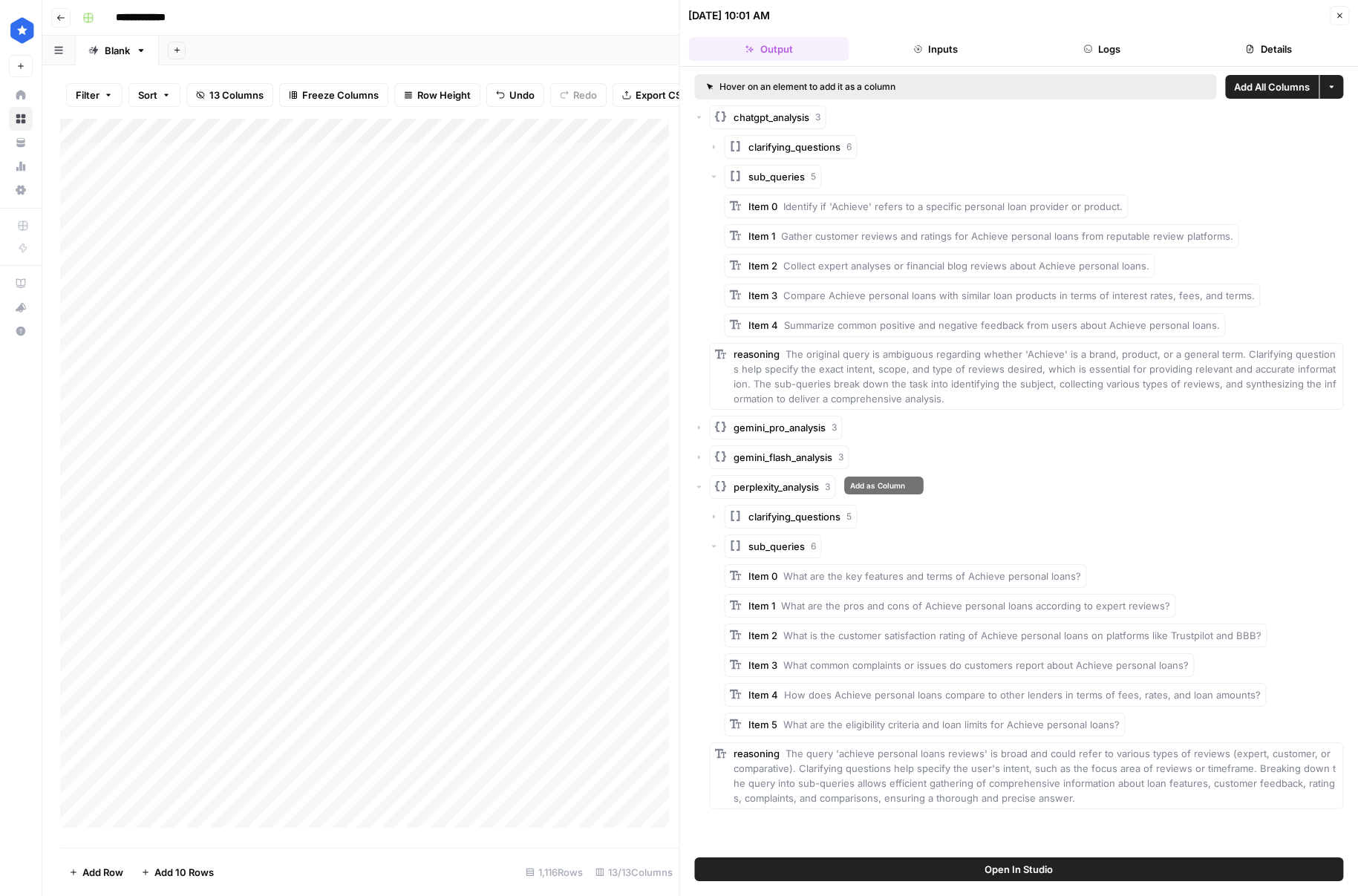
click at [701, 485] on icon "button" at bounding box center [700, 487] width 9 height 9
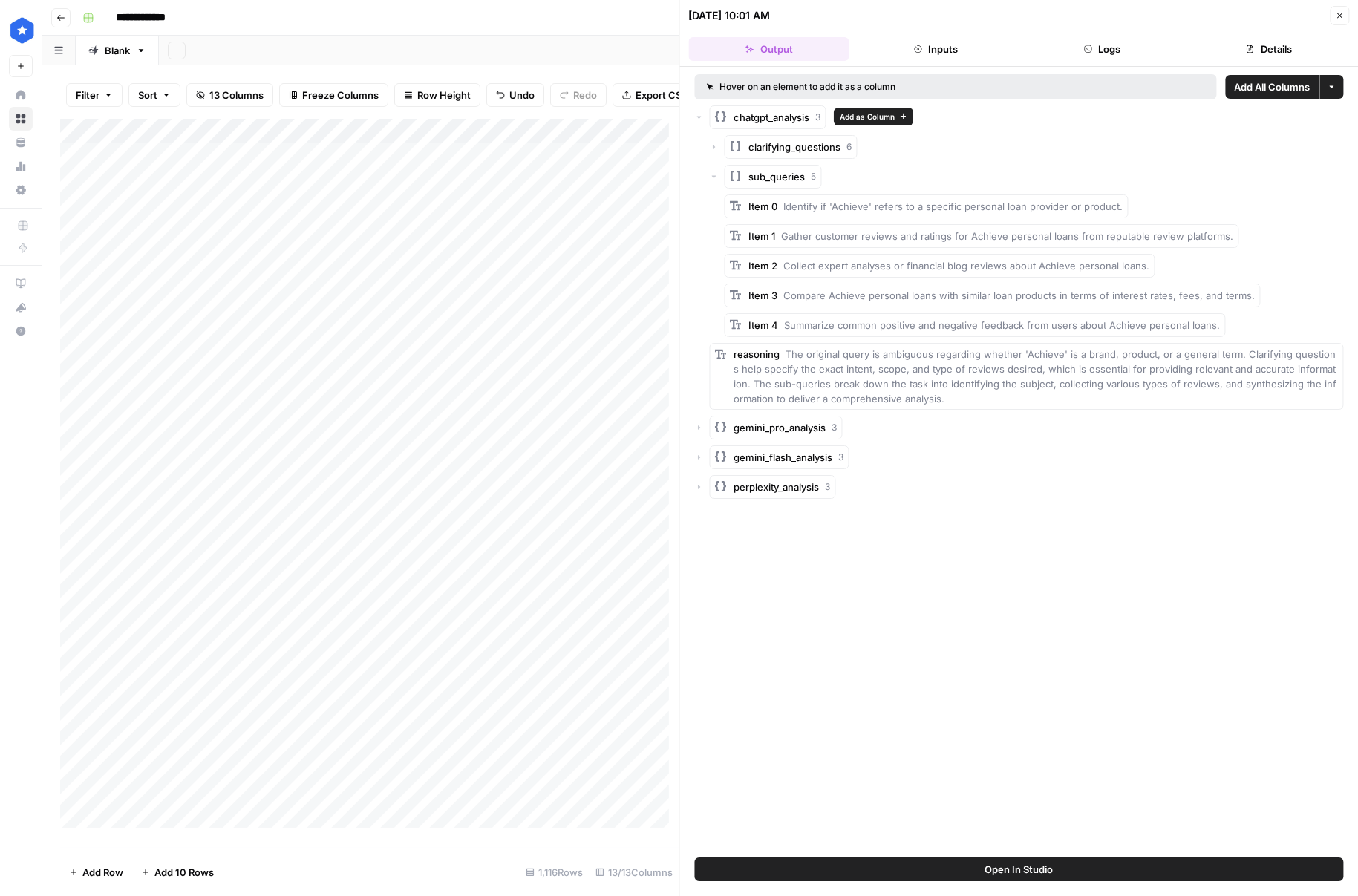
click at [706, 116] on div "chatgpt_analysis 3" at bounding box center [1020, 117] width 649 height 23
click at [701, 116] on icon "button" at bounding box center [700, 117] width 9 height 9
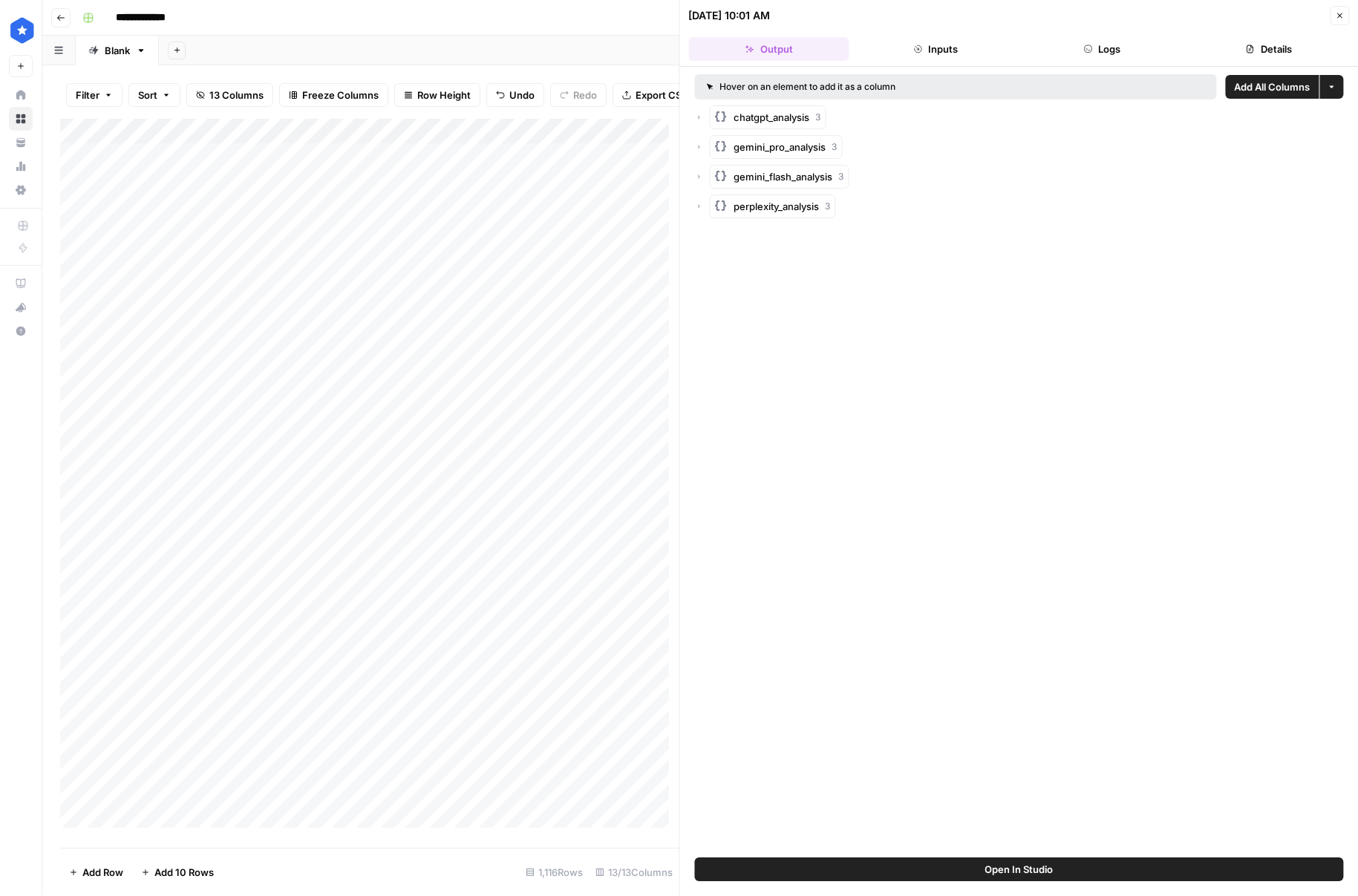
click at [1346, 11] on button "Close" at bounding box center [1339, 15] width 19 height 19
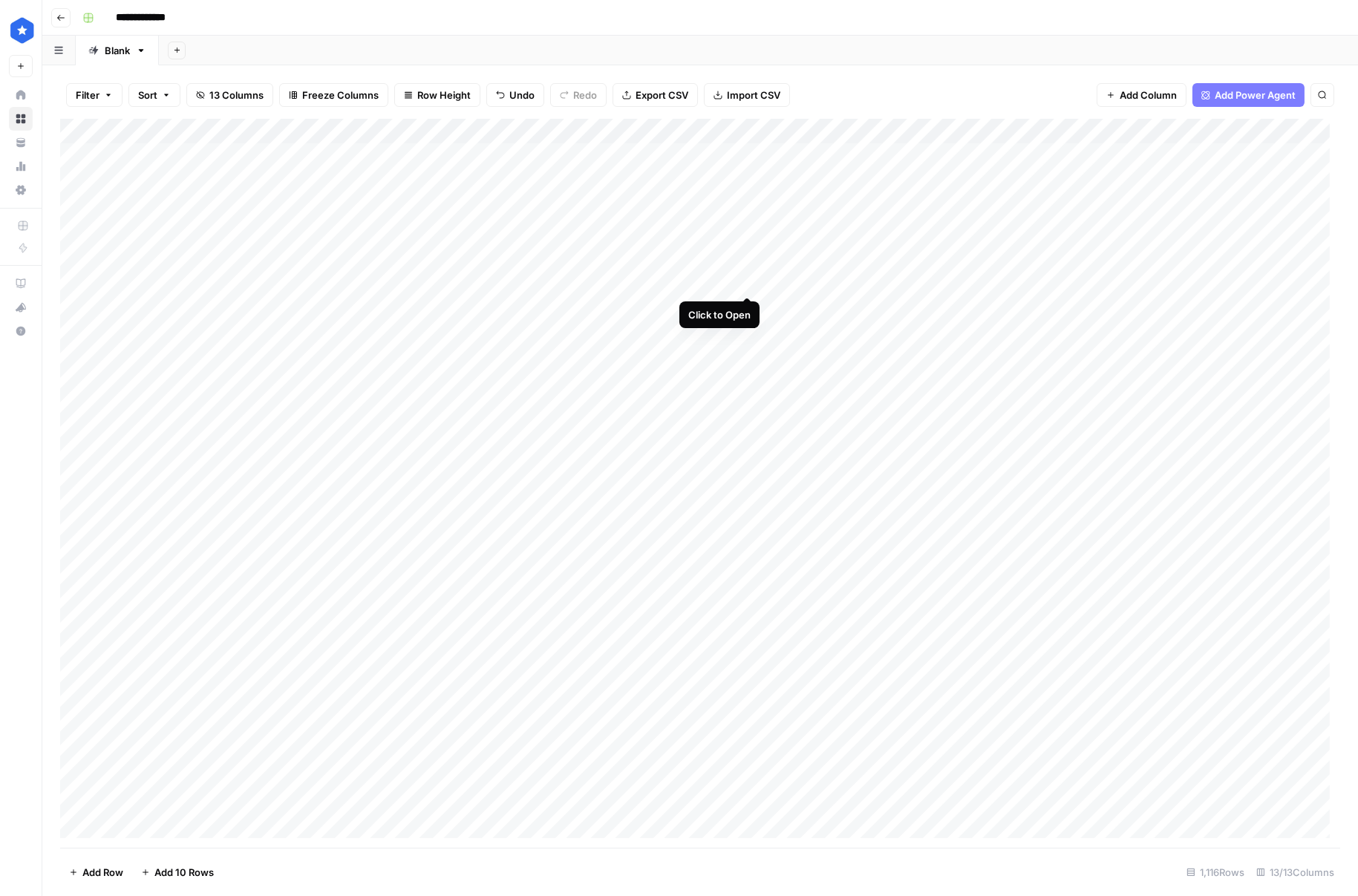
click at [743, 286] on div "Add Column" at bounding box center [700, 483] width 1280 height 729
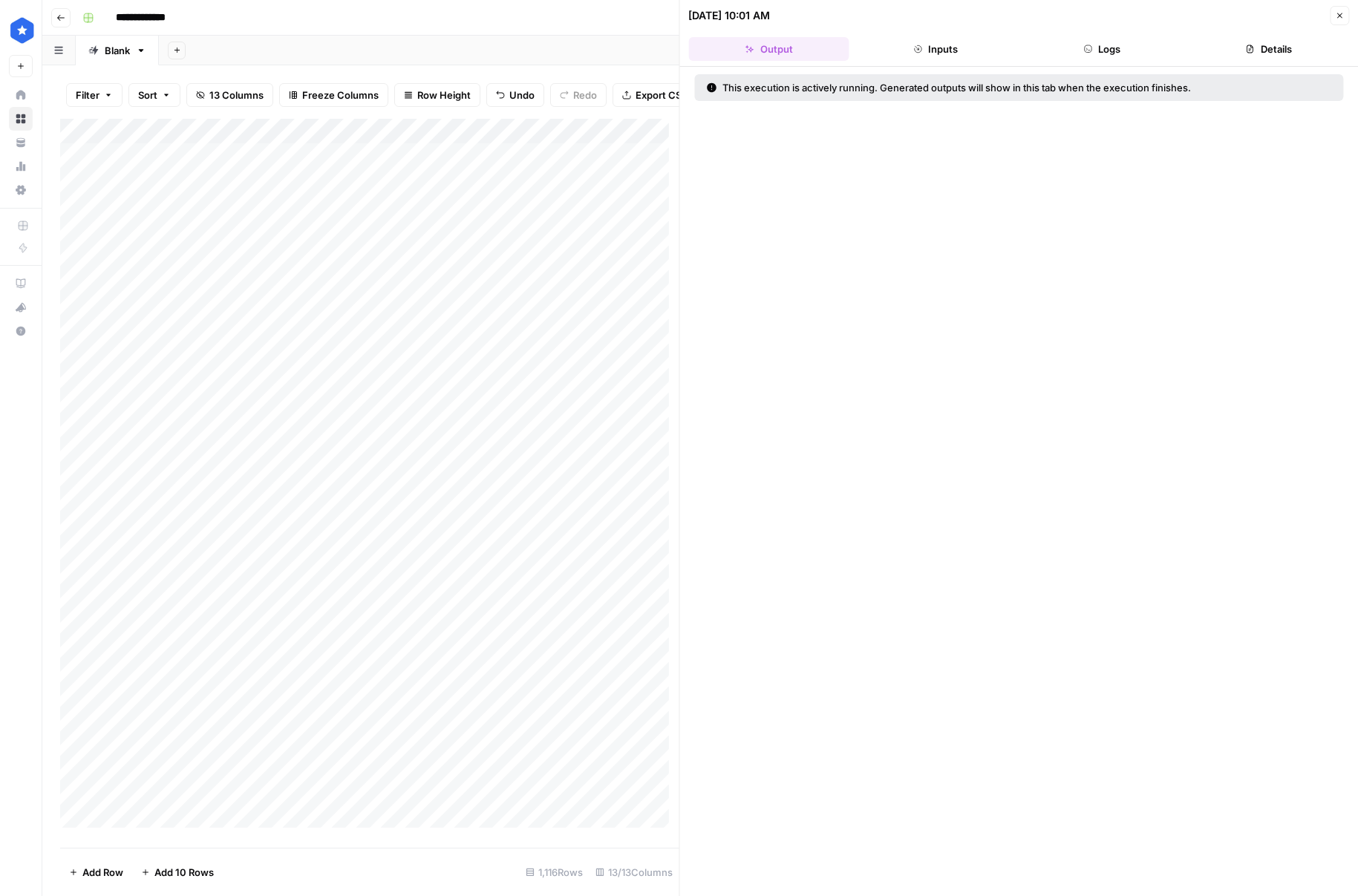
click at [1221, 64] on header "08/27/25 at 10:01 AM Close Output Inputs Logs Details" at bounding box center [1020, 33] width 679 height 67
click at [1274, 51] on button "Details" at bounding box center [1268, 49] width 160 height 23
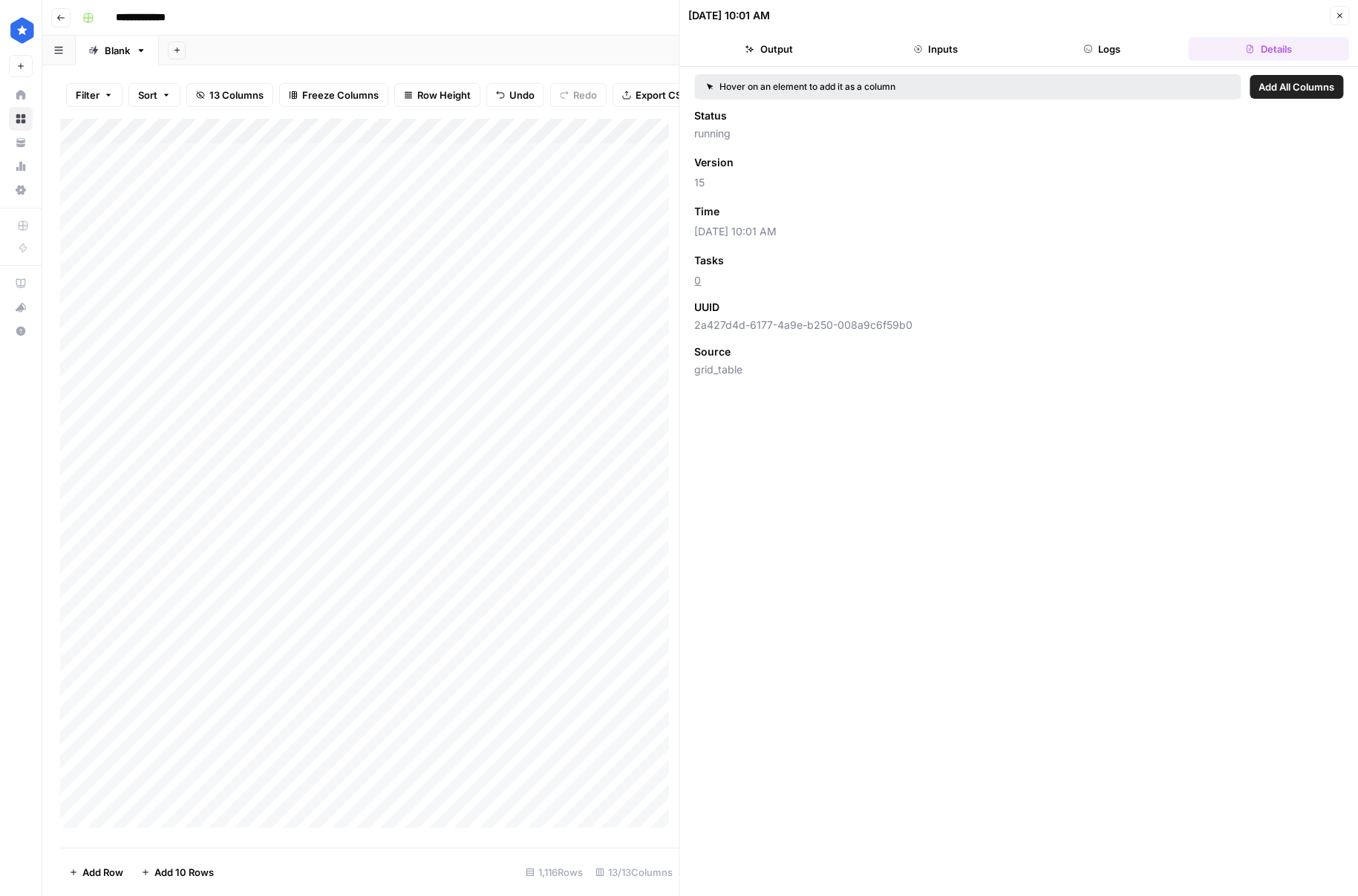
click at [1326, 13] on div "08/27/25 at 10:01 AM Close" at bounding box center [1019, 15] width 661 height 19
click at [1340, 19] on icon "button" at bounding box center [1340, 15] width 9 height 9
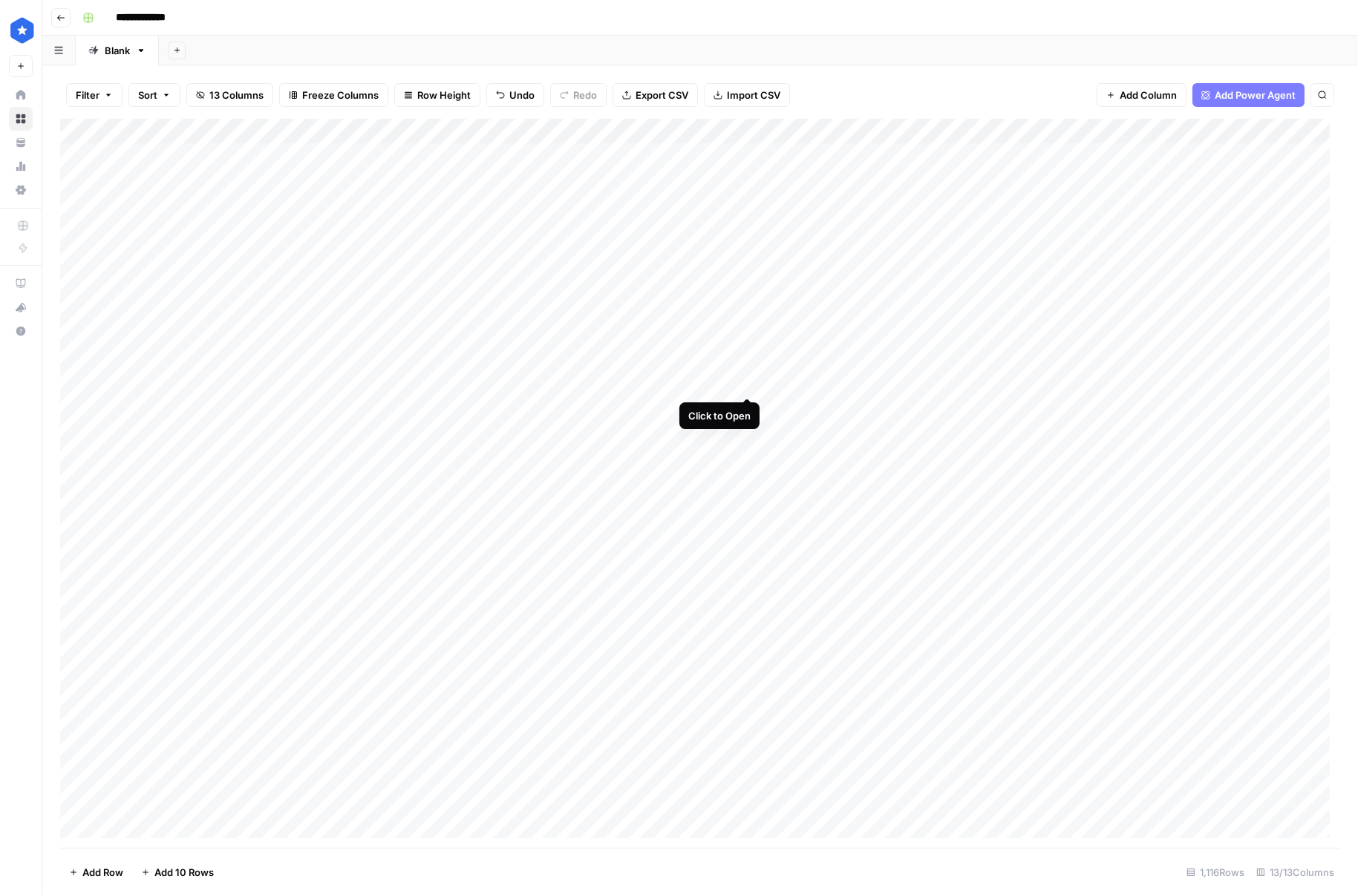
click at [745, 384] on div "Add Column" at bounding box center [700, 483] width 1280 height 729
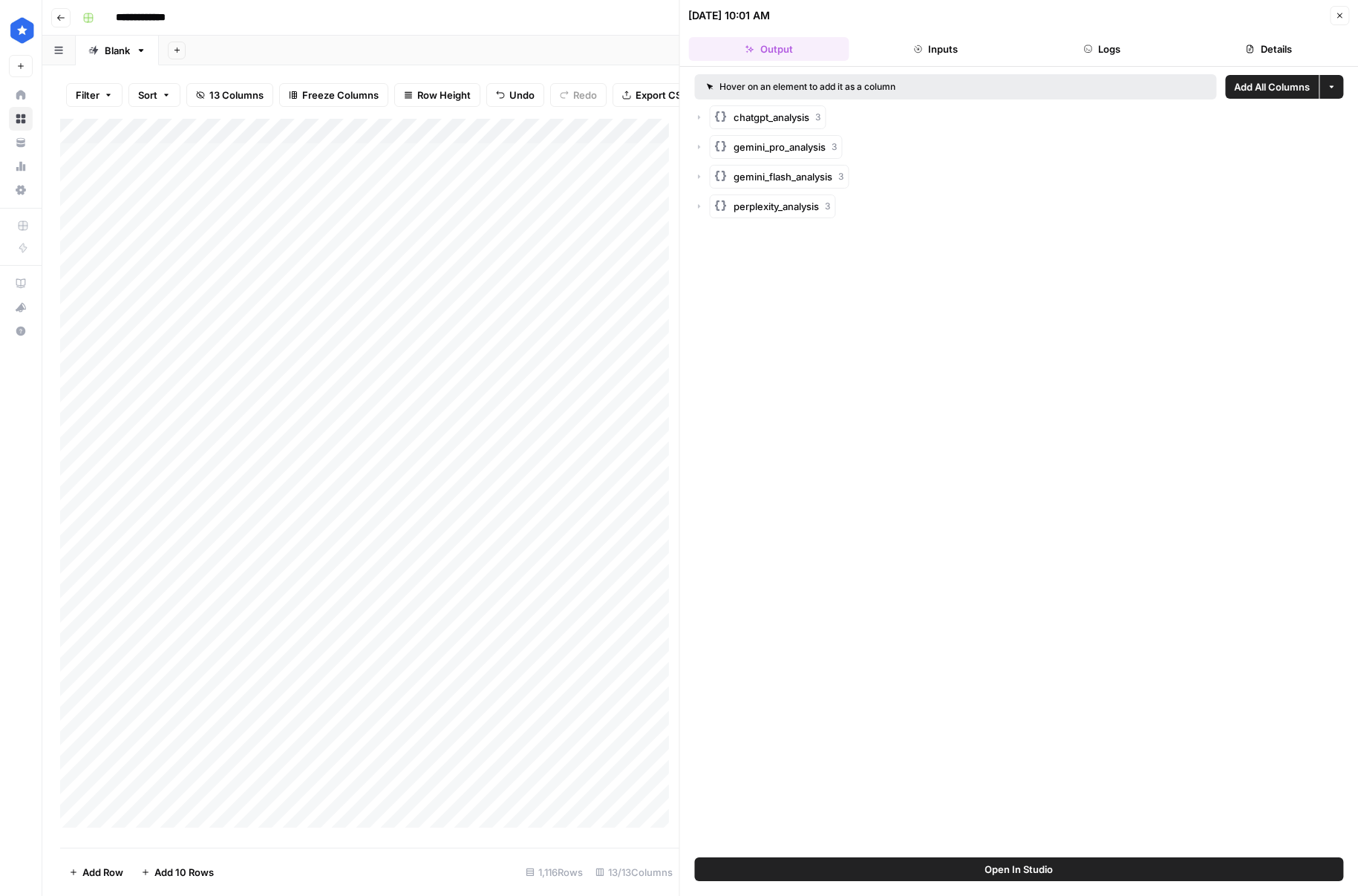
click at [1337, 23] on button "Close" at bounding box center [1339, 15] width 19 height 19
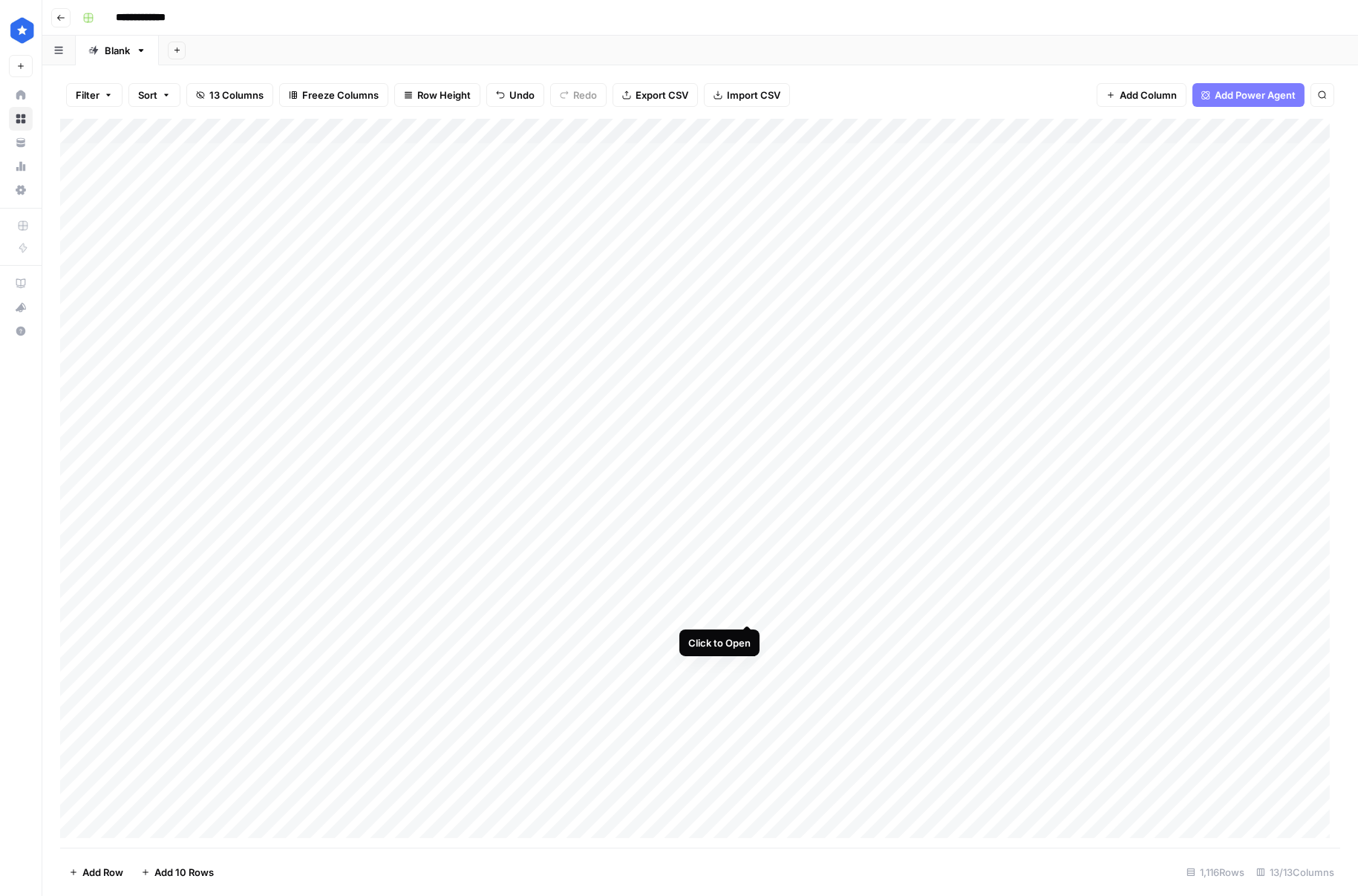
click at [744, 607] on div "Add Column" at bounding box center [700, 483] width 1280 height 729
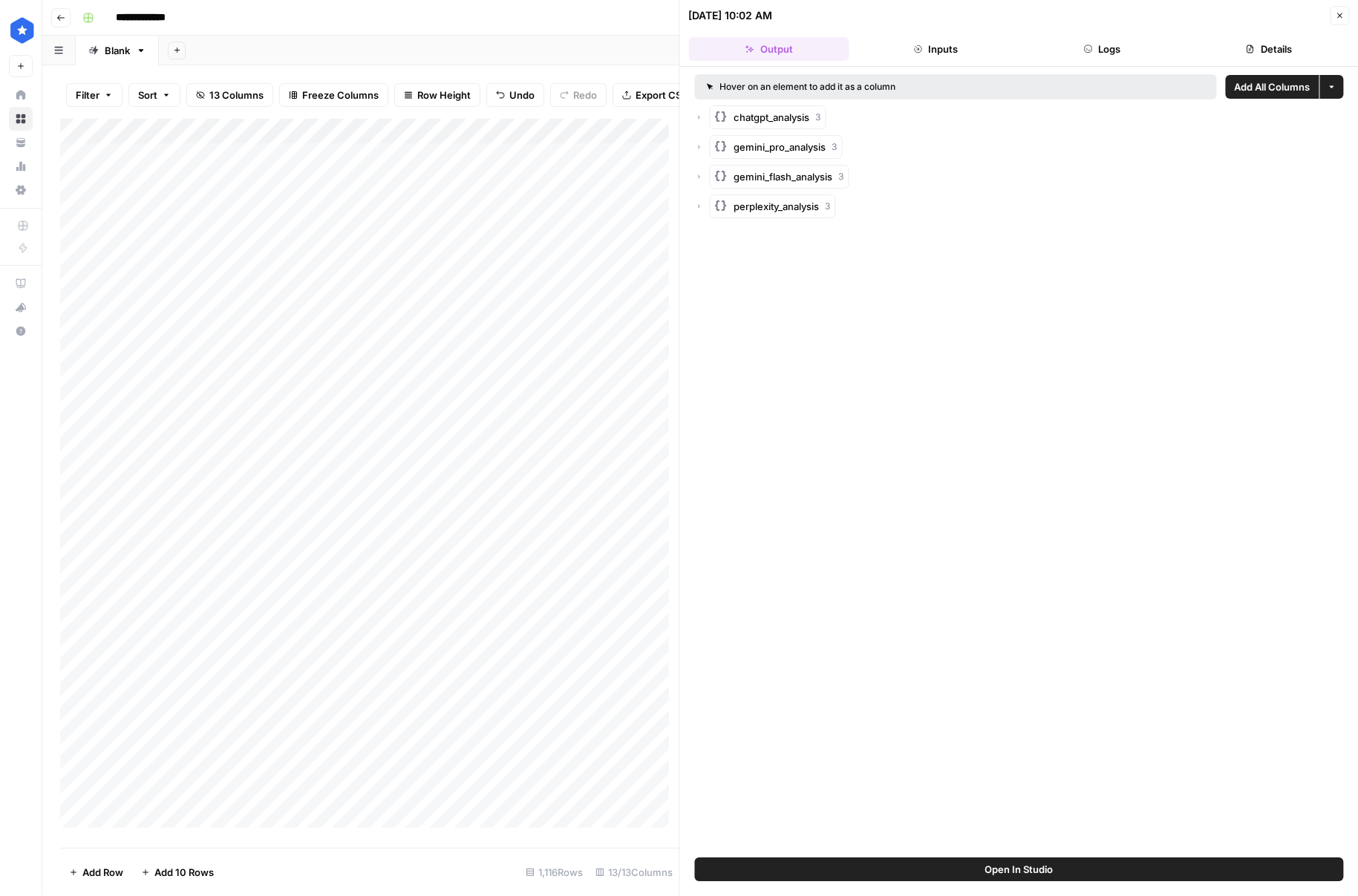
click at [1268, 58] on button "Details" at bounding box center [1268, 49] width 160 height 23
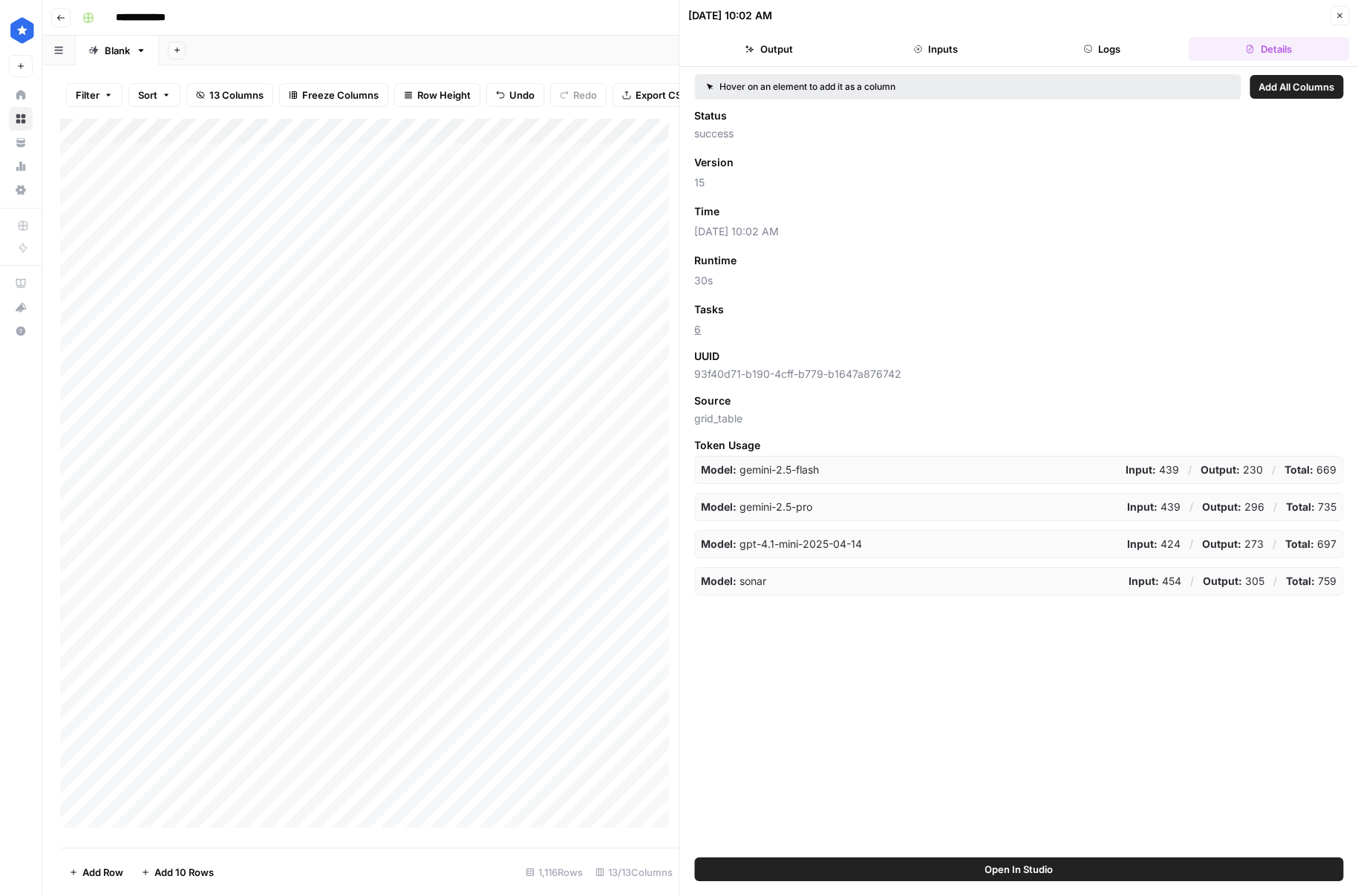
click at [1335, 18] on button "Close" at bounding box center [1339, 15] width 19 height 19
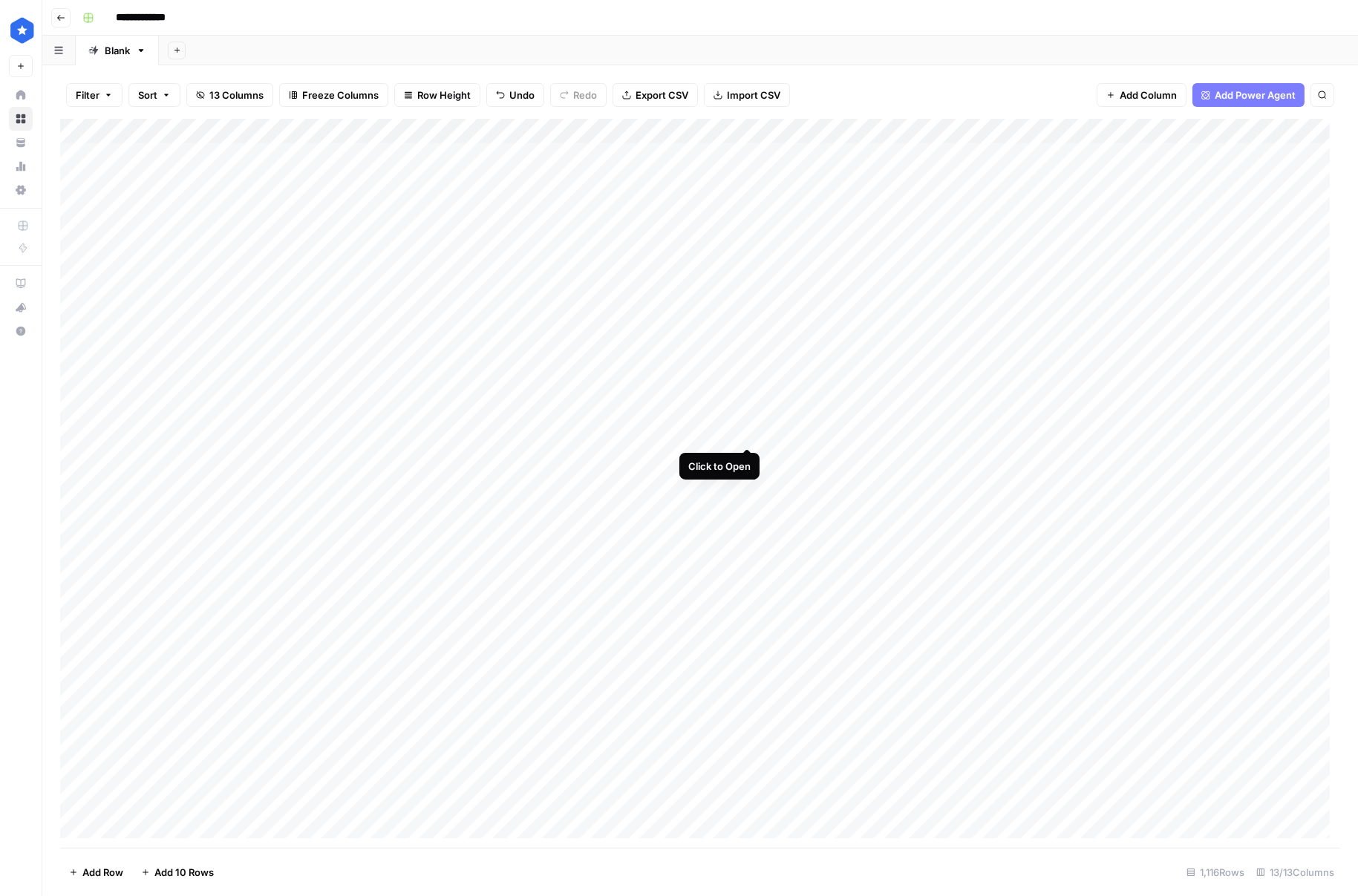
click at [744, 435] on div "Add Column" at bounding box center [700, 483] width 1280 height 729
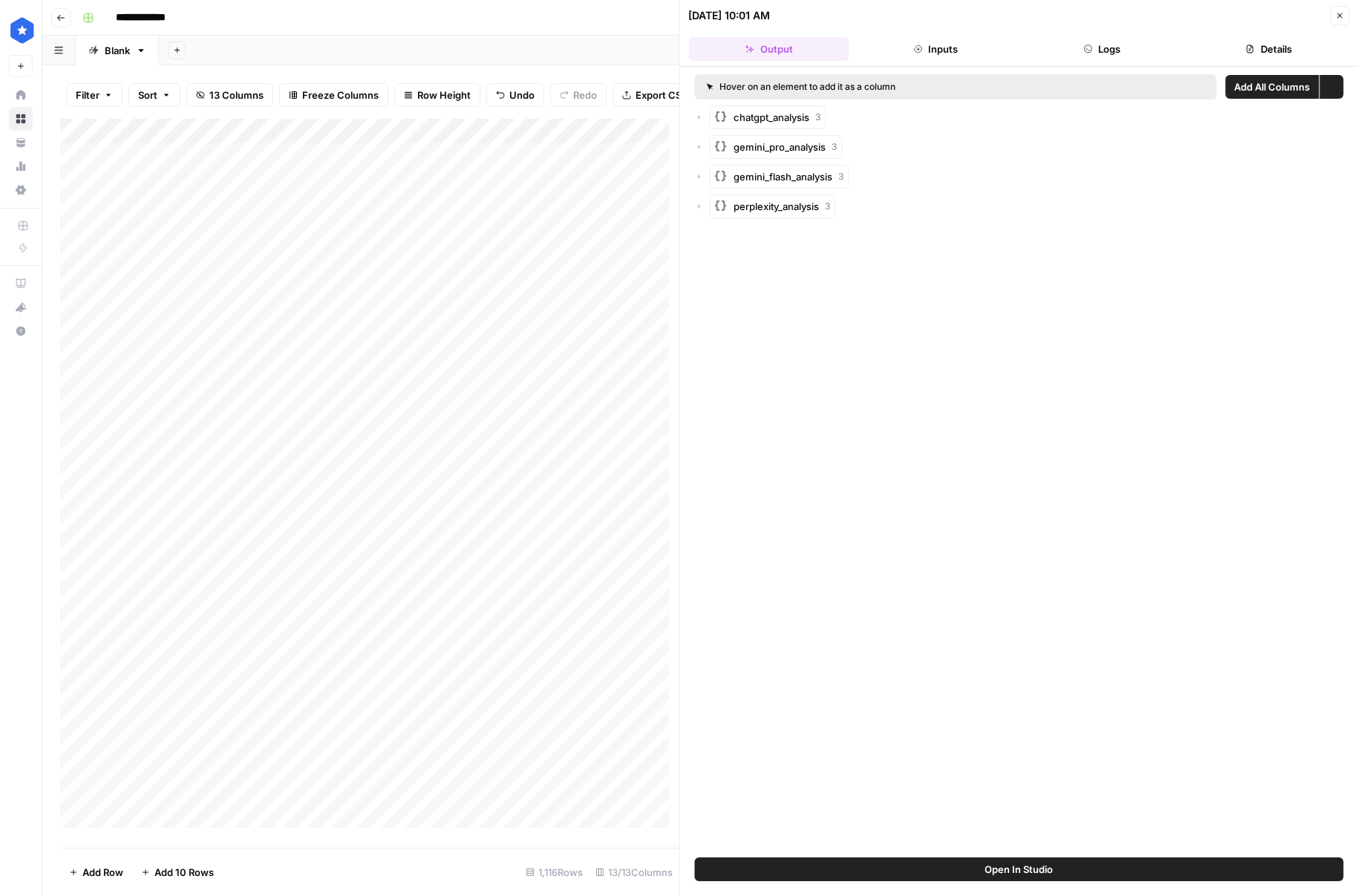
click at [1296, 62] on header "08/27/25 at 10:01 AM Close Output Inputs Logs Details" at bounding box center [1020, 33] width 679 height 67
click at [1298, 50] on button "Details" at bounding box center [1268, 49] width 160 height 23
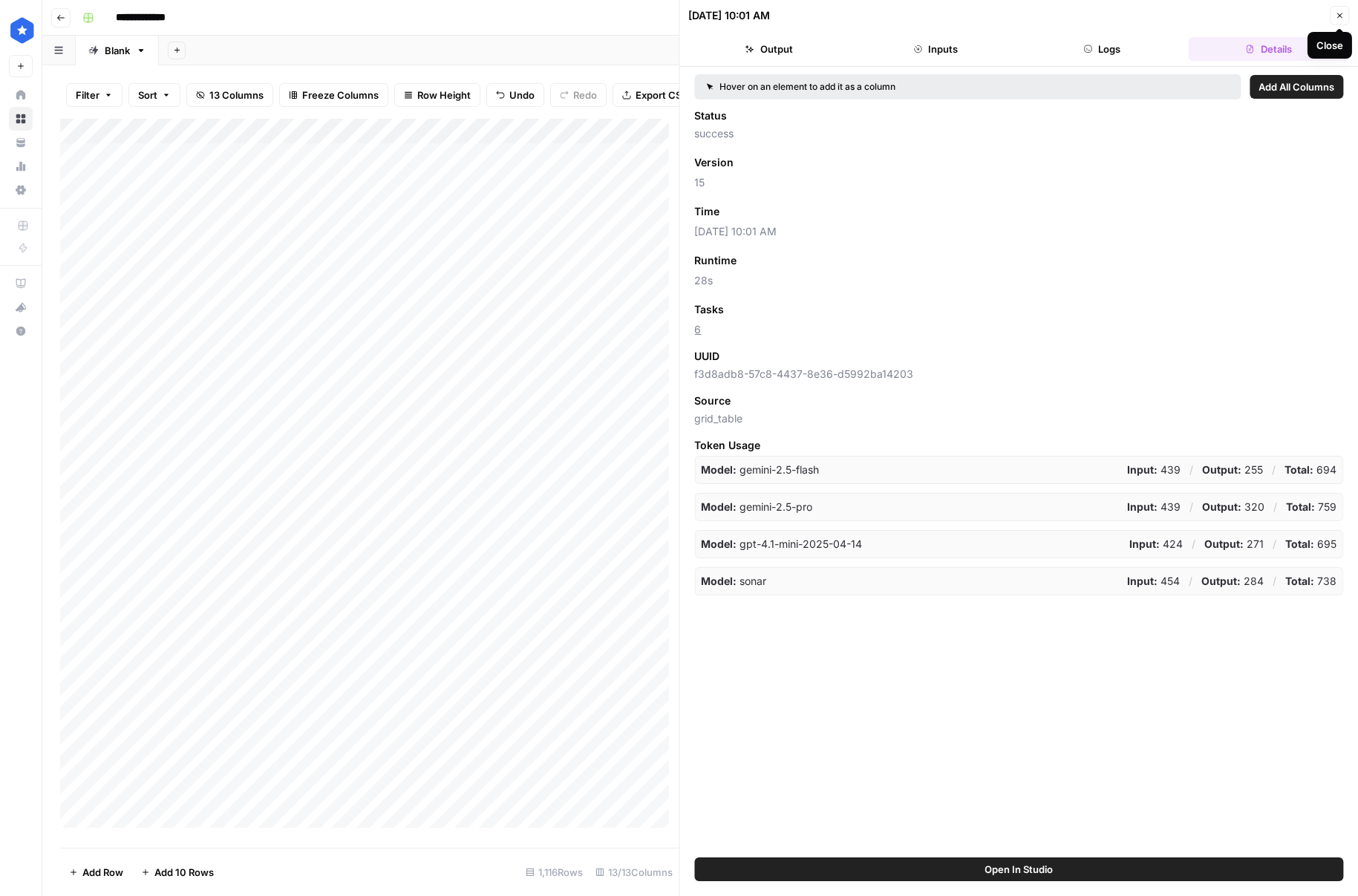
click at [1338, 21] on button "Close" at bounding box center [1339, 15] width 19 height 19
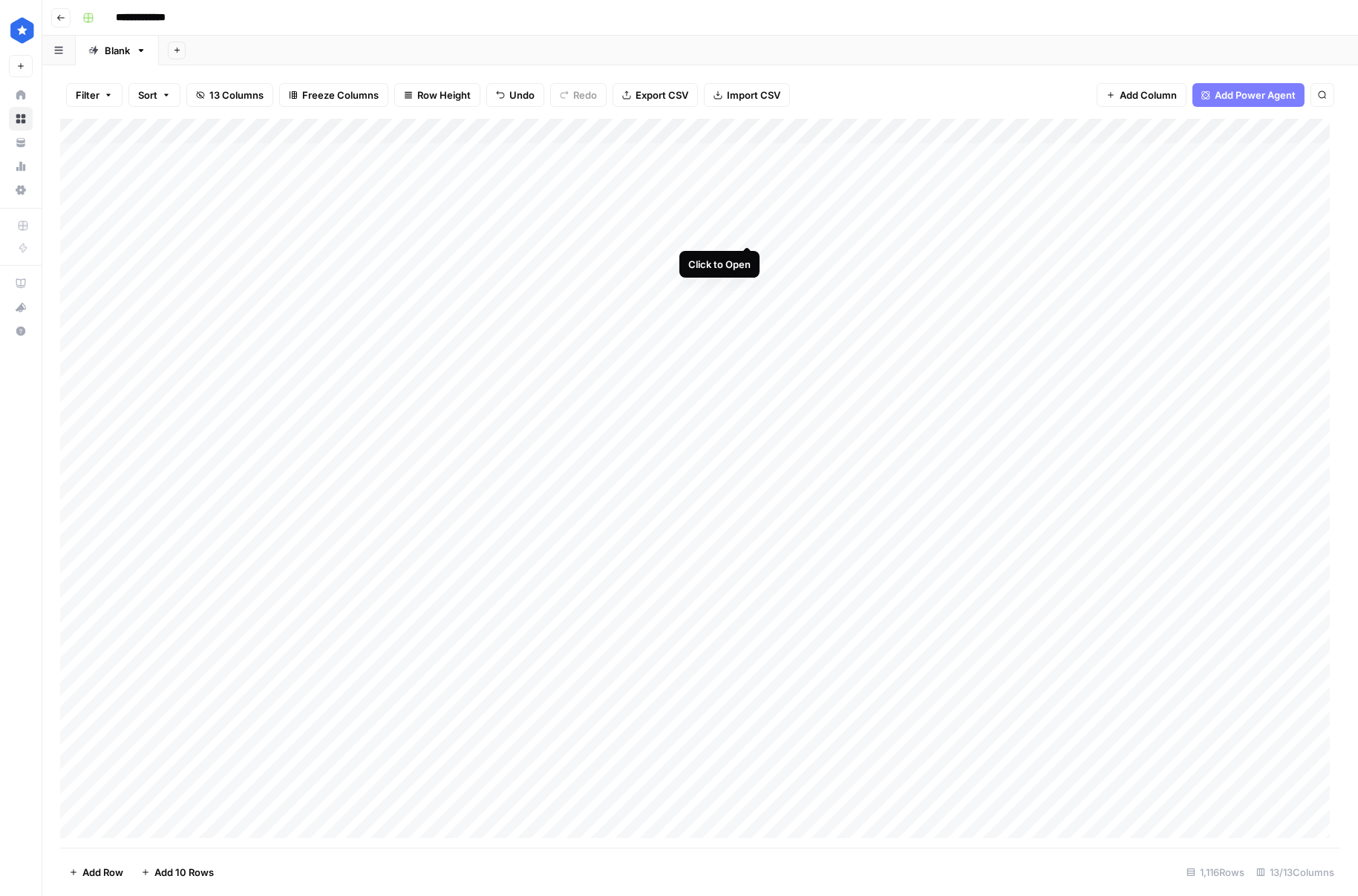
click at [747, 224] on div "Add Column" at bounding box center [700, 483] width 1280 height 729
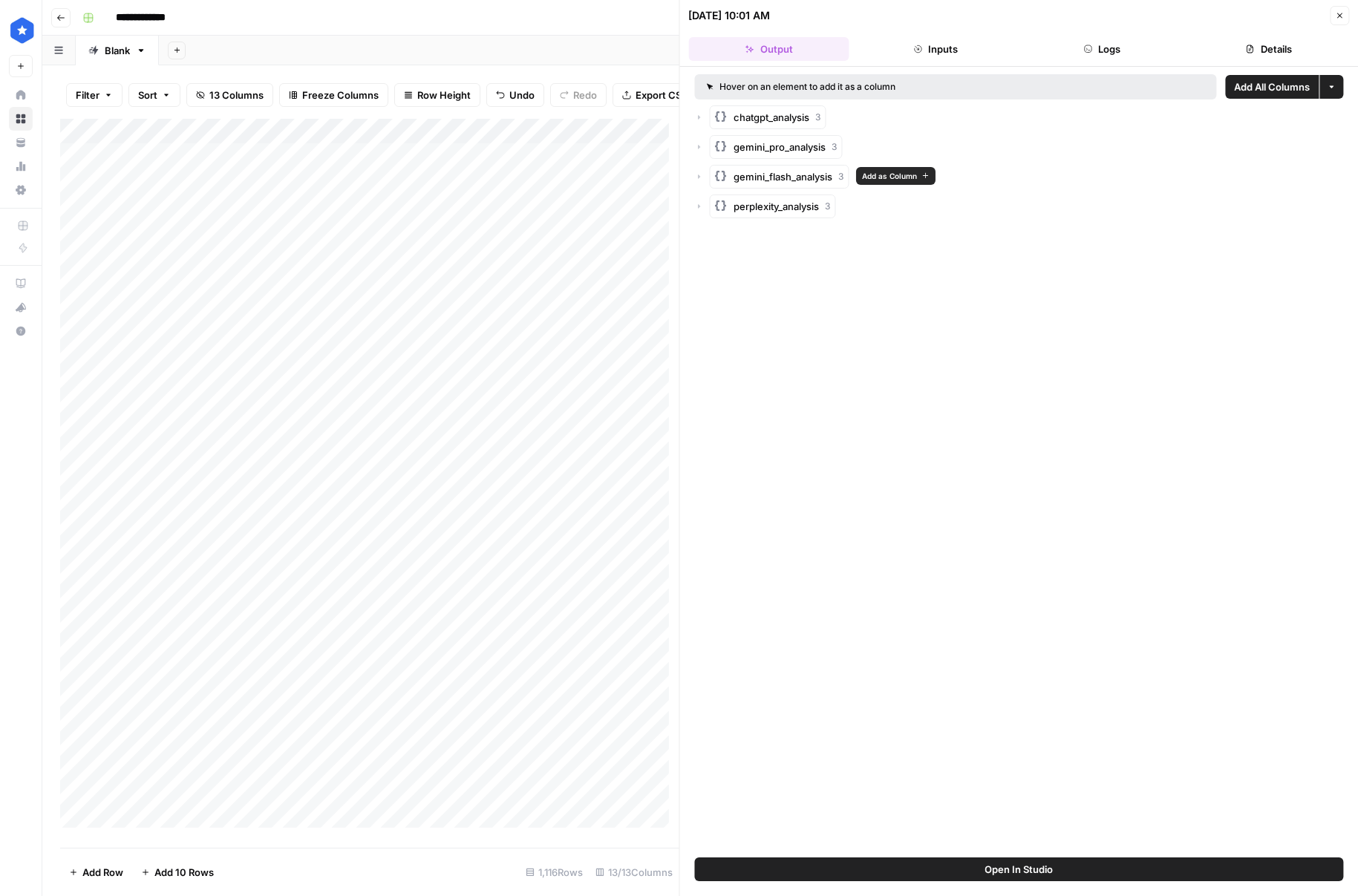
click at [811, 182] on span "gemini_flash_analysis" at bounding box center [784, 177] width 99 height 15
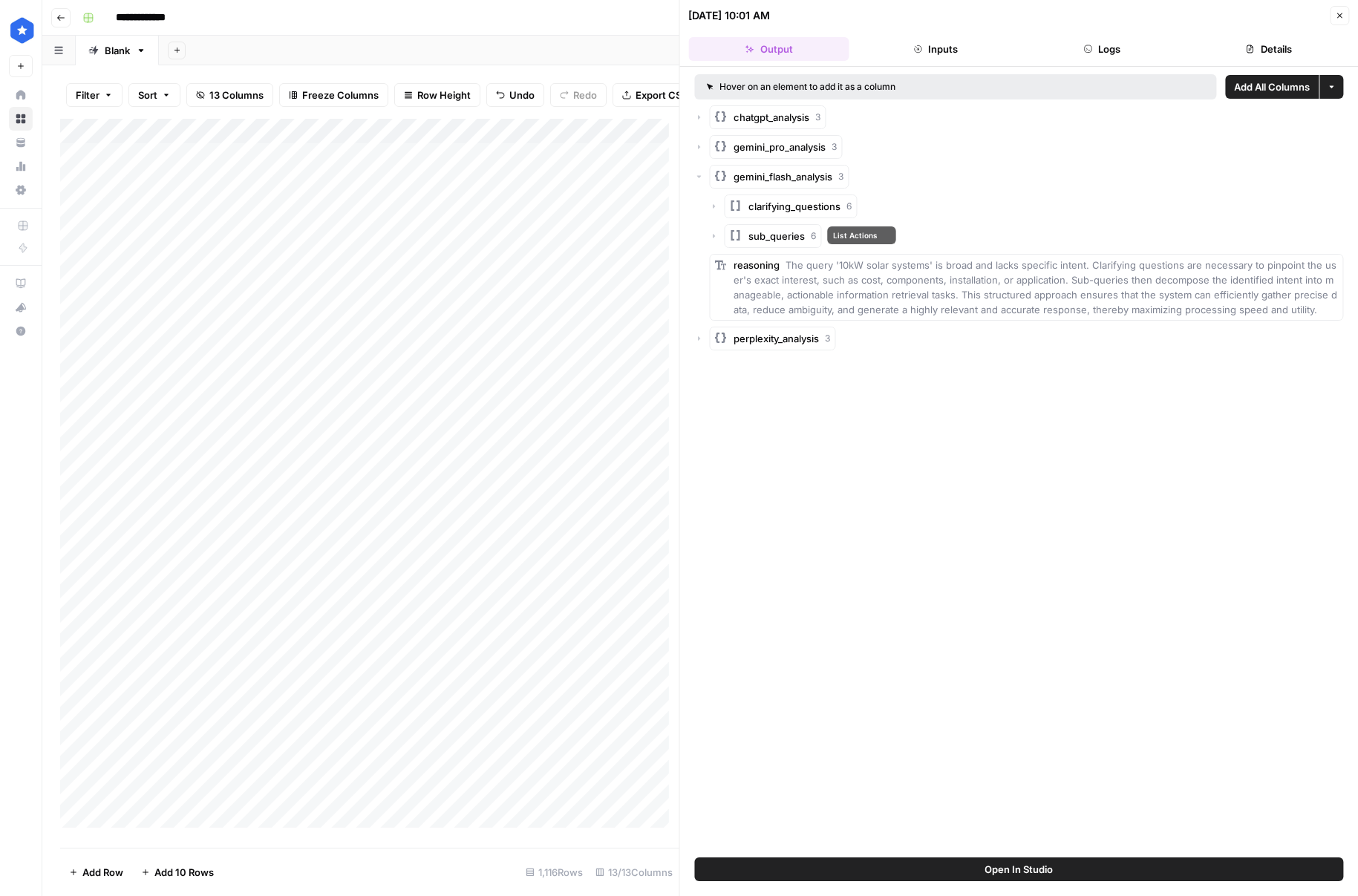
click at [792, 234] on span "sub_queries" at bounding box center [777, 236] width 56 height 15
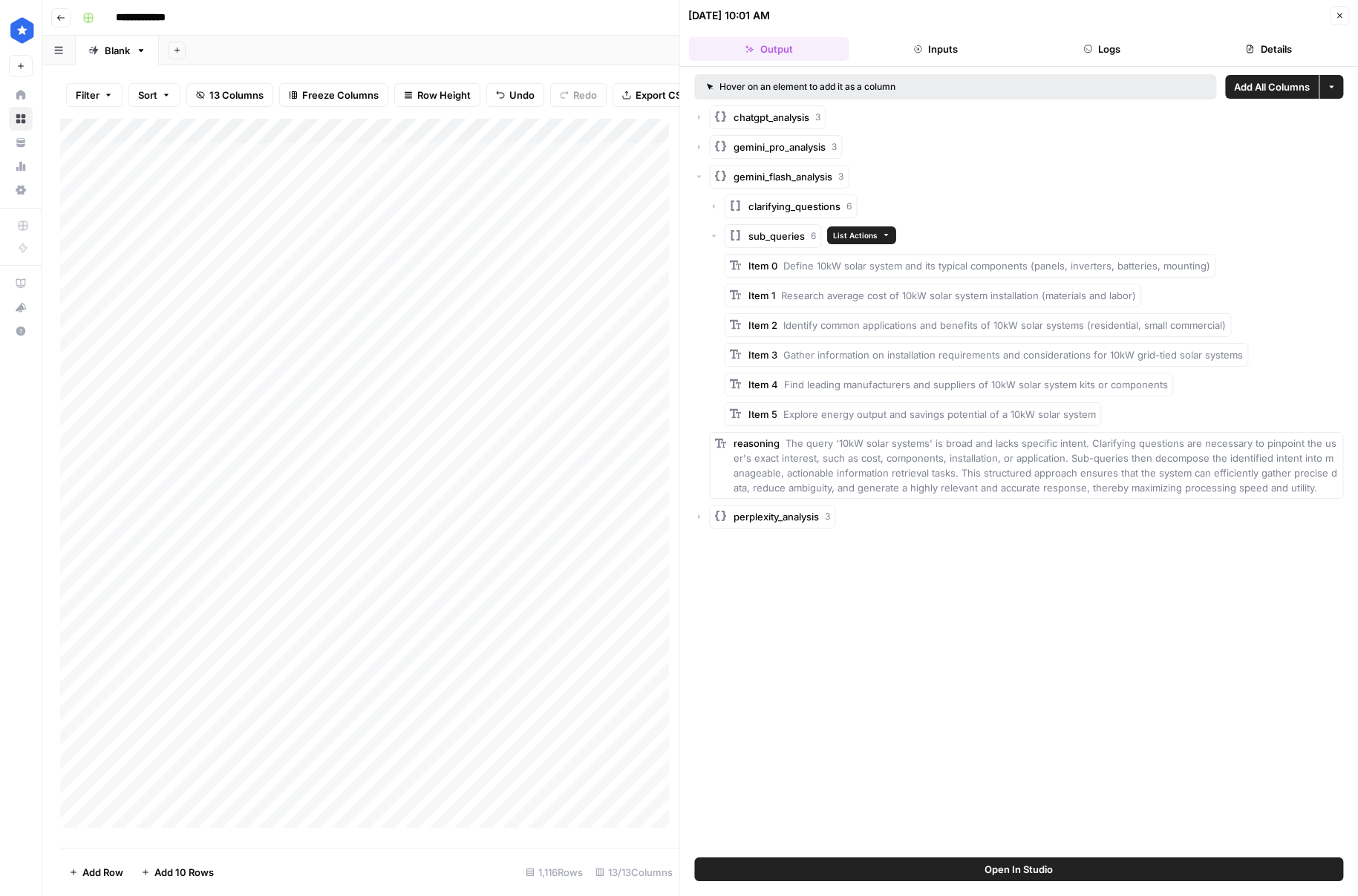
click at [792, 234] on span "sub_queries" at bounding box center [777, 236] width 56 height 15
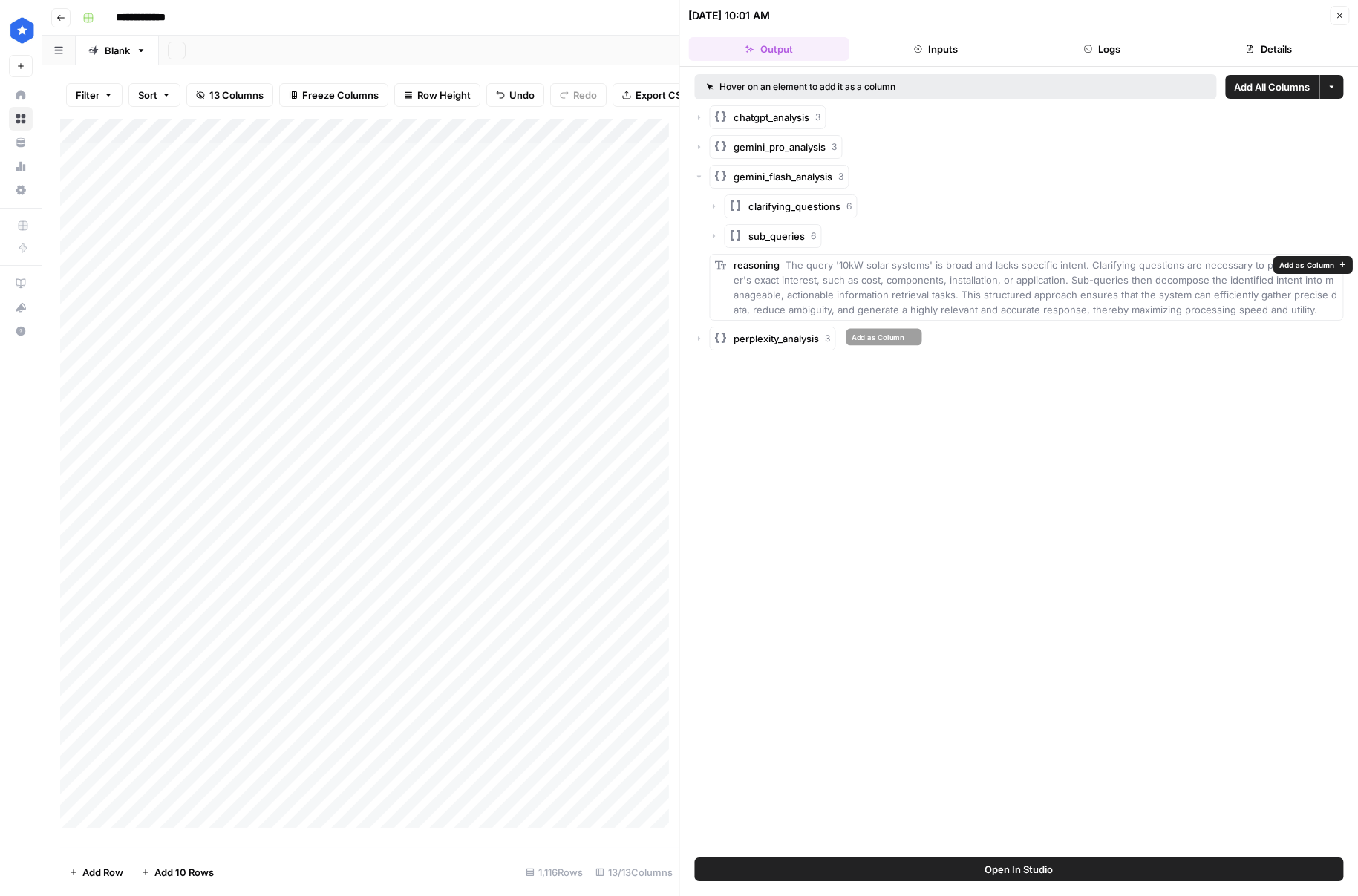
click at [827, 332] on span "3" at bounding box center [829, 338] width 5 height 13
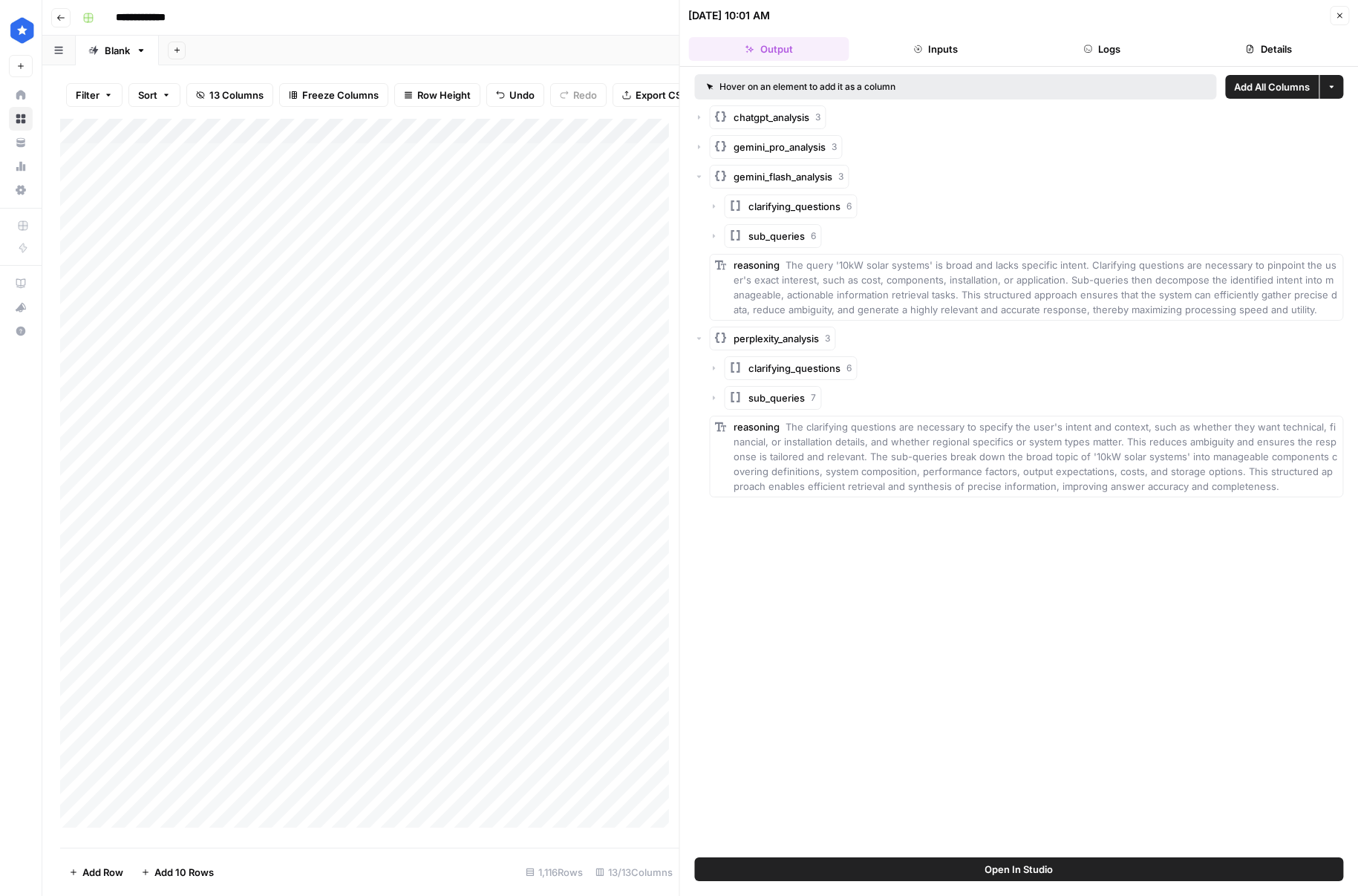
click at [777, 401] on span "sub_queries" at bounding box center [777, 398] width 56 height 15
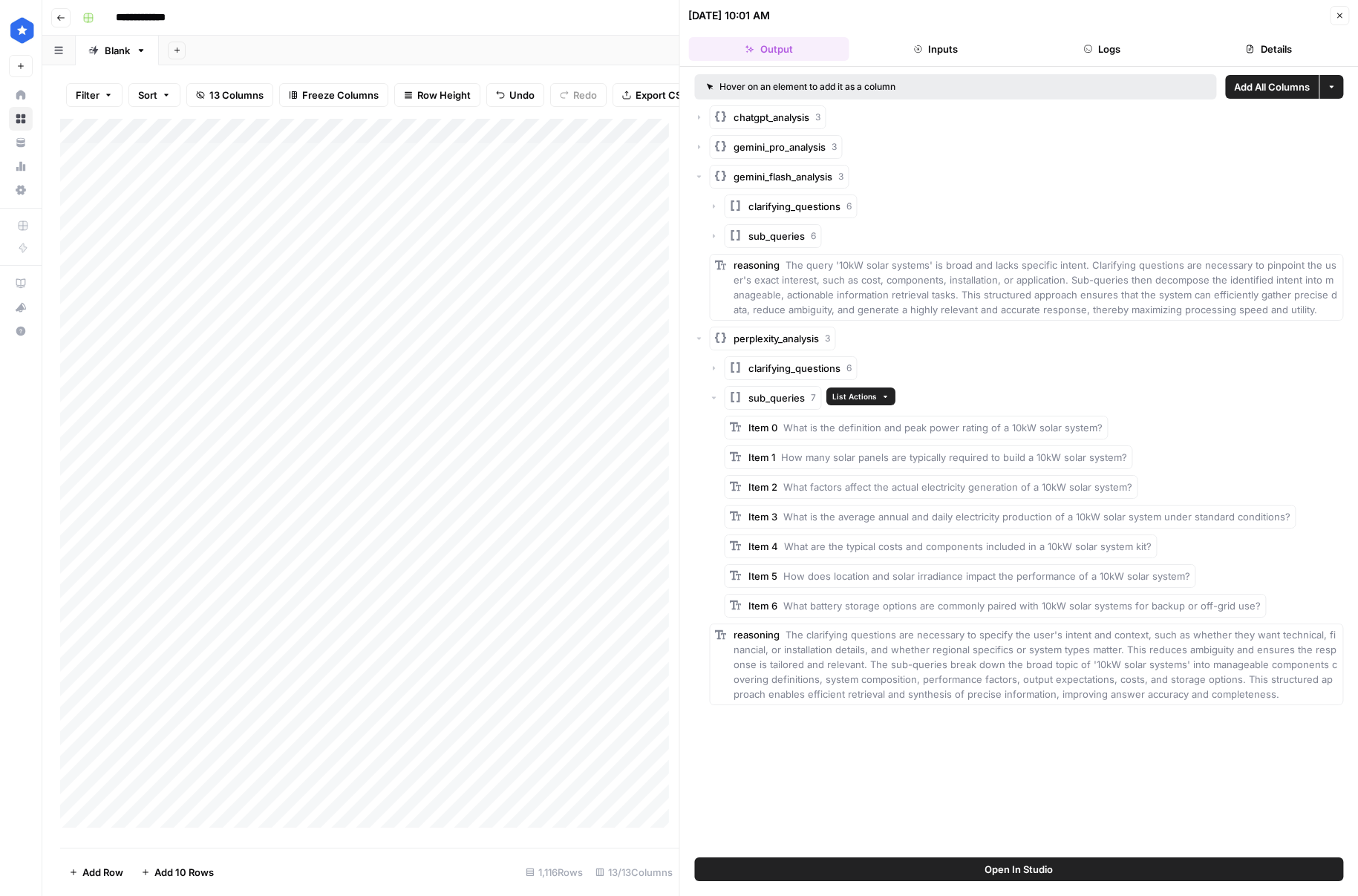
click at [777, 400] on span "sub_queries" at bounding box center [777, 398] width 56 height 15
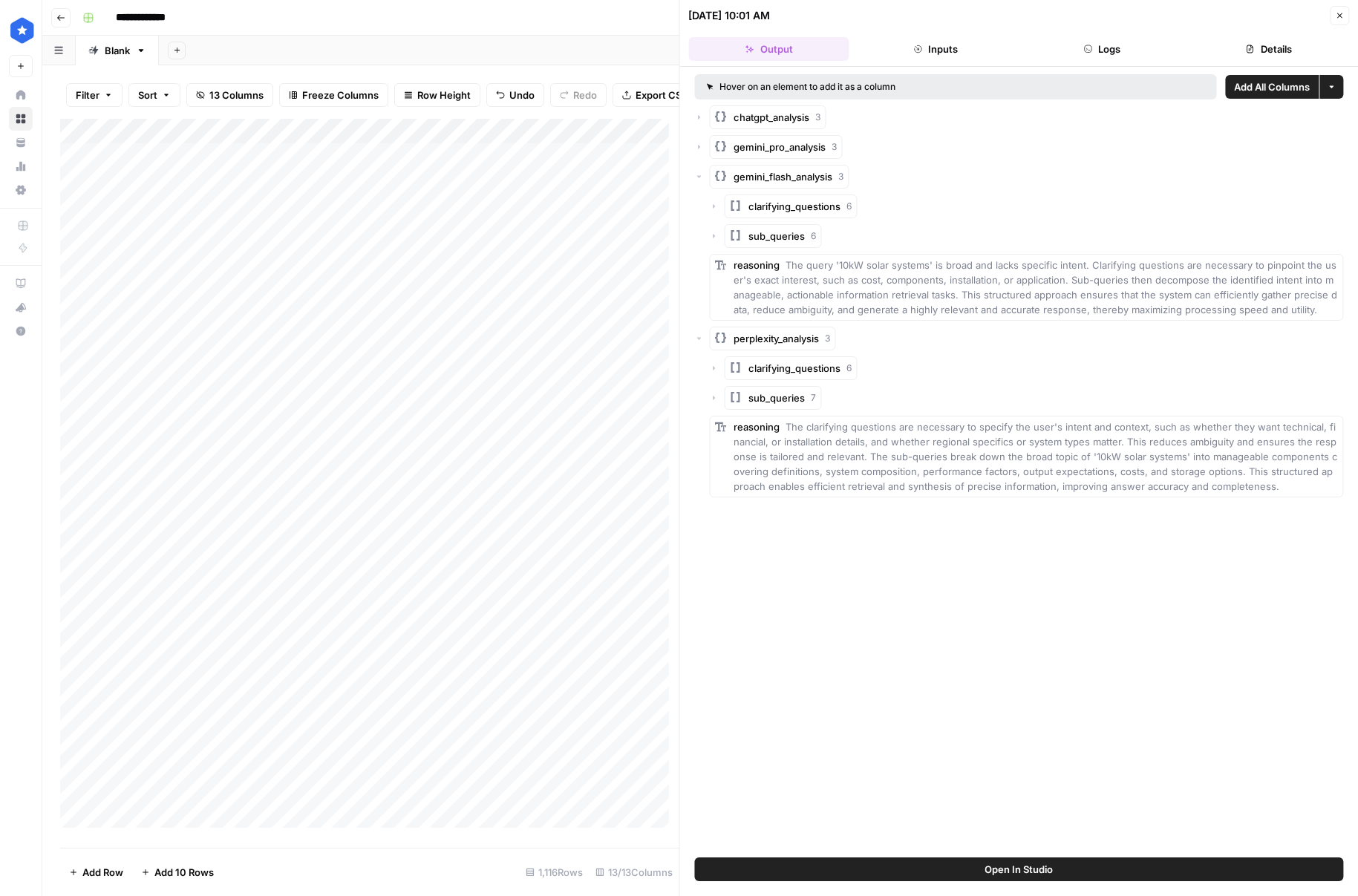
click at [1345, 23] on button "Close" at bounding box center [1339, 15] width 19 height 19
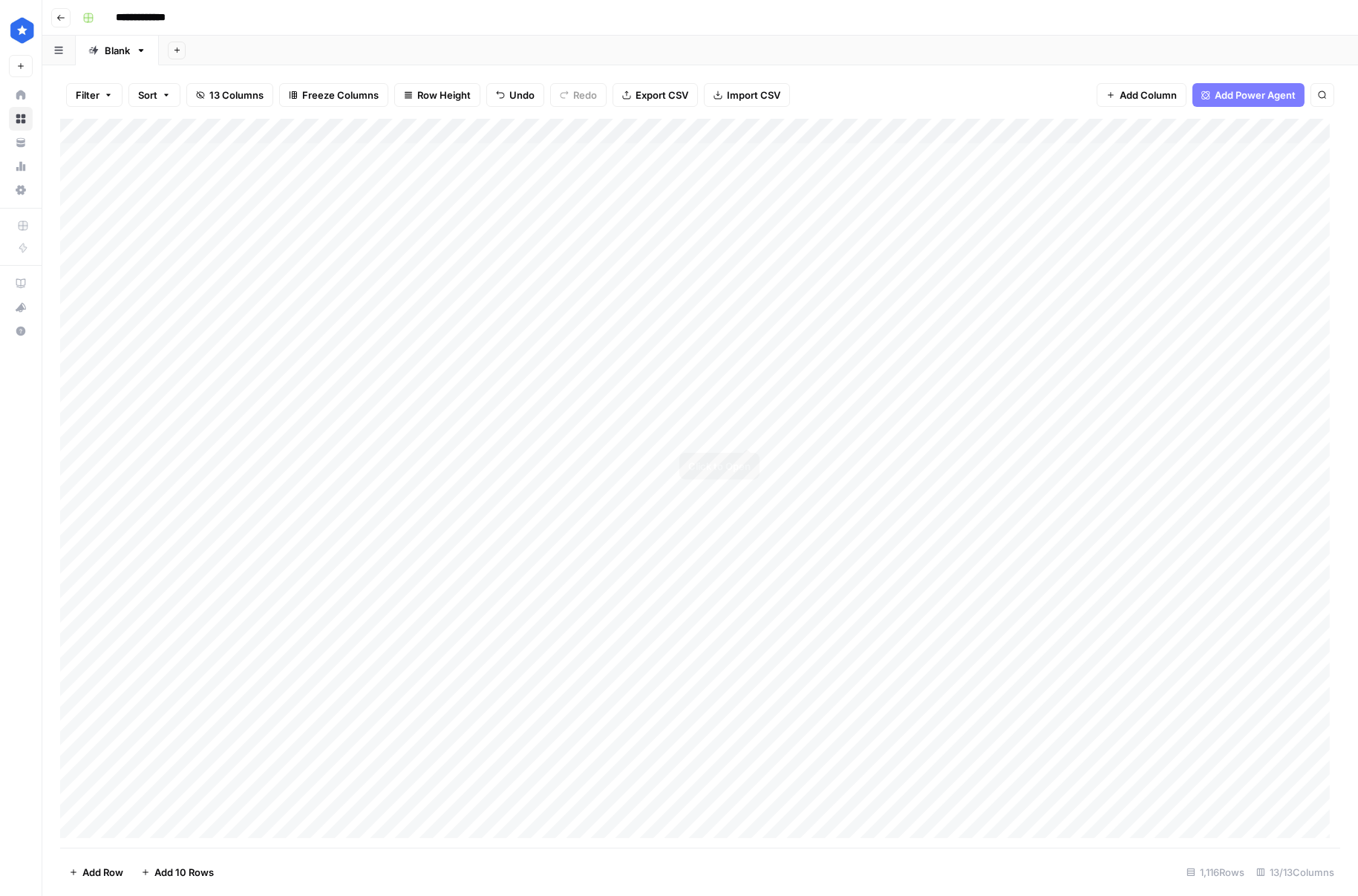
click at [748, 435] on div "Add Column" at bounding box center [700, 483] width 1280 height 729
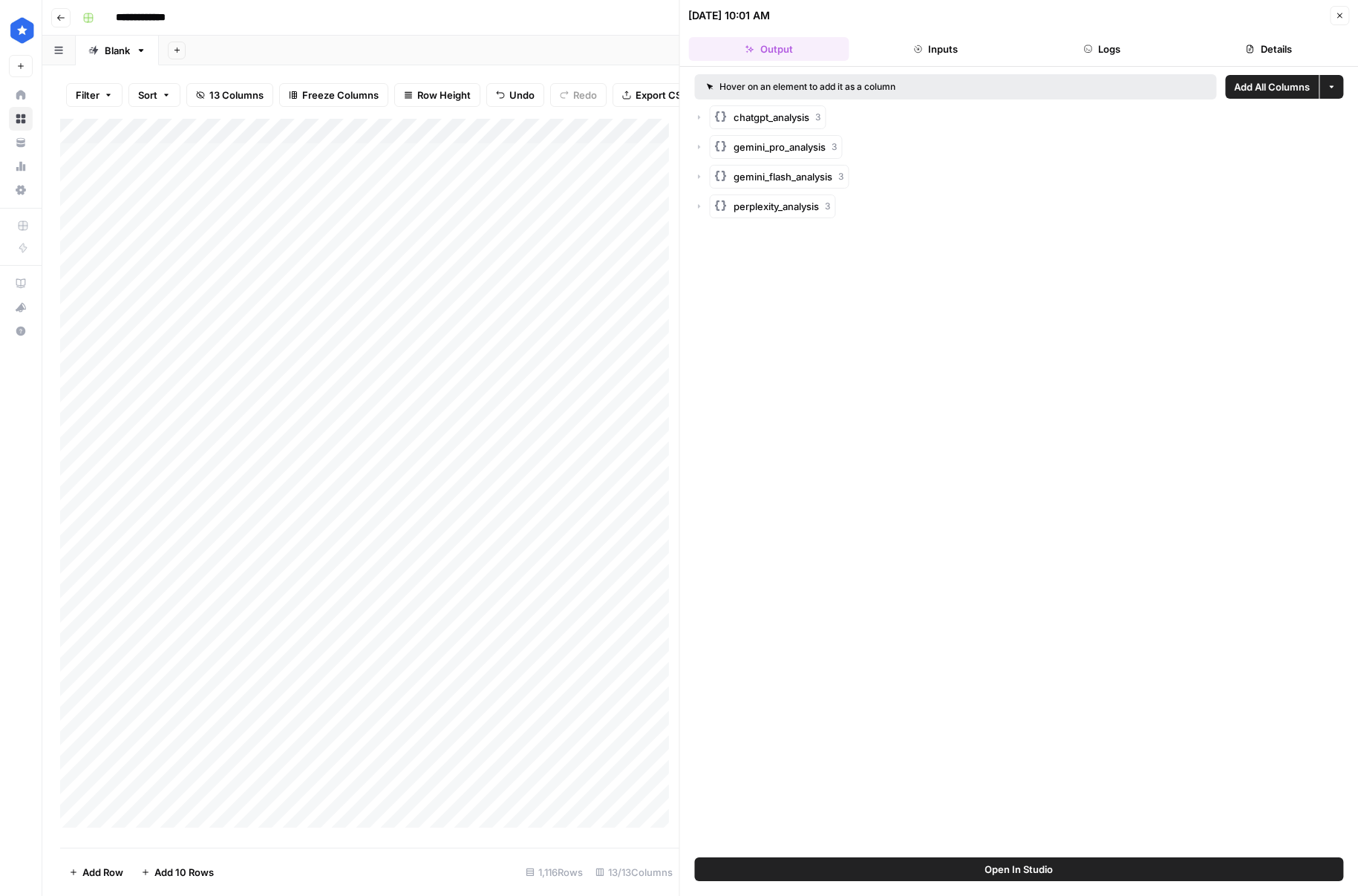
click at [787, 169] on span "gemini_flash_analysis" at bounding box center [784, 177] width 99 height 15
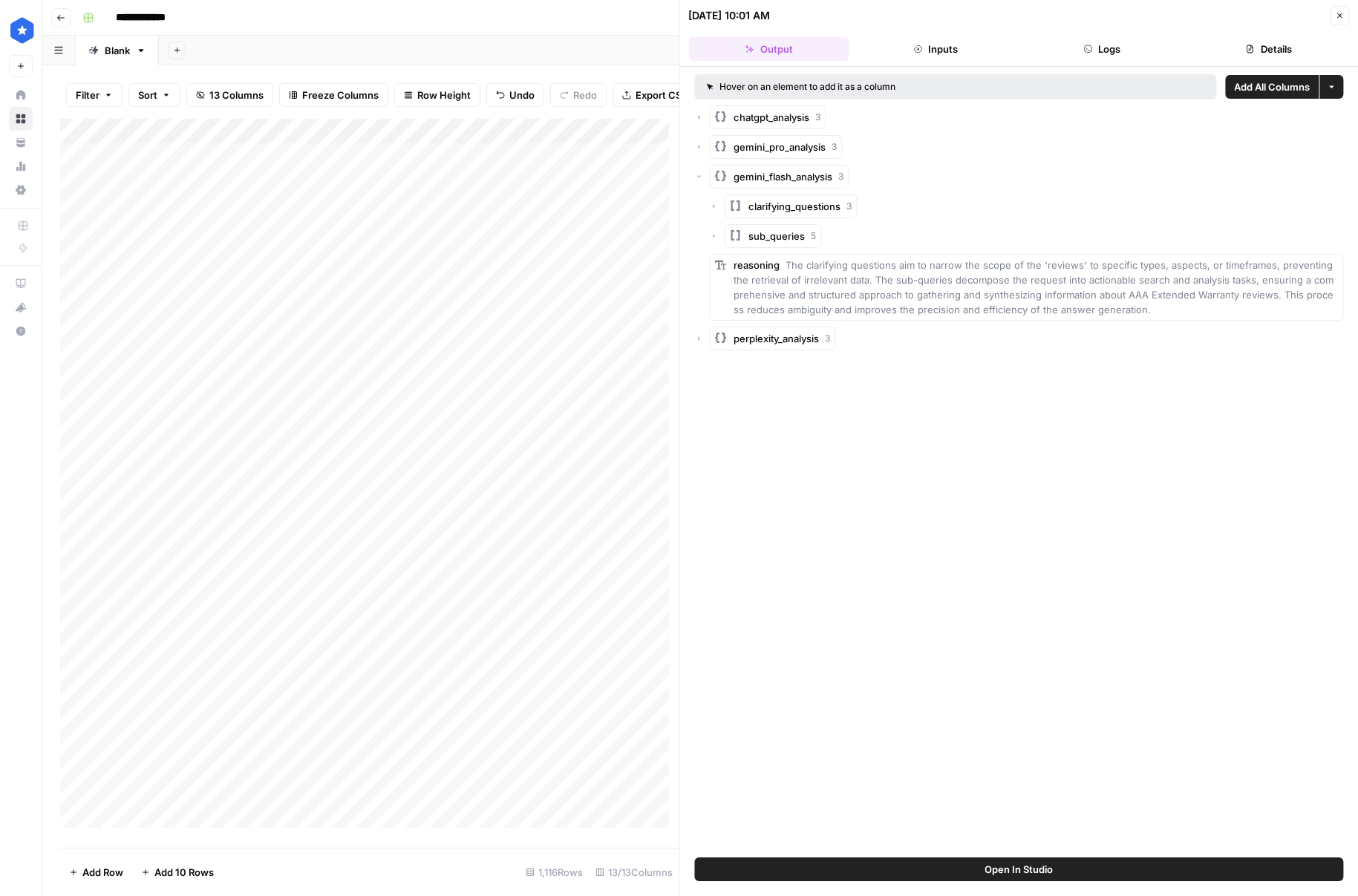
click at [787, 157] on button "gemini_pro_analysis 3" at bounding box center [776, 147] width 133 height 23
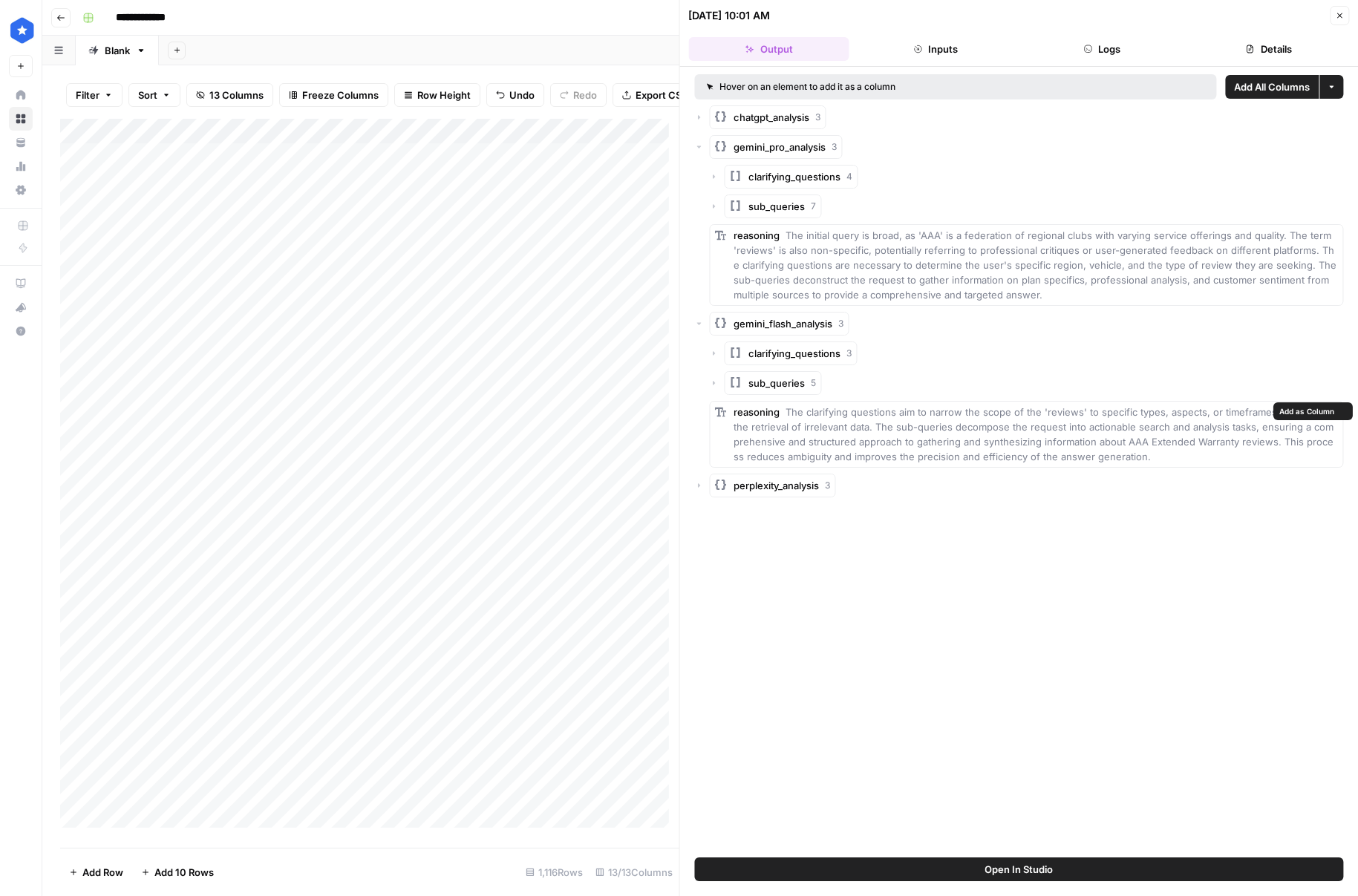
click at [786, 399] on div "clarifying_questions 3 sub_queries 5 reasoning The clarifying questions aim to …" at bounding box center [1026, 404] width 634 height 126
click at [780, 390] on button "sub_queries 5" at bounding box center [773, 383] width 97 height 23
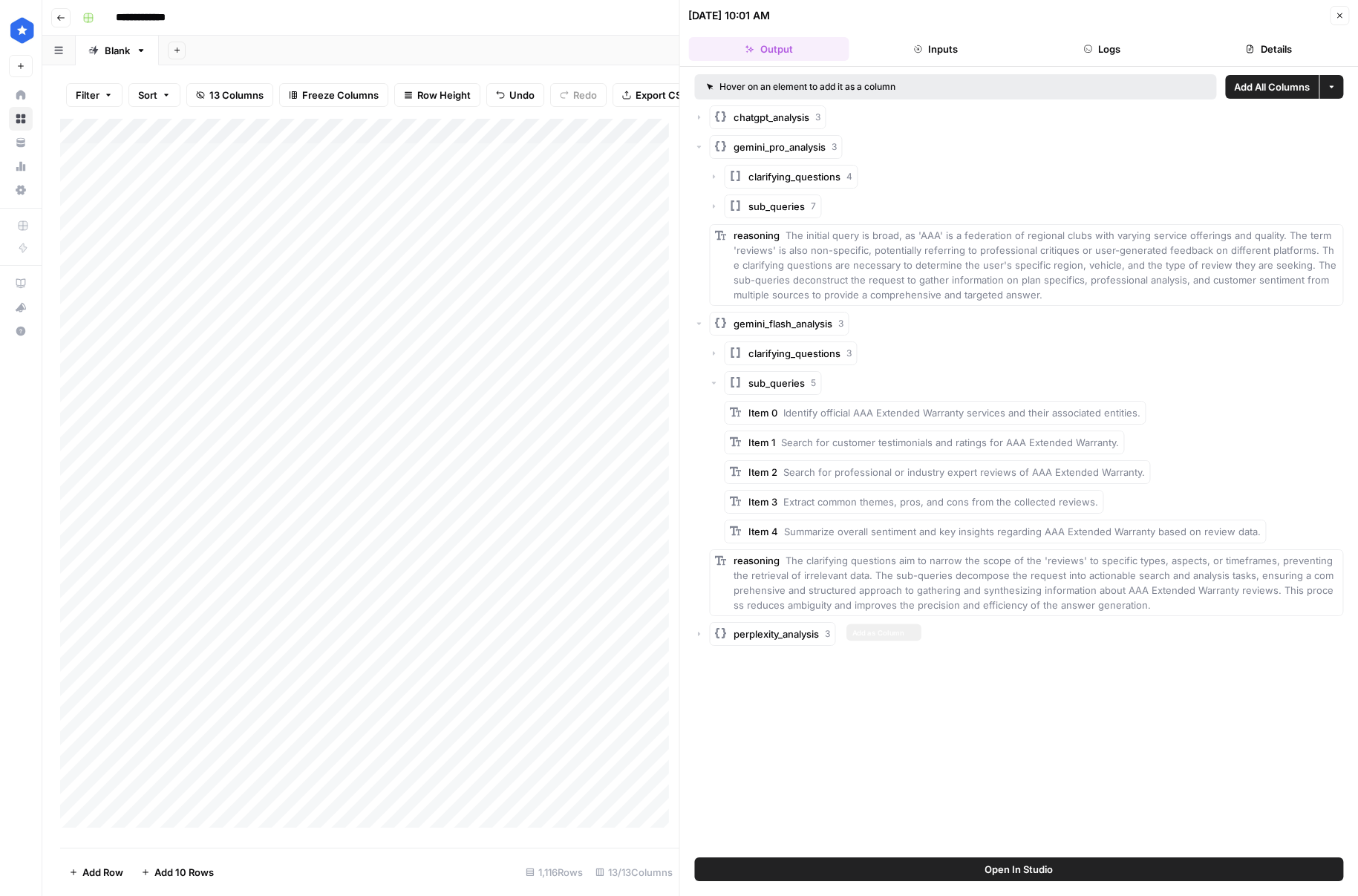
click at [746, 628] on span "perplexity_analysis" at bounding box center [777, 634] width 85 height 15
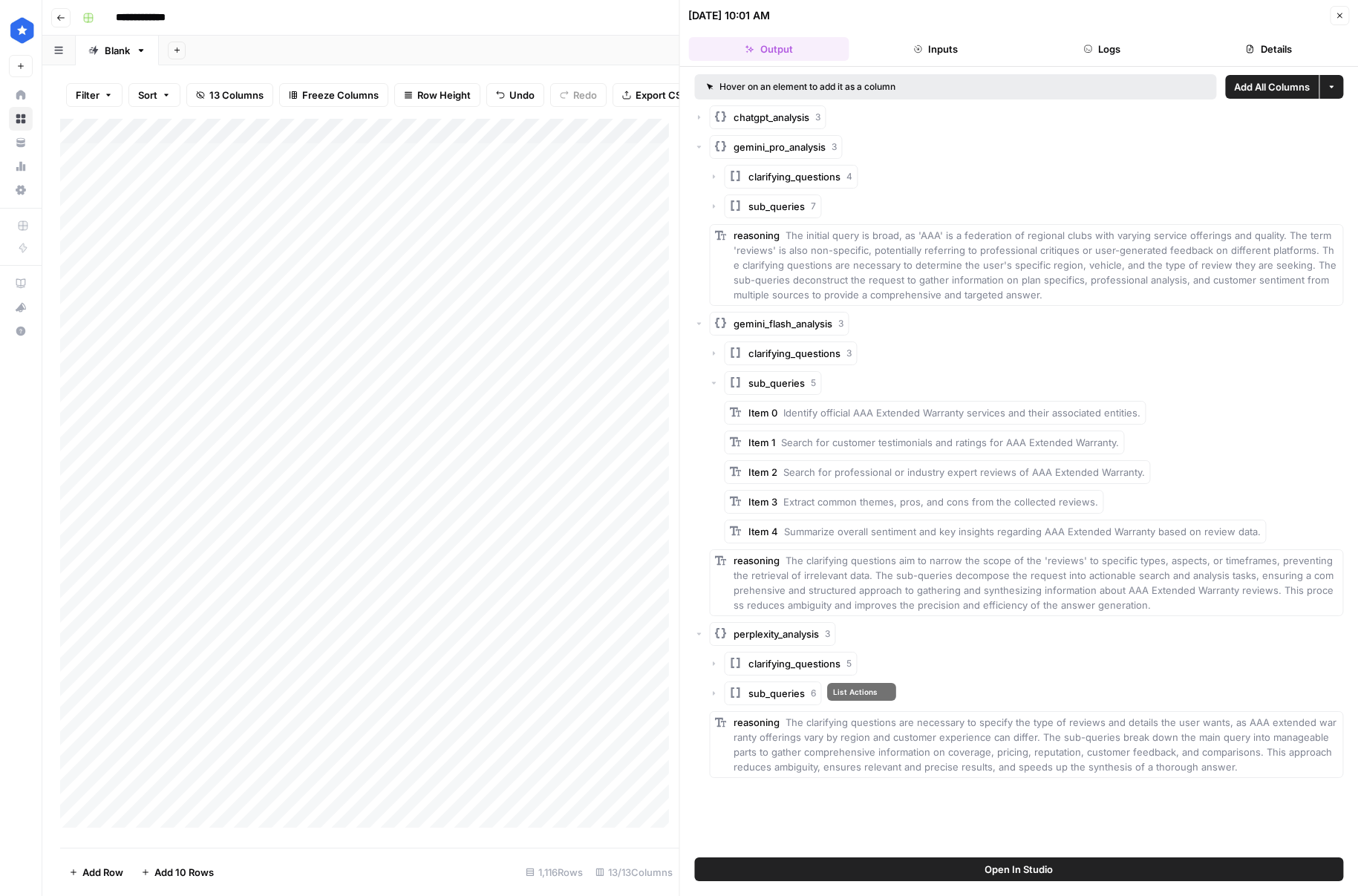
click at [764, 687] on span "sub_queries" at bounding box center [777, 693] width 56 height 15
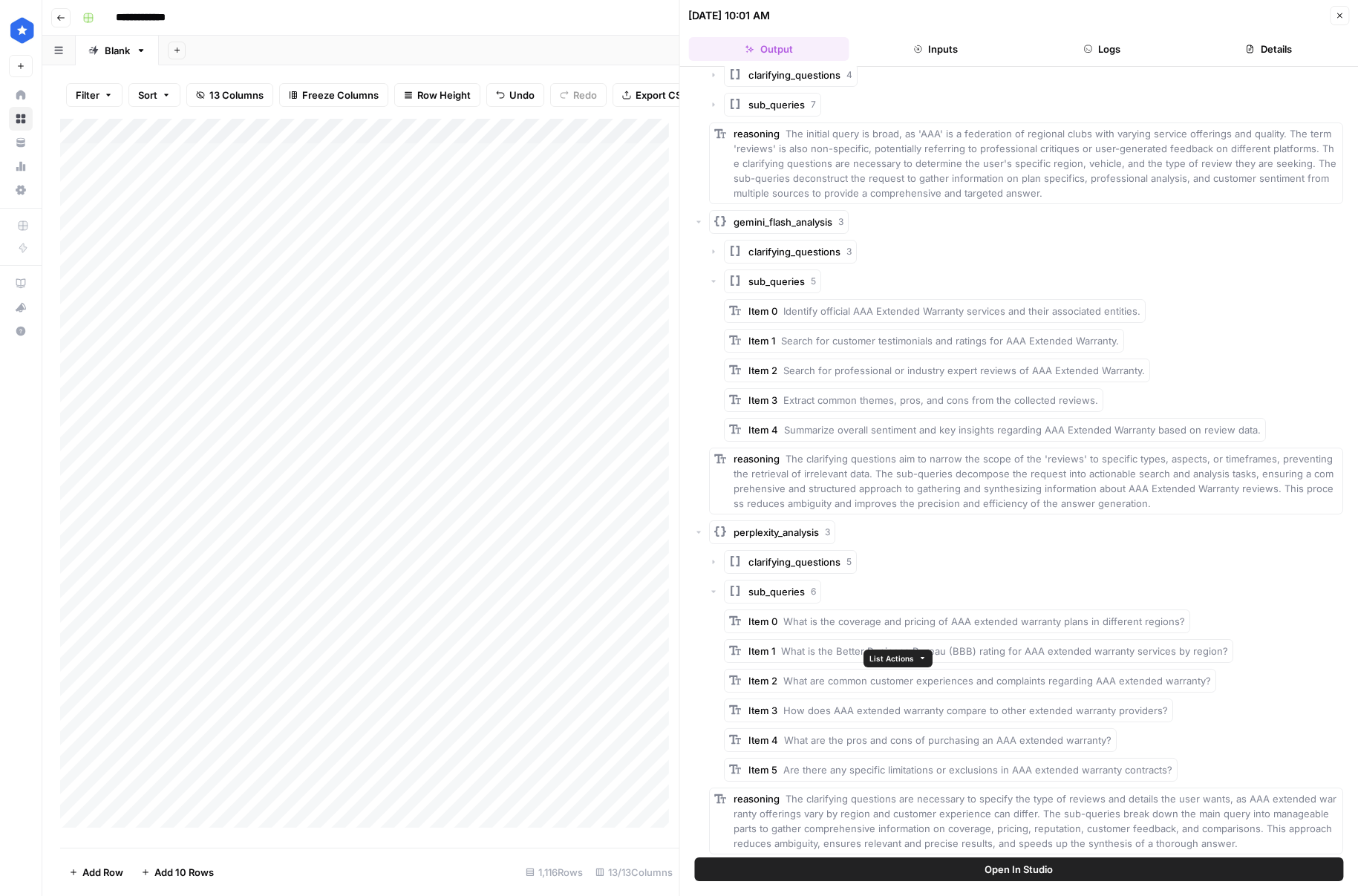
scroll to position [104, 0]
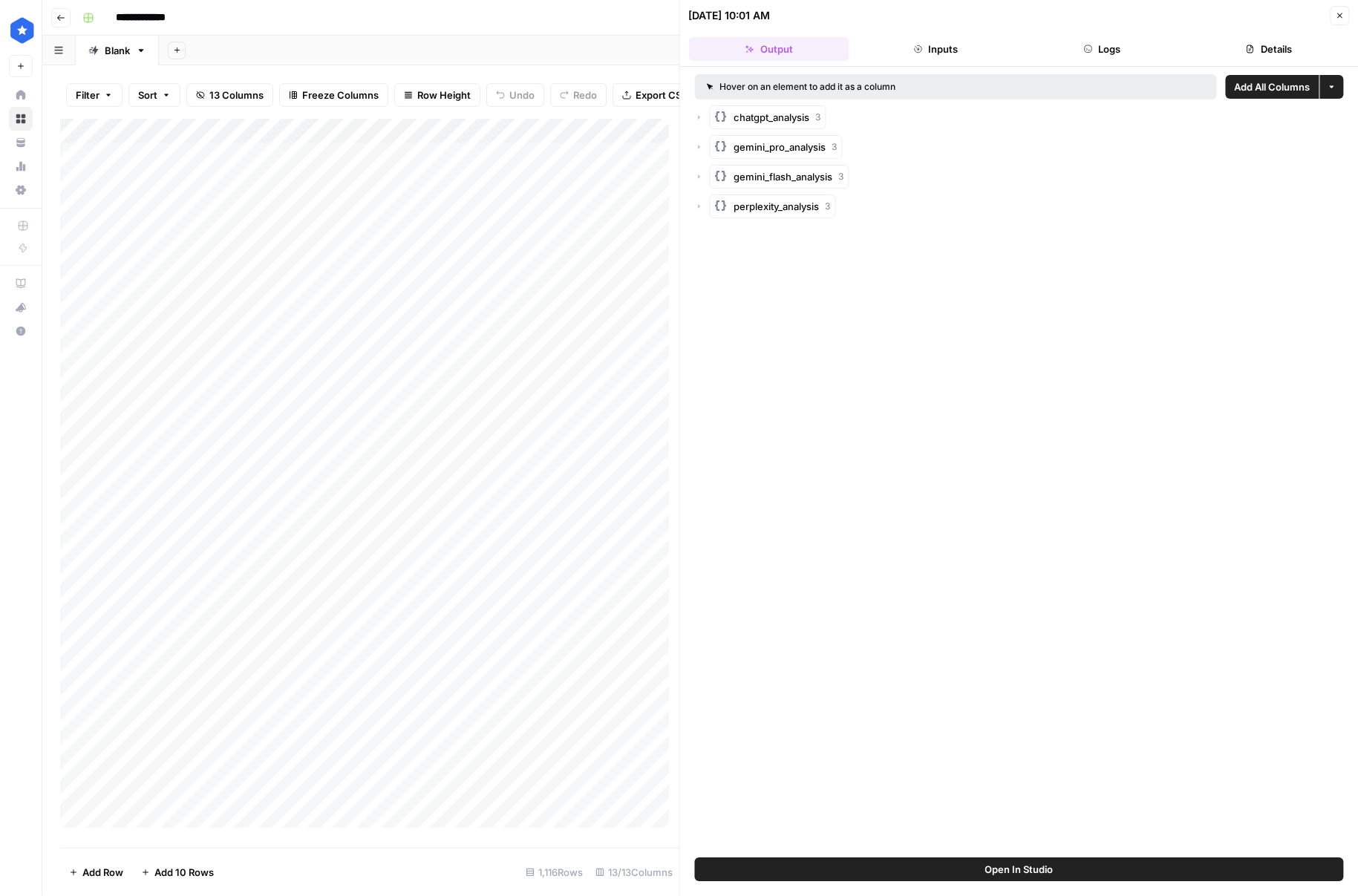
click at [1349, 18] on button "Close" at bounding box center [1339, 15] width 19 height 19
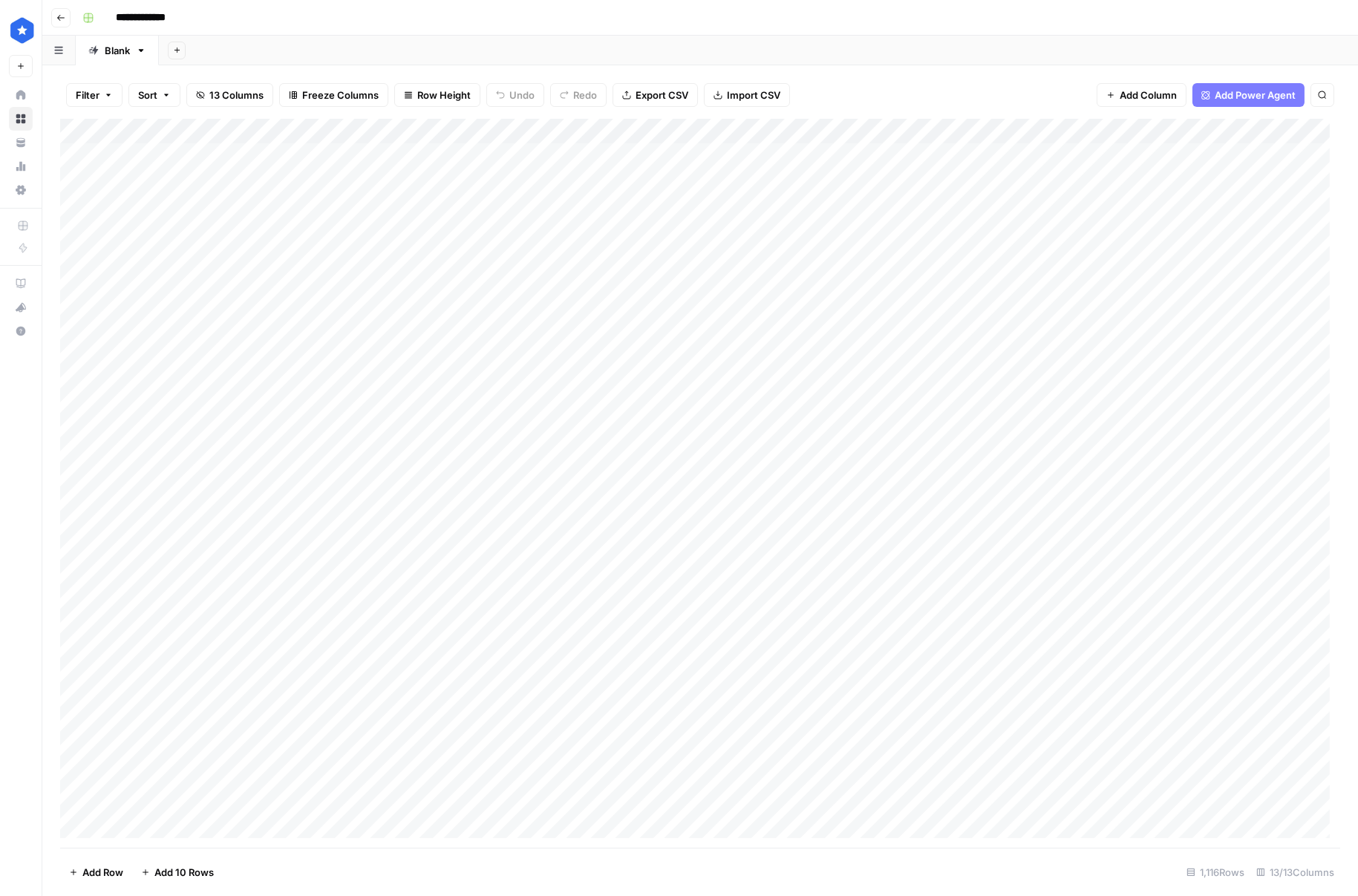
click at [726, 284] on div "Add Column" at bounding box center [700, 483] width 1280 height 729
click at [741, 277] on div "Add Column" at bounding box center [700, 483] width 1280 height 729
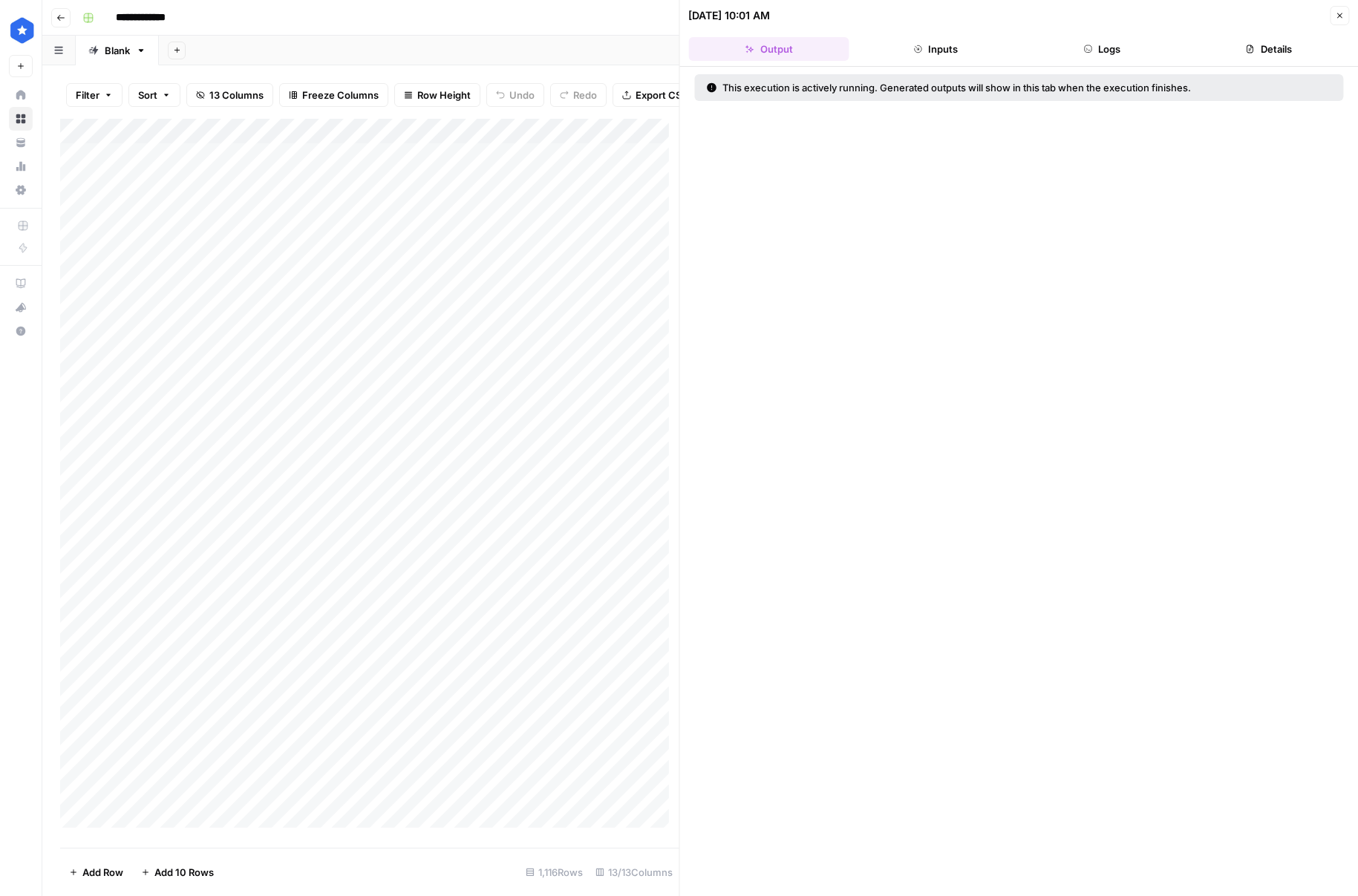
click at [1106, 54] on button "Logs" at bounding box center [1102, 49] width 160 height 23
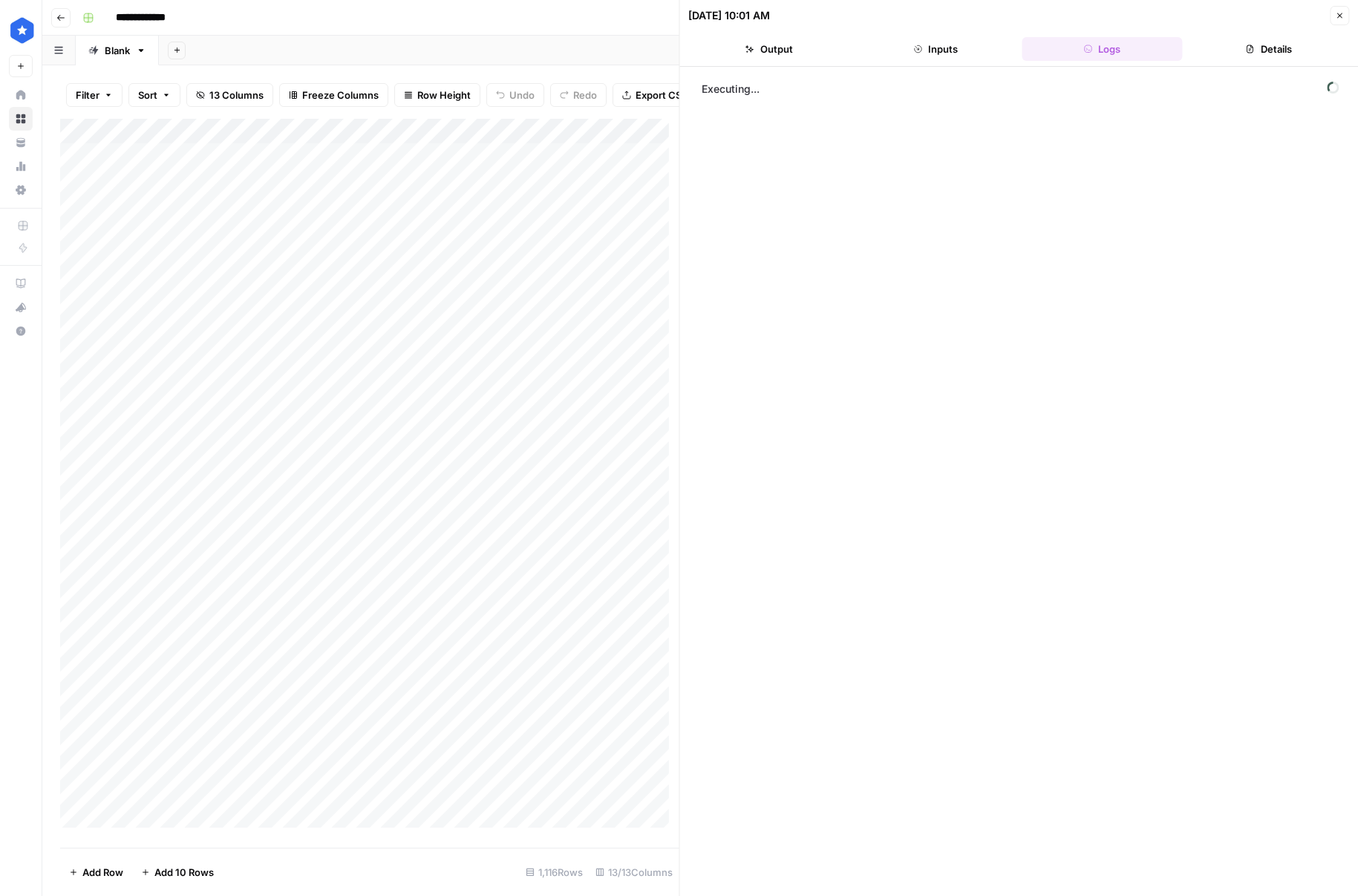
click at [957, 53] on button "Inputs" at bounding box center [935, 49] width 160 height 23
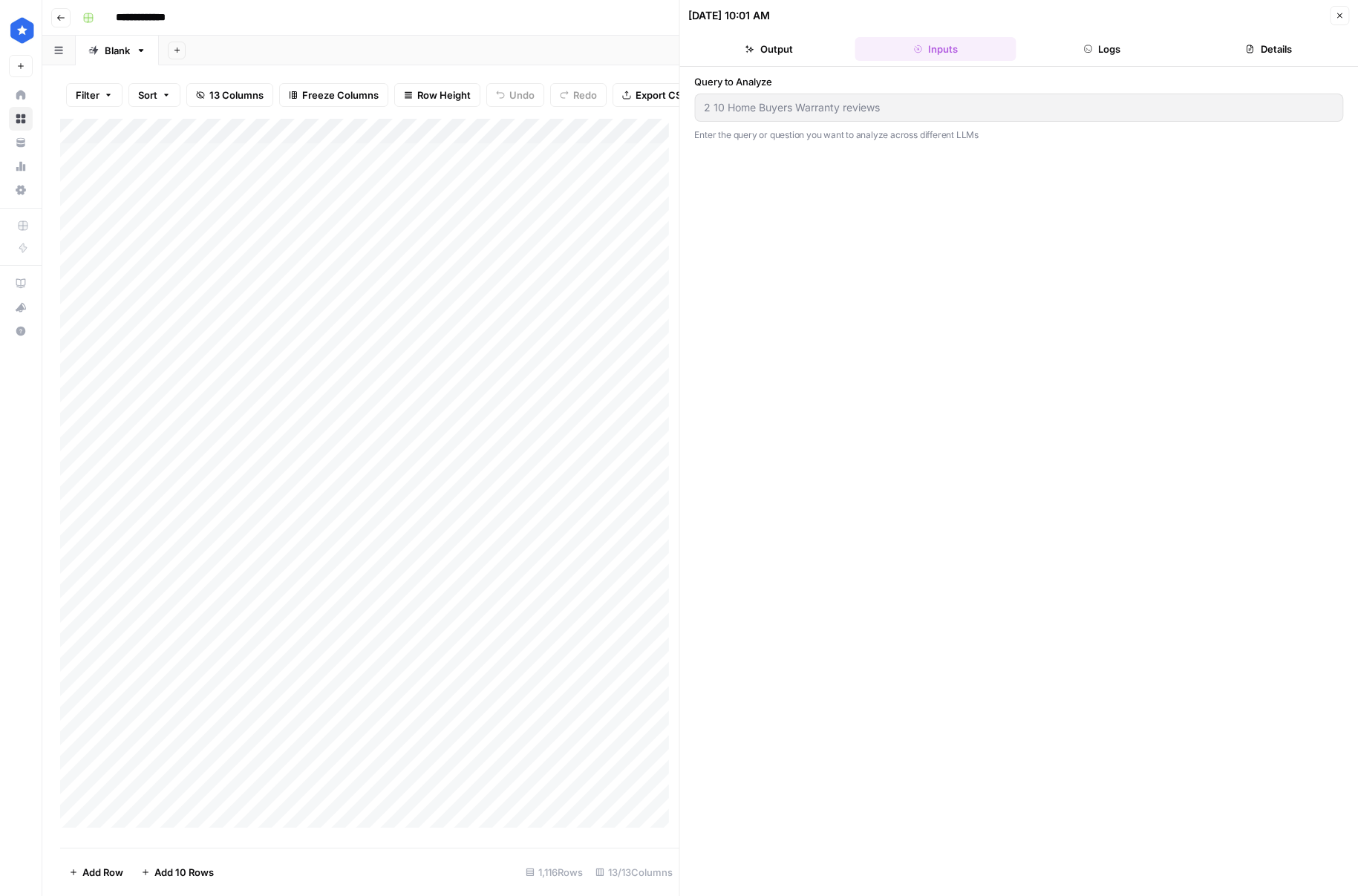
click at [1243, 50] on button "Details" at bounding box center [1268, 49] width 160 height 23
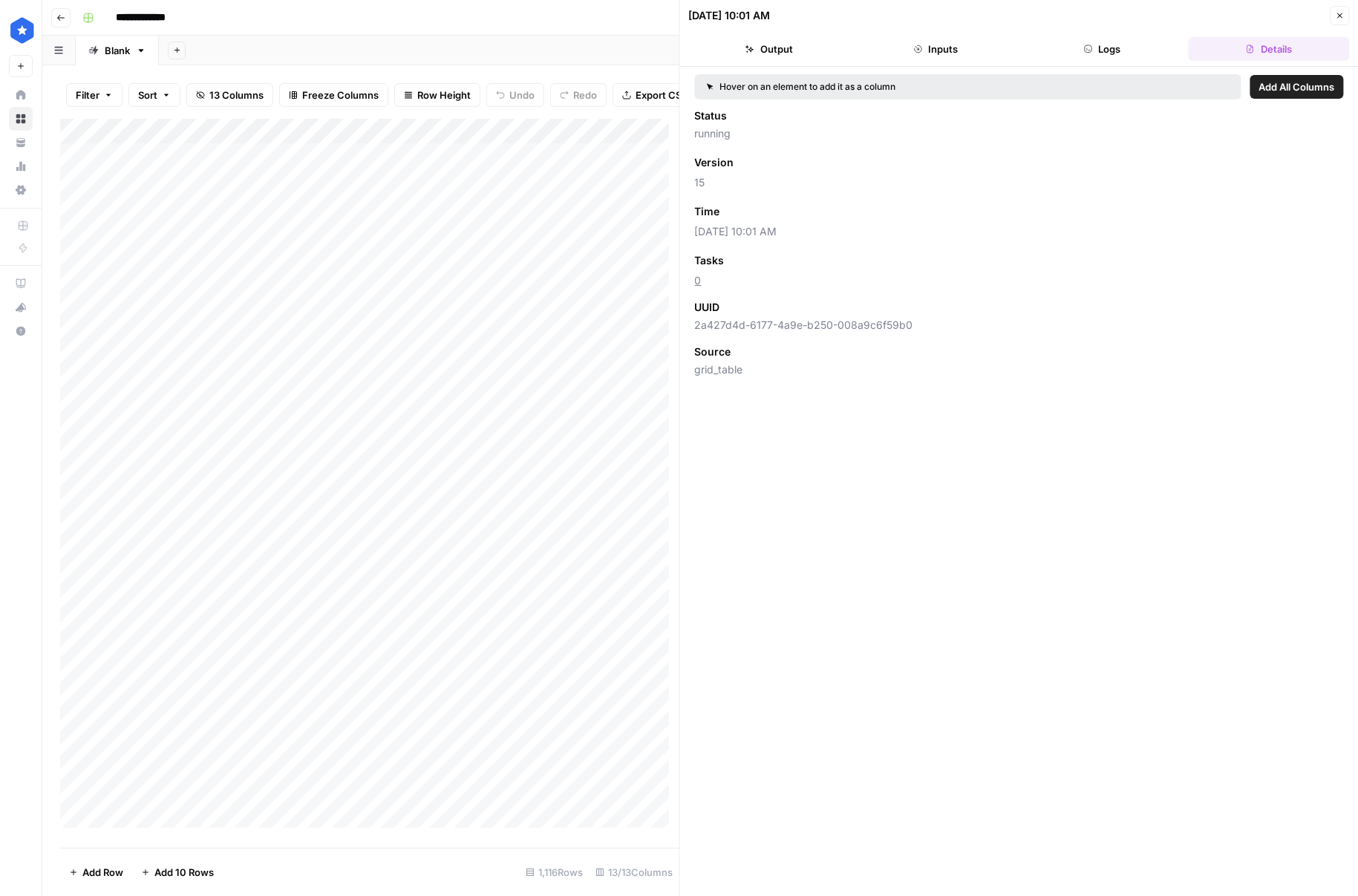
click at [990, 50] on button "Inputs" at bounding box center [935, 49] width 160 height 23
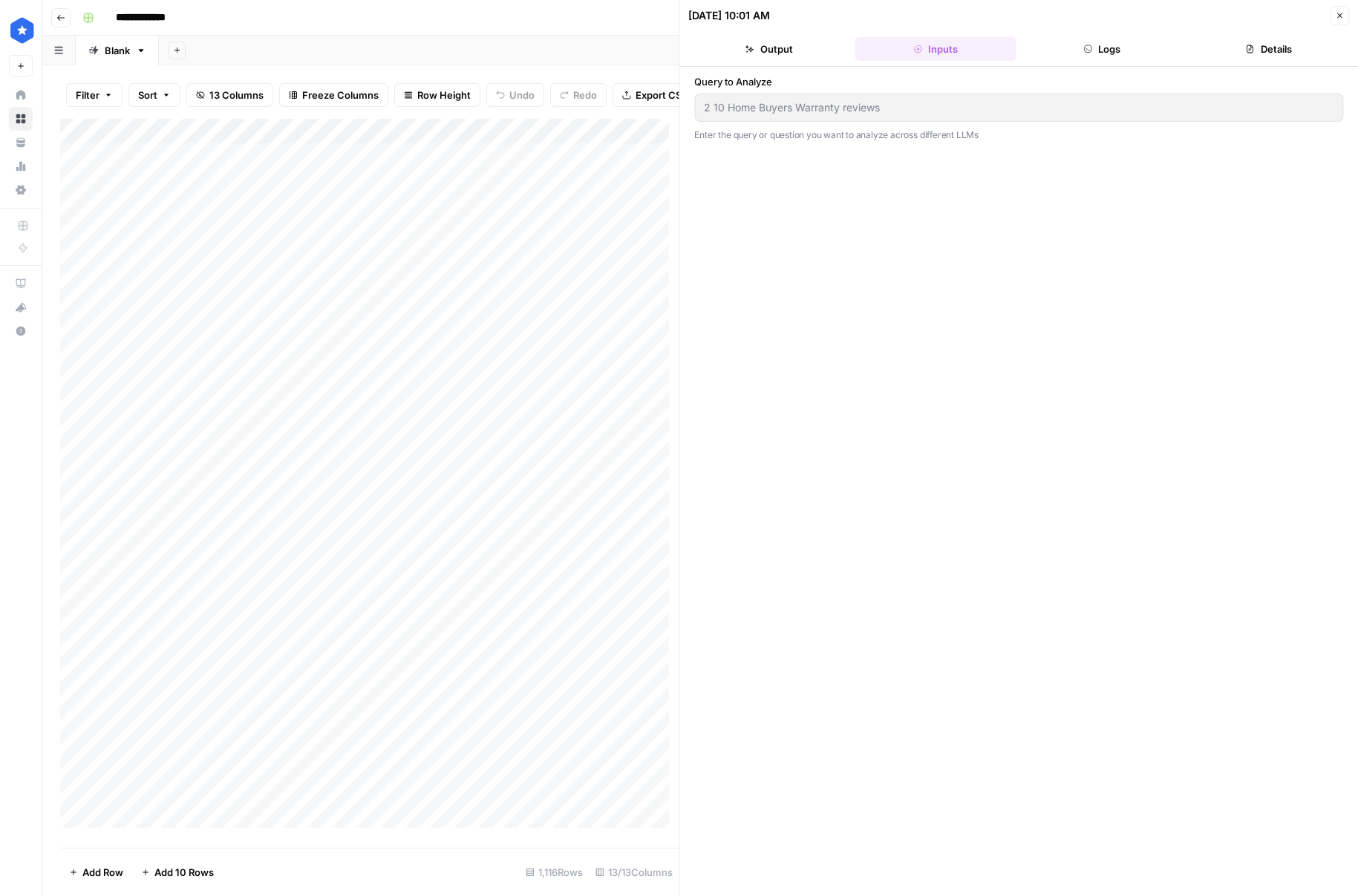
click at [1102, 51] on button "Logs" at bounding box center [1102, 49] width 160 height 23
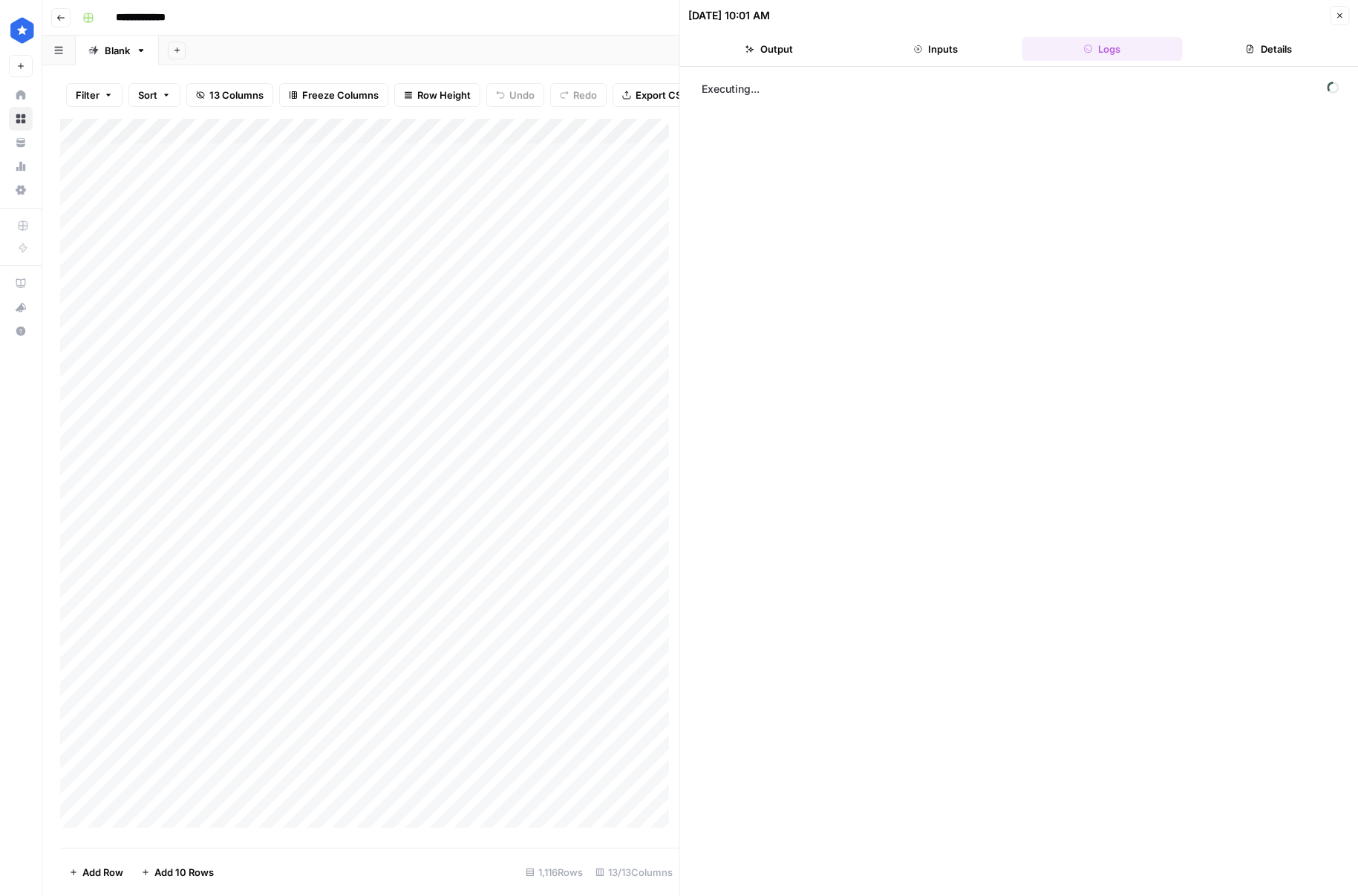
click at [1225, 47] on button "Details" at bounding box center [1268, 49] width 160 height 23
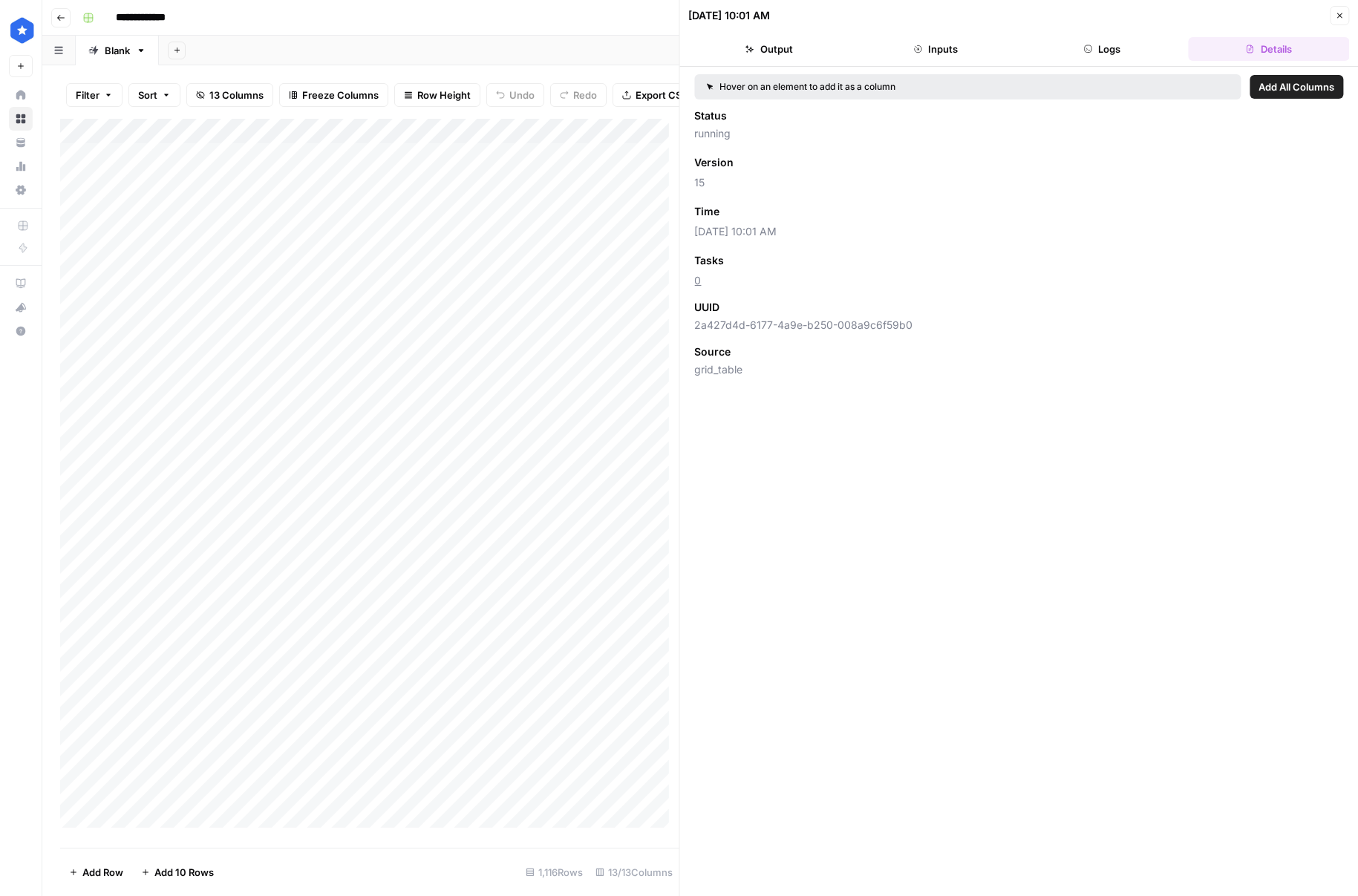
click at [1133, 49] on button "Logs" at bounding box center [1102, 49] width 160 height 23
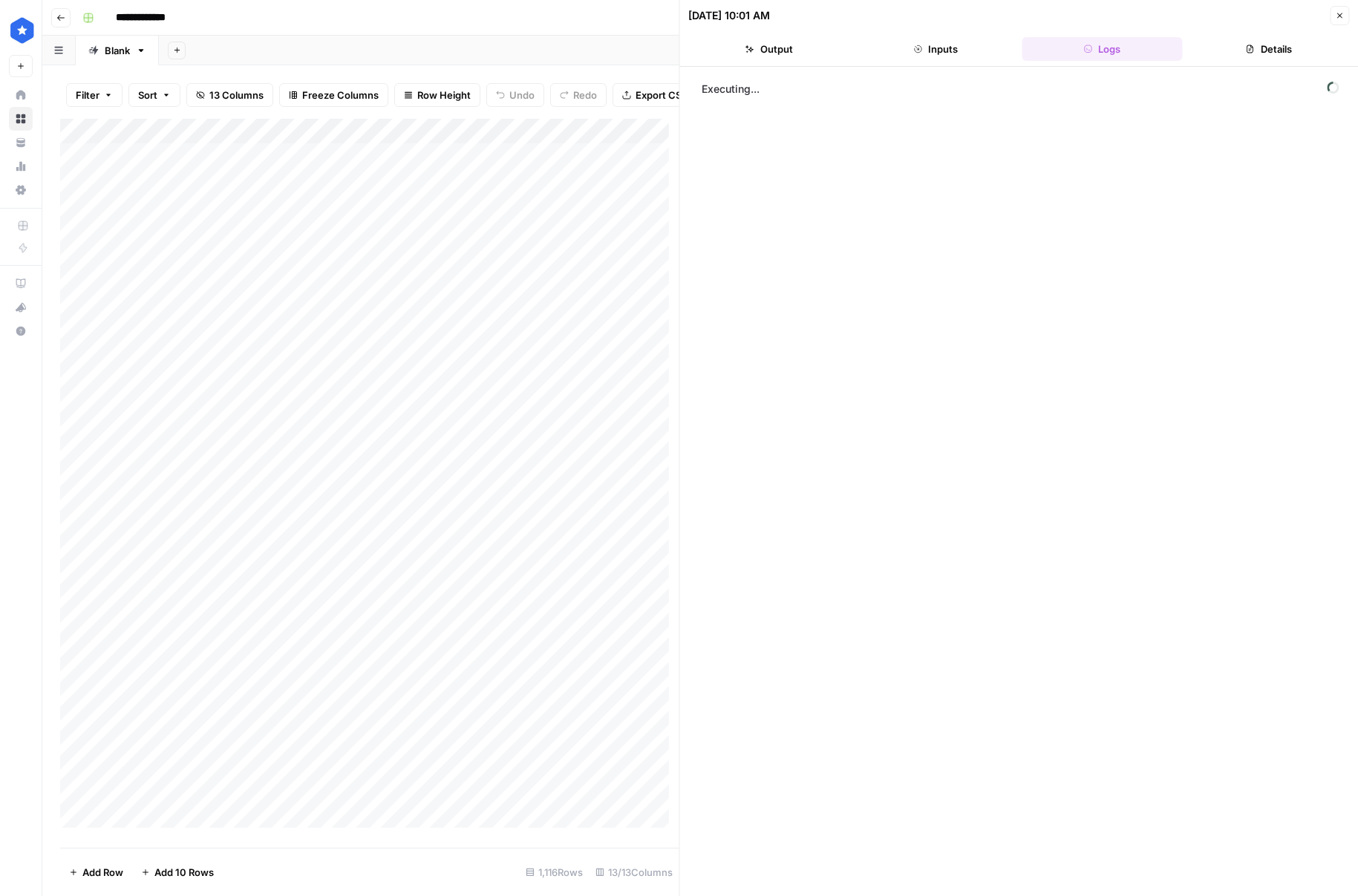
click at [1005, 46] on button "Inputs" at bounding box center [935, 49] width 160 height 23
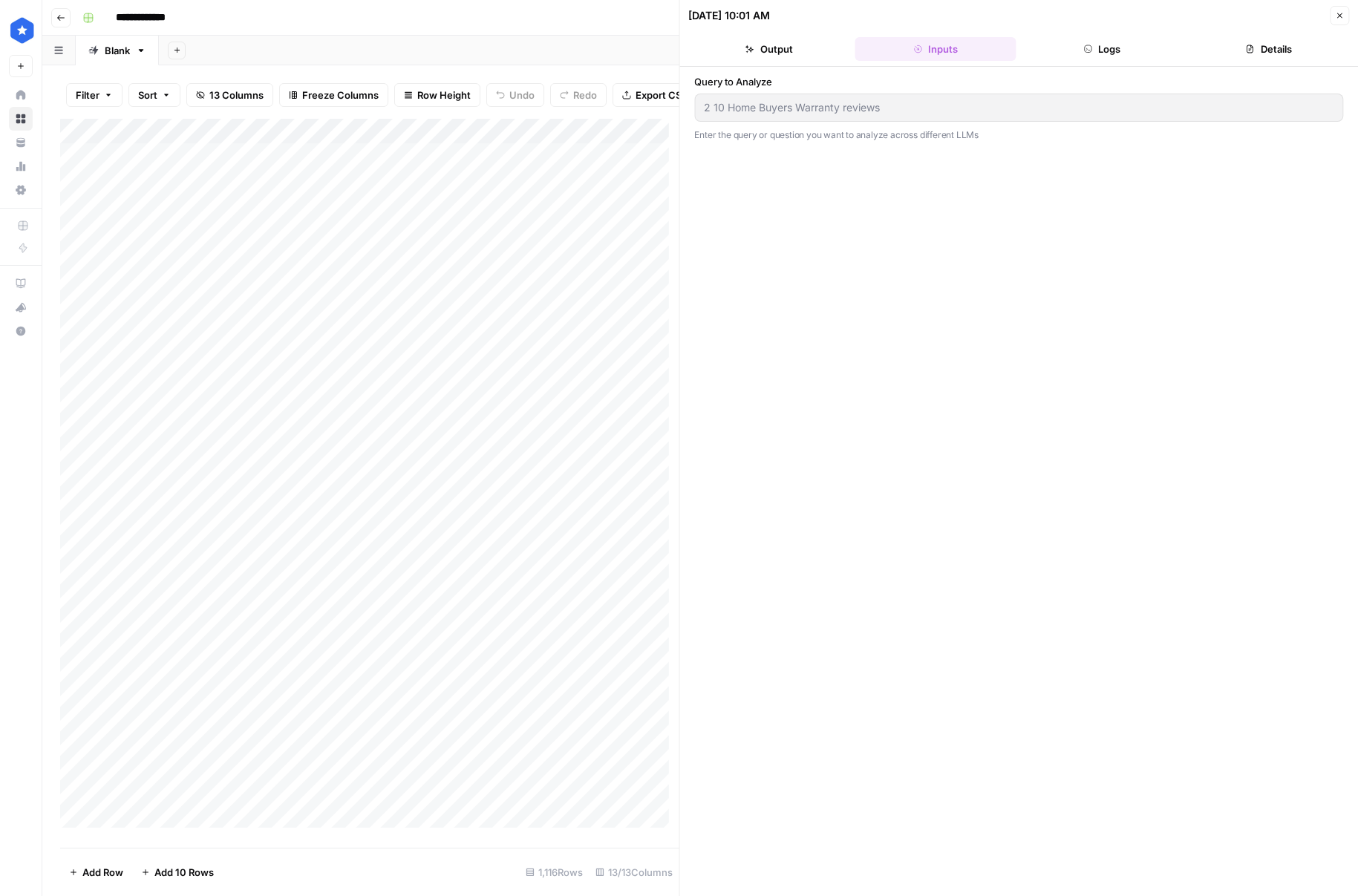
click at [833, 44] on button "Output" at bounding box center [768, 49] width 160 height 23
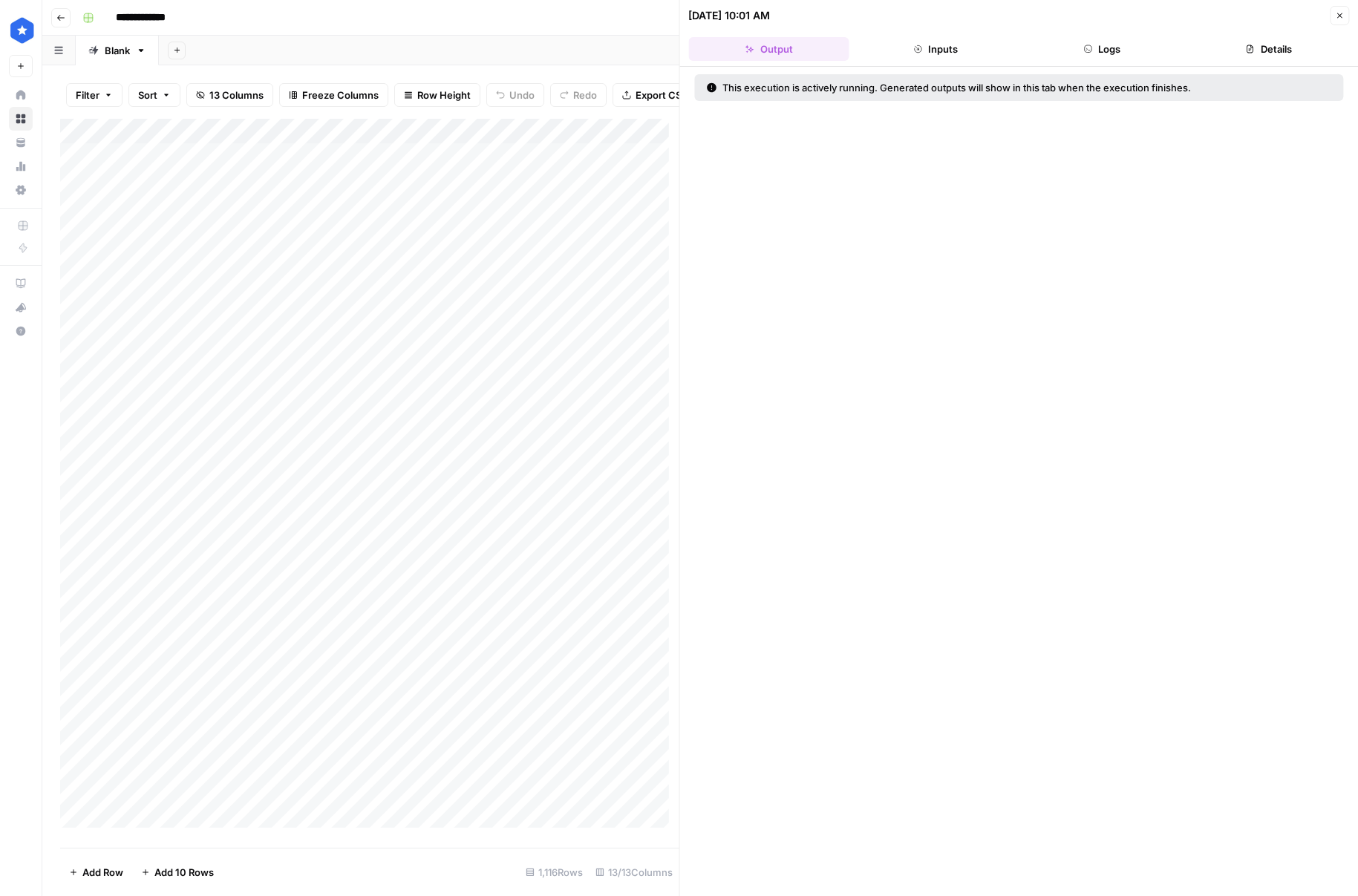
click at [1339, 13] on icon "button" at bounding box center [1340, 15] width 9 height 9
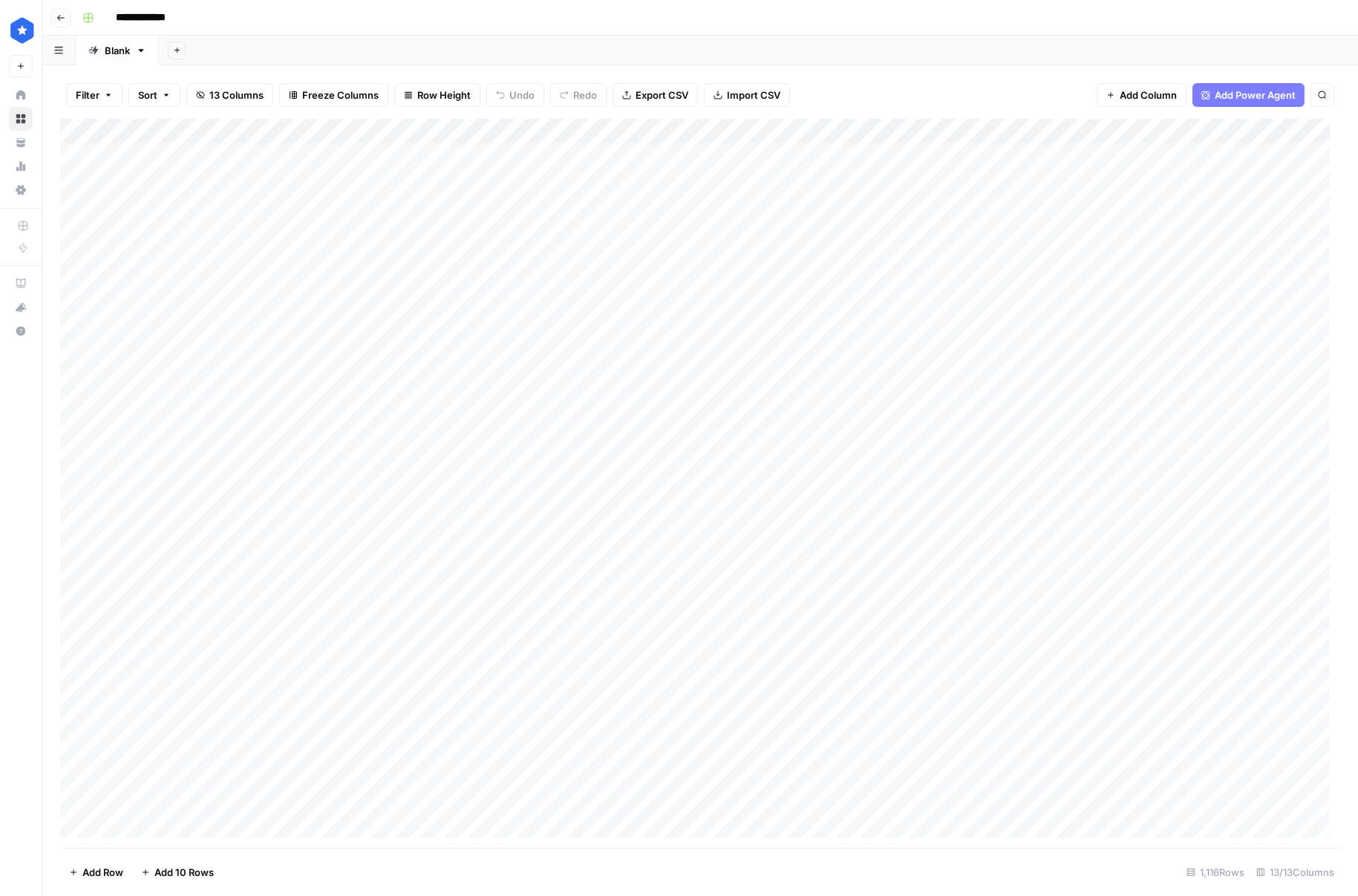
click at [708, 637] on div "Add Column" at bounding box center [700, 483] width 1280 height 729
click at [715, 656] on div "Add Column" at bounding box center [700, 483] width 1280 height 729
click at [718, 683] on div "Add Column" at bounding box center [700, 483] width 1280 height 729
click at [767, 408] on div "Add Column" at bounding box center [700, 483] width 1280 height 729
click at [771, 354] on div "Add Column" at bounding box center [700, 483] width 1280 height 729
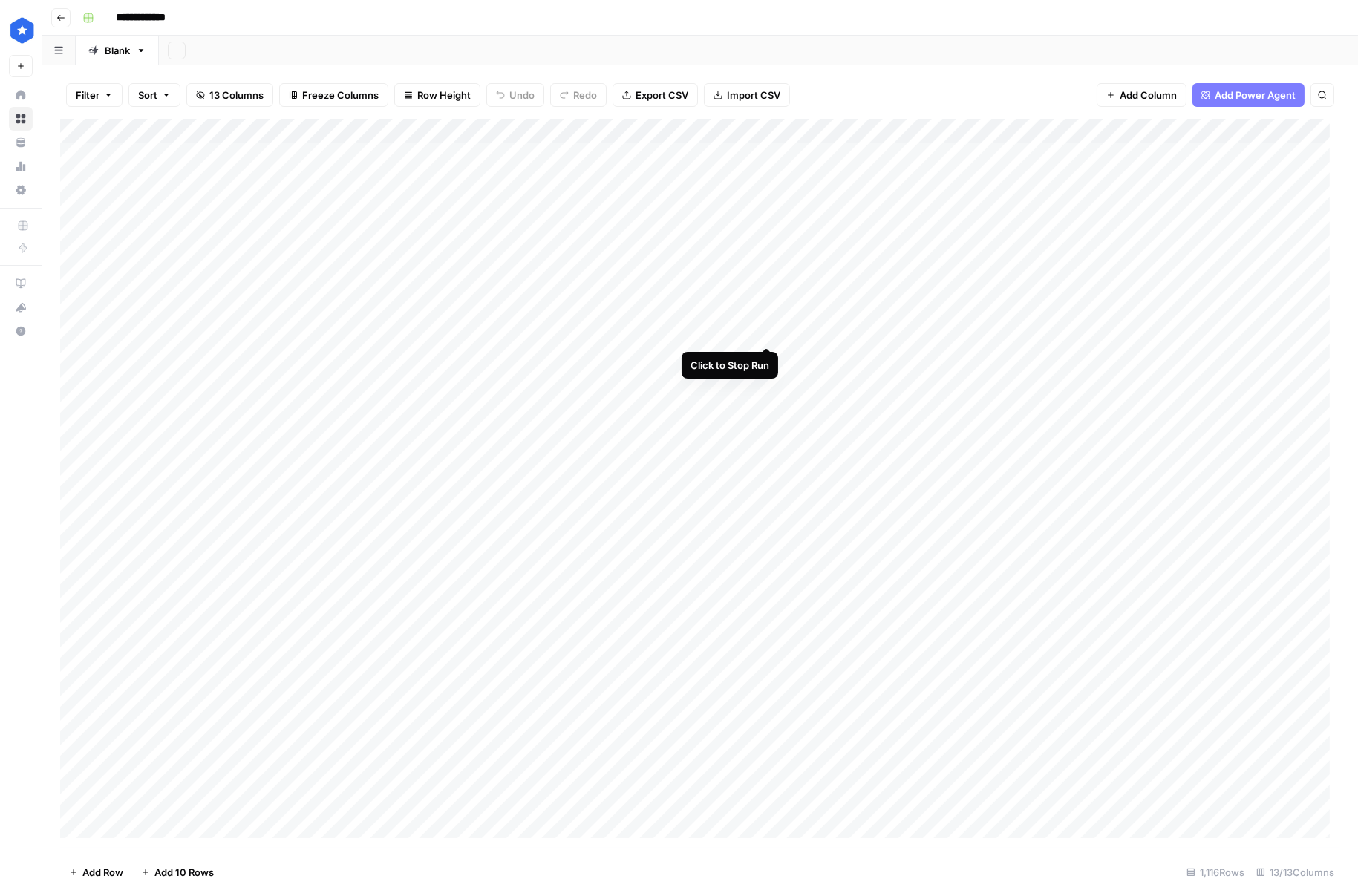
click at [767, 328] on div "Add Column" at bounding box center [700, 483] width 1280 height 729
click at [767, 306] on div "Add Column" at bounding box center [700, 483] width 1280 height 729
click at [771, 280] on div "Add Column" at bounding box center [700, 483] width 1280 height 729
click at [750, 407] on div "Add Column" at bounding box center [700, 483] width 1280 height 729
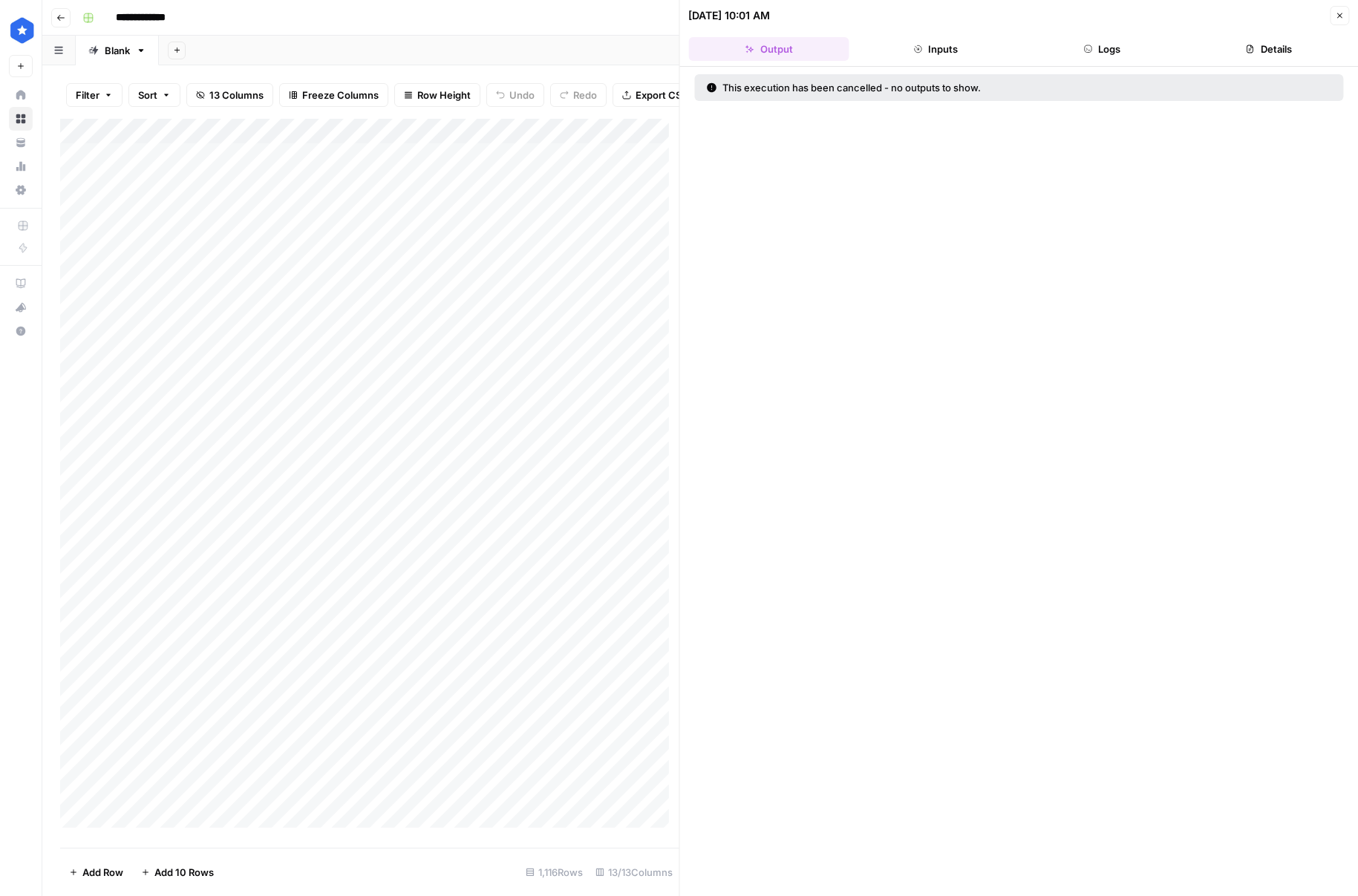
click at [1269, 56] on button "Details" at bounding box center [1268, 49] width 160 height 23
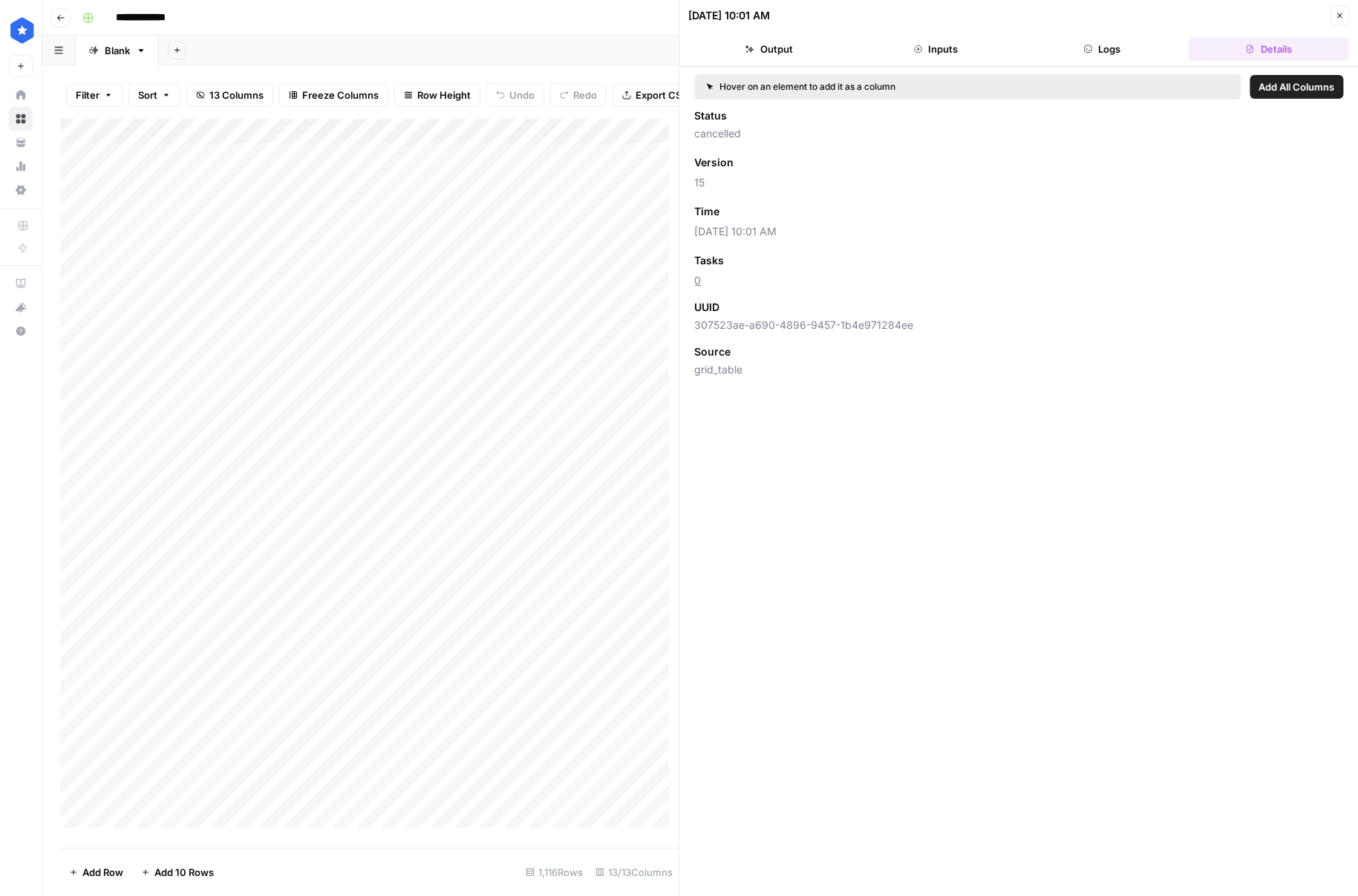
click at [1098, 54] on button "Logs" at bounding box center [1102, 49] width 160 height 23
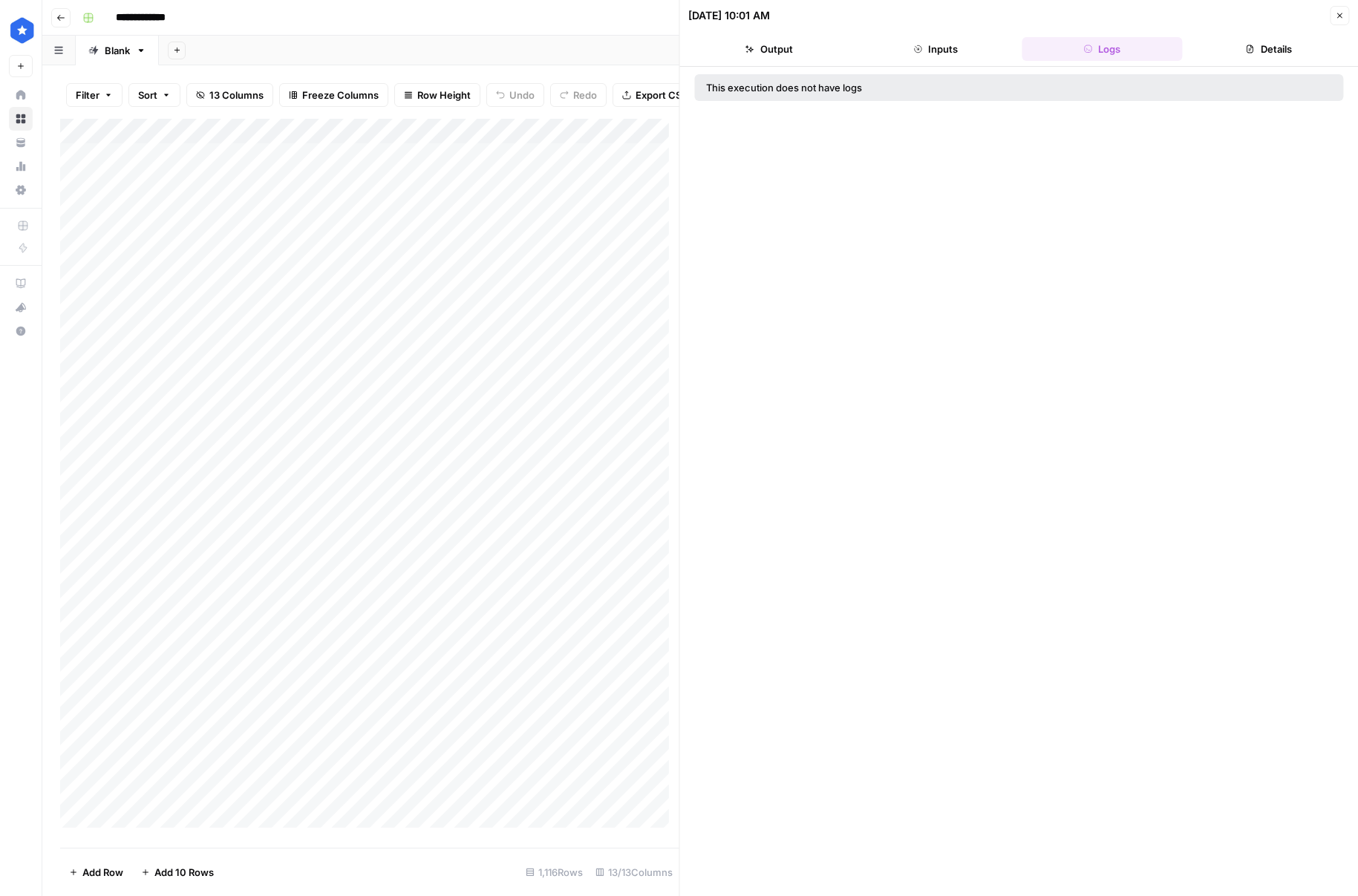
click at [1012, 49] on button "Inputs" at bounding box center [935, 49] width 160 height 23
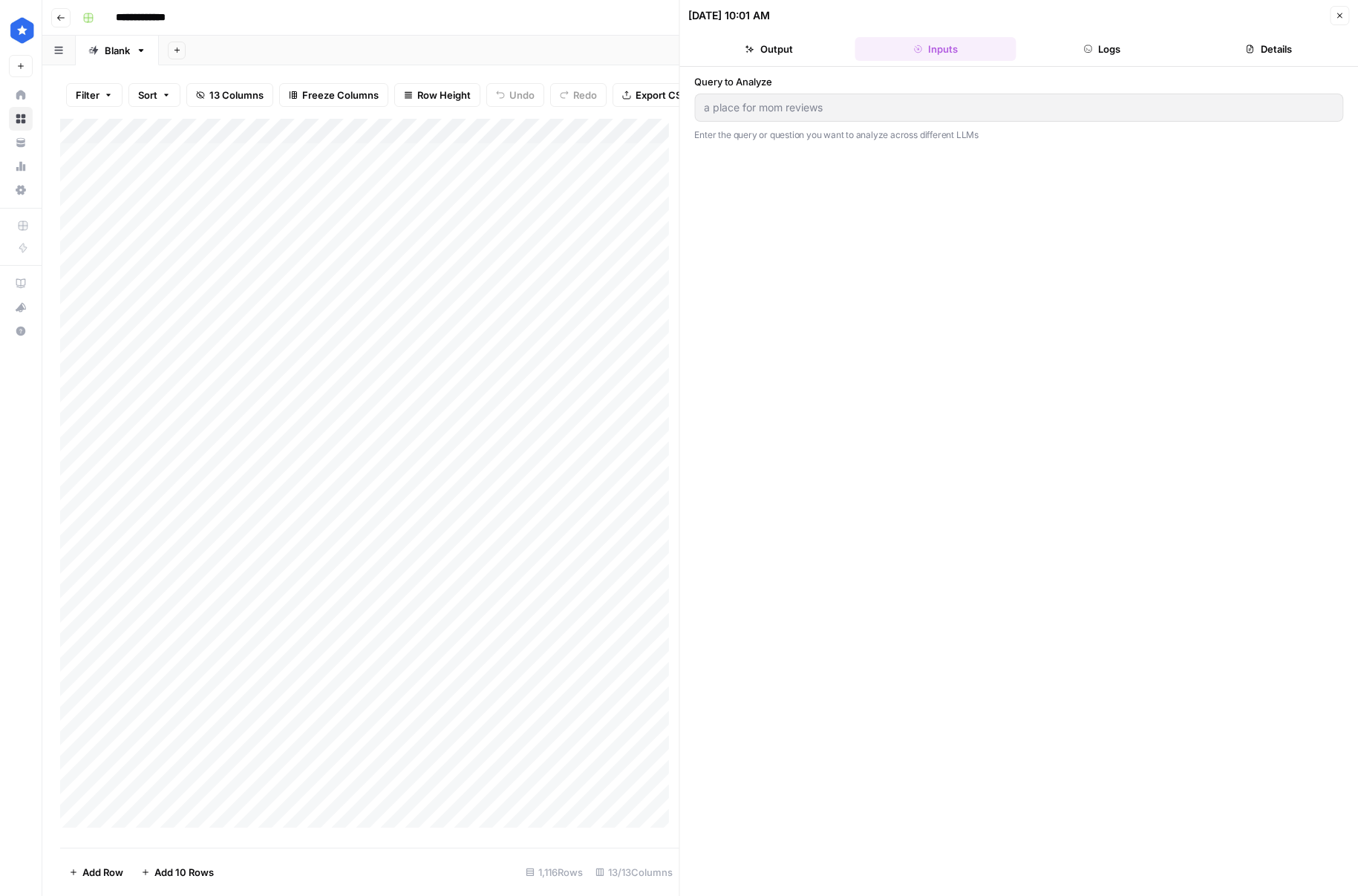
click at [1340, 21] on button "Close" at bounding box center [1339, 15] width 19 height 19
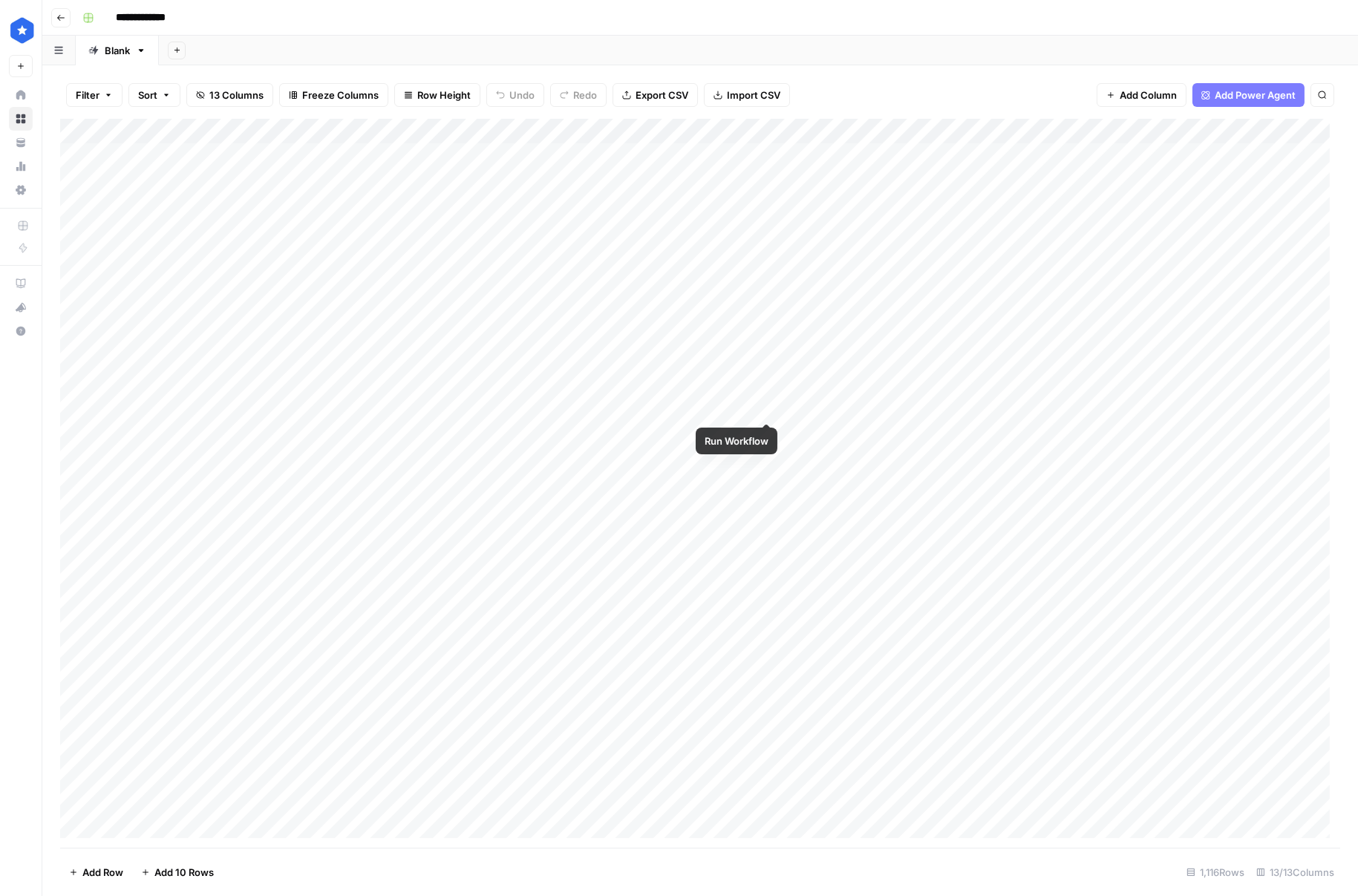
click at [769, 406] on div "Add Column" at bounding box center [700, 483] width 1280 height 729
click at [829, 662] on div "Add Column" at bounding box center [700, 483] width 1280 height 729
click at [897, 658] on div "Add Column" at bounding box center [700, 483] width 1280 height 729
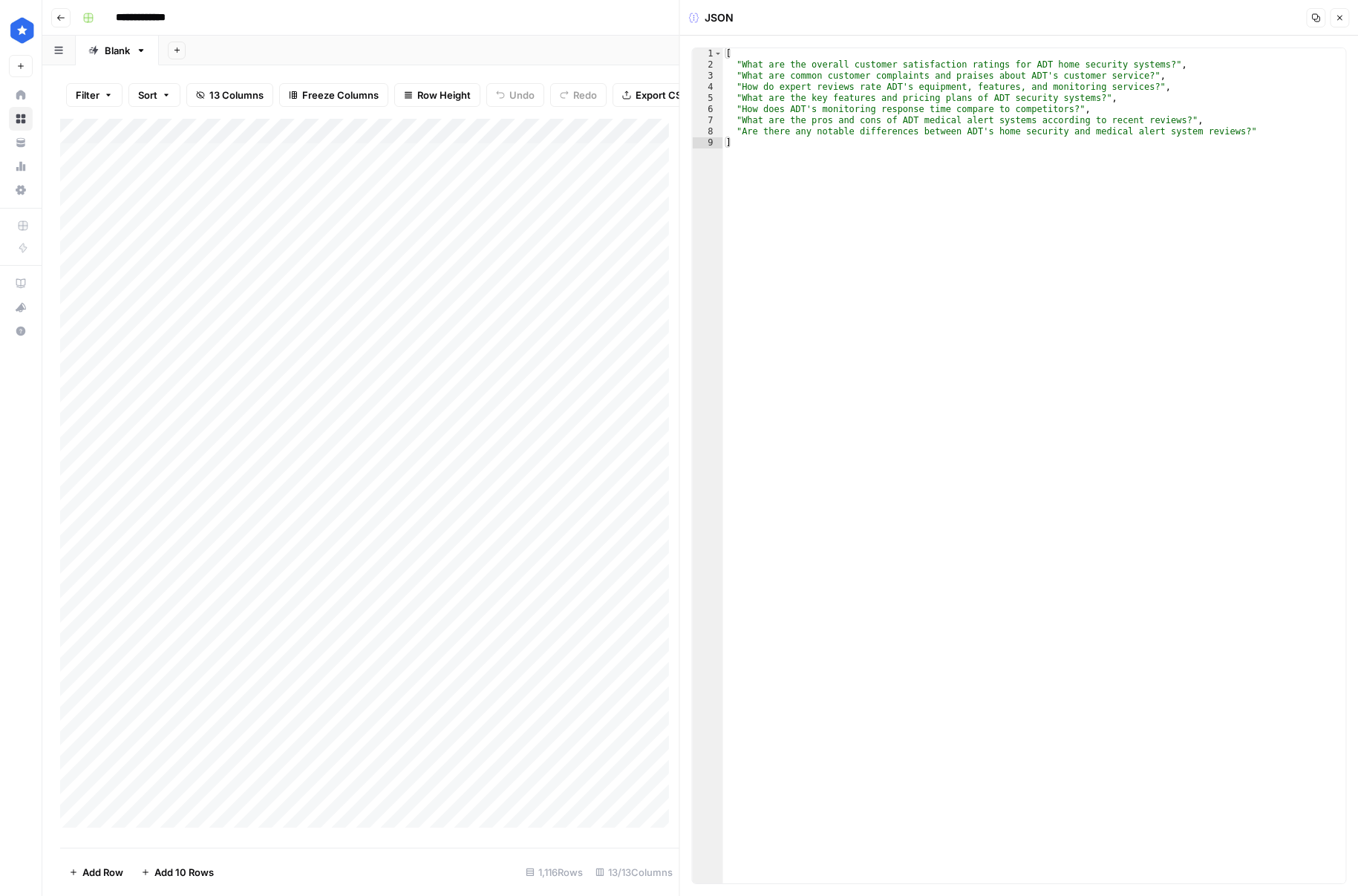
click at [1330, 18] on button "Close" at bounding box center [1339, 18] width 19 height 19
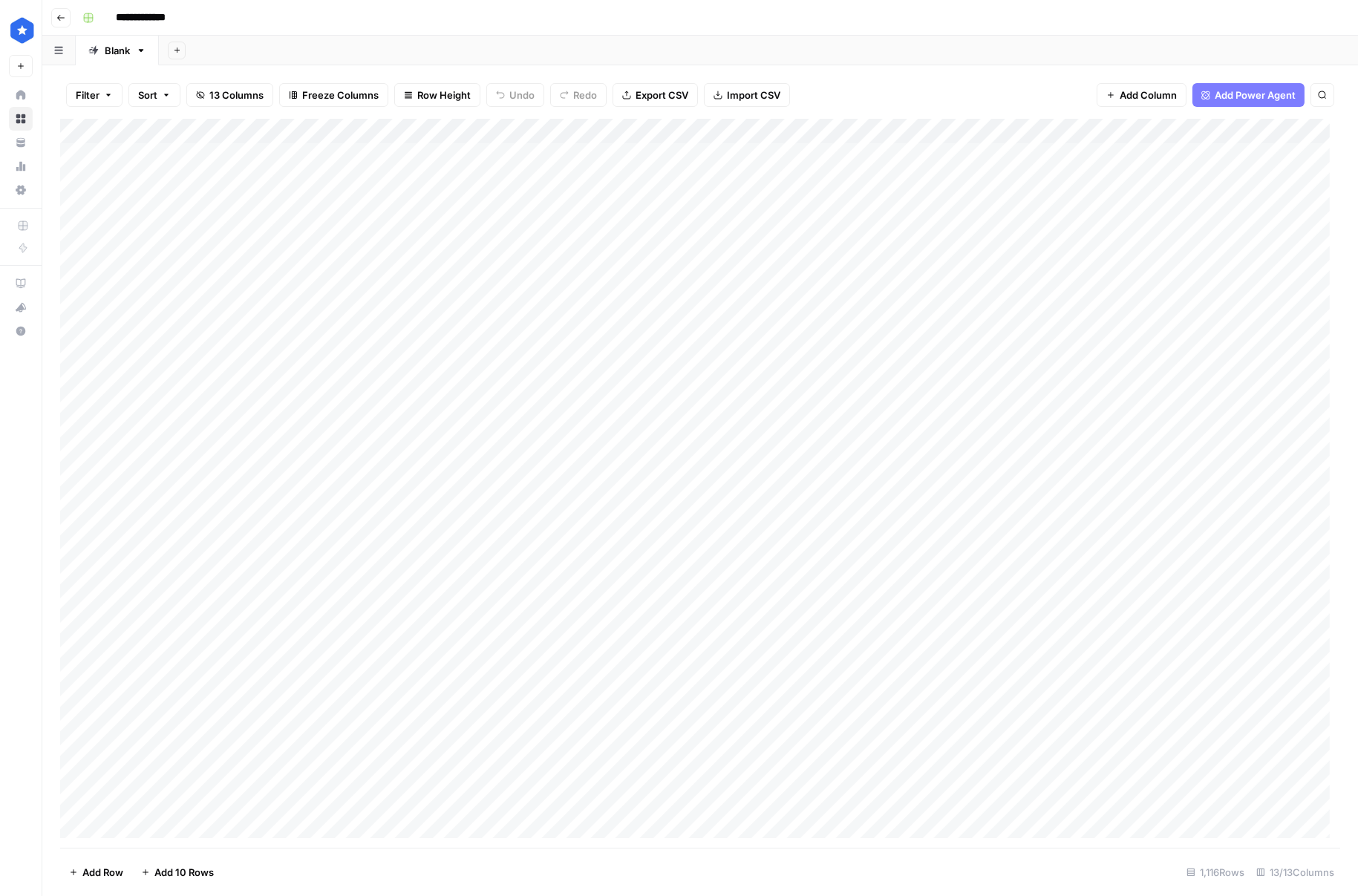
click at [747, 660] on div "Add Column" at bounding box center [700, 483] width 1280 height 729
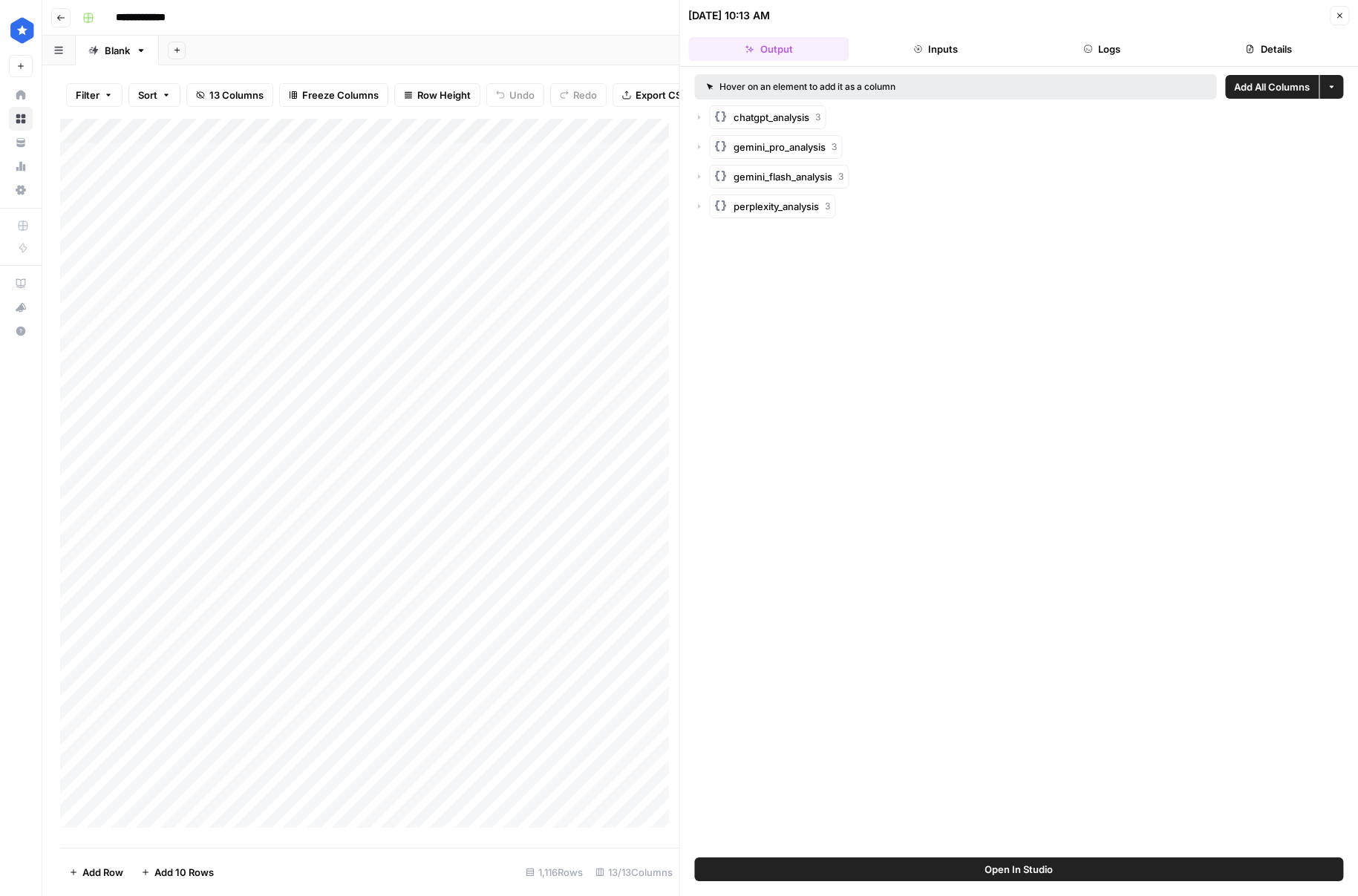
click at [774, 204] on span "perplexity_analysis" at bounding box center [777, 207] width 85 height 15
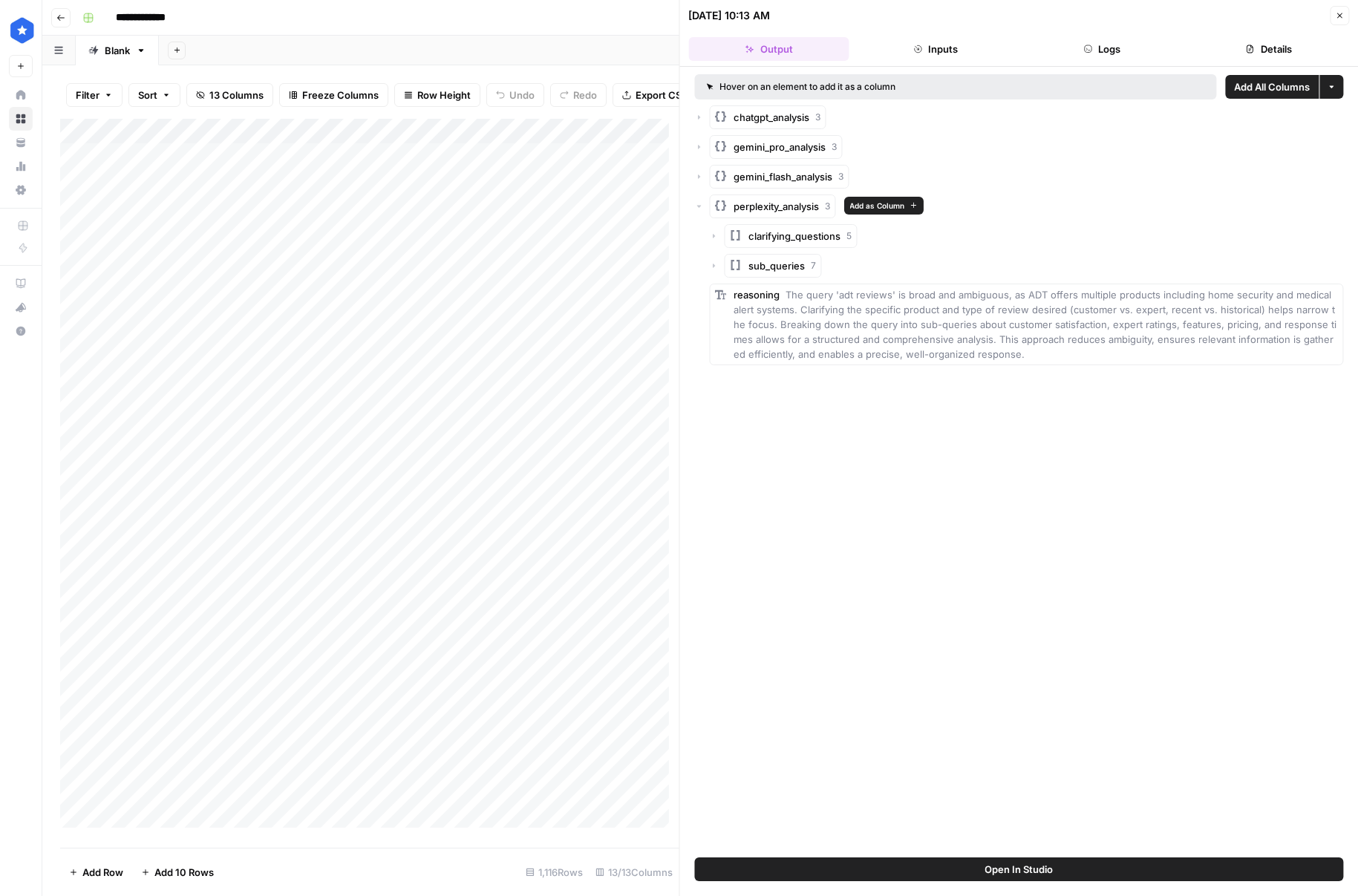
click at [760, 270] on span "sub_queries" at bounding box center [777, 265] width 56 height 15
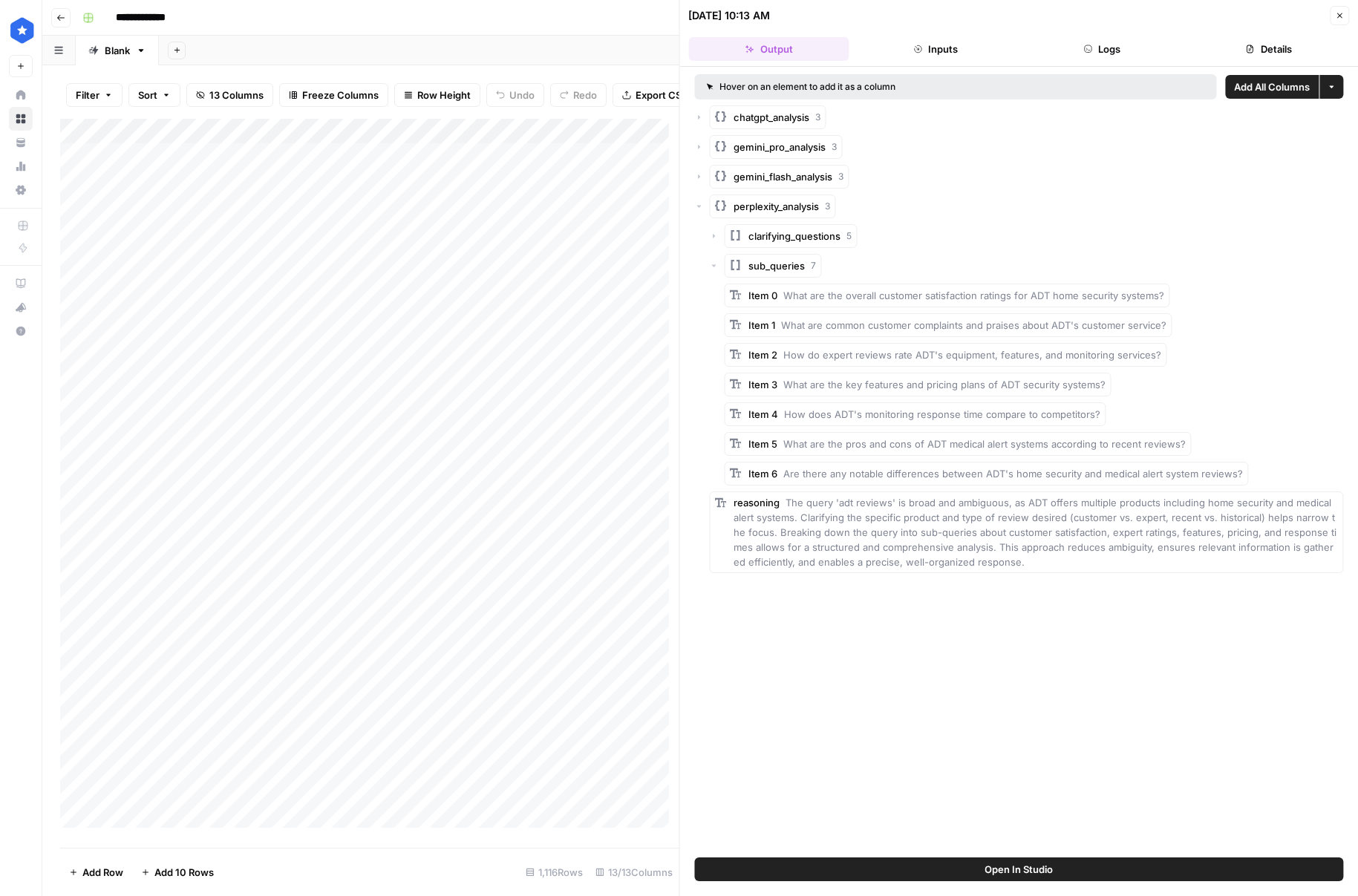
click at [761, 268] on span "sub_queries" at bounding box center [777, 265] width 56 height 15
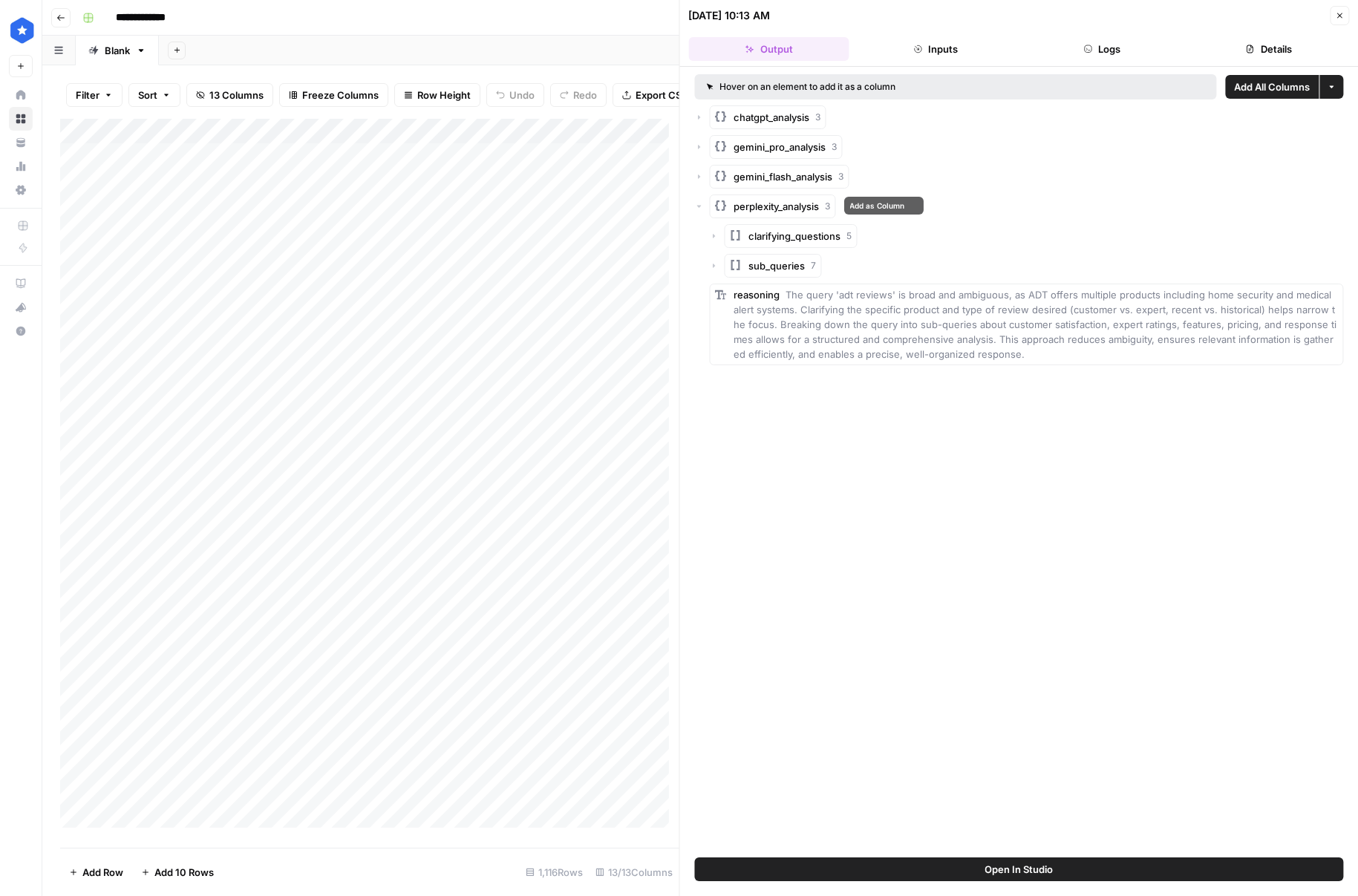
click at [780, 173] on span "gemini_flash_analysis" at bounding box center [784, 177] width 99 height 15
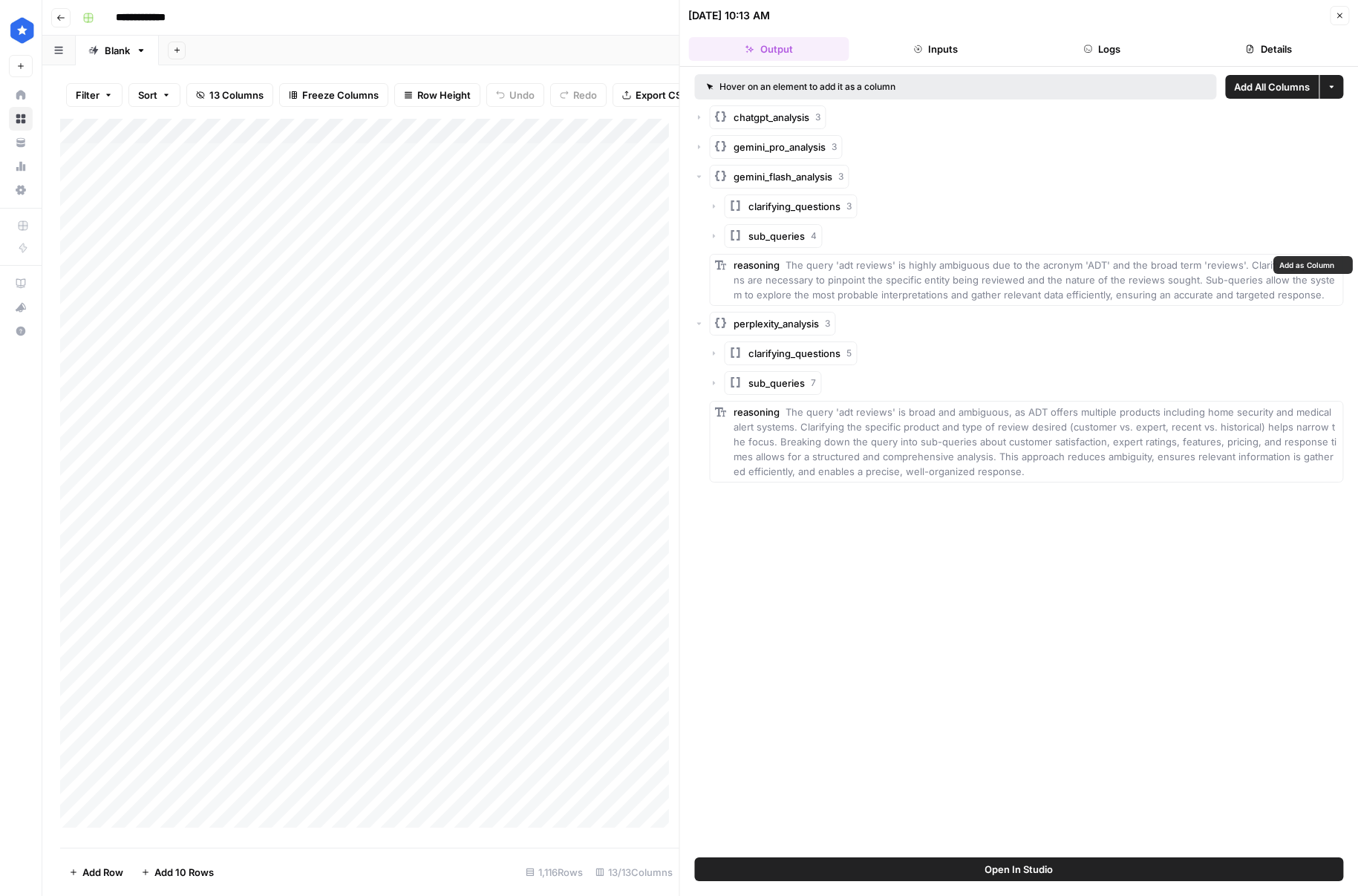
click at [771, 249] on div "clarifying_questions 3 sub_queries 4 reasoning The query 'adt reviews' is highl…" at bounding box center [1026, 250] width 634 height 111
click at [772, 241] on span "sub_queries" at bounding box center [777, 236] width 56 height 15
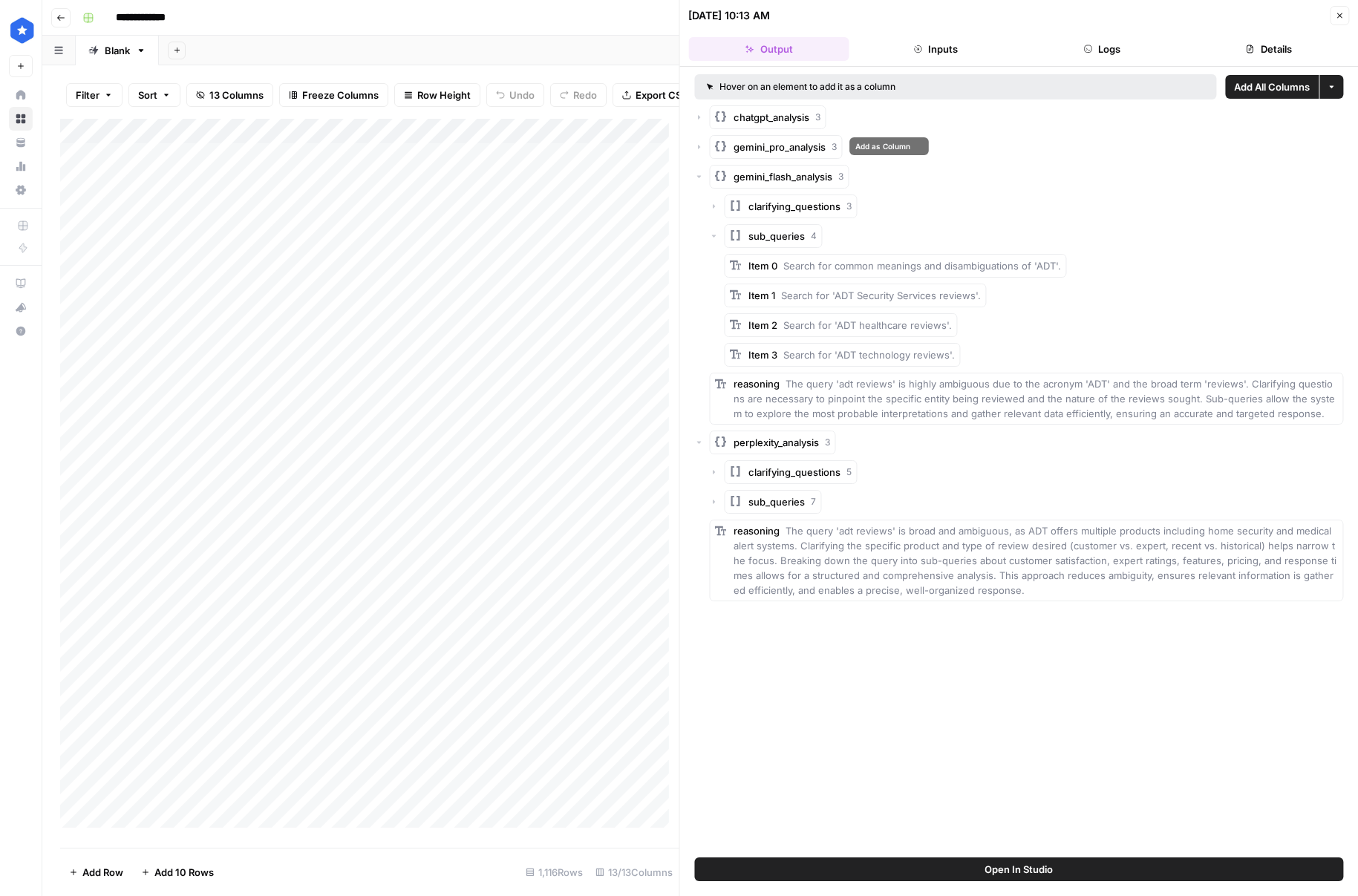
click at [792, 156] on button "gemini_pro_analysis 3" at bounding box center [776, 147] width 133 height 23
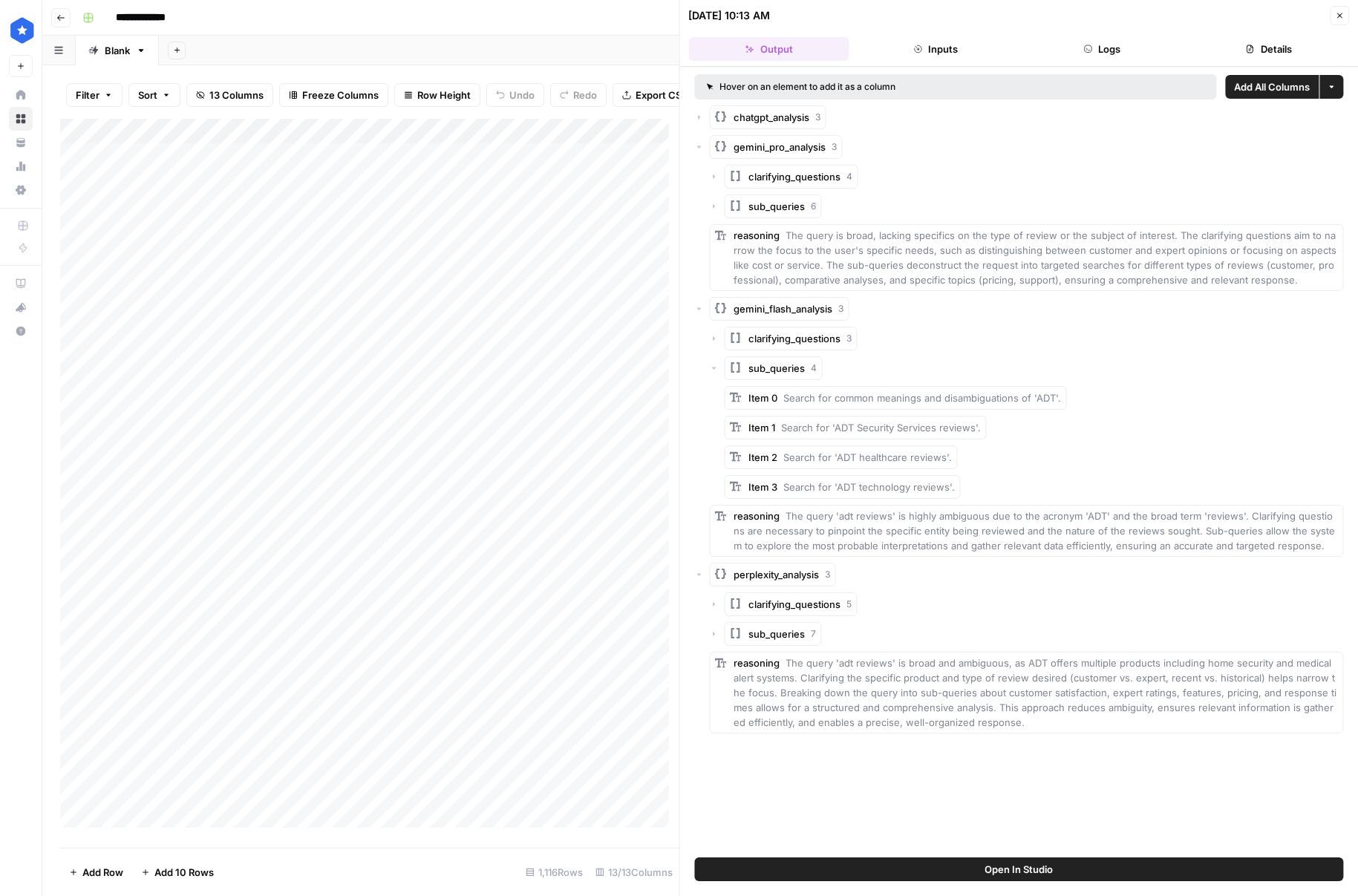
click at [786, 204] on span "sub_queries" at bounding box center [777, 207] width 56 height 15
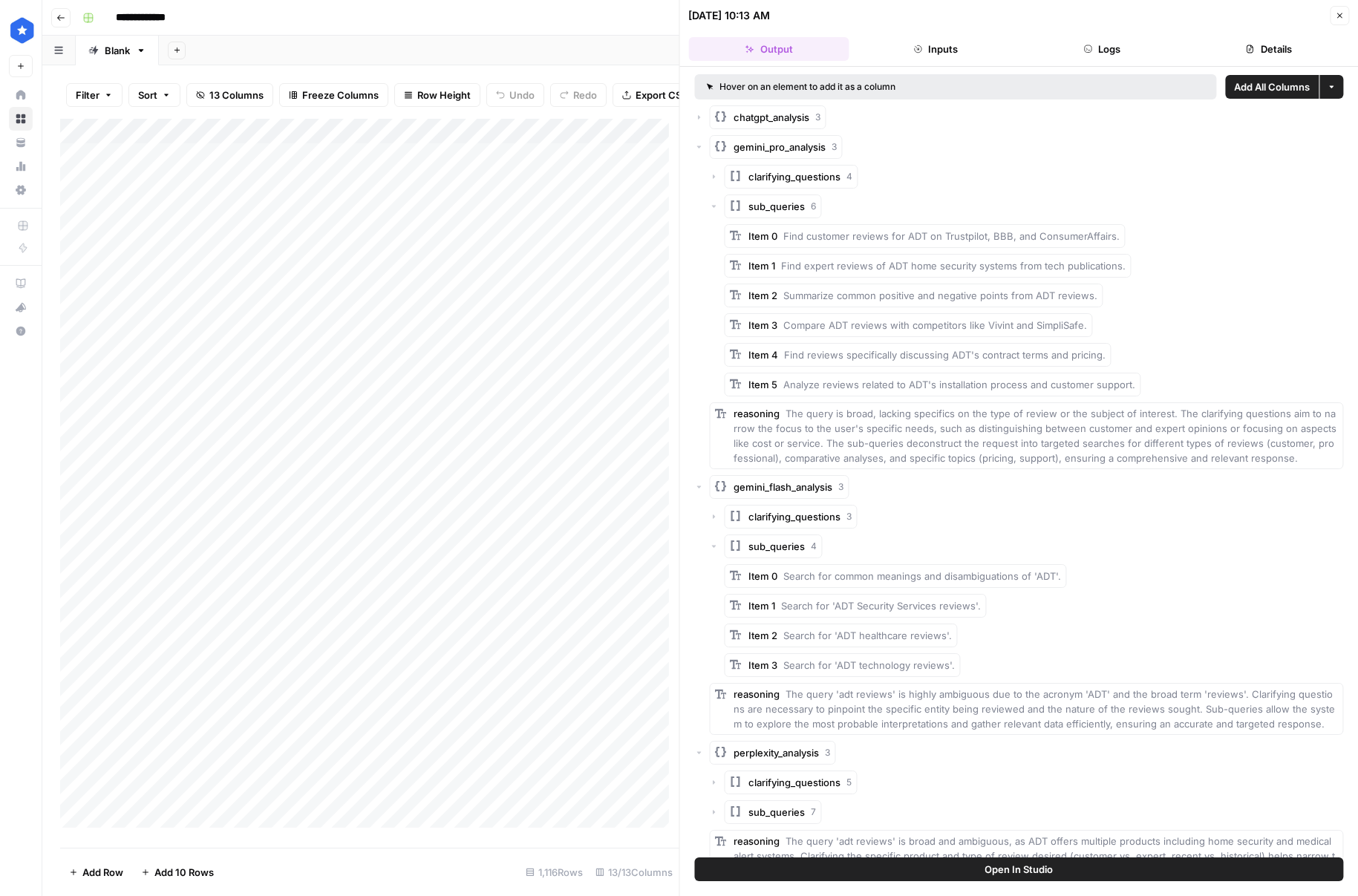
click at [1336, 12] on icon "button" at bounding box center [1340, 15] width 9 height 9
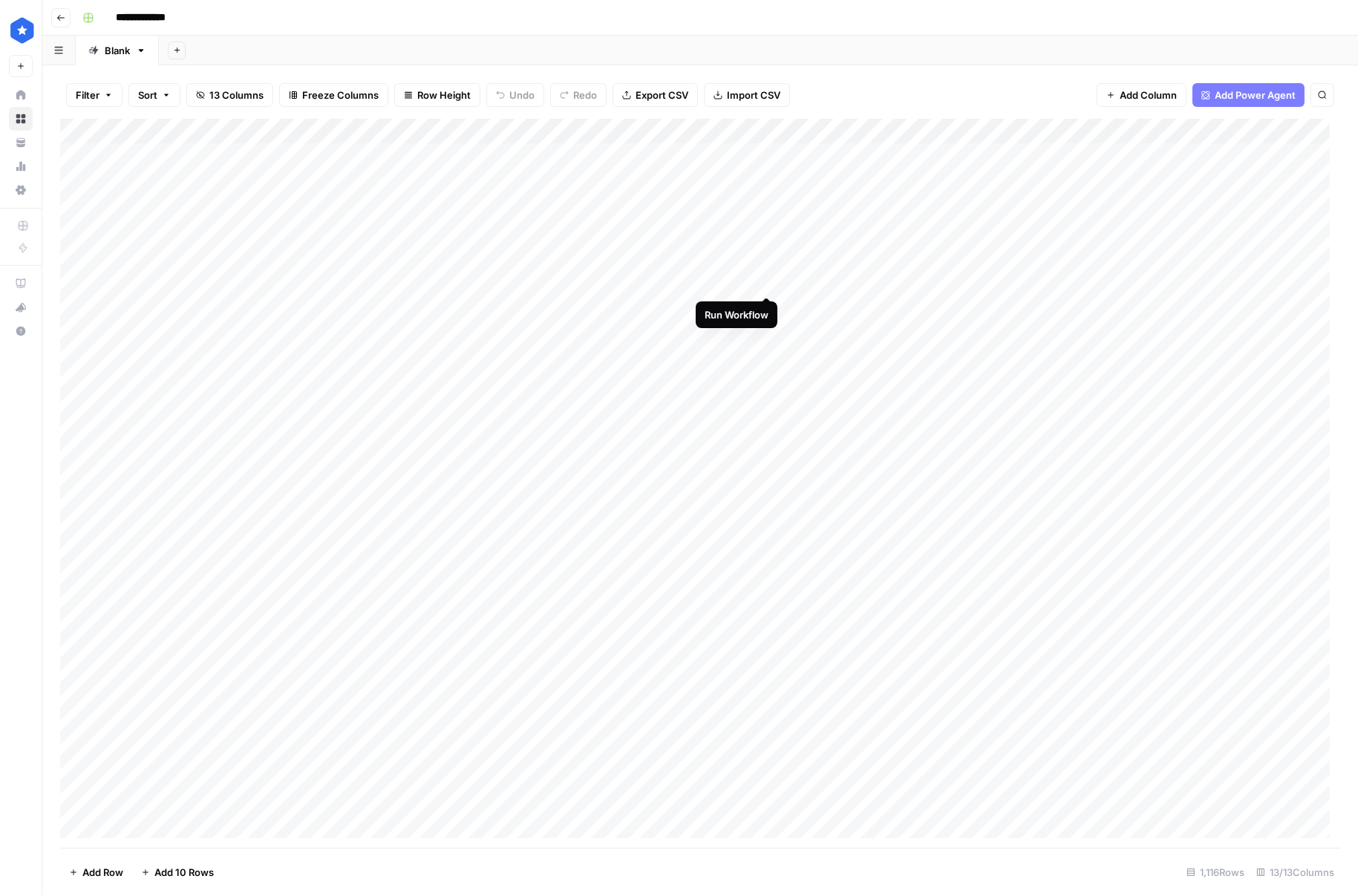
click at [767, 276] on div "Add Column" at bounding box center [700, 483] width 1280 height 729
click at [767, 305] on div "Add Column" at bounding box center [700, 483] width 1280 height 729
click at [768, 336] on div "Add Column" at bounding box center [700, 483] width 1280 height 729
click at [769, 354] on div "Add Column" at bounding box center [700, 483] width 1280 height 729
click at [744, 657] on div "Add Column" at bounding box center [700, 483] width 1280 height 729
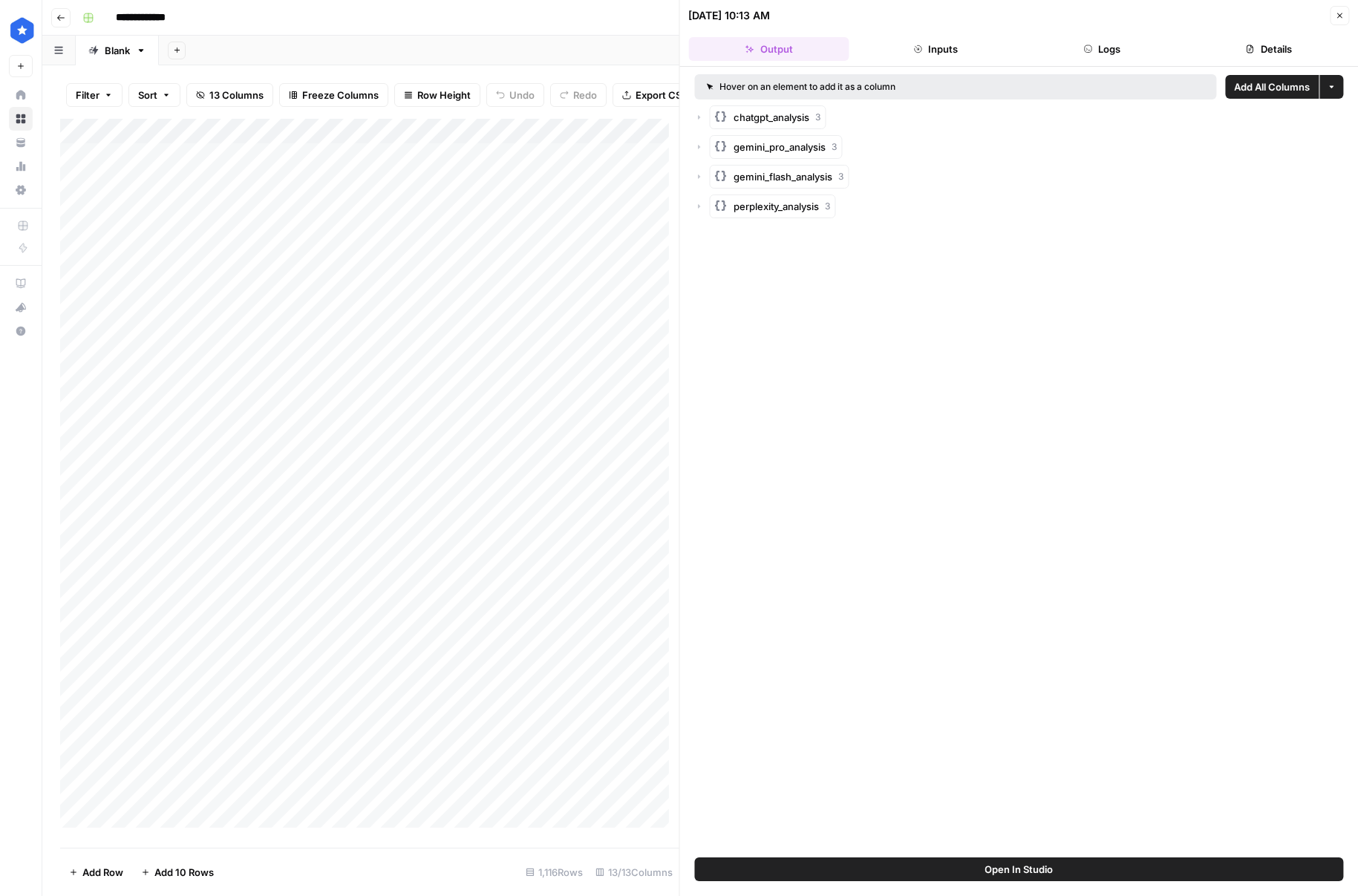
click at [780, 169] on span "gemini_flash_analysis" at bounding box center [784, 177] width 99 height 15
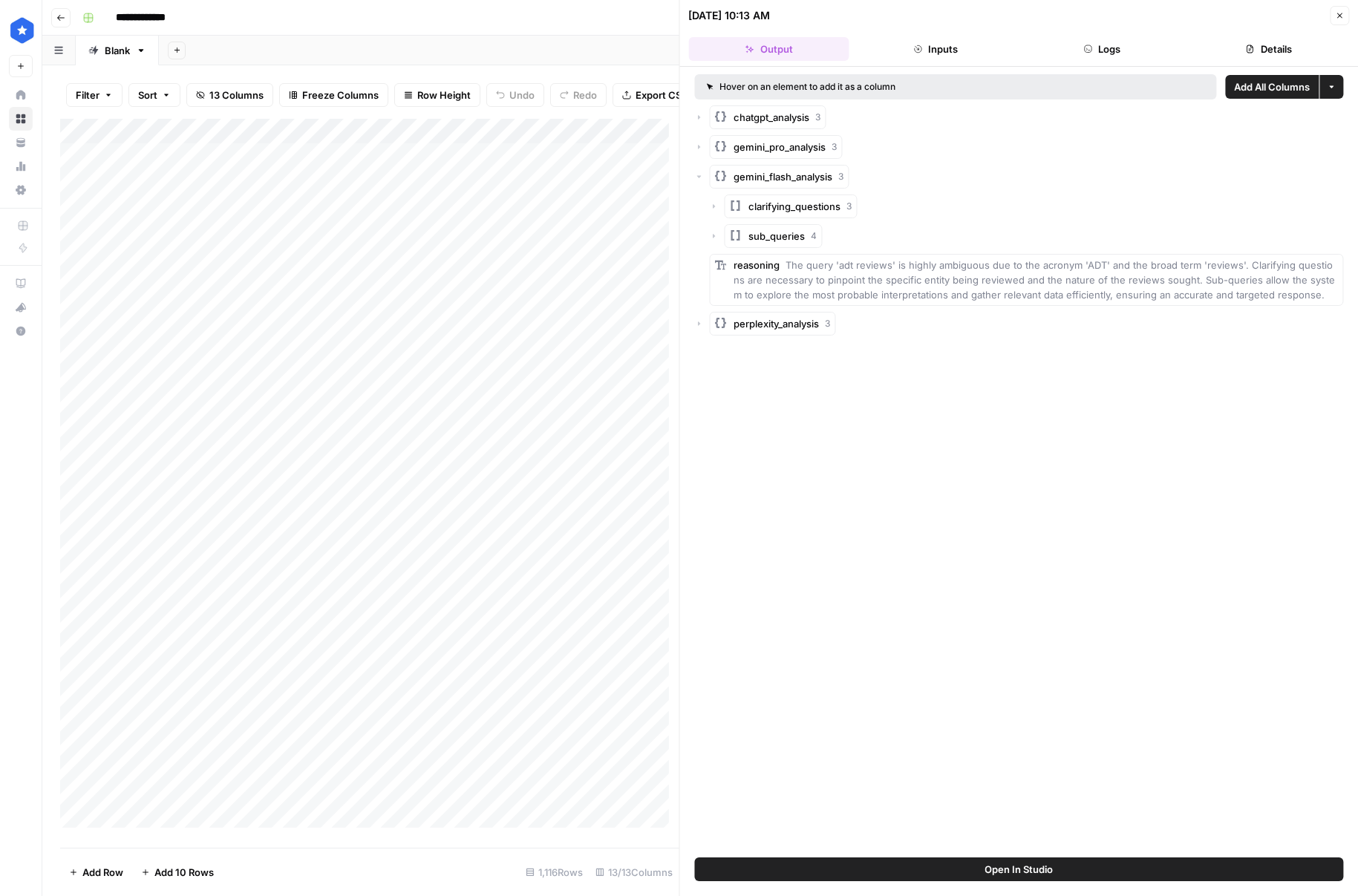
click at [791, 234] on span "sub_queries" at bounding box center [777, 236] width 56 height 15
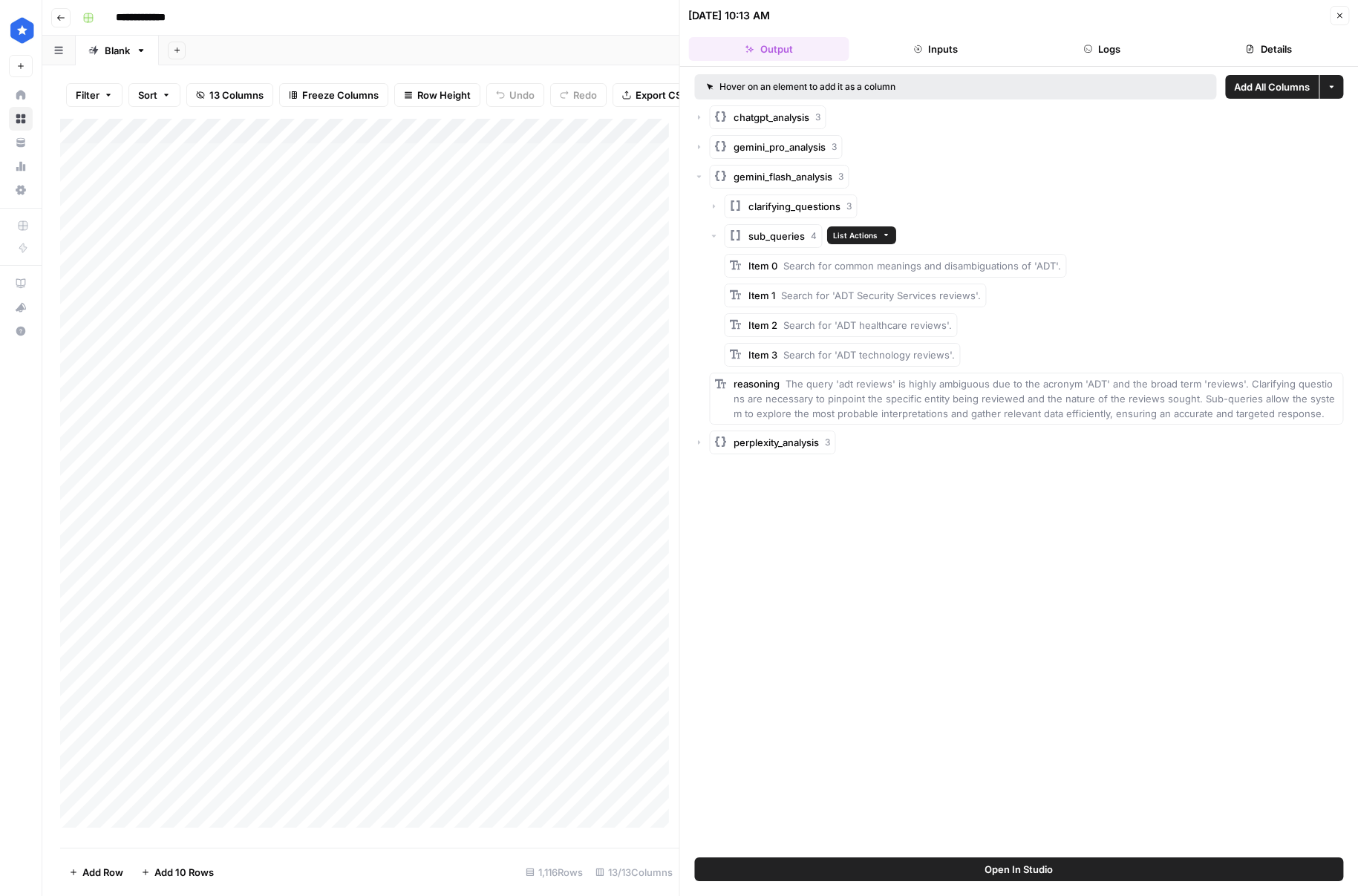
click at [787, 246] on button "sub_queries 4" at bounding box center [773, 236] width 98 height 23
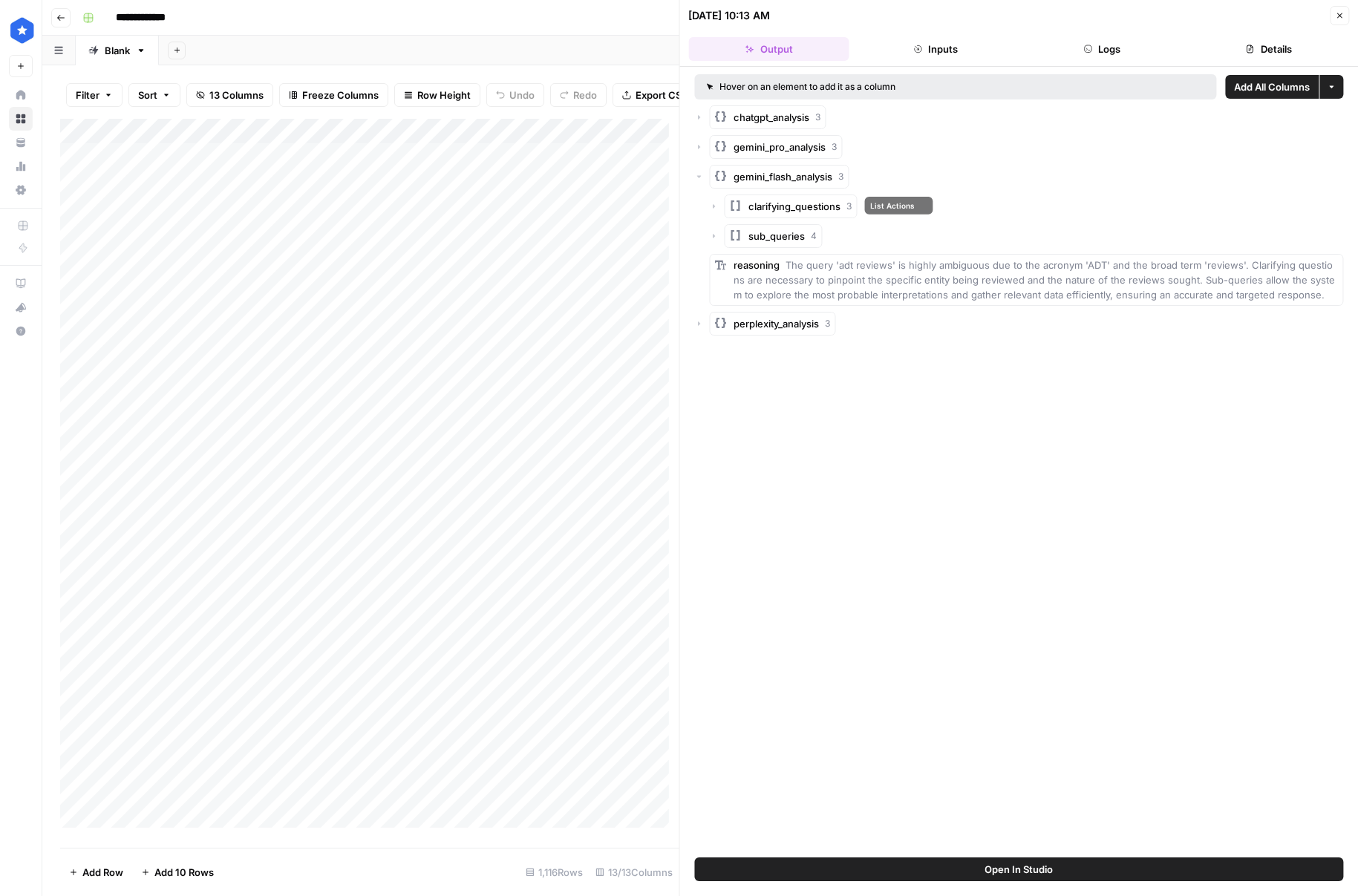
click at [780, 207] on span "clarifying_questions" at bounding box center [795, 207] width 92 height 15
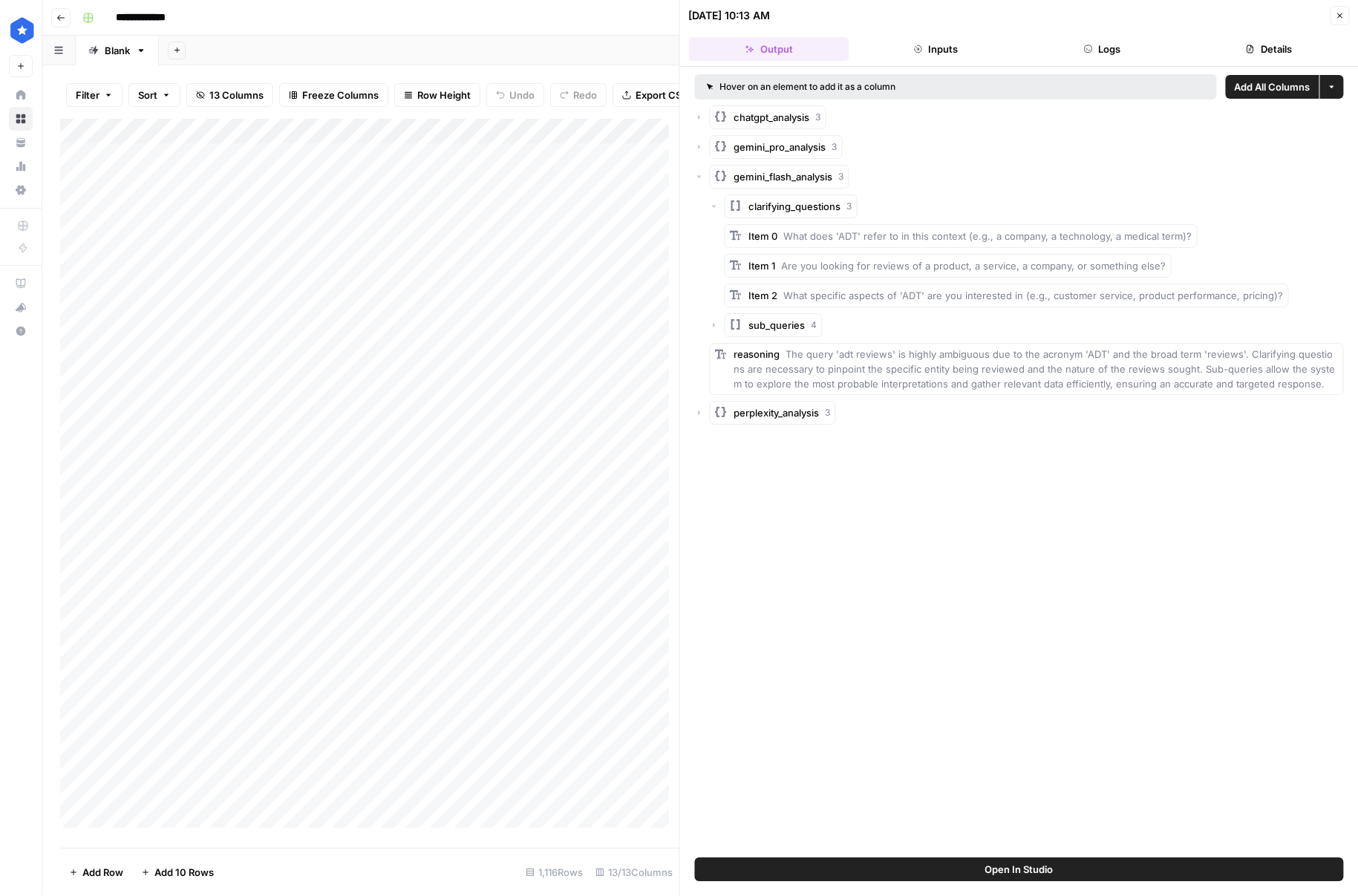
click at [780, 207] on span "clarifying_questions" at bounding box center [795, 207] width 92 height 15
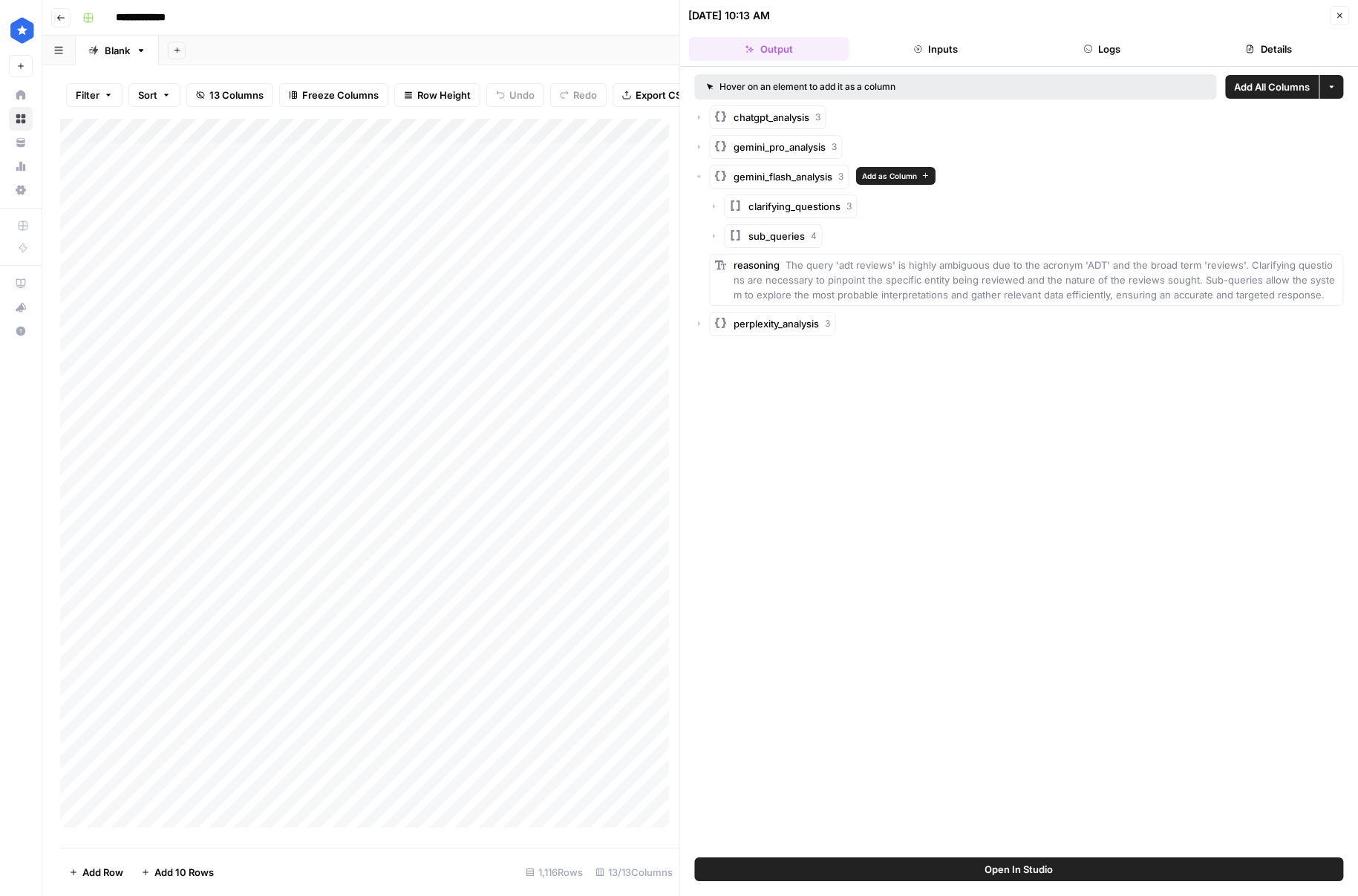
click at [786, 180] on span "gemini_flash_analysis" at bounding box center [784, 177] width 99 height 15
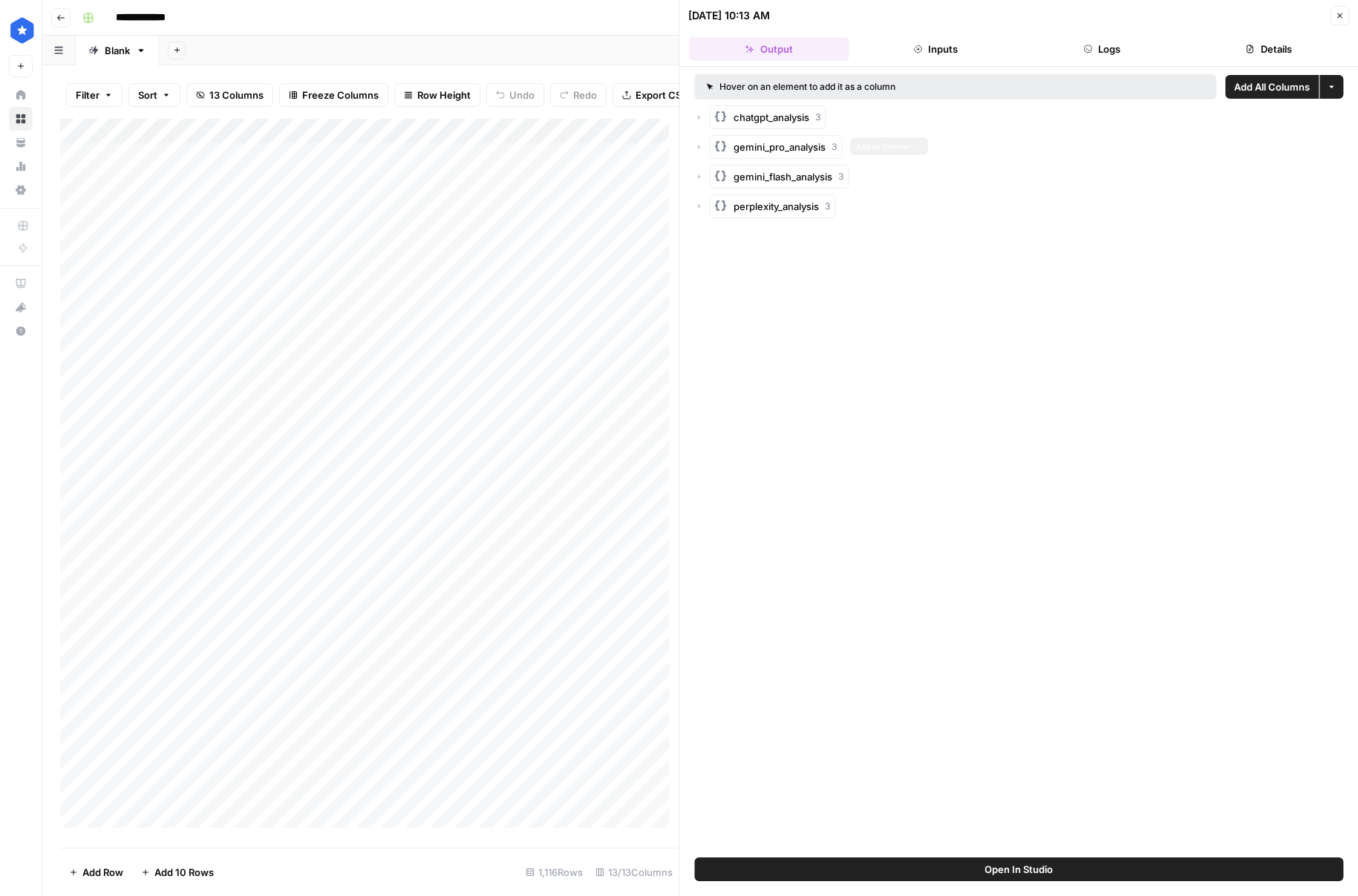
click at [784, 157] on button "gemini_pro_analysis 3" at bounding box center [776, 147] width 133 height 23
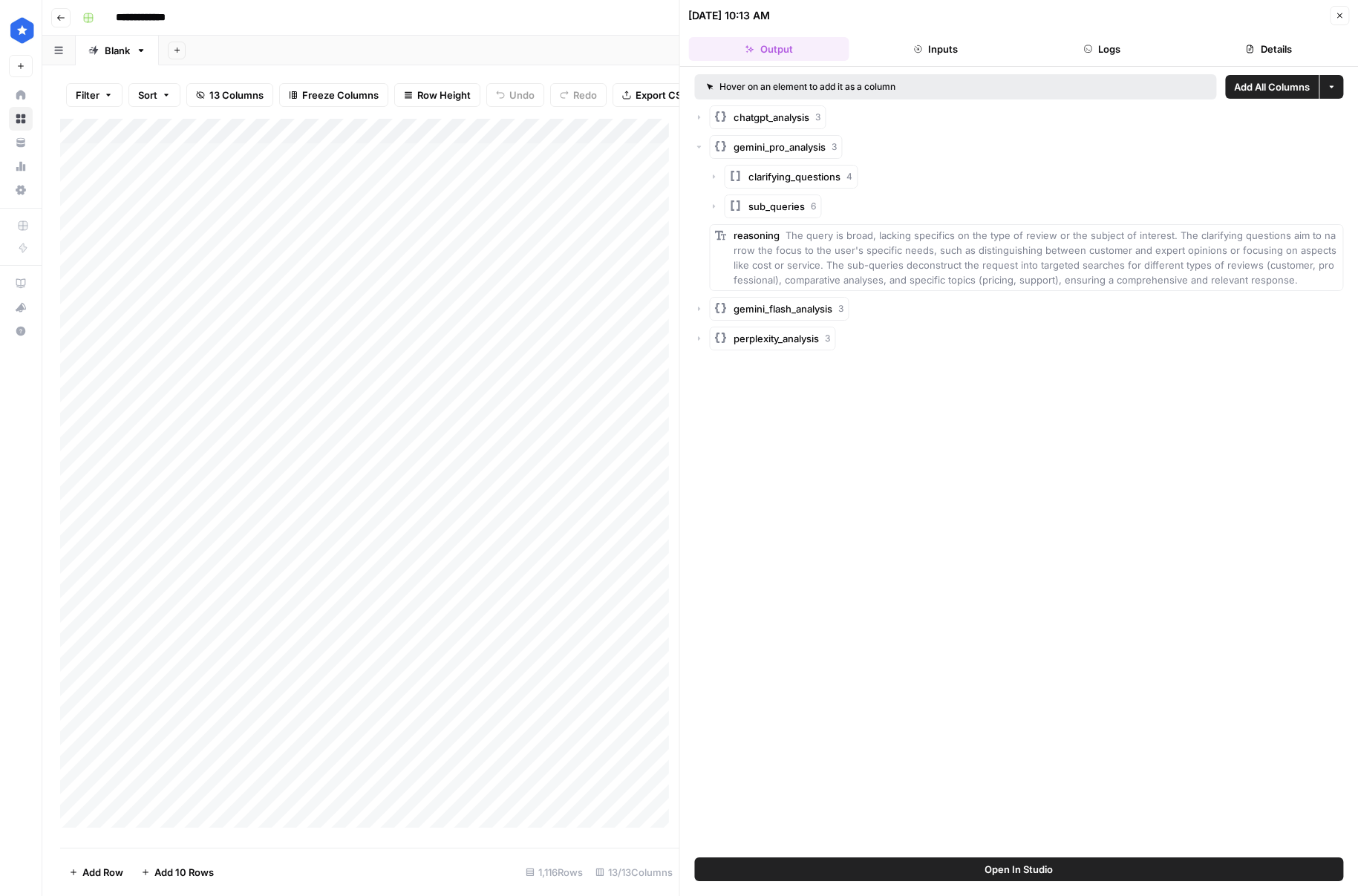
click at [784, 157] on button "gemini_pro_analysis 3" at bounding box center [776, 147] width 133 height 23
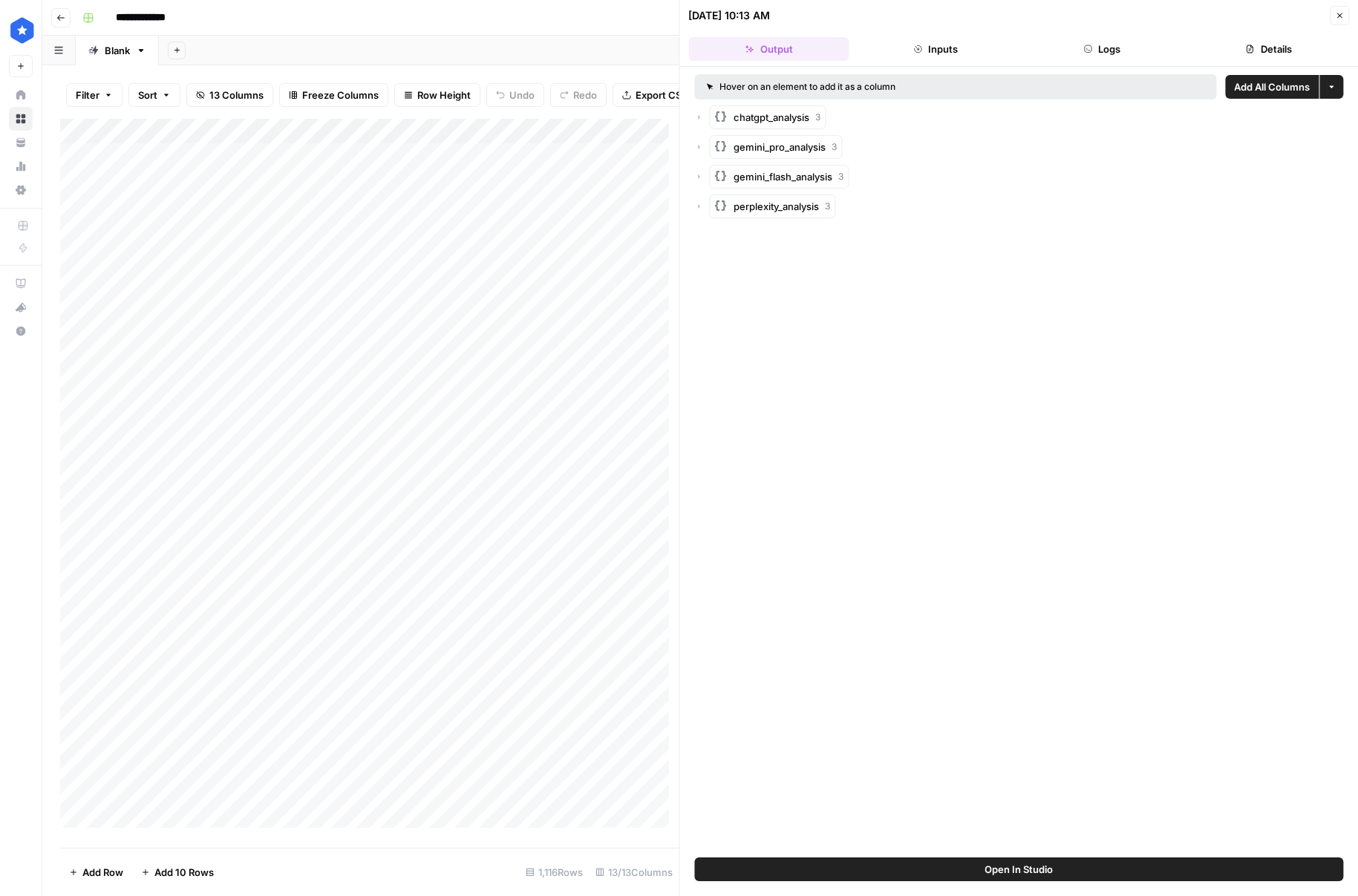
click at [776, 214] on button "perplexity_analysis 3" at bounding box center [772, 206] width 127 height 23
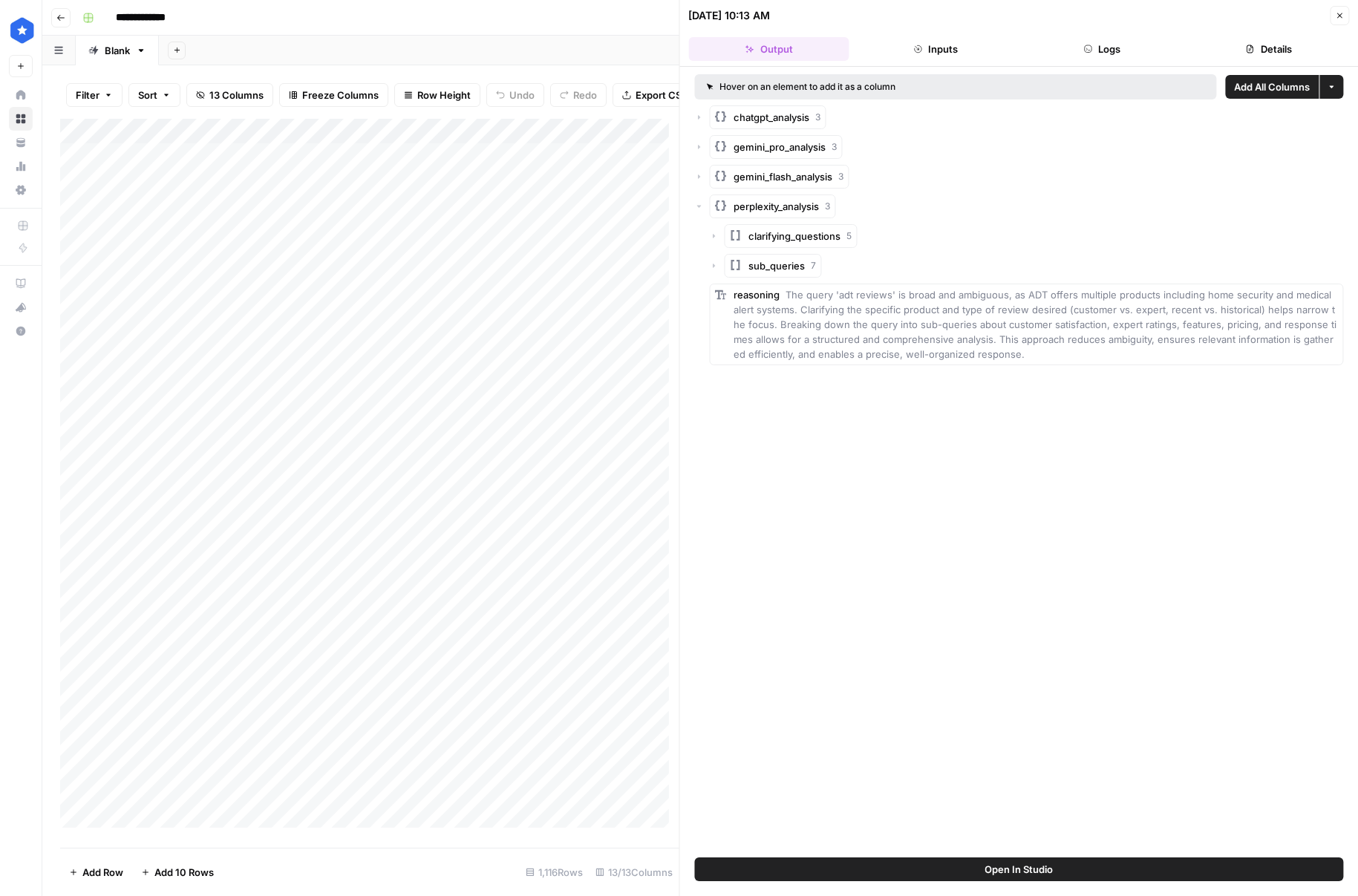
click at [776, 214] on button "perplexity_analysis 3" at bounding box center [772, 206] width 127 height 23
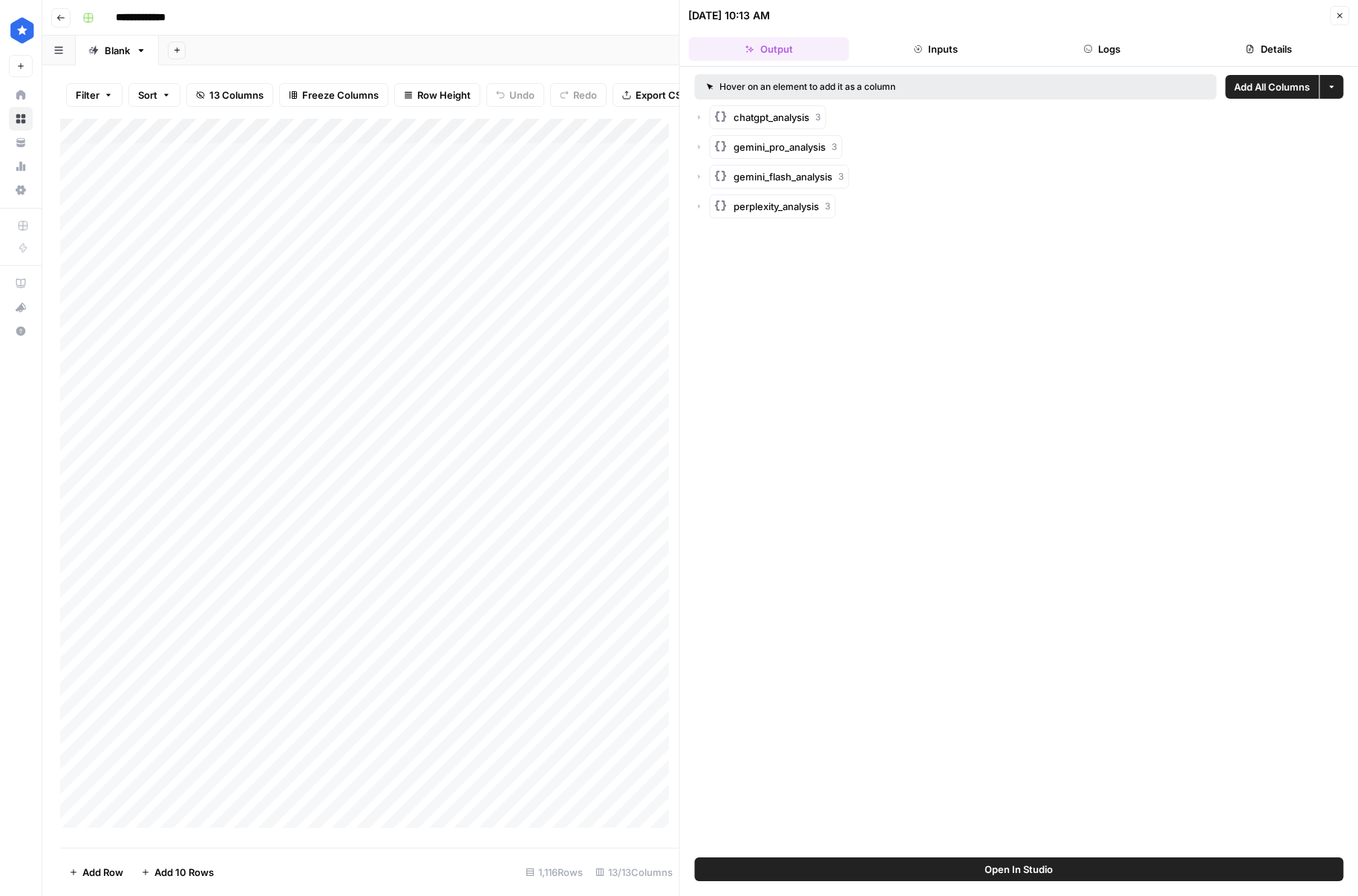
click at [788, 121] on span "chatgpt_analysis" at bounding box center [772, 117] width 75 height 15
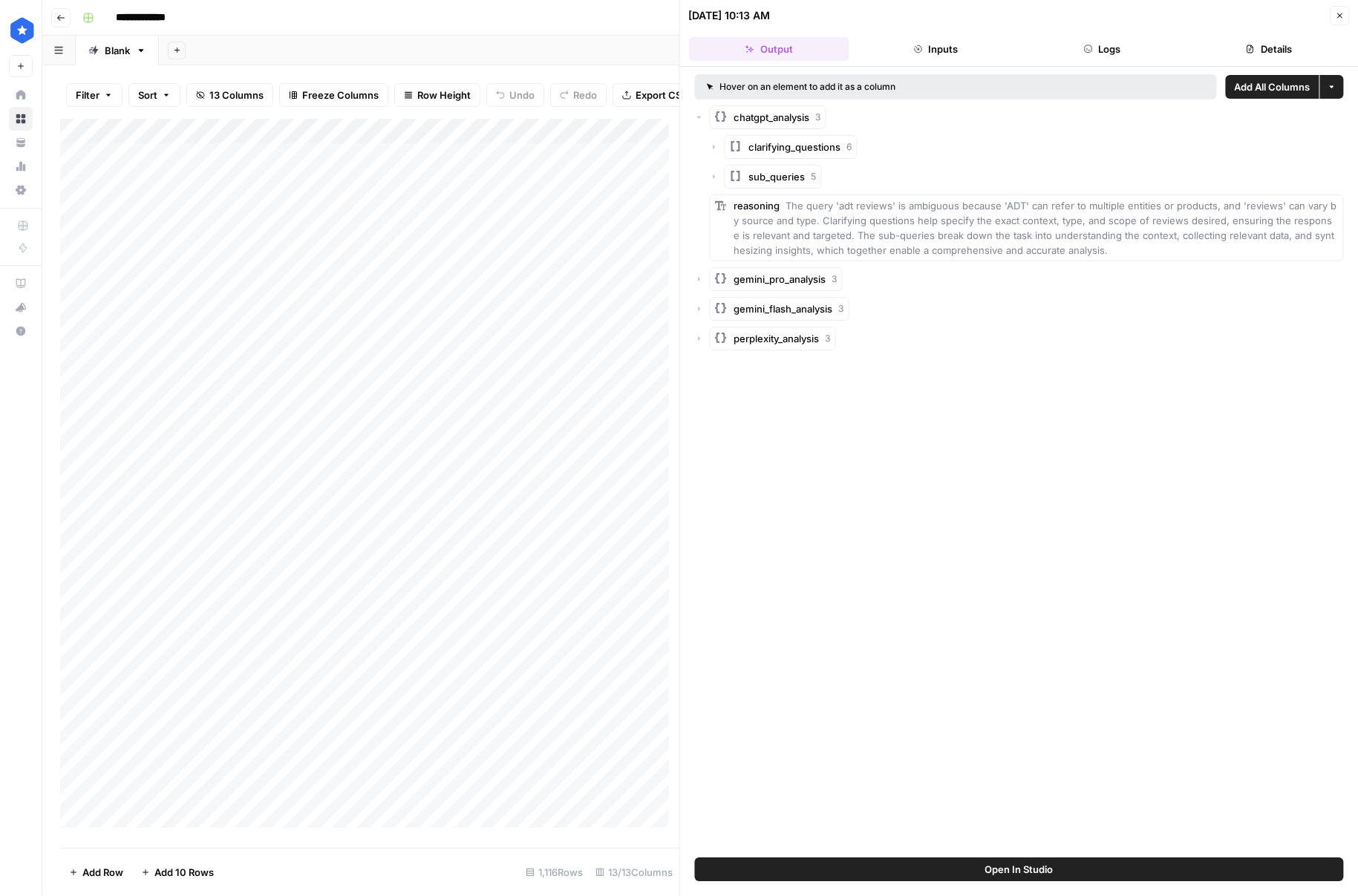
click at [788, 121] on span "chatgpt_analysis" at bounding box center [772, 117] width 75 height 15
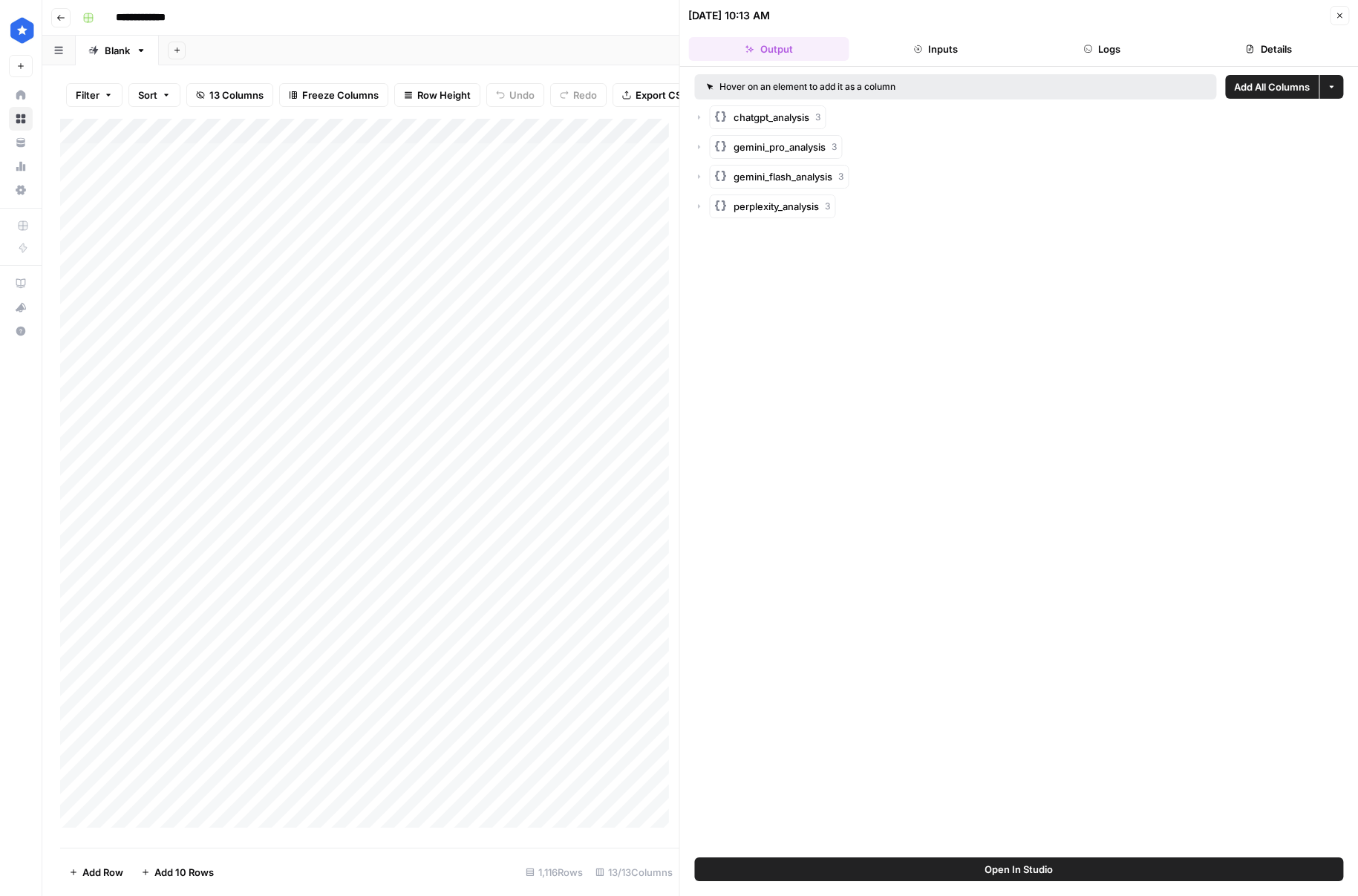
click at [1344, 10] on button "Close" at bounding box center [1339, 15] width 19 height 19
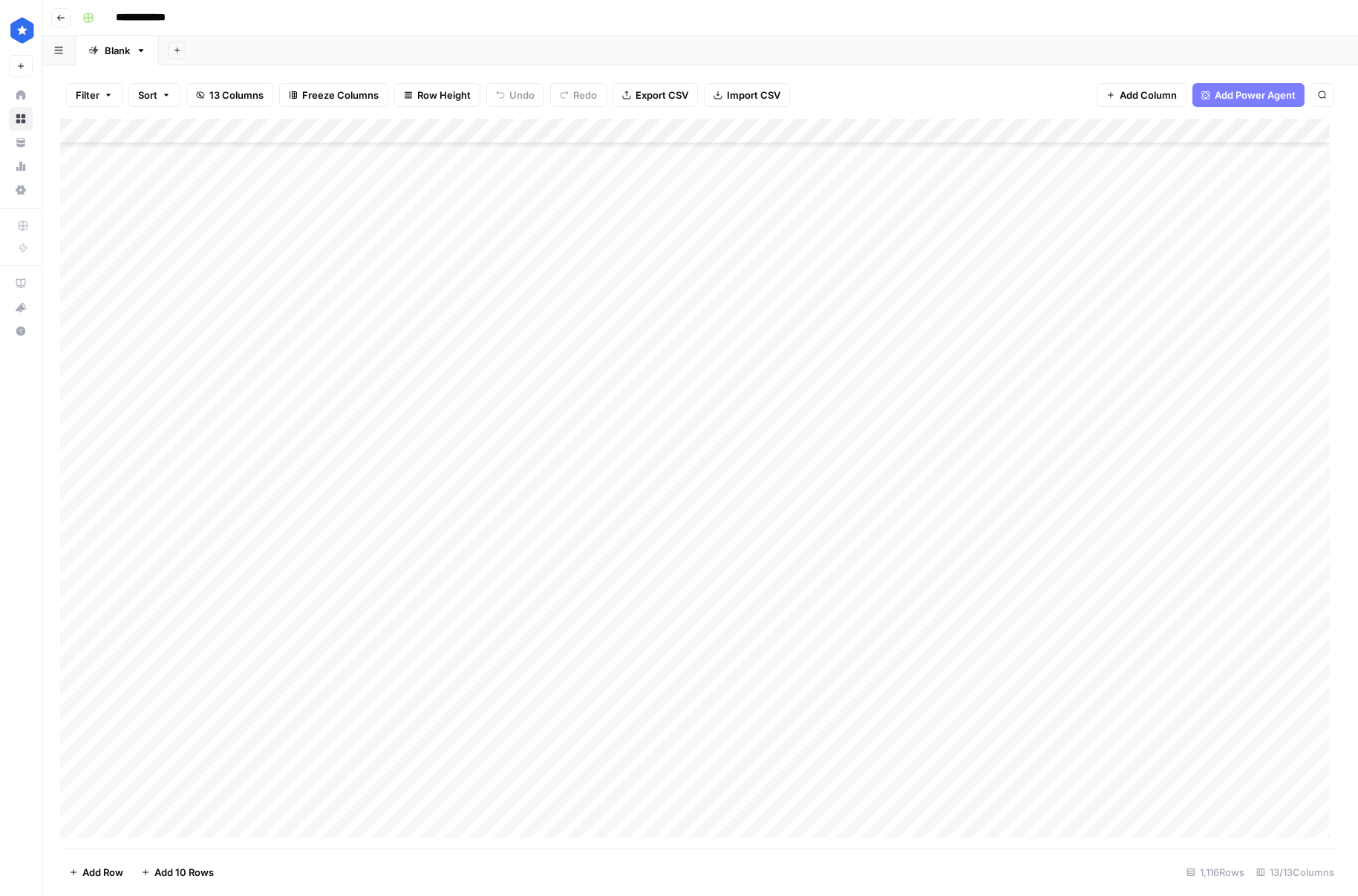
scroll to position [530, 0]
click at [708, 181] on div "Add Column" at bounding box center [700, 483] width 1280 height 729
click at [709, 212] on div "Add Column" at bounding box center [700, 483] width 1280 height 729
click at [706, 230] on div "Add Column" at bounding box center [700, 483] width 1280 height 729
click at [704, 249] on div "Add Column" at bounding box center [700, 483] width 1280 height 729
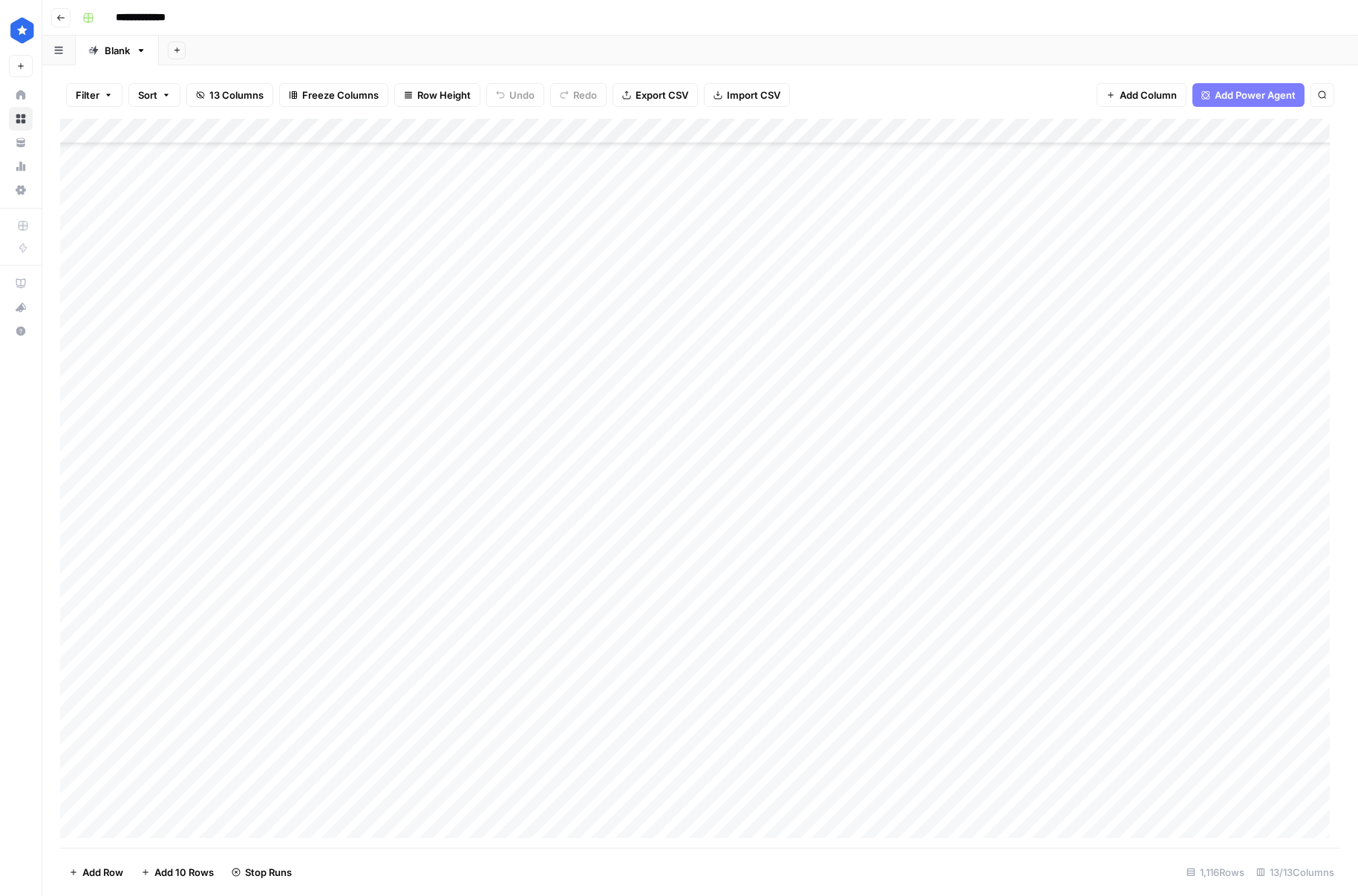
click at [702, 282] on div "Add Column" at bounding box center [700, 483] width 1280 height 729
click at [697, 322] on div "Add Column" at bounding box center [700, 483] width 1280 height 729
click at [699, 306] on div "Add Column" at bounding box center [700, 483] width 1280 height 729
click at [695, 367] on div "Add Column" at bounding box center [700, 483] width 1280 height 729
click at [699, 381] on div "Add Column" at bounding box center [700, 483] width 1280 height 729
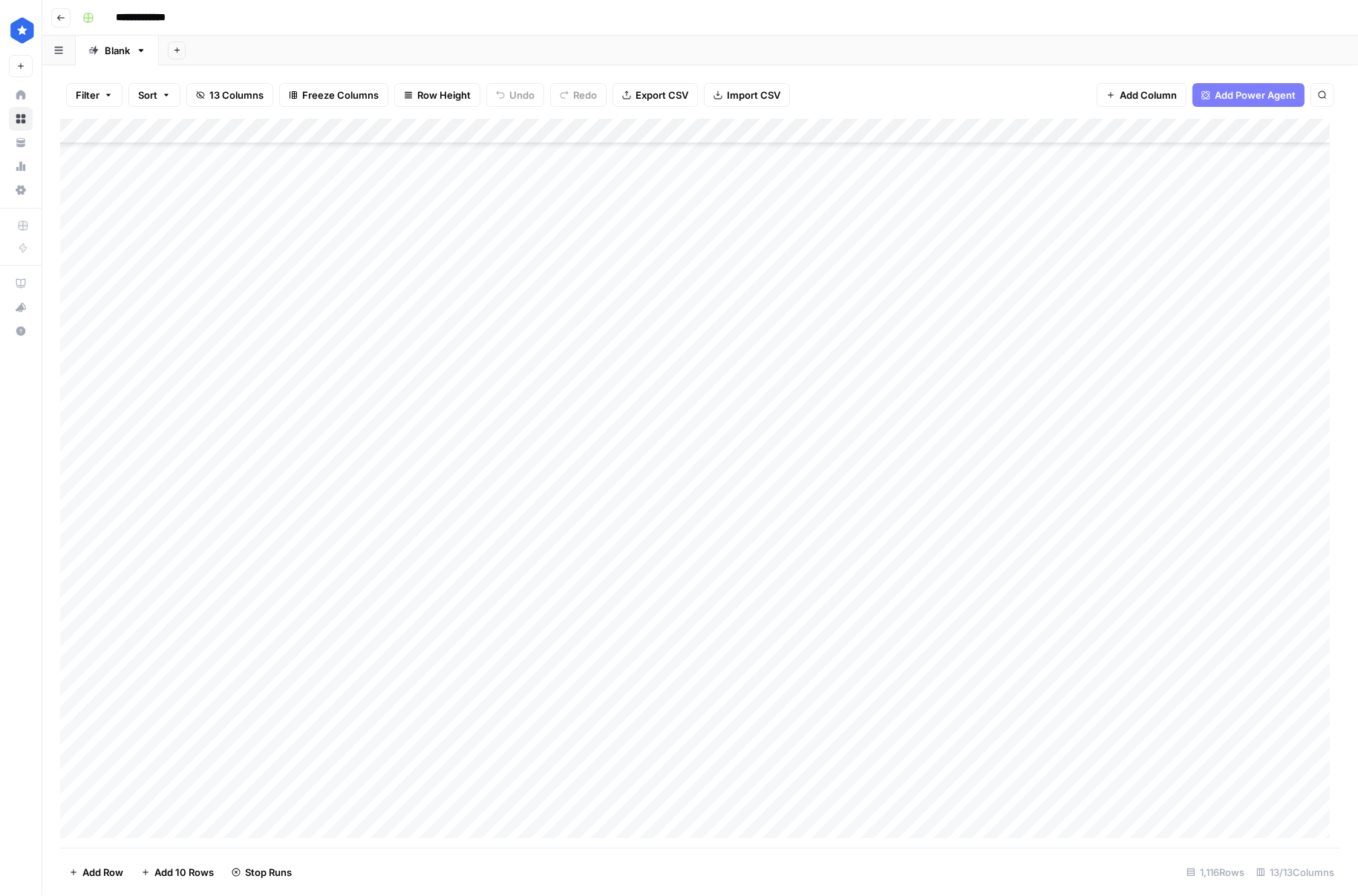
click at [702, 409] on div "Add Column" at bounding box center [700, 483] width 1280 height 729
click at [707, 432] on div "Add Column" at bounding box center [700, 483] width 1280 height 729
click at [712, 454] on div "Add Column" at bounding box center [700, 483] width 1280 height 729
click at [712, 483] on div "Add Column" at bounding box center [700, 483] width 1280 height 729
click at [767, 131] on div "Add Column" at bounding box center [700, 483] width 1280 height 729
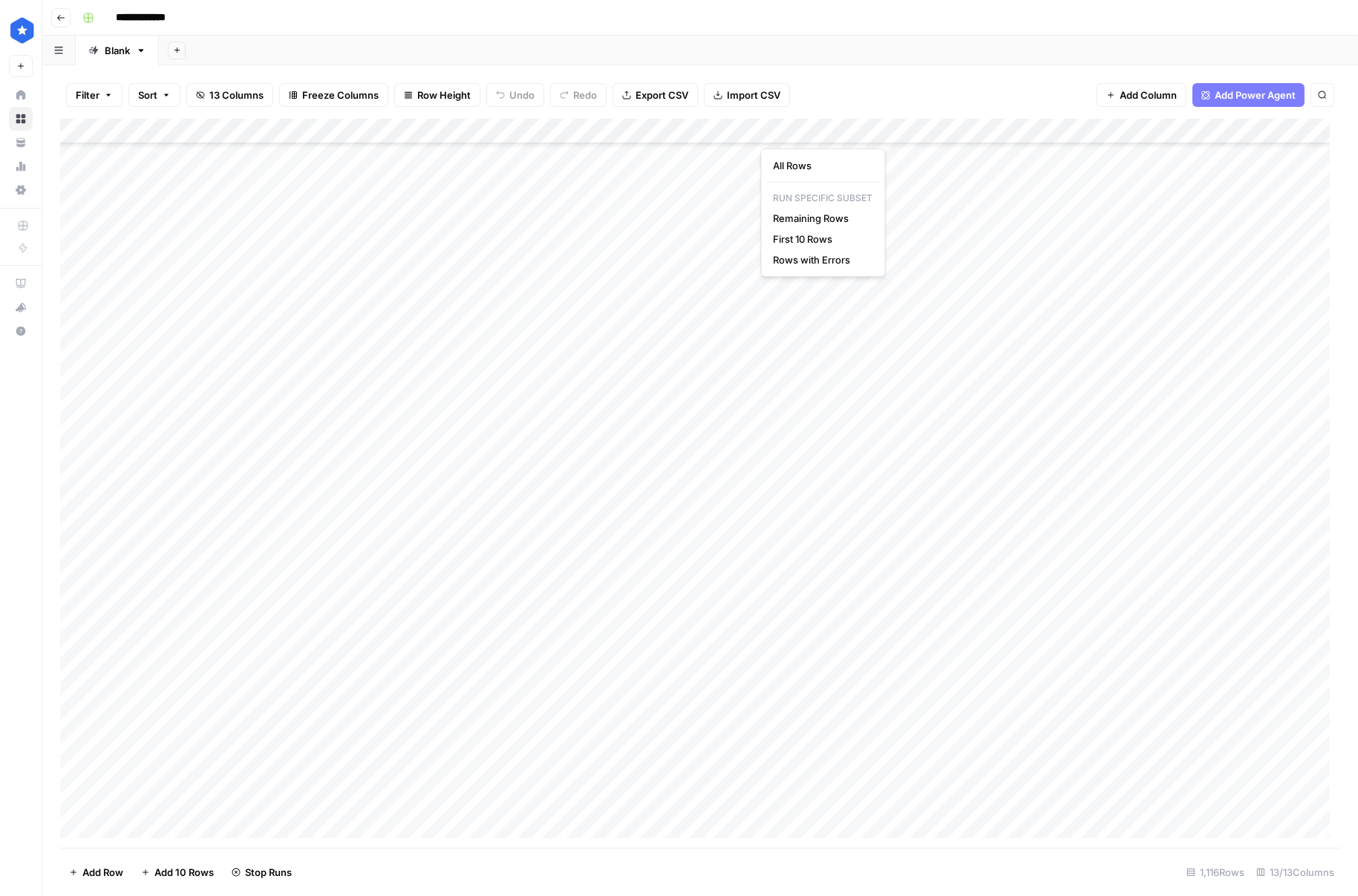
click at [819, 478] on div "Add Column" at bounding box center [700, 483] width 1280 height 729
click at [751, 155] on div "Add Column" at bounding box center [700, 483] width 1280 height 729
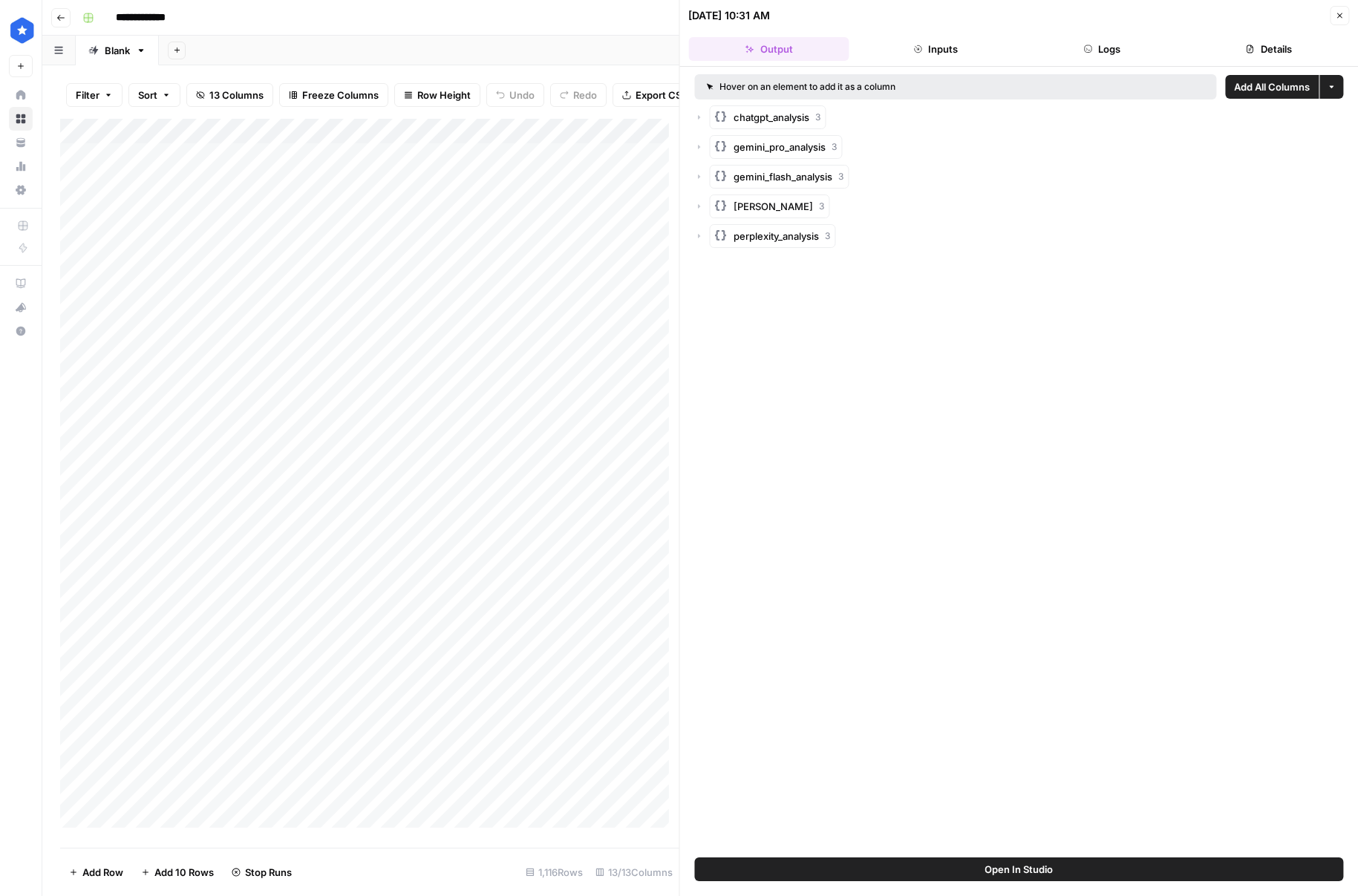
click at [1219, 65] on header "08/08/25 at 10:31 AM Close Output Inputs Logs Details" at bounding box center [1020, 33] width 679 height 67
click at [1252, 43] on button "Details" at bounding box center [1268, 49] width 160 height 23
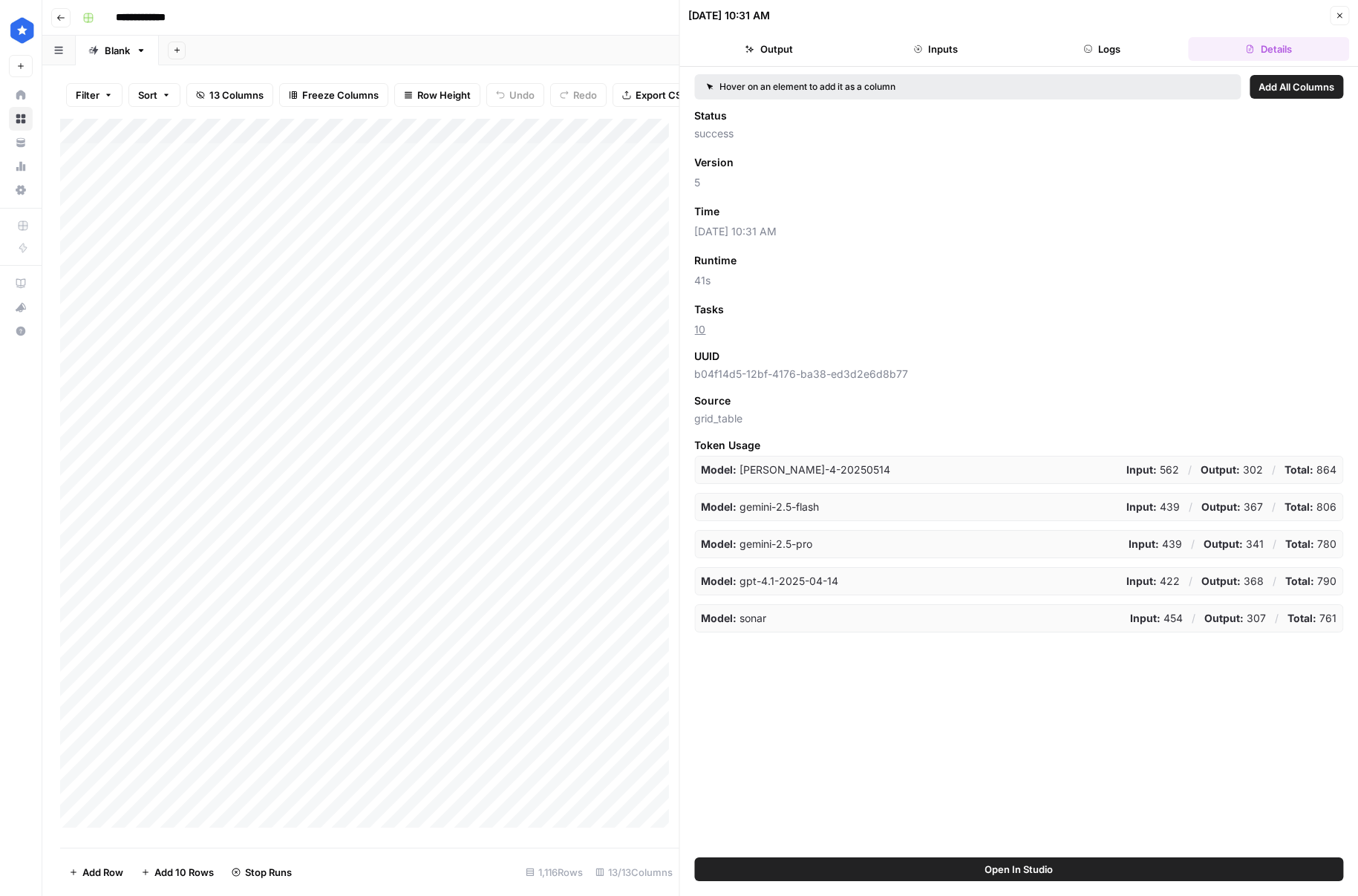
click at [1335, 16] on icon "button" at bounding box center [1340, 15] width 9 height 9
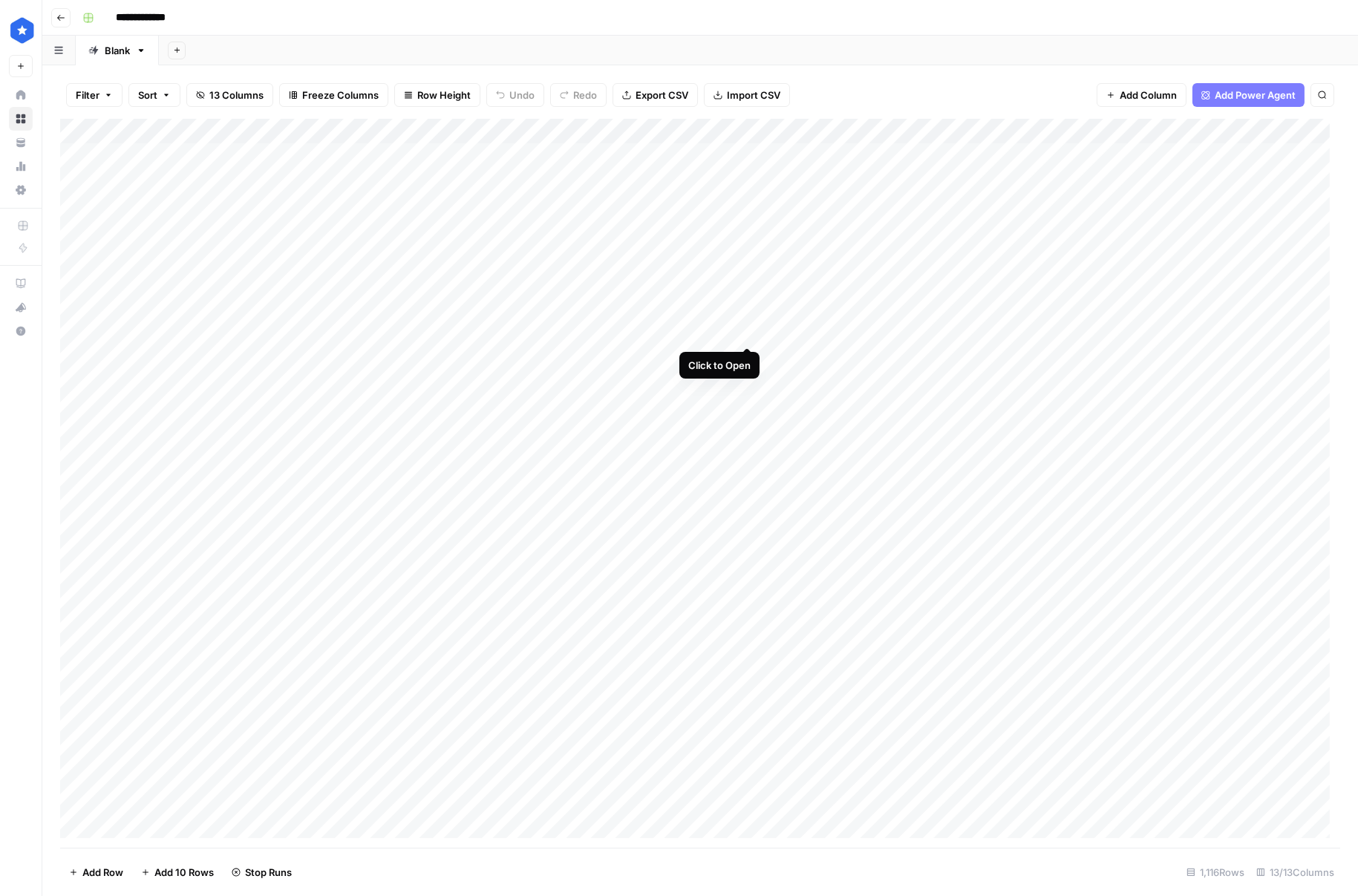
click at [742, 335] on div "Add Column" at bounding box center [700, 483] width 1280 height 729
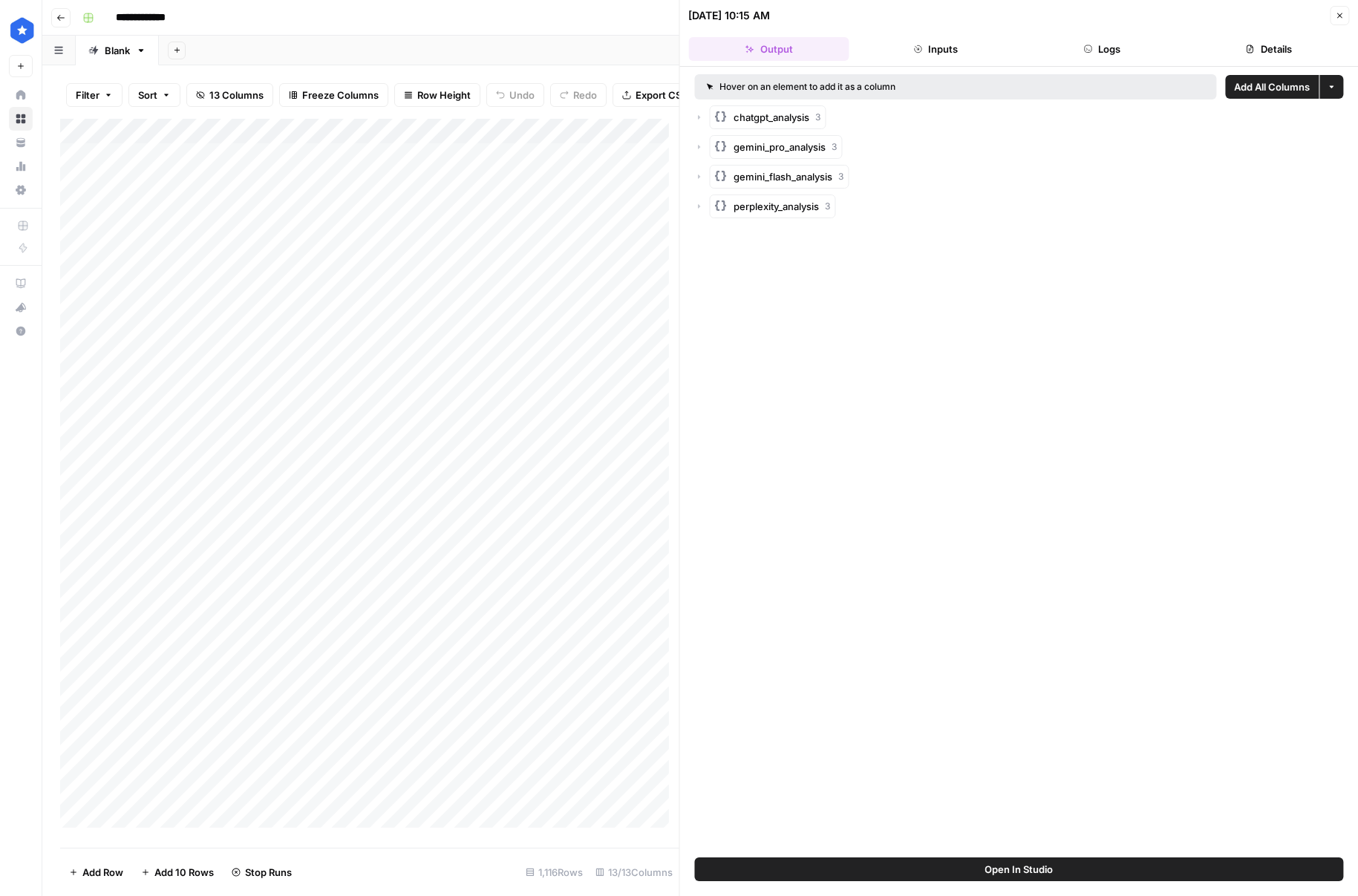
click at [1283, 52] on button "Details" at bounding box center [1268, 49] width 160 height 23
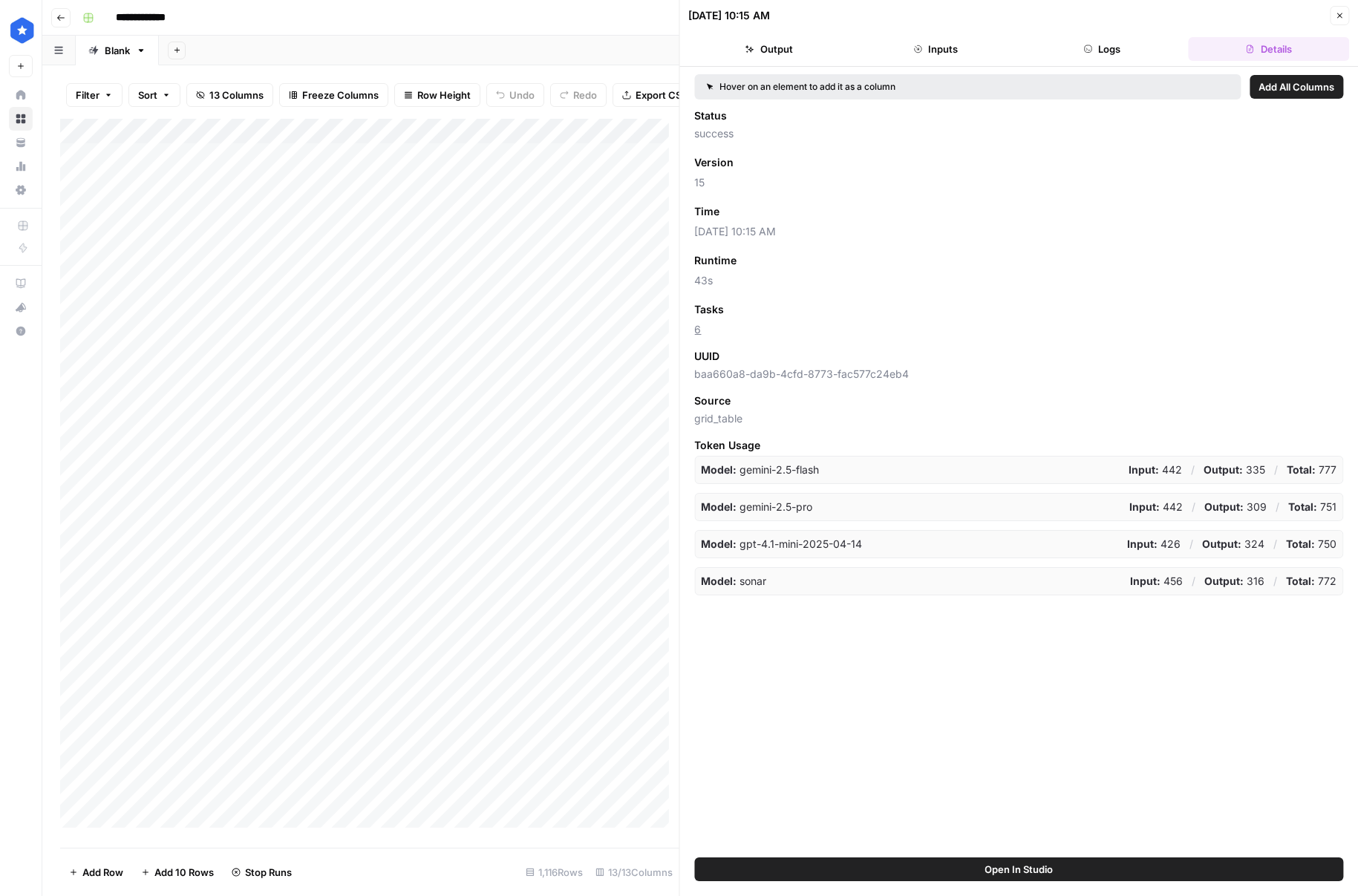
click at [1338, 16] on icon "button" at bounding box center [1340, 15] width 9 height 9
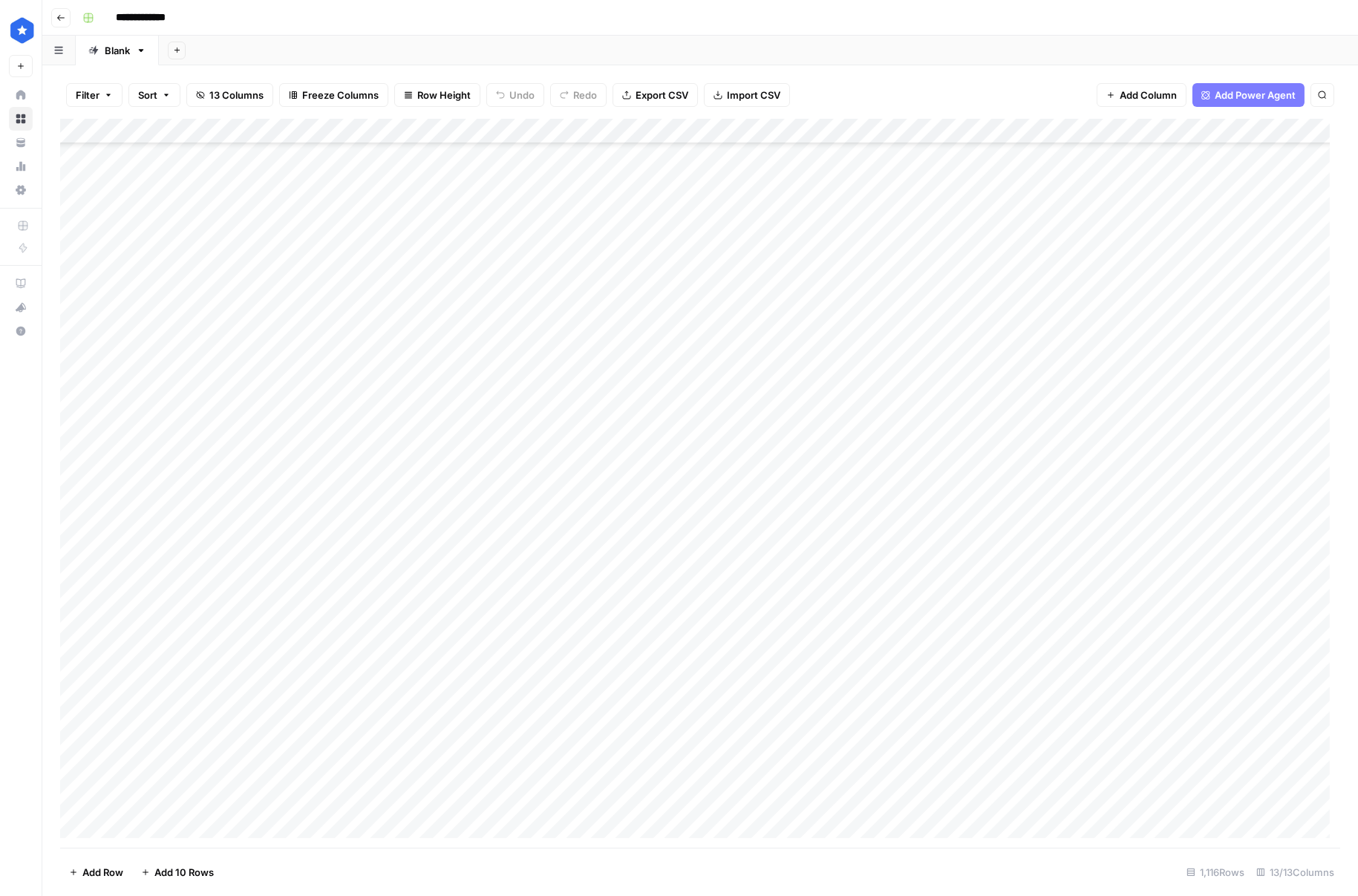
scroll to position [619, 0]
click at [720, 422] on div "Add Column" at bounding box center [700, 483] width 1280 height 729
click at [719, 441] on div "Add Column" at bounding box center [700, 483] width 1280 height 729
click at [715, 466] on div "Add Column" at bounding box center [700, 483] width 1280 height 729
click at [715, 493] on div "Add Column" at bounding box center [700, 483] width 1280 height 729
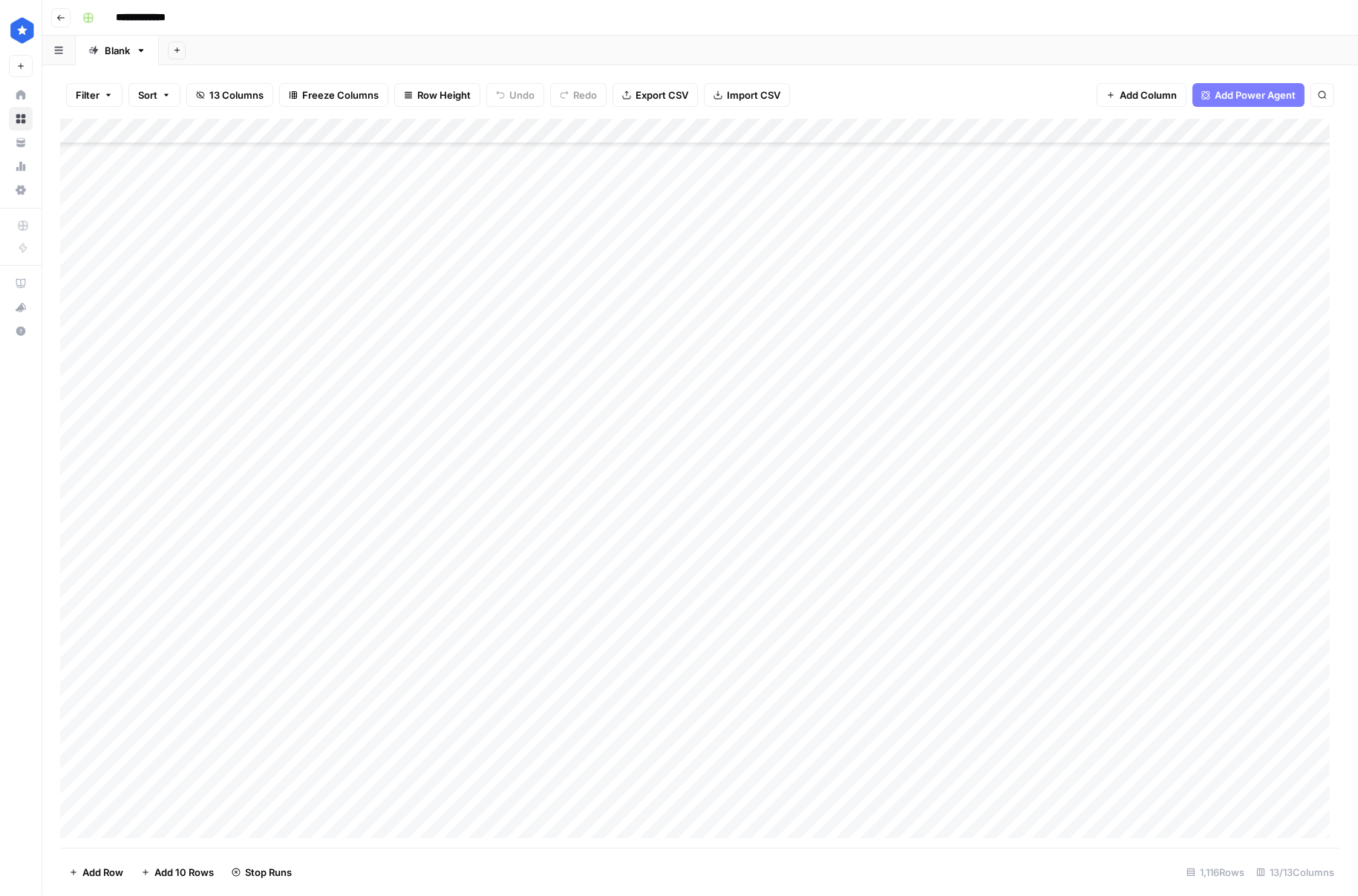
click at [715, 519] on div "Add Column" at bounding box center [700, 483] width 1280 height 729
click at [711, 547] on div "Add Column" at bounding box center [700, 483] width 1280 height 729
click at [715, 441] on div "Add Column" at bounding box center [700, 483] width 1280 height 729
click at [705, 519] on div "Add Column" at bounding box center [700, 483] width 1280 height 729
click at [716, 575] on div "Add Column" at bounding box center [700, 483] width 1280 height 729
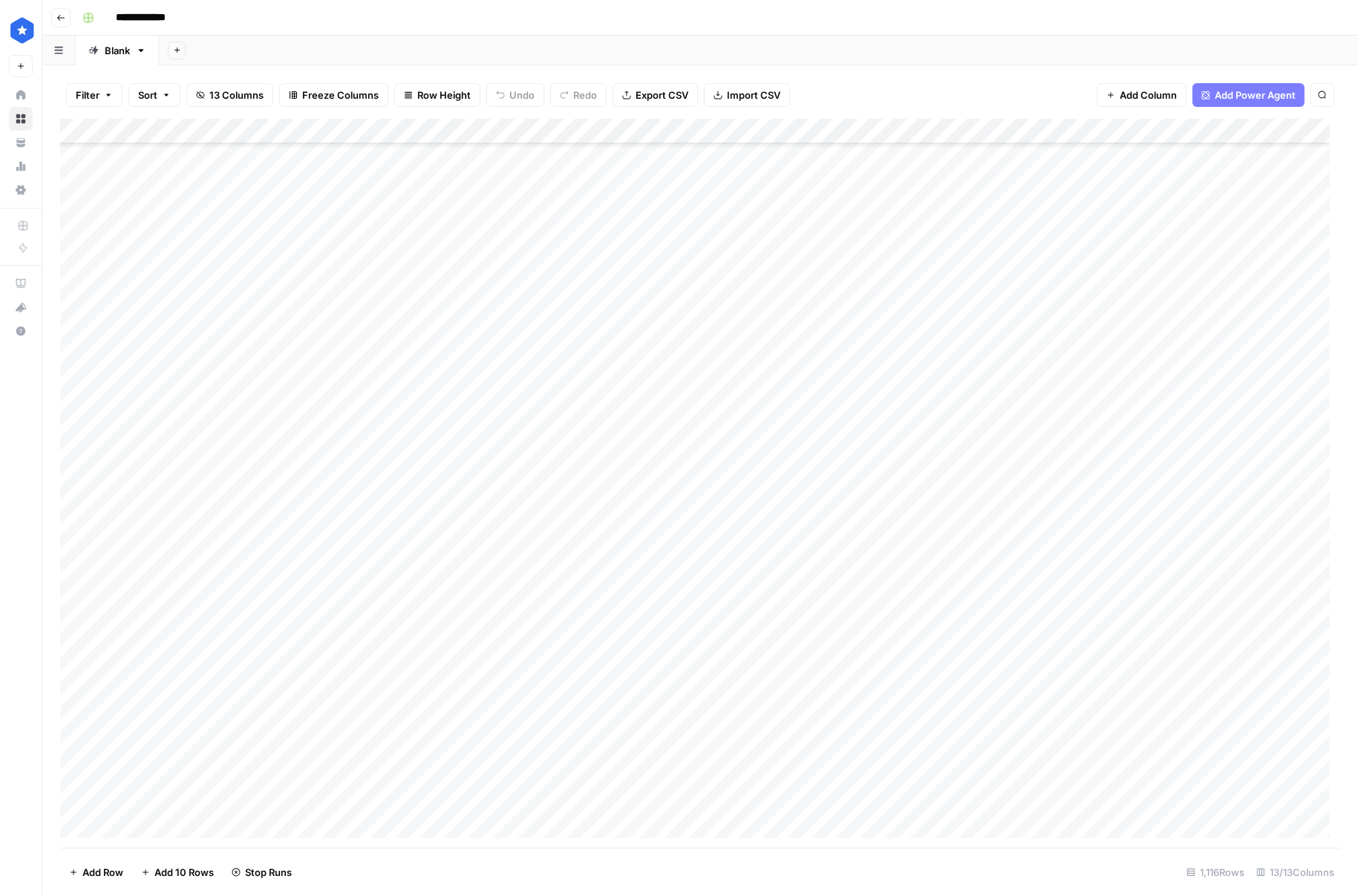
click at [709, 610] on div "Add Column" at bounding box center [700, 483] width 1280 height 729
click at [709, 598] on div "Add Column" at bounding box center [700, 483] width 1280 height 729
click at [705, 637] on div "Add Column" at bounding box center [700, 483] width 1280 height 729
click at [719, 670] on div "Add Column" at bounding box center [700, 483] width 1280 height 729
click at [715, 704] on div "Add Column" at bounding box center [700, 483] width 1280 height 729
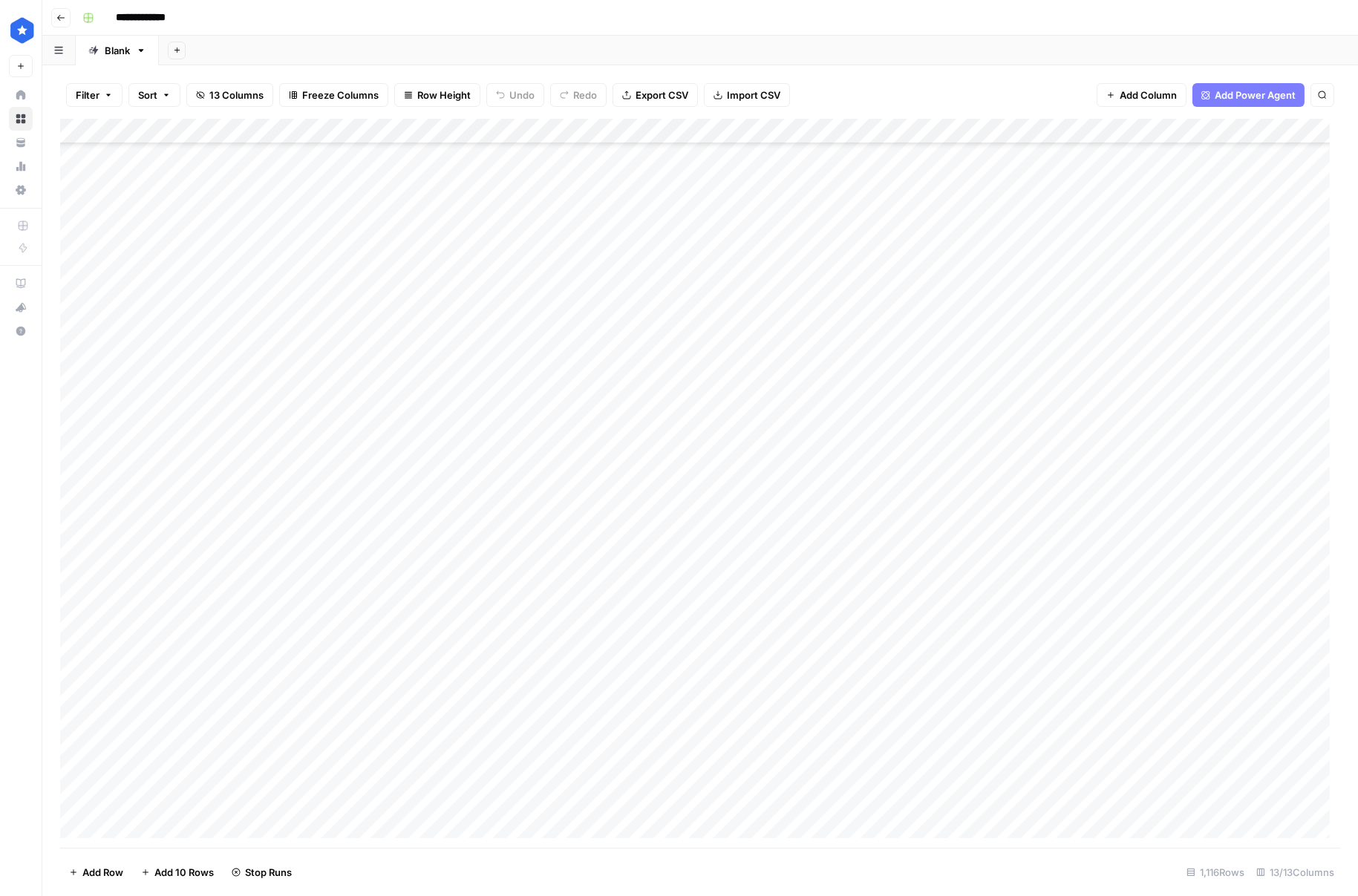
click at [712, 728] on div "Add Column" at bounding box center [700, 483] width 1280 height 729
click at [710, 741] on div "Add Column" at bounding box center [700, 483] width 1280 height 729
click at [713, 774] on div "Add Column" at bounding box center [700, 483] width 1280 height 729
click at [723, 802] on div "Add Column" at bounding box center [700, 483] width 1280 height 729
click at [744, 291] on div "Add Column" at bounding box center [700, 483] width 1280 height 729
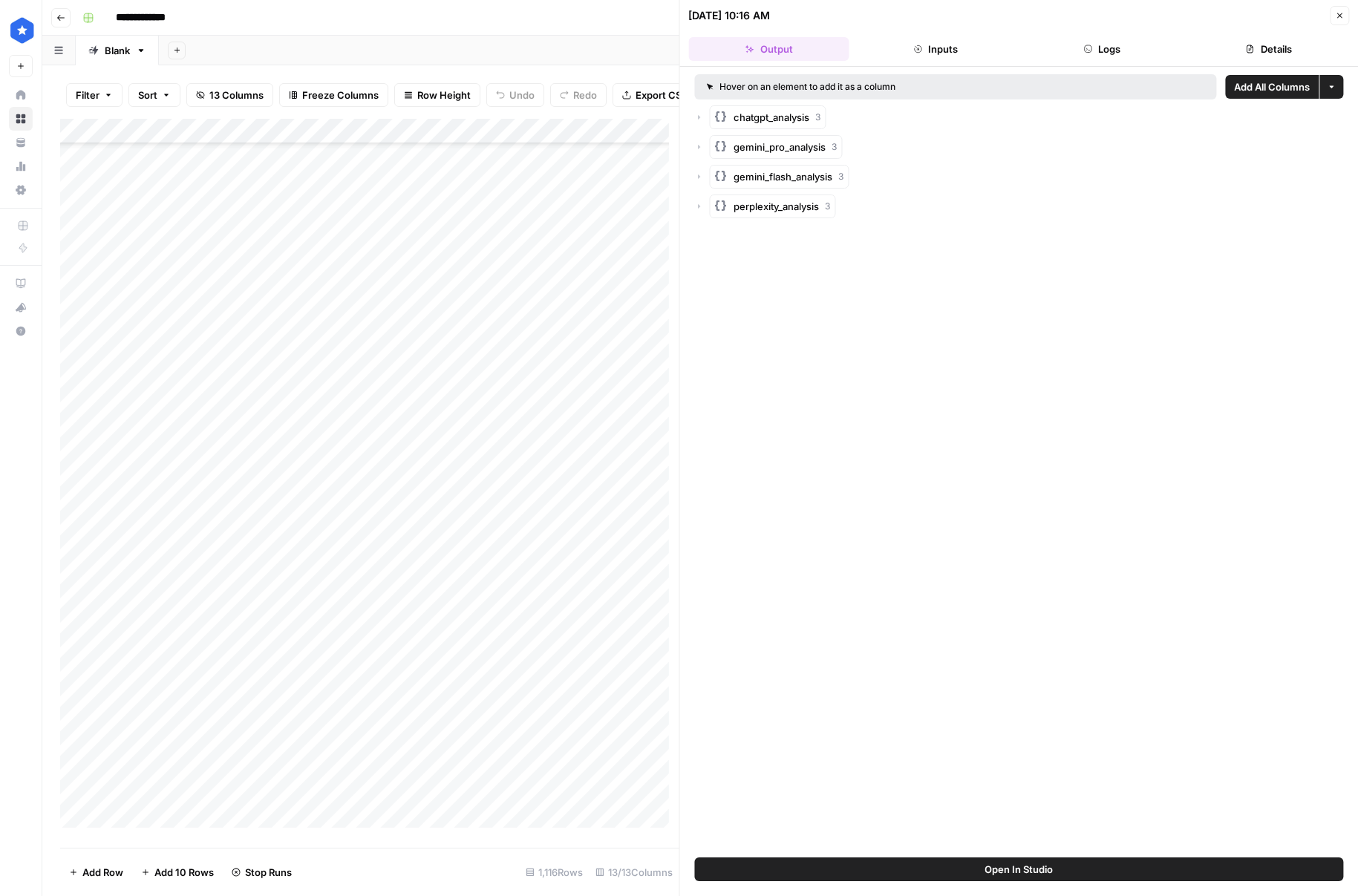
click at [1231, 53] on button "Details" at bounding box center [1268, 49] width 160 height 23
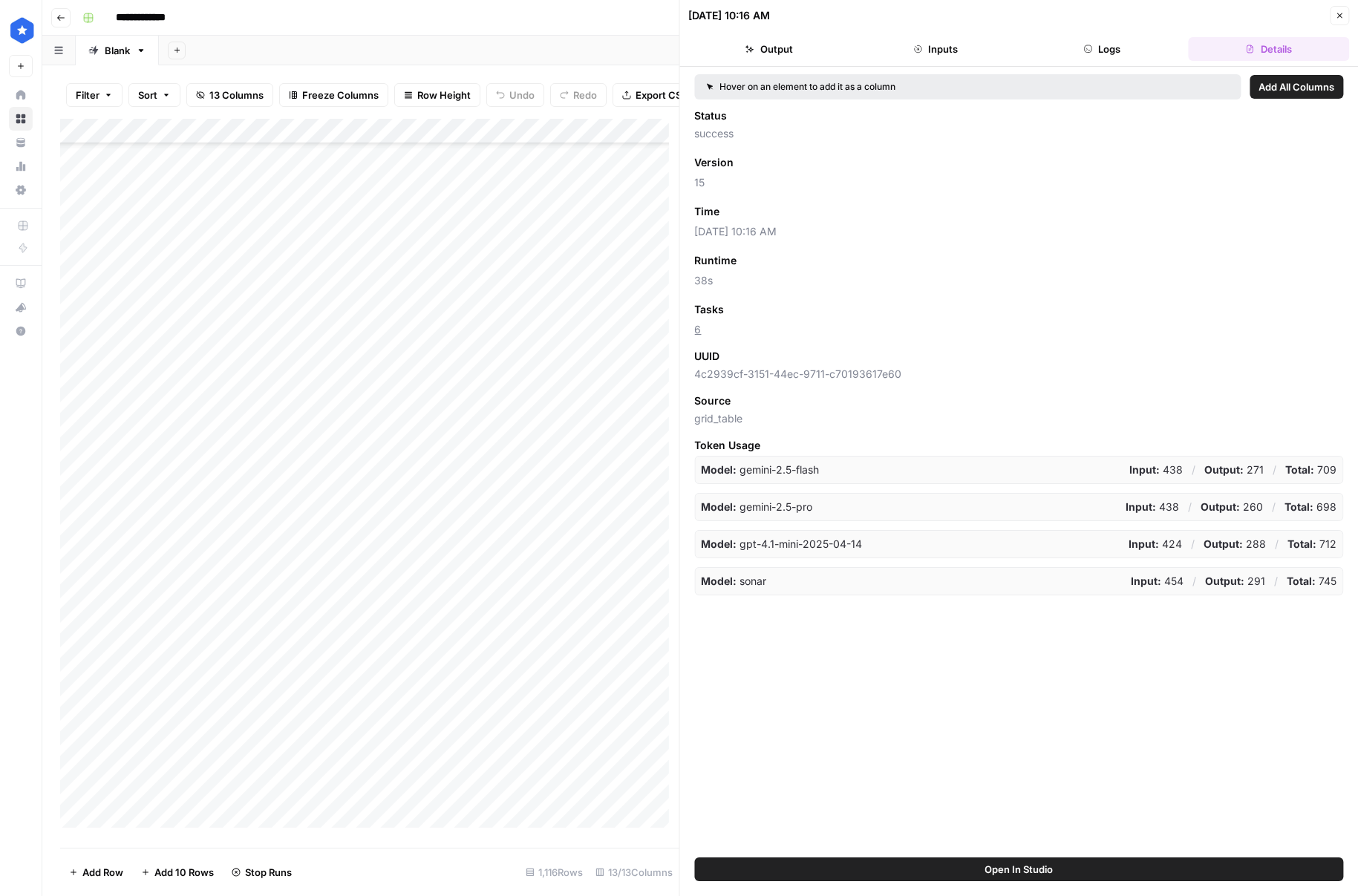
drag, startPoint x: 1338, startPoint y: 21, endPoint x: 1320, endPoint y: 28, distance: 19.3
click at [1337, 21] on button "Close" at bounding box center [1339, 15] width 19 height 19
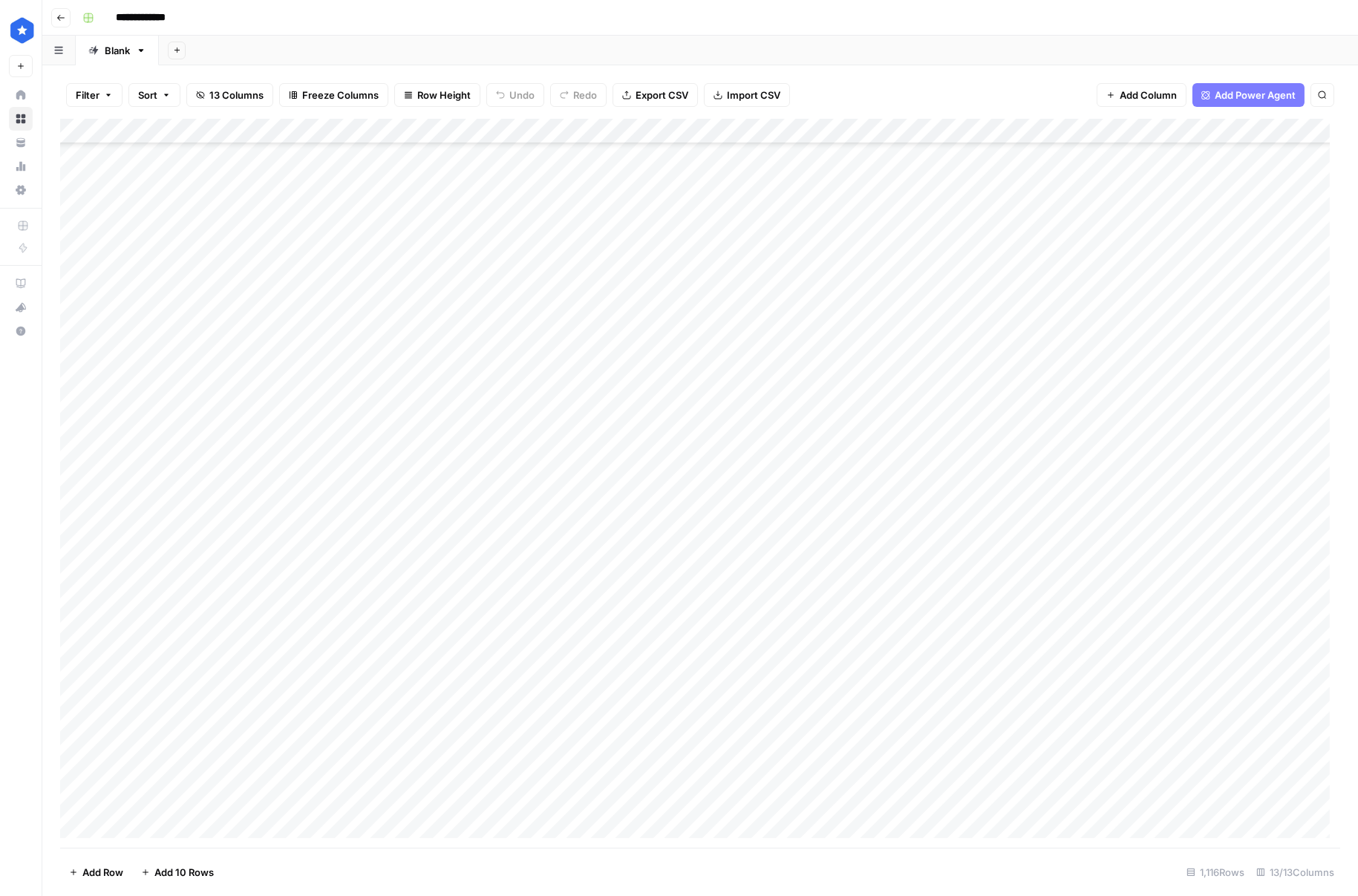
scroll to position [1098, 0]
click at [748, 267] on div "Add Column" at bounding box center [700, 483] width 1280 height 729
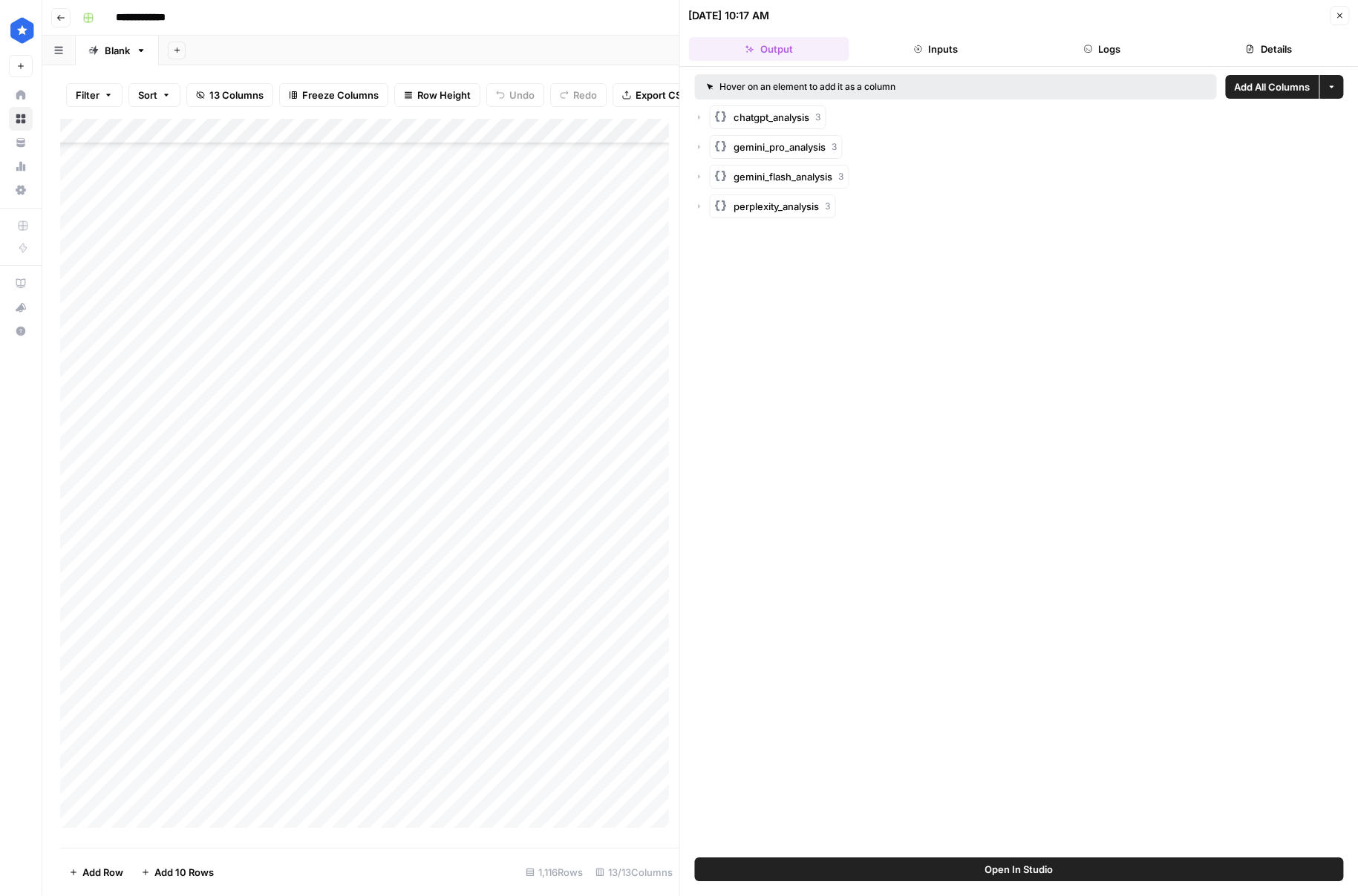
click at [798, 120] on span "chatgpt_analysis" at bounding box center [772, 117] width 75 height 15
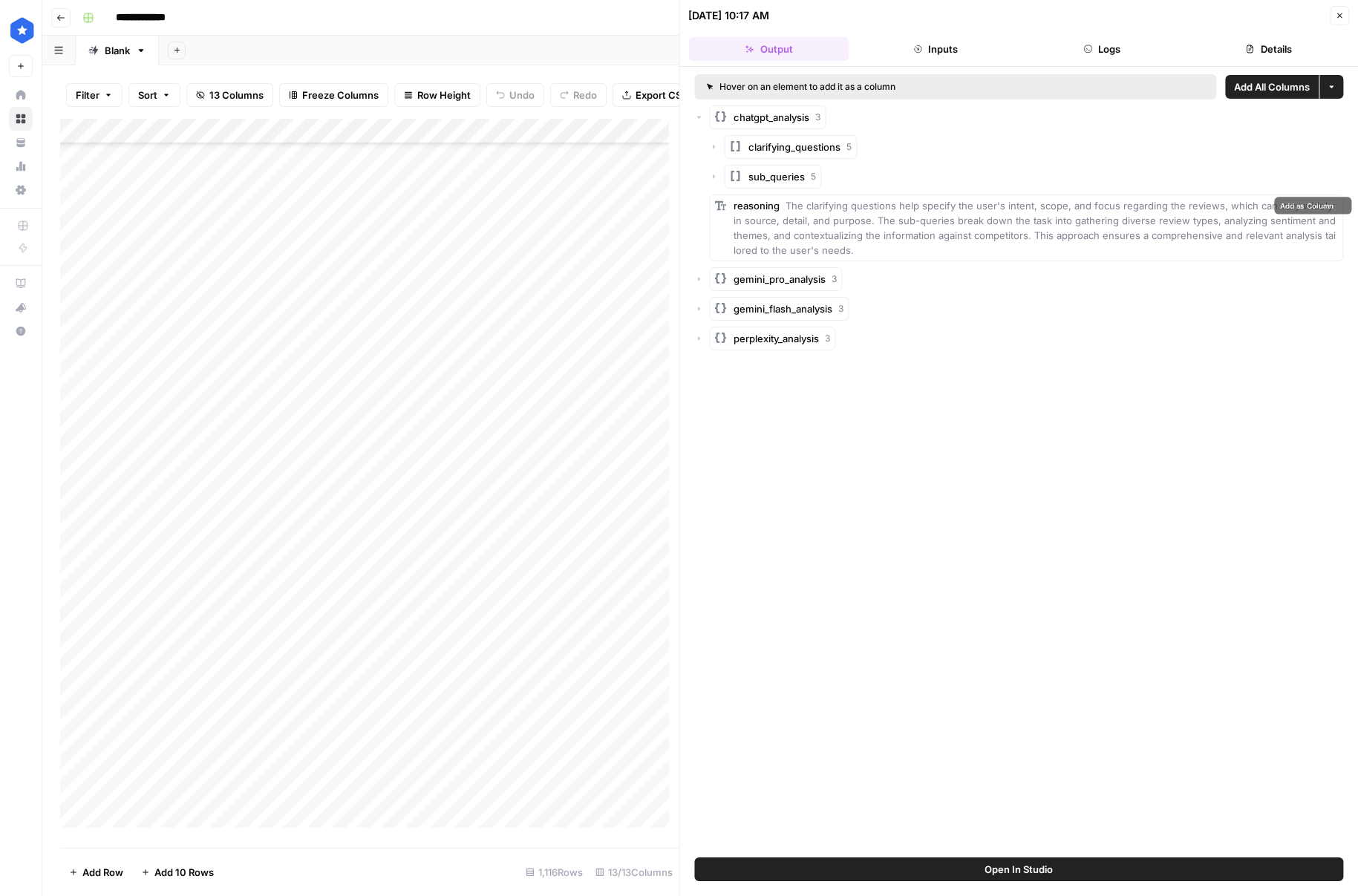
click at [808, 180] on div "sub_queries 5" at bounding box center [782, 177] width 68 height 15
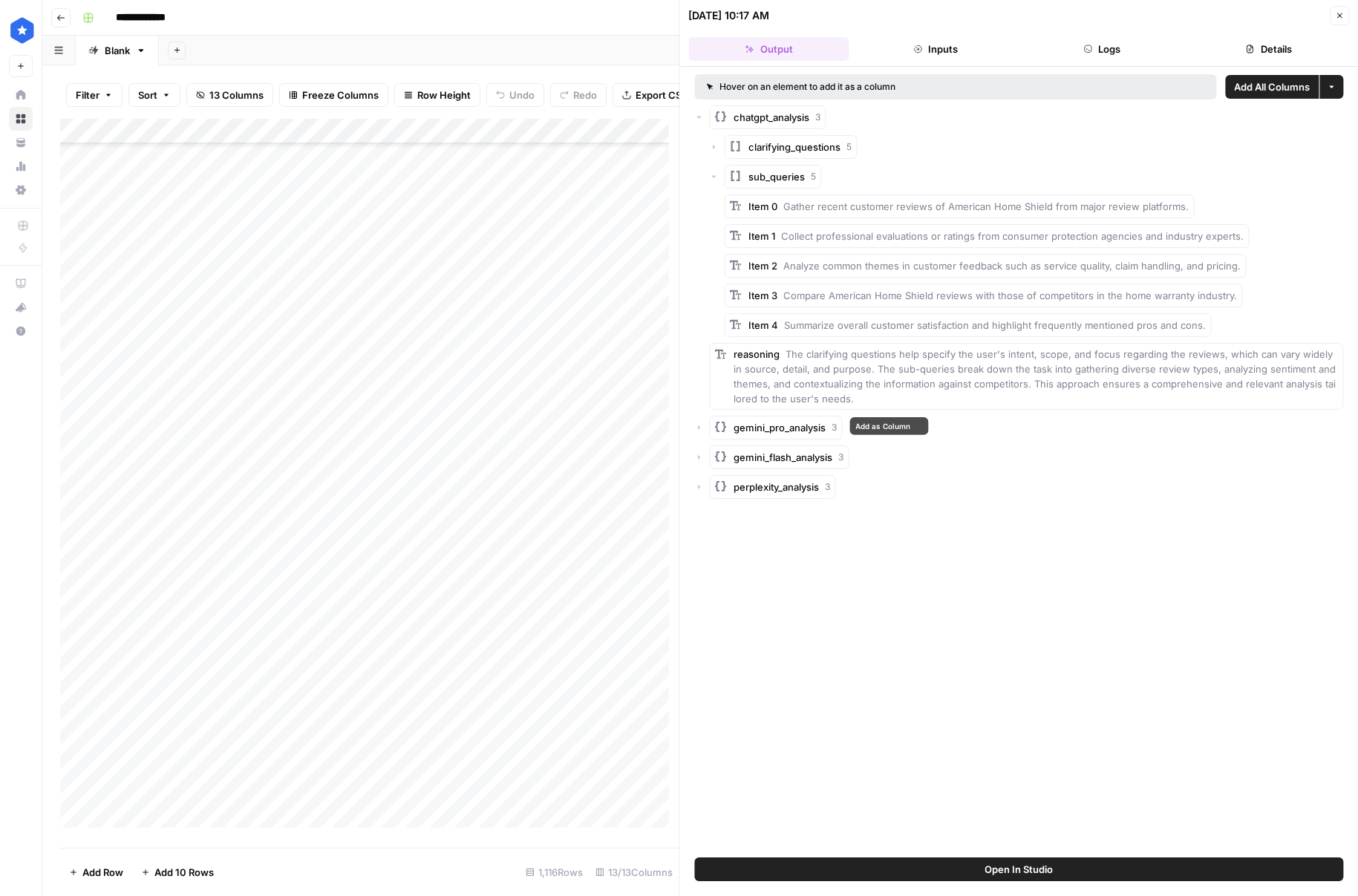
click at [822, 435] on button "gemini_pro_analysis 3" at bounding box center [776, 427] width 133 height 23
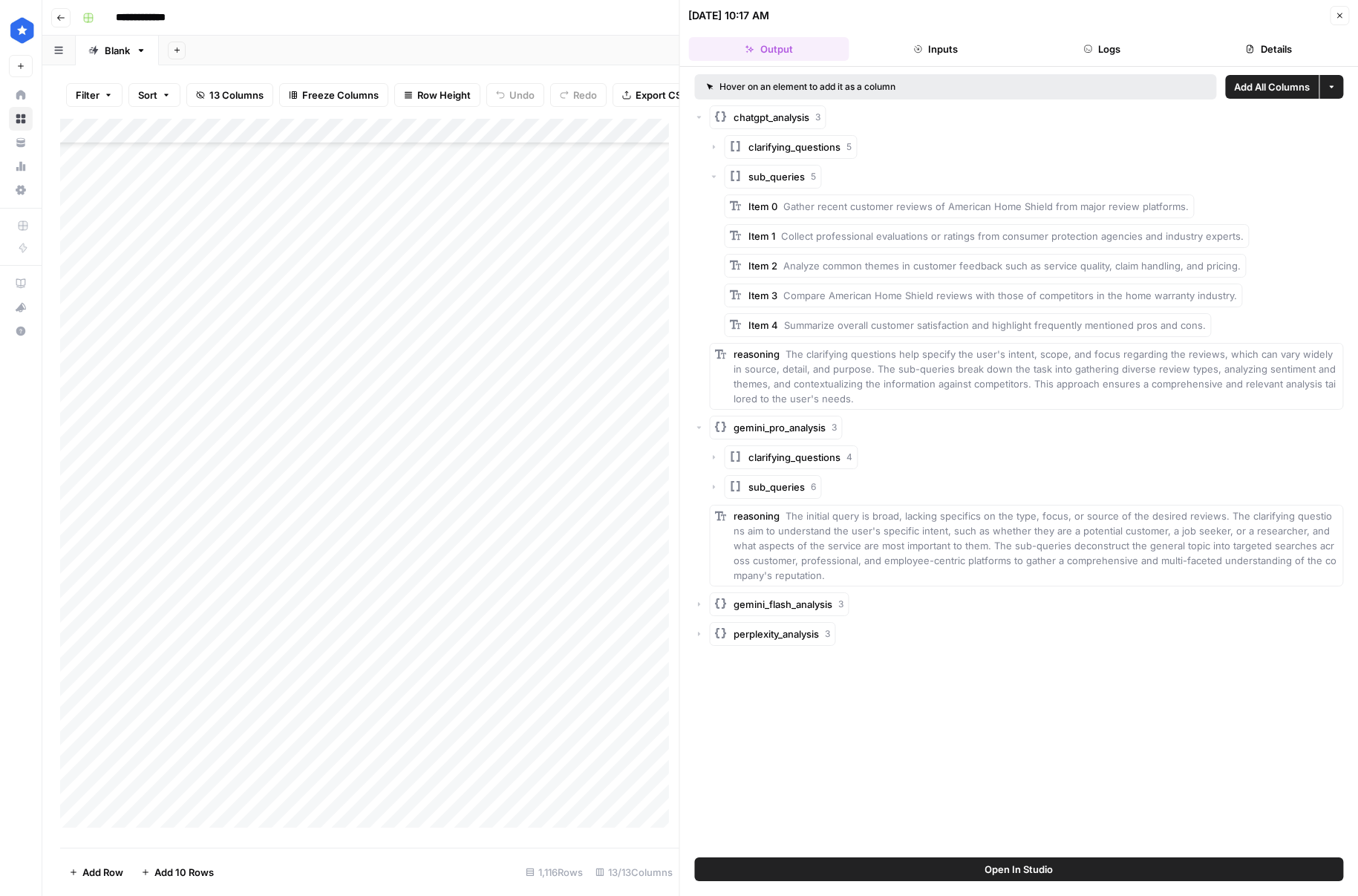
click at [806, 476] on button "sub_queries 6" at bounding box center [773, 487] width 97 height 23
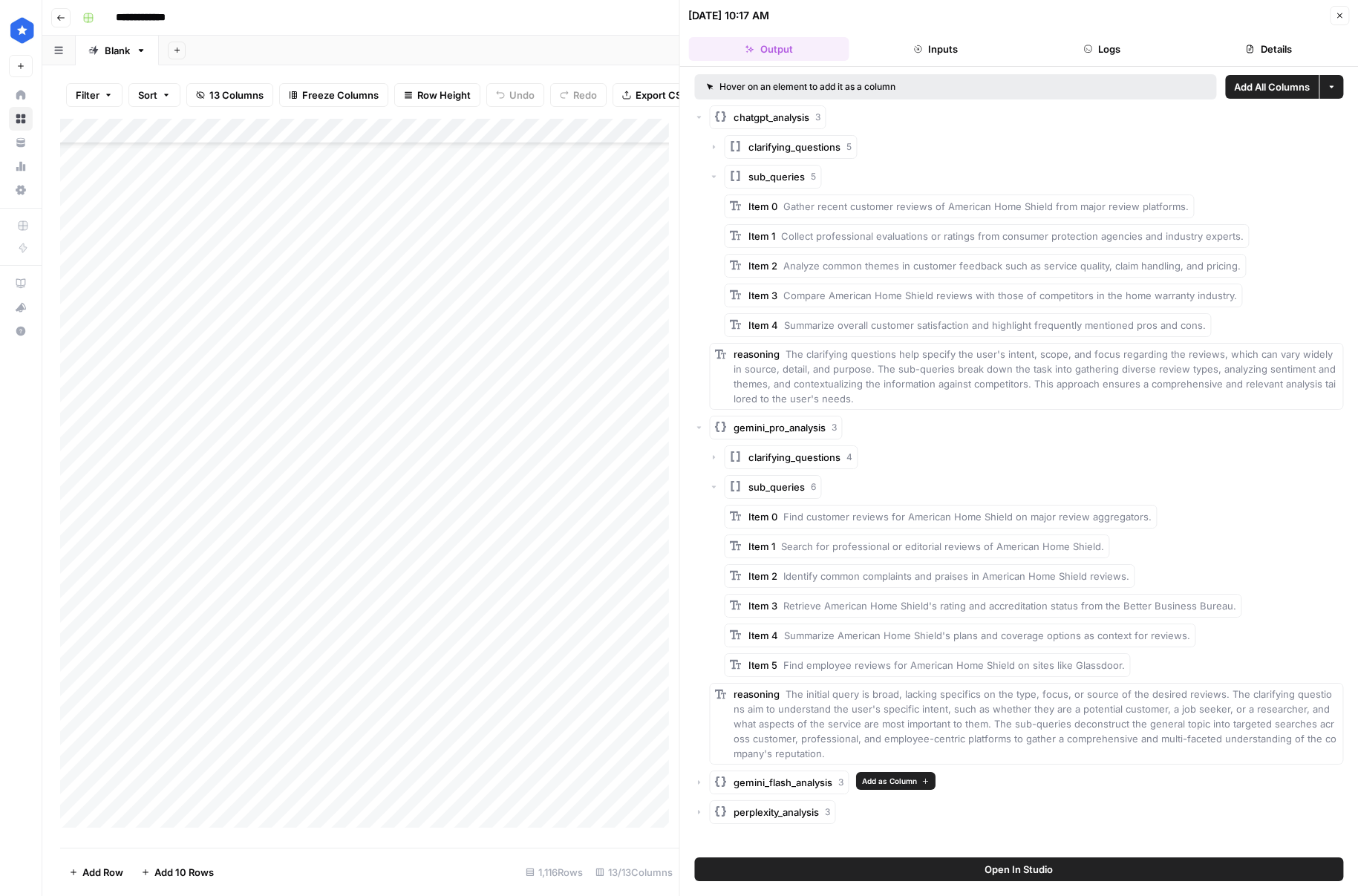
click at [820, 792] on button "gemini_flash_analysis 3" at bounding box center [779, 782] width 140 height 23
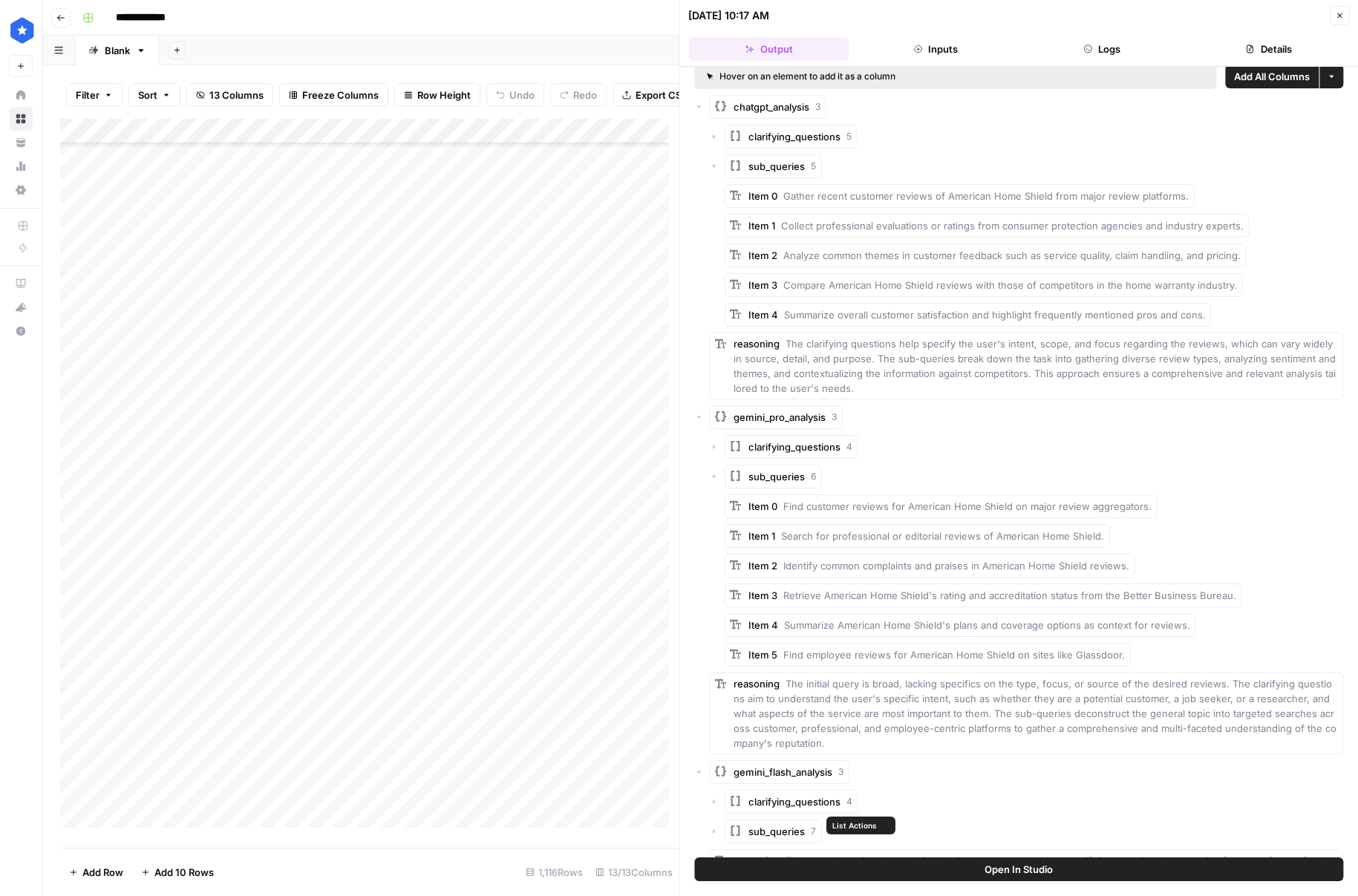
scroll to position [28, 0]
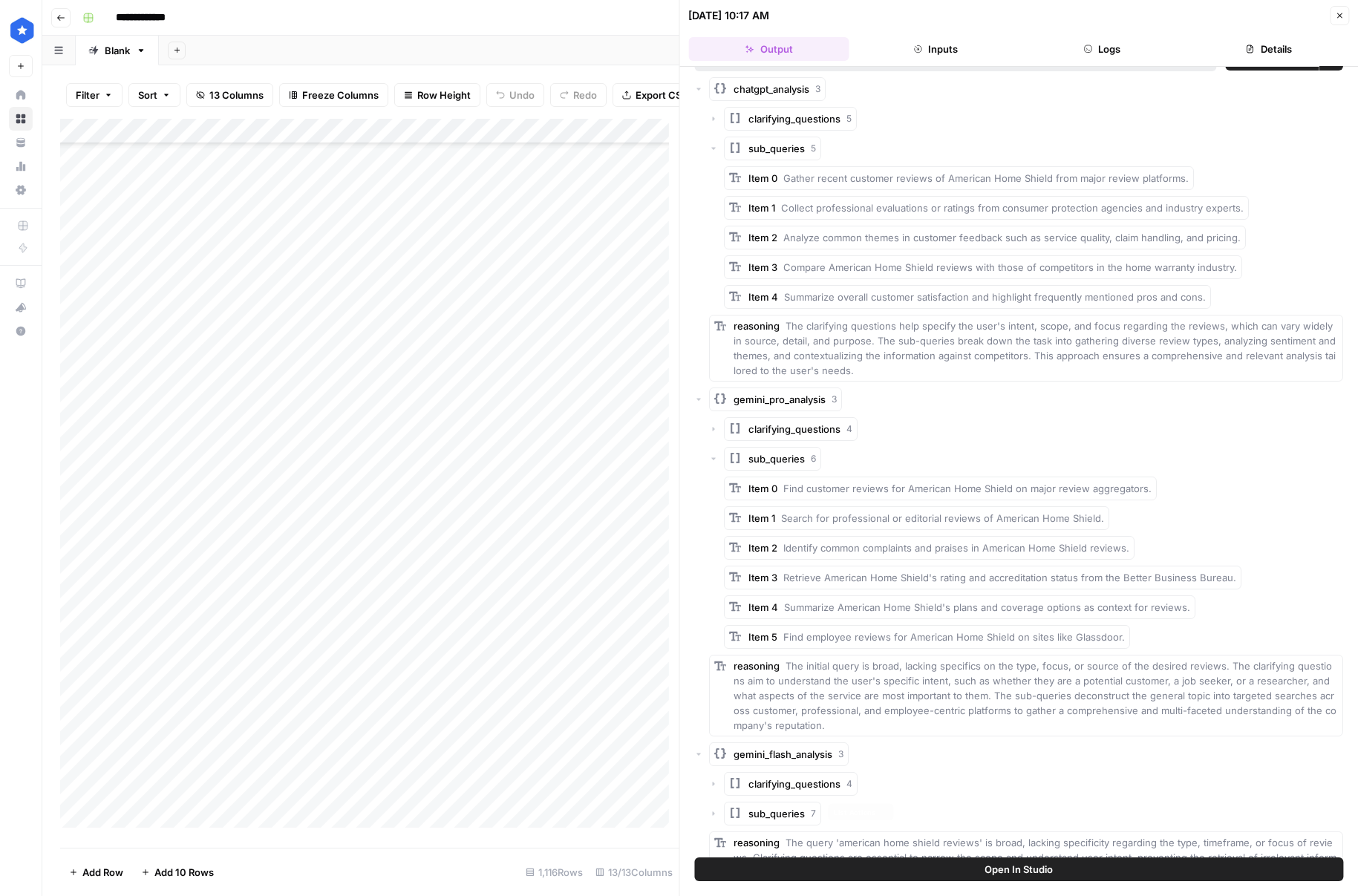
click at [793, 811] on span "sub_queries" at bounding box center [777, 814] width 56 height 15
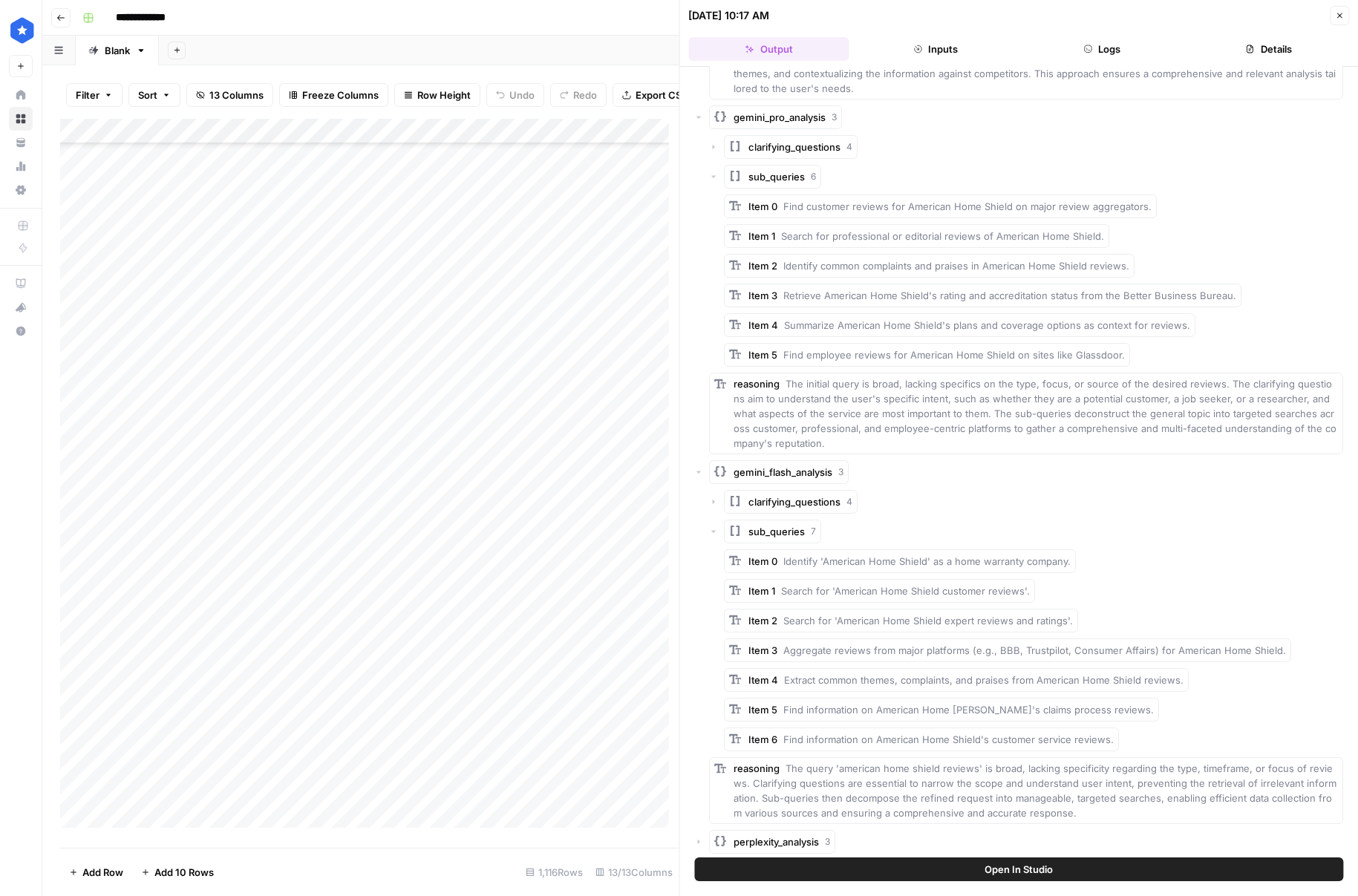
scroll to position [312, 0]
click at [800, 839] on span "perplexity_analysis" at bounding box center [777, 840] width 85 height 15
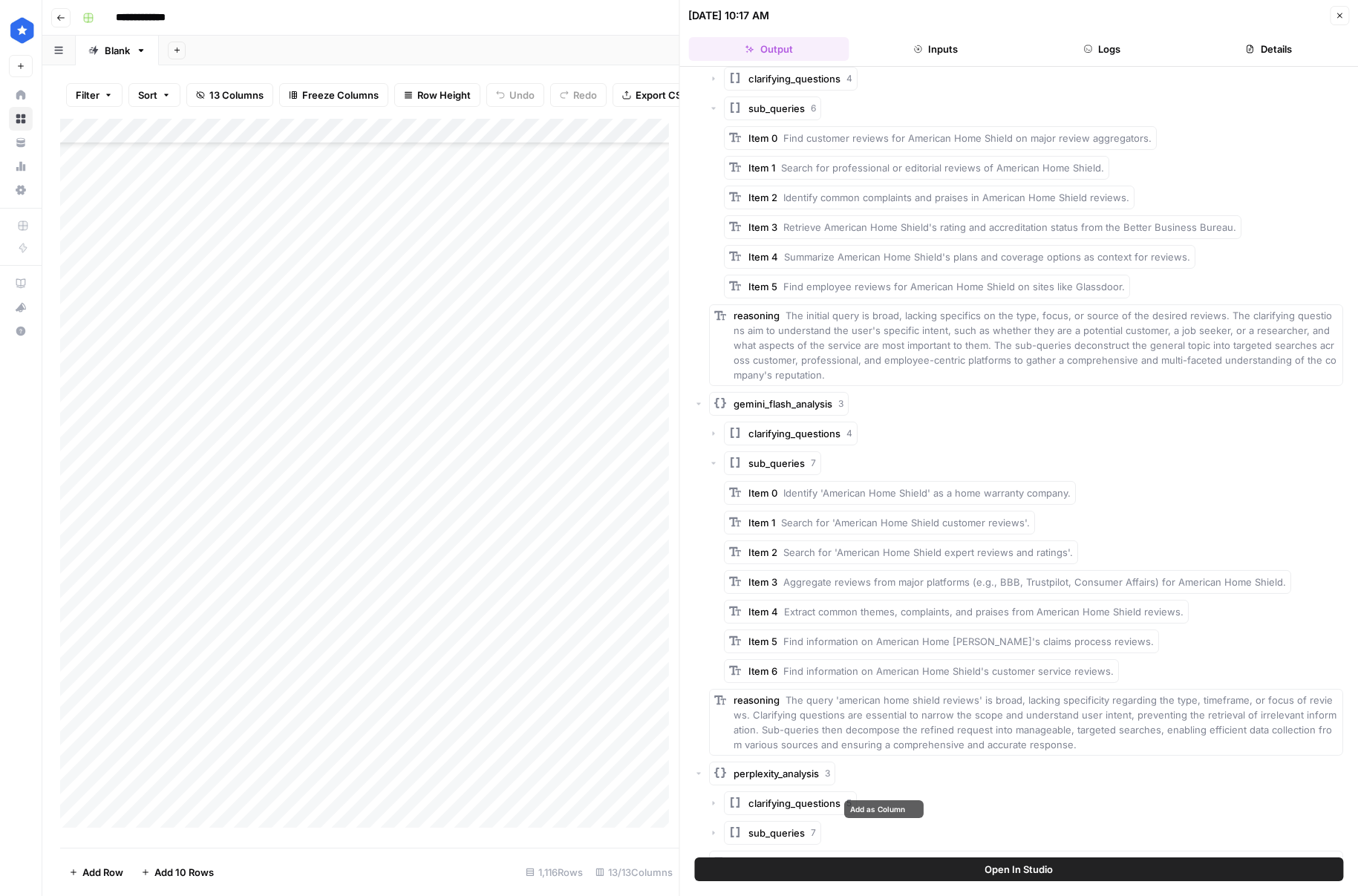
scroll to position [445, 0]
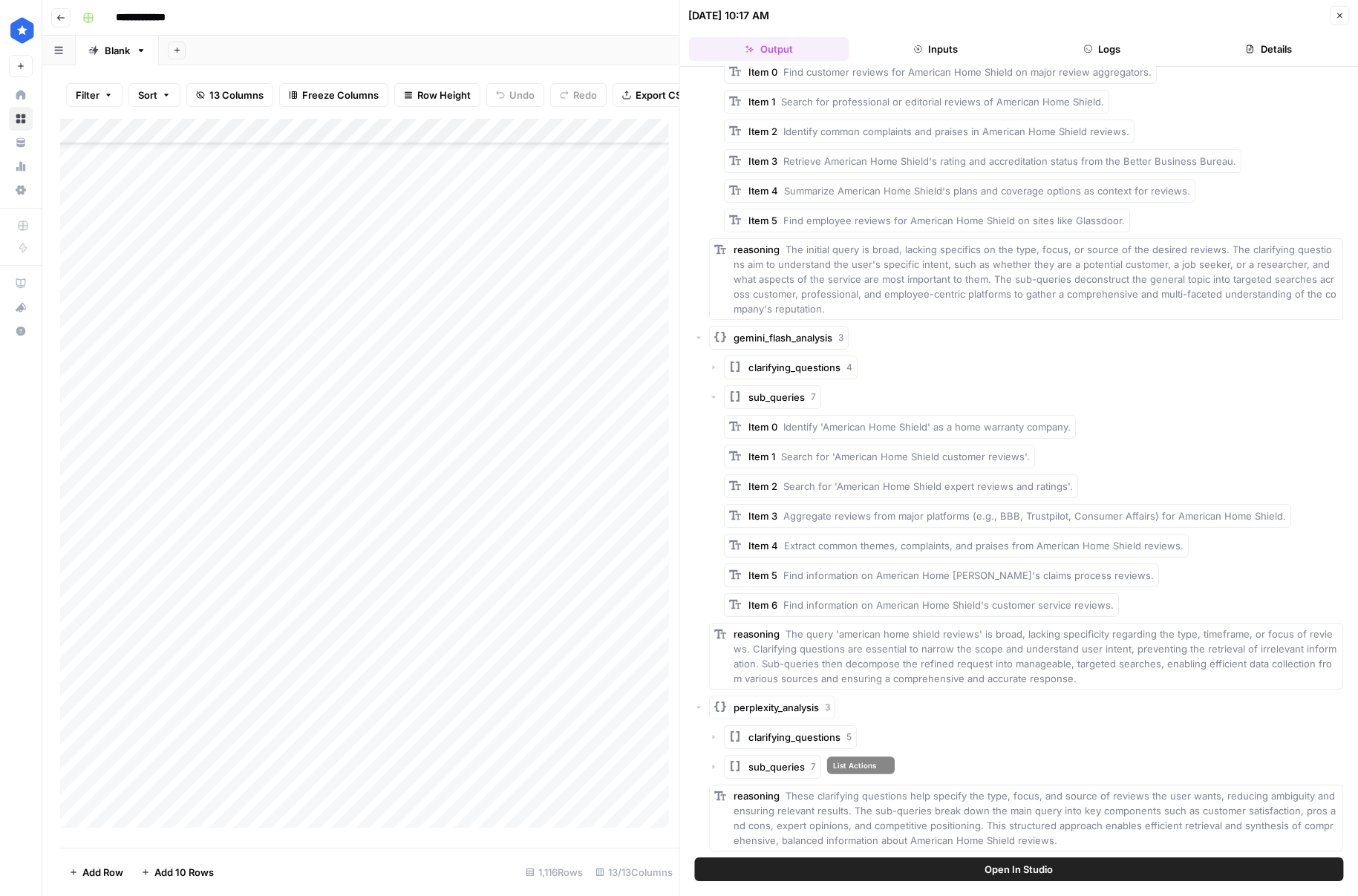
click at [812, 772] on span "7" at bounding box center [814, 767] width 5 height 13
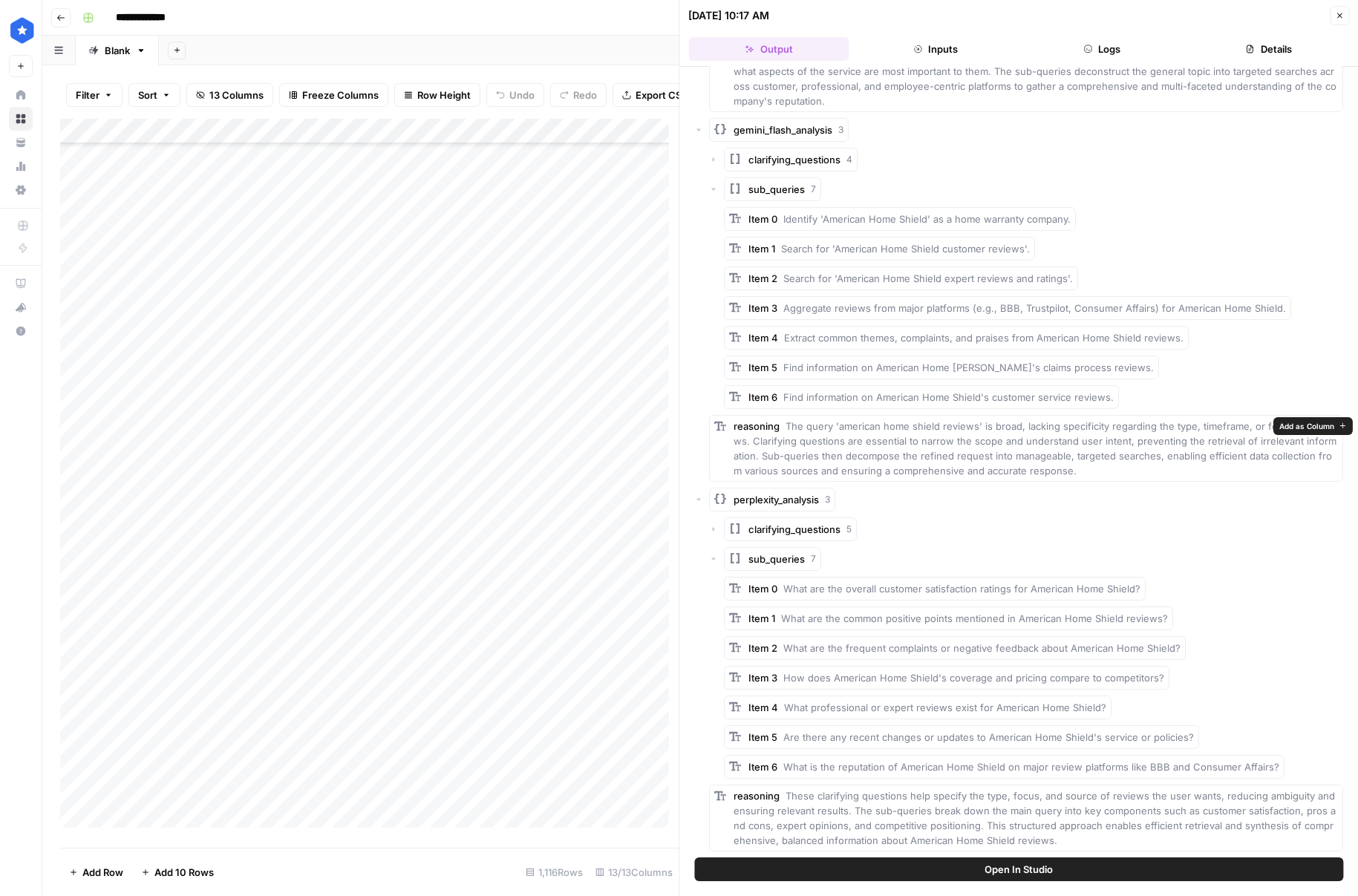
scroll to position [0, 0]
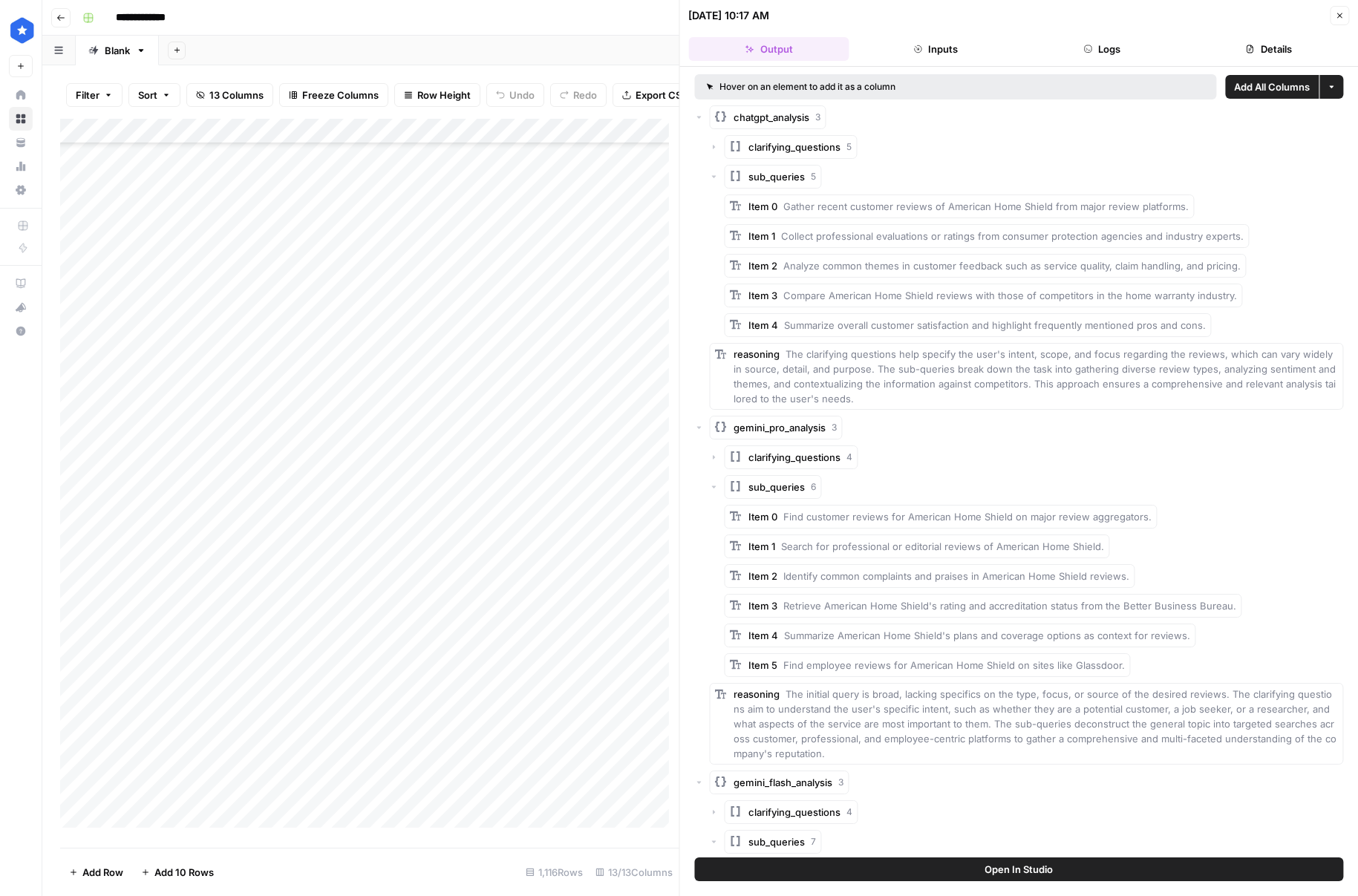
click at [1349, 21] on header "08/27/25 at 10:17 AM Close Output Inputs Logs Details" at bounding box center [1020, 33] width 679 height 67
click at [1338, 17] on icon "button" at bounding box center [1340, 15] width 9 height 9
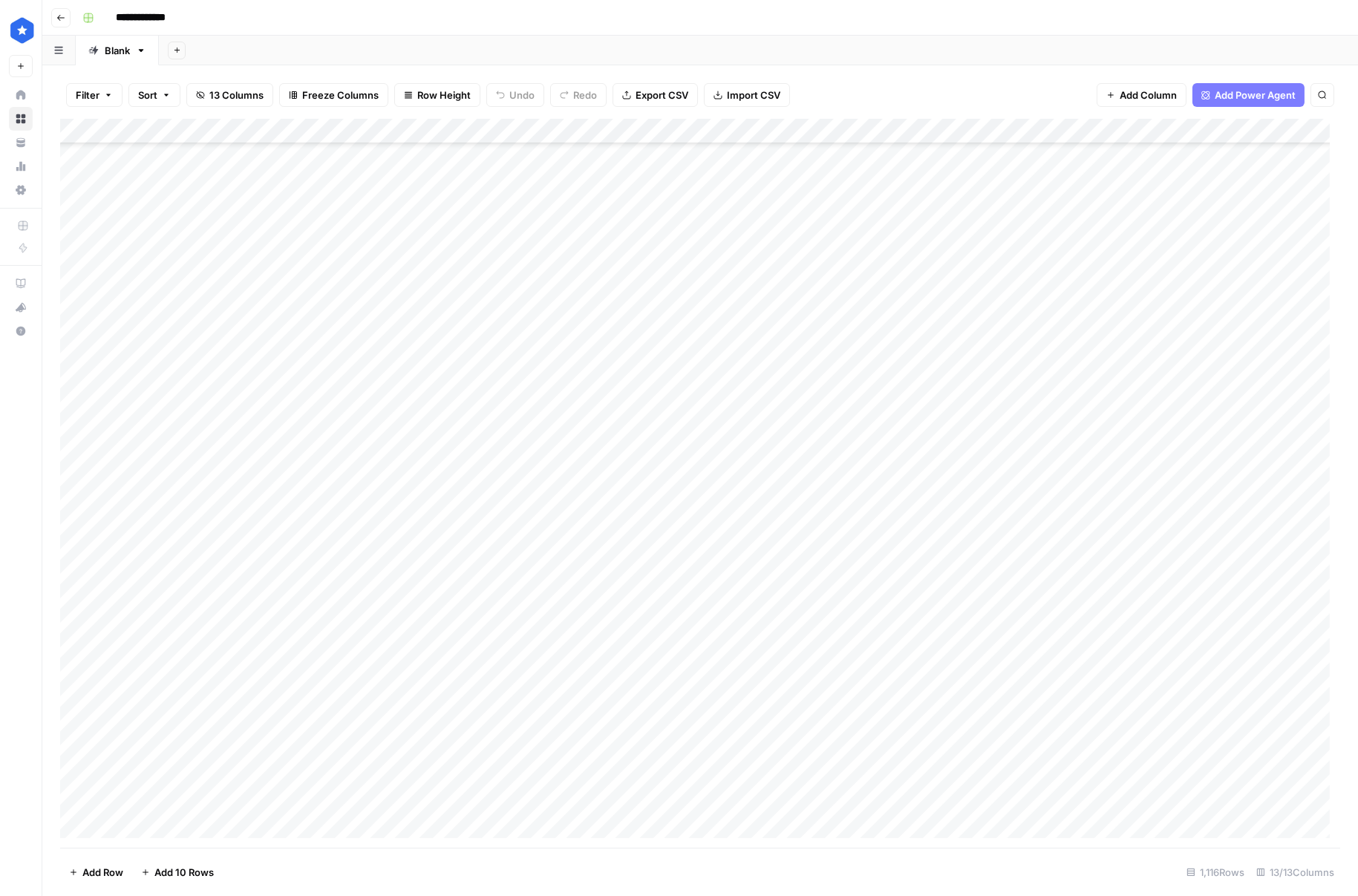
click at [705, 347] on div "Add Column" at bounding box center [700, 483] width 1280 height 729
click at [702, 368] on div "Add Column" at bounding box center [700, 483] width 1280 height 729
click at [698, 408] on div "Add Column" at bounding box center [700, 483] width 1280 height 729
click at [700, 397] on div "Add Column" at bounding box center [700, 483] width 1280 height 729
click at [693, 442] on div "Add Column" at bounding box center [700, 483] width 1280 height 729
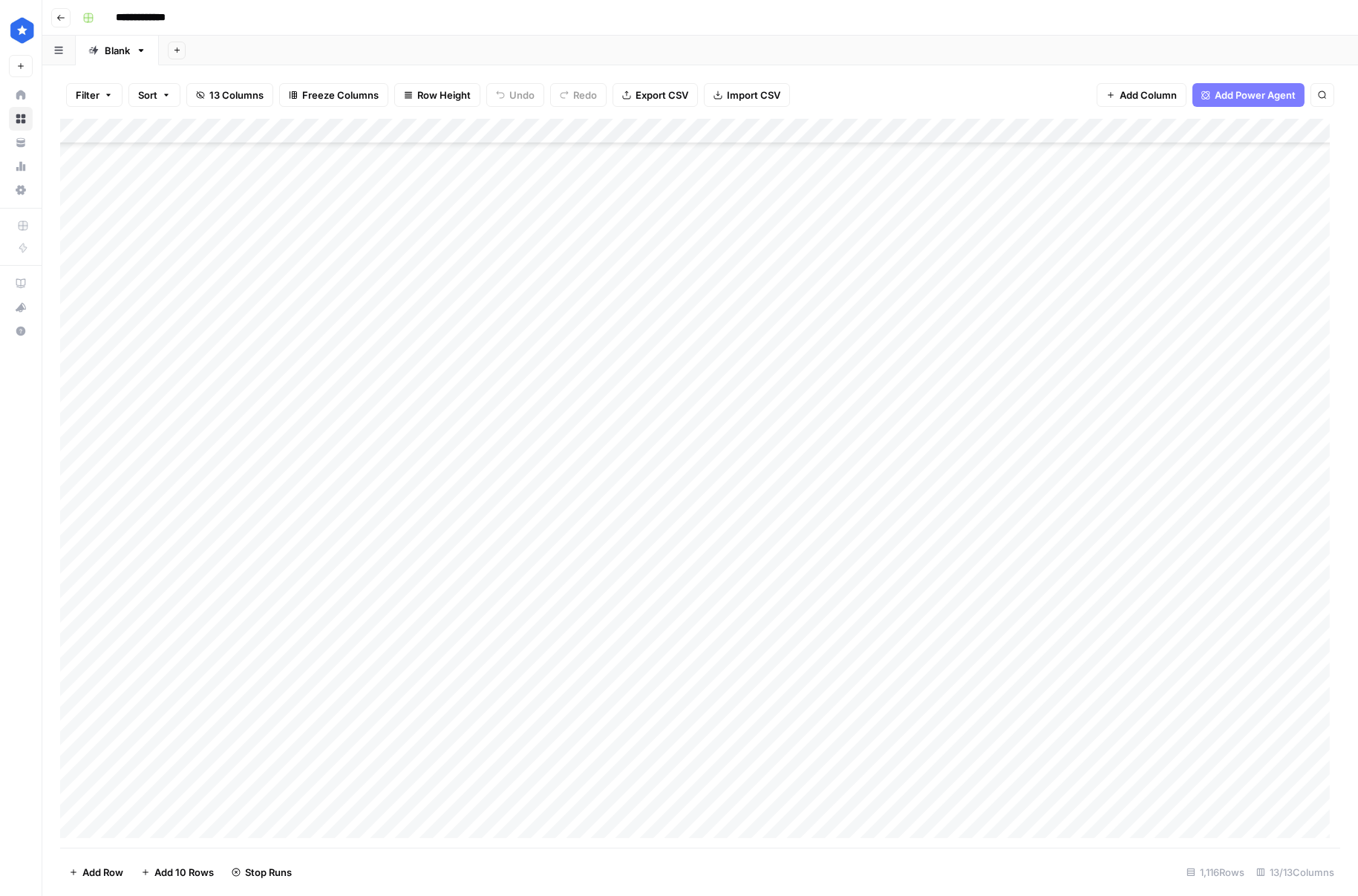
click at [698, 477] on div "Add Column" at bounding box center [700, 483] width 1280 height 729
click at [700, 503] on div "Add Column" at bounding box center [700, 483] width 1280 height 729
click at [716, 521] on div "Add Column" at bounding box center [700, 483] width 1280 height 729
click at [716, 555] on div "Add Column" at bounding box center [700, 483] width 1280 height 729
click at [713, 570] on div "Add Column" at bounding box center [700, 483] width 1280 height 729
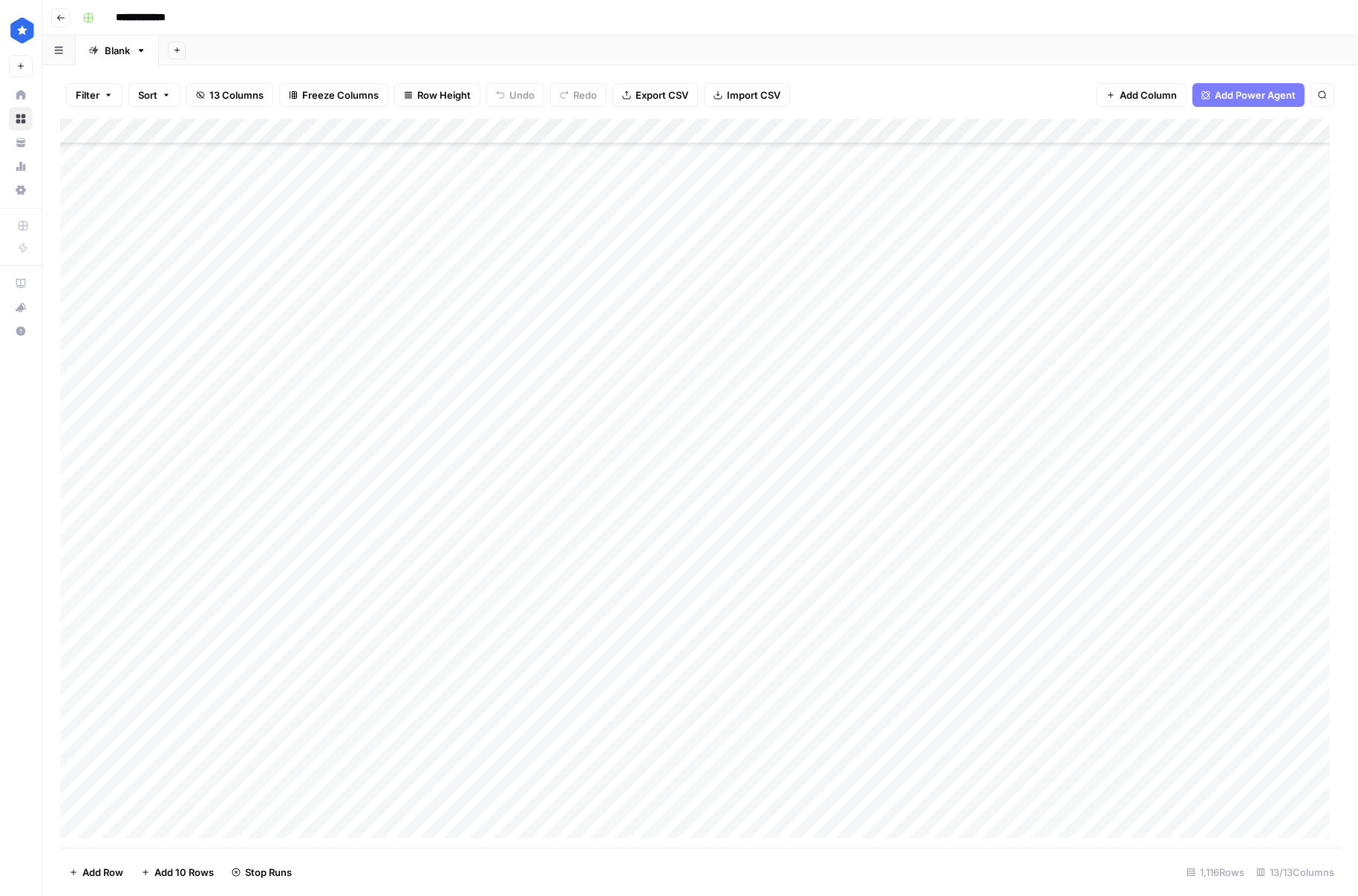
click at [710, 598] on div "Add Column" at bounding box center [700, 483] width 1280 height 729
click at [710, 629] on div "Add Column" at bounding box center [700, 483] width 1280 height 729
click at [721, 646] on div "Add Column" at bounding box center [700, 483] width 1280 height 729
click at [717, 673] on div "Add Column" at bounding box center [700, 483] width 1280 height 729
click at [720, 701] on div "Add Column" at bounding box center [700, 483] width 1280 height 729
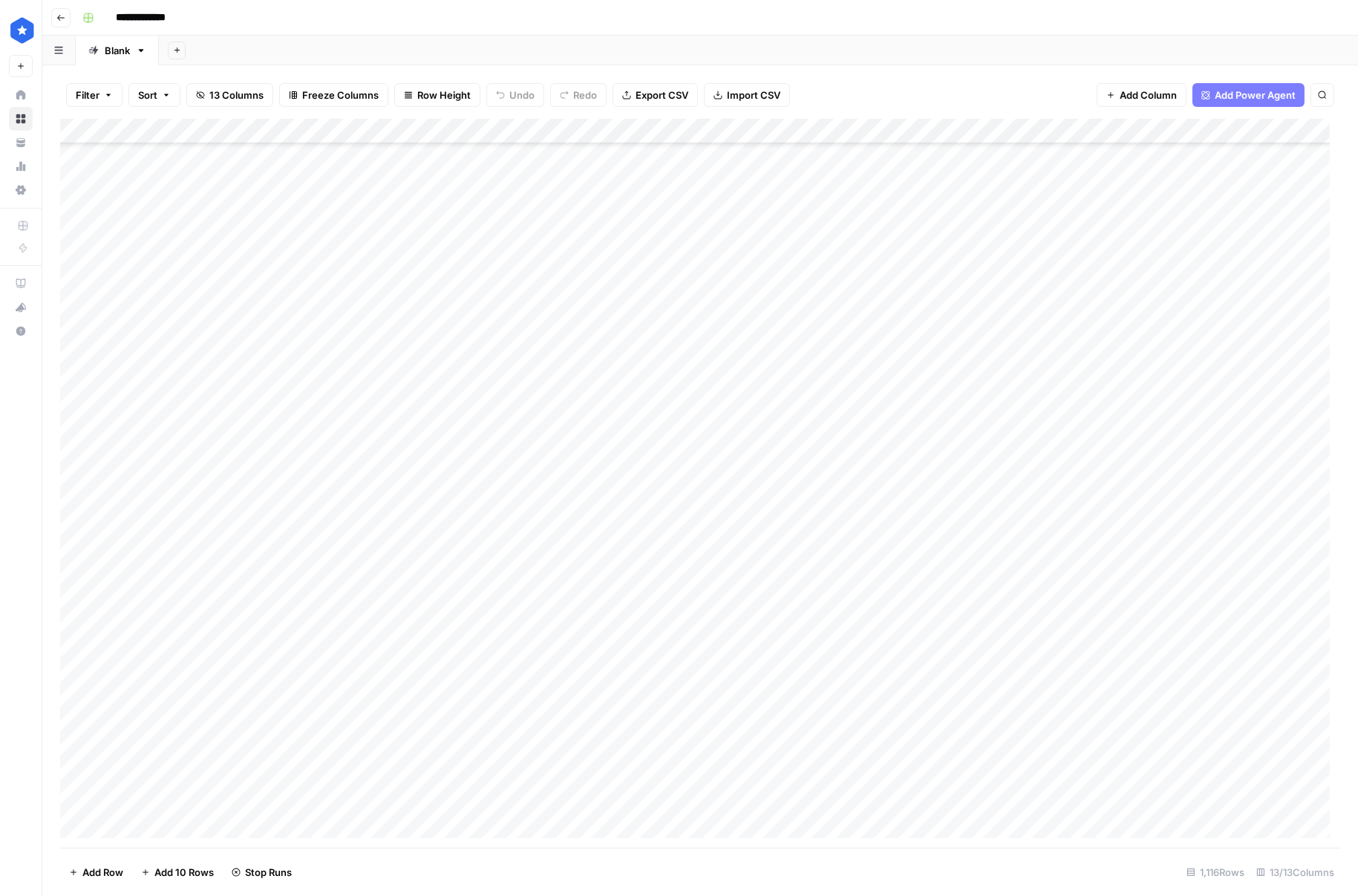
click at [721, 729] on div "Add Column" at bounding box center [700, 483] width 1280 height 729
click at [721, 749] on div "Add Column" at bounding box center [700, 483] width 1280 height 729
click at [721, 781] on div "Add Column" at bounding box center [700, 483] width 1280 height 729
click at [725, 724] on div "Add Column" at bounding box center [700, 483] width 1280 height 729
click at [715, 796] on div "Add Column" at bounding box center [700, 483] width 1280 height 729
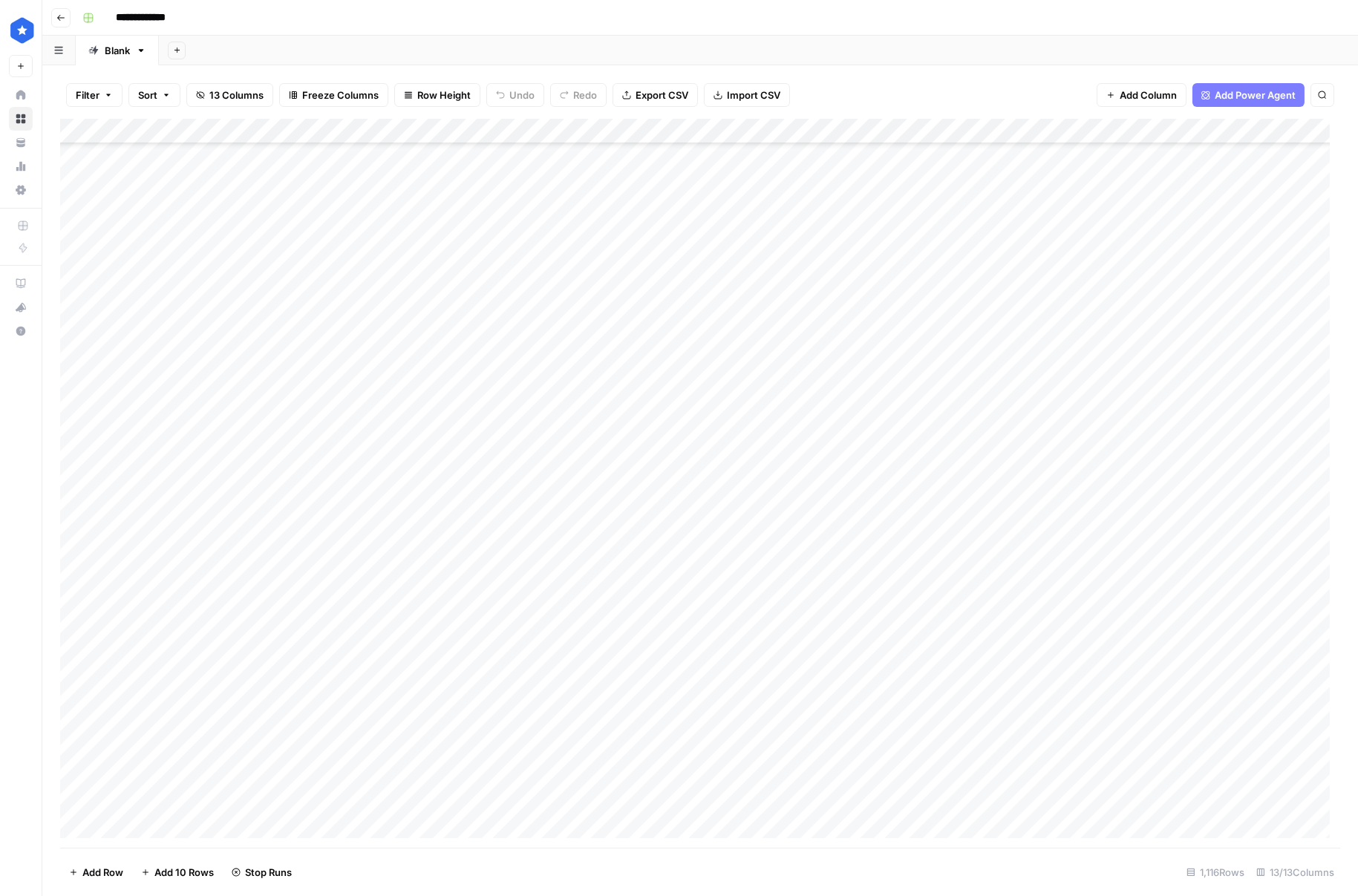
scroll to position [1641, 0]
click at [726, 279] on div "Add Column" at bounding box center [700, 483] width 1280 height 729
click at [725, 314] on div "Add Column" at bounding box center [700, 483] width 1280 height 729
click at [722, 335] on div "Add Column" at bounding box center [700, 483] width 1280 height 729
click at [721, 356] on div "Add Column" at bounding box center [700, 483] width 1280 height 729
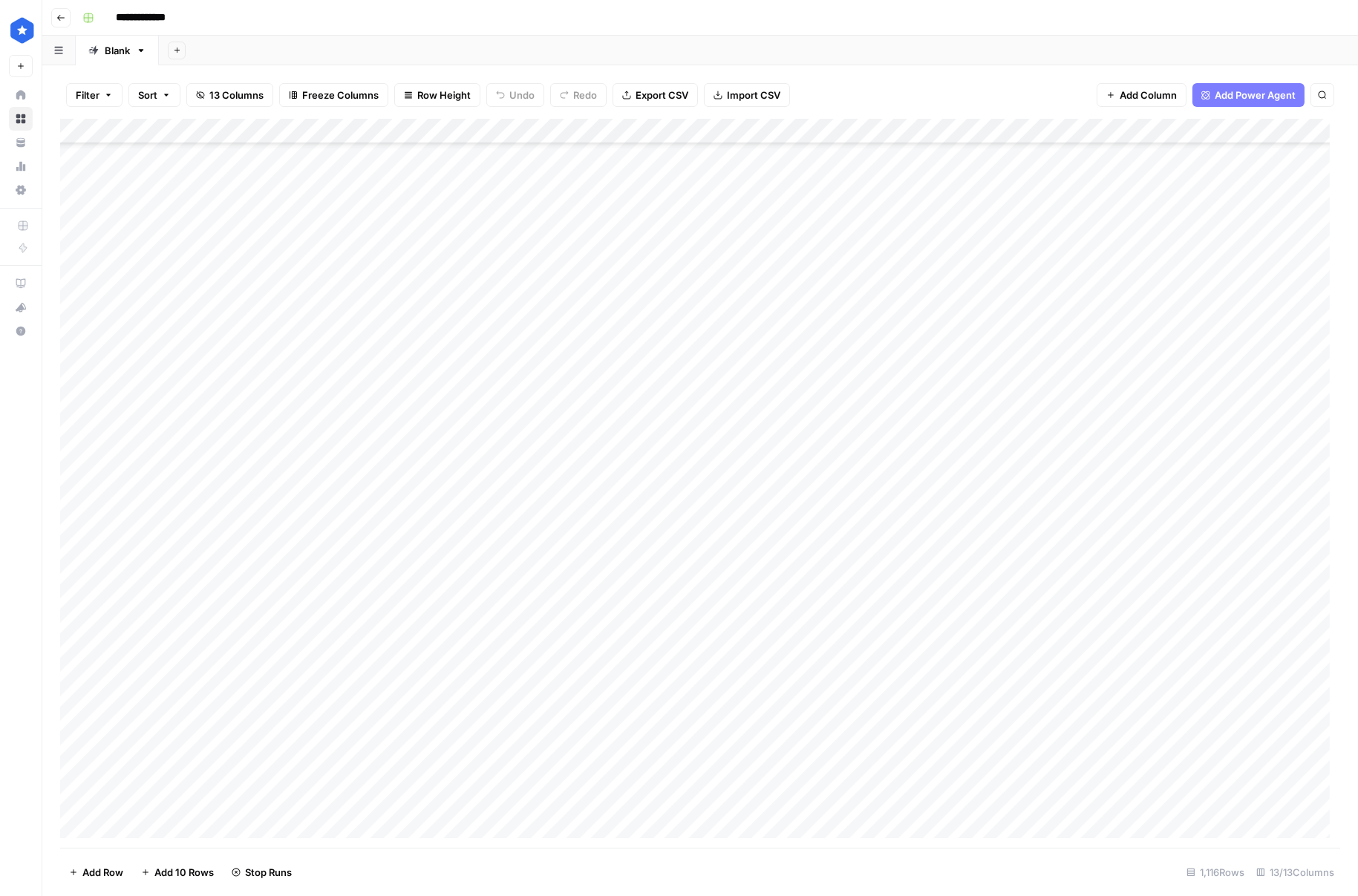
click at [720, 379] on div "Add Column" at bounding box center [700, 483] width 1280 height 729
click at [722, 308] on div "Add Column" at bounding box center [700, 483] width 1280 height 729
click at [709, 414] on div "Add Column" at bounding box center [700, 483] width 1280 height 729
click at [711, 432] on div "Add Column" at bounding box center [700, 483] width 1280 height 729
click at [711, 460] on div "Add Column" at bounding box center [700, 483] width 1280 height 729
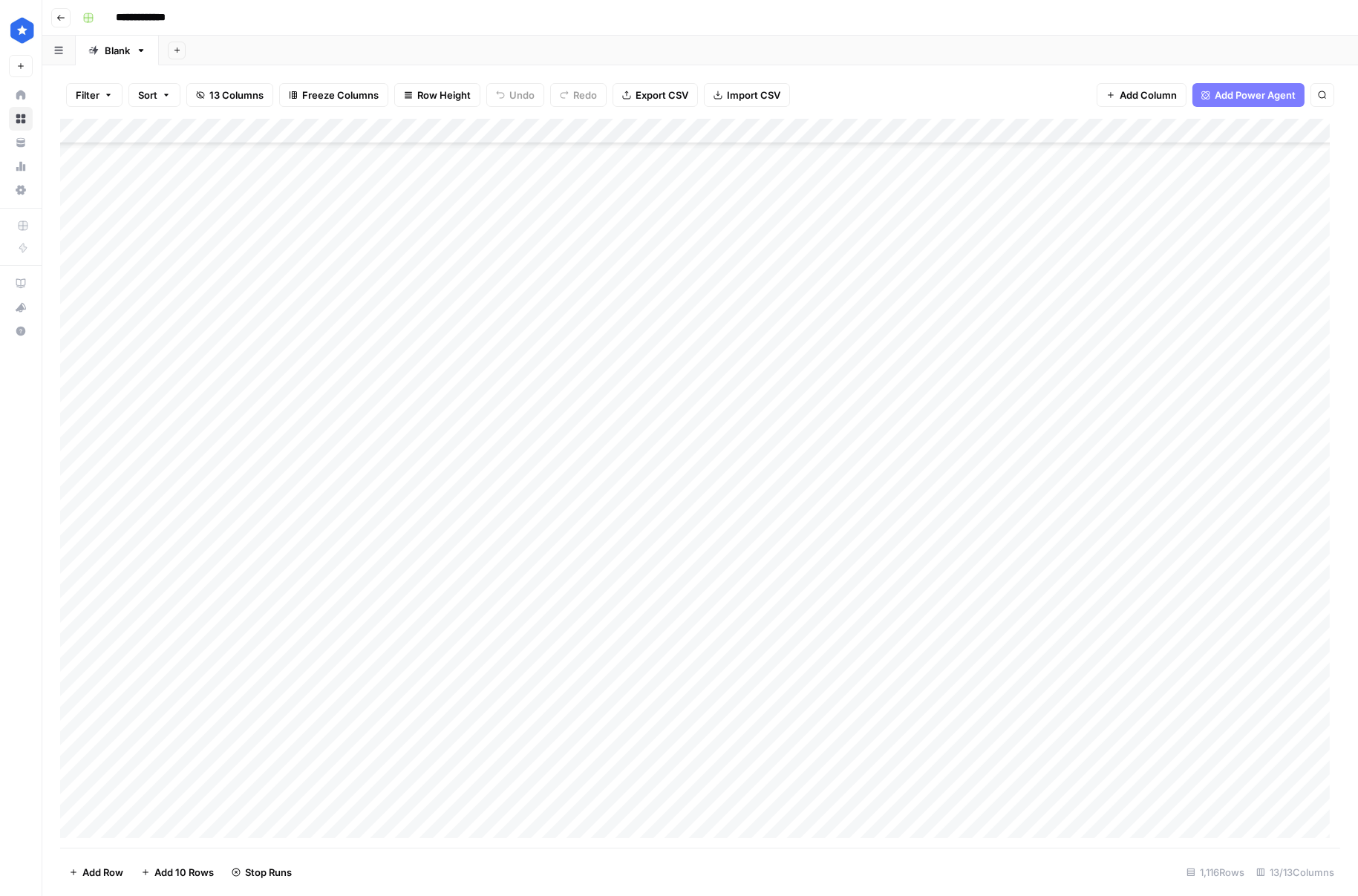
click at [715, 485] on div "Add Column" at bounding box center [700, 483] width 1280 height 729
click at [717, 502] on div "Add Column" at bounding box center [700, 483] width 1280 height 729
click at [720, 520] on div "Add Column" at bounding box center [700, 483] width 1280 height 729
click at [702, 558] on div "Add Column" at bounding box center [700, 483] width 1280 height 729
click at [702, 584] on div "Add Column" at bounding box center [700, 483] width 1280 height 729
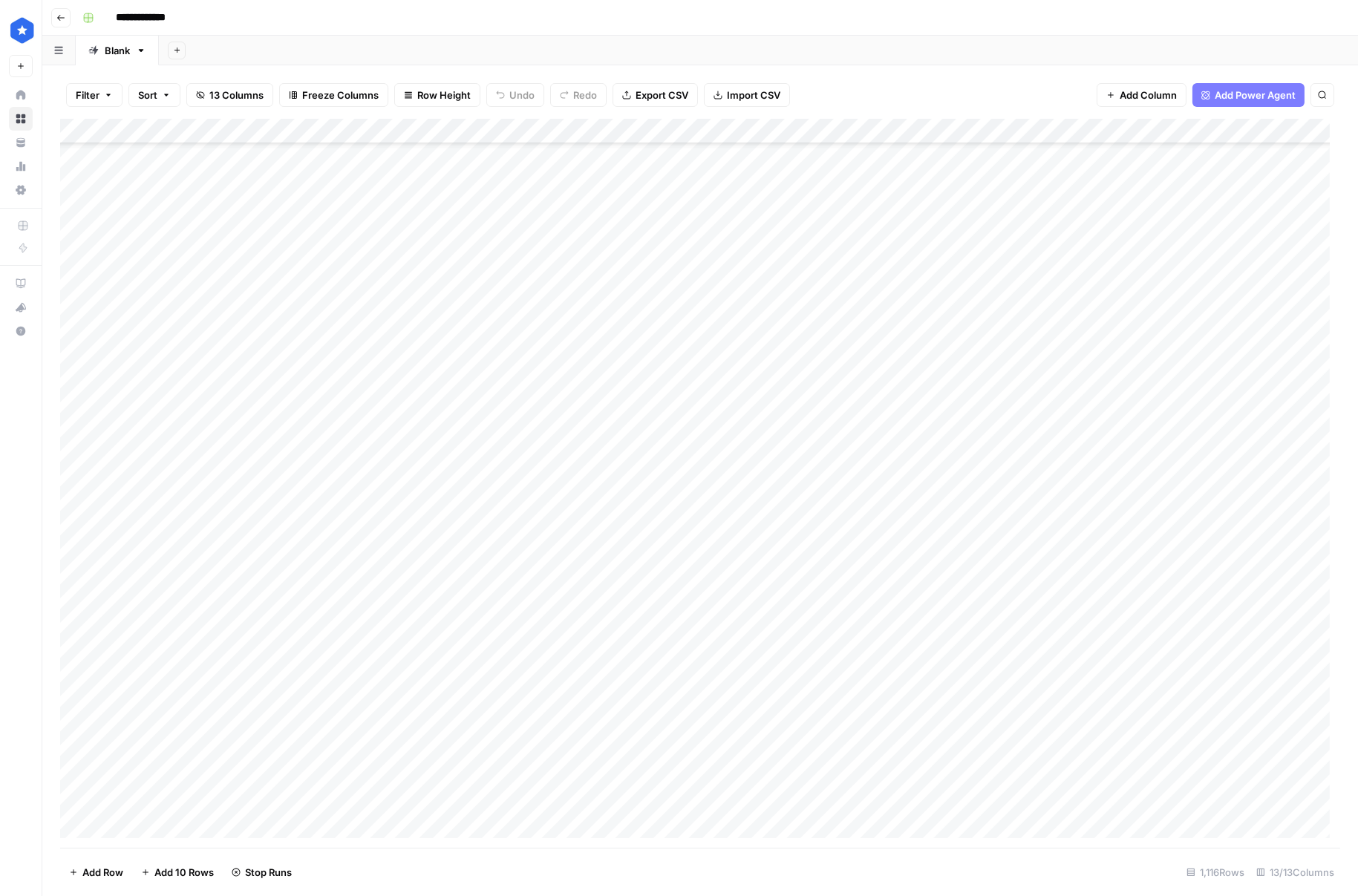
click at [701, 618] on div "Add Column" at bounding box center [700, 483] width 1280 height 729
click at [700, 639] on div "Add Column" at bounding box center [700, 483] width 1280 height 729
click at [702, 656] on div "Add Column" at bounding box center [700, 483] width 1280 height 729
click at [703, 682] on div "Add Column" at bounding box center [700, 483] width 1280 height 729
click at [709, 715] on div "Add Column" at bounding box center [700, 483] width 1280 height 729
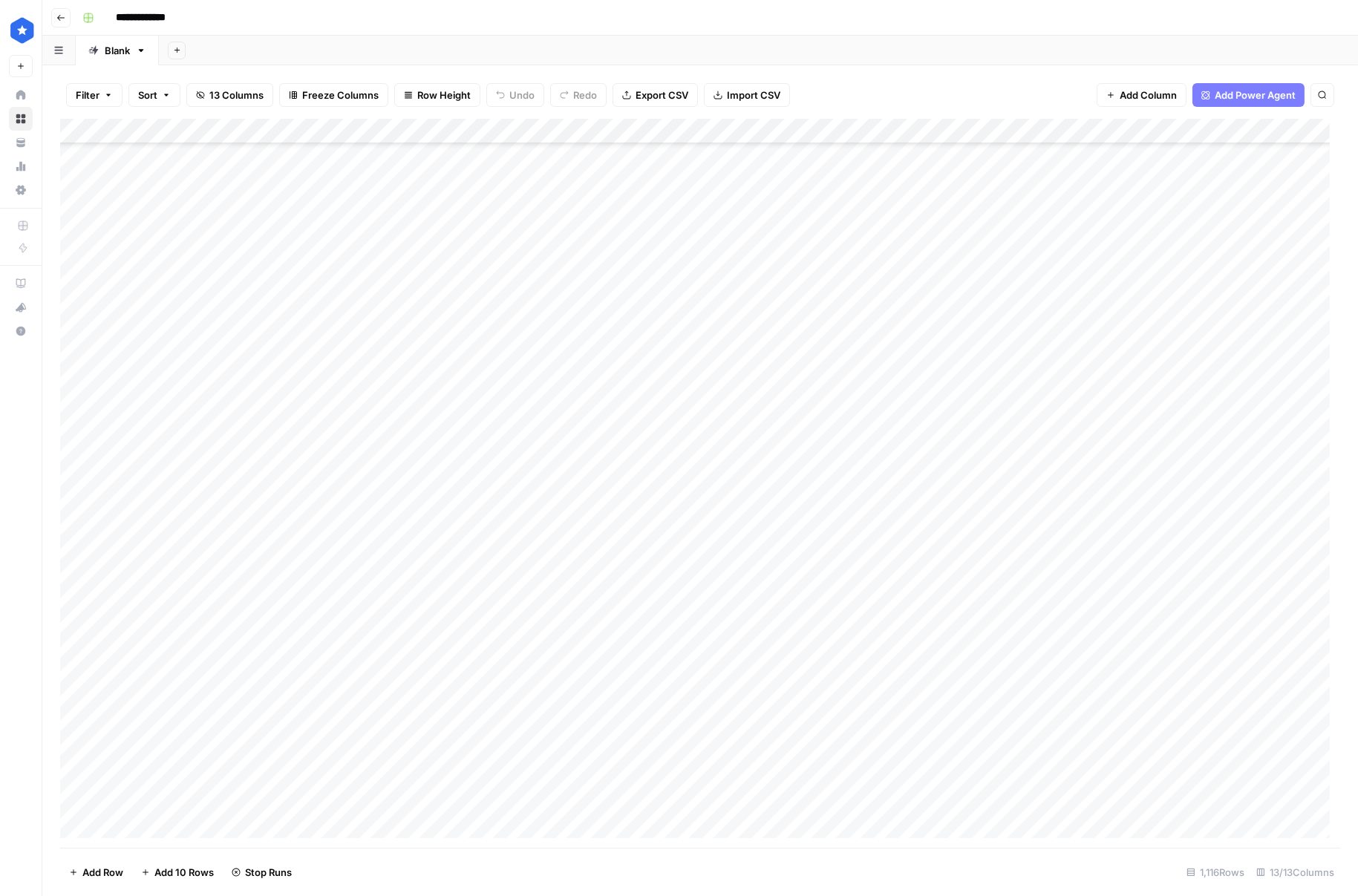
click at [711, 741] on div "Add Column" at bounding box center [700, 483] width 1280 height 729
click at [710, 687] on div "Add Column" at bounding box center [700, 483] width 1280 height 729
click at [702, 760] on div "Add Column" at bounding box center [700, 483] width 1280 height 729
click at [705, 792] on div "Add Column" at bounding box center [700, 483] width 1280 height 729
click at [706, 816] on div "Add Column" at bounding box center [700, 483] width 1280 height 729
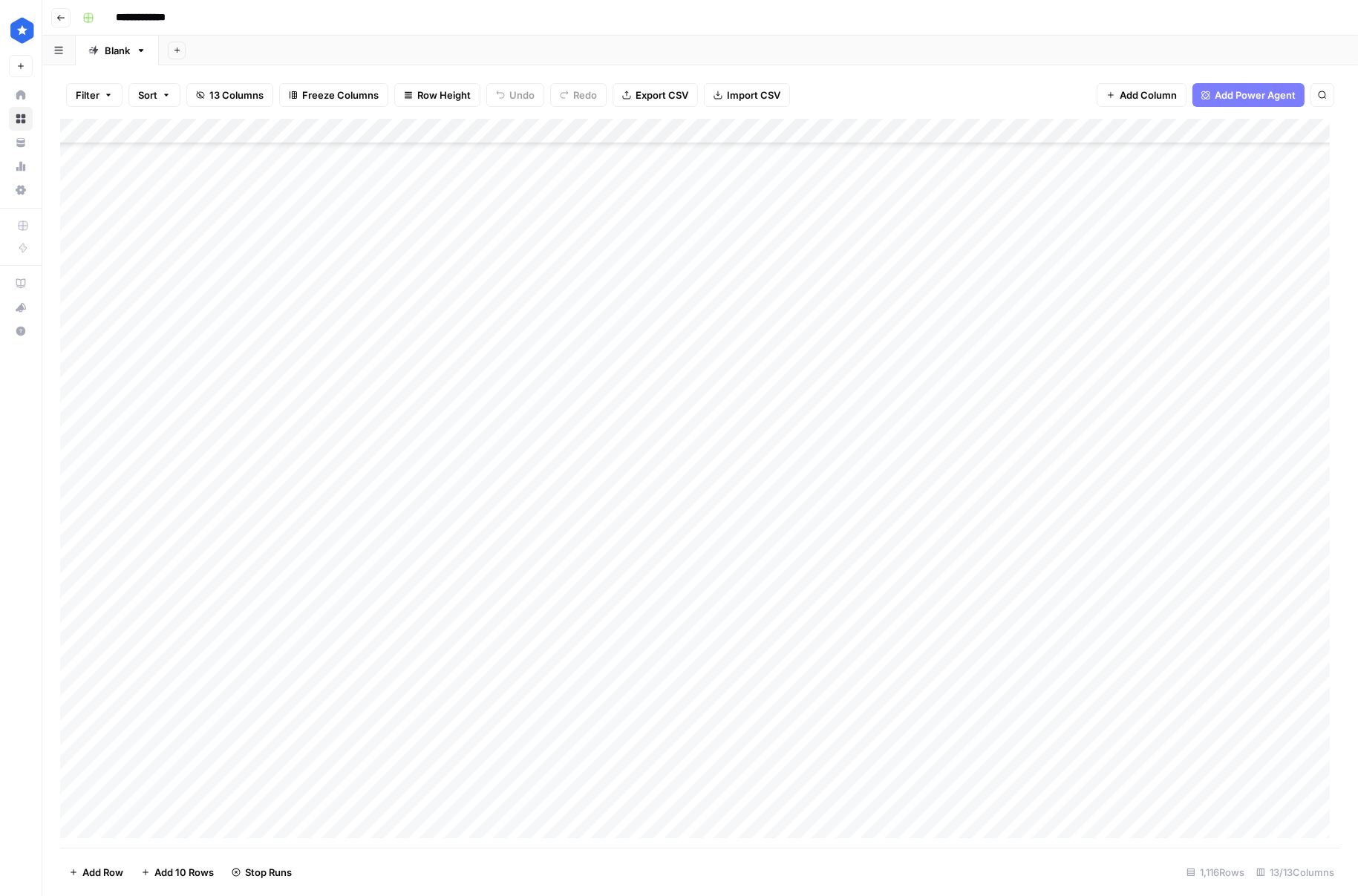
click at [709, 837] on div "Add Column" at bounding box center [700, 483] width 1280 height 729
click at [727, 327] on div "Add Column" at bounding box center [700, 483] width 1280 height 729
click at [721, 353] on div "Add Column" at bounding box center [700, 483] width 1280 height 729
click at [717, 389] on div "Add Column" at bounding box center [700, 483] width 1280 height 729
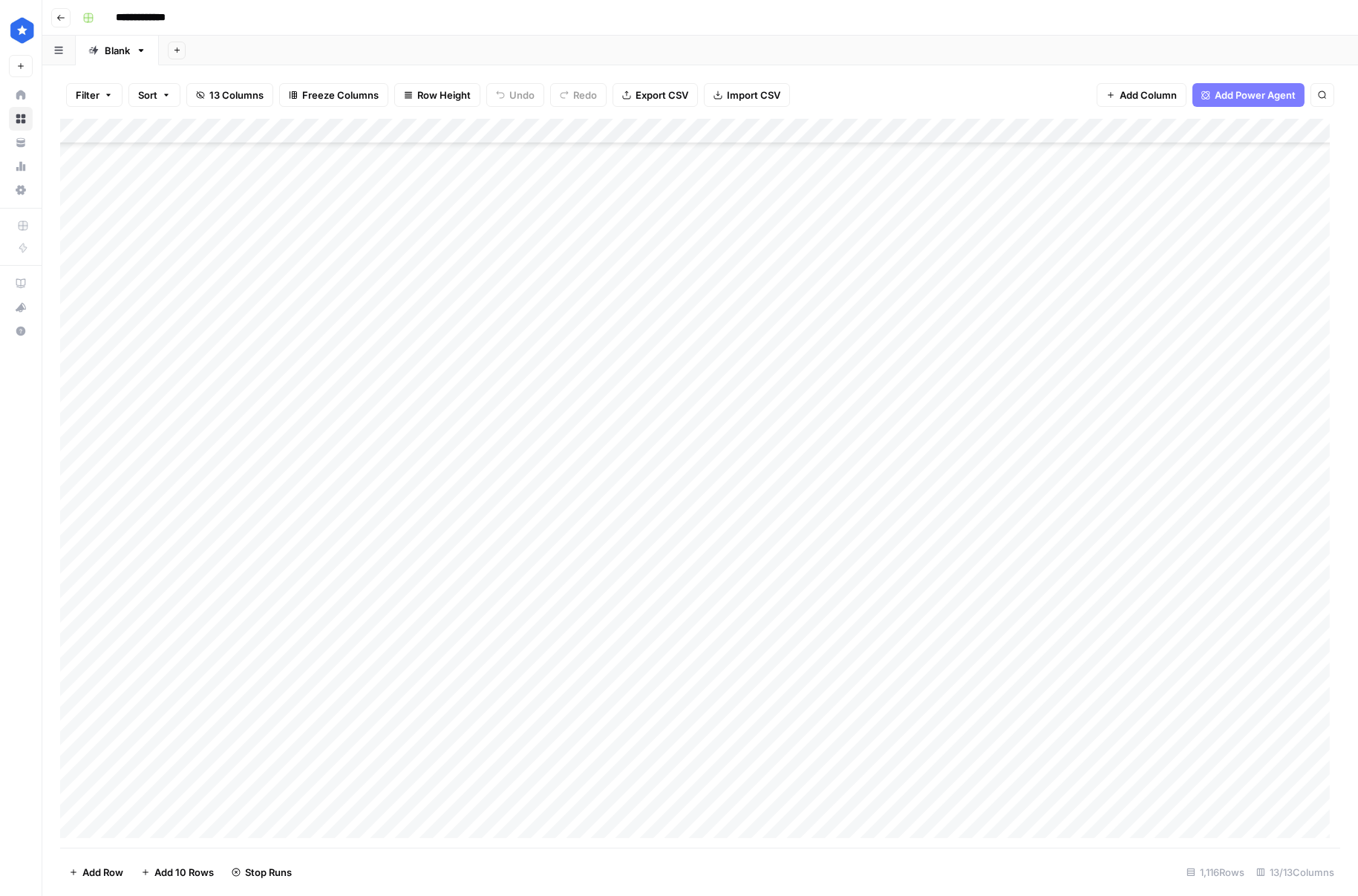
click at [717, 434] on div "Add Column" at bounding box center [700, 483] width 1280 height 729
click at [716, 399] on div "Add Column" at bounding box center [700, 483] width 1280 height 729
click at [712, 451] on div "Add Column" at bounding box center [700, 483] width 1280 height 729
click at [712, 480] on div "Add Column" at bounding box center [700, 483] width 1280 height 729
click at [720, 503] on div "Add Column" at bounding box center [700, 483] width 1280 height 729
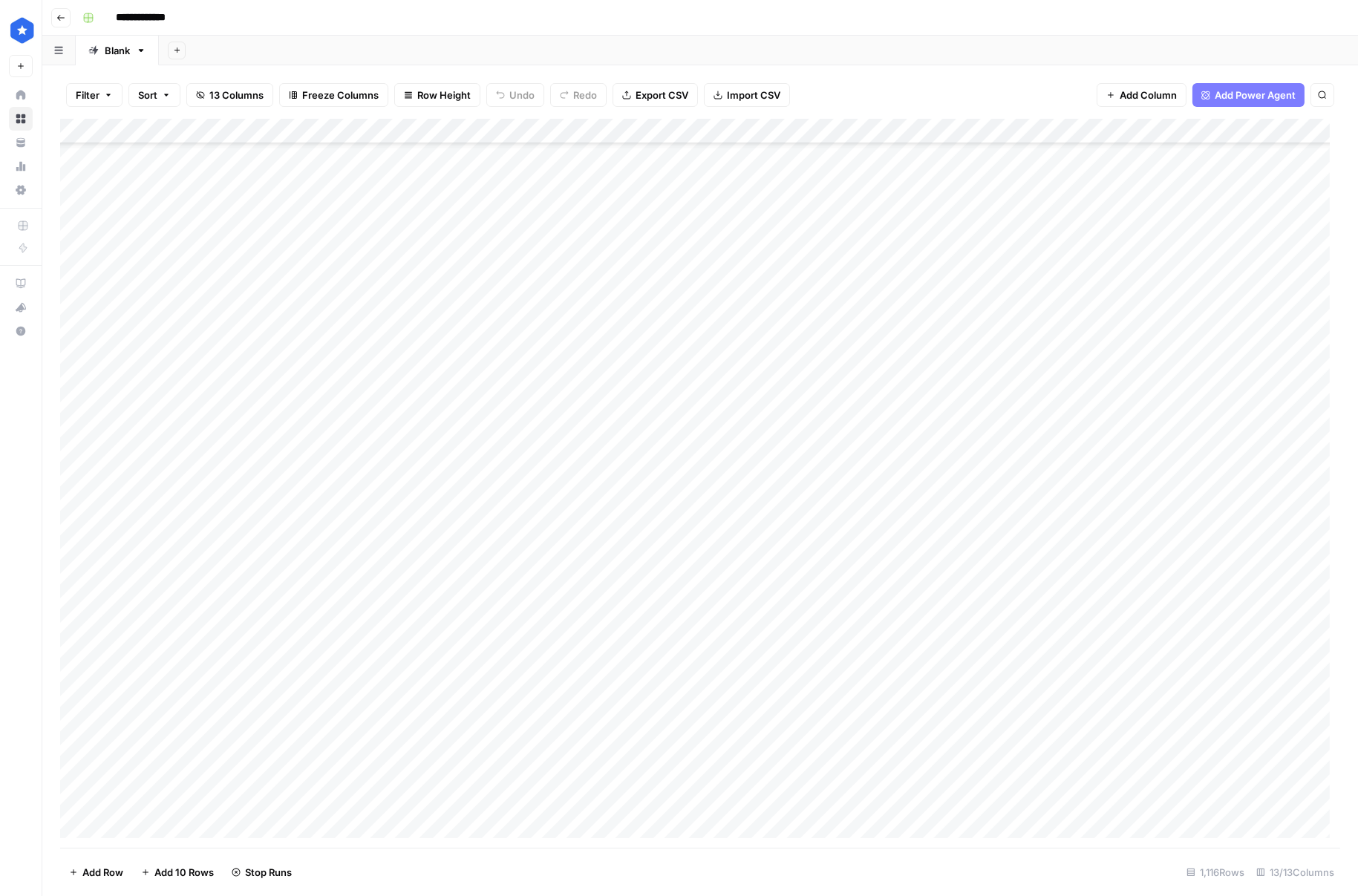
click at [714, 532] on div "Add Column" at bounding box center [700, 483] width 1280 height 729
click at [701, 565] on div "Add Column" at bounding box center [700, 483] width 1280 height 729
click at [702, 593] on div "Add Column" at bounding box center [700, 483] width 1280 height 729
click at [715, 531] on div "Add Column" at bounding box center [700, 483] width 1280 height 729
click at [710, 554] on div "Add Column" at bounding box center [700, 483] width 1280 height 729
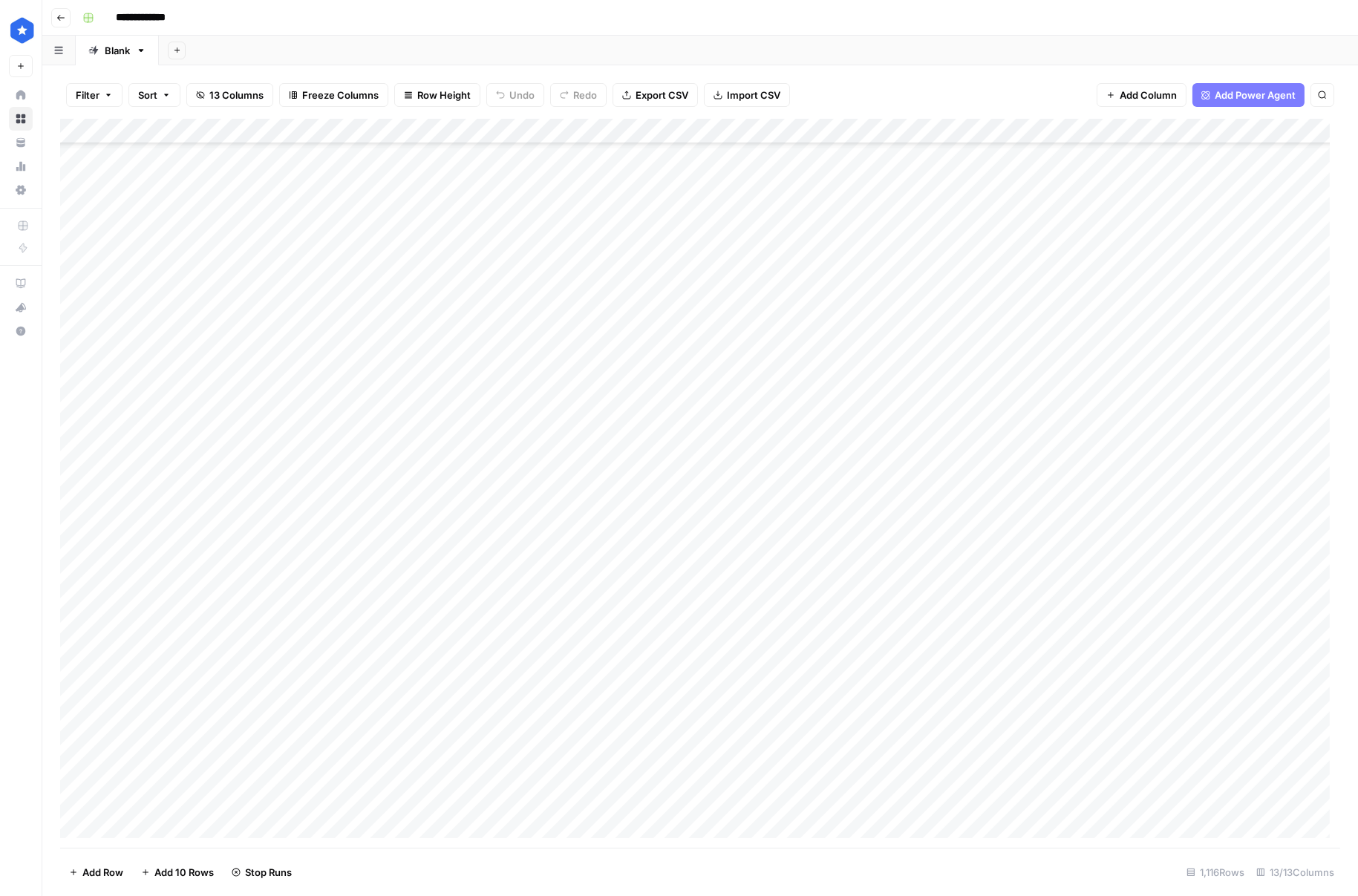
click at [706, 578] on div "Add Column" at bounding box center [700, 483] width 1280 height 729
click at [771, 131] on div "Add Column" at bounding box center [700, 483] width 1280 height 729
click at [836, 219] on span "Remaining Rows" at bounding box center [821, 219] width 94 height 15
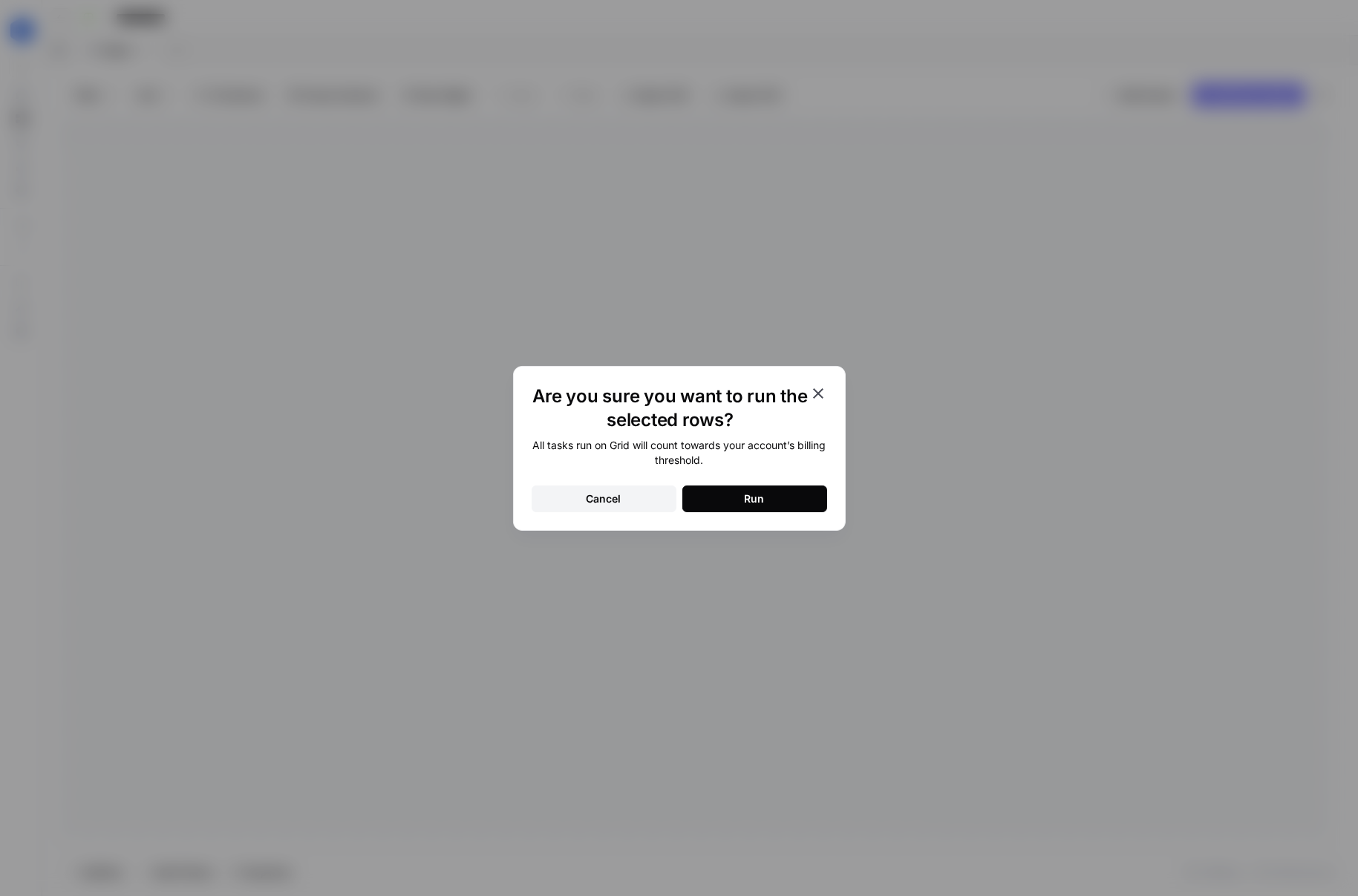
click at [782, 493] on button "Run" at bounding box center [755, 499] width 145 height 27
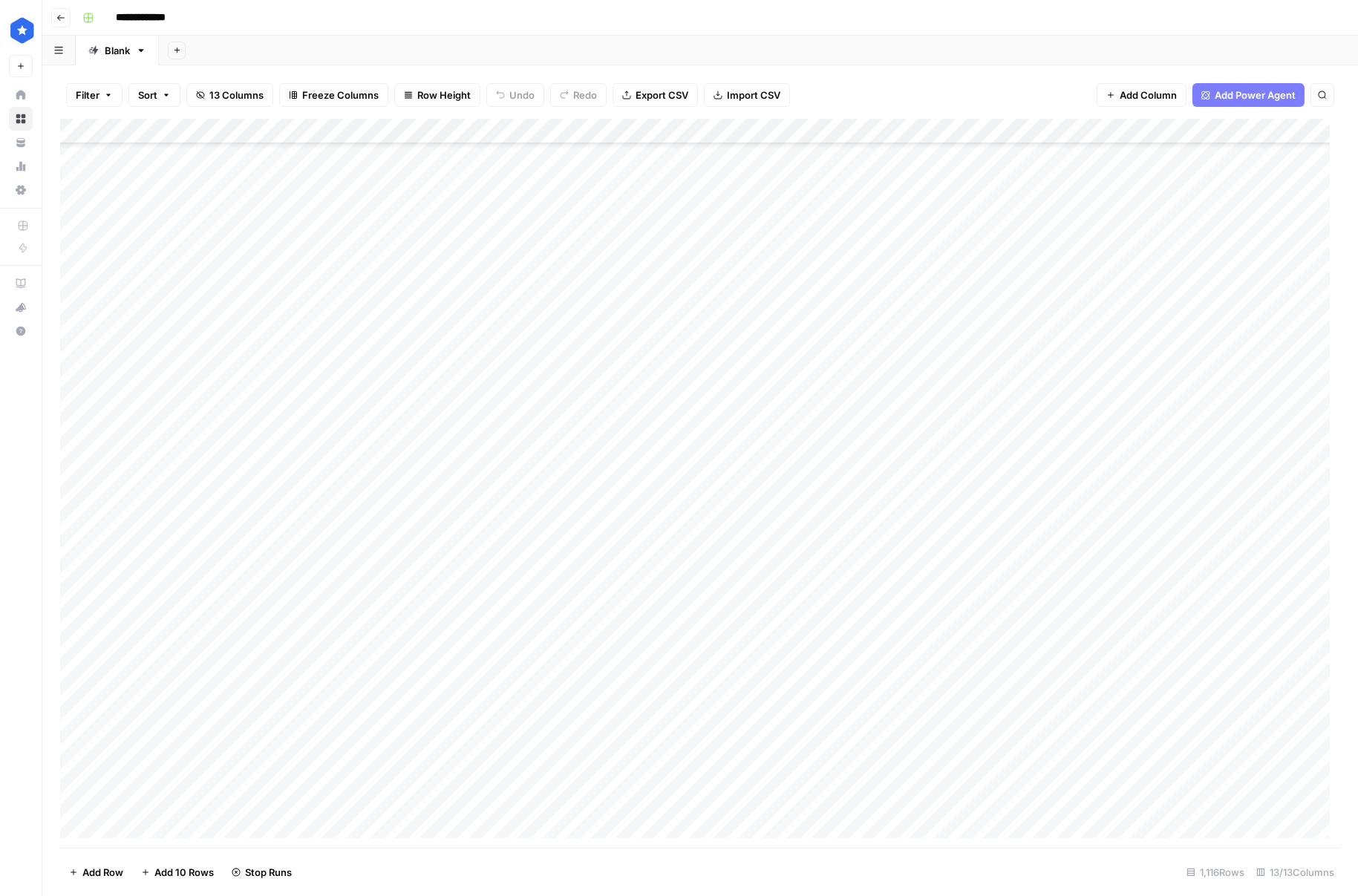
scroll to position [1489, 0]
click at [741, 581] on div "Add Column" at bounding box center [700, 483] width 1280 height 729
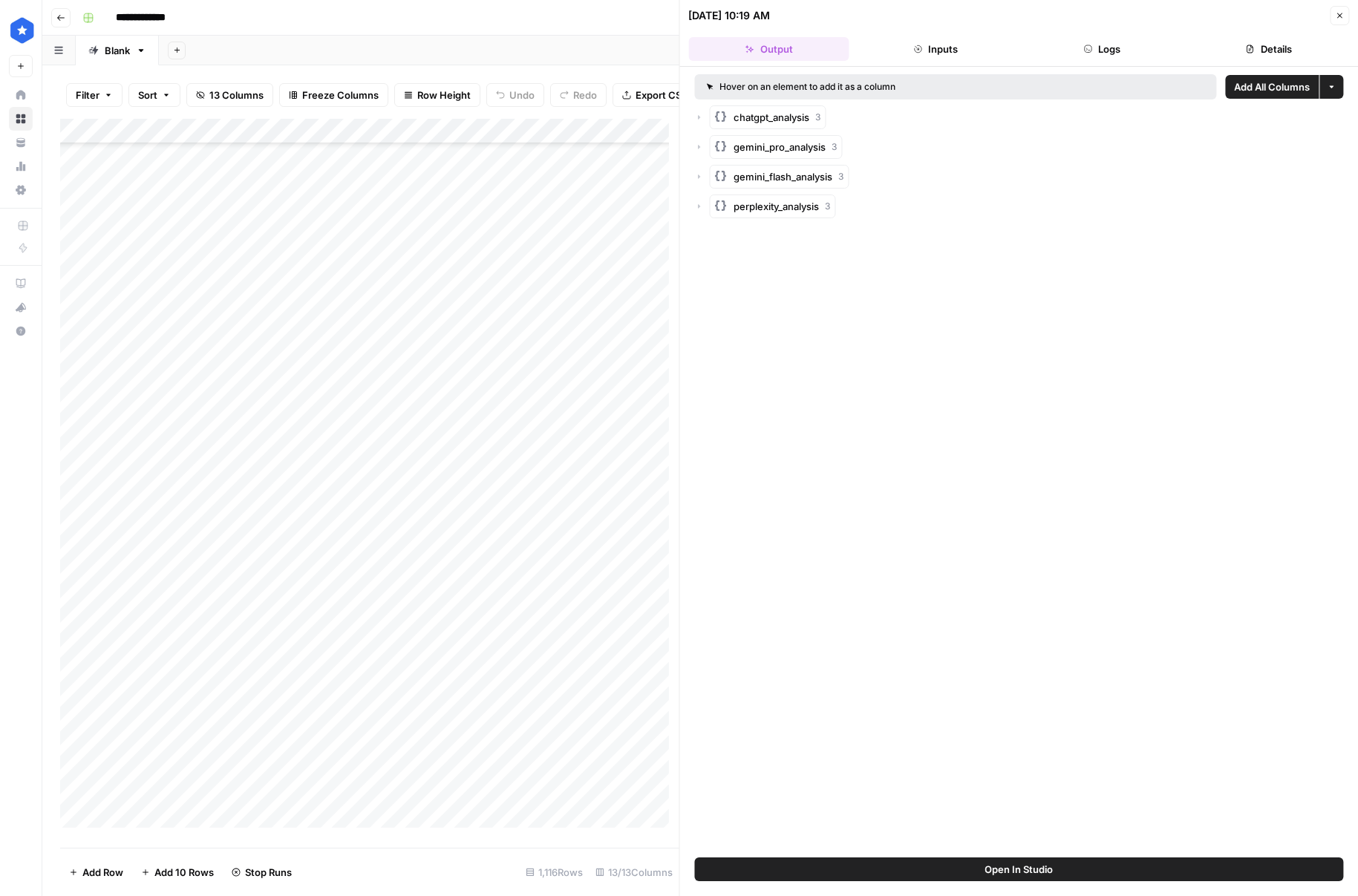
click at [805, 110] on span "chatgpt_analysis" at bounding box center [772, 117] width 75 height 15
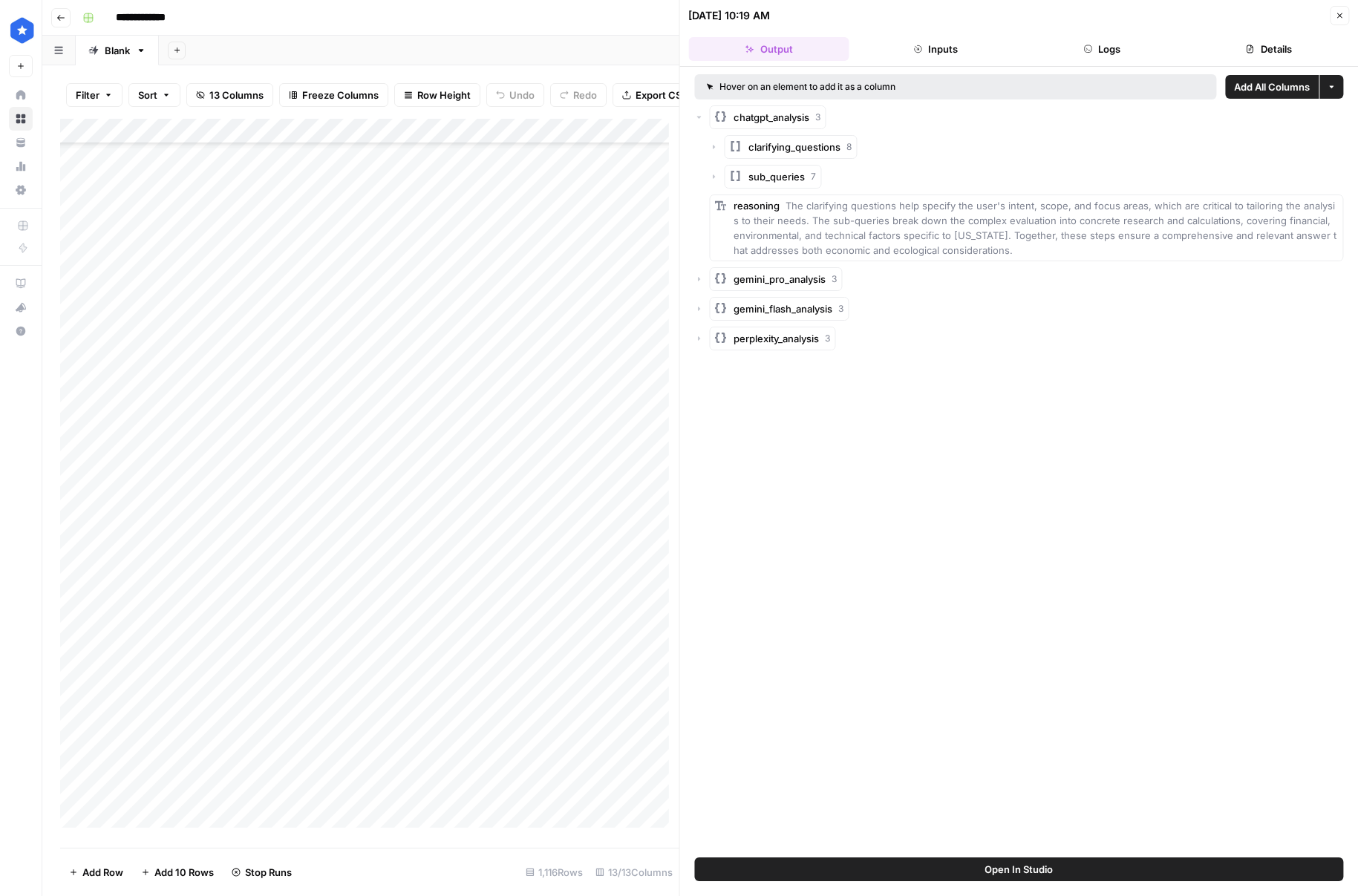
click at [777, 175] on span "sub_queries" at bounding box center [777, 177] width 56 height 15
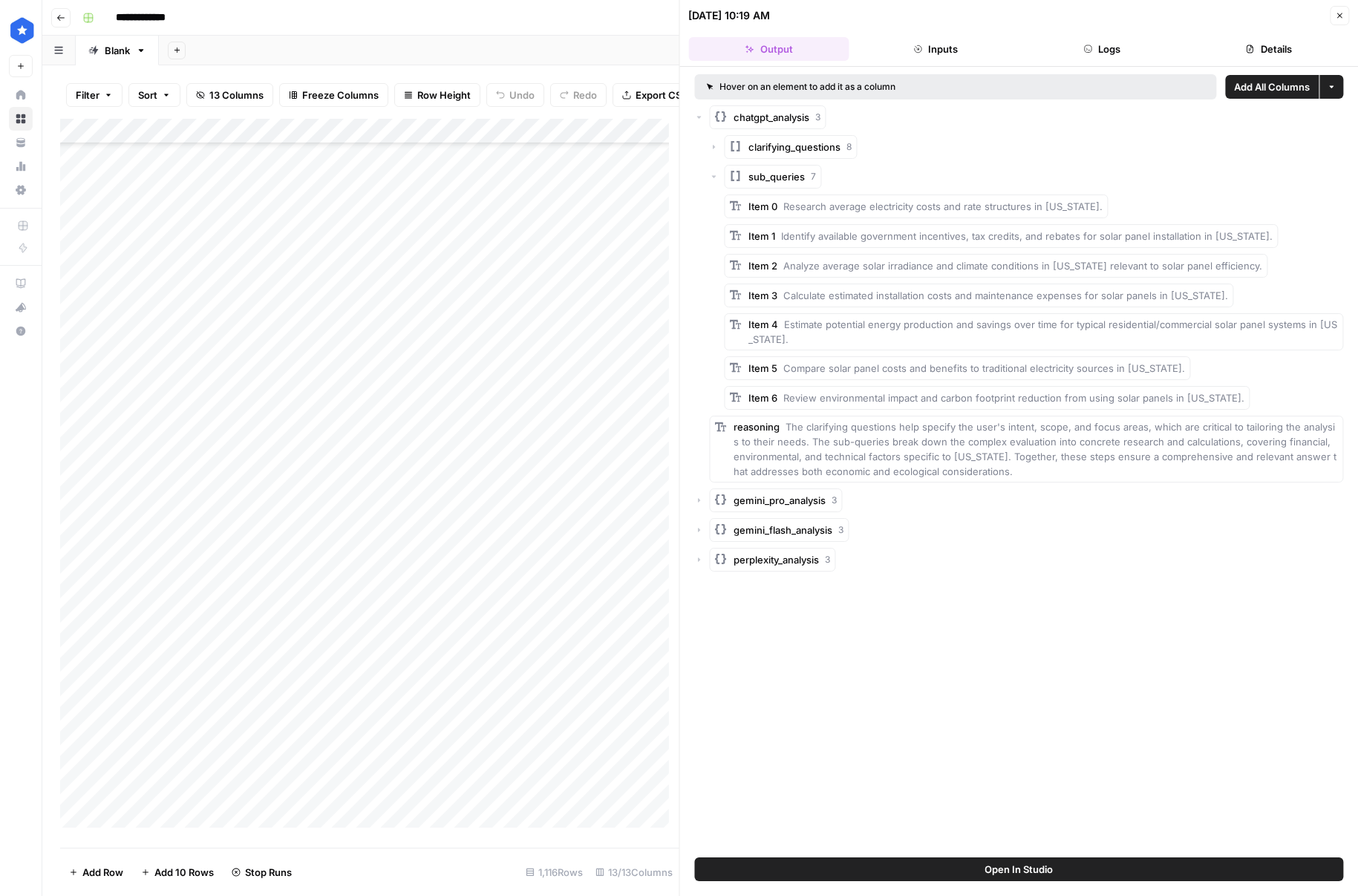
click at [821, 506] on span "gemini_pro_analysis" at bounding box center [781, 500] width 92 height 15
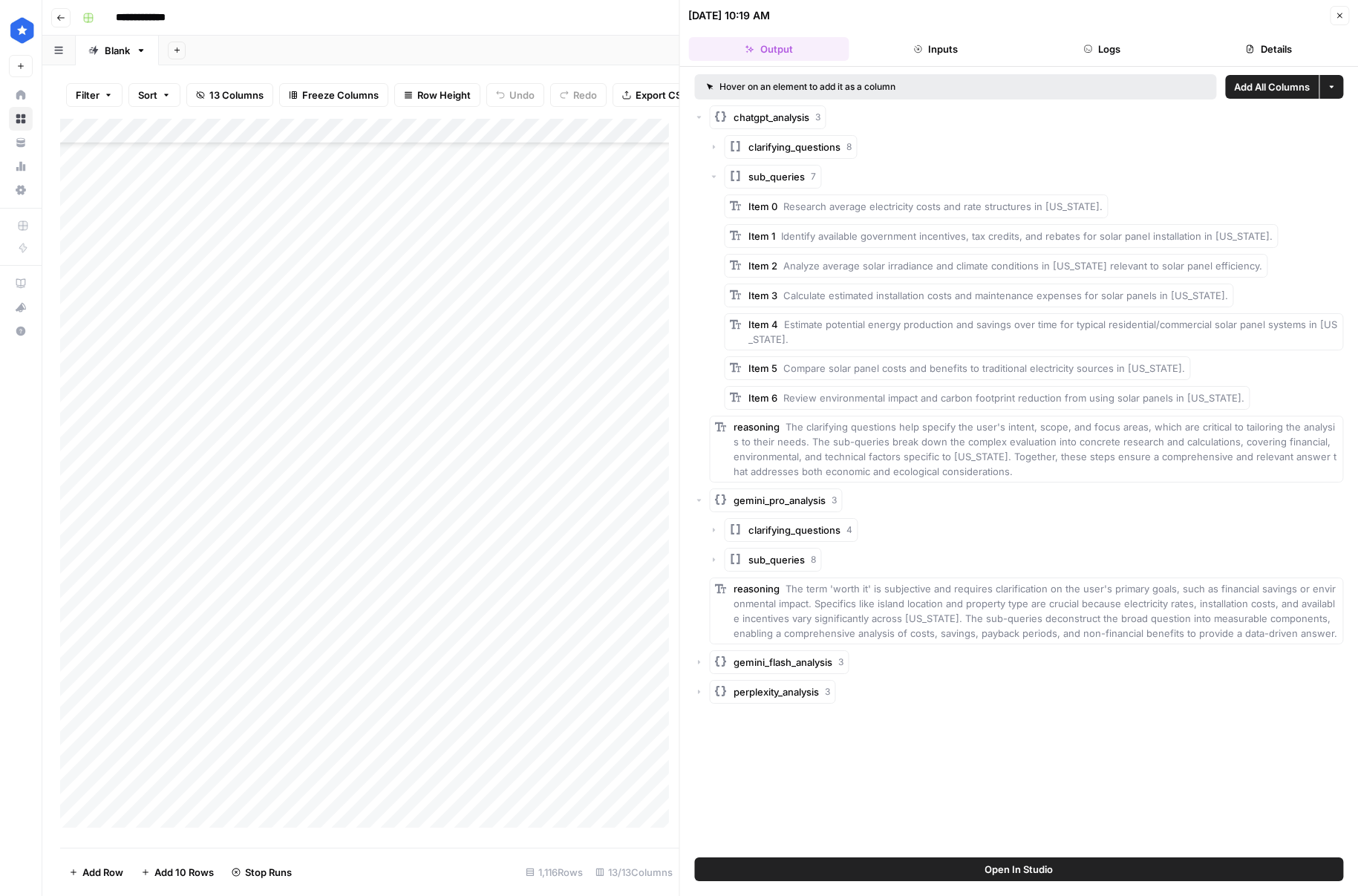
click at [790, 557] on span "sub_queries" at bounding box center [777, 559] width 56 height 15
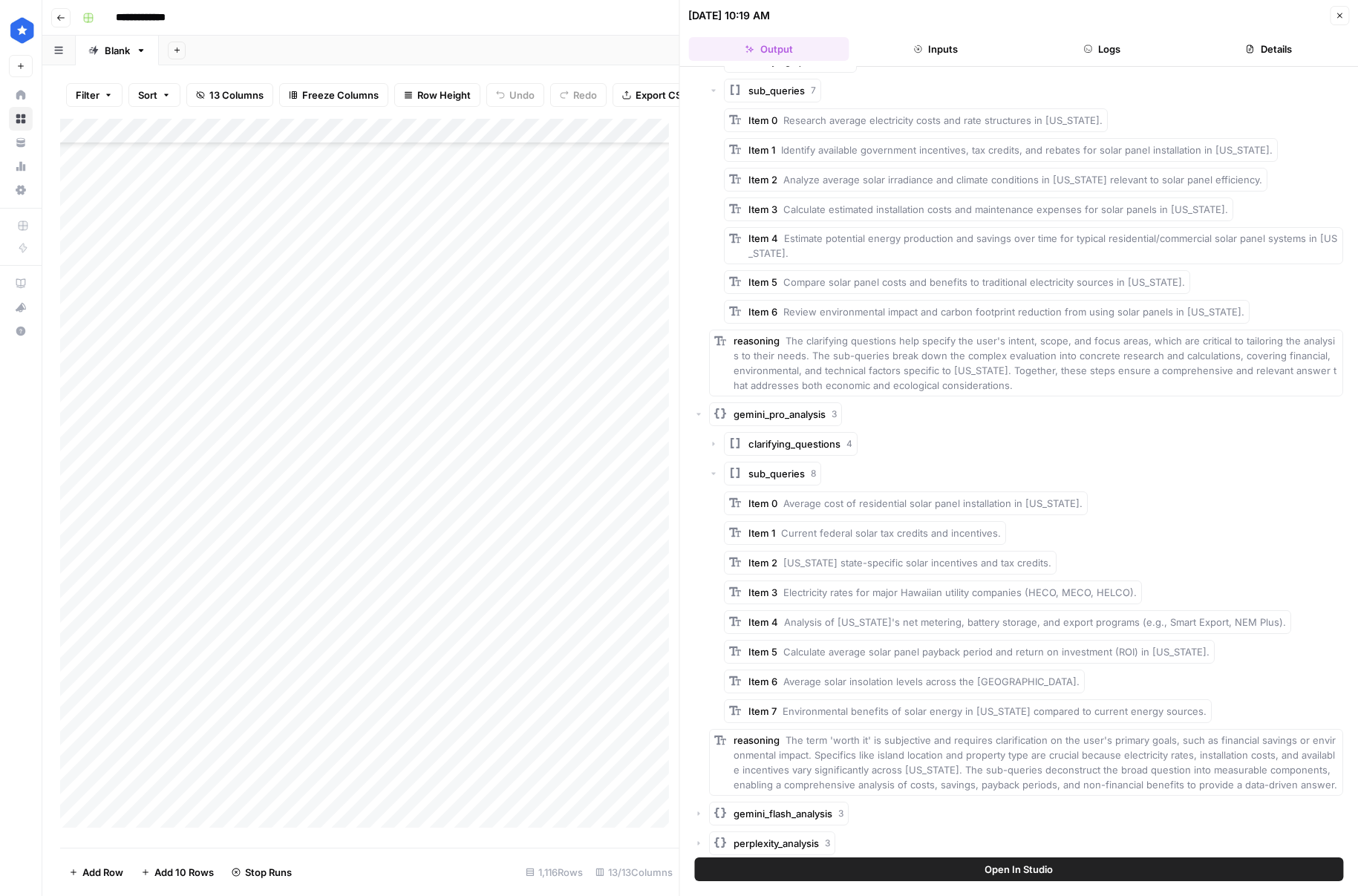
scroll to position [89, 0]
click at [811, 842] on span "perplexity_analysis" at bounding box center [777, 840] width 85 height 15
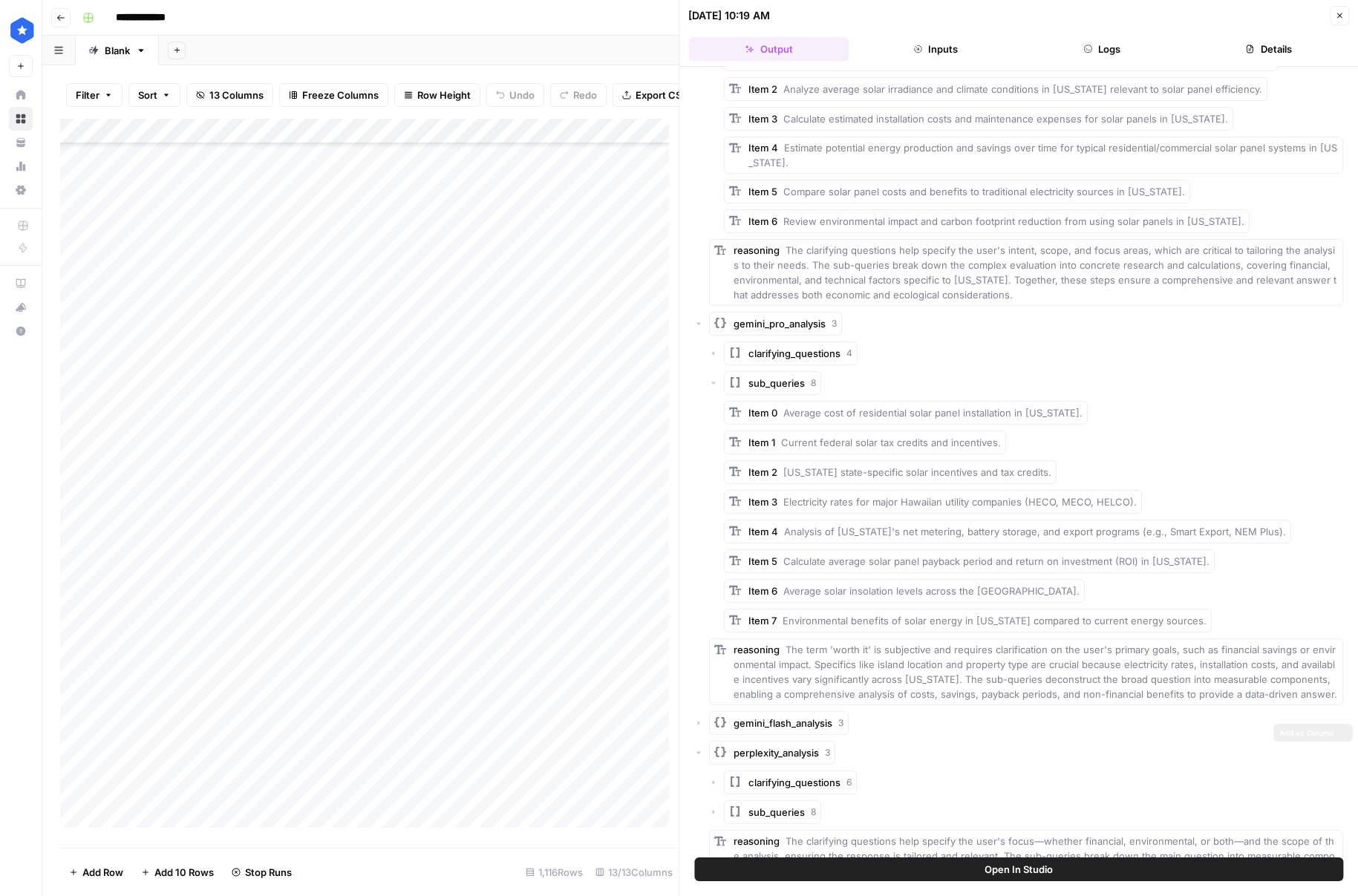
scroll to position [237, 0]
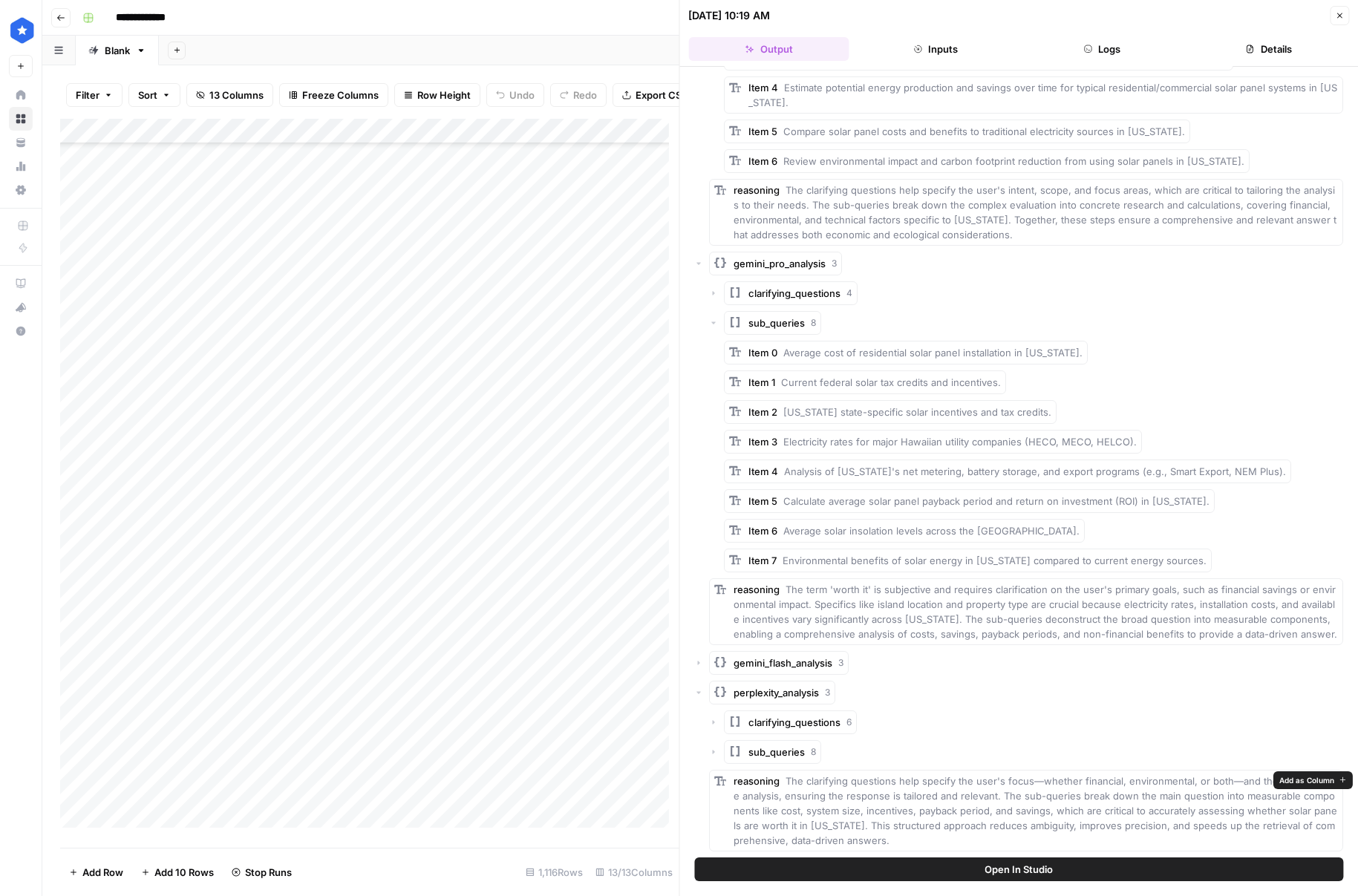
click at [807, 759] on button "sub_queries 8" at bounding box center [773, 752] width 97 height 23
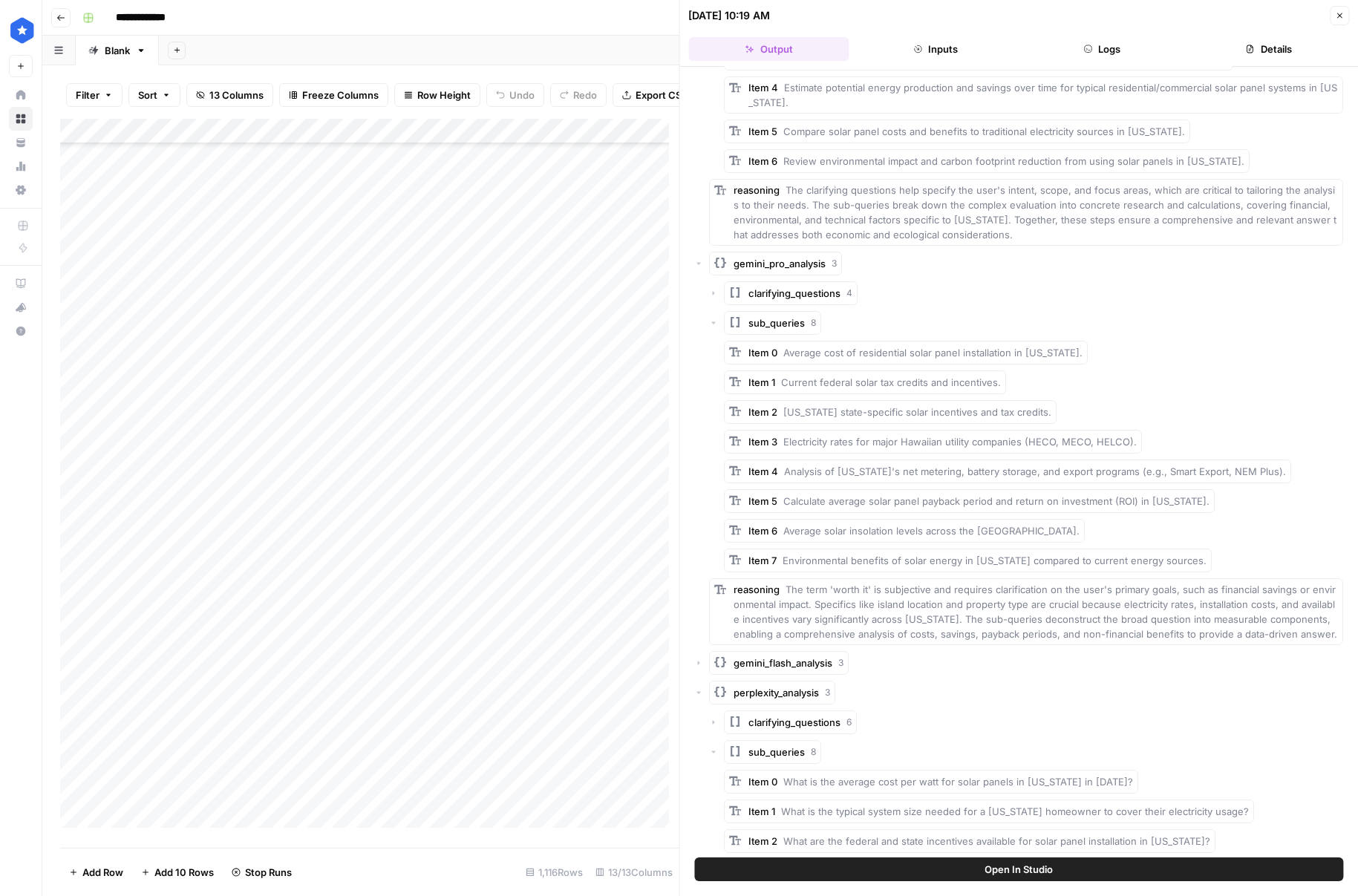
scroll to position [474, 0]
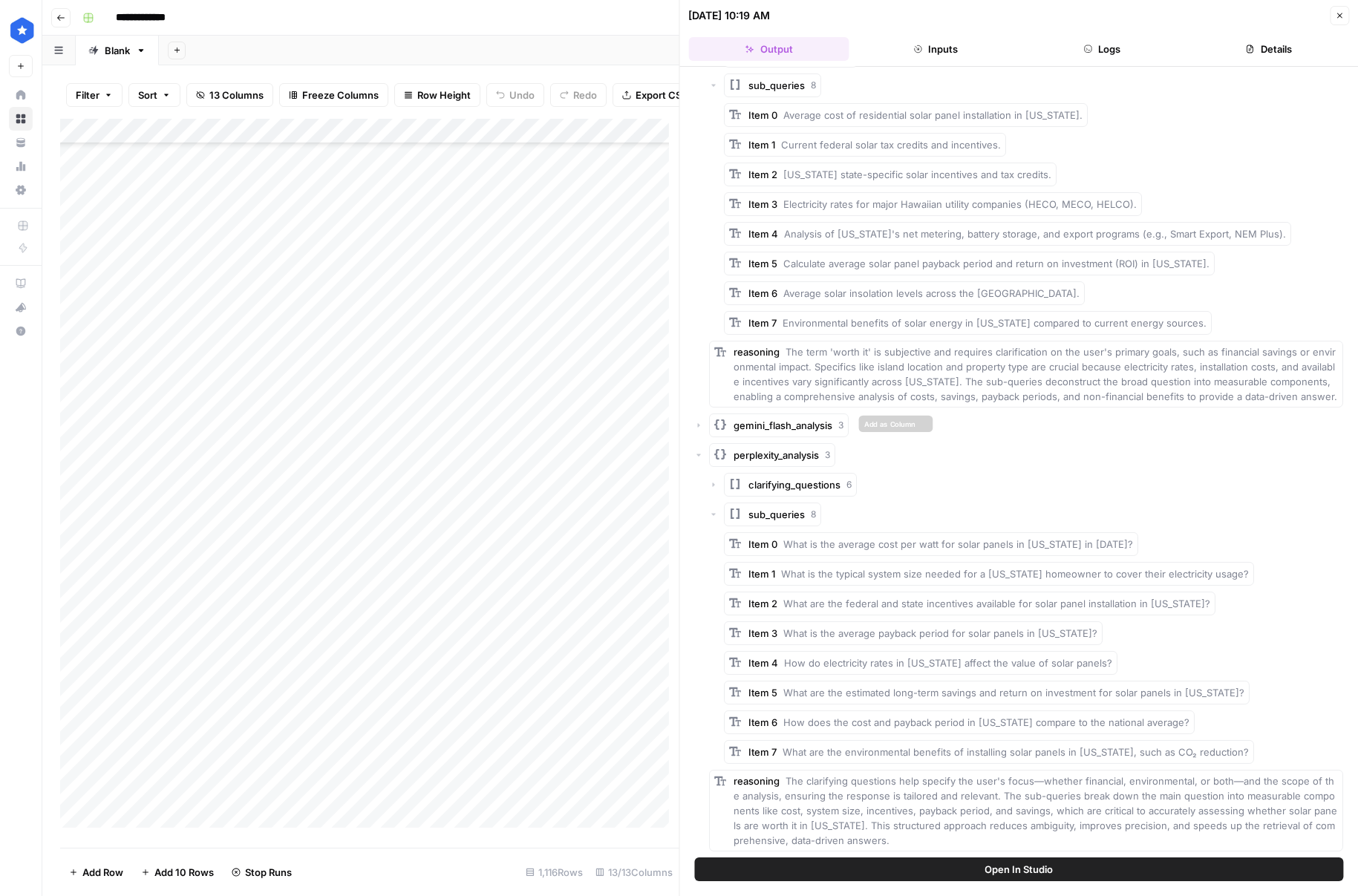
click at [815, 429] on span "gemini_flash_analysis" at bounding box center [784, 425] width 99 height 15
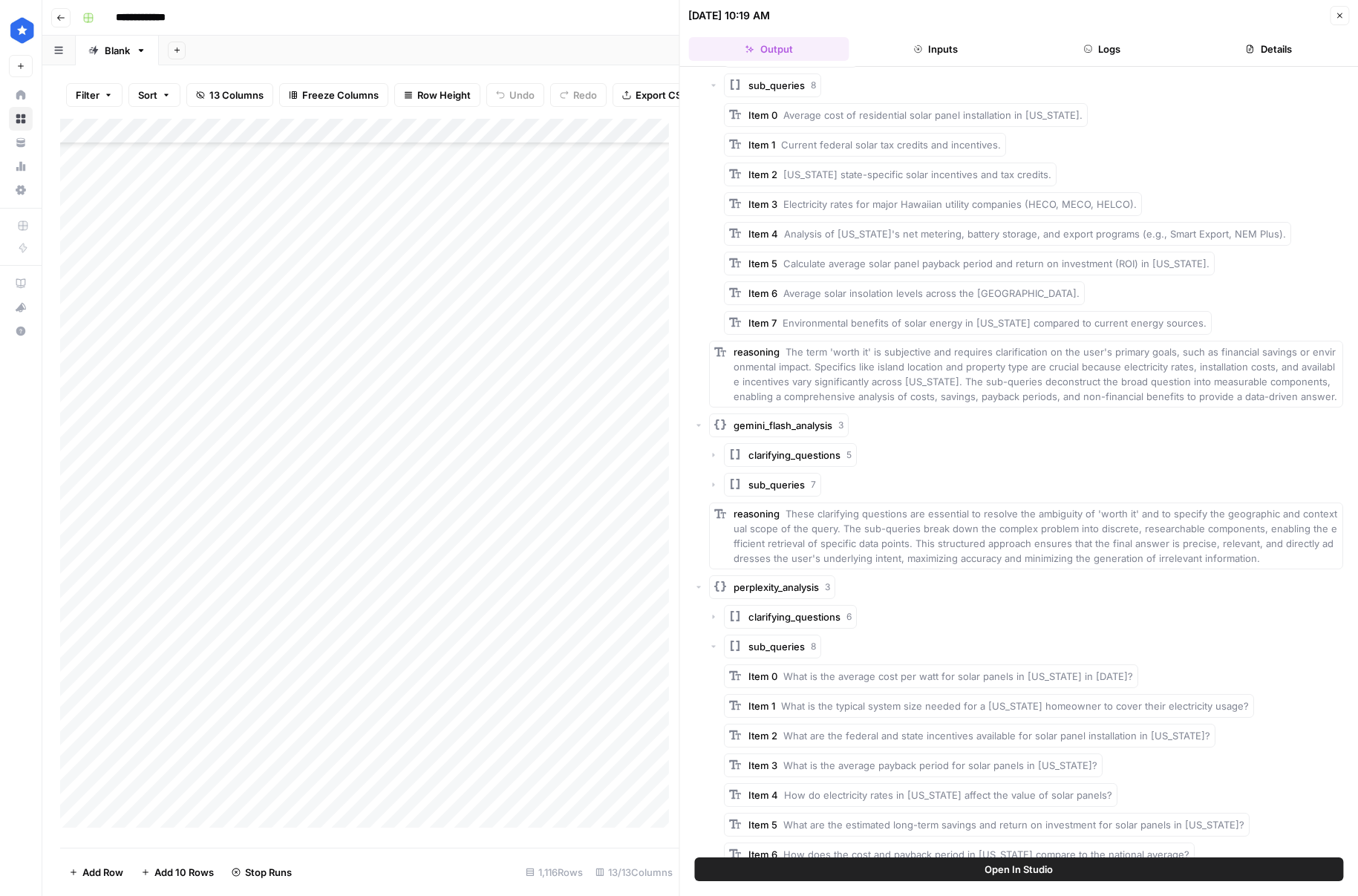
click at [782, 478] on span "sub_queries" at bounding box center [777, 485] width 56 height 15
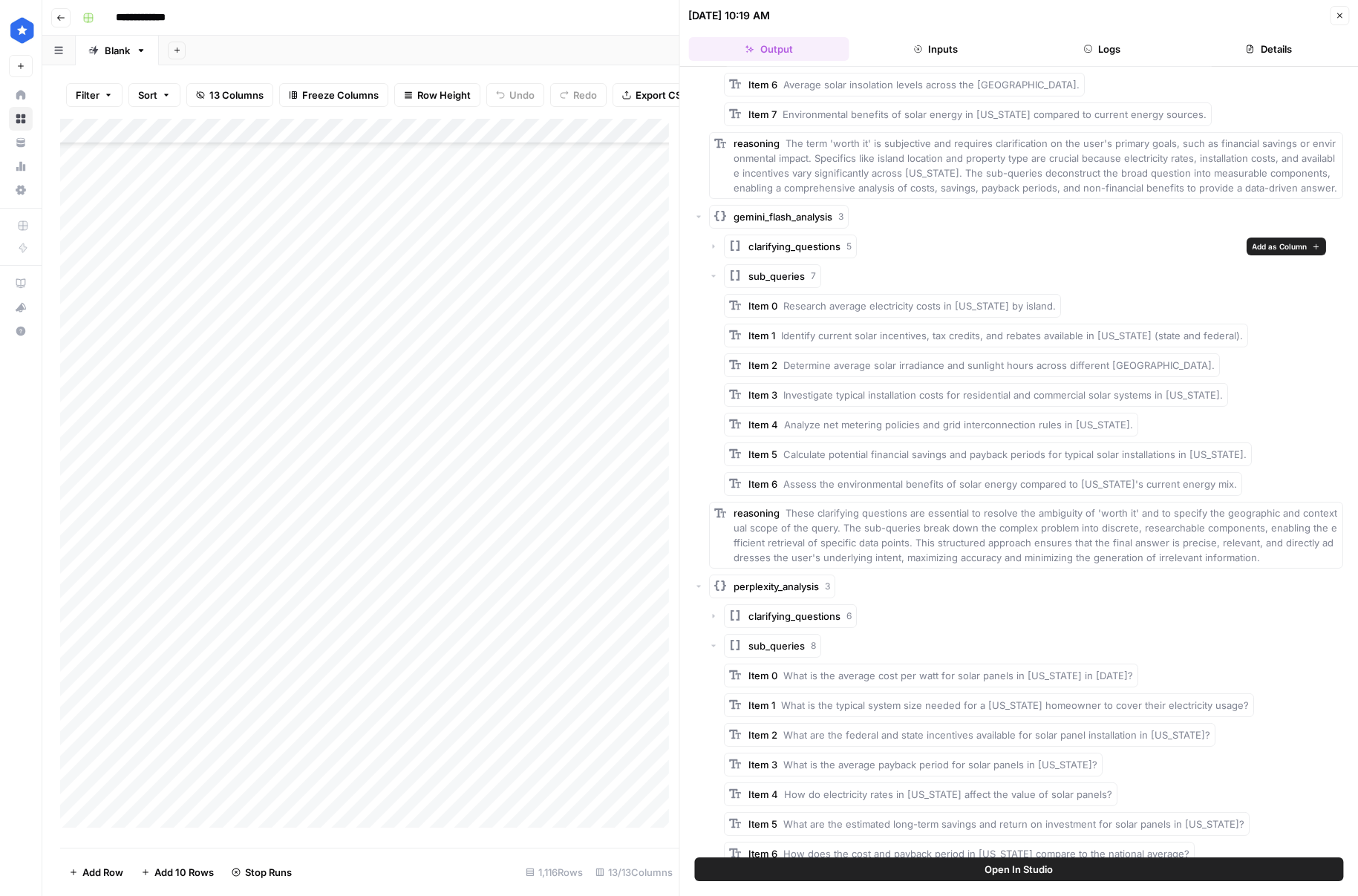
scroll to position [813, 0]
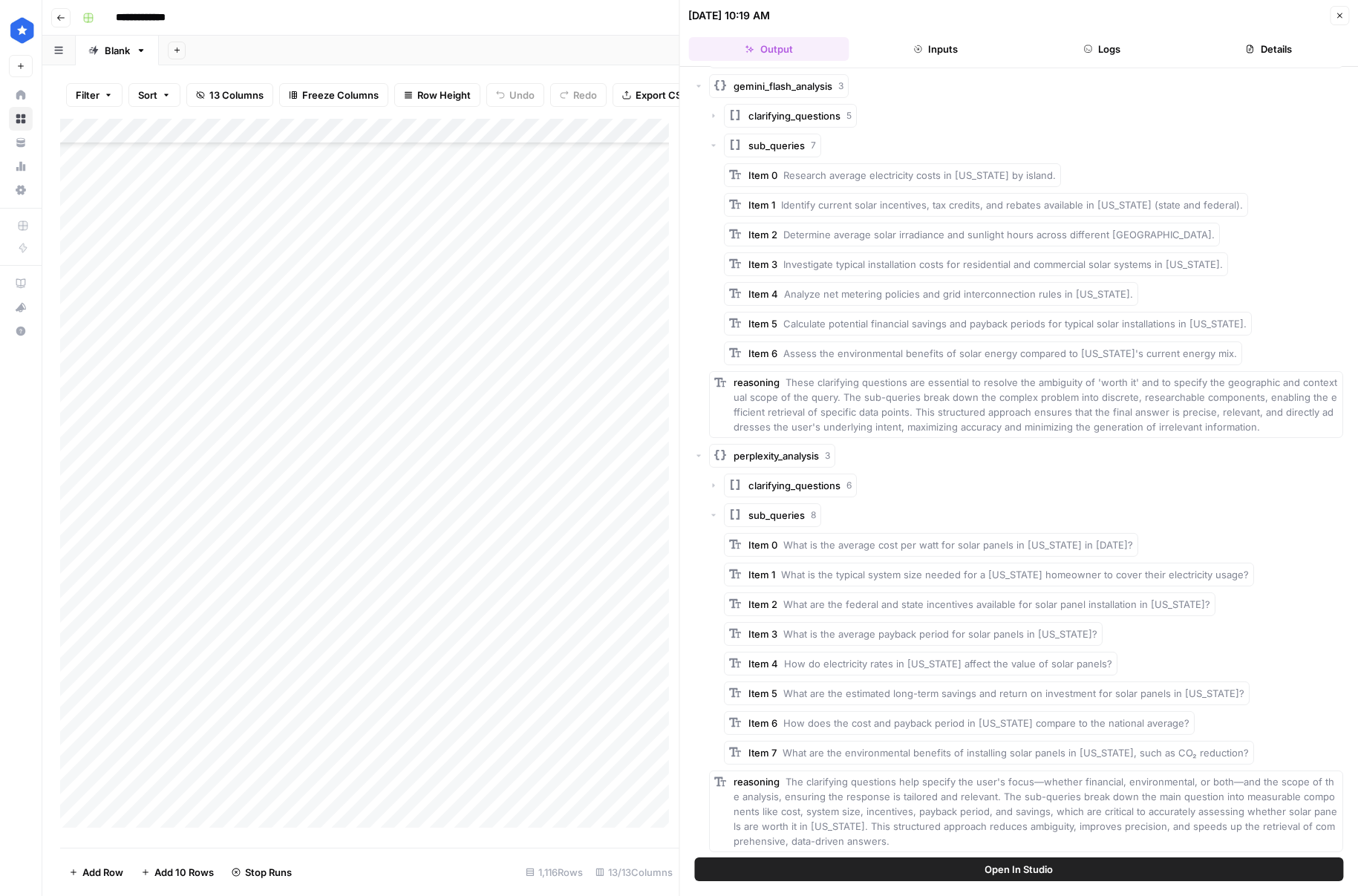
click at [1324, 24] on div "08/27/25 at 10:19 AM Close" at bounding box center [1019, 15] width 661 height 19
click at [1330, 19] on button "Close" at bounding box center [1339, 15] width 19 height 19
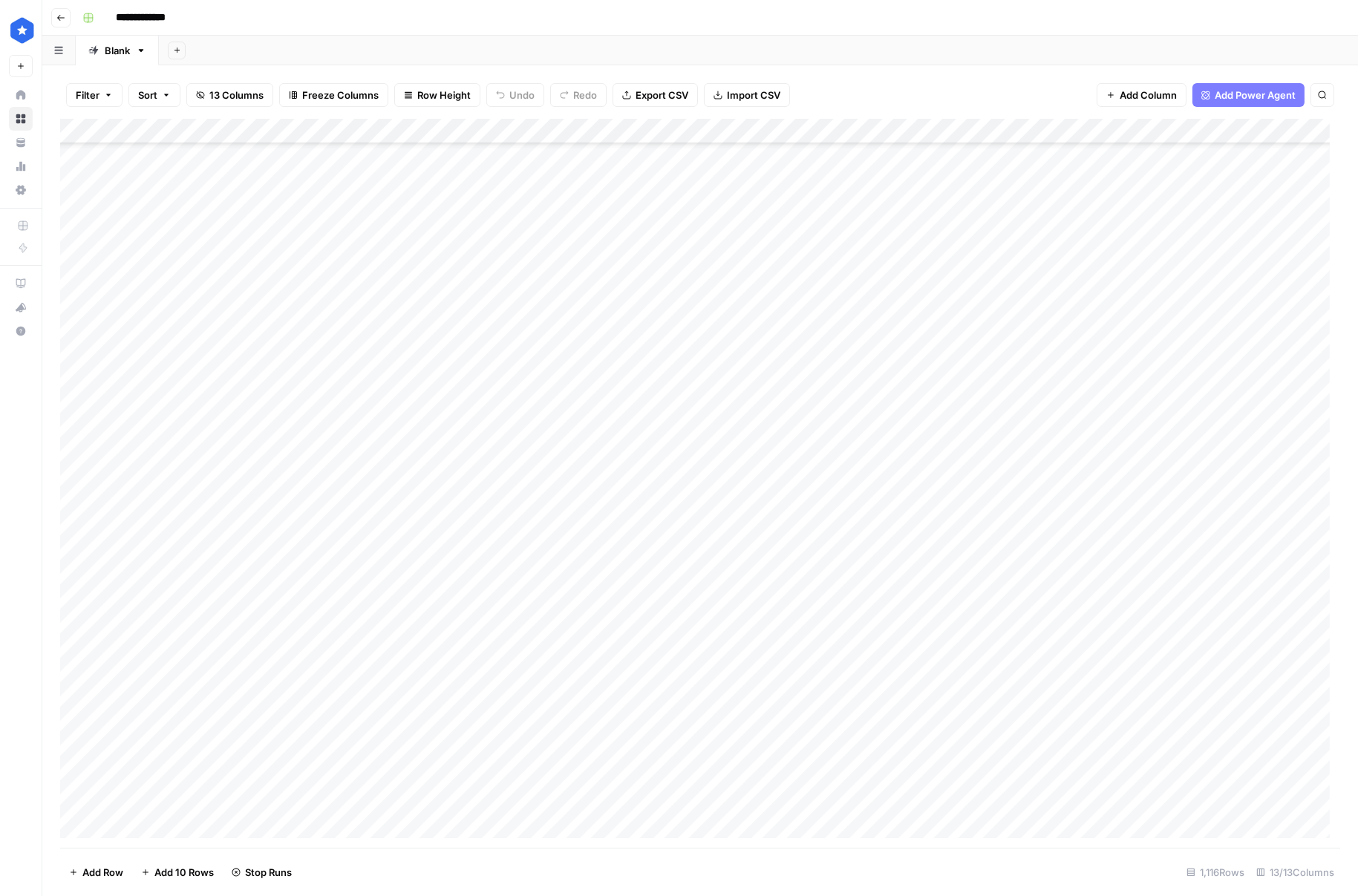
scroll to position [4516, 0]
click at [1029, 565] on div "Add Column" at bounding box center [700, 483] width 1280 height 729
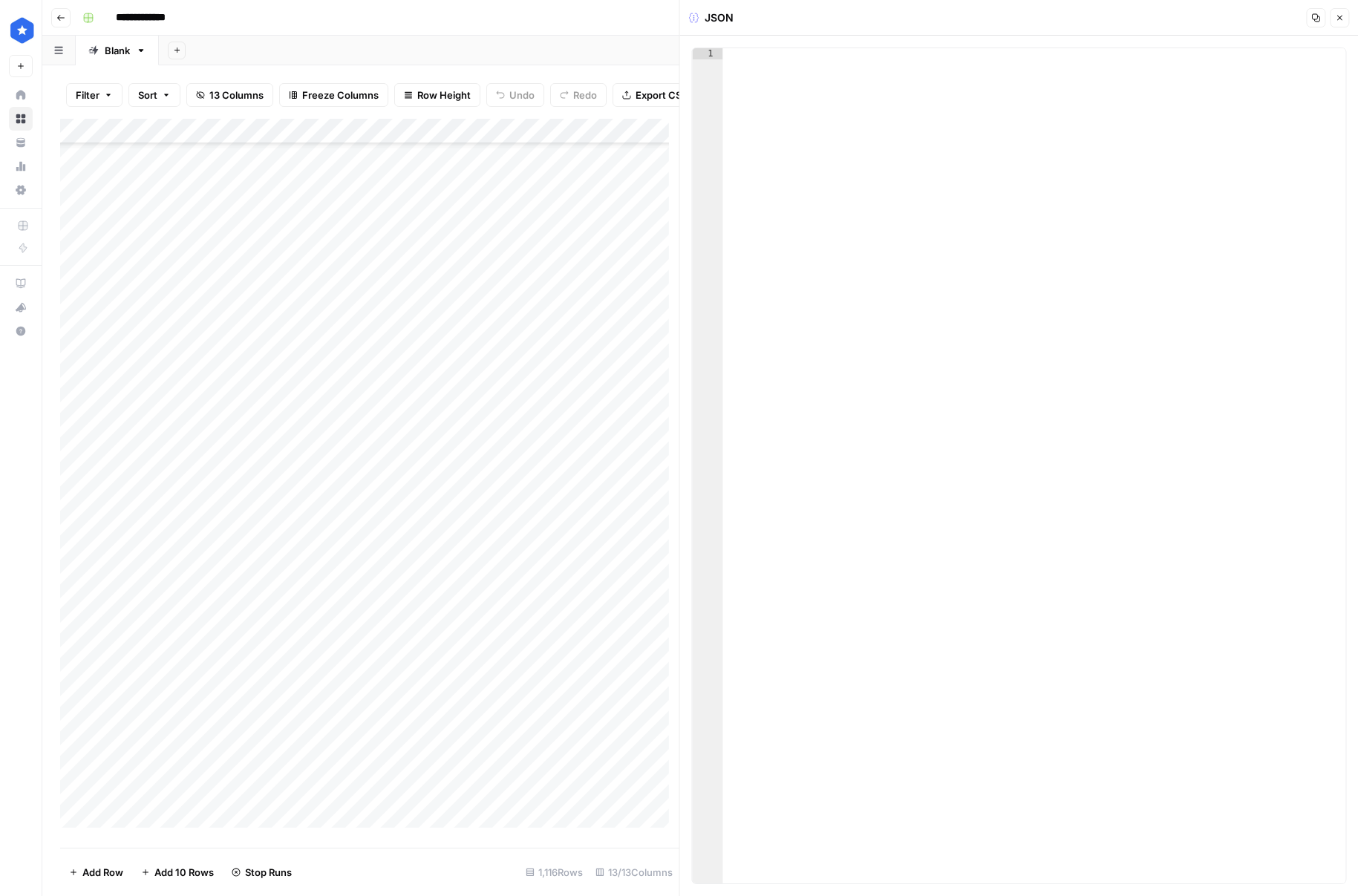
click at [1346, 19] on button "Close" at bounding box center [1339, 18] width 19 height 19
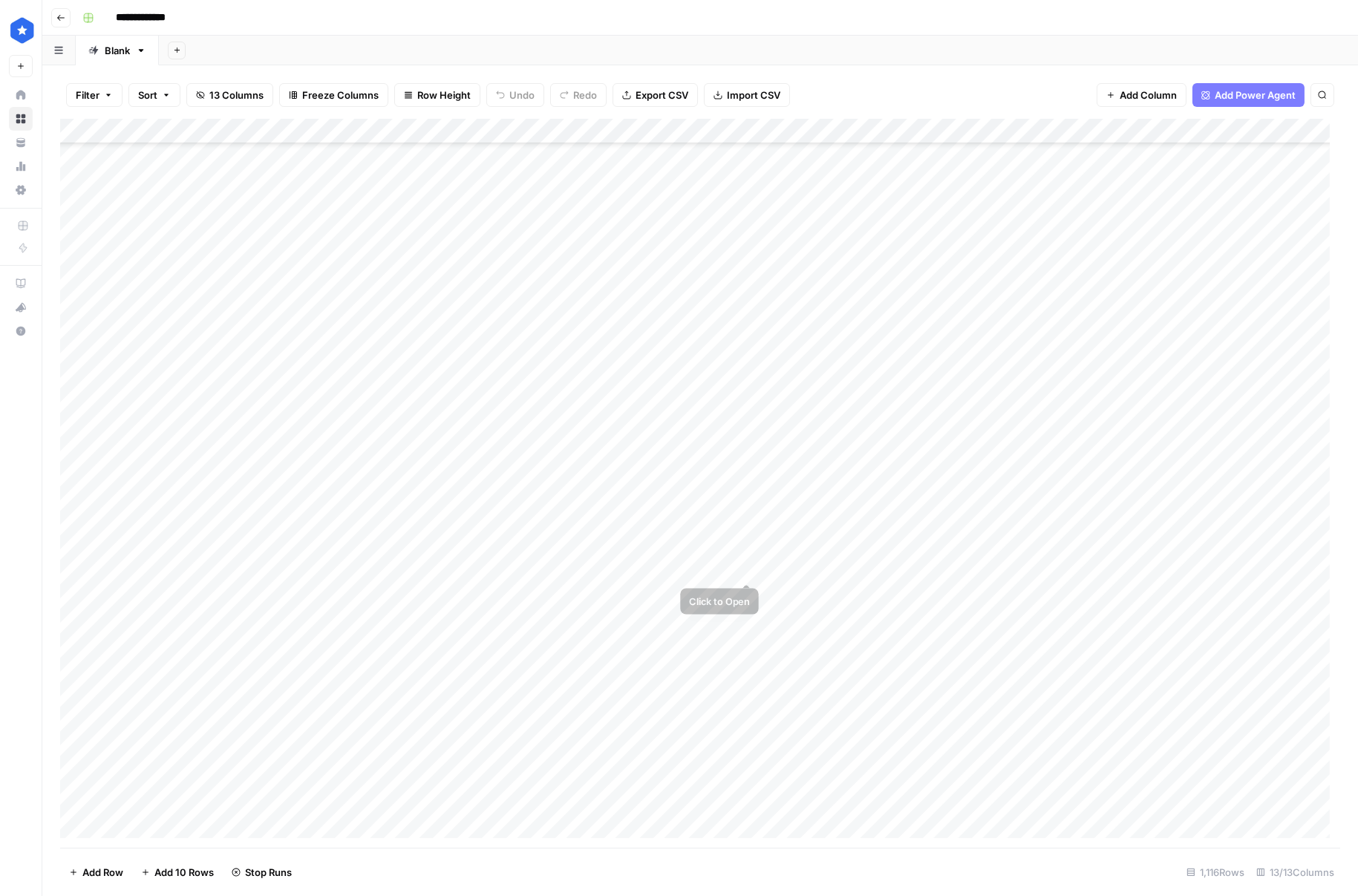
click at [750, 571] on div "Add Column" at bounding box center [700, 483] width 1280 height 729
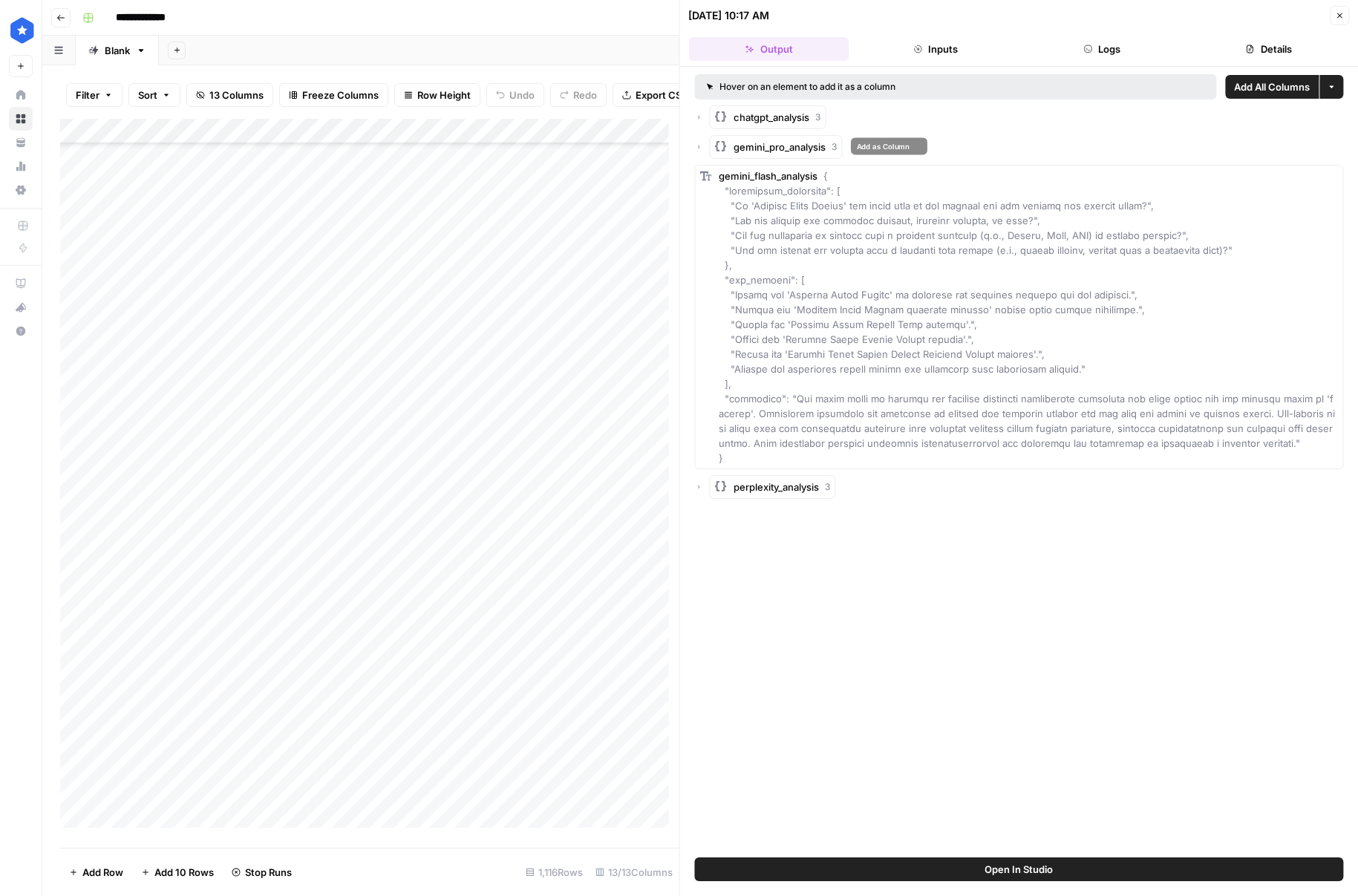
click at [714, 149] on icon "button" at bounding box center [721, 147] width 15 height 15
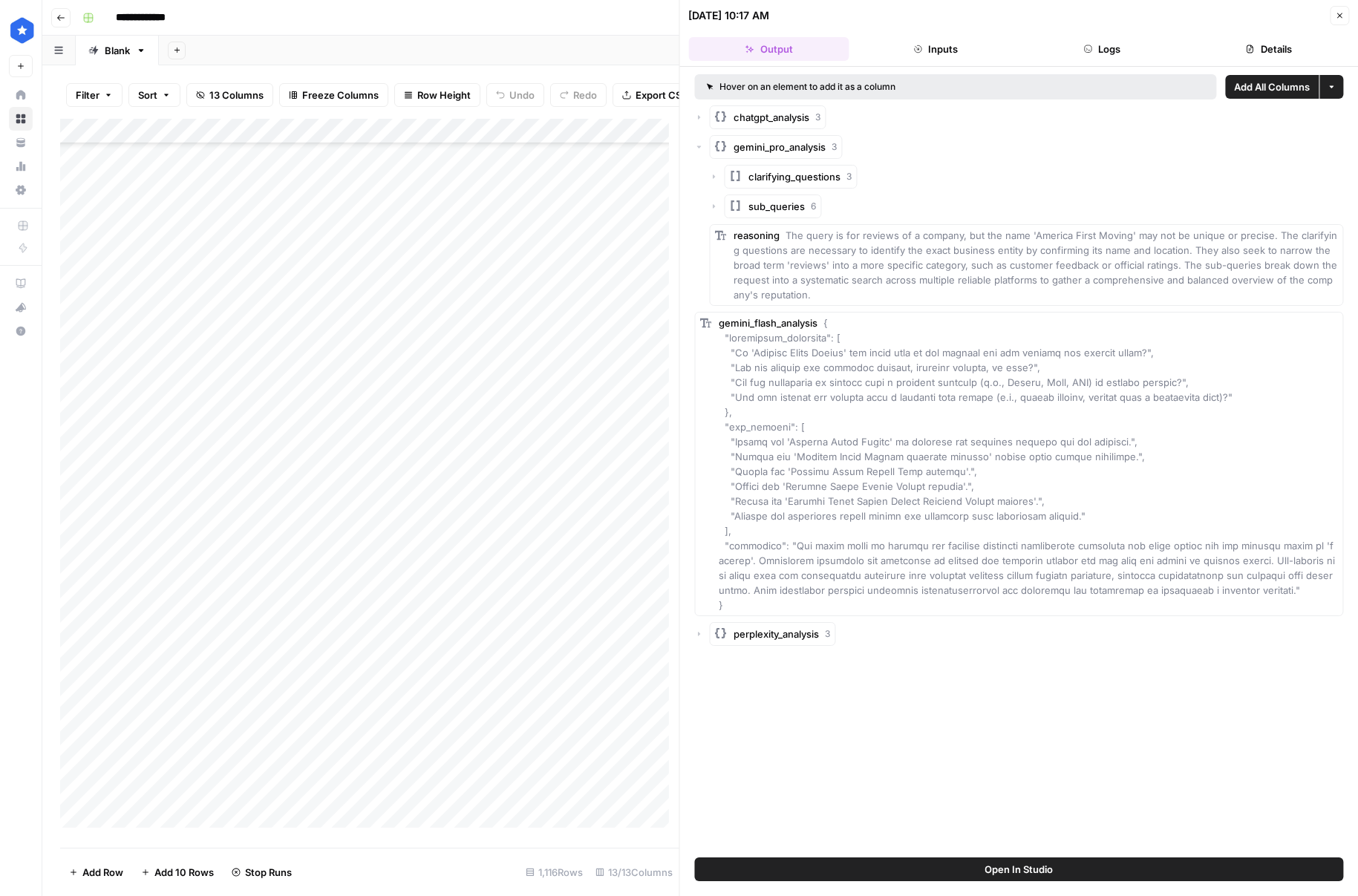
click at [726, 190] on div "clarifying_questions 3 sub_queries 6 reasoning The query is for reviews of a co…" at bounding box center [1026, 235] width 634 height 141
click at [728, 199] on icon "button" at bounding box center [736, 206] width 15 height 15
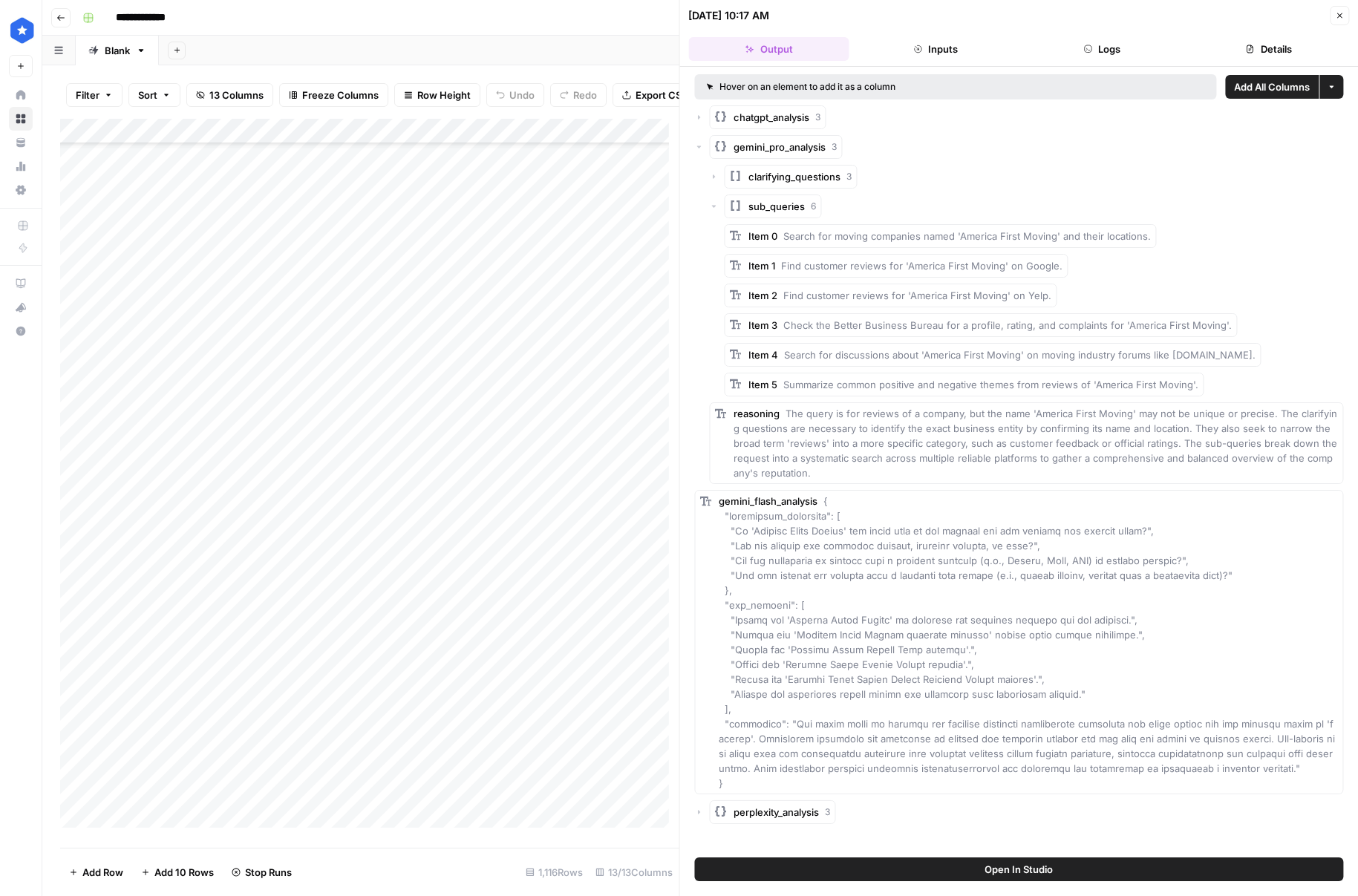
click at [728, 199] on icon "button" at bounding box center [736, 206] width 15 height 15
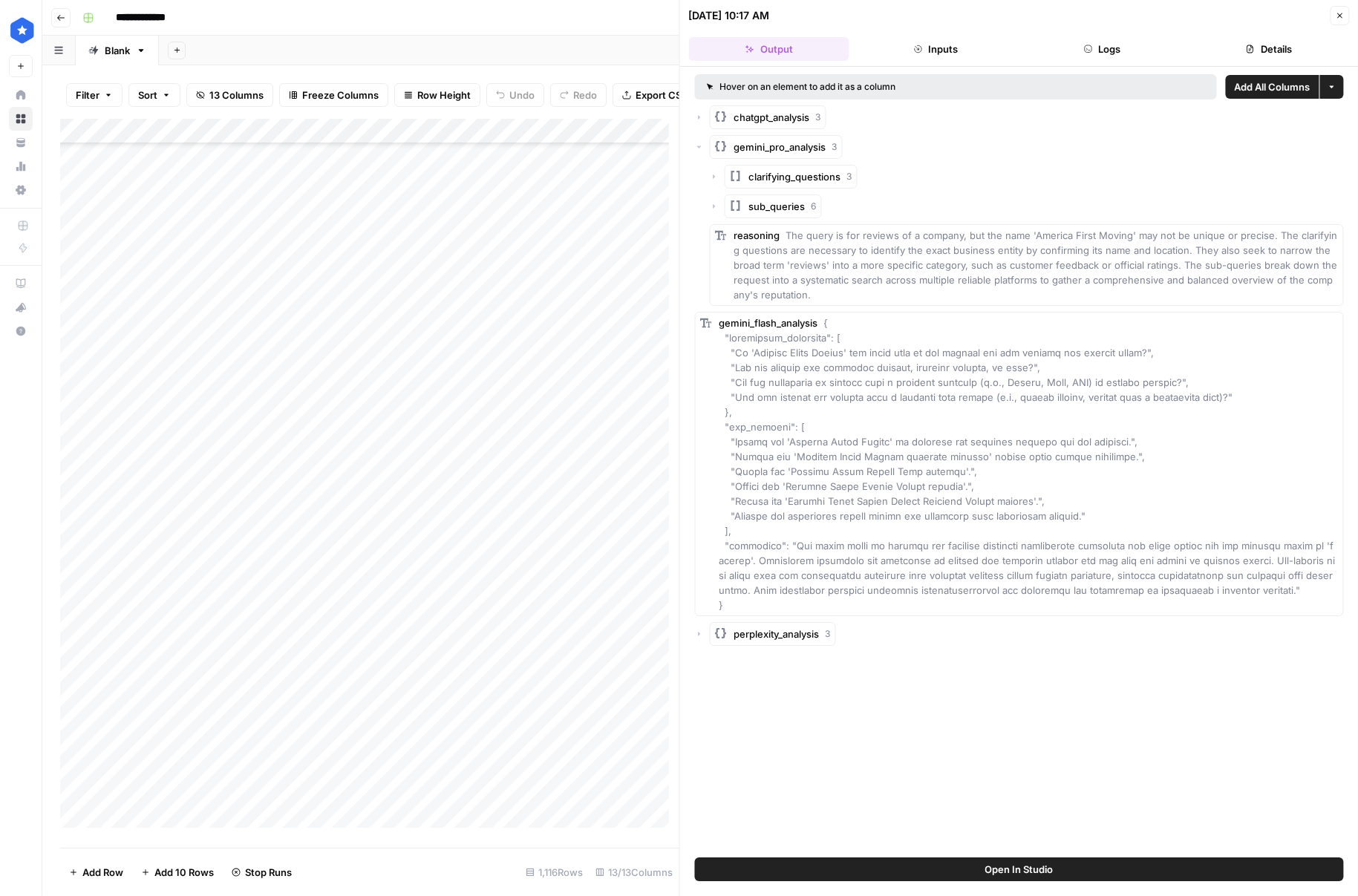
click at [722, 178] on div "clarifying_questions 3" at bounding box center [1026, 177] width 634 height 23
click at [722, 173] on div "clarifying_questions 3" at bounding box center [1026, 177] width 634 height 23
click at [723, 168] on div "clarifying_questions 3" at bounding box center [1026, 177] width 634 height 23
click at [760, 171] on span "clarifying_questions" at bounding box center [795, 177] width 92 height 15
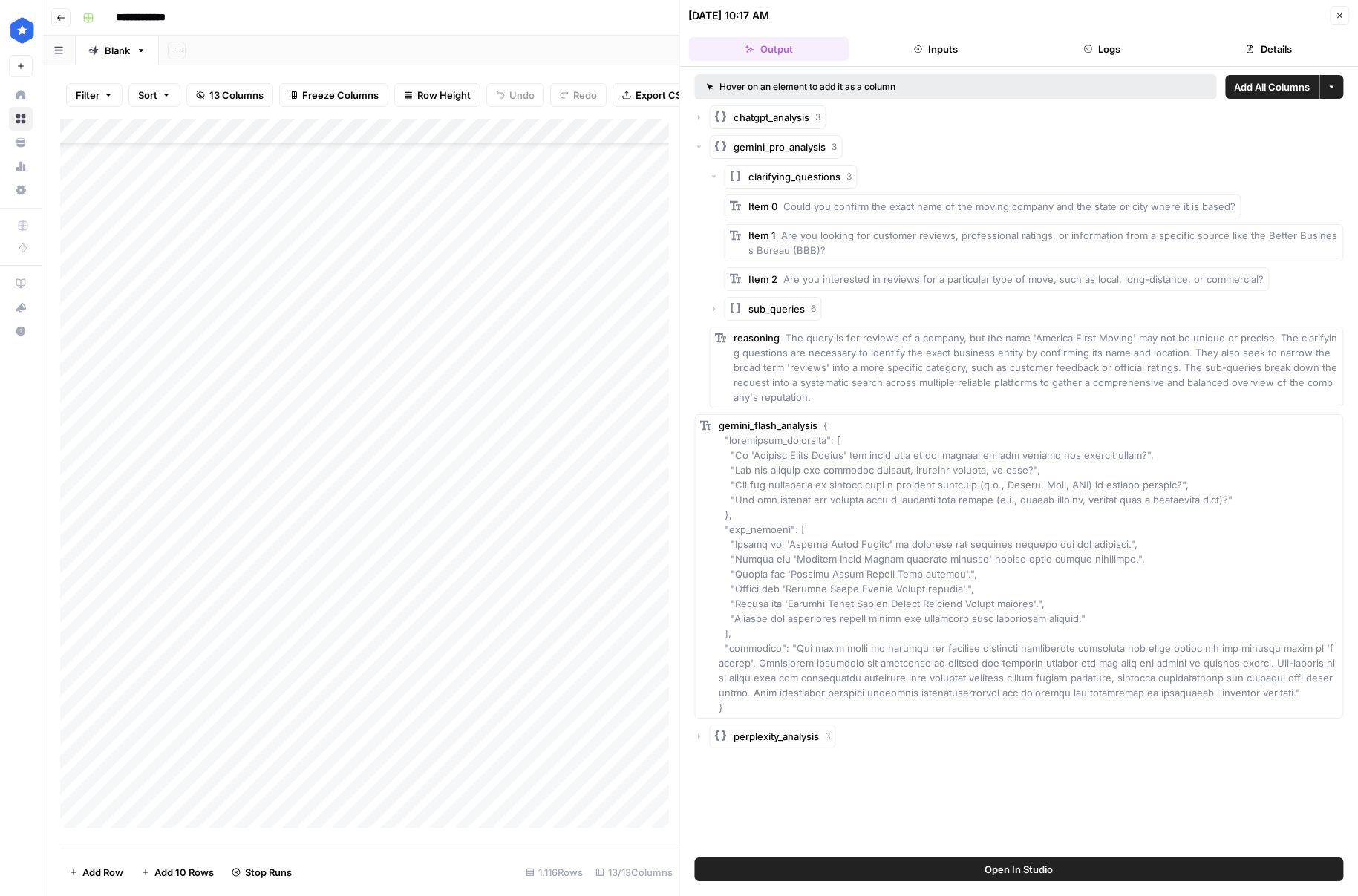
click at [757, 170] on span "clarifying_questions" at bounding box center [795, 177] width 92 height 15
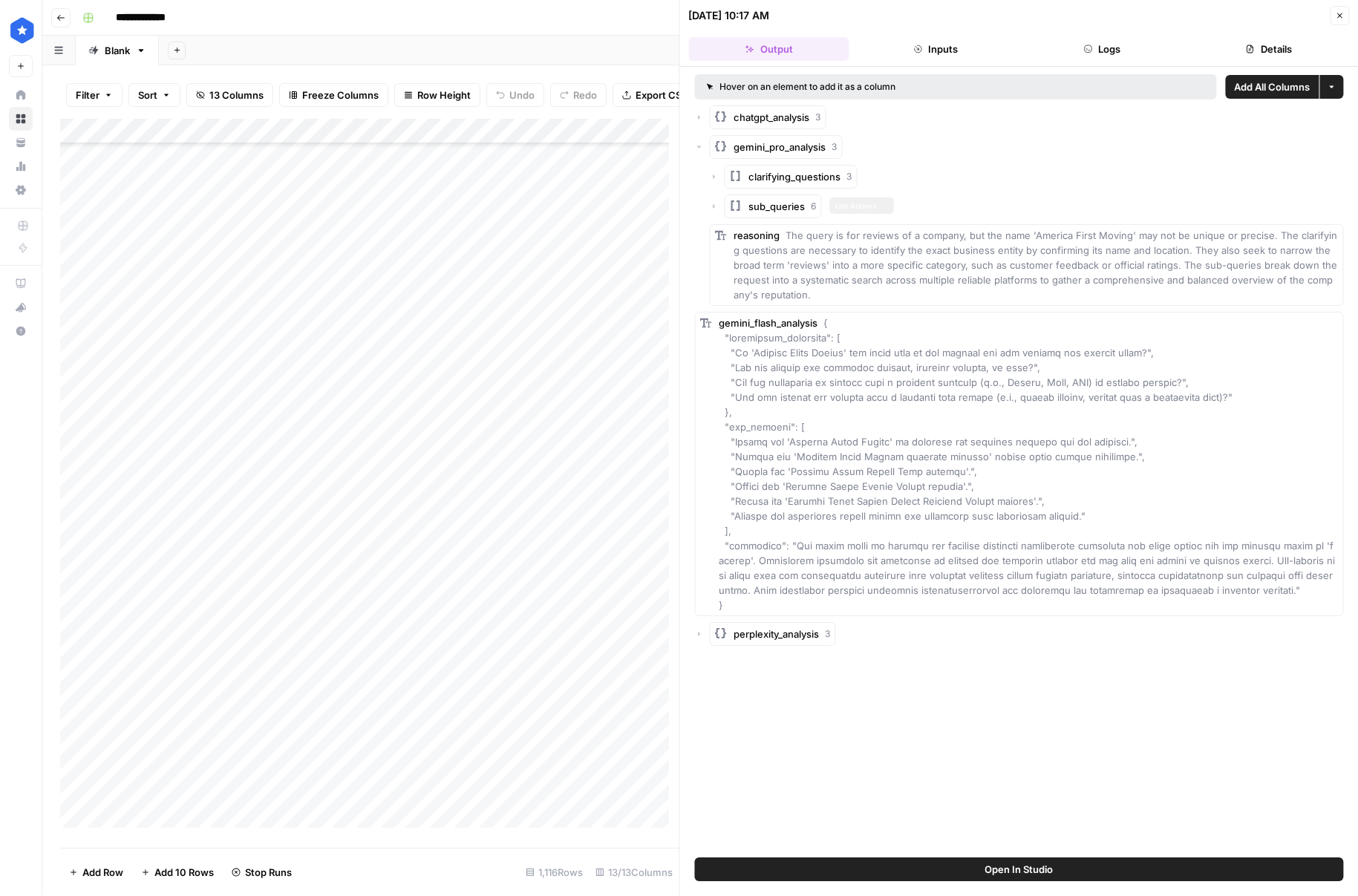
click at [756, 204] on span "sub_queries" at bounding box center [777, 207] width 56 height 15
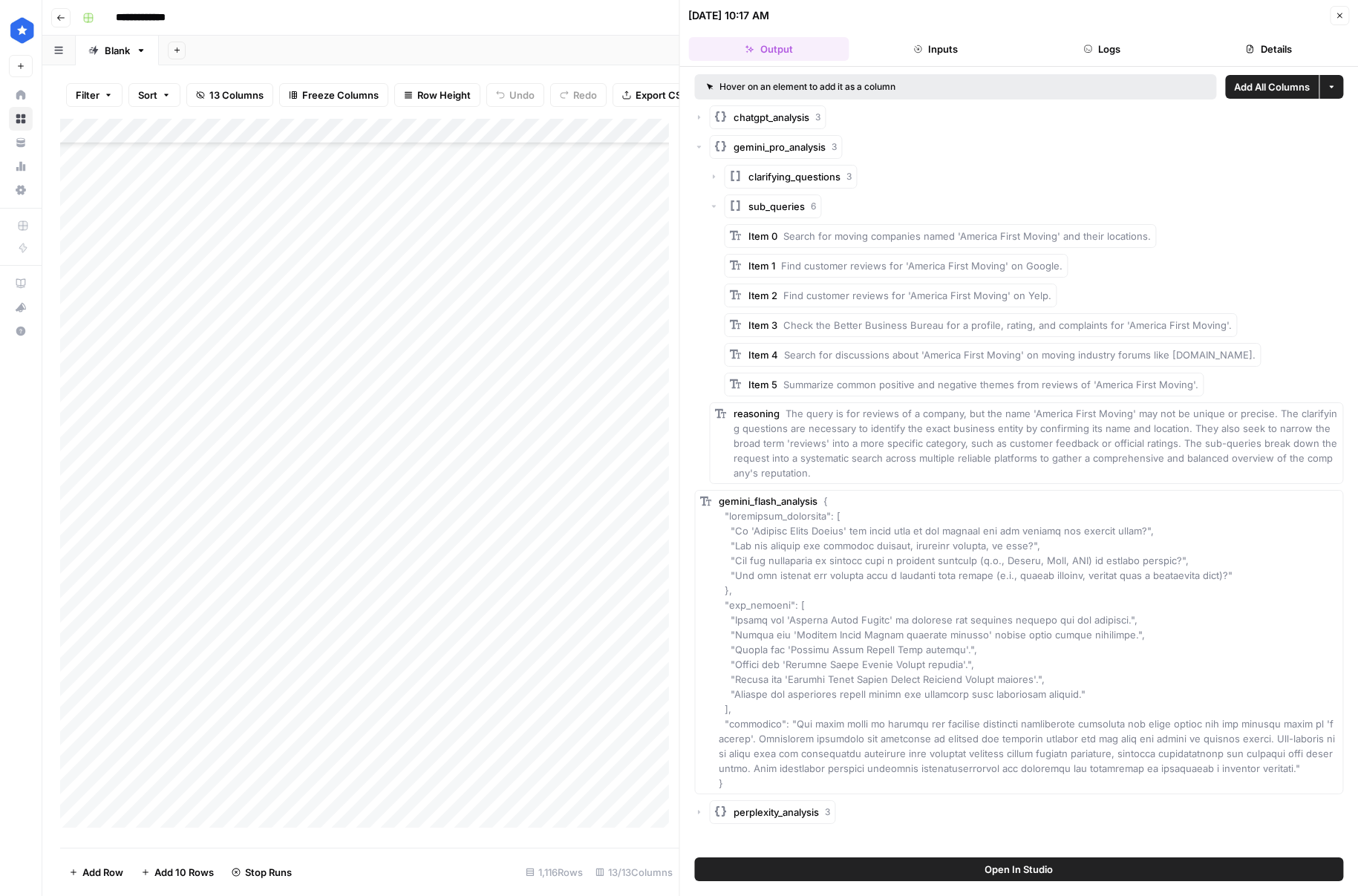
click at [754, 204] on span "sub_queries" at bounding box center [777, 207] width 56 height 15
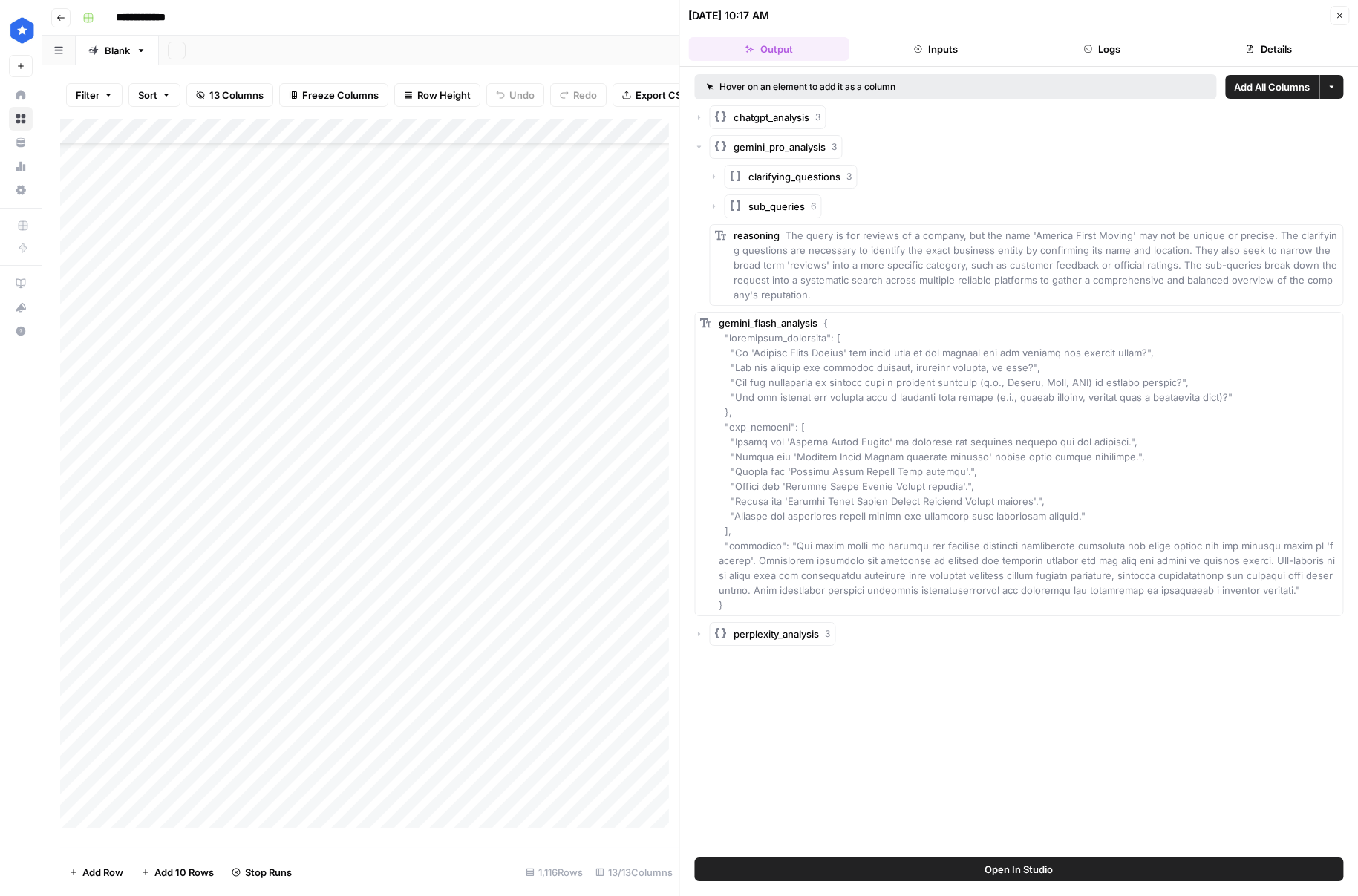
click at [753, 204] on span "sub_queries" at bounding box center [777, 207] width 56 height 15
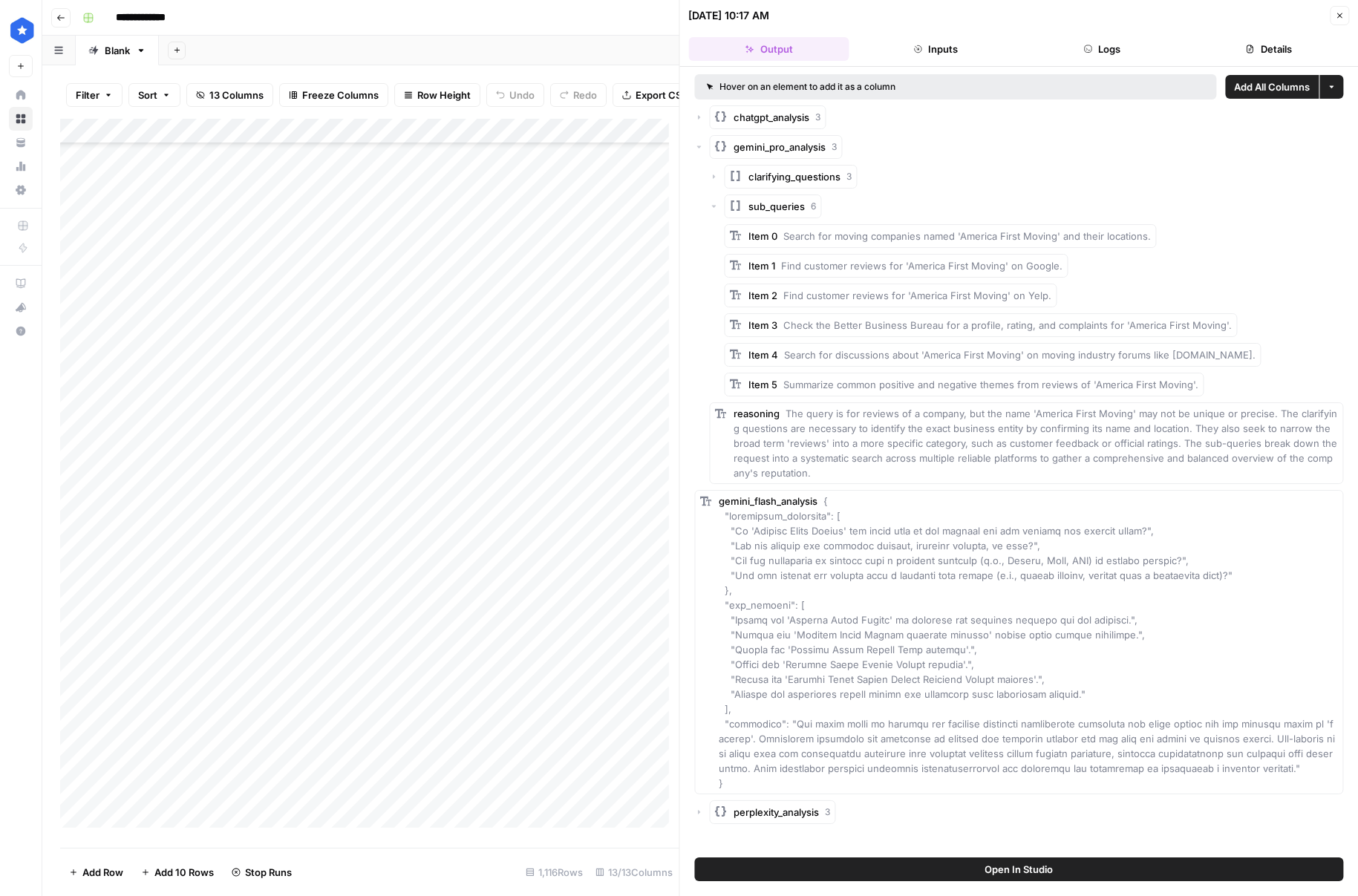
click at [753, 204] on span "sub_queries" at bounding box center [777, 207] width 56 height 15
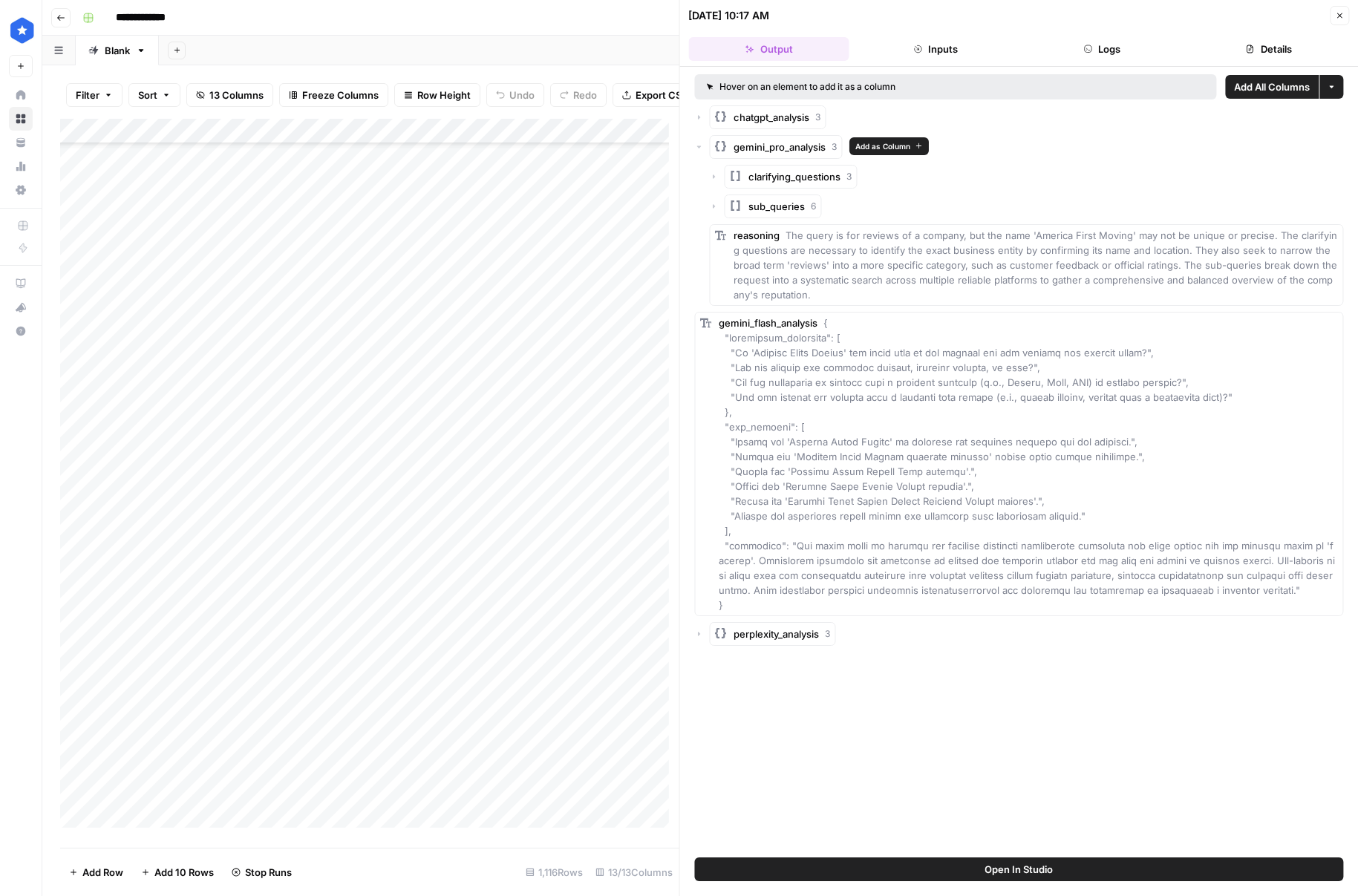
click at [714, 147] on icon "button" at bounding box center [721, 147] width 15 height 15
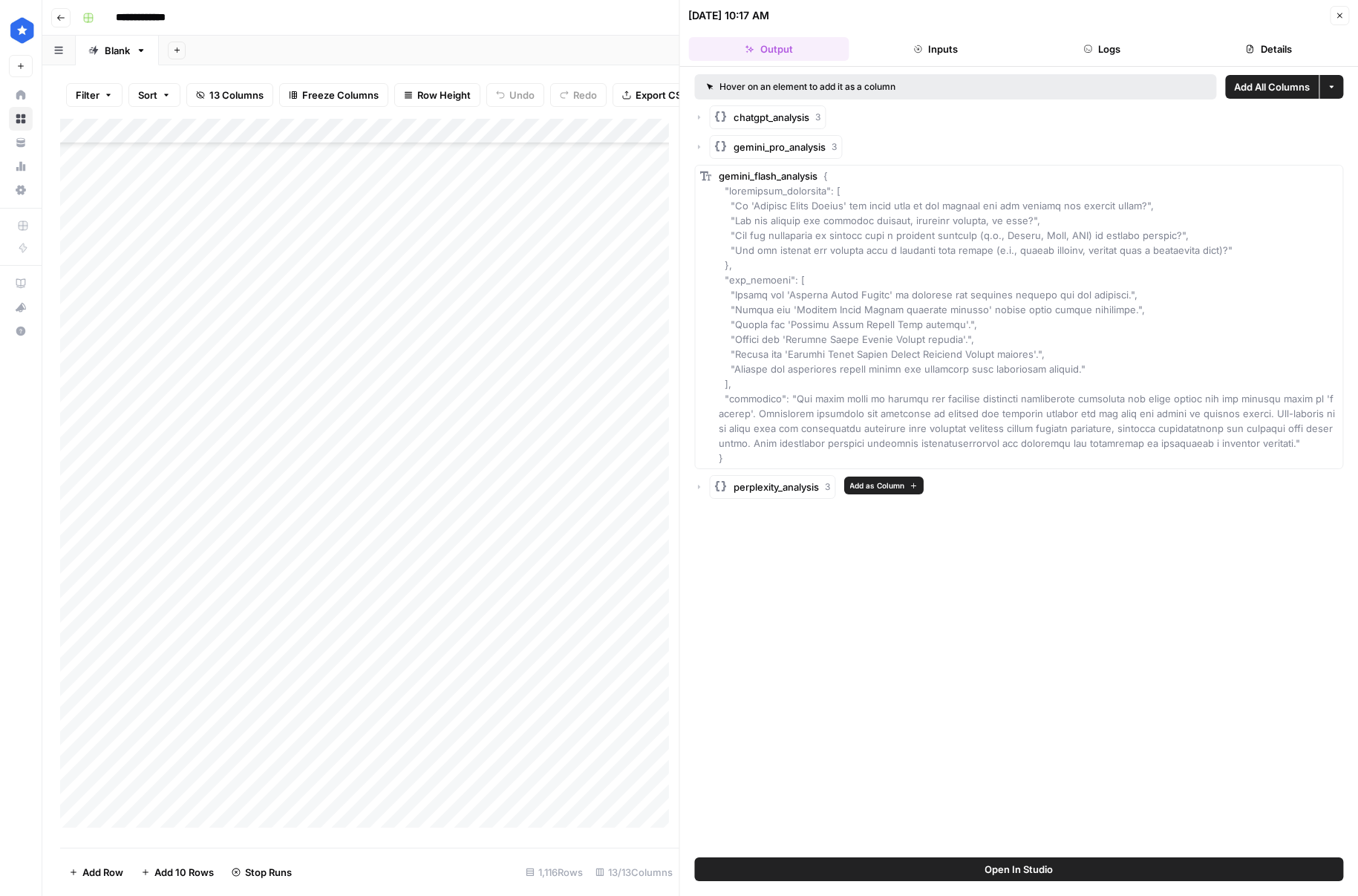
click at [761, 483] on span "perplexity_analysis" at bounding box center [777, 487] width 85 height 15
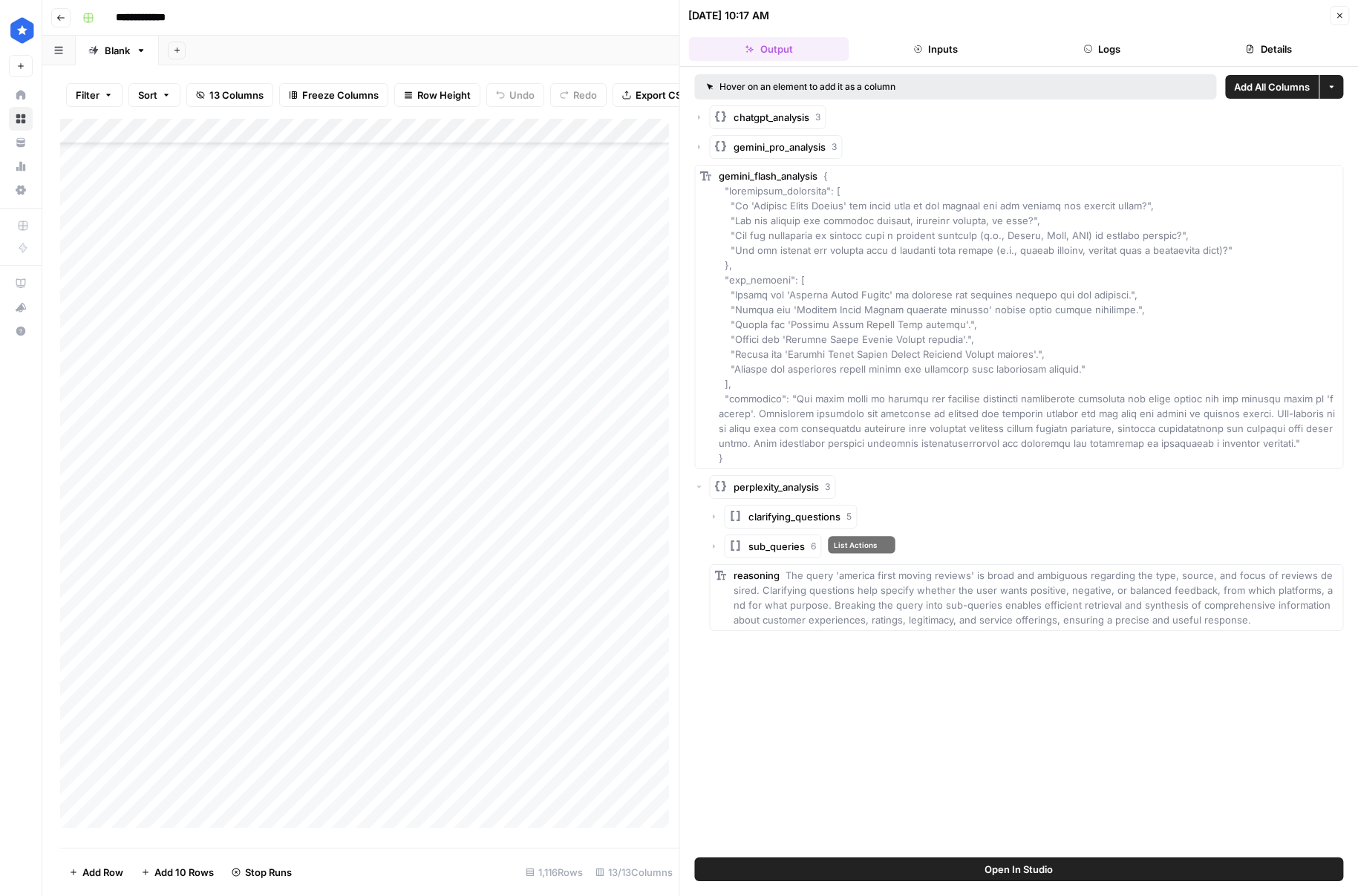
click at [765, 547] on span "sub_queries" at bounding box center [777, 546] width 56 height 15
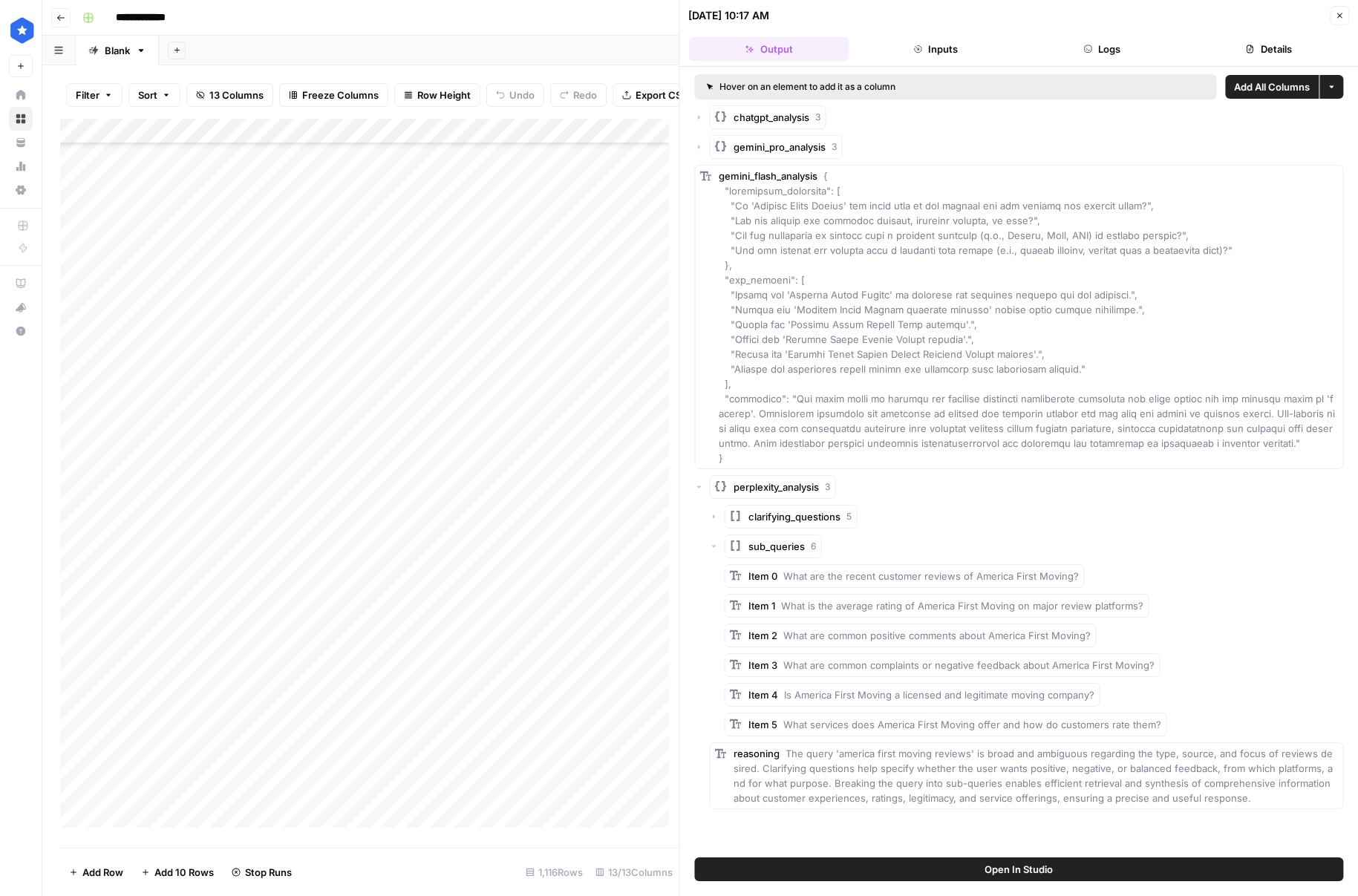
click at [765, 547] on span "sub_queries" at bounding box center [777, 546] width 56 height 15
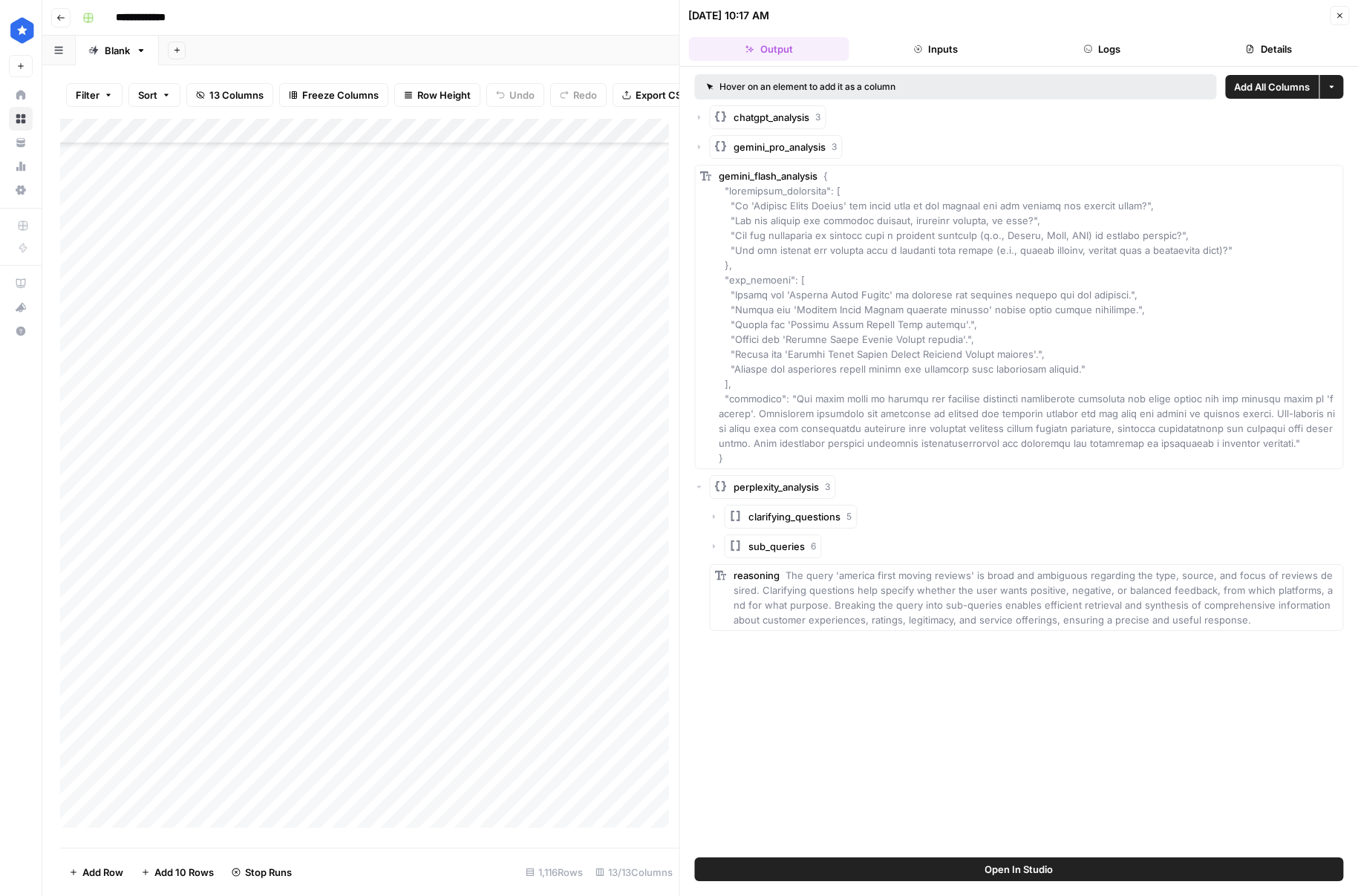
click at [717, 487] on rect "button" at bounding box center [721, 486] width 12 height 12
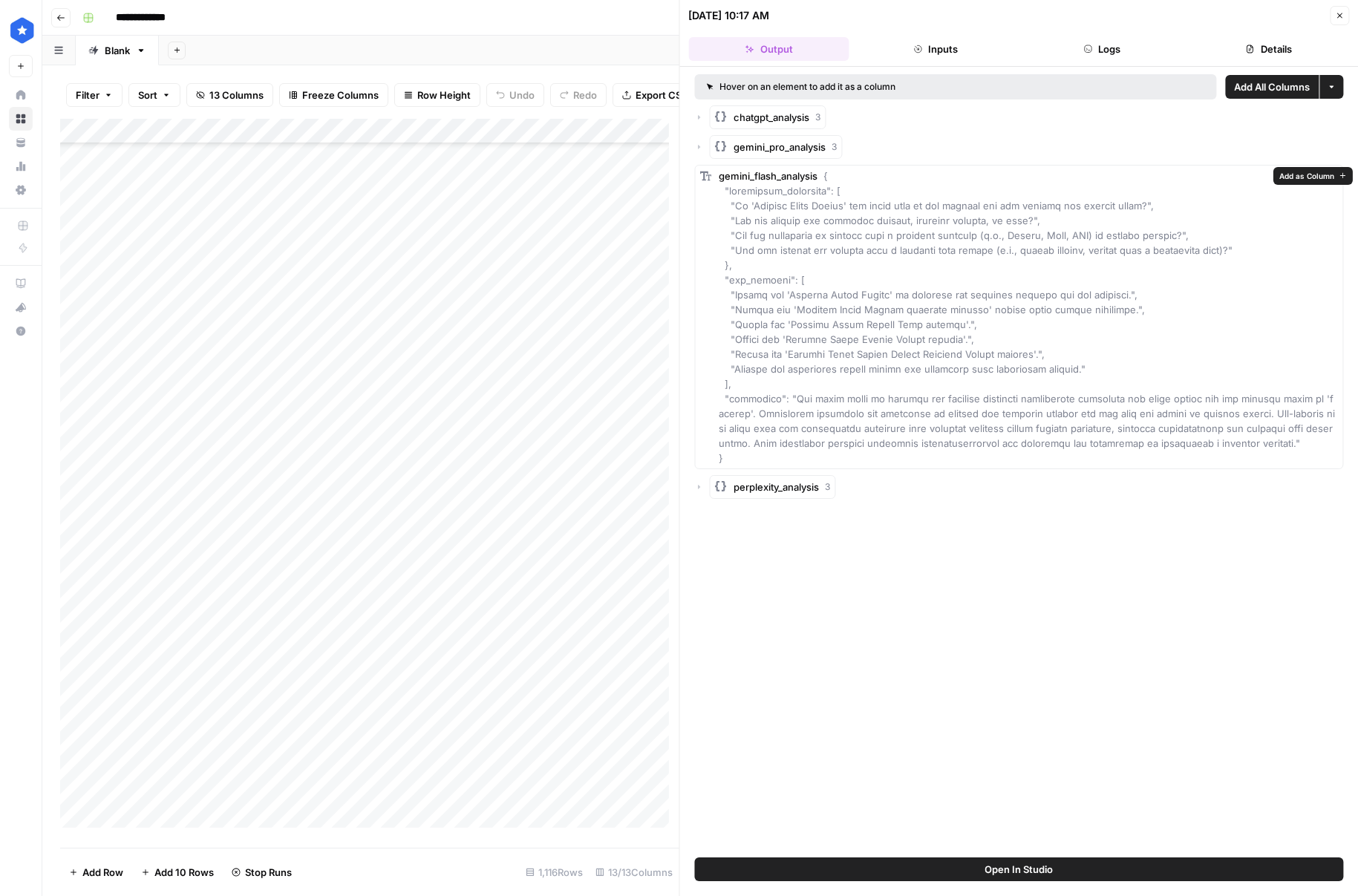
click at [762, 178] on span "gemini_flash_analysis" at bounding box center [769, 176] width 99 height 12
click at [590, 314] on div "Add Column" at bounding box center [369, 478] width 619 height 719
click at [1345, 14] on button "Close" at bounding box center [1339, 15] width 19 height 19
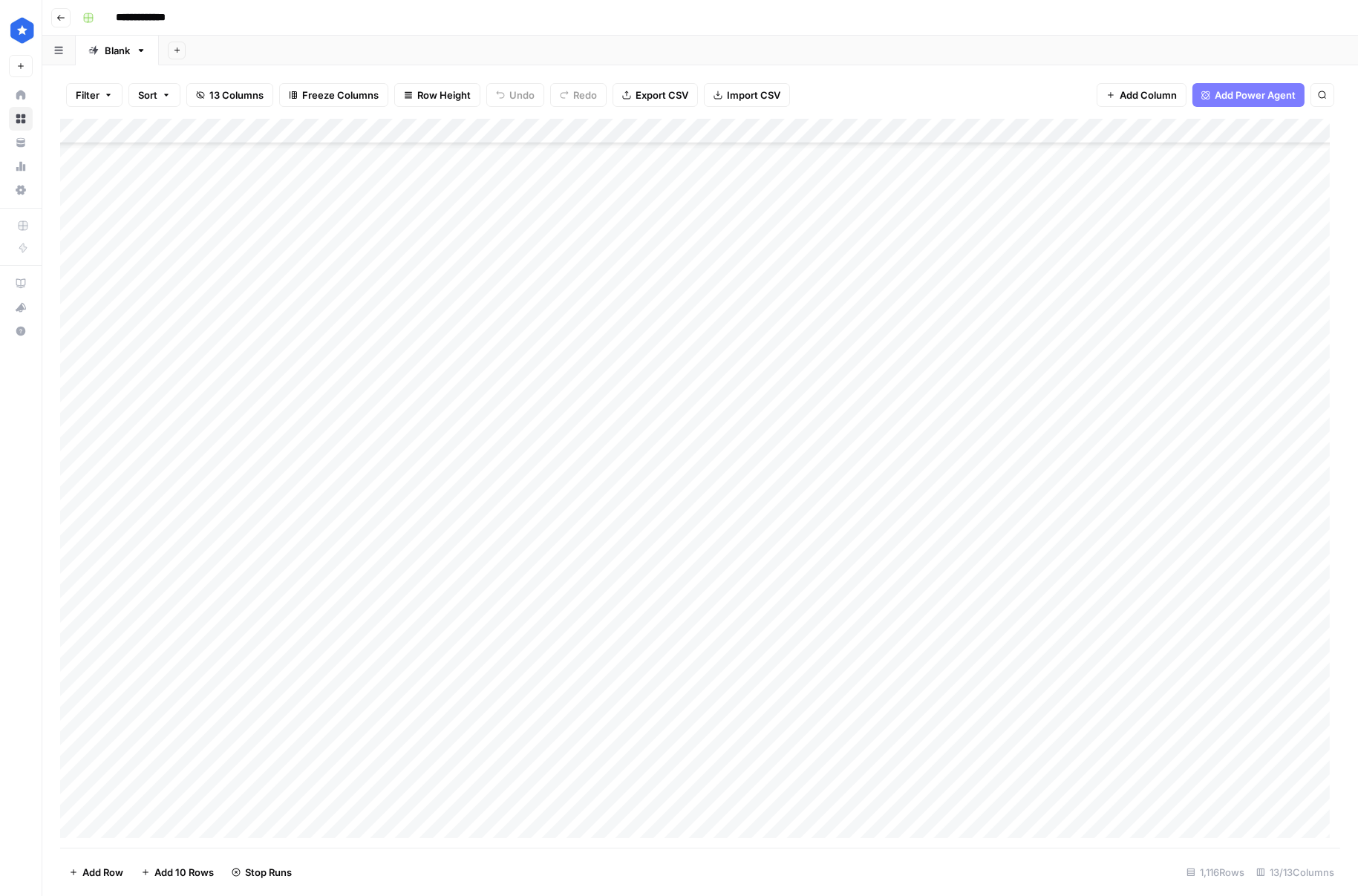
scroll to position [5837, 0]
click at [954, 350] on div "Add Column" at bounding box center [700, 483] width 1280 height 729
click at [747, 348] on div "Add Column" at bounding box center [700, 483] width 1280 height 729
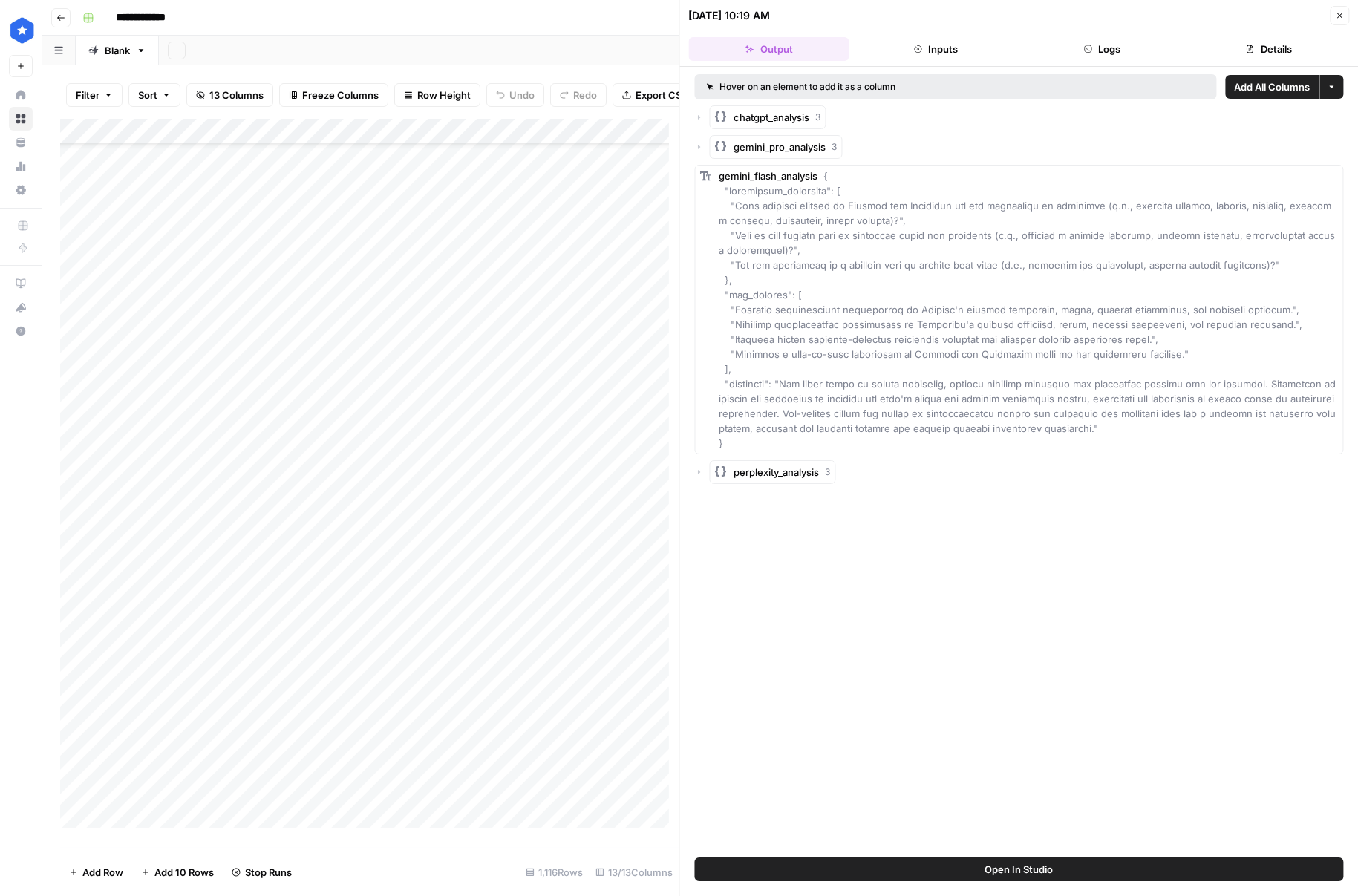
click at [1349, 14] on header "08/27/25 at 10:19 AM Close Output Inputs Logs Details" at bounding box center [1020, 33] width 679 height 67
click at [1346, 13] on button "Close" at bounding box center [1339, 15] width 19 height 19
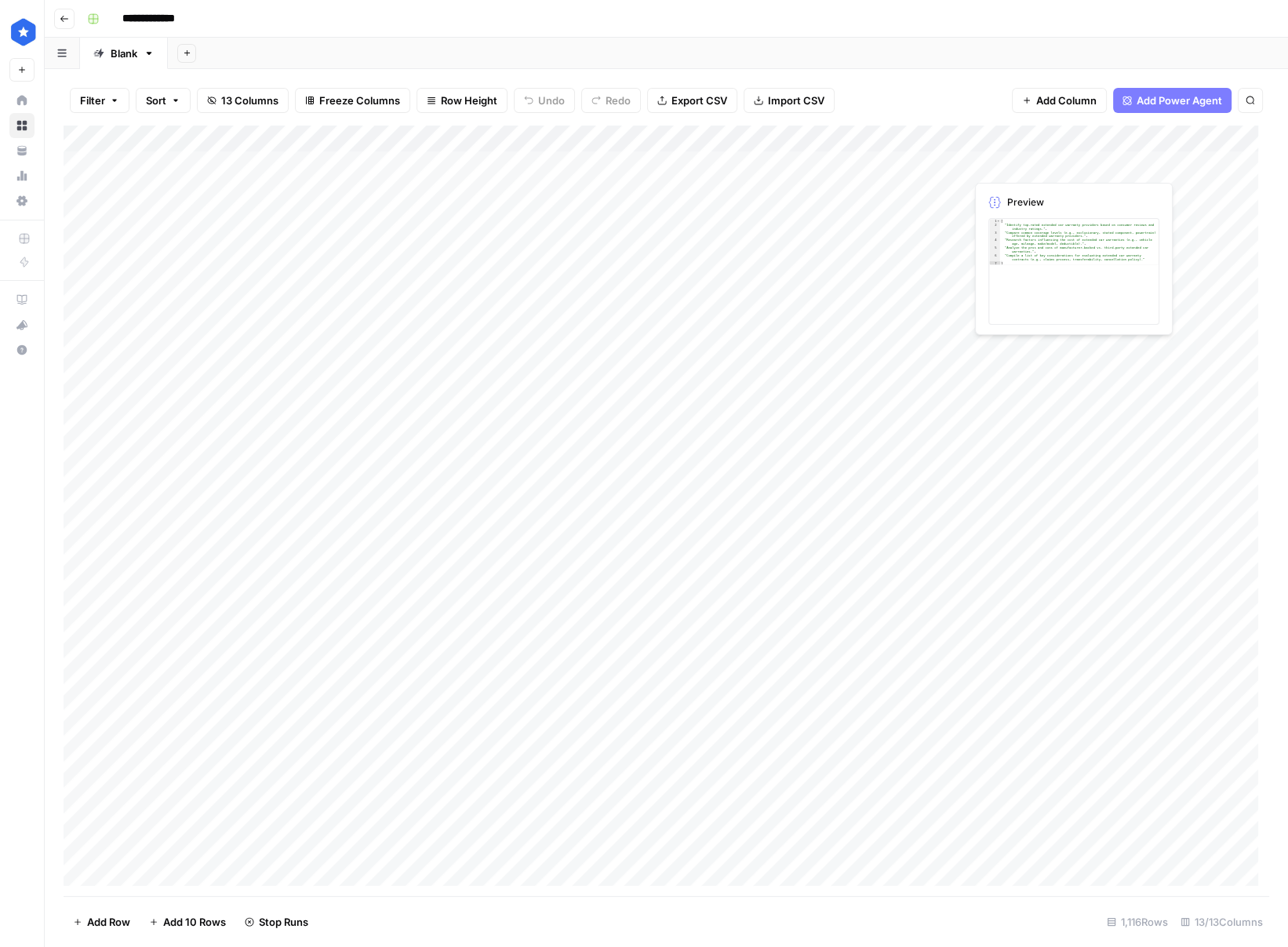
click at [947, 164] on div "Add Column" at bounding box center [667, 511] width 1206 height 770
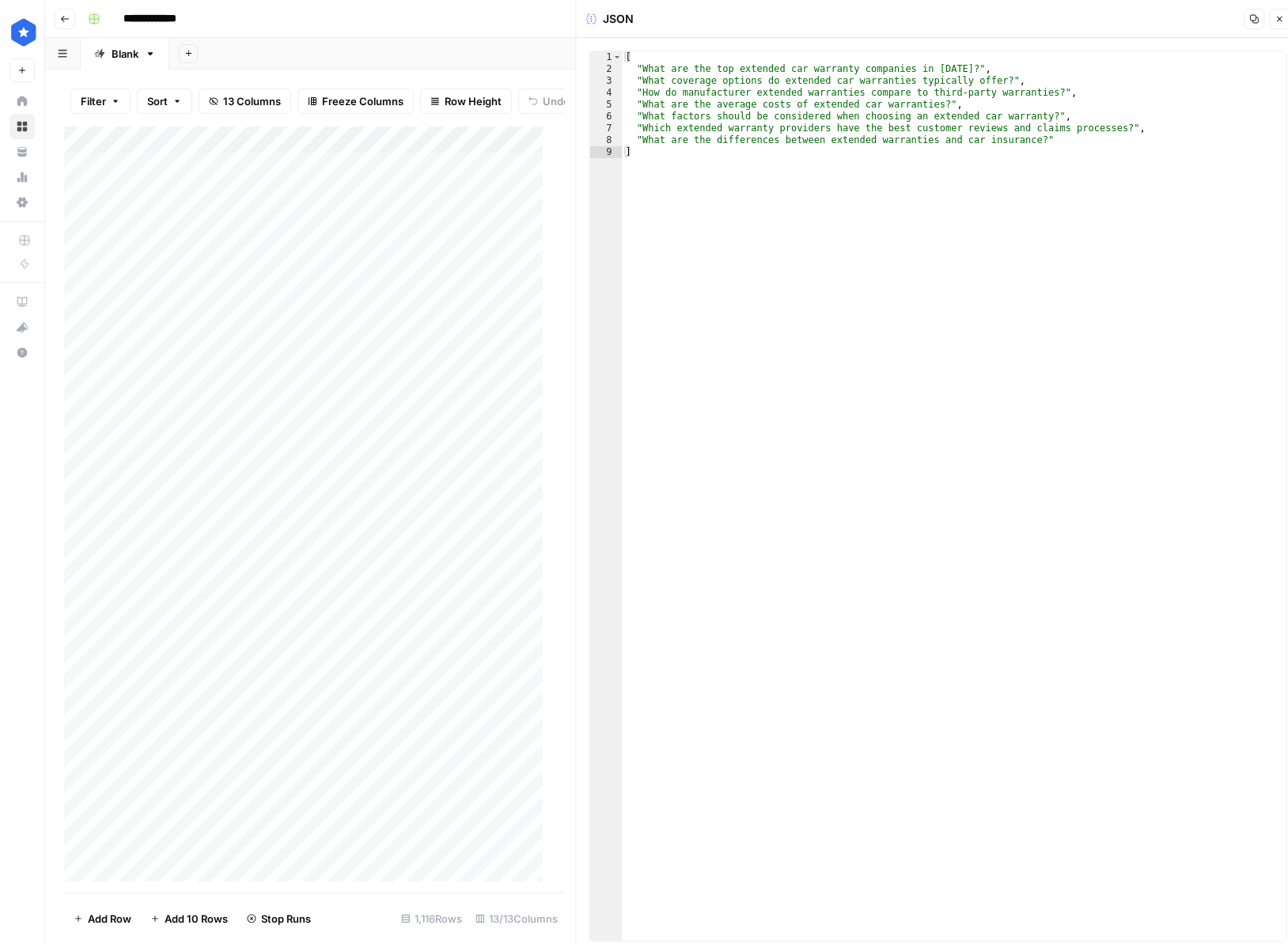
click at [1272, 20] on button "Close" at bounding box center [1279, 19] width 21 height 21
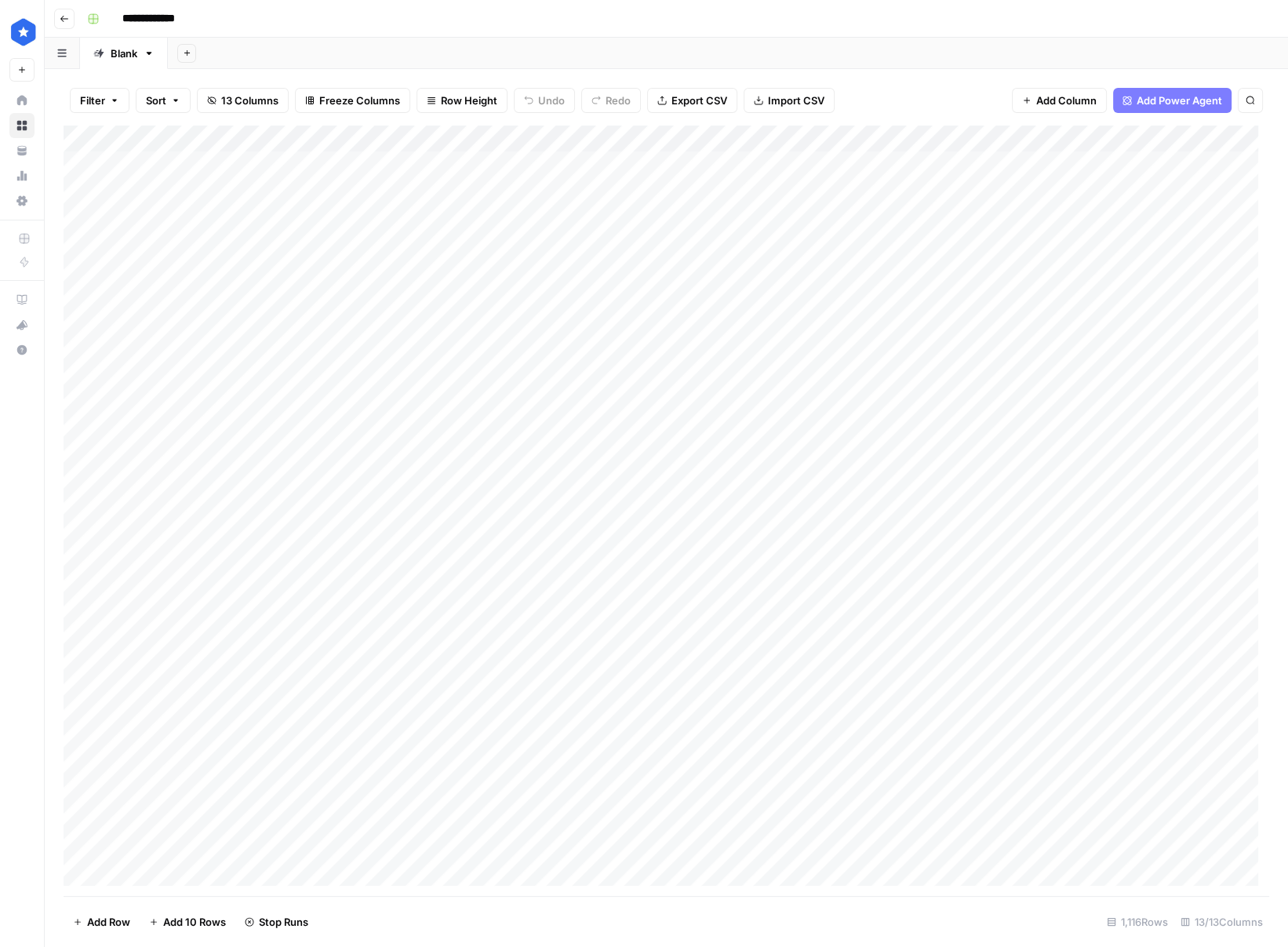
click at [791, 296] on div "Add Column" at bounding box center [667, 511] width 1206 height 770
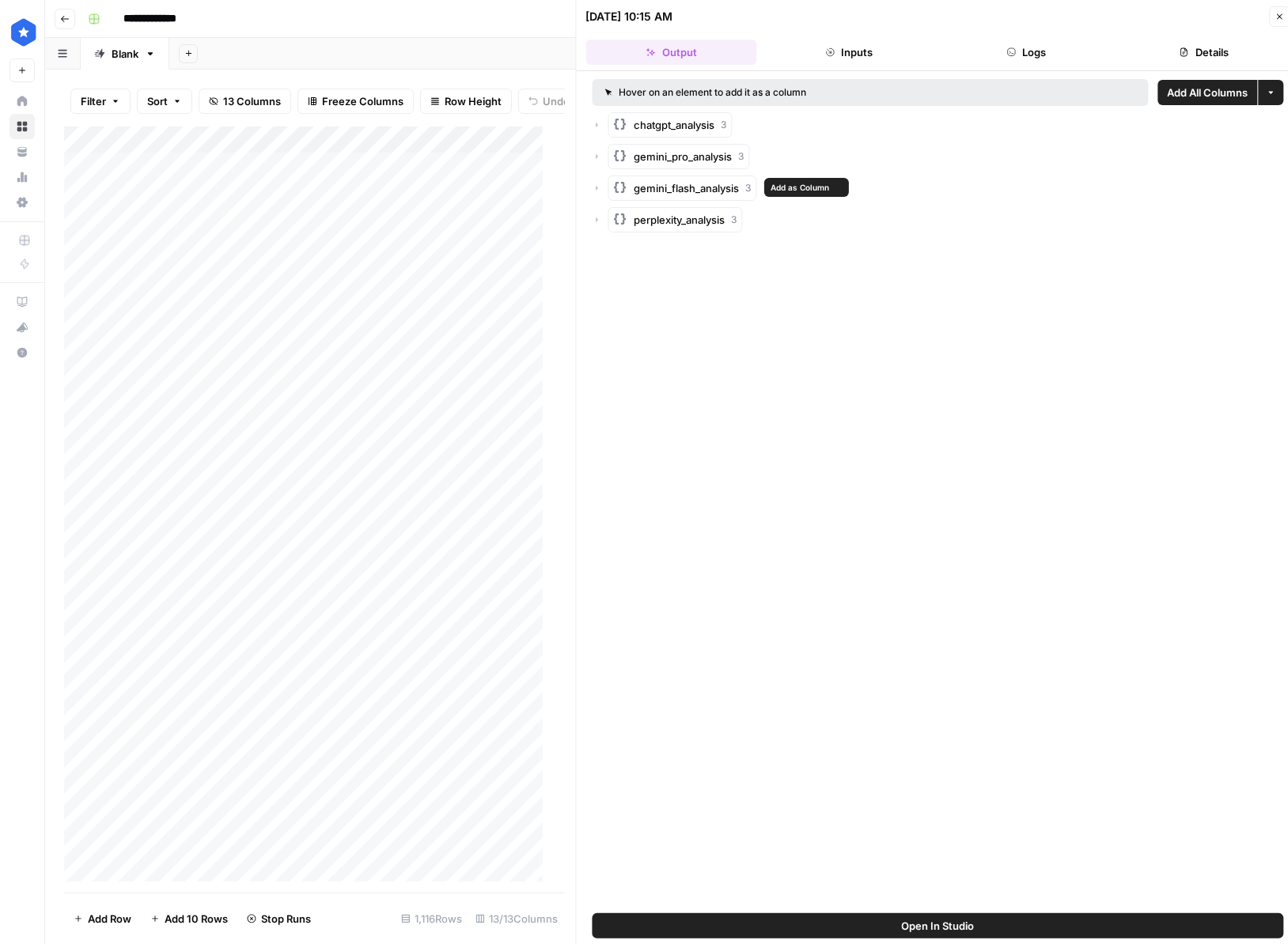
click at [695, 157] on span "gemini_pro_analysis" at bounding box center [684, 157] width 98 height 16
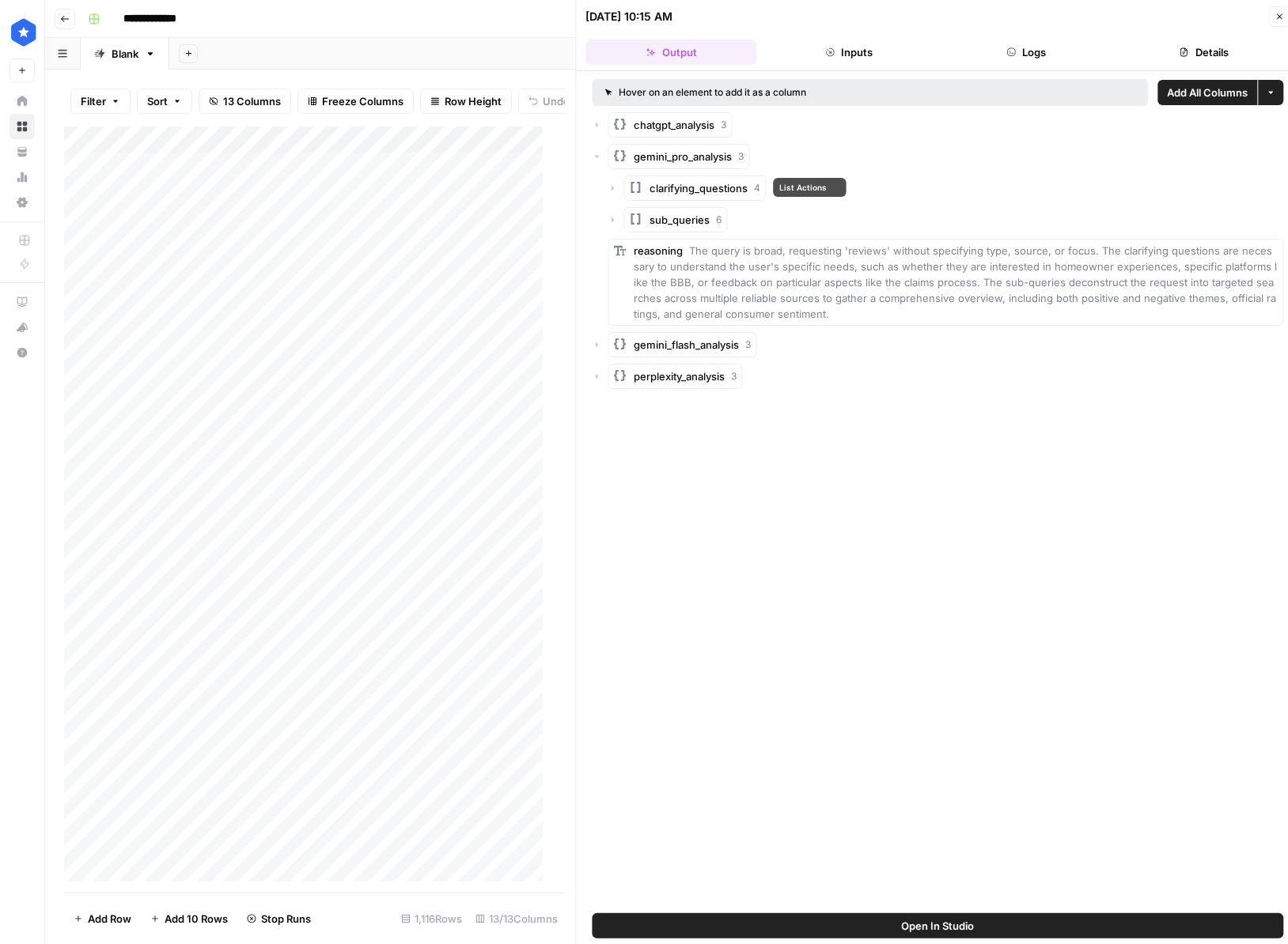
click at [676, 218] on span "sub_queries" at bounding box center [680, 220] width 60 height 16
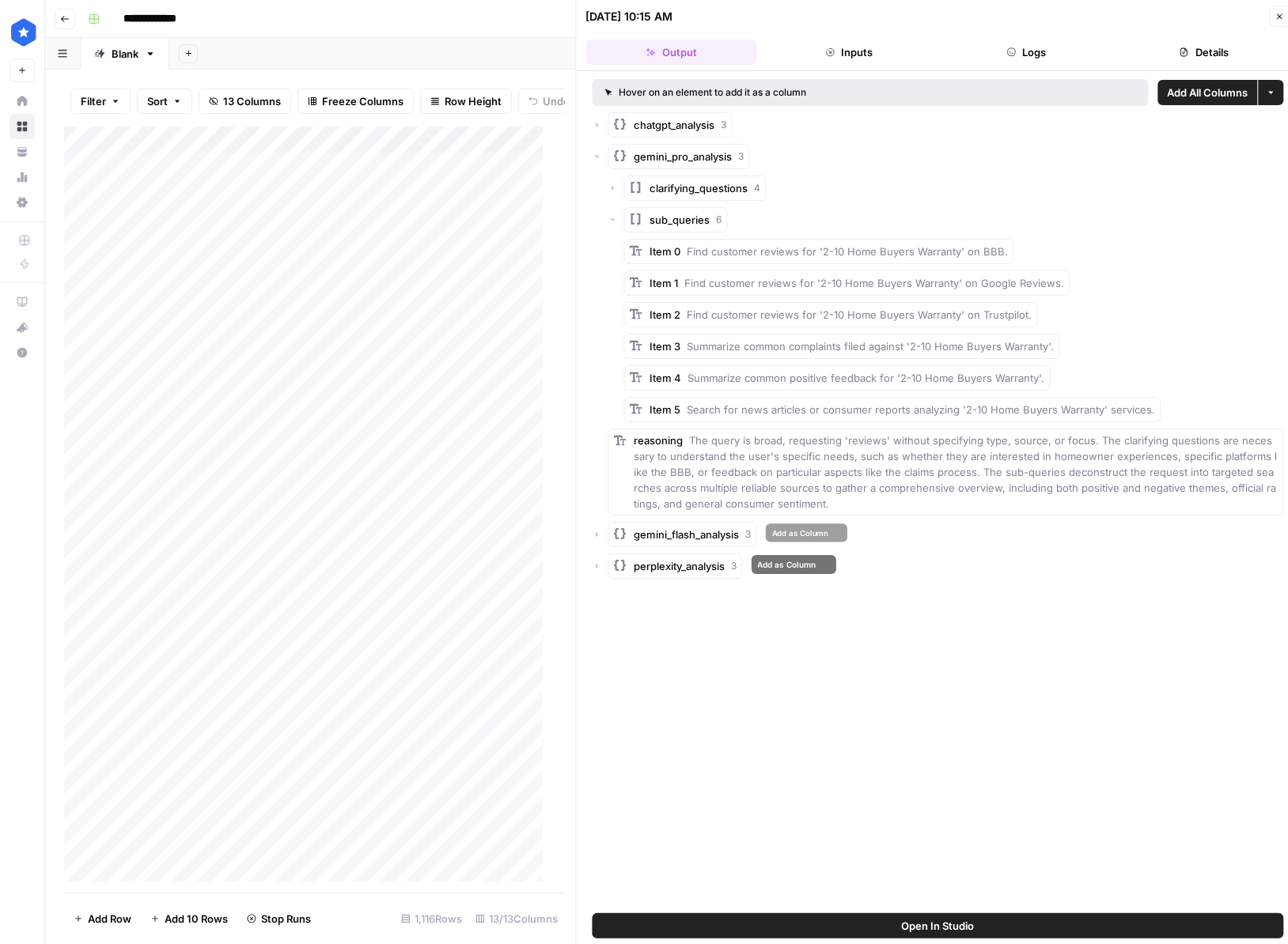
click at [720, 538] on span "gemini_flash_analysis" at bounding box center [687, 534] width 105 height 16
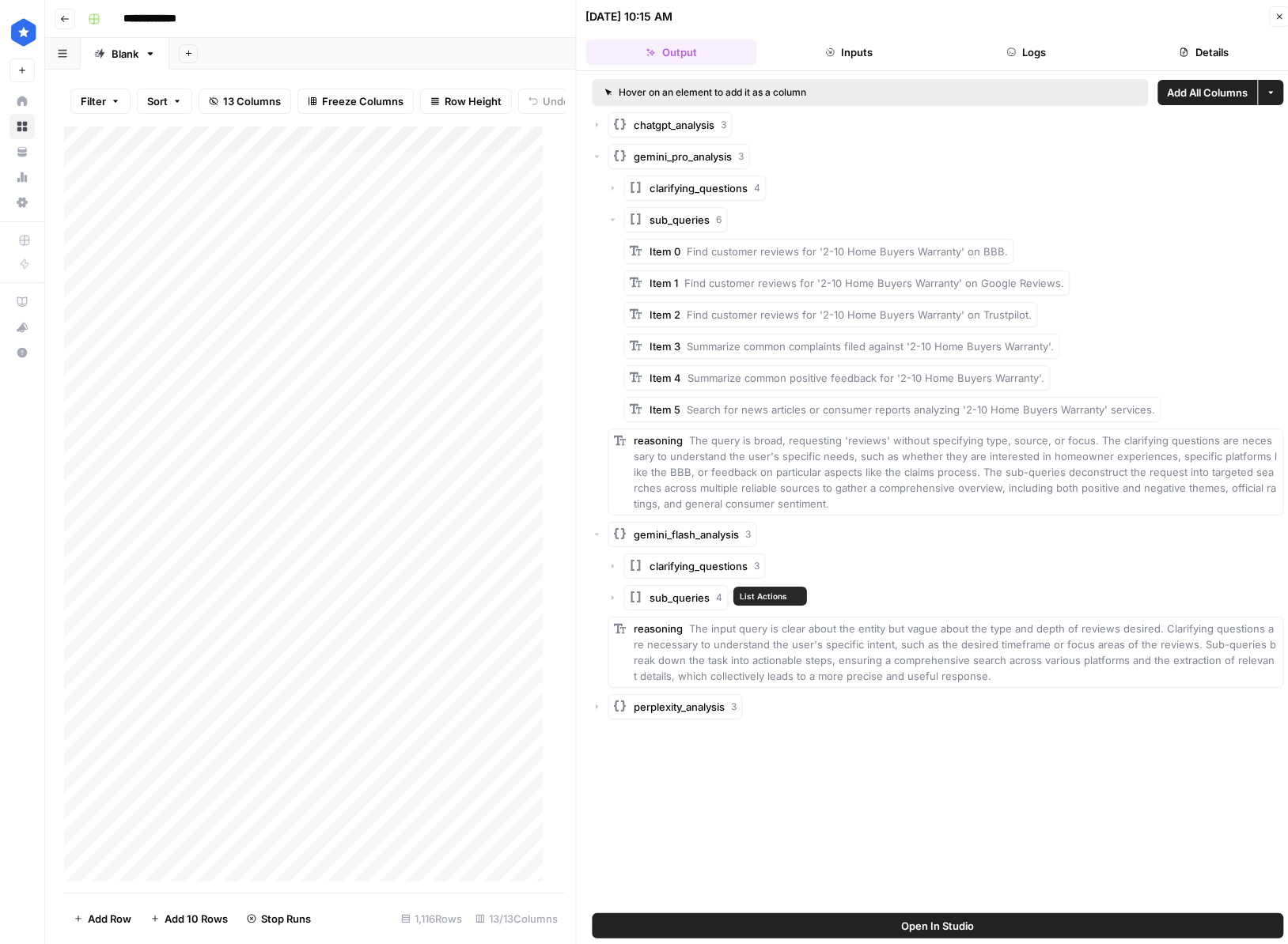
click at [703, 602] on span "sub_queries" at bounding box center [680, 598] width 60 height 16
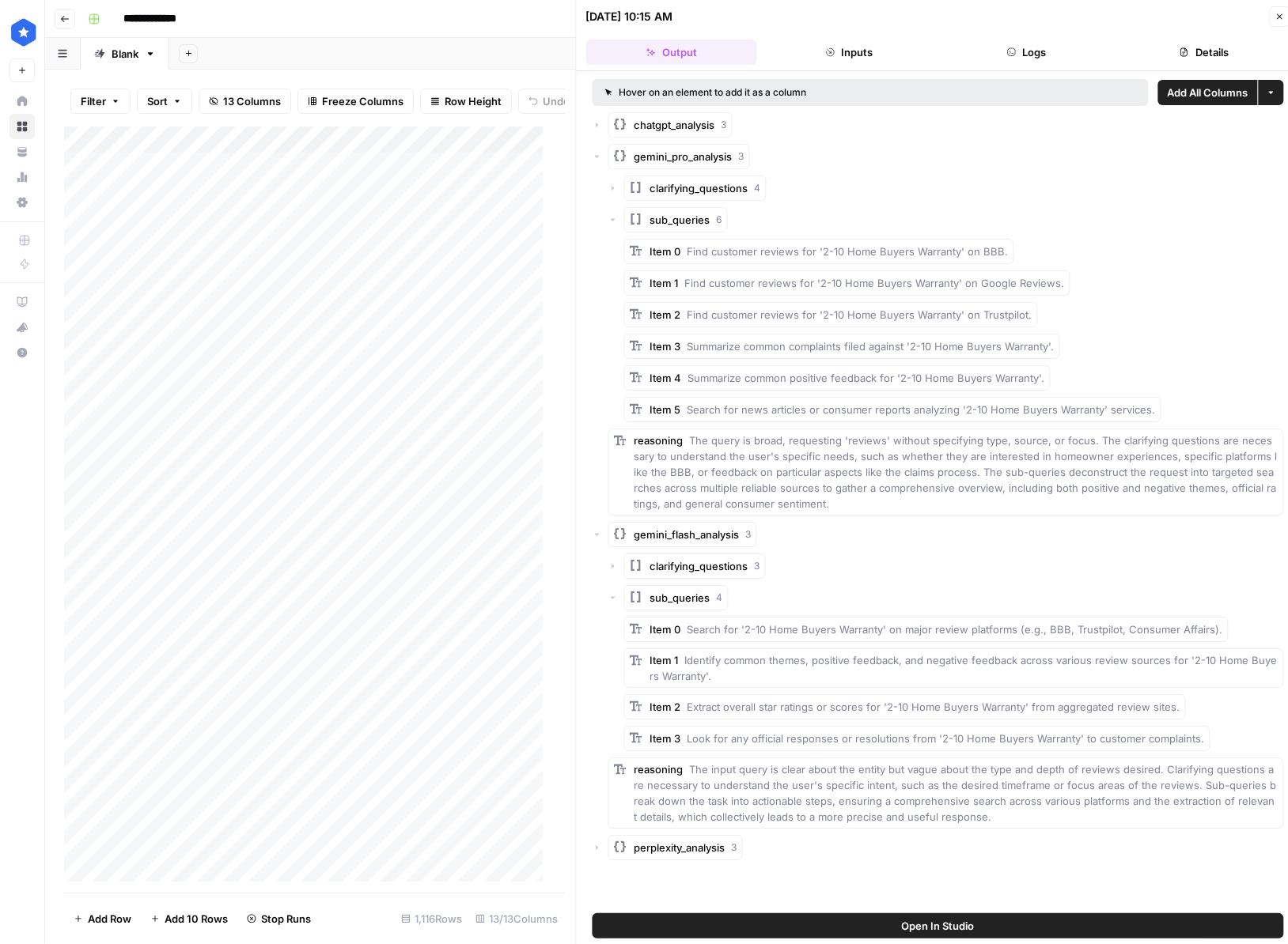
click at [678, 580] on div "clarifying_questions 3 sub_queries 4 Item 0 Search for '2-10 Home Buyers Warran…" at bounding box center [946, 691] width 676 height 275
click at [1278, 17] on icon "button" at bounding box center [1279, 16] width 10 height 10
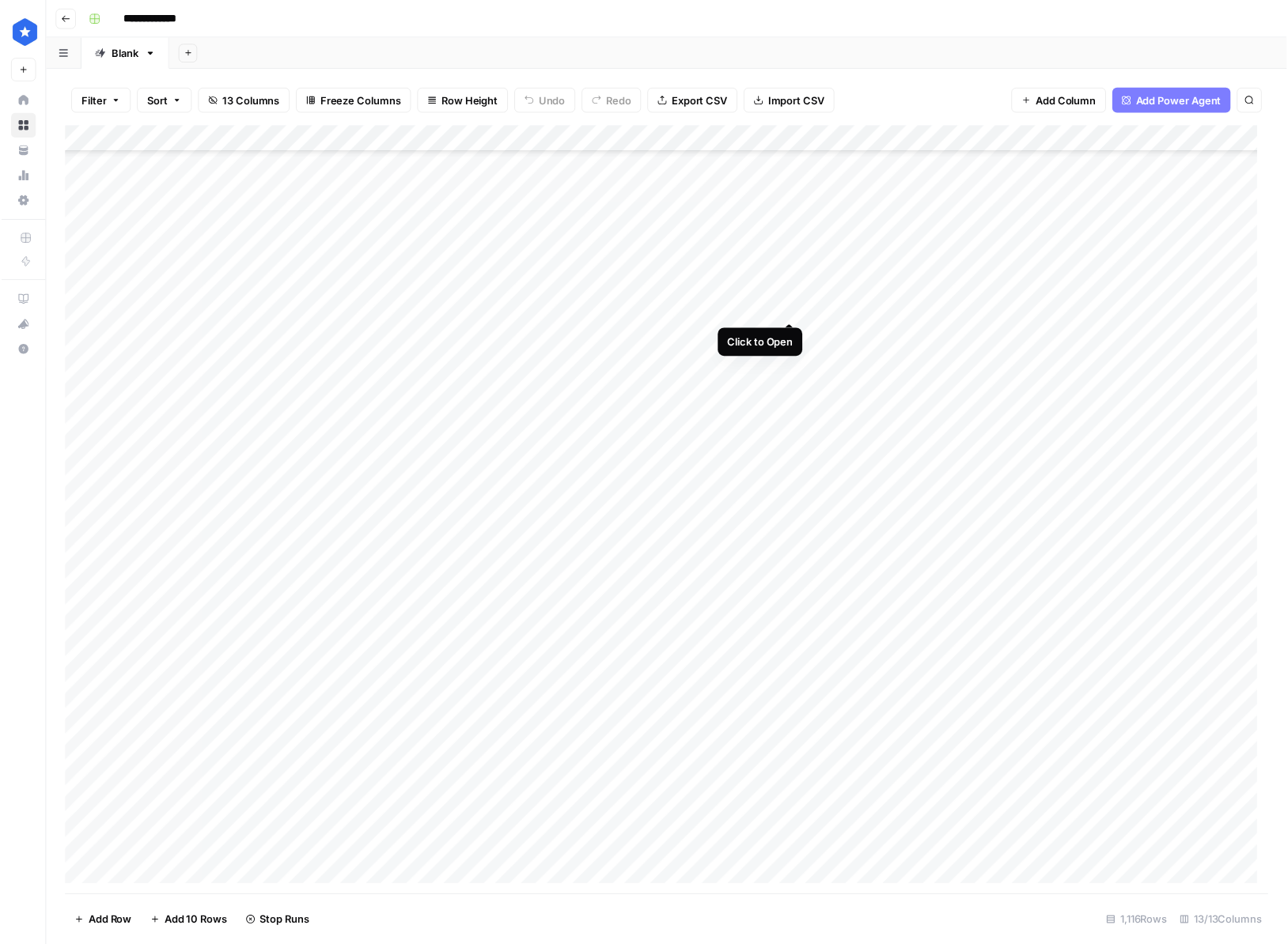
scroll to position [6424, 0]
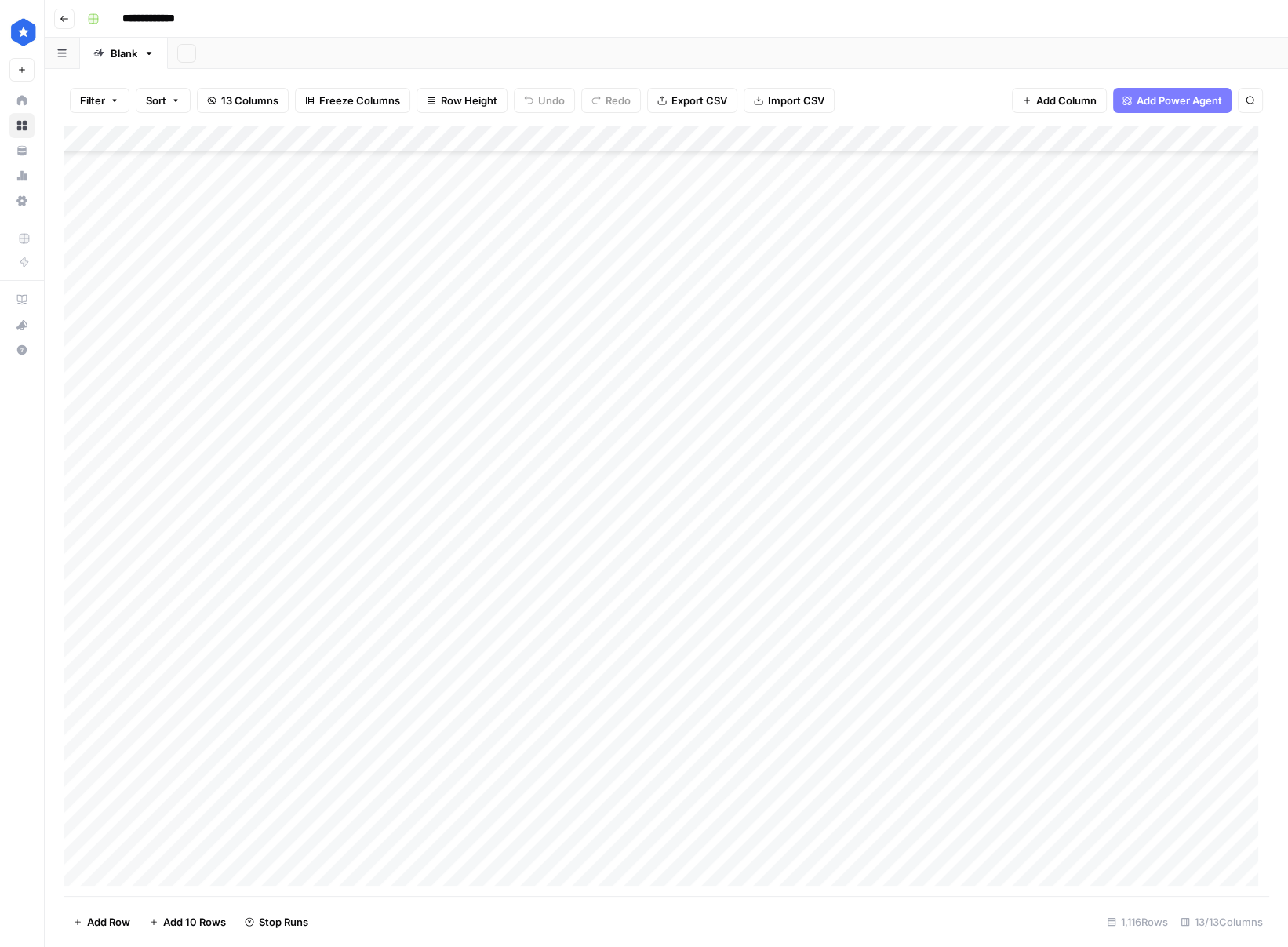
click at [791, 430] on div "Add Column" at bounding box center [667, 511] width 1206 height 770
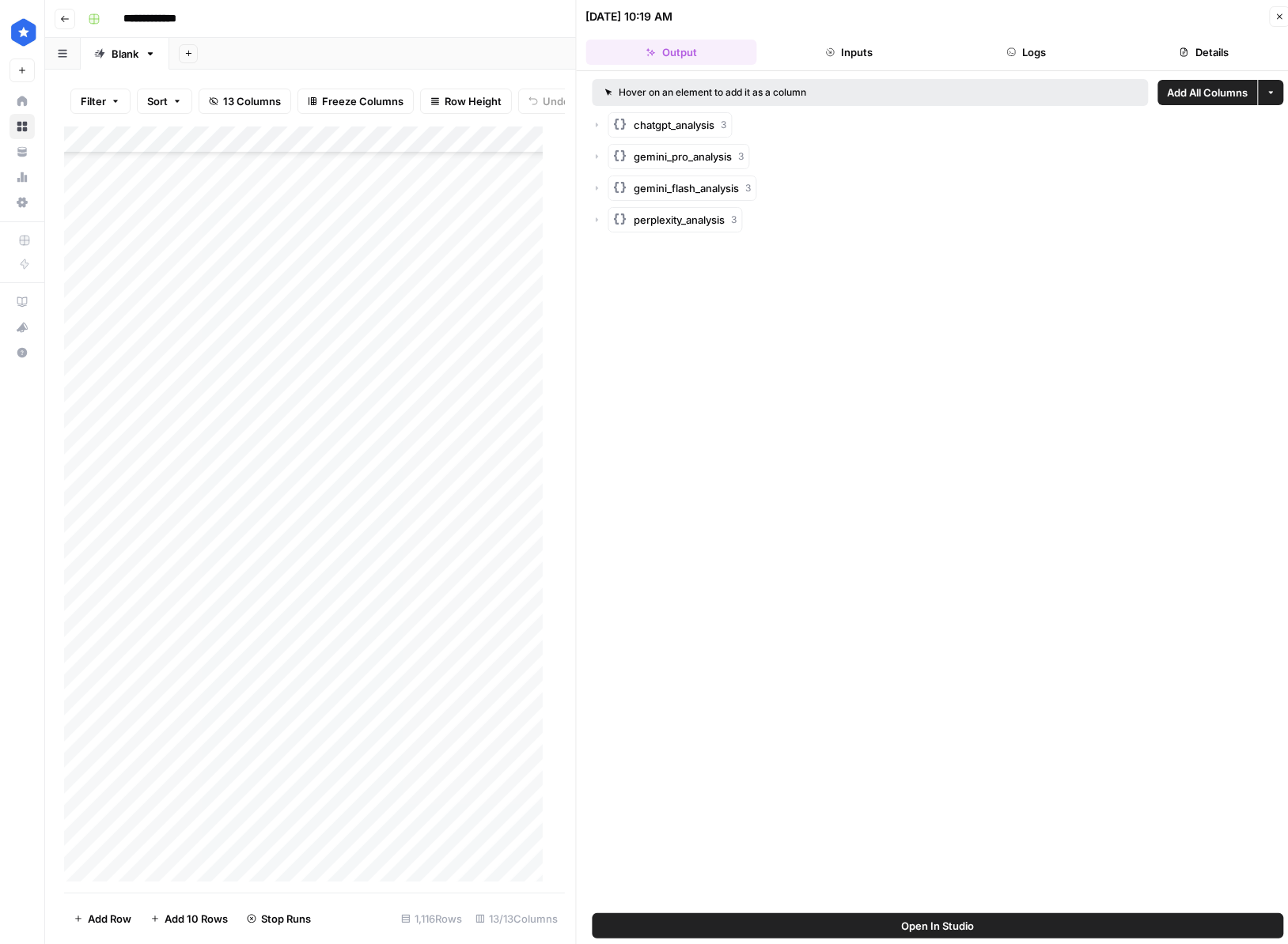
click at [687, 220] on span "perplexity_analysis" at bounding box center [680, 220] width 91 height 16
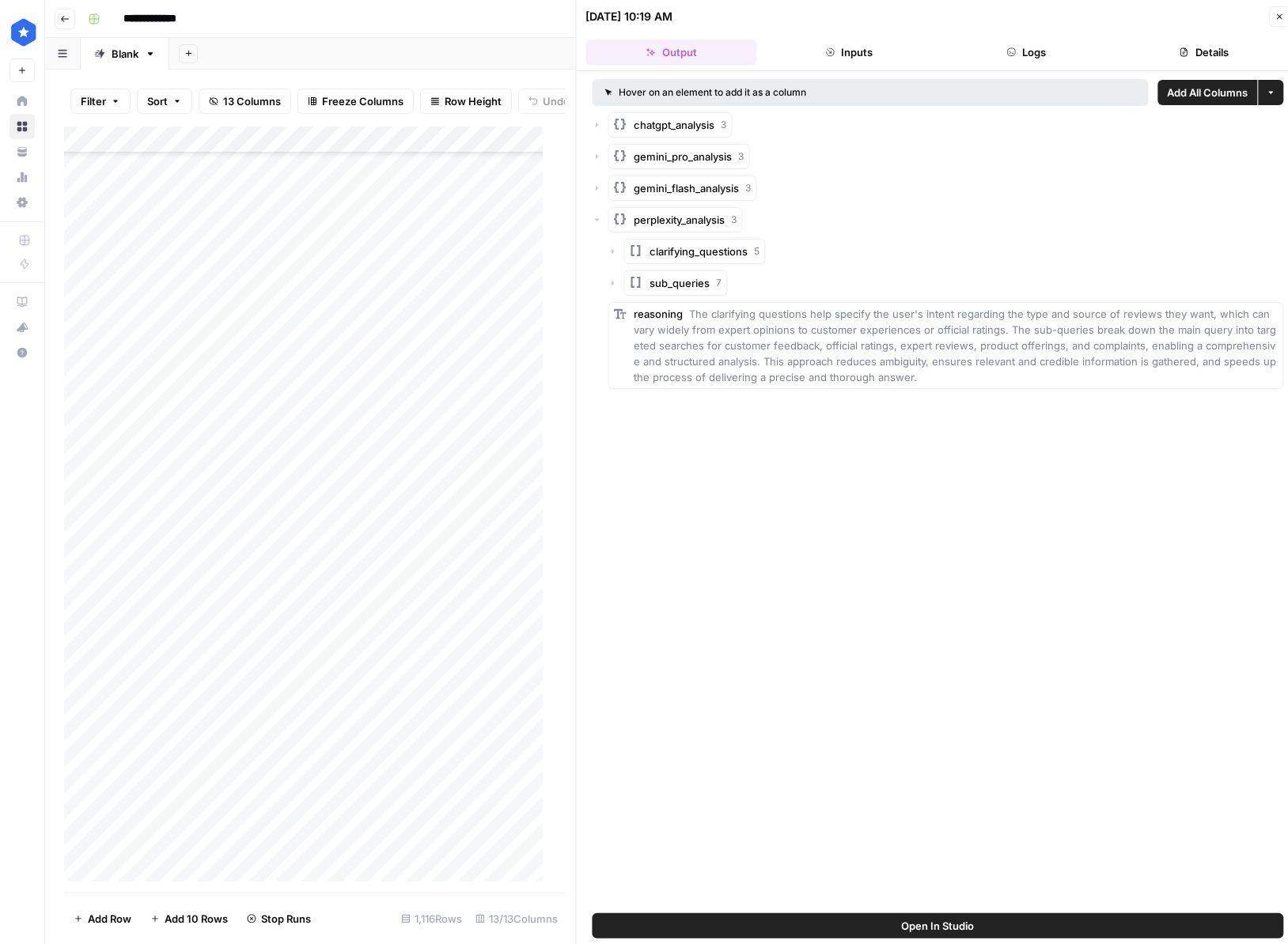
click at [677, 273] on button "sub_queries 7" at bounding box center [676, 283] width 104 height 25
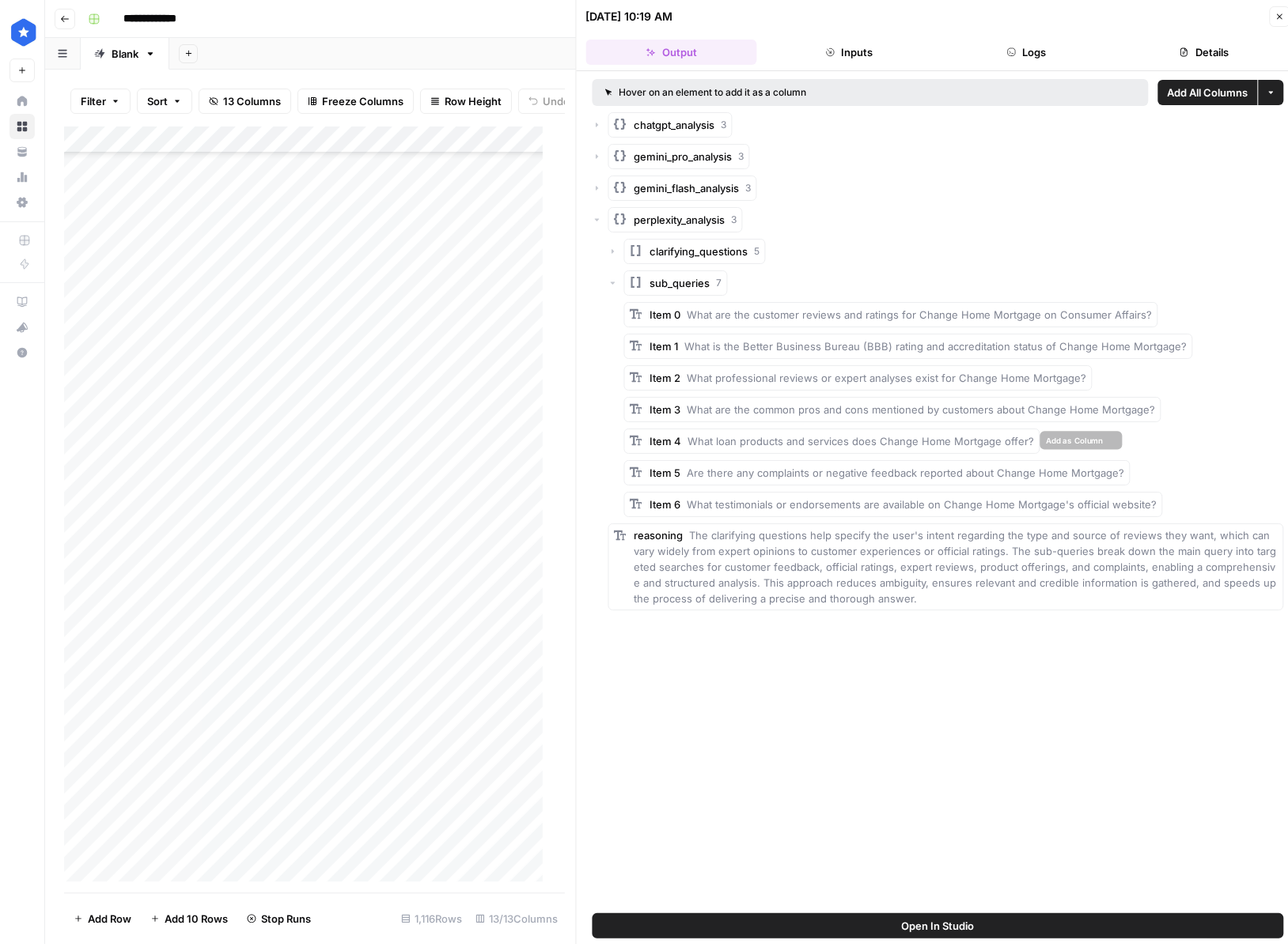
drag, startPoint x: 764, startPoint y: 442, endPoint x: 1026, endPoint y: 445, distance: 262.0
click at [983, 445] on span "What loan products and services does Change Home Mortgage offer?" at bounding box center [861, 441] width 346 height 12
drag, startPoint x: 798, startPoint y: 471, endPoint x: 995, endPoint y: 455, distance: 197.6
click at [935, 461] on div "Item 5 Are there any complaints or negative feedback reported about Change Home…" at bounding box center [877, 473] width 506 height 25
click at [1022, 505] on span "What testimonials or endorsements are available on Change Home Mortgage's offic…" at bounding box center [922, 504] width 469 height 12
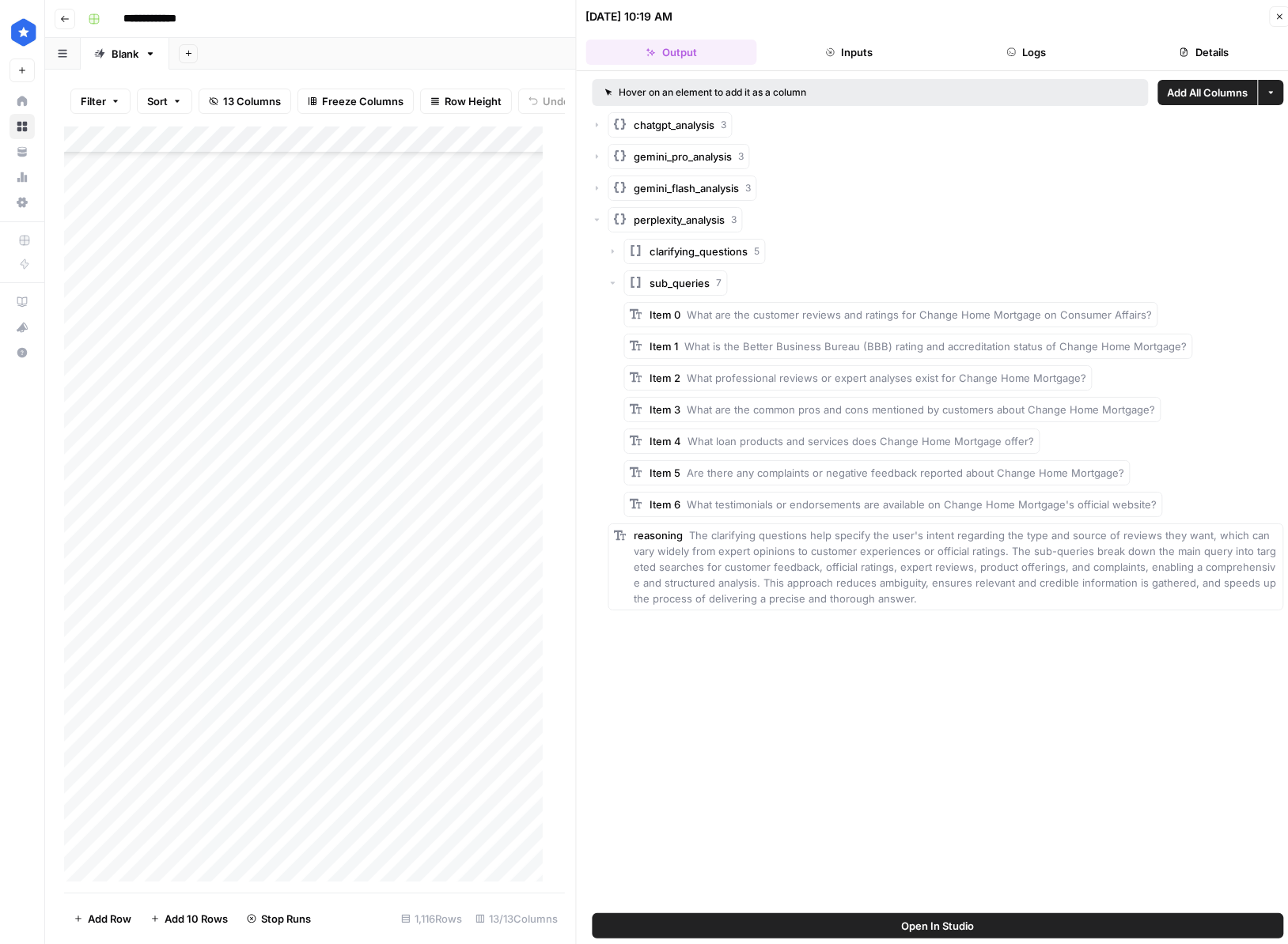
click at [1277, 25] on button "Close" at bounding box center [1279, 16] width 21 height 21
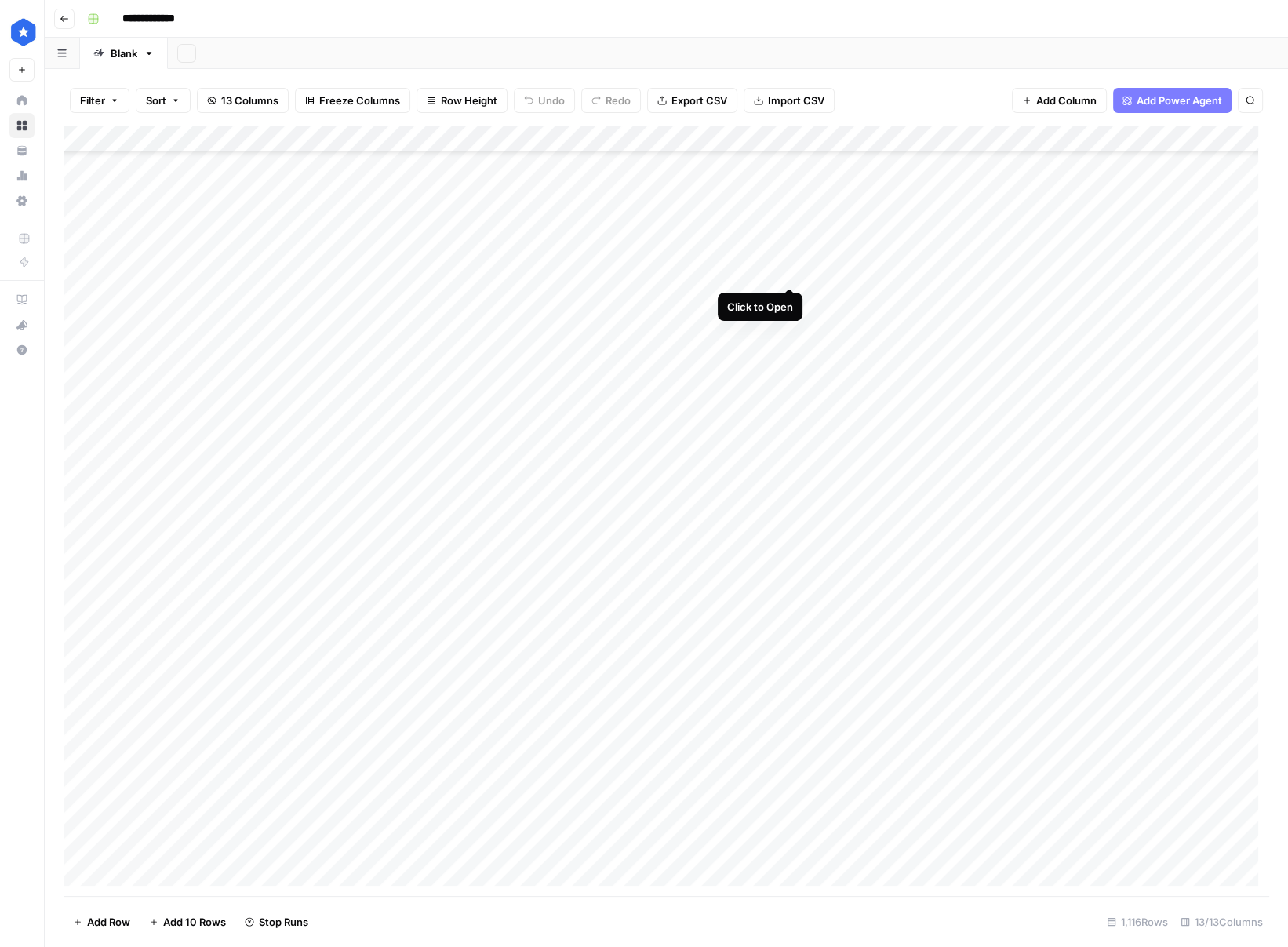
click at [795, 273] on div "Add Column" at bounding box center [667, 511] width 1206 height 770
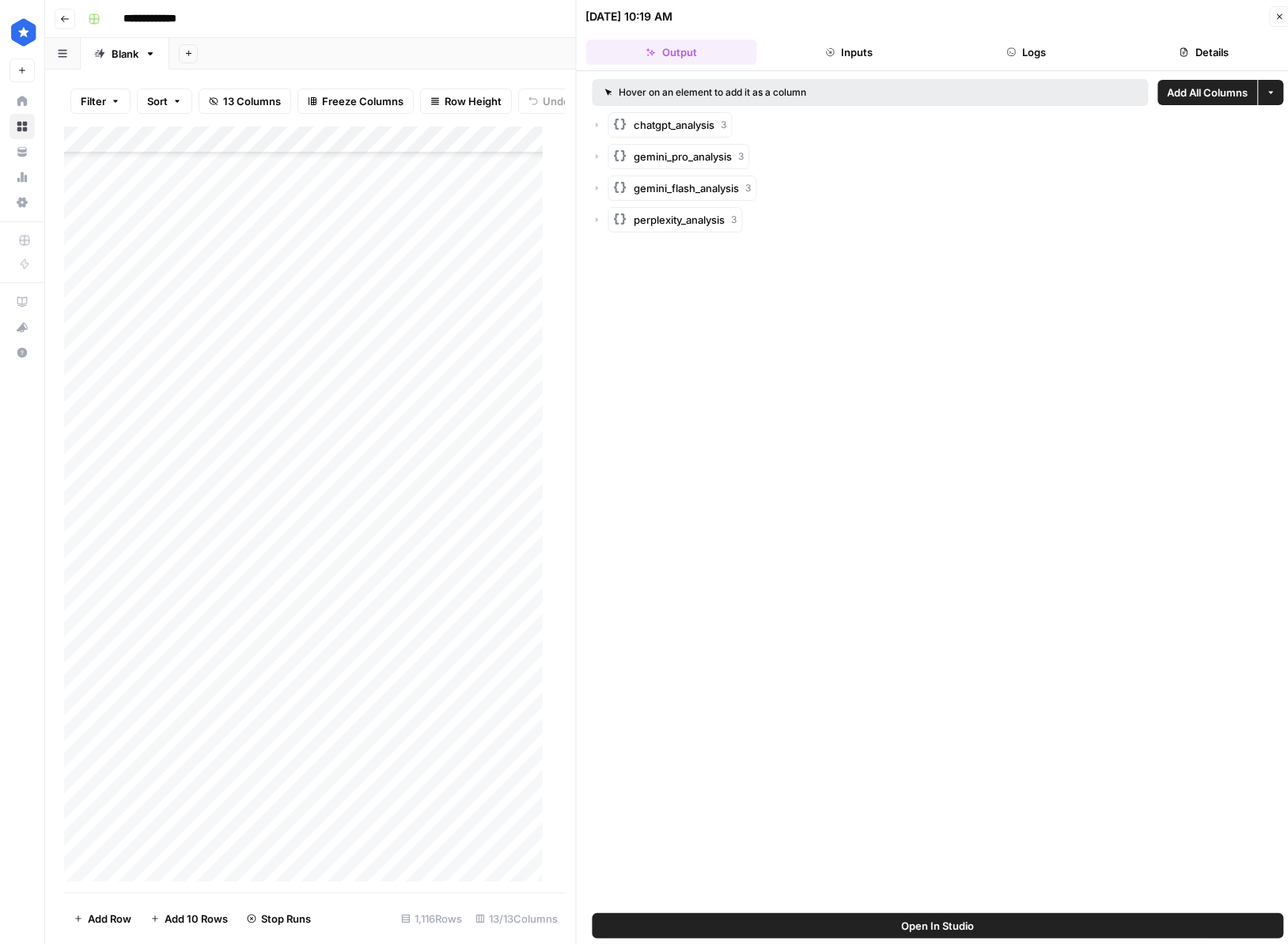
click at [699, 157] on span "gemini_pro_analysis" at bounding box center [684, 157] width 98 height 16
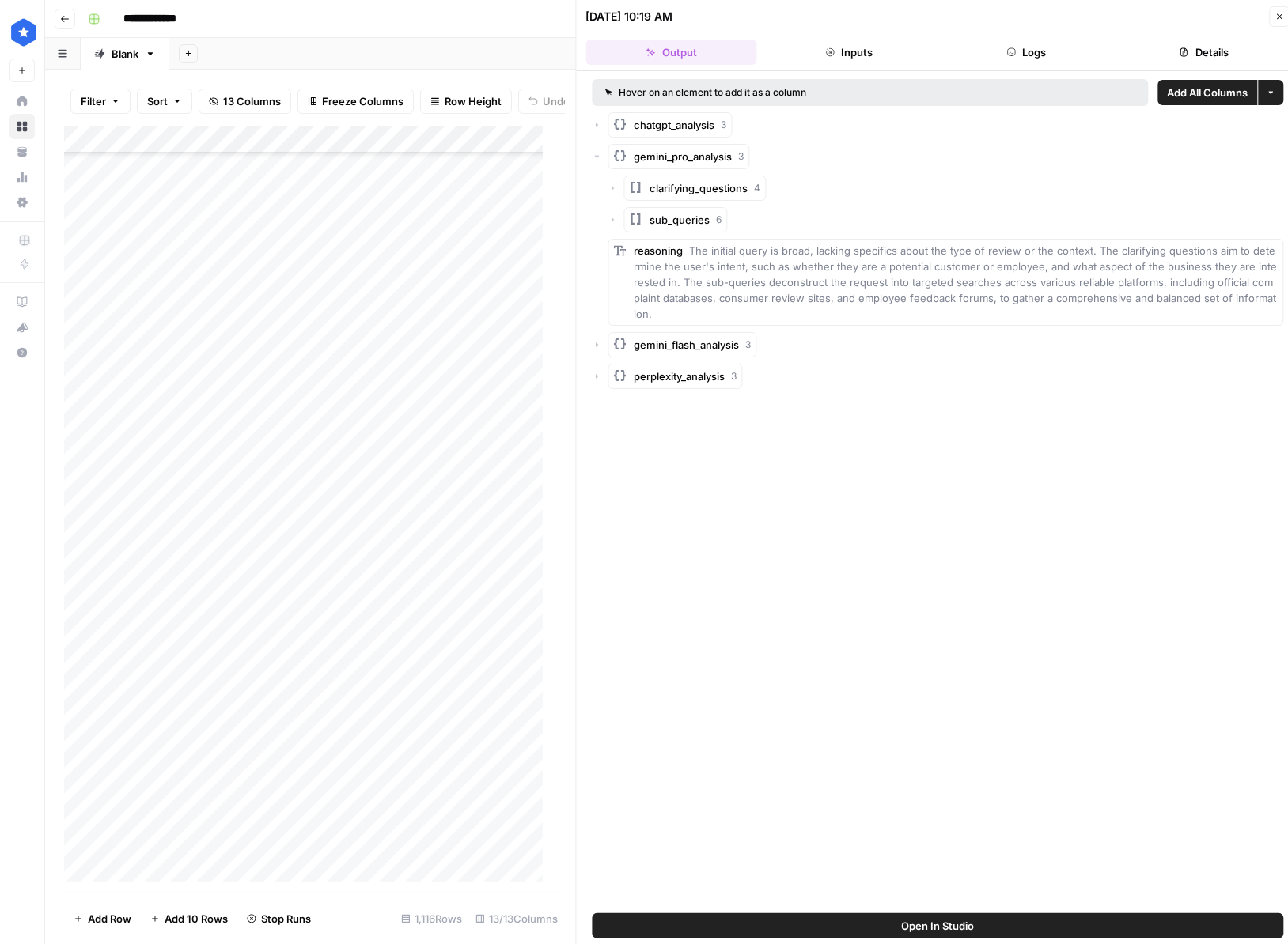
click at [670, 222] on span "sub_queries" at bounding box center [680, 220] width 60 height 16
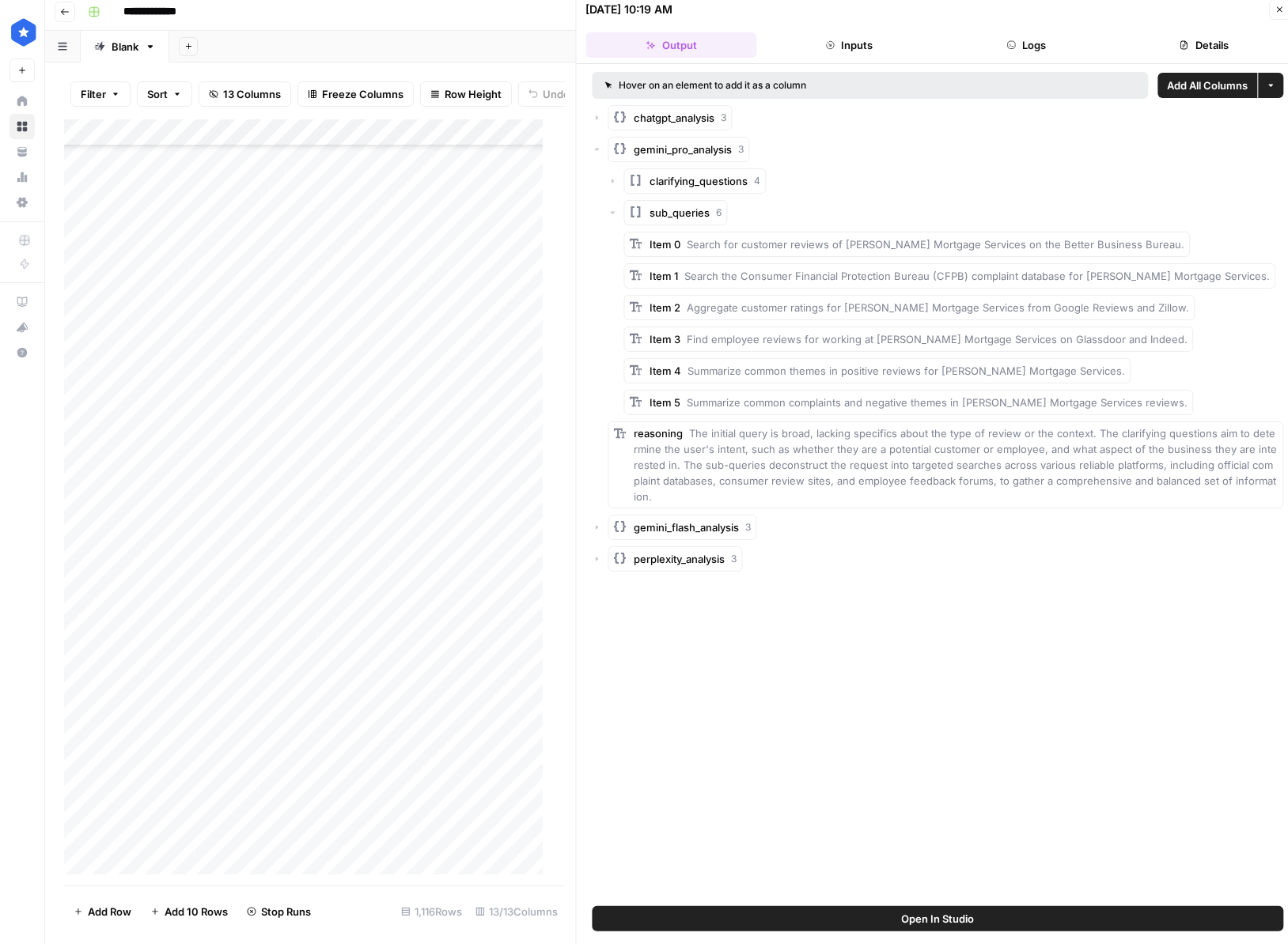
scroll to position [11, 0]
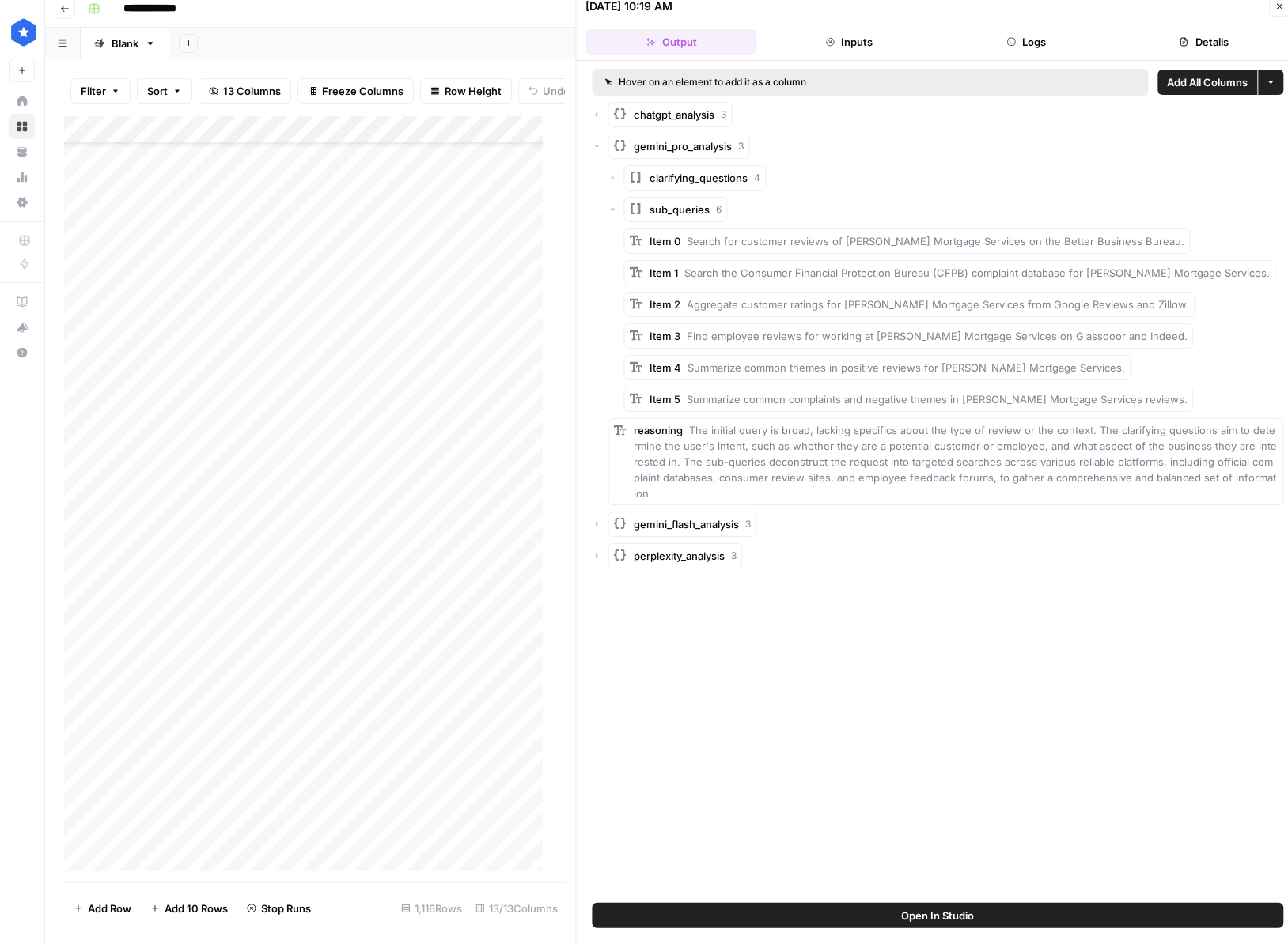
click at [594, 519] on icon "button" at bounding box center [597, 524] width 10 height 10
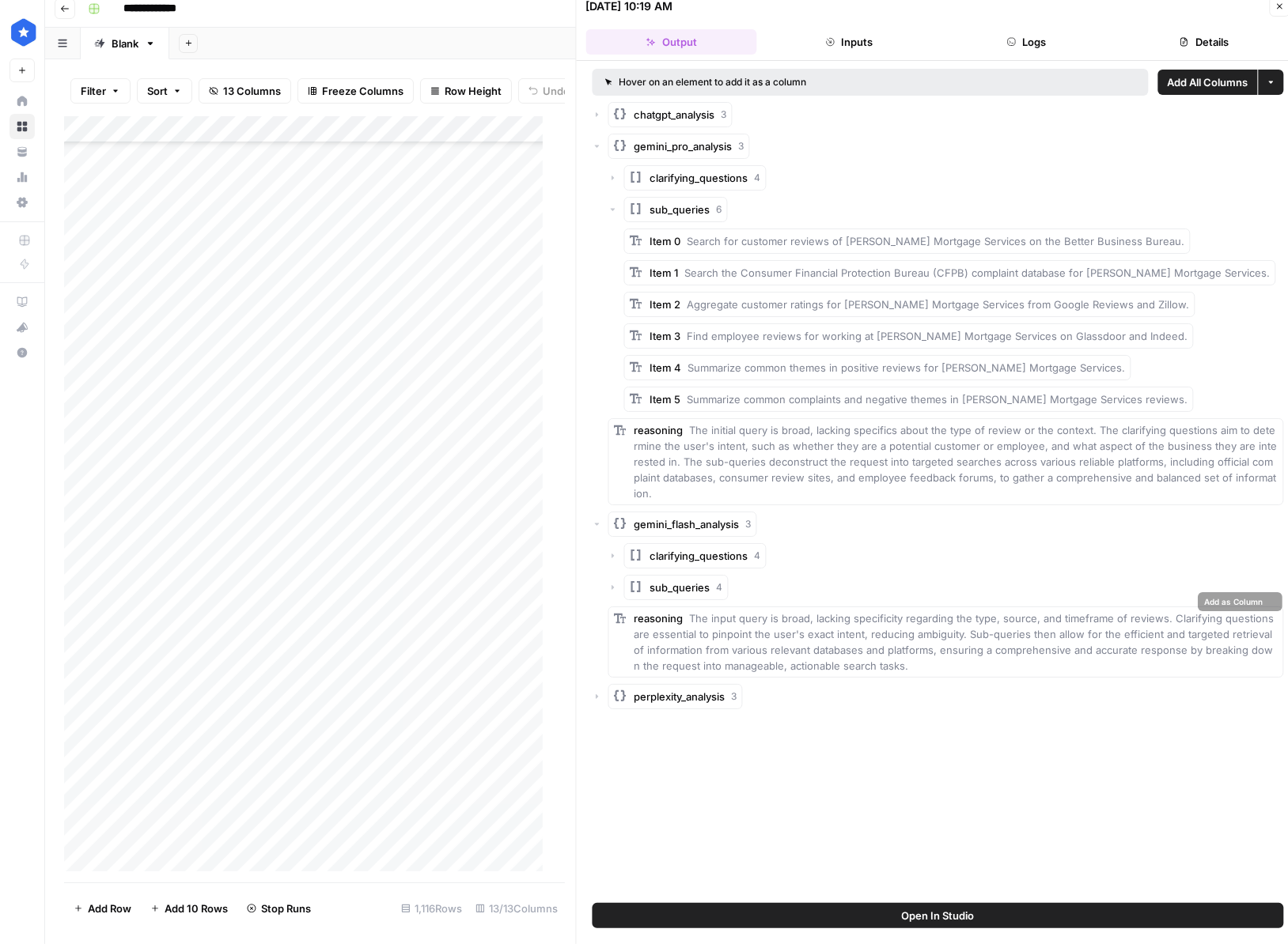
click at [617, 575] on div "sub_queries 4" at bounding box center [946, 587] width 676 height 25
click at [614, 583] on icon "button" at bounding box center [613, 587] width 10 height 10
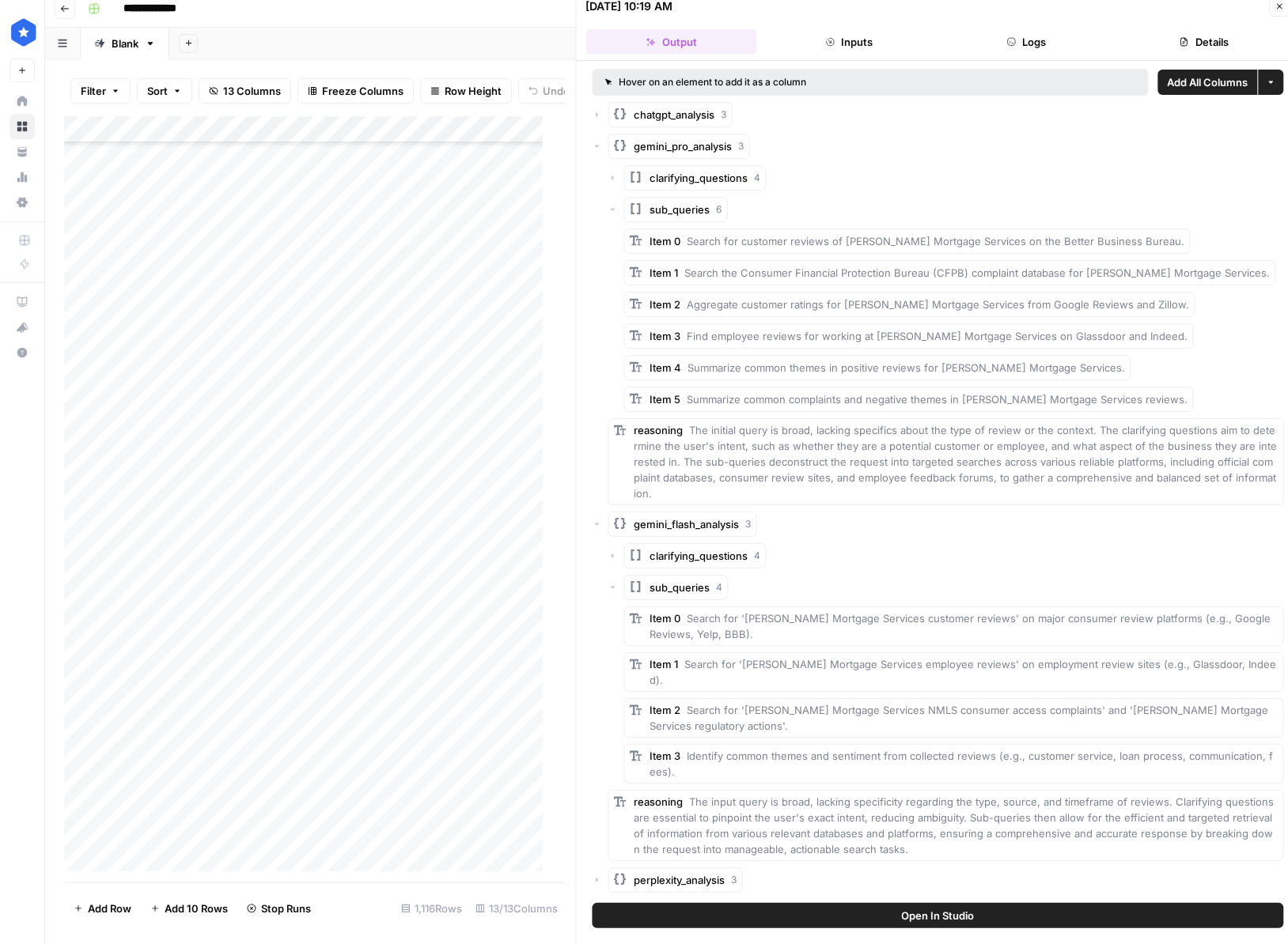
click at [594, 515] on div "gemini_flash_analysis 3" at bounding box center [938, 524] width 692 height 25
click at [598, 519] on icon "button" at bounding box center [597, 524] width 10 height 10
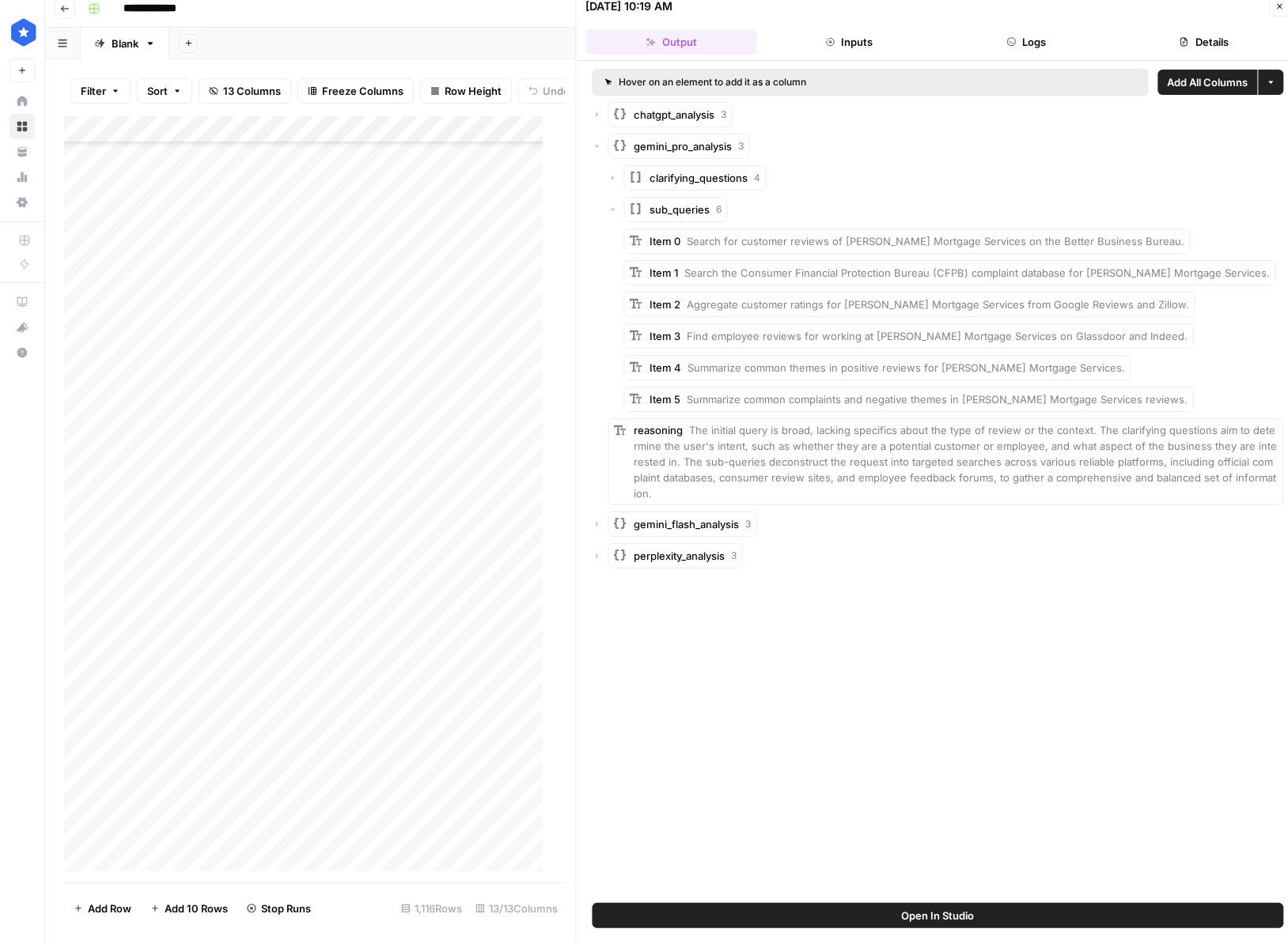
click at [599, 551] on icon "button" at bounding box center [597, 556] width 10 height 10
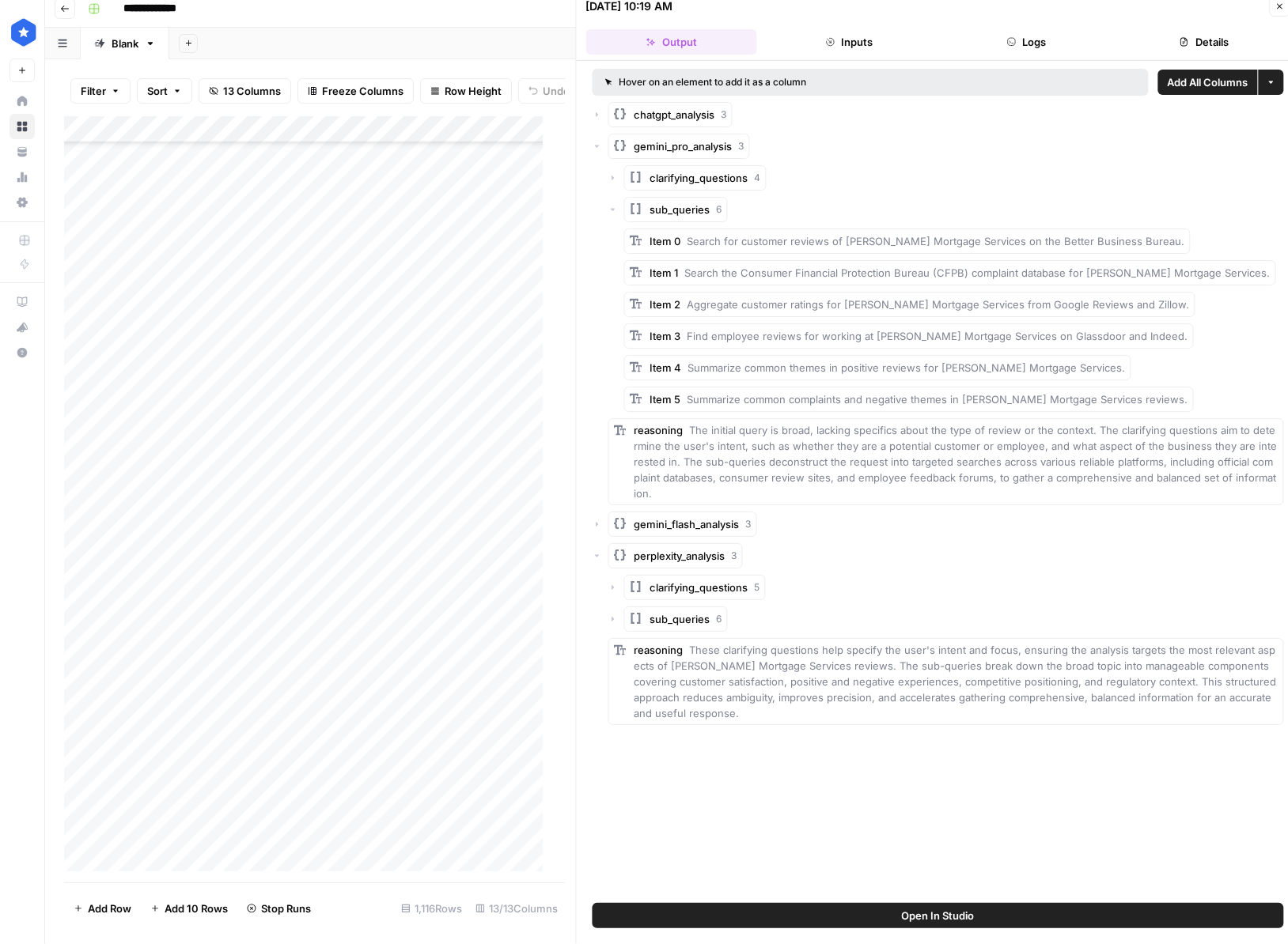
click at [611, 591] on div "clarifying_questions 5 sub_queries 6 reasoning These clarifying questions help …" at bounding box center [946, 650] width 676 height 150
click at [613, 607] on div "sub_queries 6" at bounding box center [946, 619] width 676 height 25
click at [619, 607] on div "sub_queries 6" at bounding box center [946, 619] width 676 height 25
click at [617, 607] on div "sub_queries 6" at bounding box center [946, 619] width 676 height 25
click at [613, 615] on icon "button" at bounding box center [613, 619] width 10 height 10
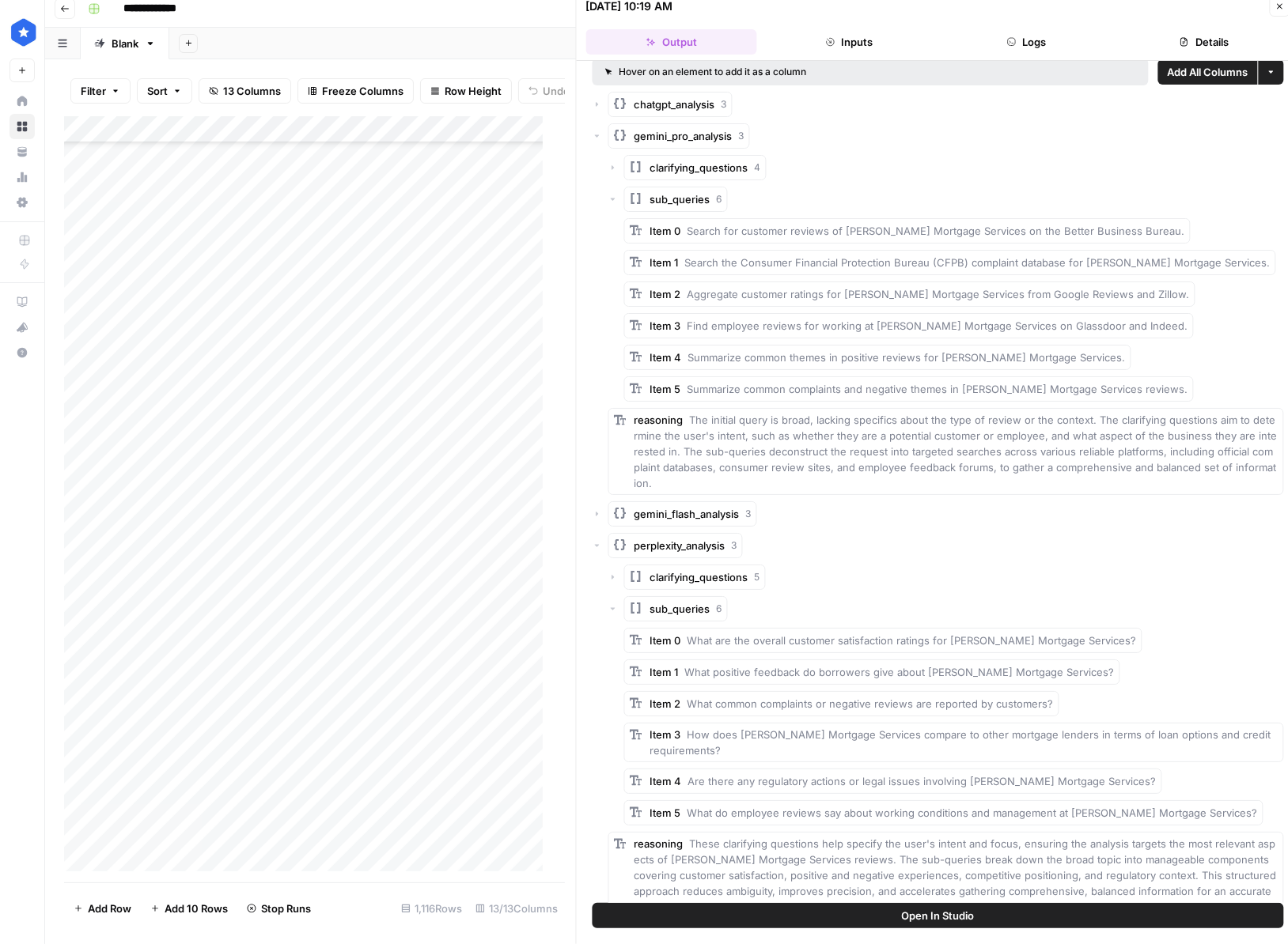
scroll to position [0, 0]
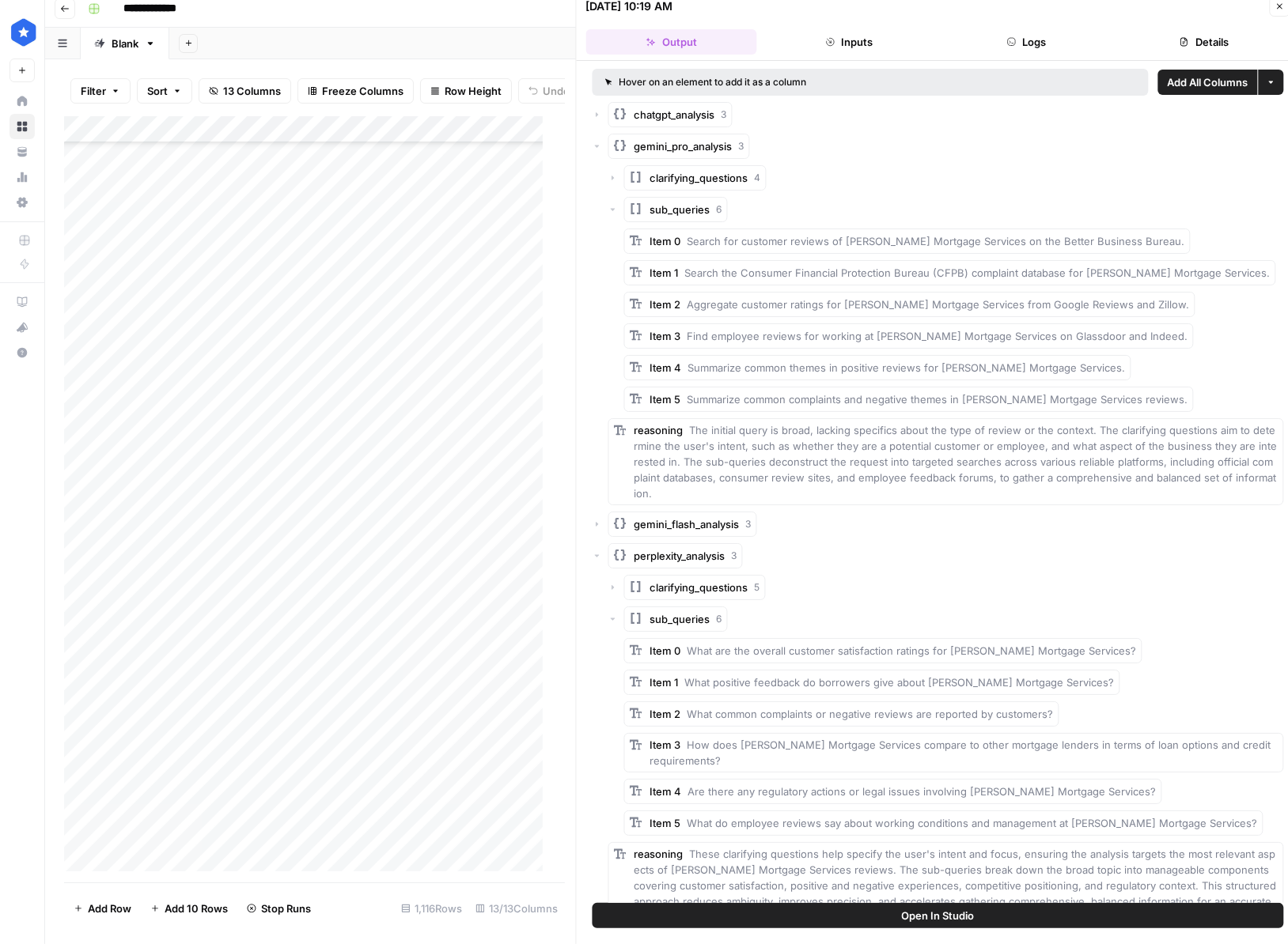
click at [598, 147] on icon "button" at bounding box center [597, 146] width 10 height 10
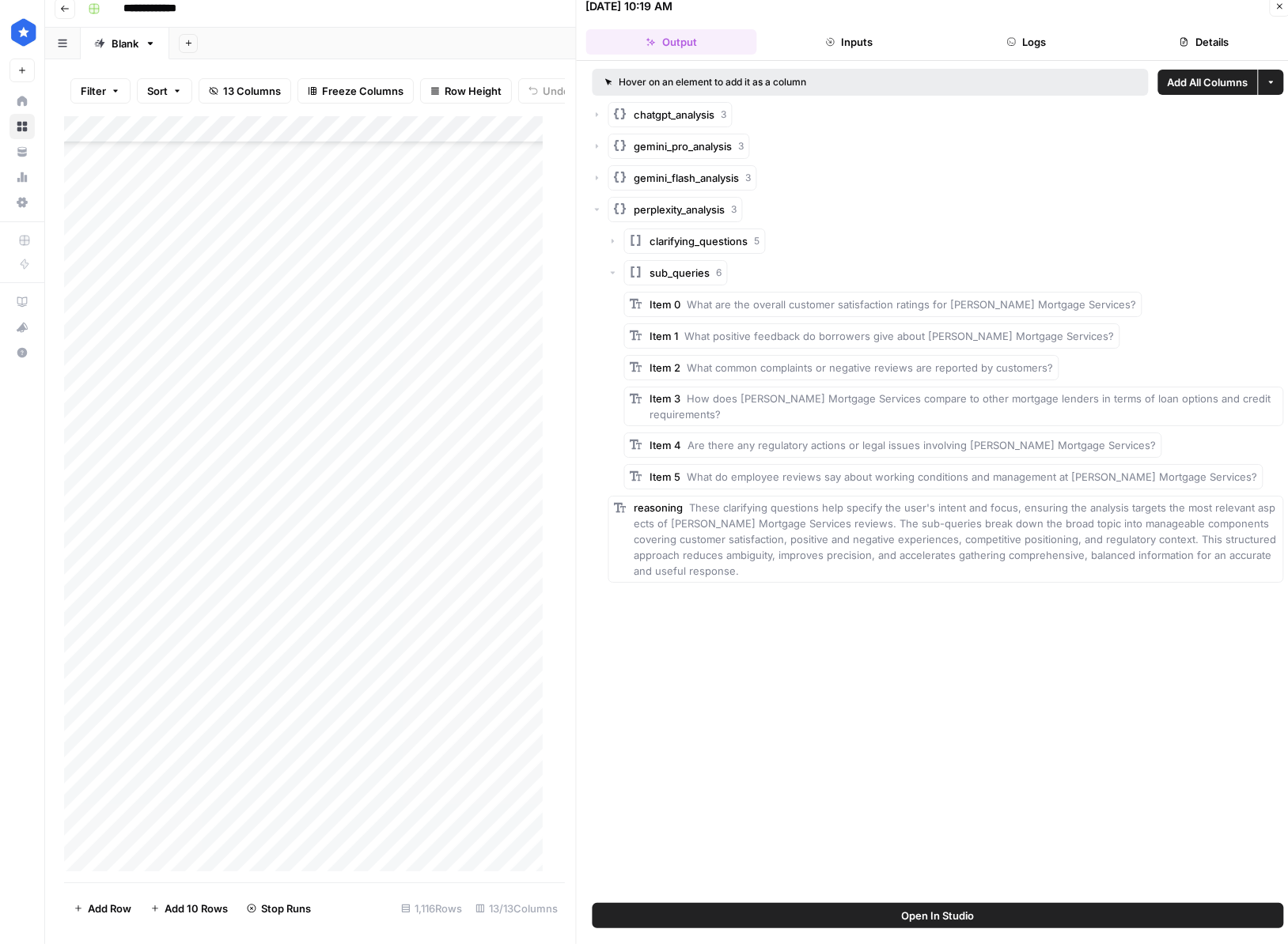
click at [604, 203] on div "perplexity_analysis 3" at bounding box center [938, 210] width 692 height 25
click at [599, 116] on icon "button" at bounding box center [597, 114] width 10 height 10
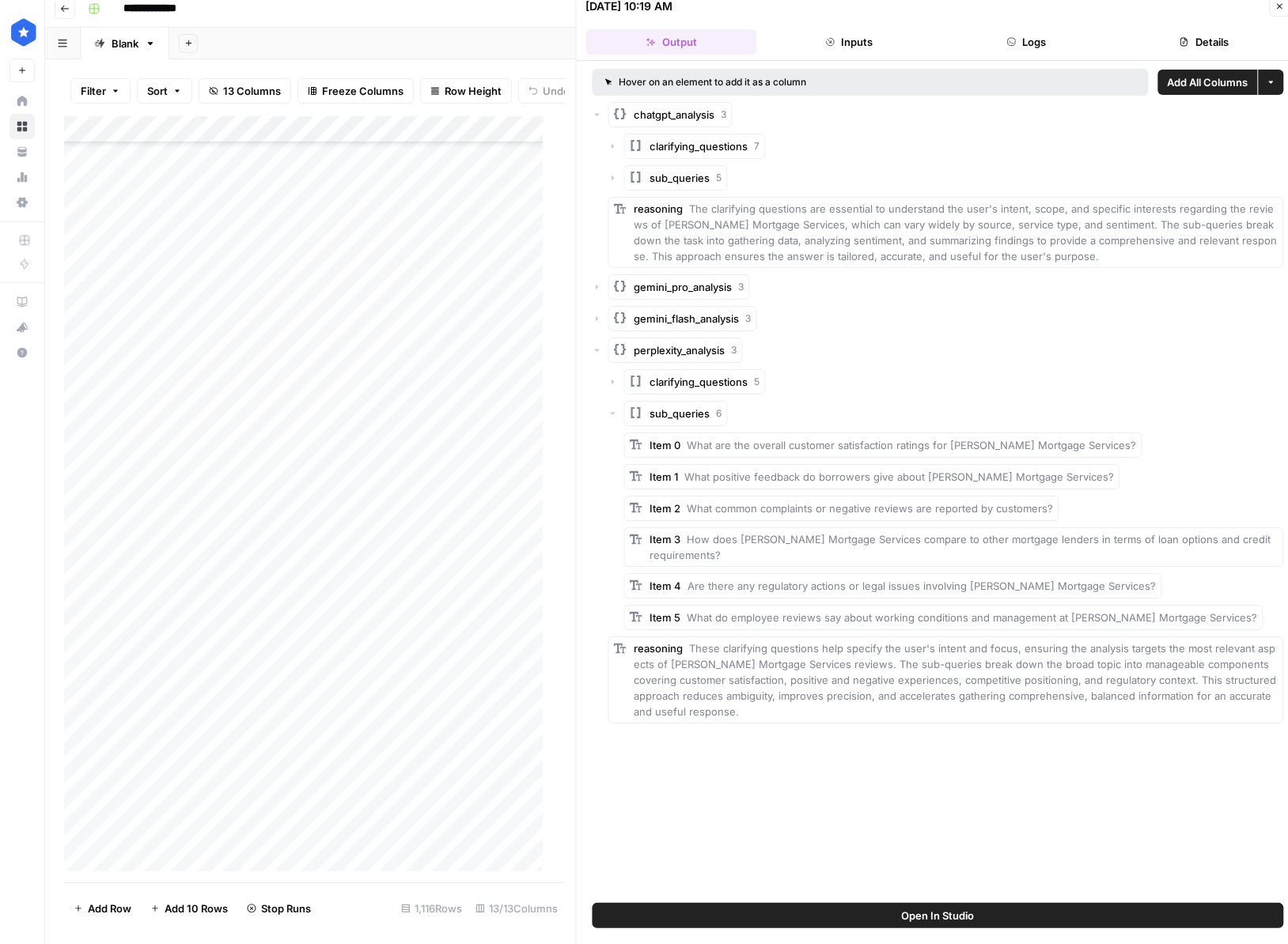
click at [617, 172] on div "sub_queries 5" at bounding box center [946, 178] width 676 height 25
click at [612, 178] on icon "button" at bounding box center [612, 178] width 3 height 4
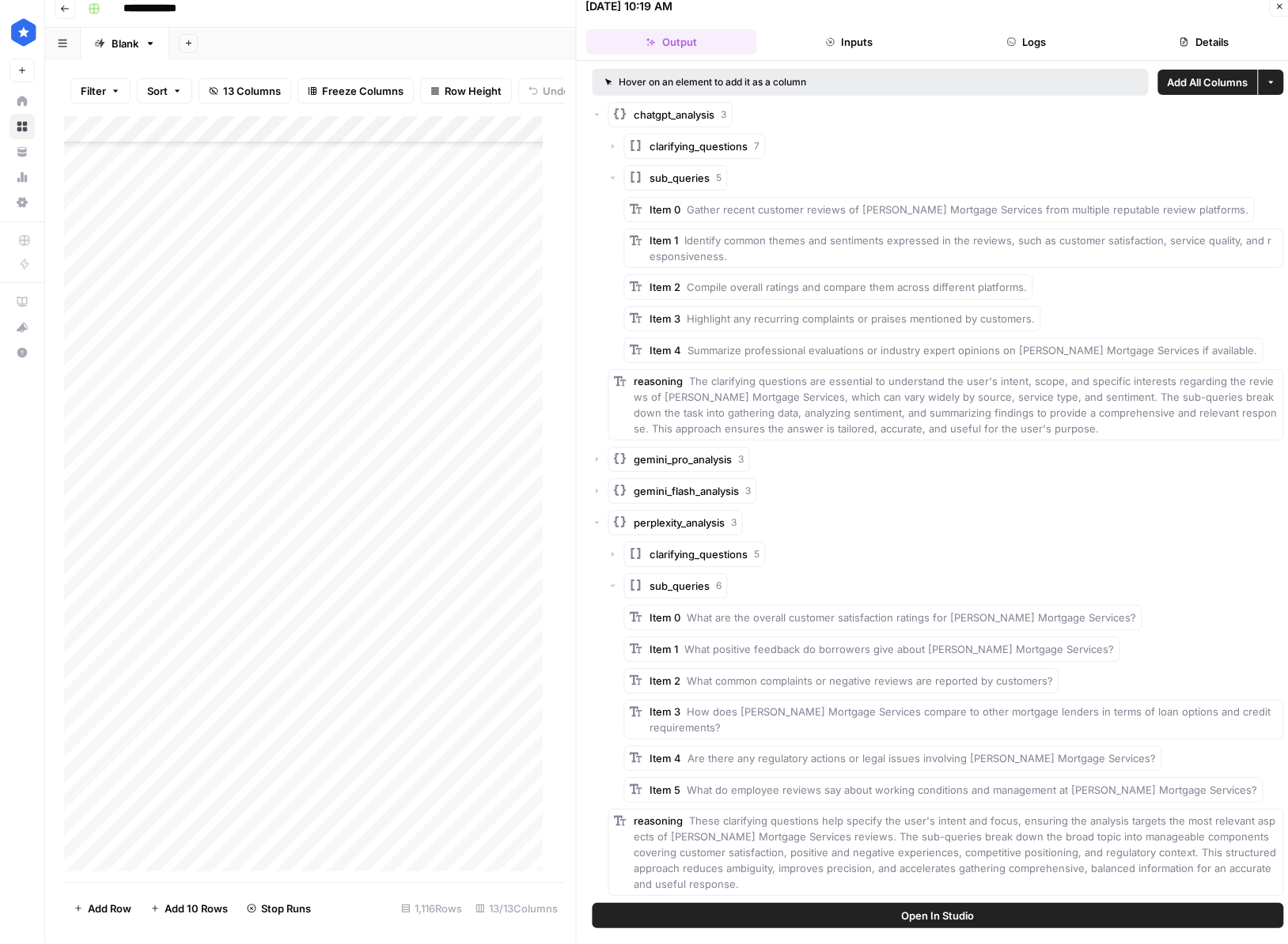
click at [611, 142] on icon "button" at bounding box center [613, 146] width 10 height 10
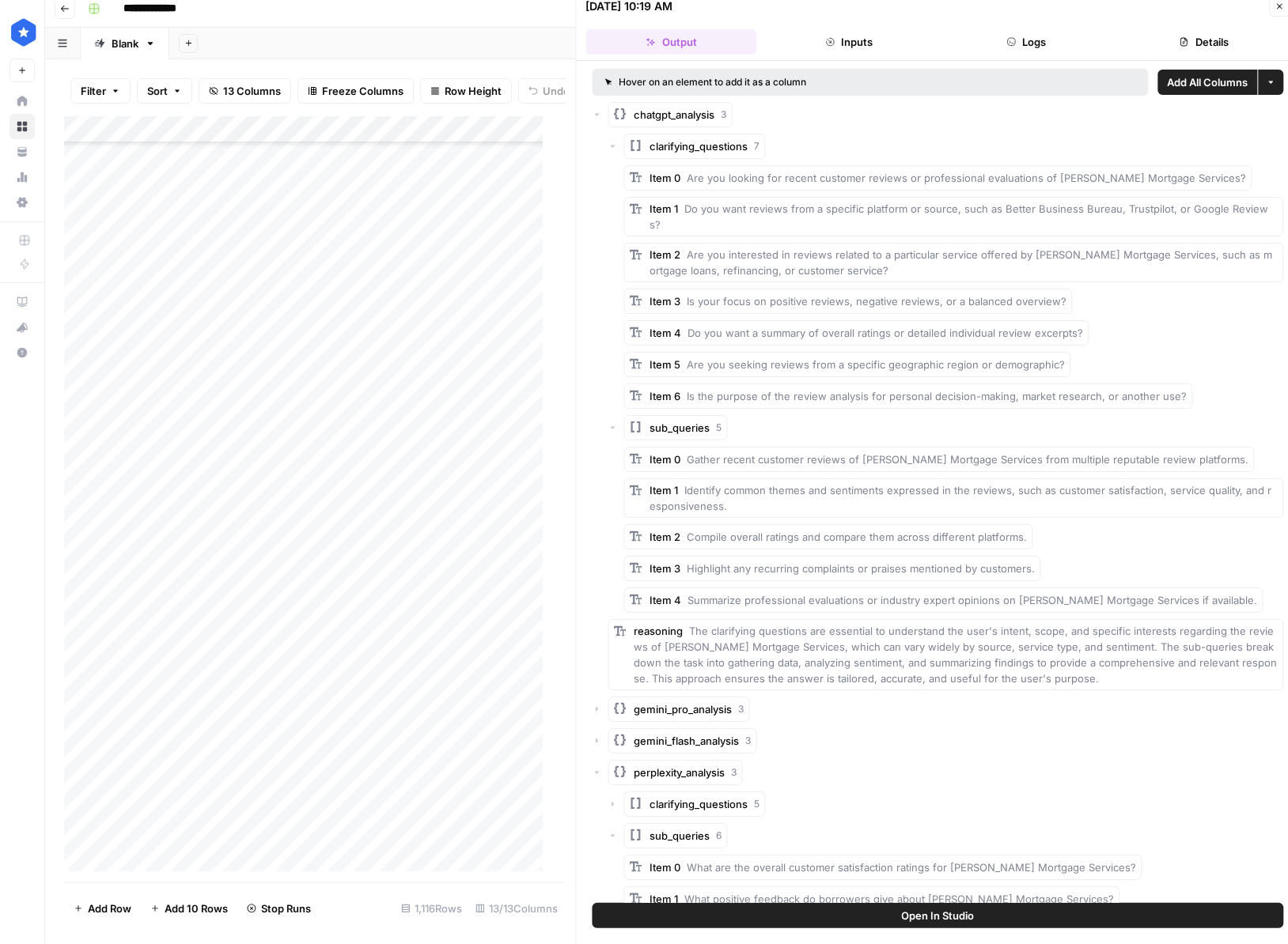
click at [611, 143] on icon "button" at bounding box center [613, 146] width 10 height 10
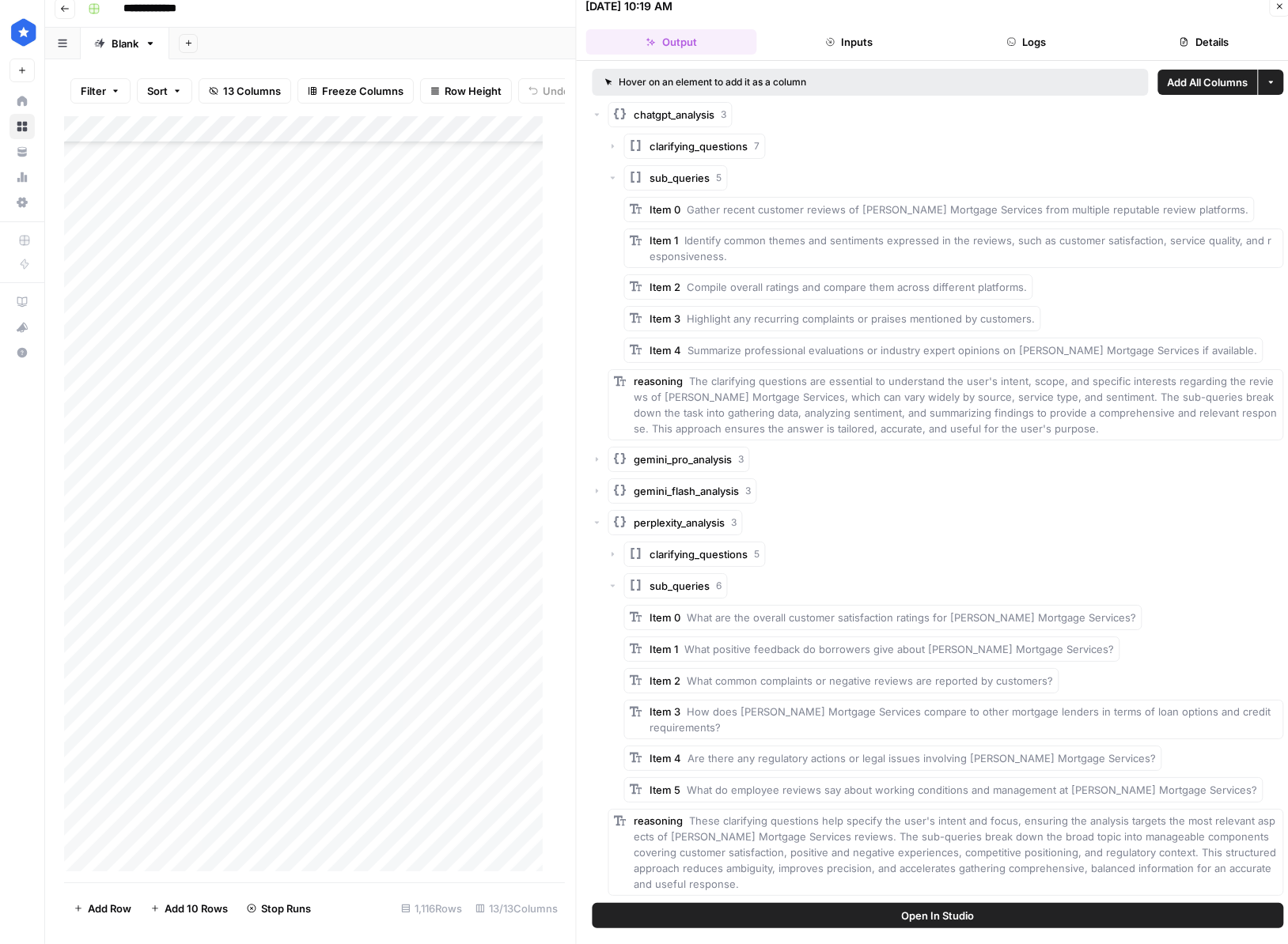
scroll to position [6386, 0]
click at [1280, 7] on icon "button" at bounding box center [1279, 6] width 10 height 10
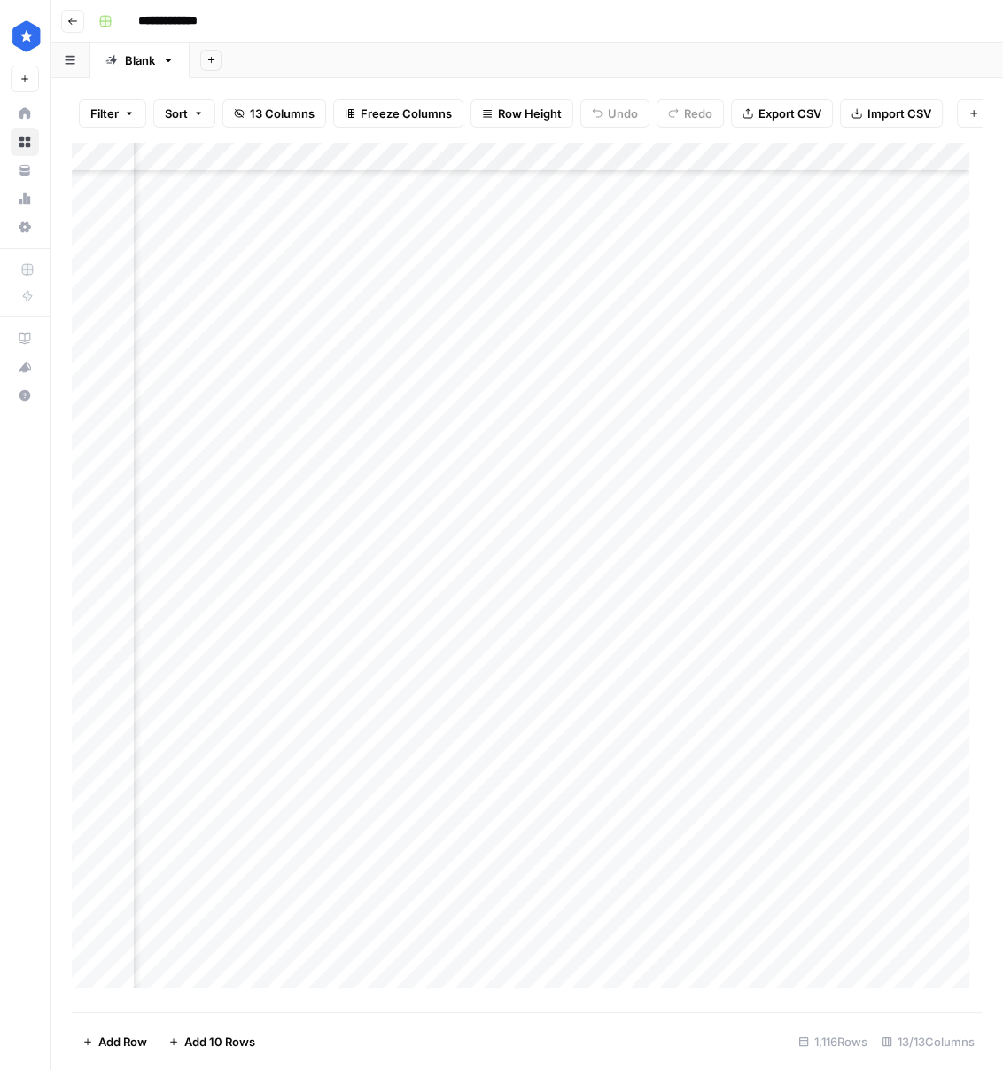
scroll to position [22037, 692]
